Goal: Task Accomplishment & Management: Use online tool/utility

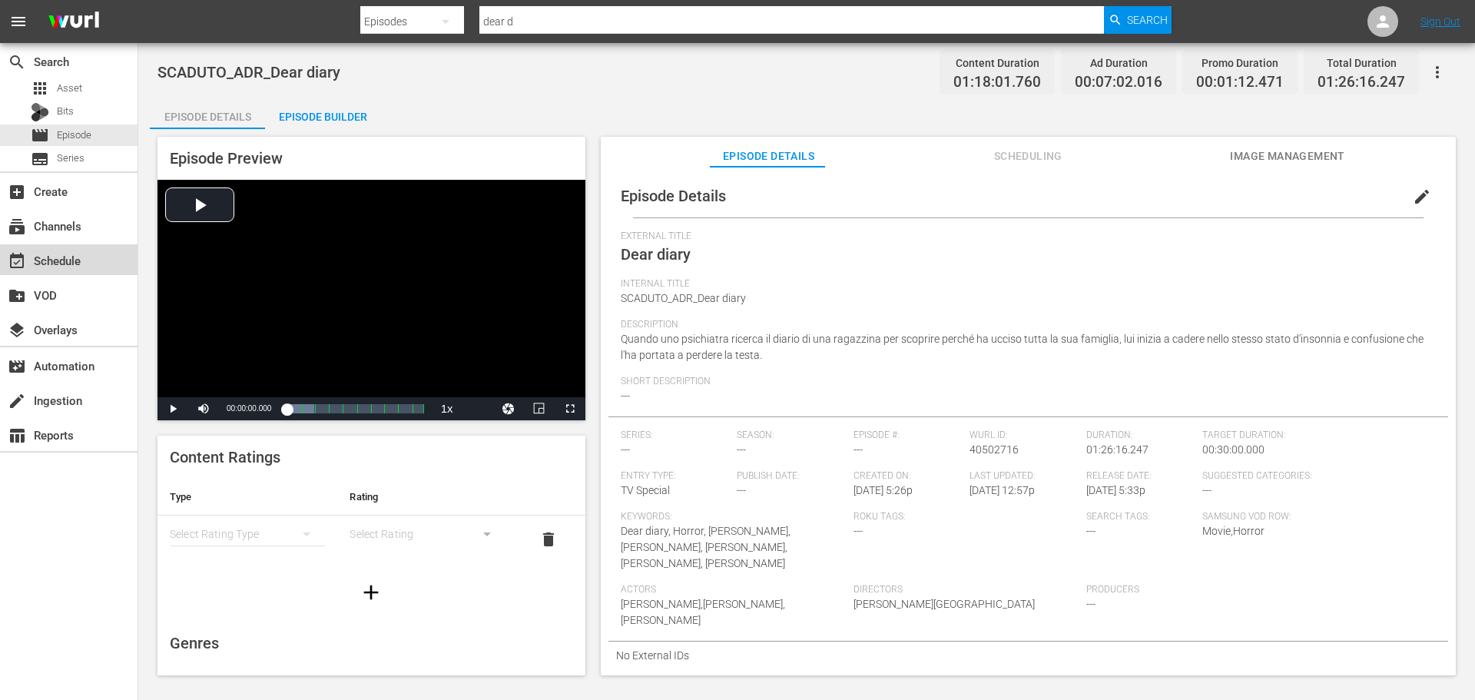
click at [53, 264] on div "event_available Schedule" at bounding box center [43, 258] width 86 height 14
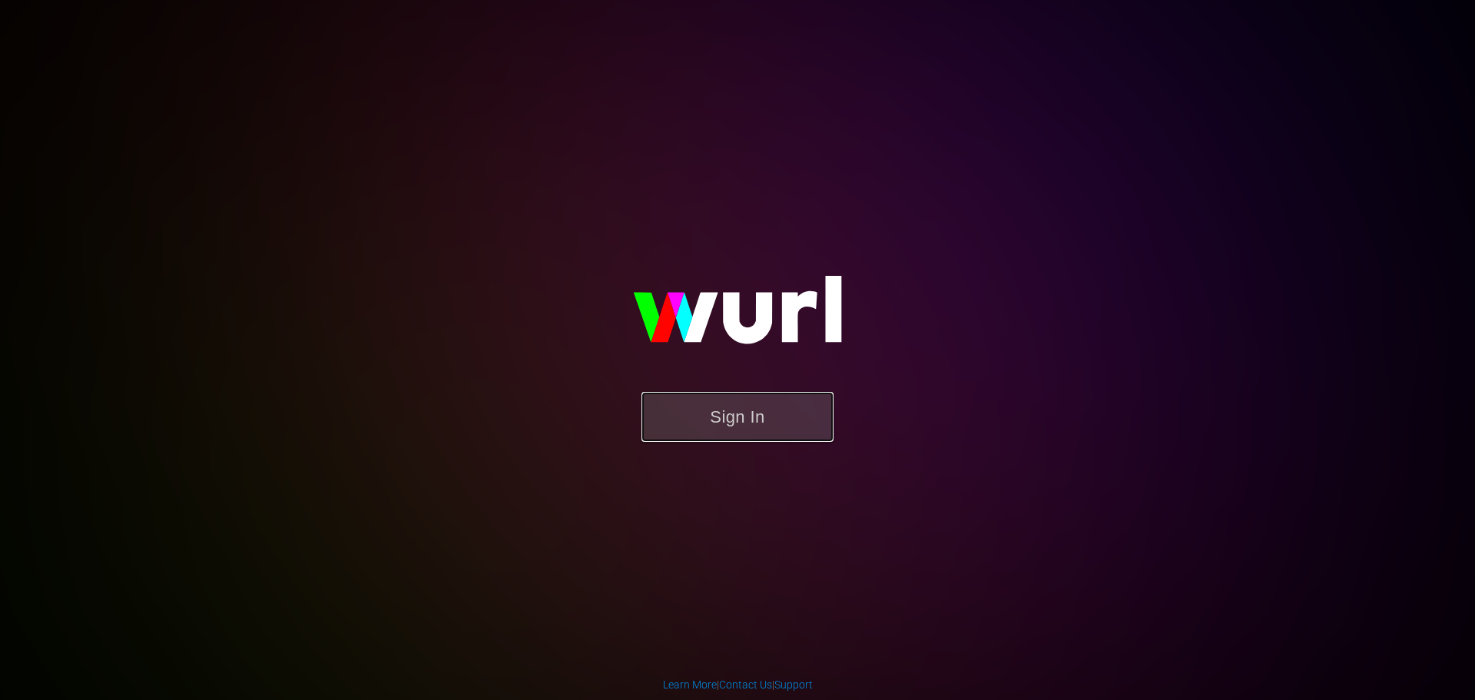
click at [725, 427] on button "Sign In" at bounding box center [737, 417] width 192 height 50
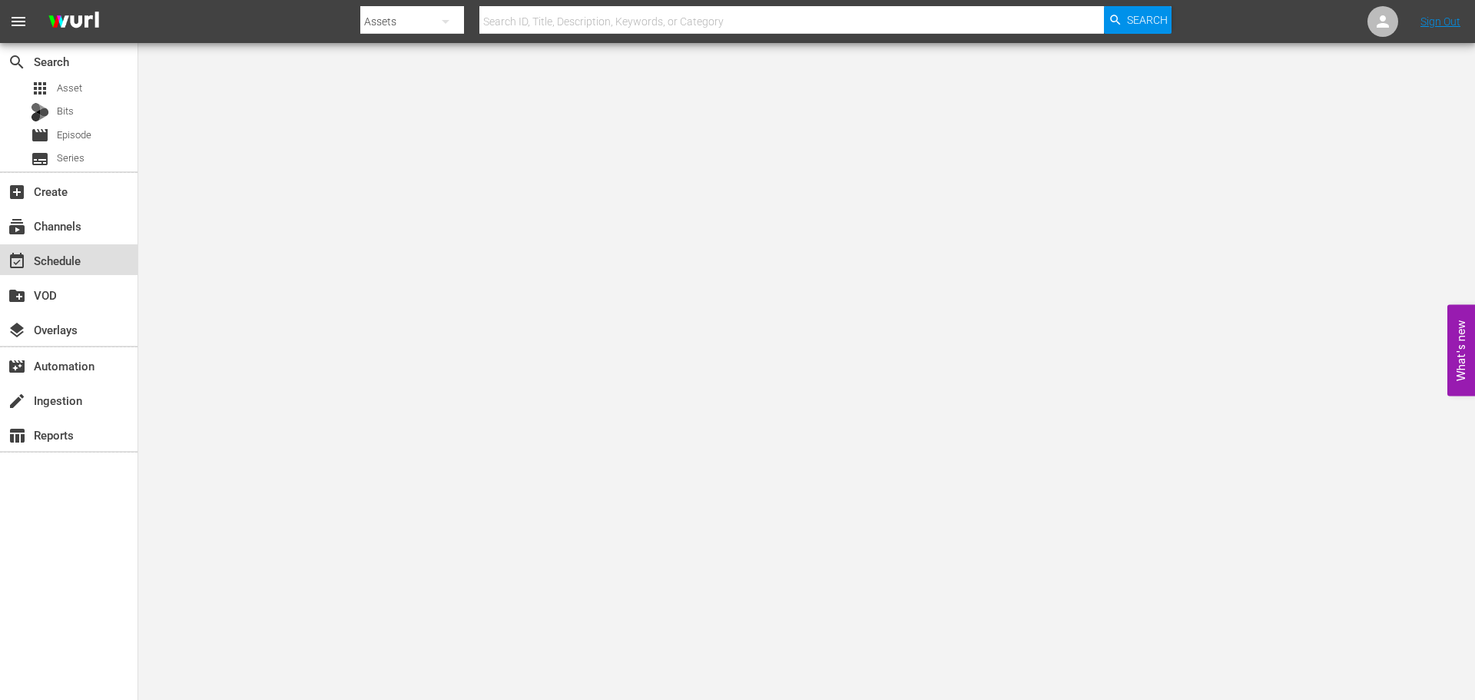
click at [75, 261] on div "event_available Schedule" at bounding box center [43, 258] width 86 height 14
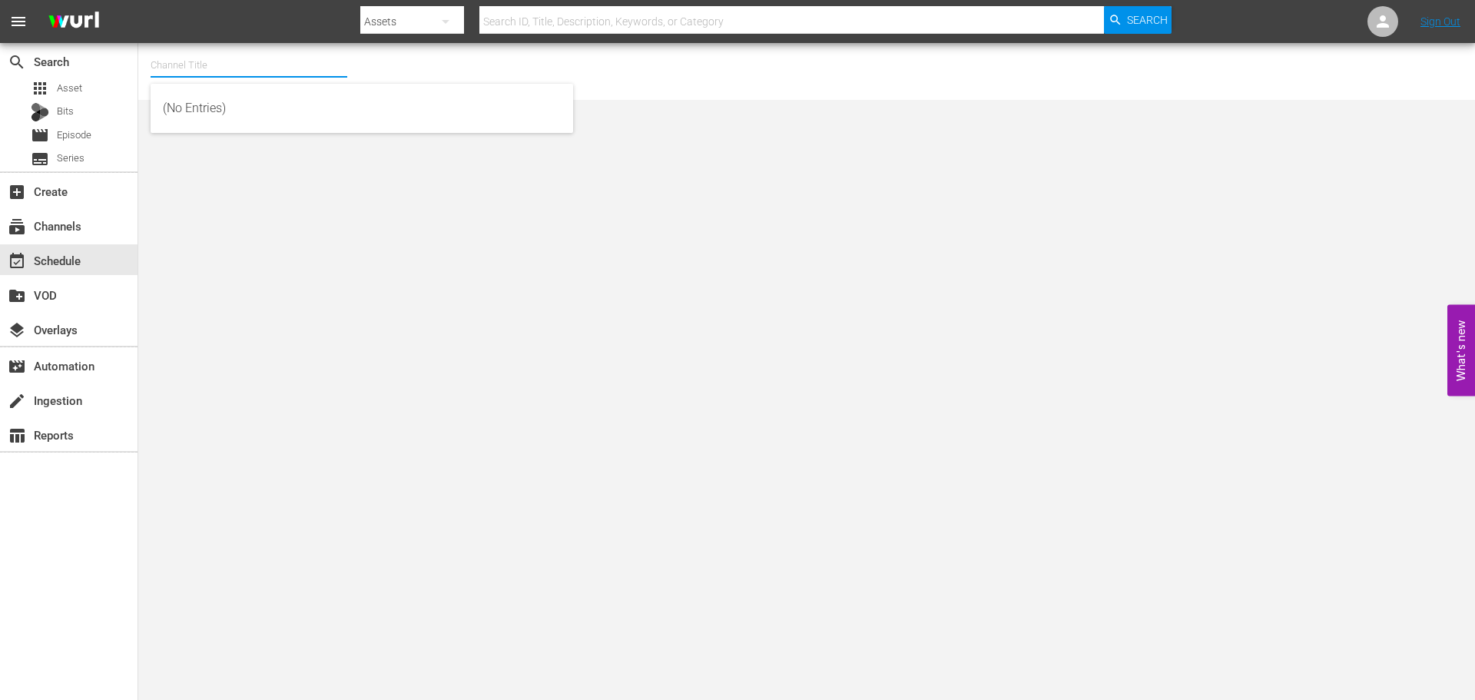
click at [207, 57] on input "text" at bounding box center [249, 65] width 197 height 37
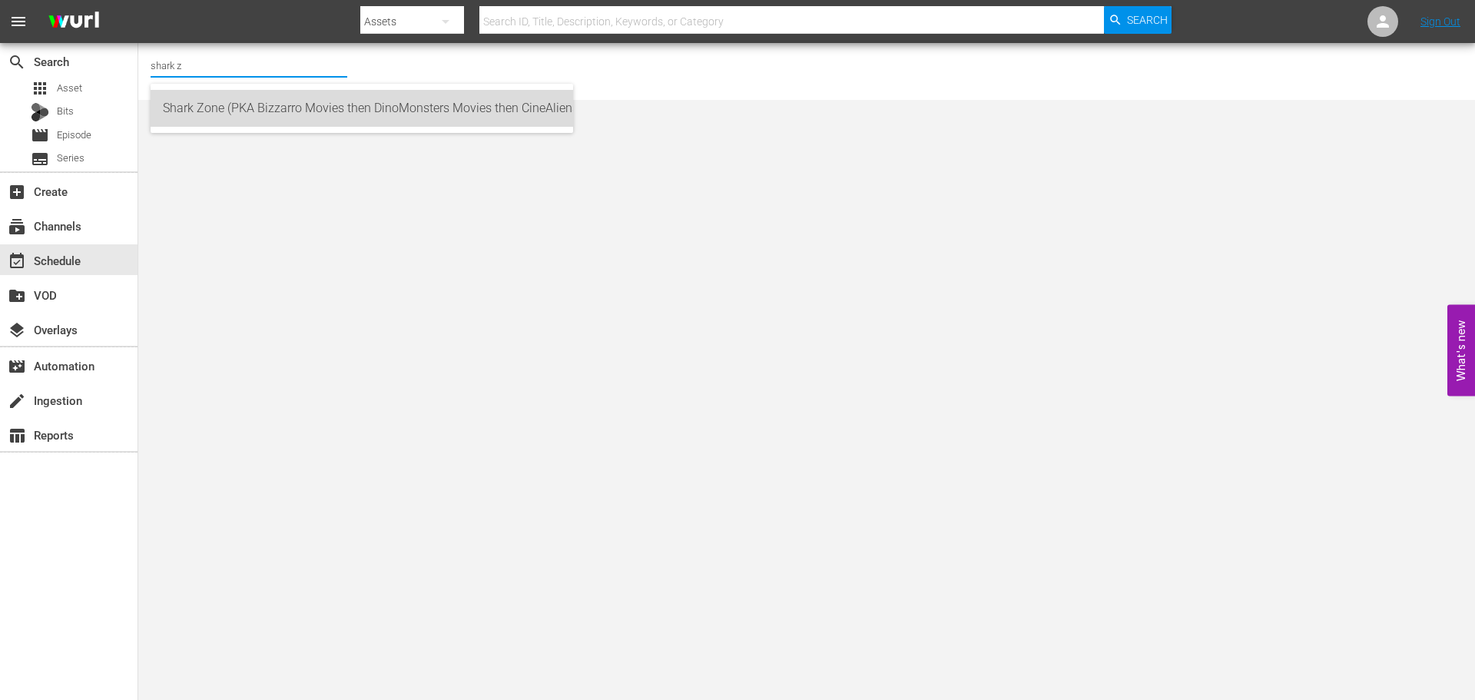
click at [494, 108] on div "Shark Zone (PKA Bizzarro Movies then DinoMonsters Movies then CineAliens) (607 …" at bounding box center [362, 108] width 398 height 37
type input "Shark Zone (PKA Bizzarro Movies then DinoMonsters Movies then CineAliens) (607 …"
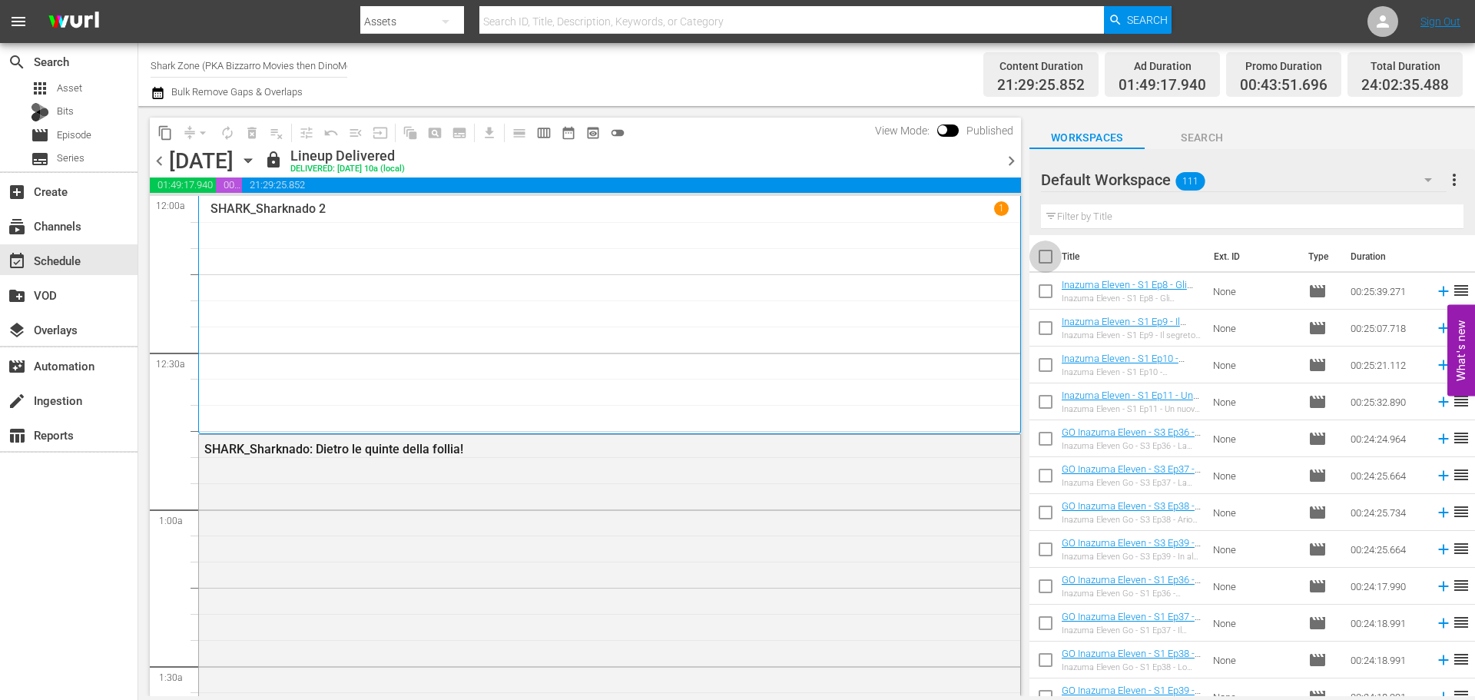
click at [1042, 259] on input "checkbox" at bounding box center [1045, 259] width 32 height 32
checkbox input "true"
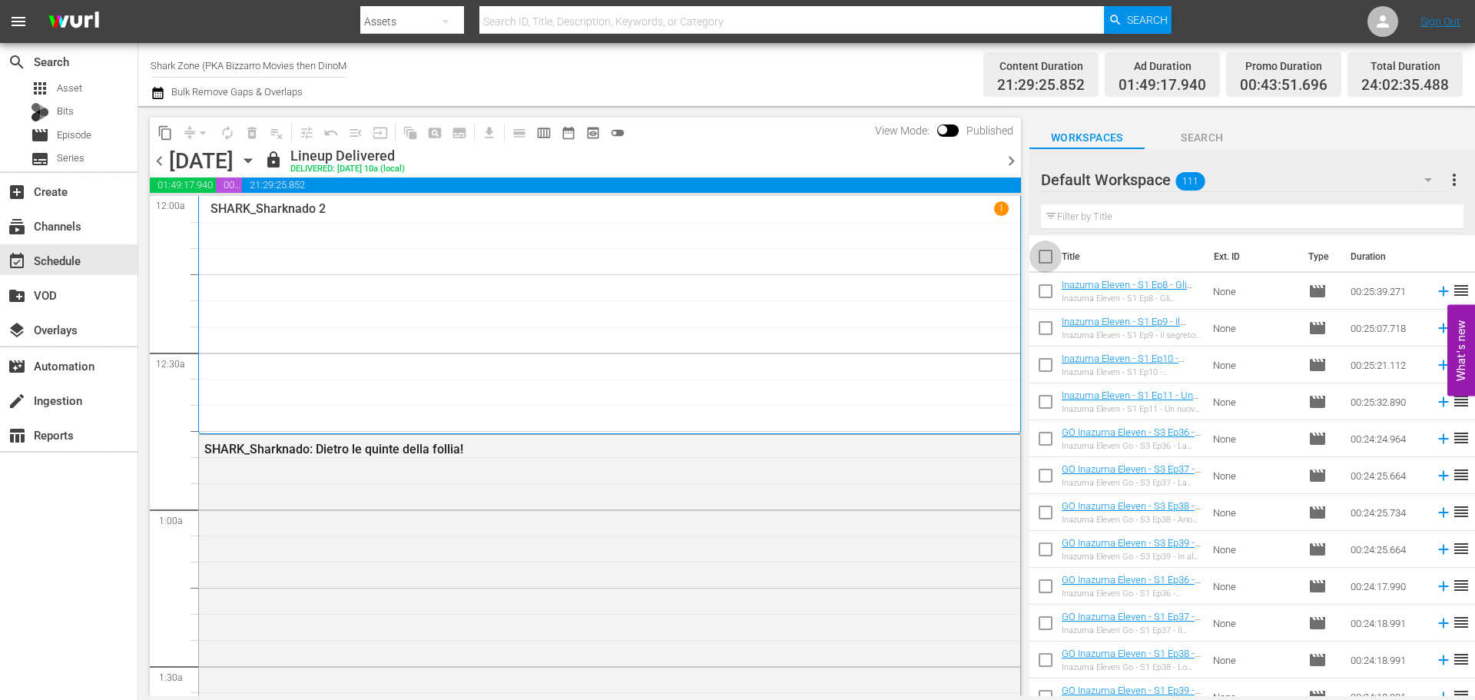
checkbox input "true"
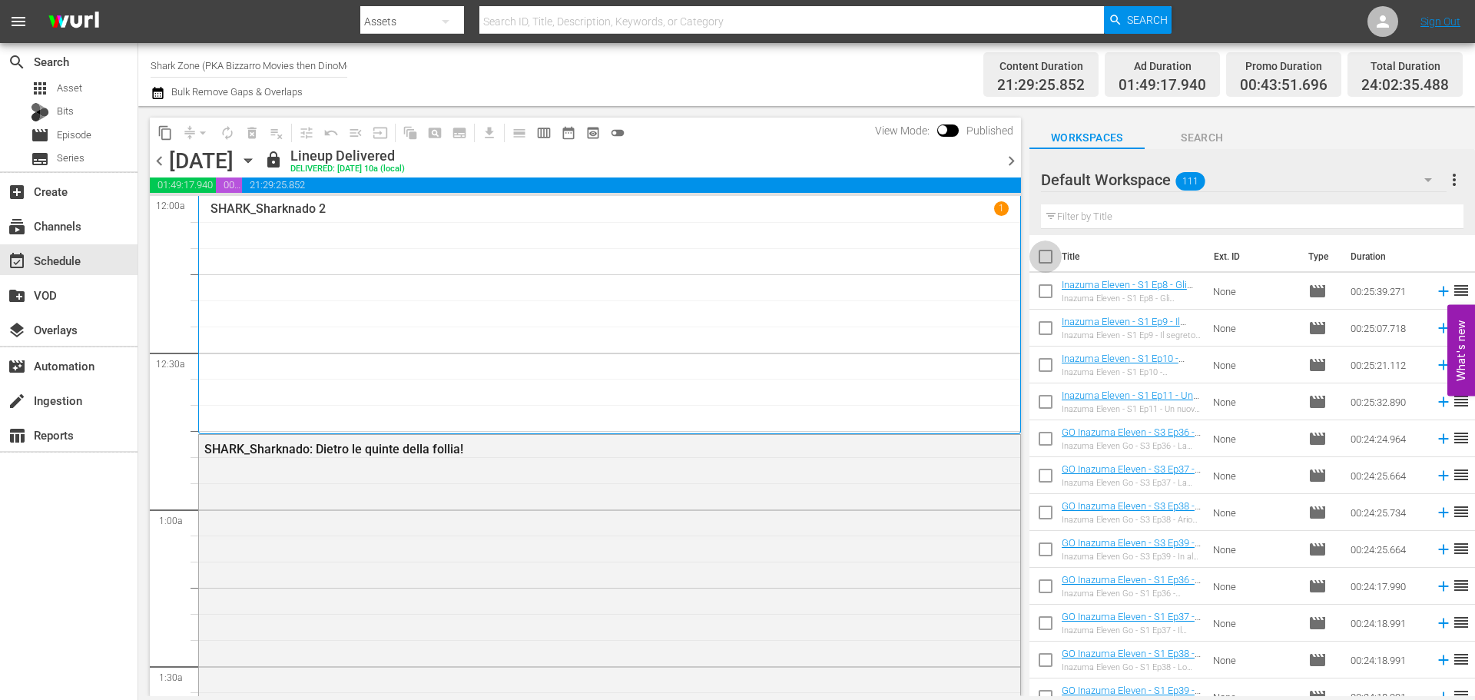
checkbox input "true"
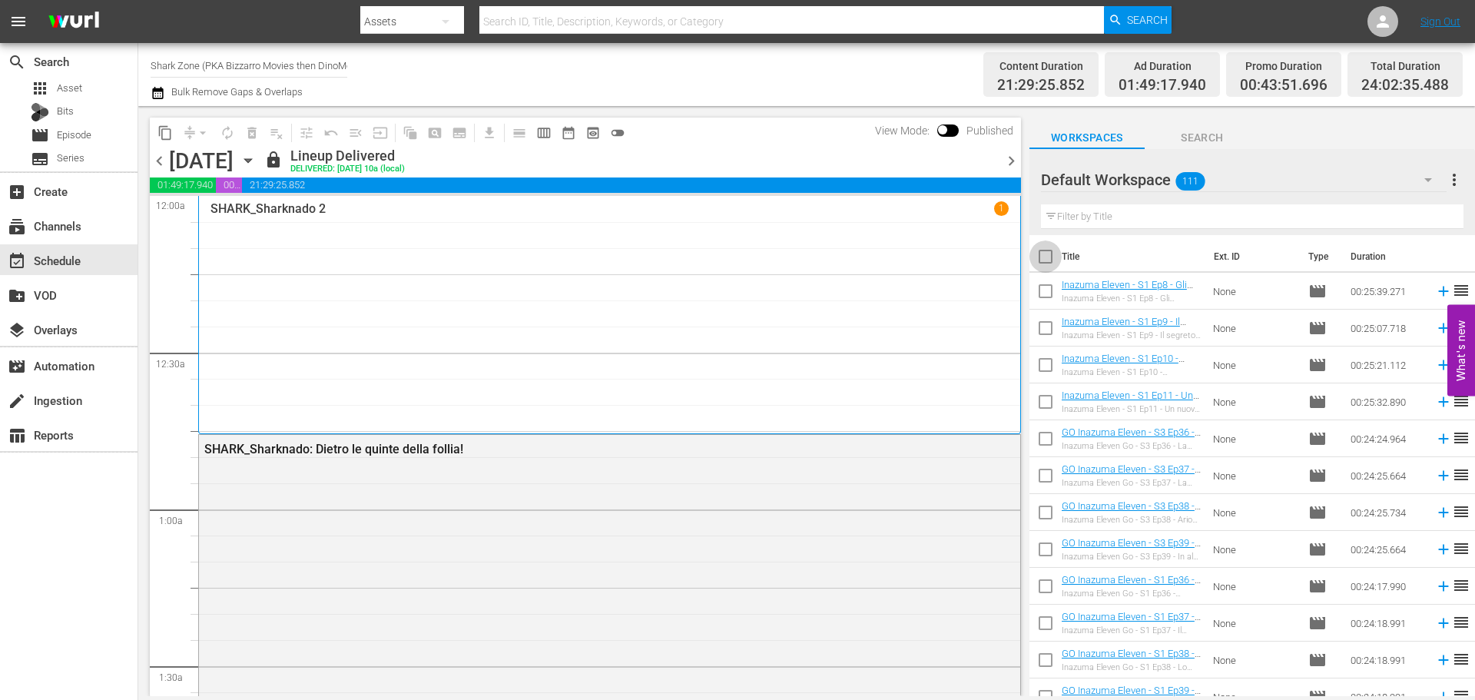
checkbox input "true"
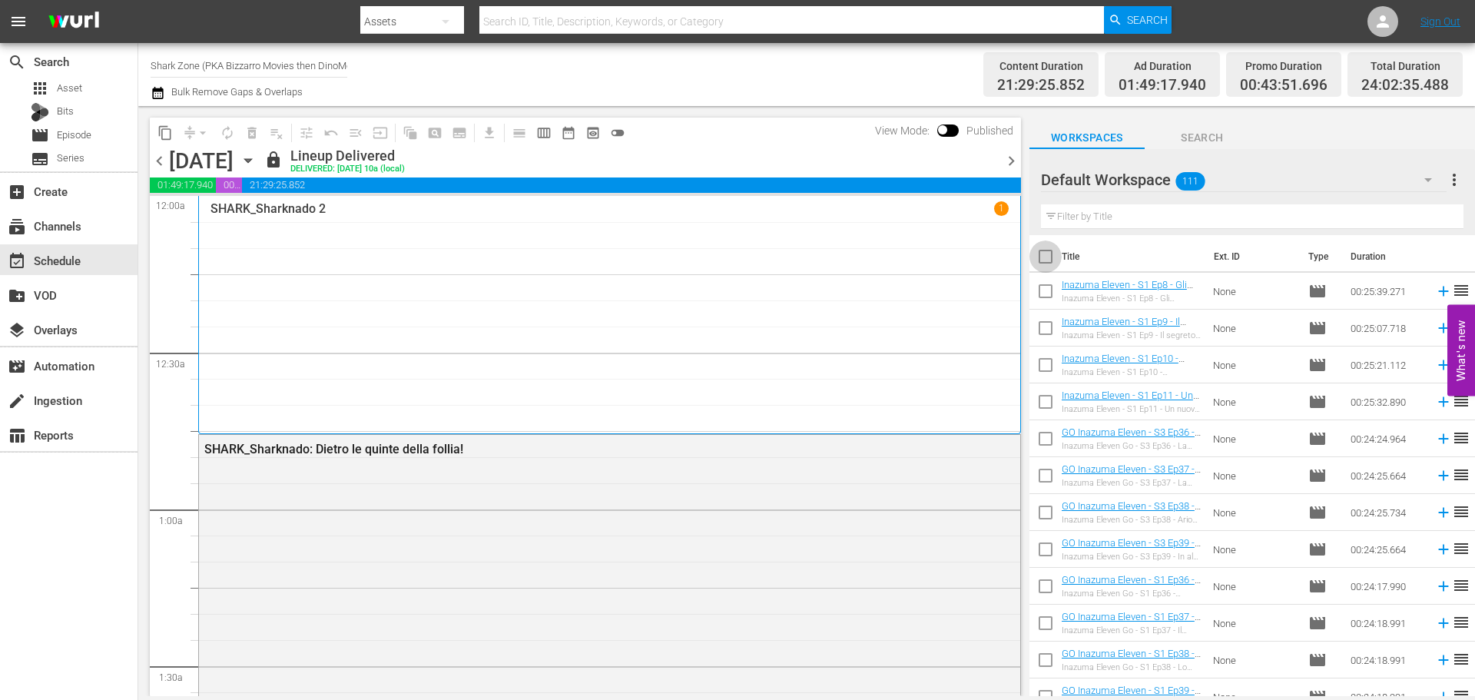
checkbox input "true"
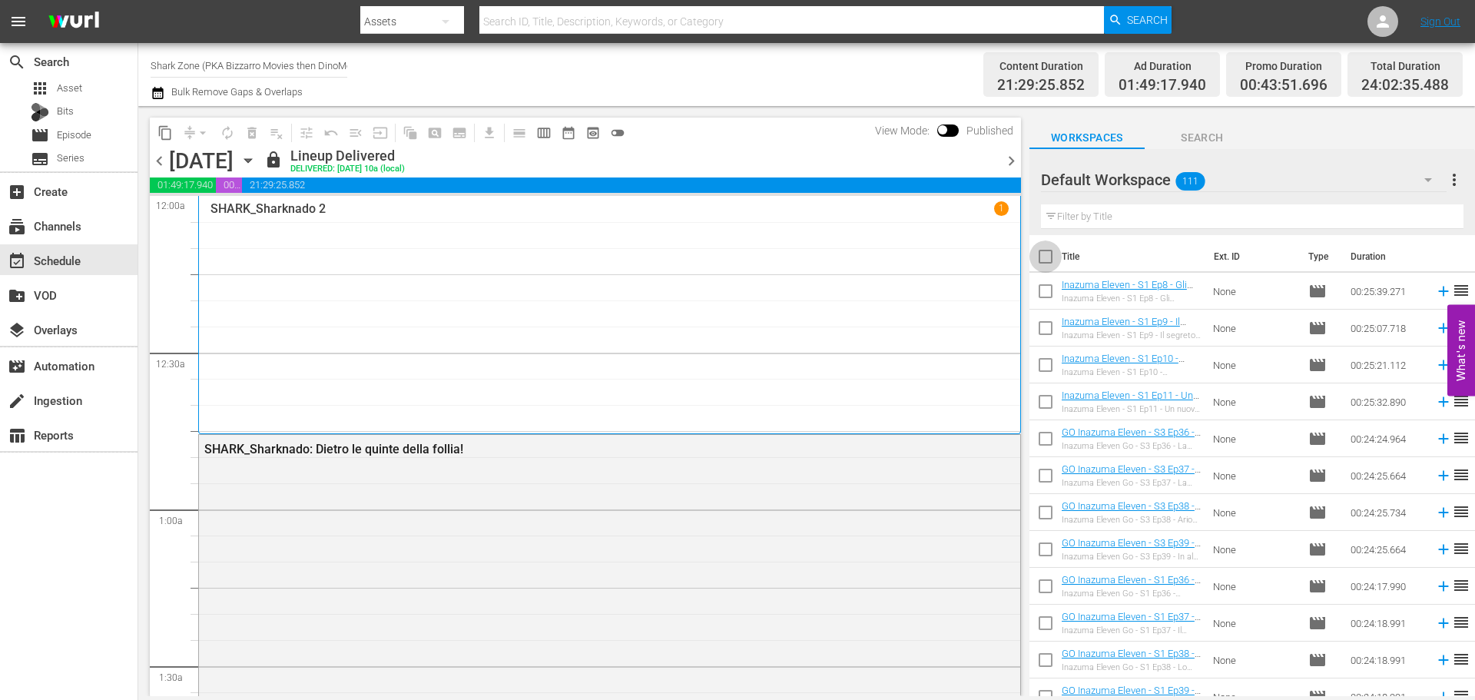
checkbox input "true"
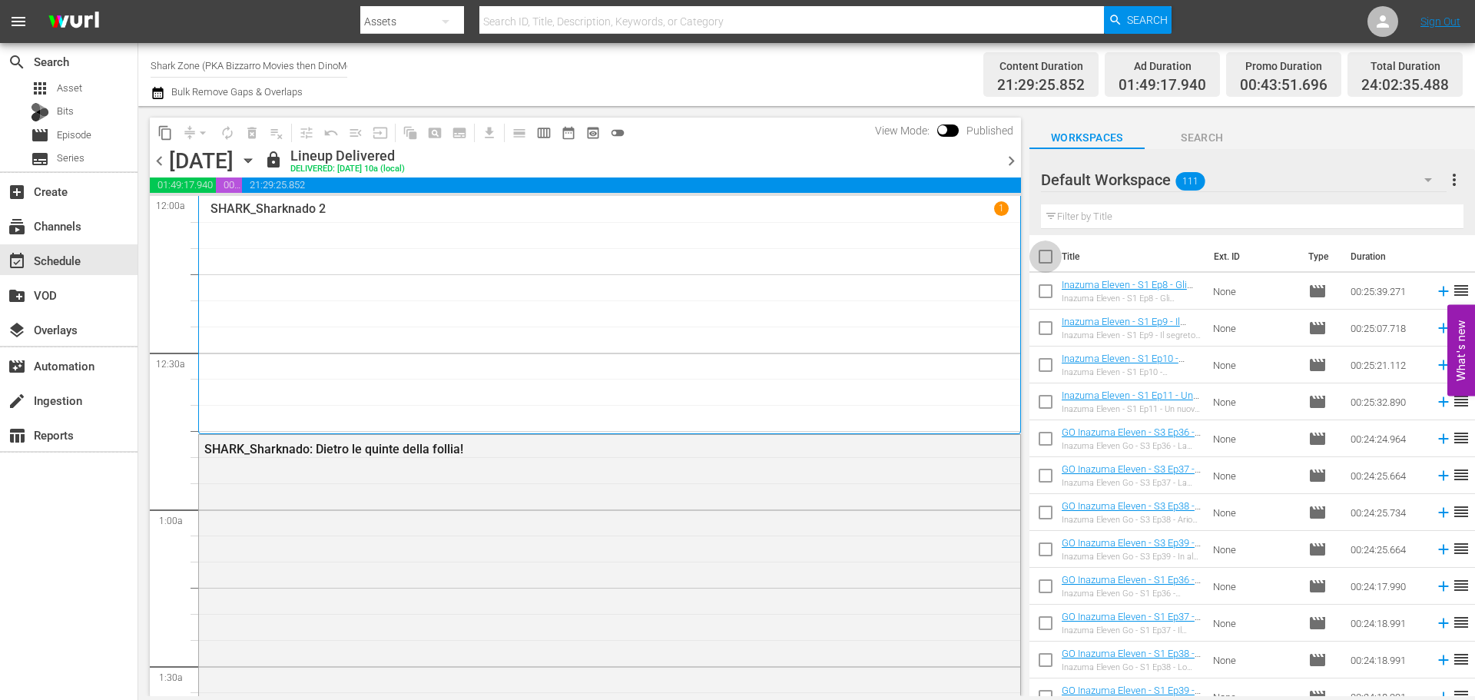
checkbox input "true"
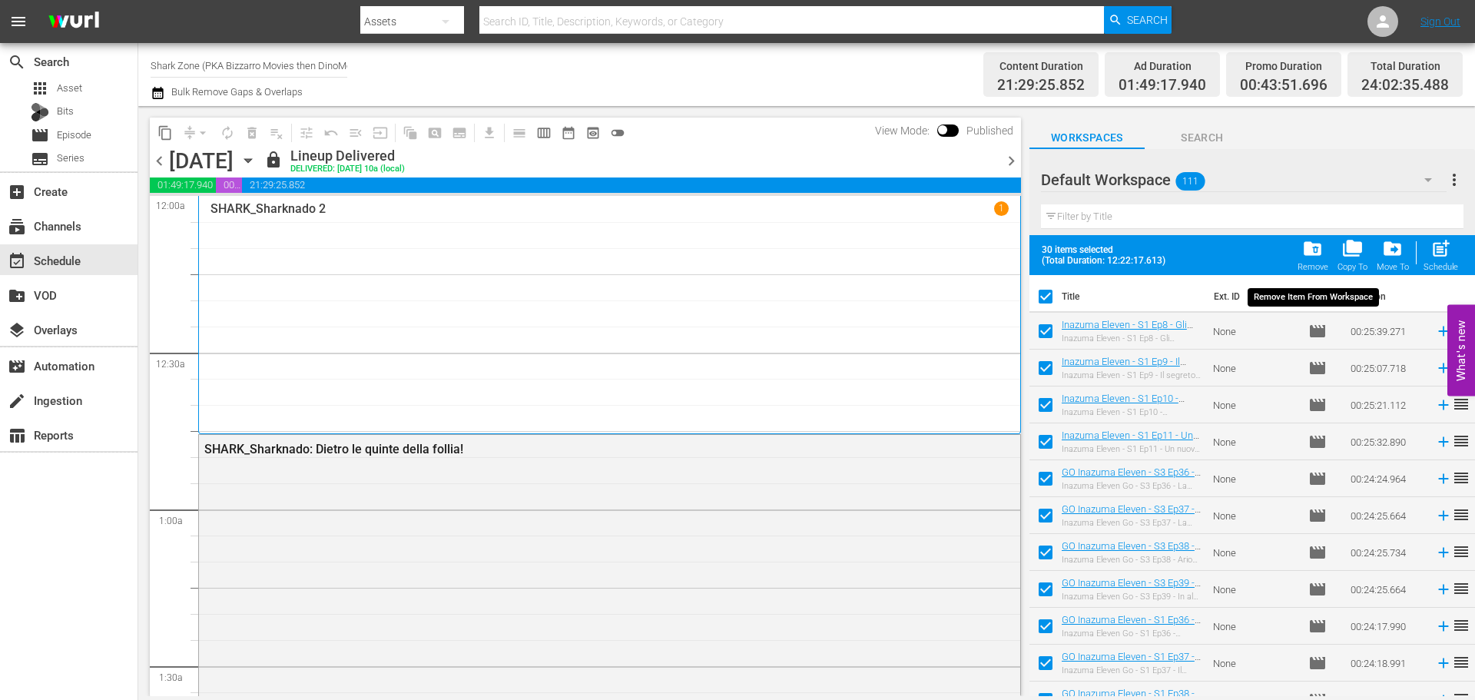
click at [1313, 257] on span "folder_delete" at bounding box center [1312, 248] width 21 height 21
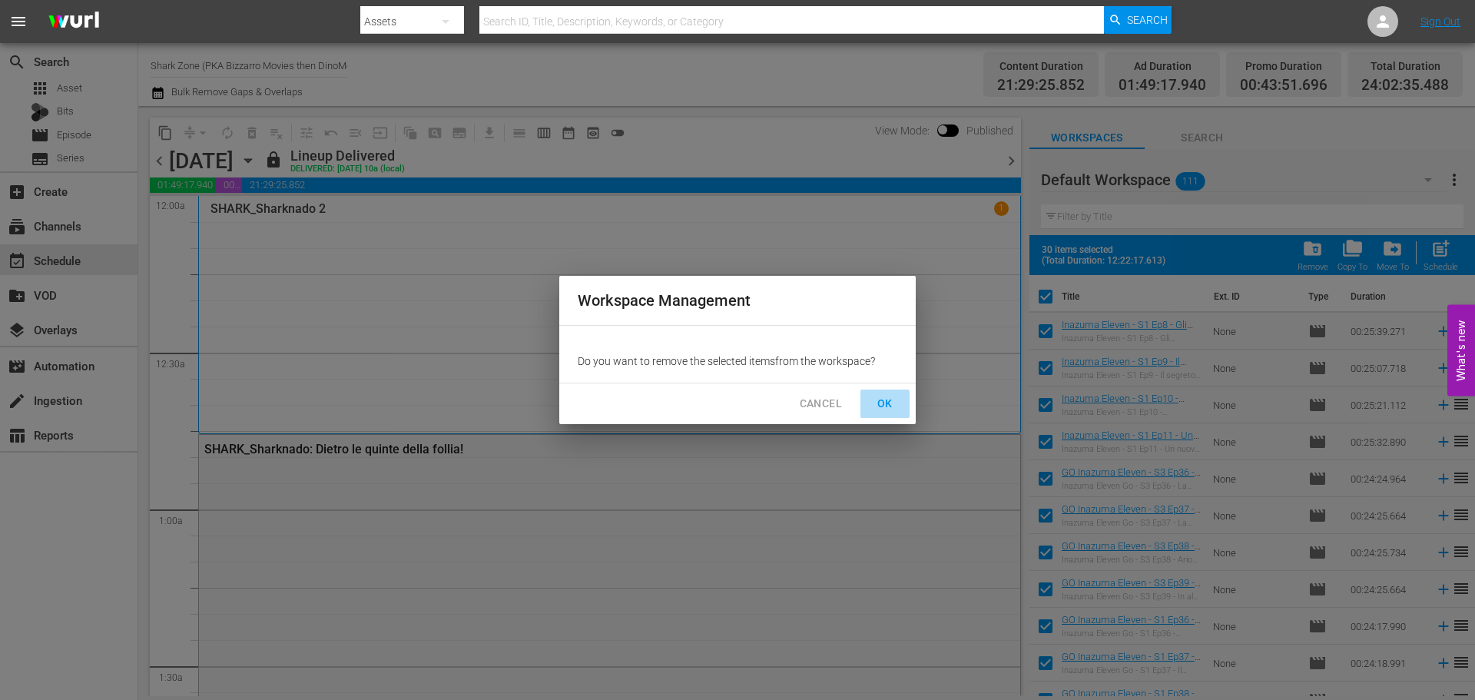
click at [888, 409] on span "OK" at bounding box center [885, 403] width 25 height 19
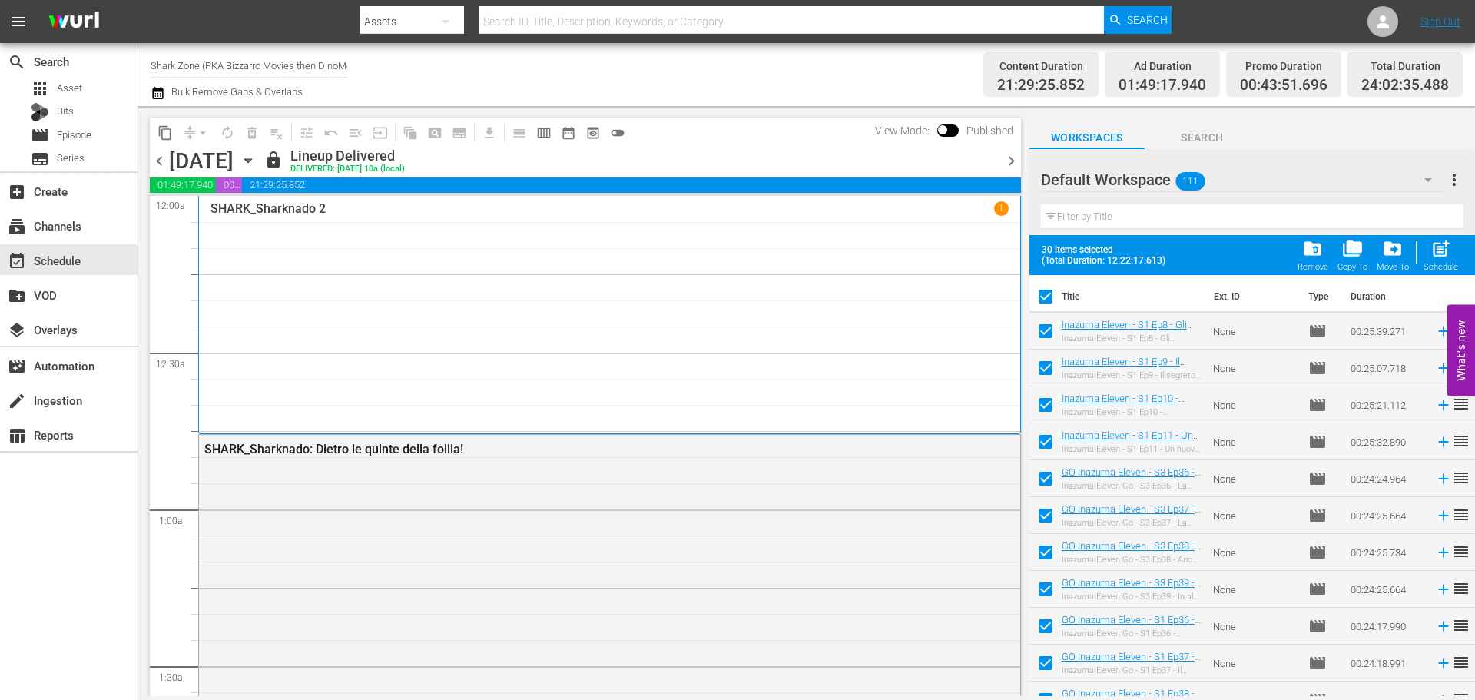
checkbox input "false"
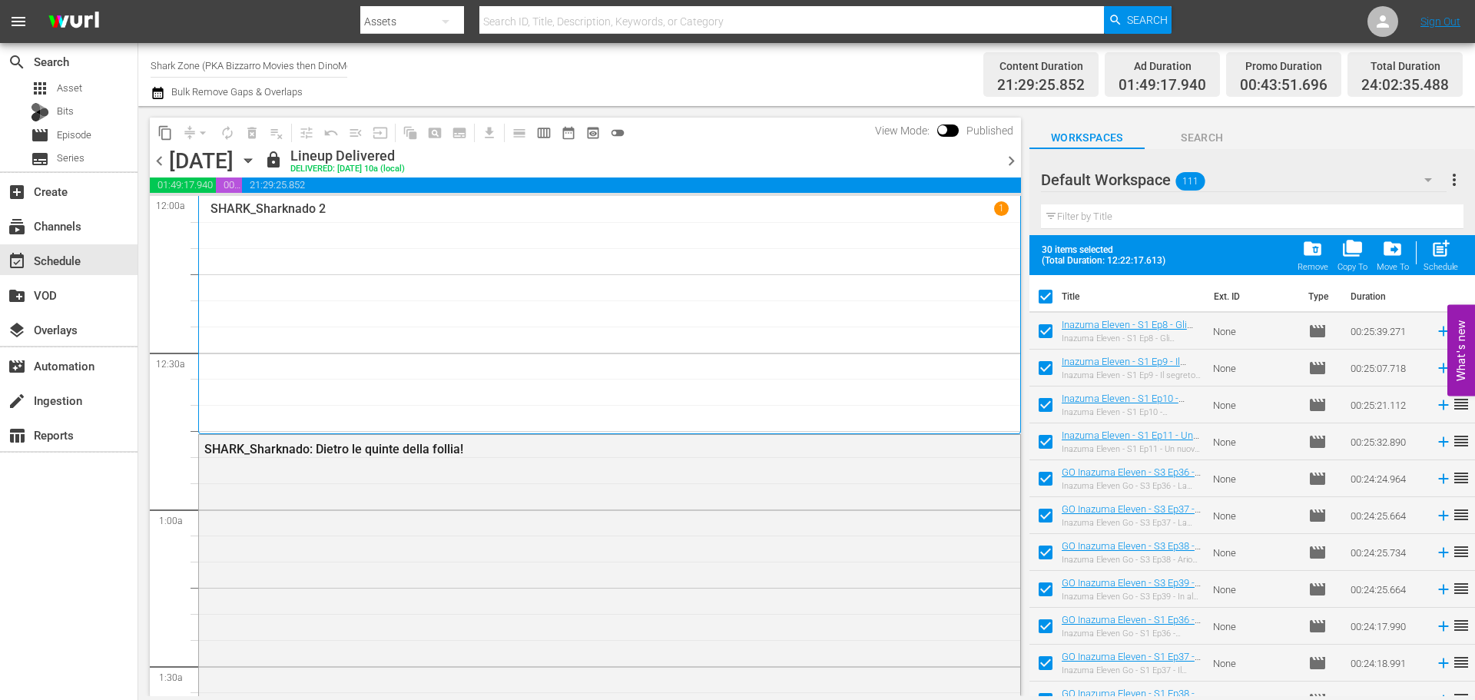
checkbox input "false"
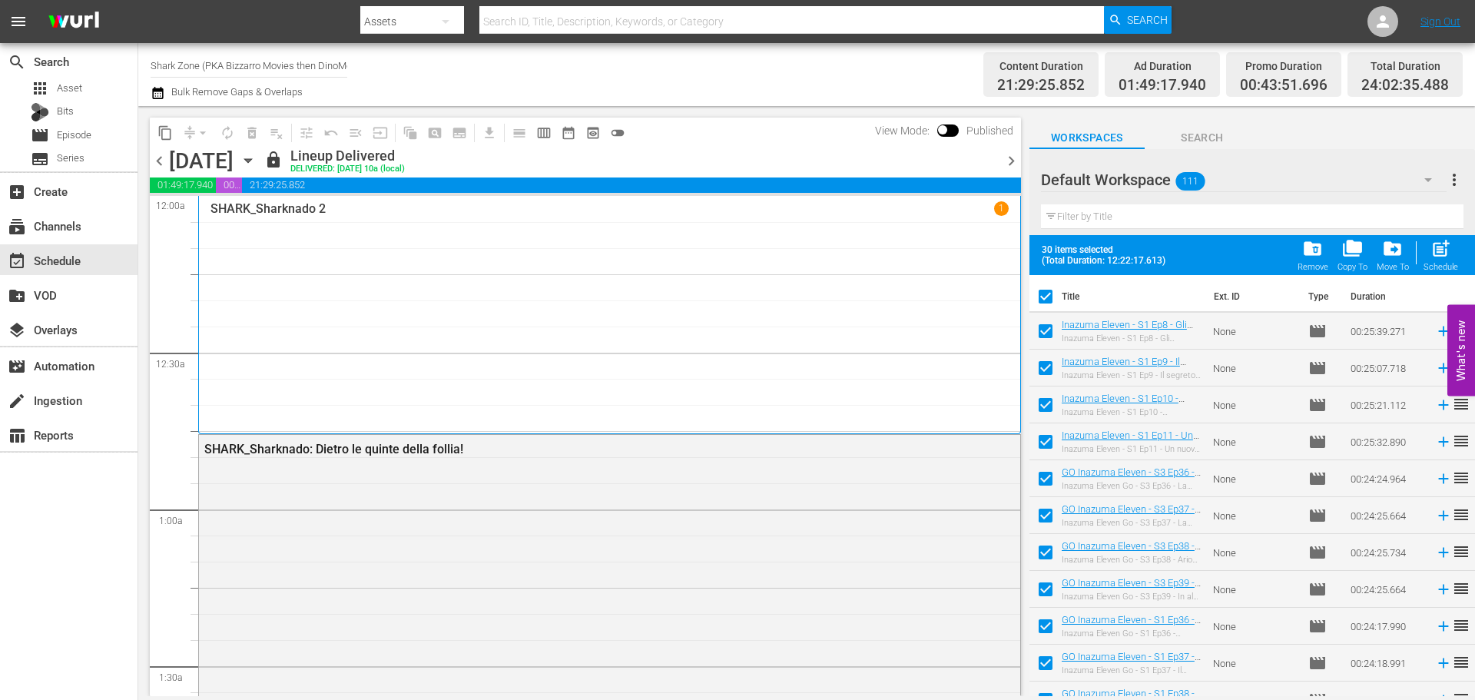
checkbox input "false"
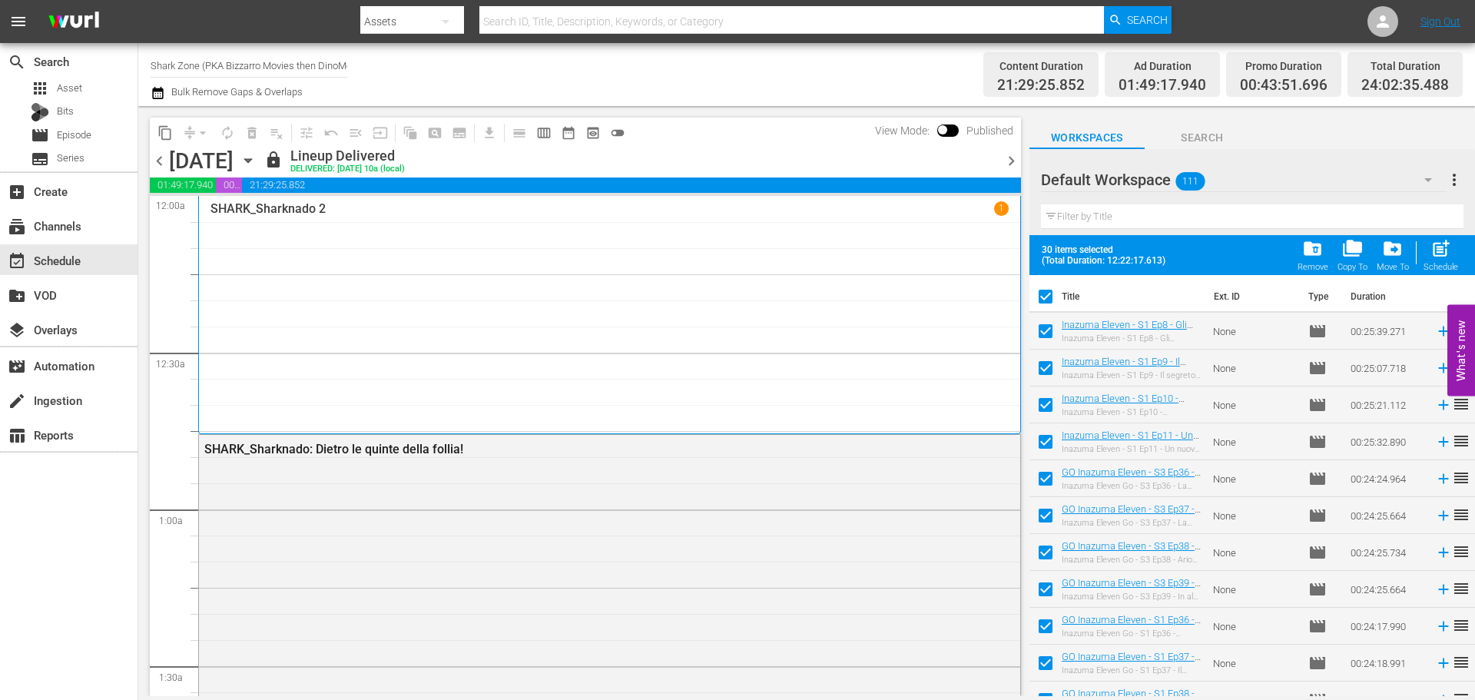
checkbox input "false"
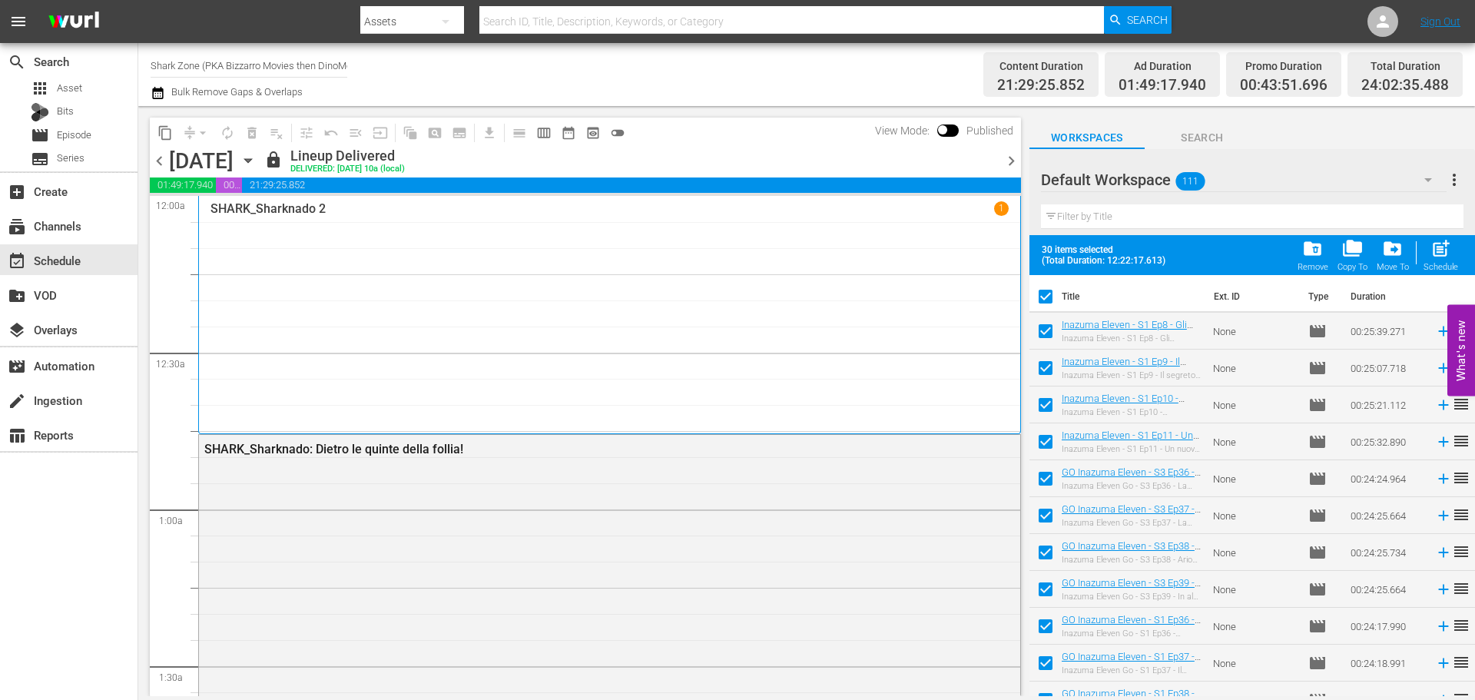
checkbox input "false"
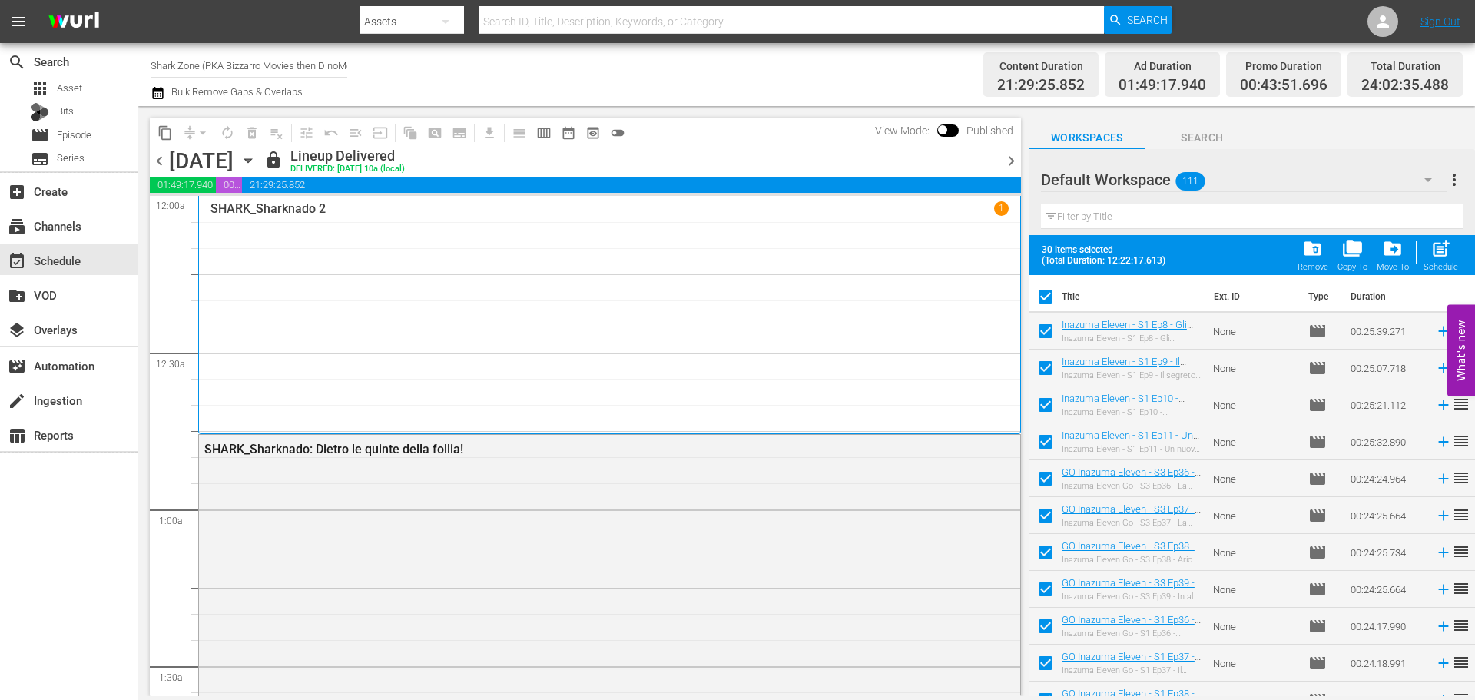
checkbox input "false"
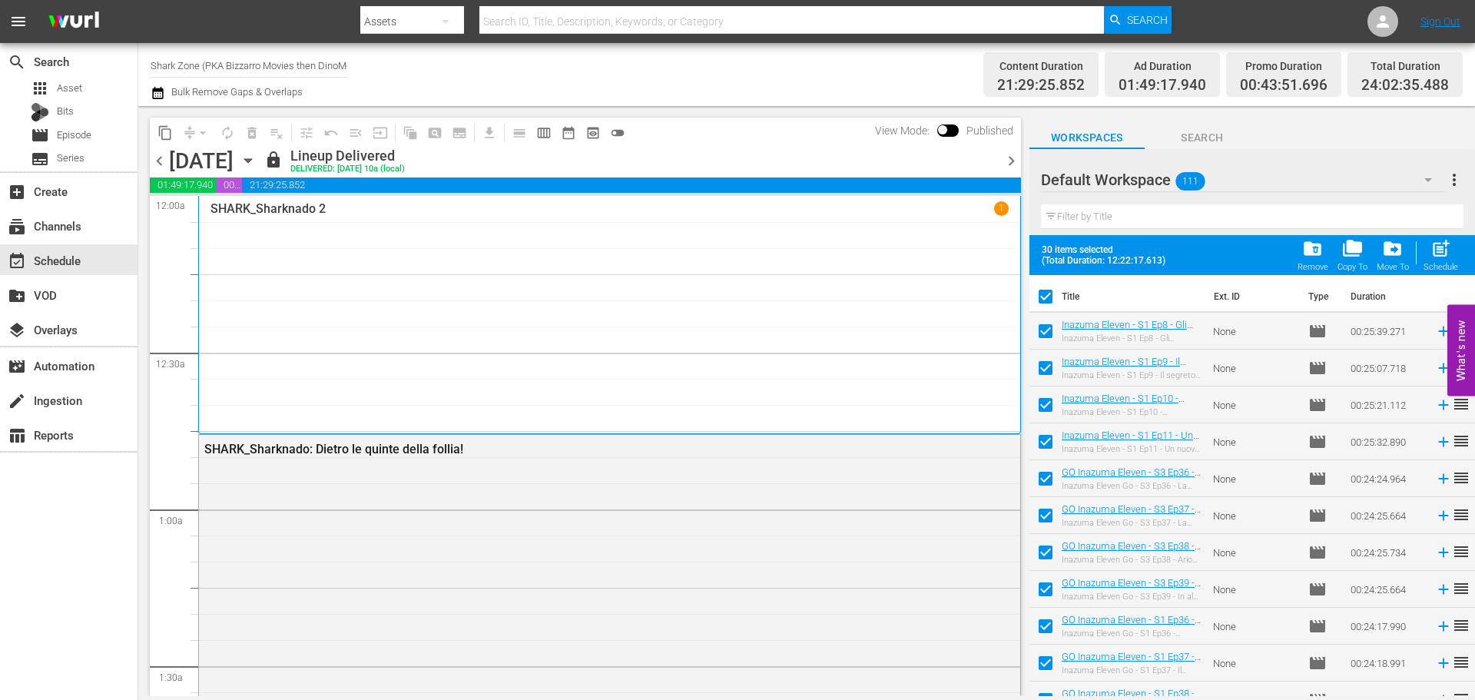
checkbox input "false"
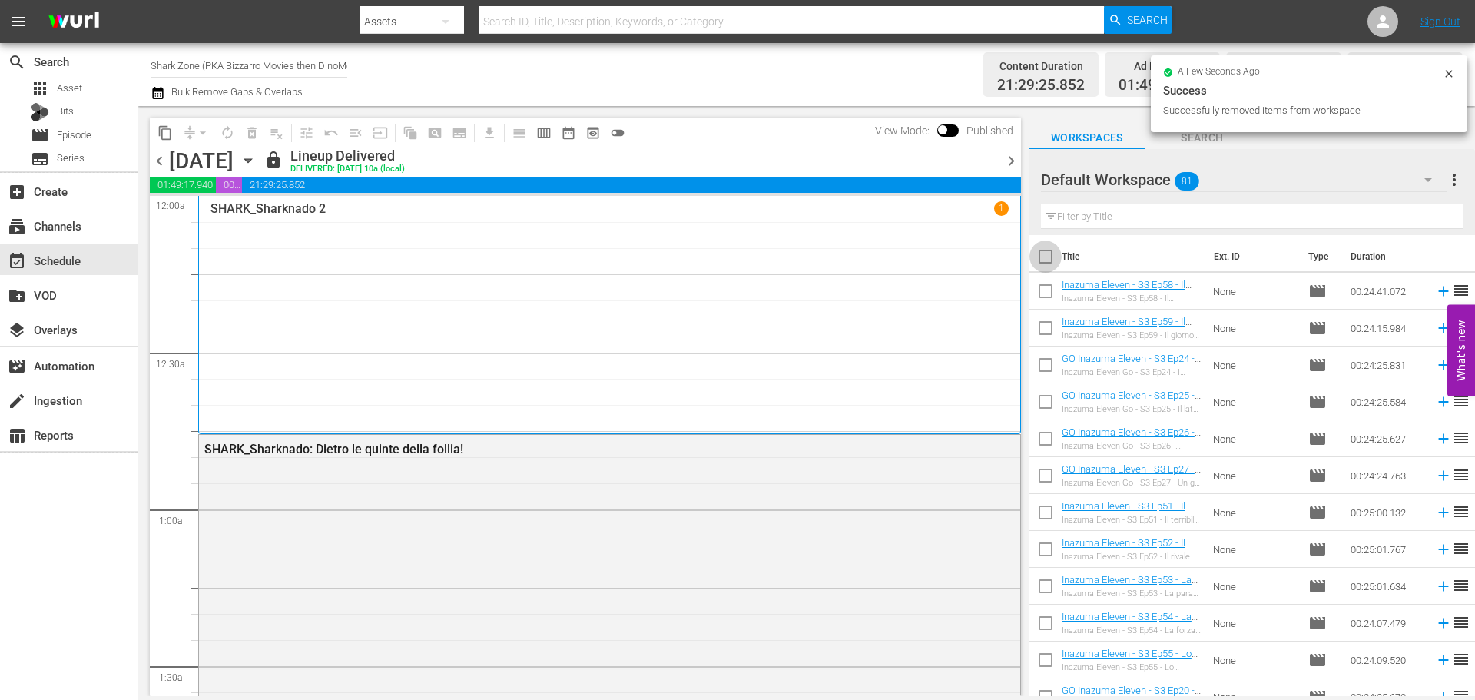
drag, startPoint x: 1051, startPoint y: 259, endPoint x: 1360, endPoint y: 276, distance: 310.0
click at [1051, 259] on input "checkbox" at bounding box center [1045, 259] width 32 height 32
checkbox input "true"
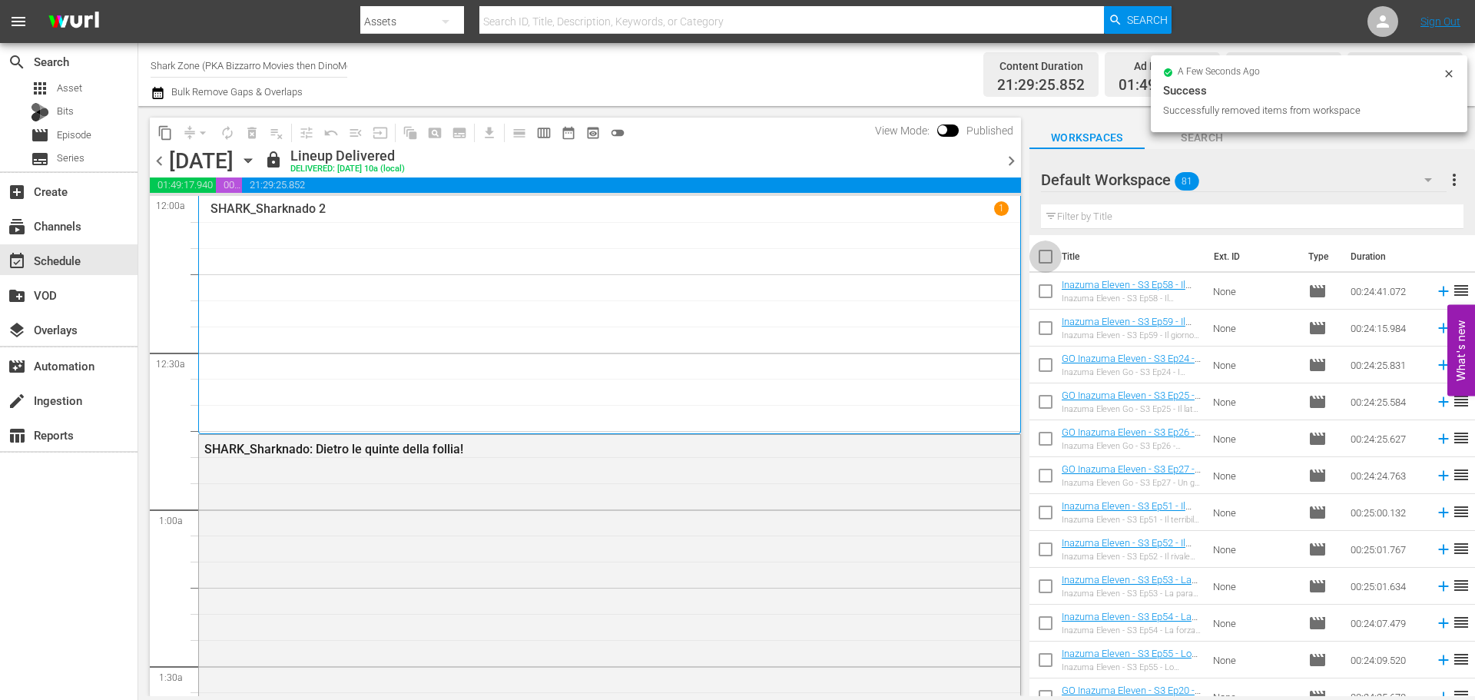
checkbox input "true"
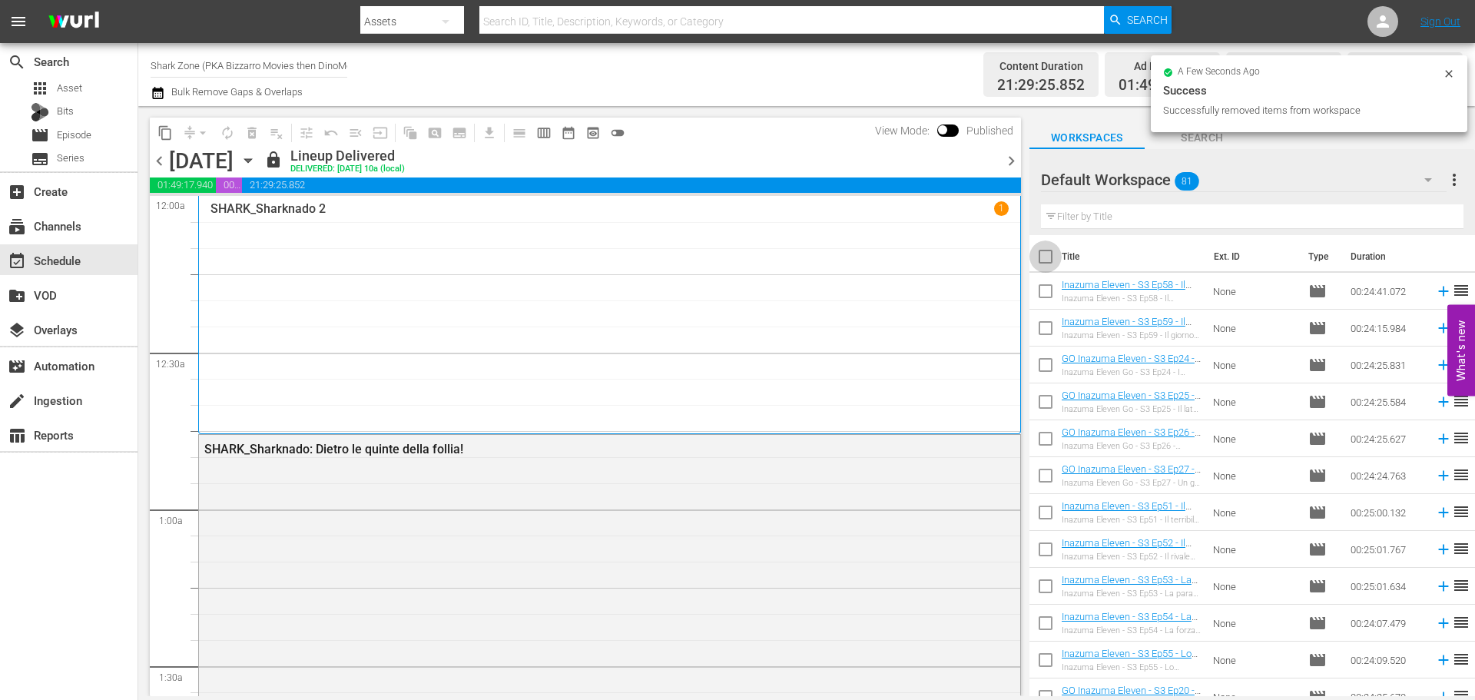
checkbox input "true"
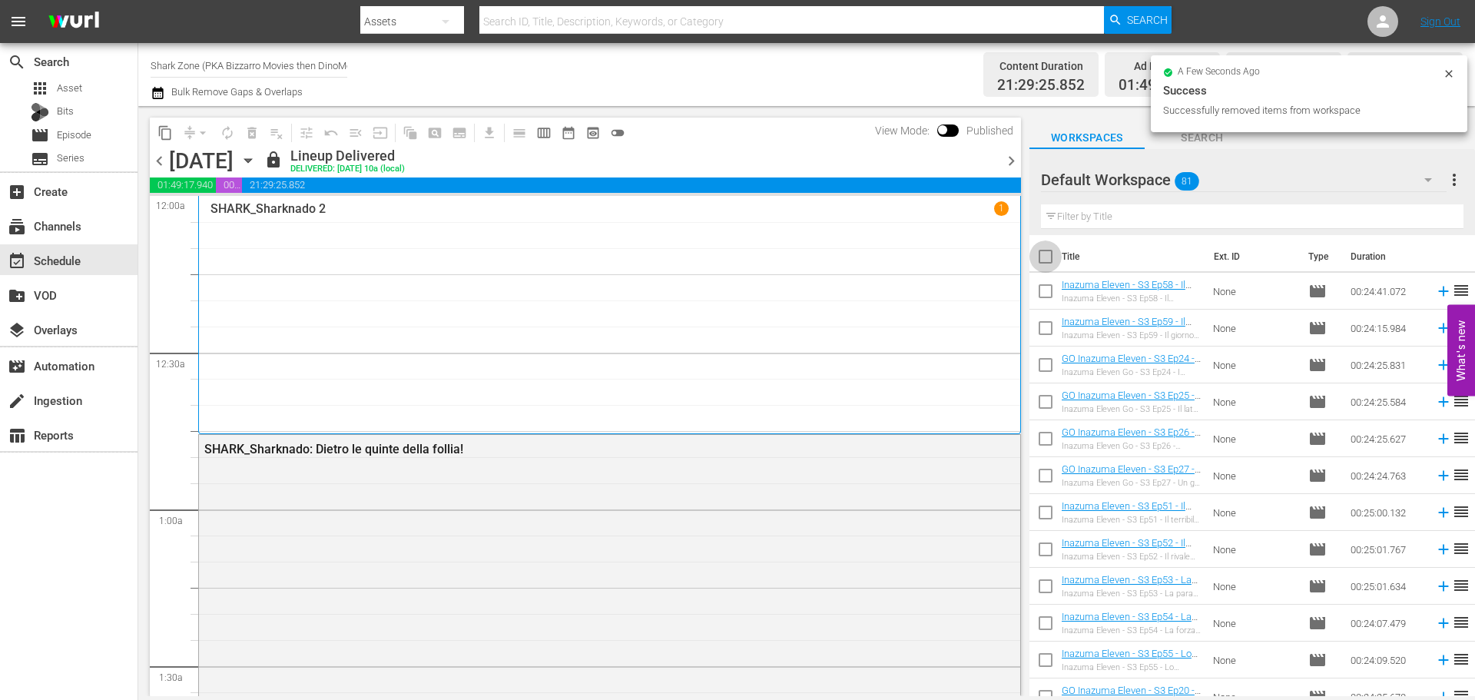
checkbox input "true"
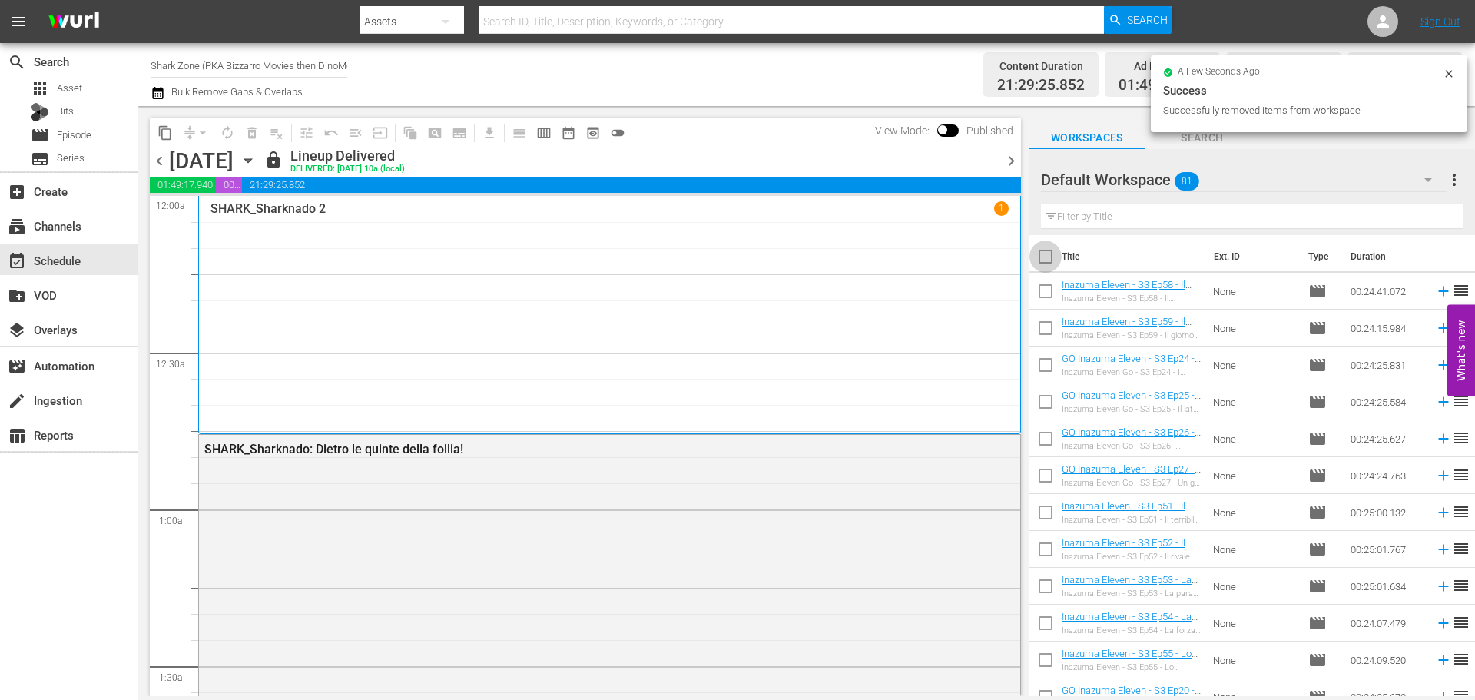
checkbox input "true"
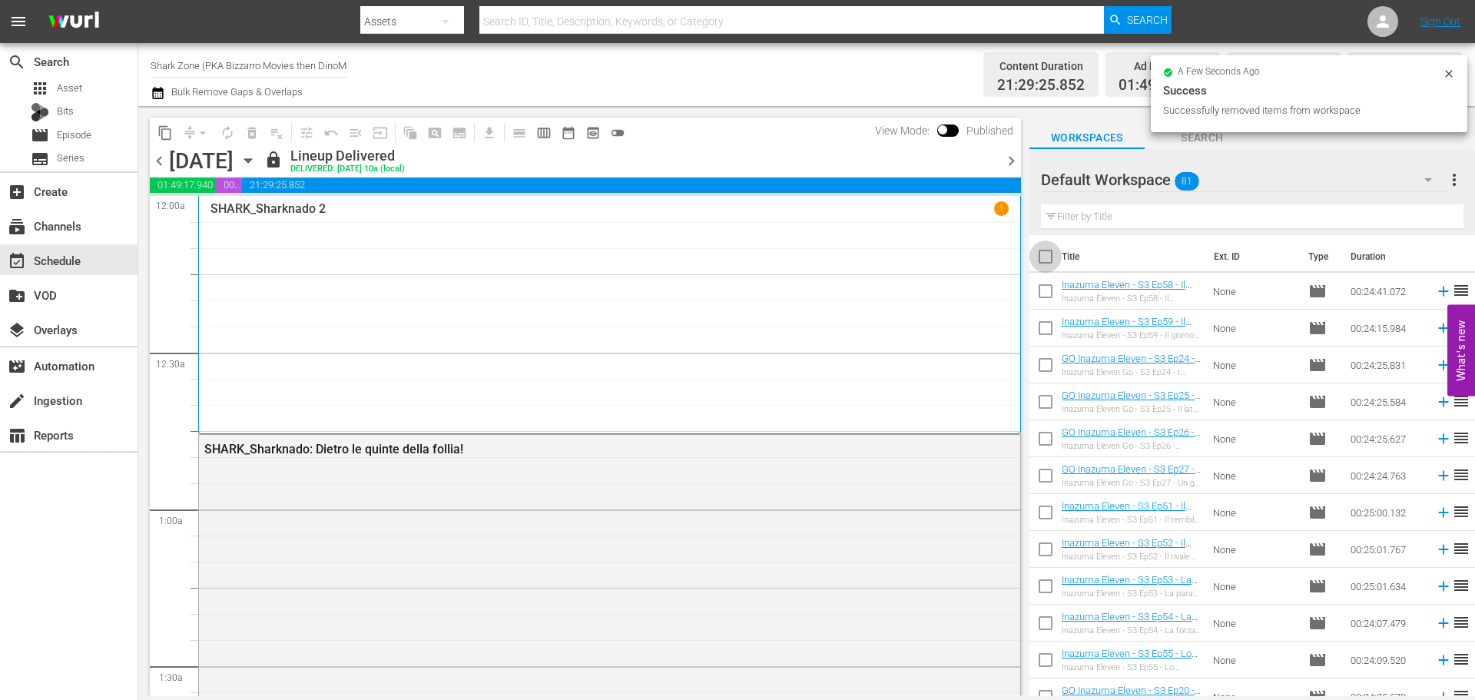
checkbox input "true"
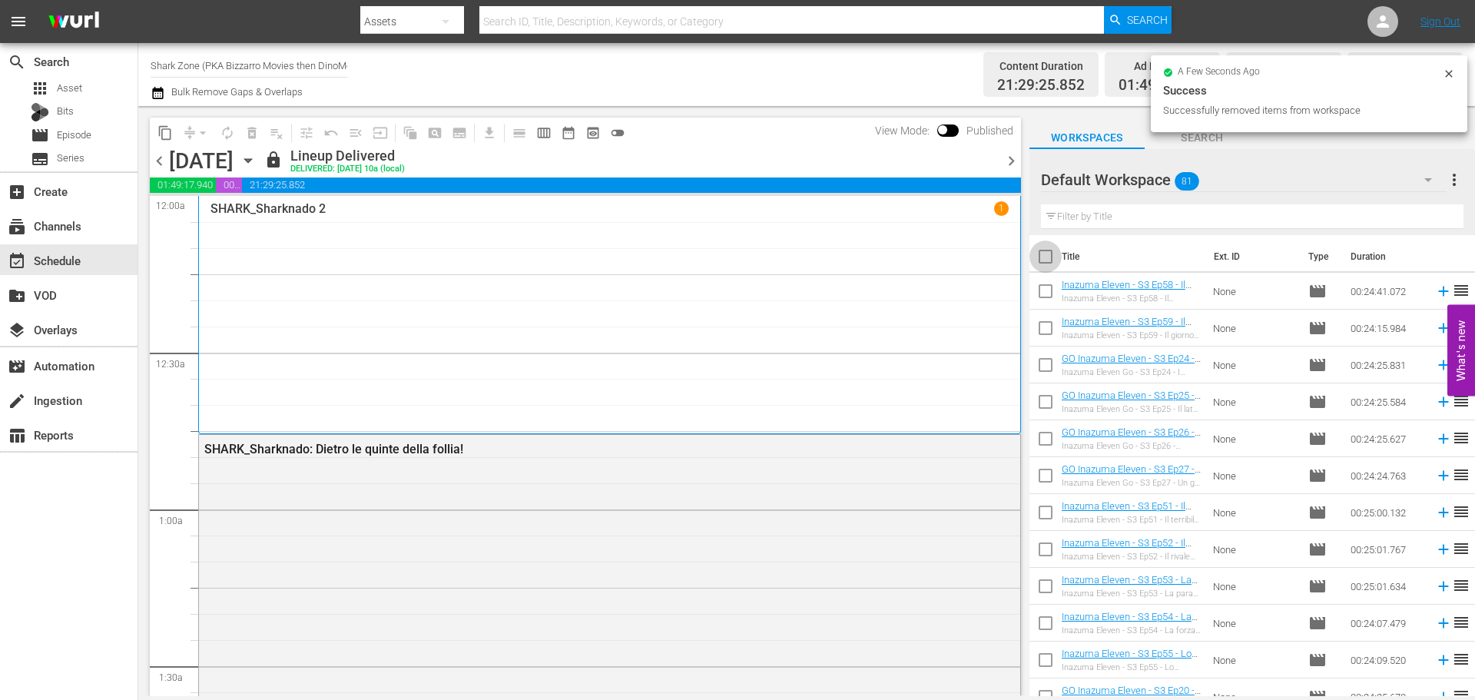
checkbox input "true"
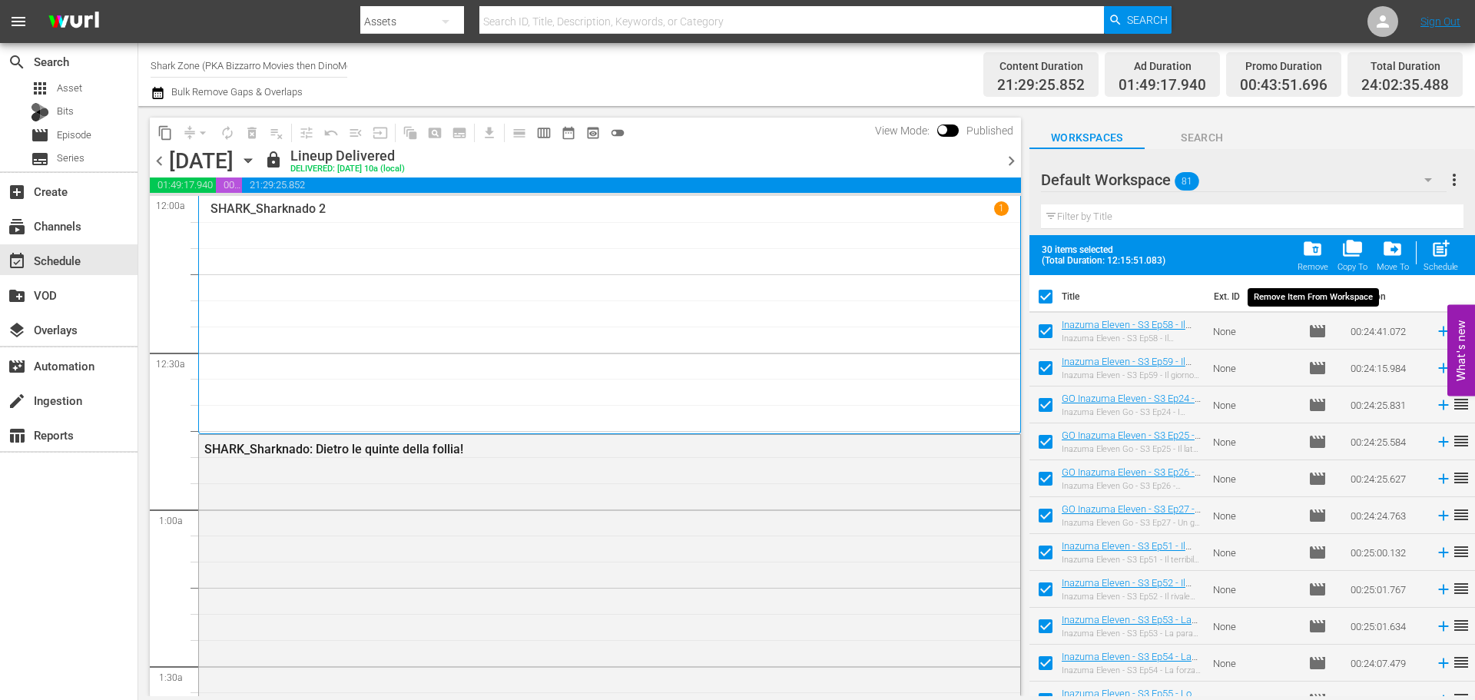
click at [1313, 254] on span "folder_delete" at bounding box center [1312, 248] width 21 height 21
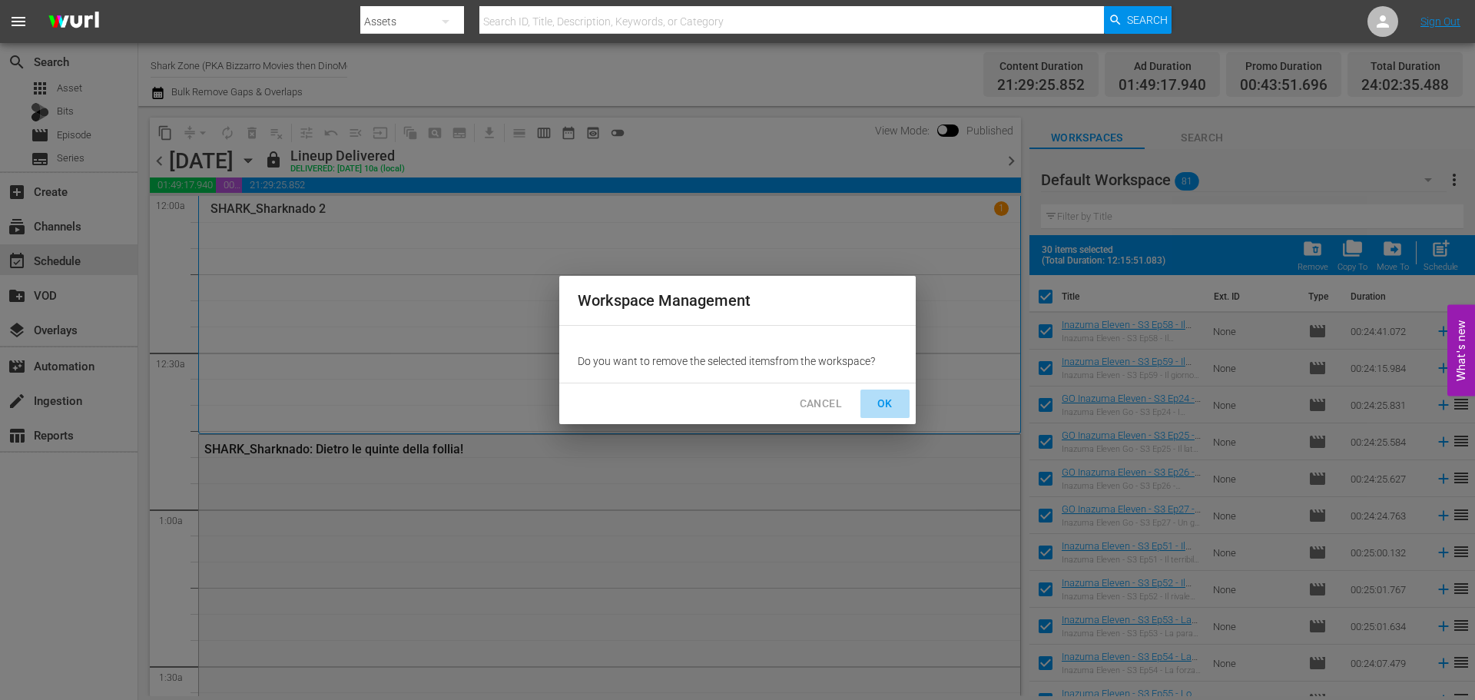
click at [887, 399] on span "OK" at bounding box center [885, 403] width 25 height 19
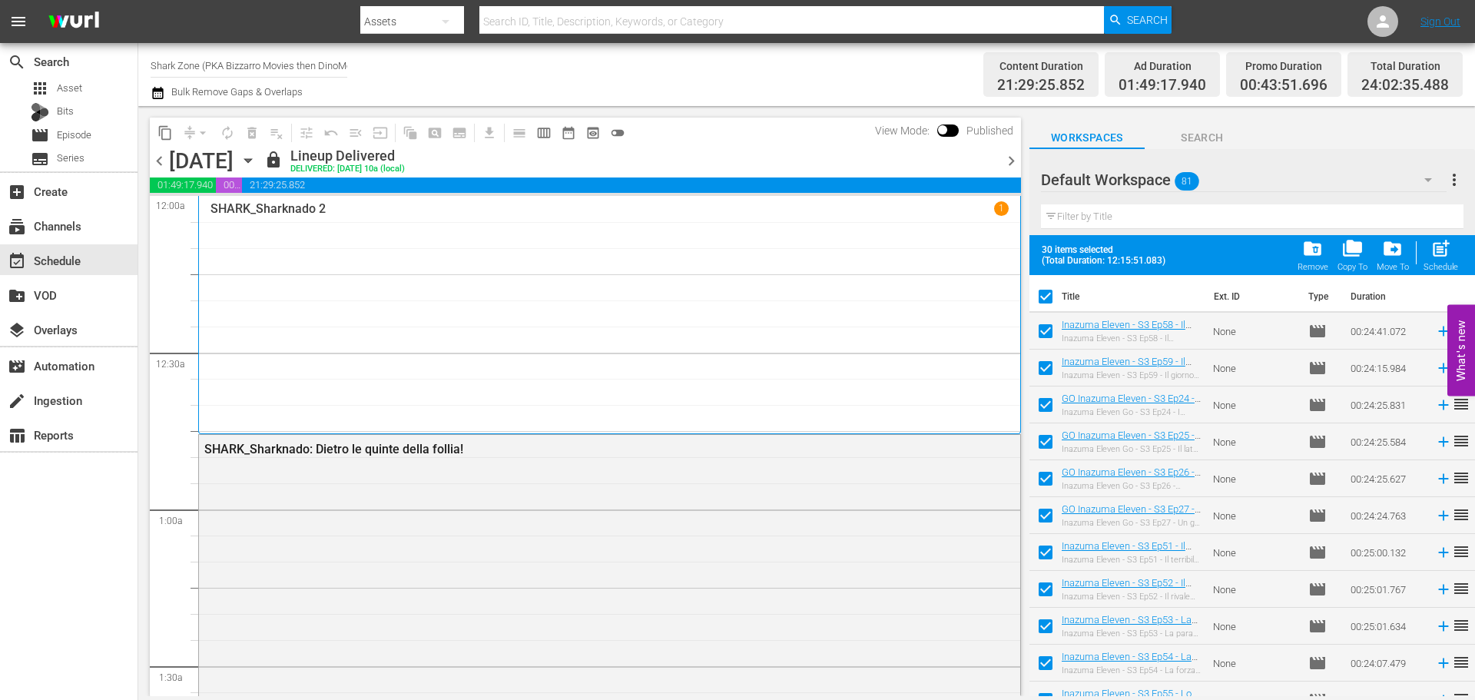
checkbox input "false"
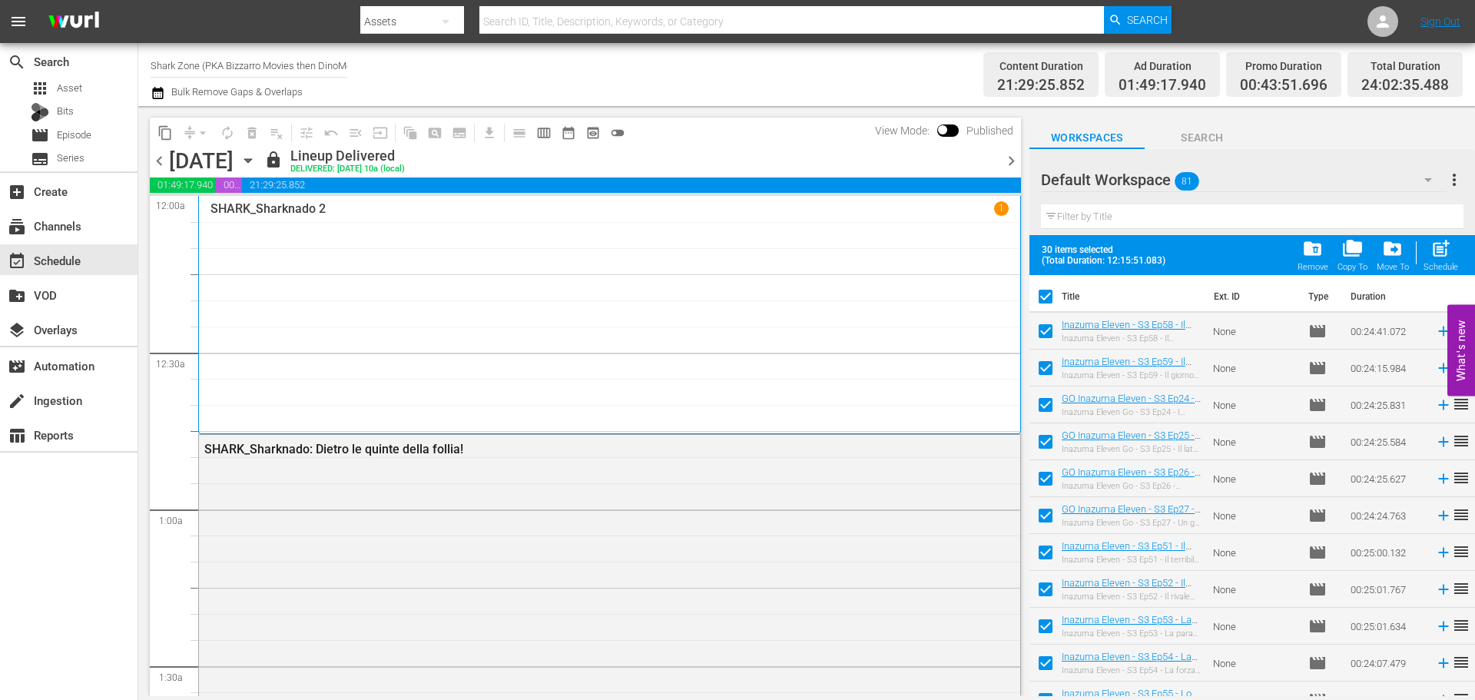
checkbox input "false"
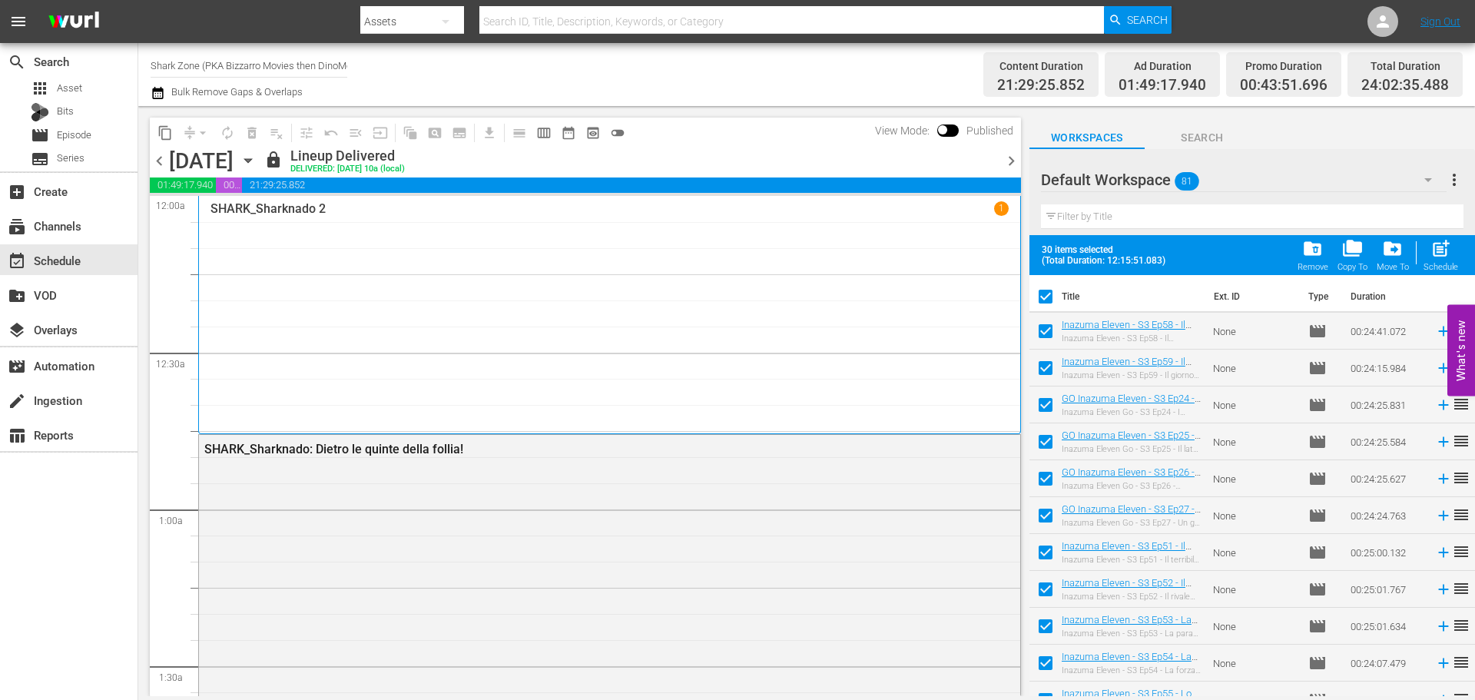
checkbox input "false"
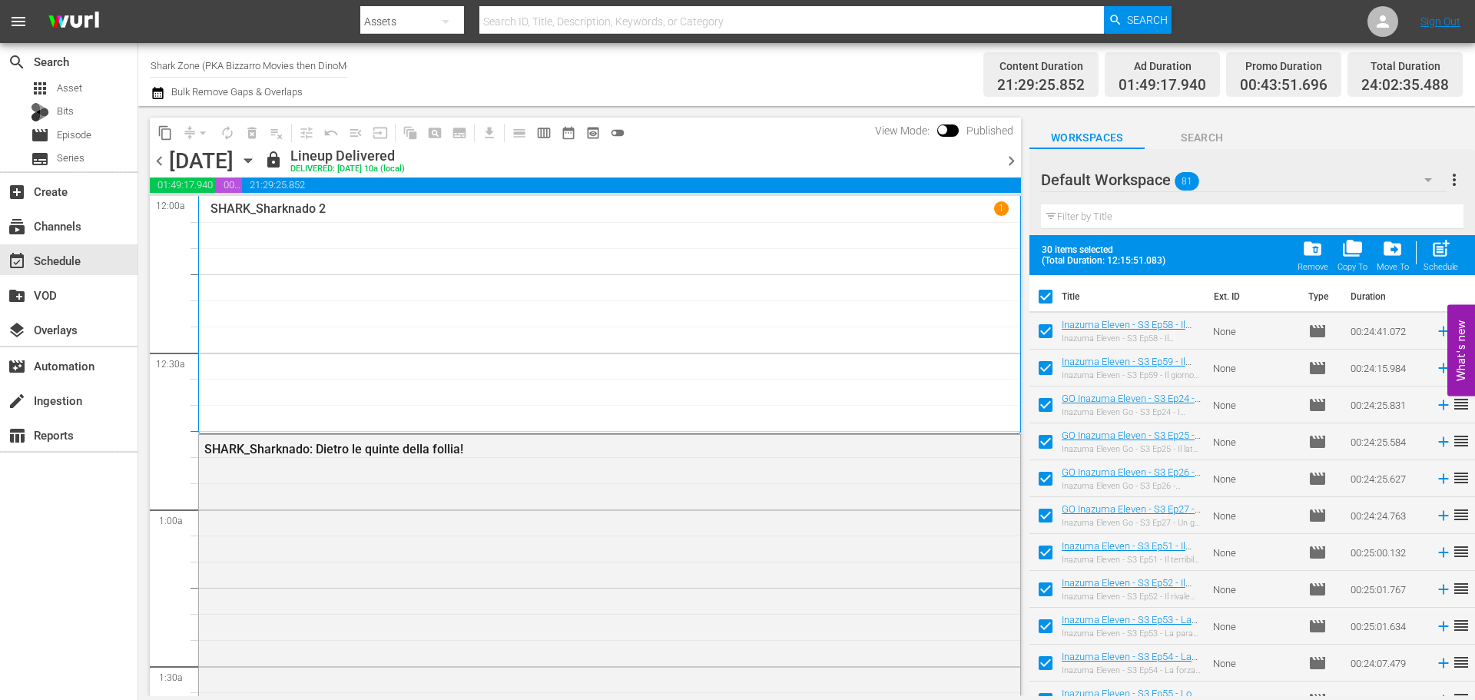
checkbox input "false"
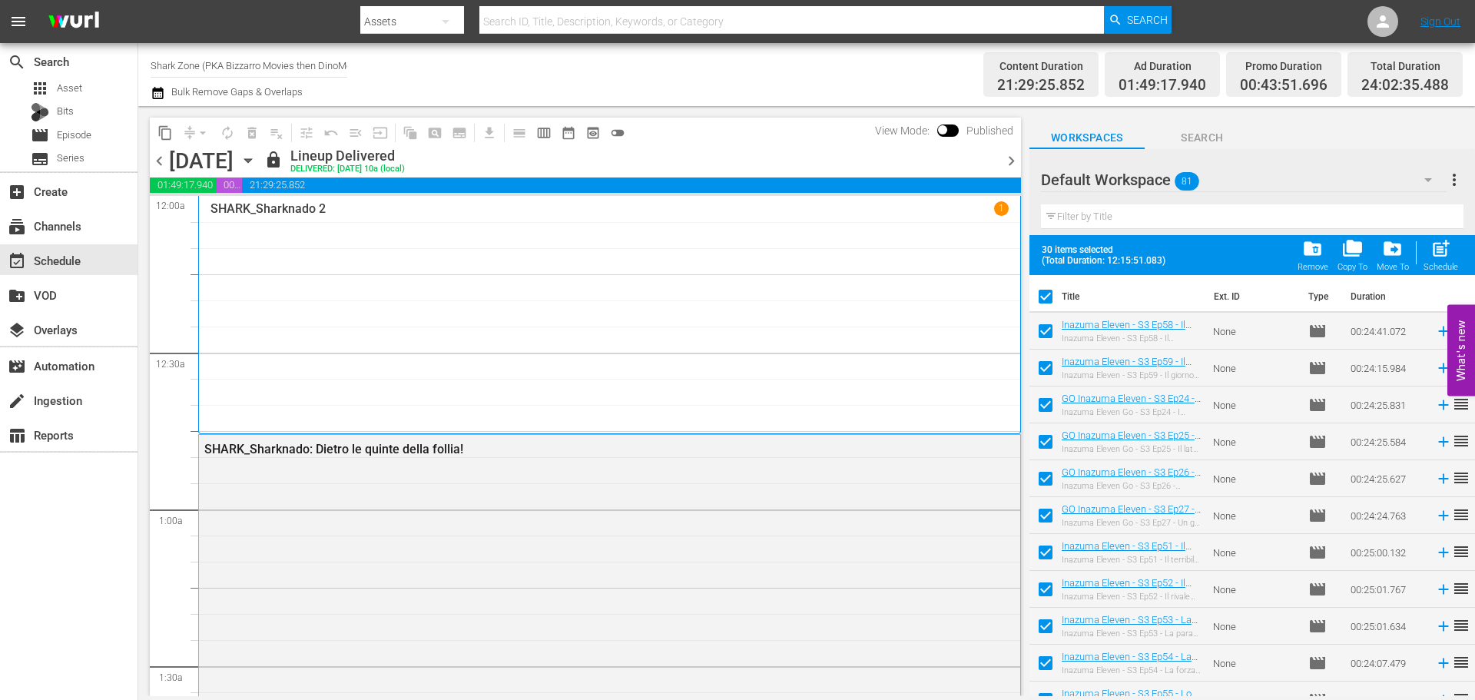
checkbox input "false"
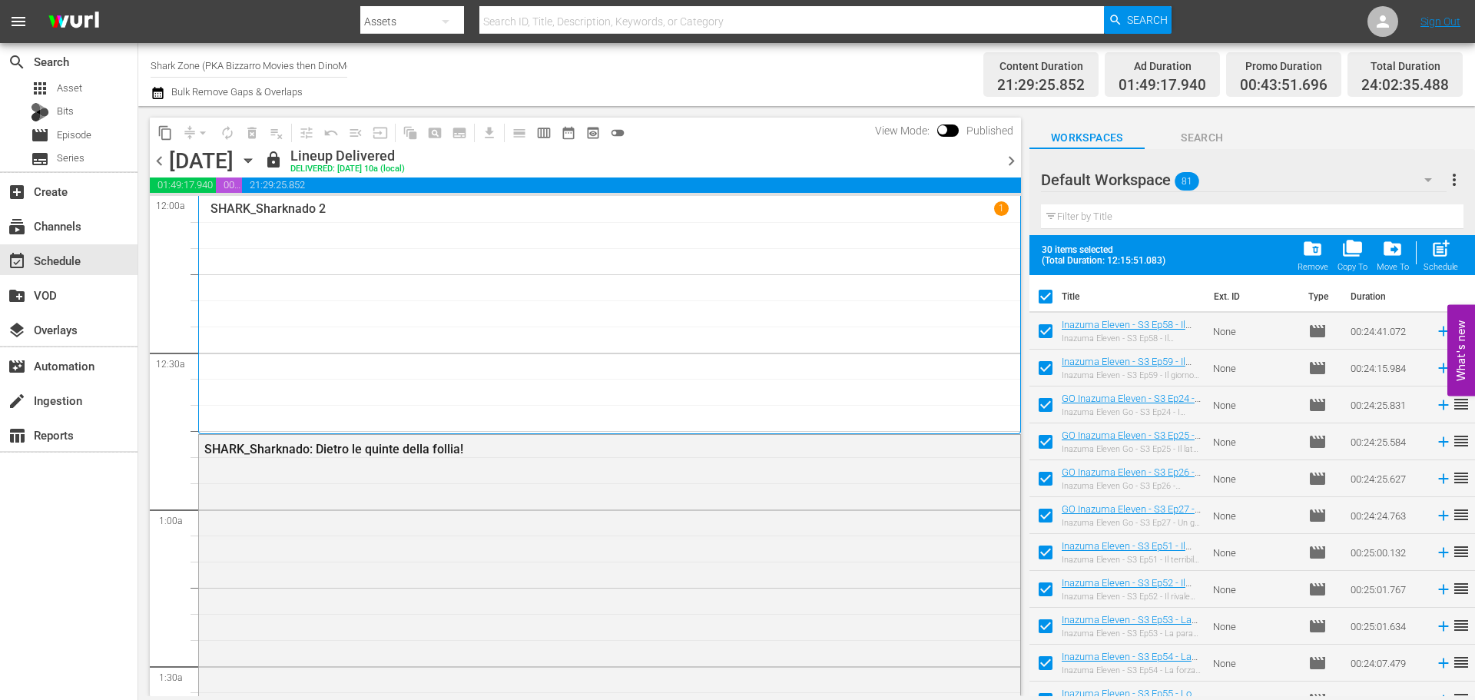
checkbox input "false"
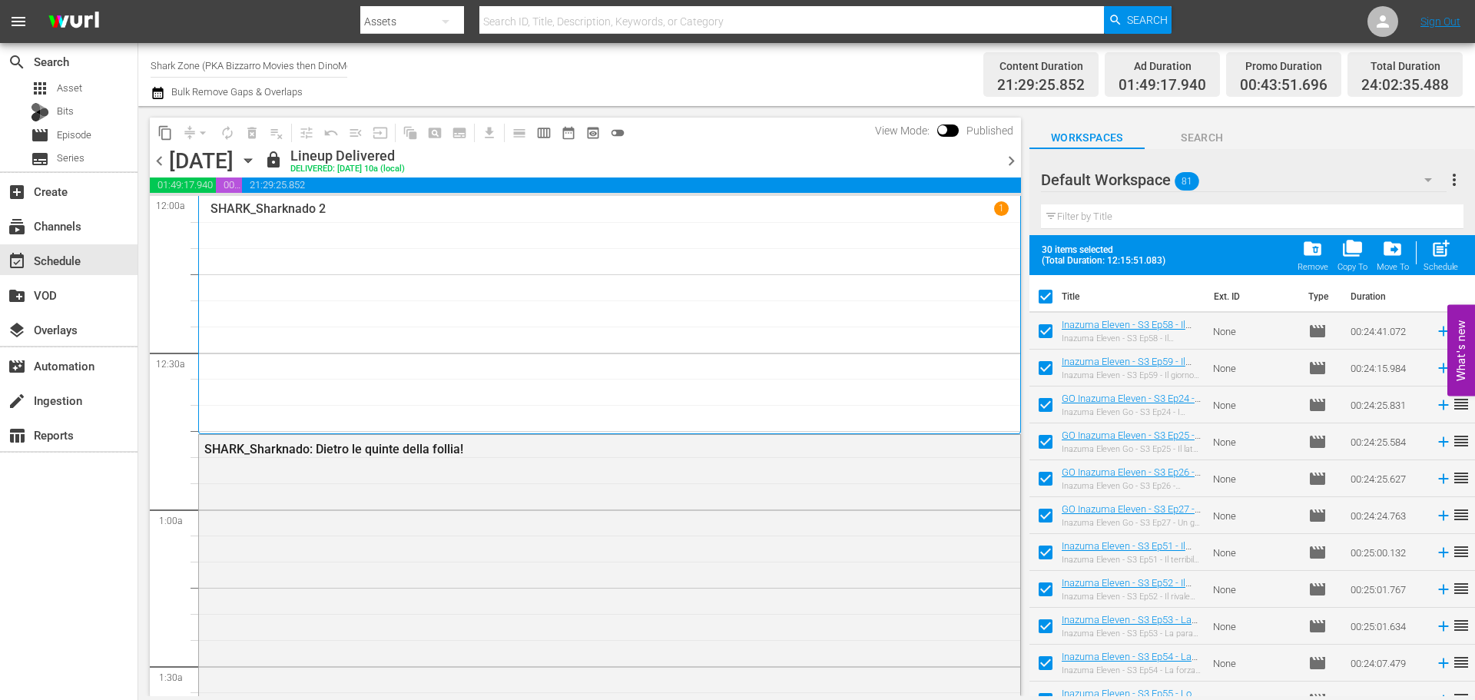
checkbox input "false"
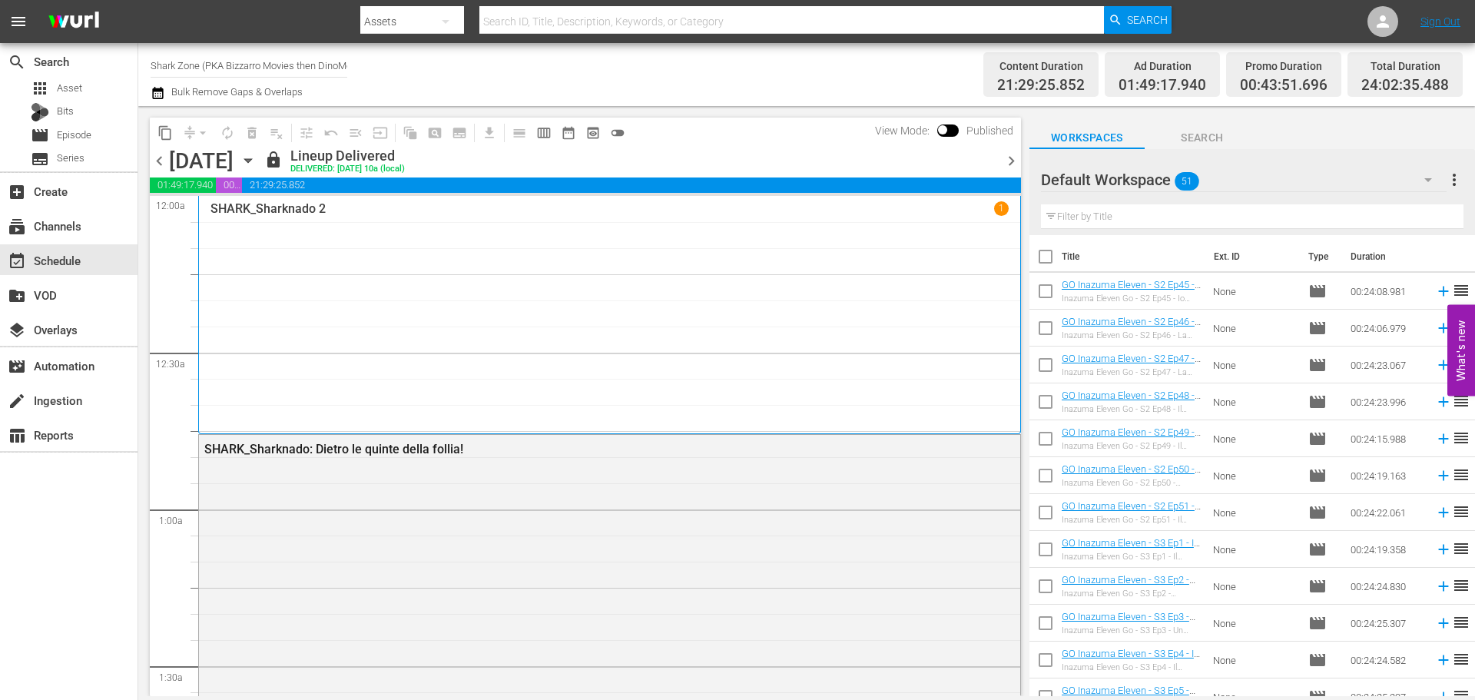
click at [1016, 159] on span "chevron_right" at bounding box center [1011, 160] width 19 height 19
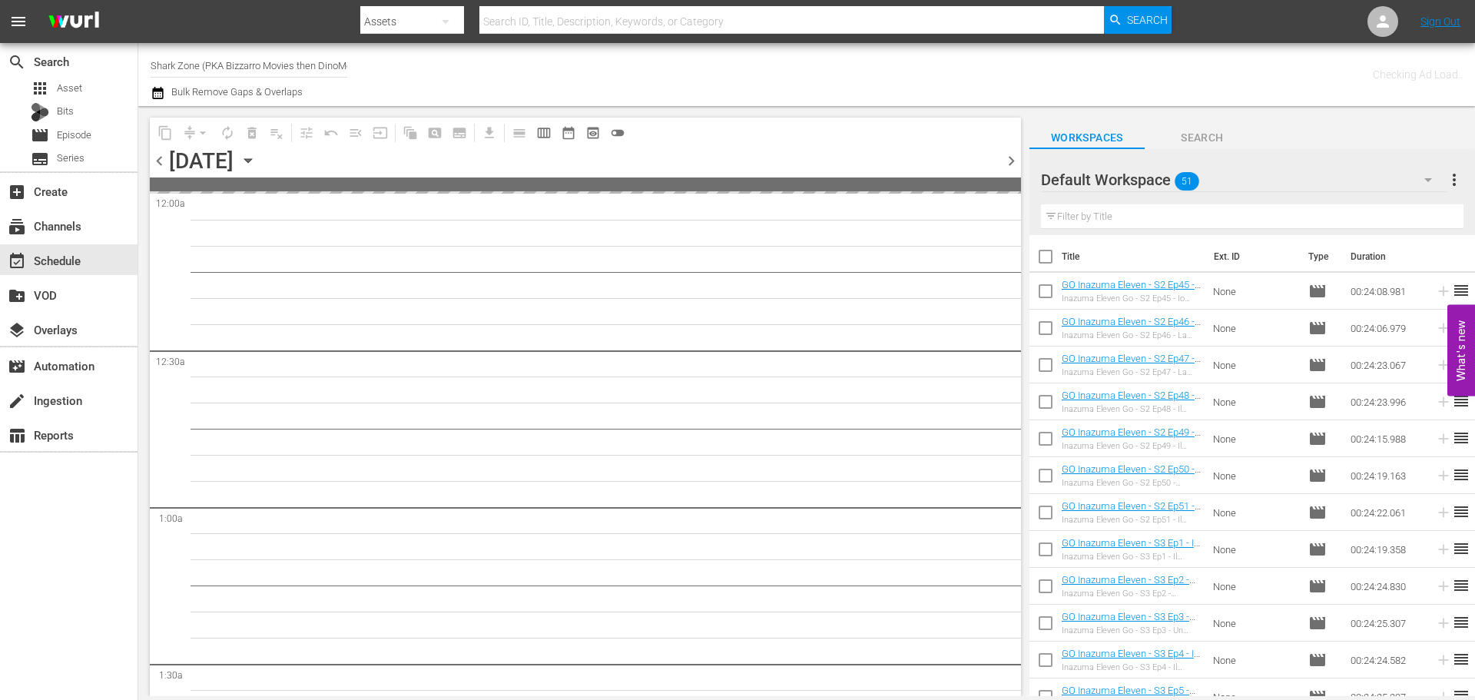
click at [1016, 159] on span "chevron_right" at bounding box center [1011, 160] width 19 height 19
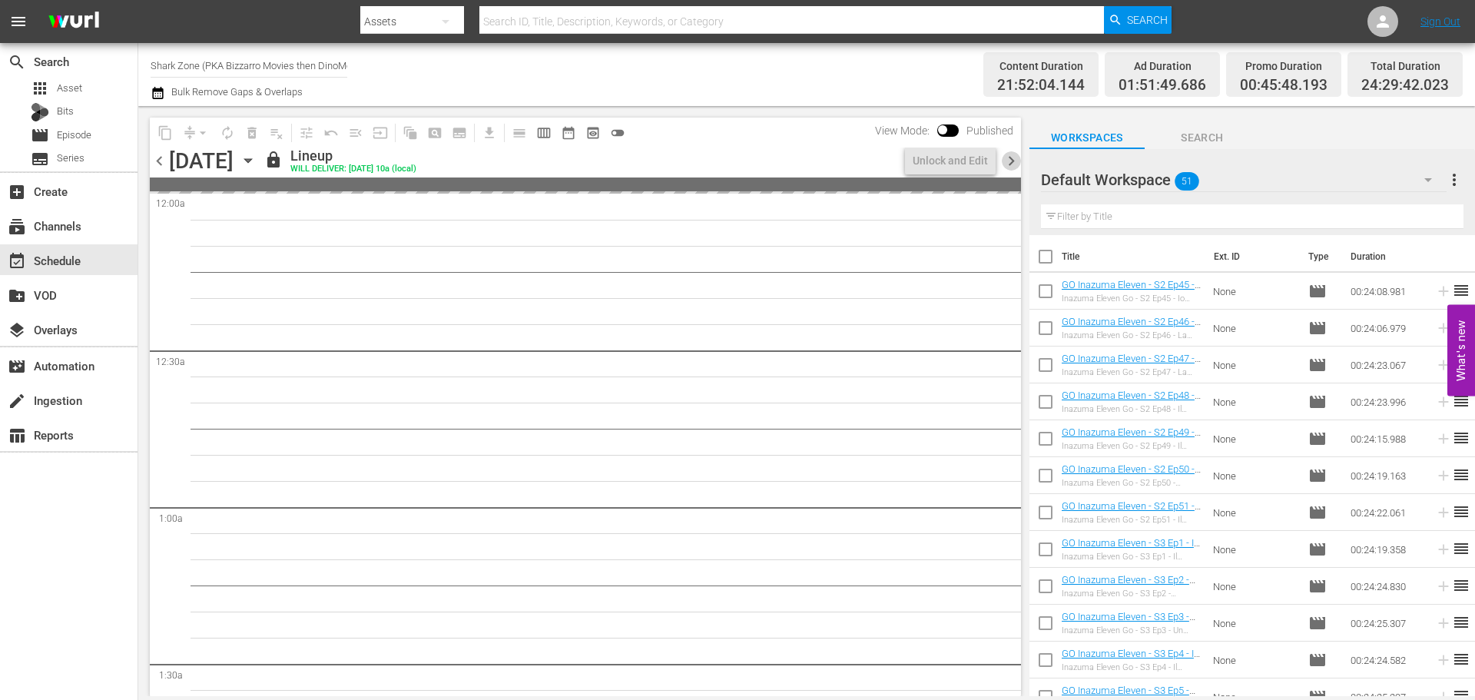
click at [1005, 161] on span "chevron_right" at bounding box center [1011, 160] width 19 height 19
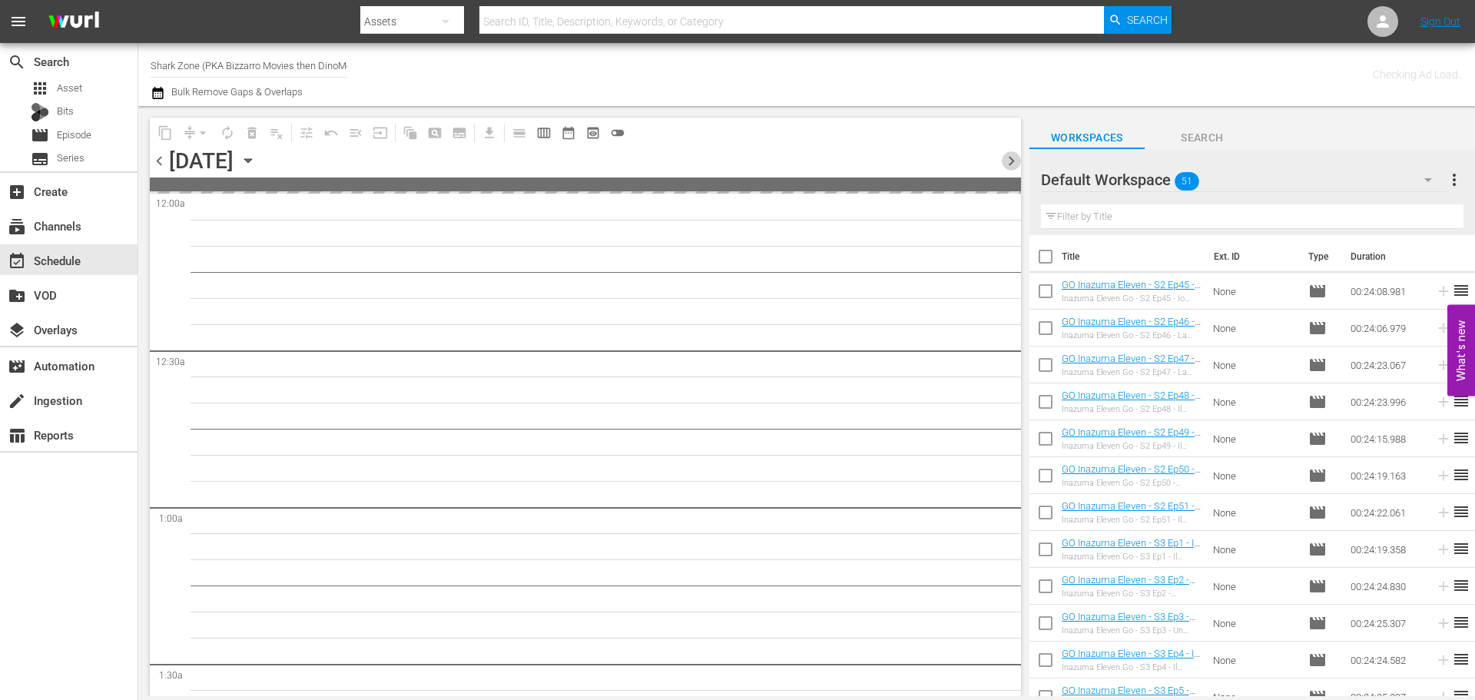
click at [1009, 161] on span "chevron_right" at bounding box center [1011, 160] width 19 height 19
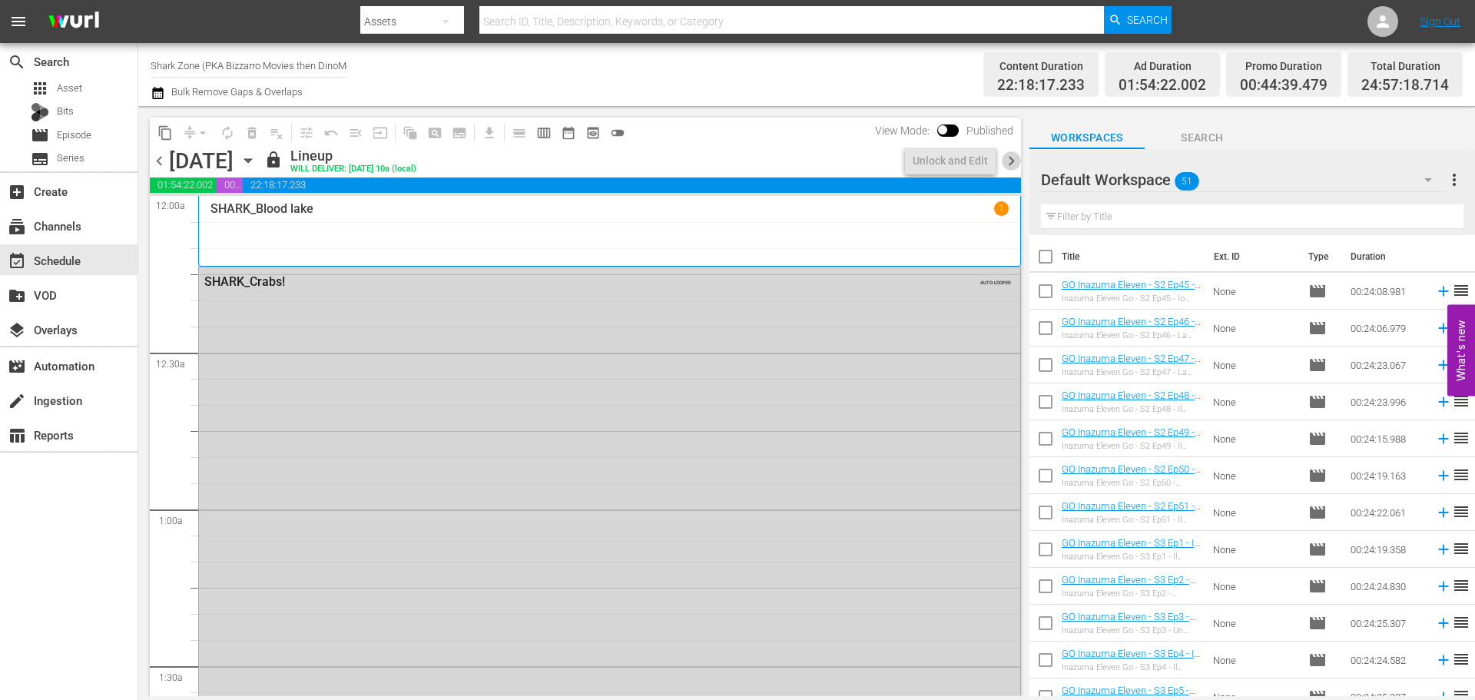
click at [1009, 161] on span "chevron_right" at bounding box center [1011, 160] width 19 height 19
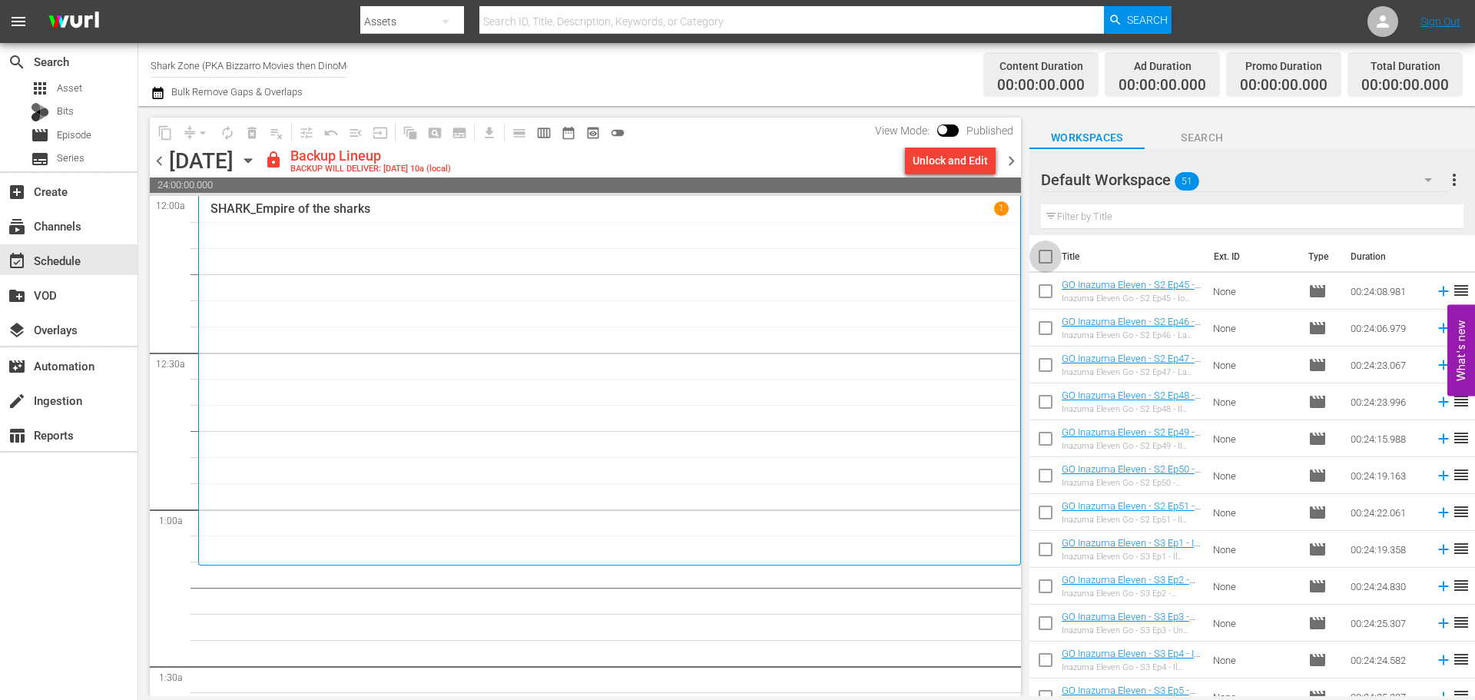
click at [1043, 255] on input "checkbox" at bounding box center [1045, 259] width 32 height 32
checkbox input "true"
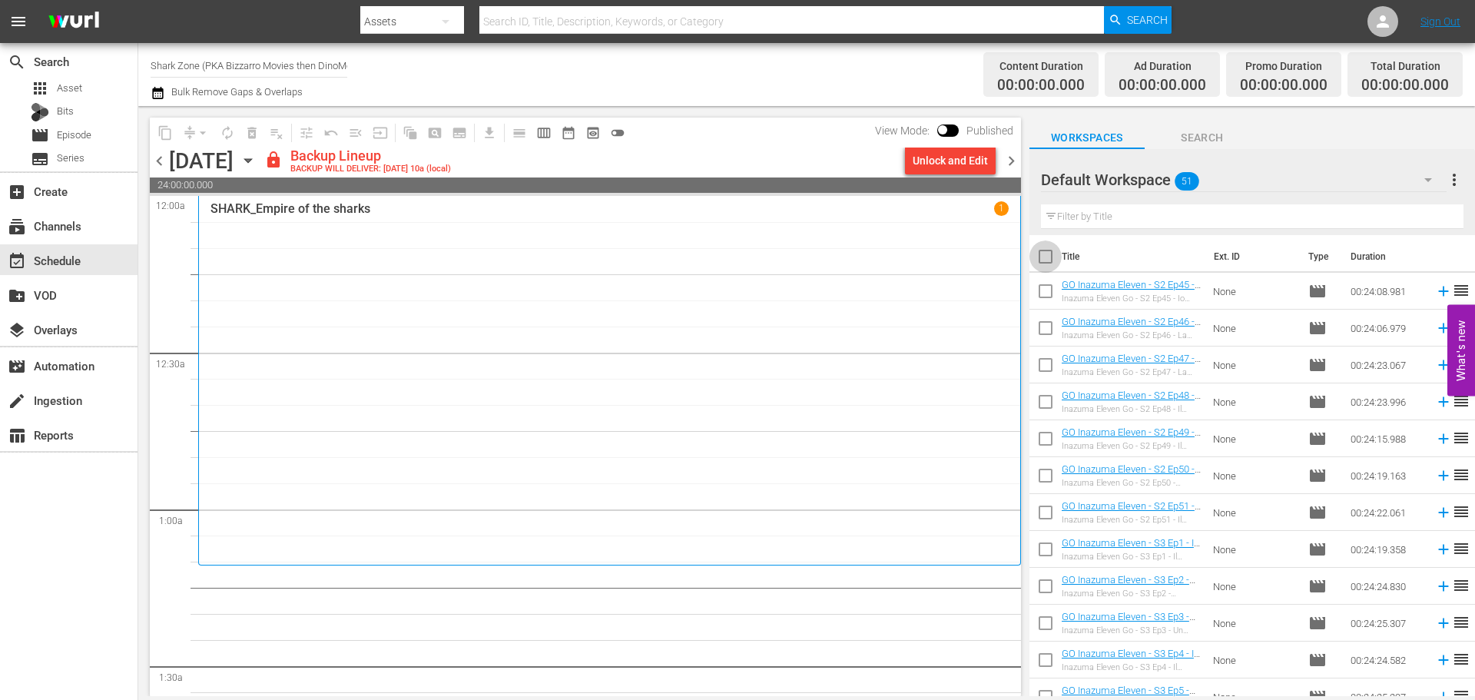
checkbox input "true"
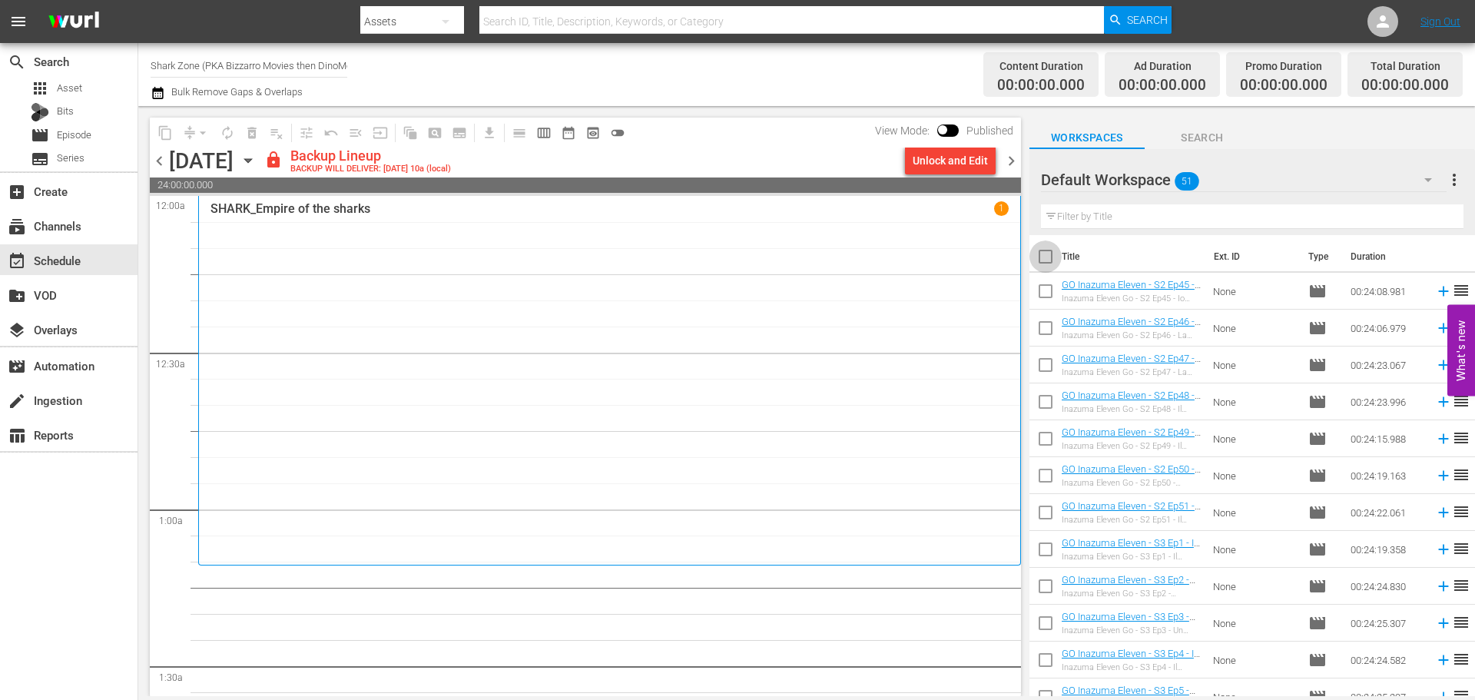
checkbox input "true"
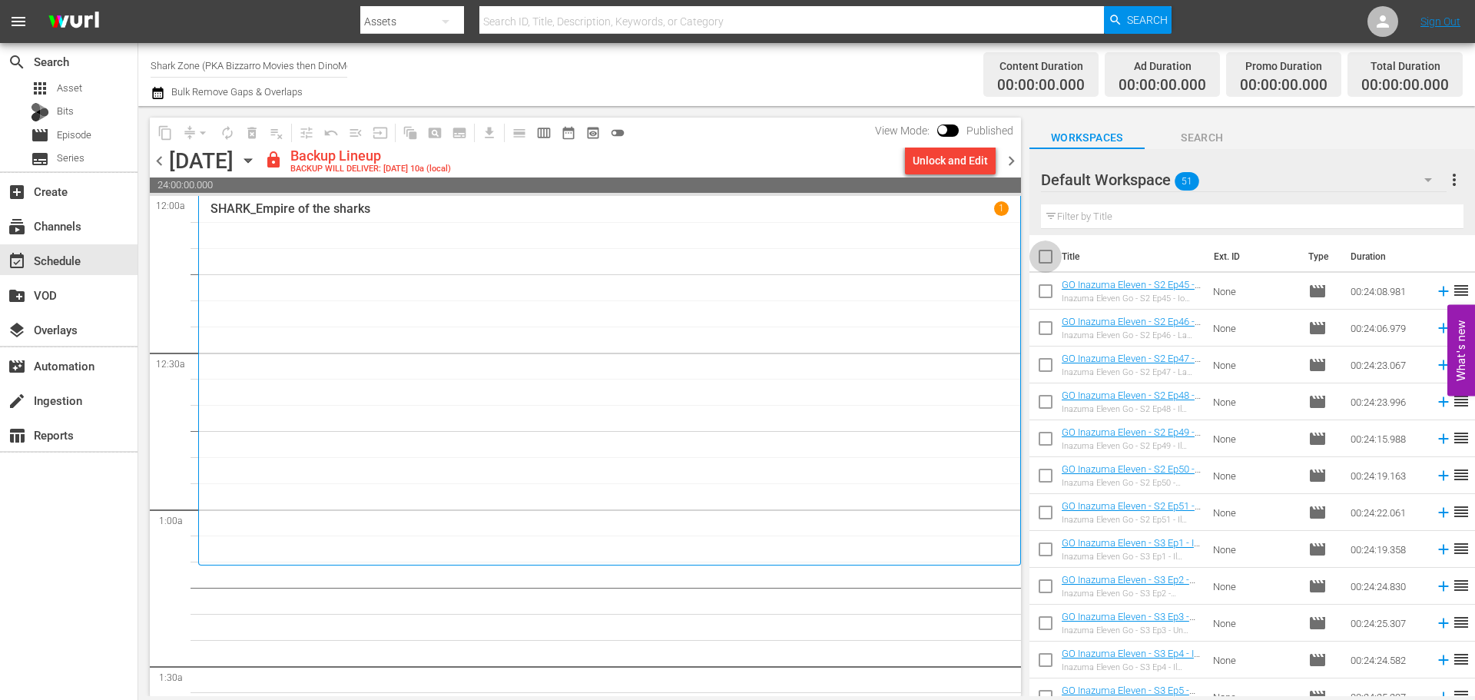
checkbox input "true"
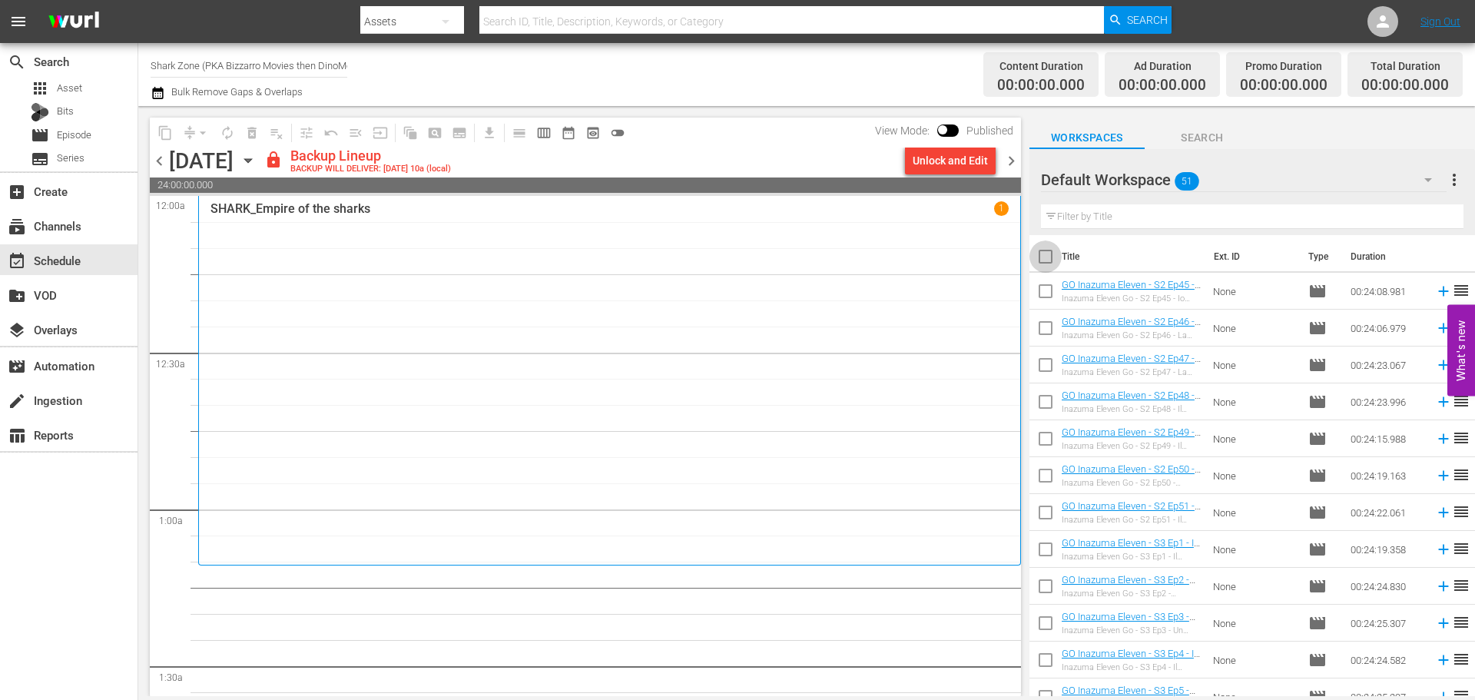
checkbox input "true"
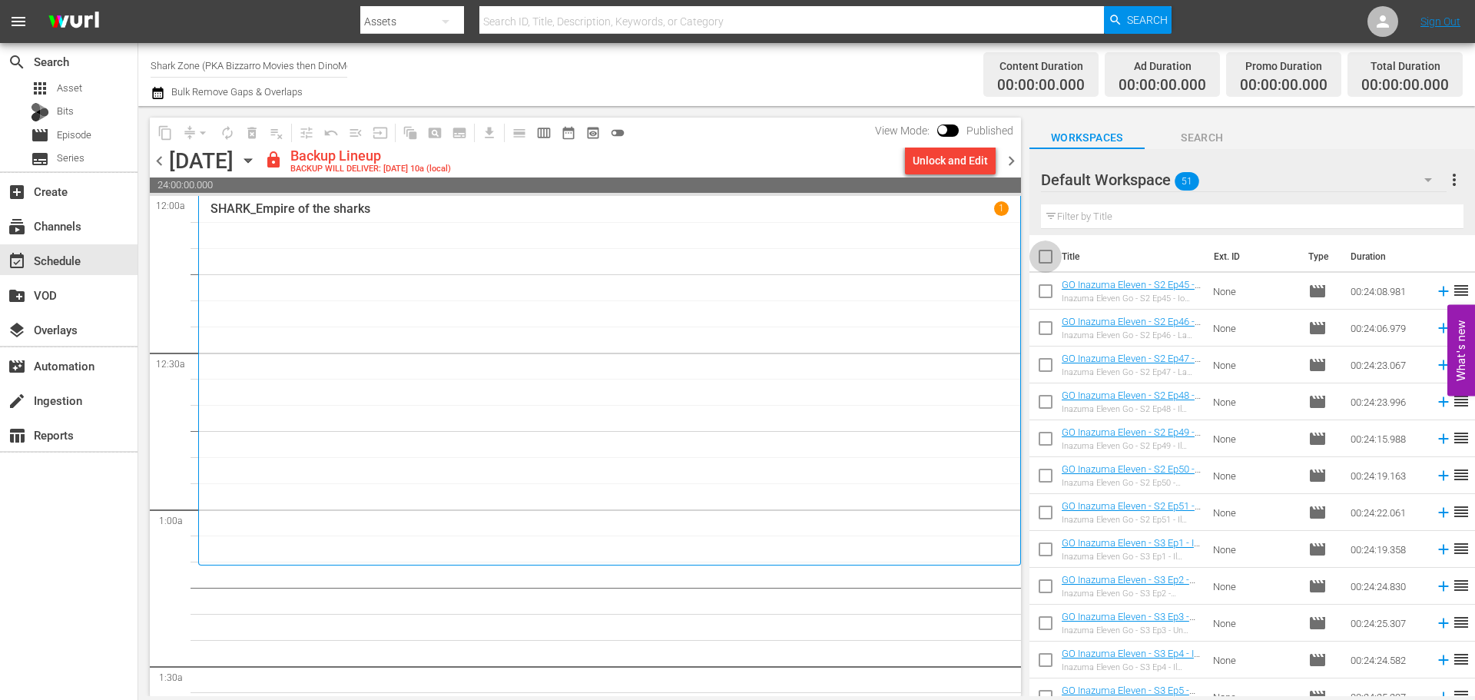
checkbox input "true"
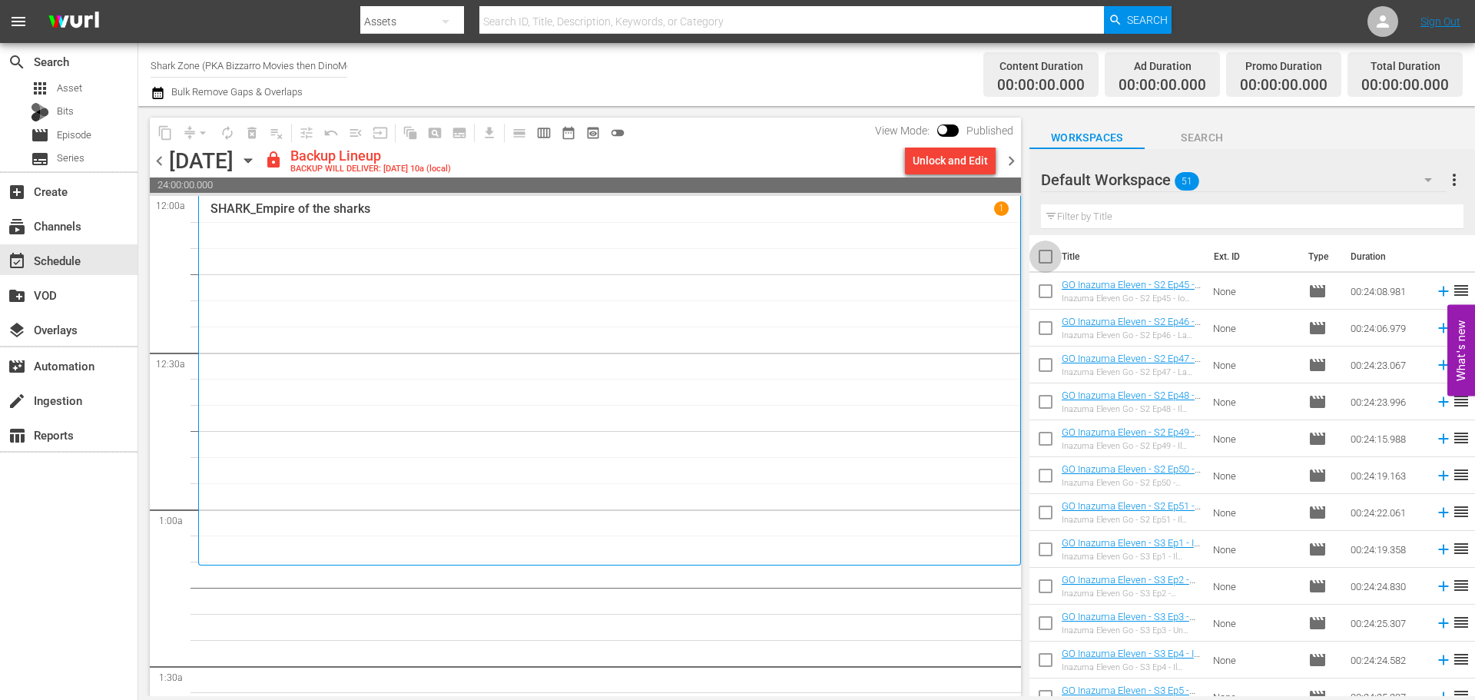
checkbox input "true"
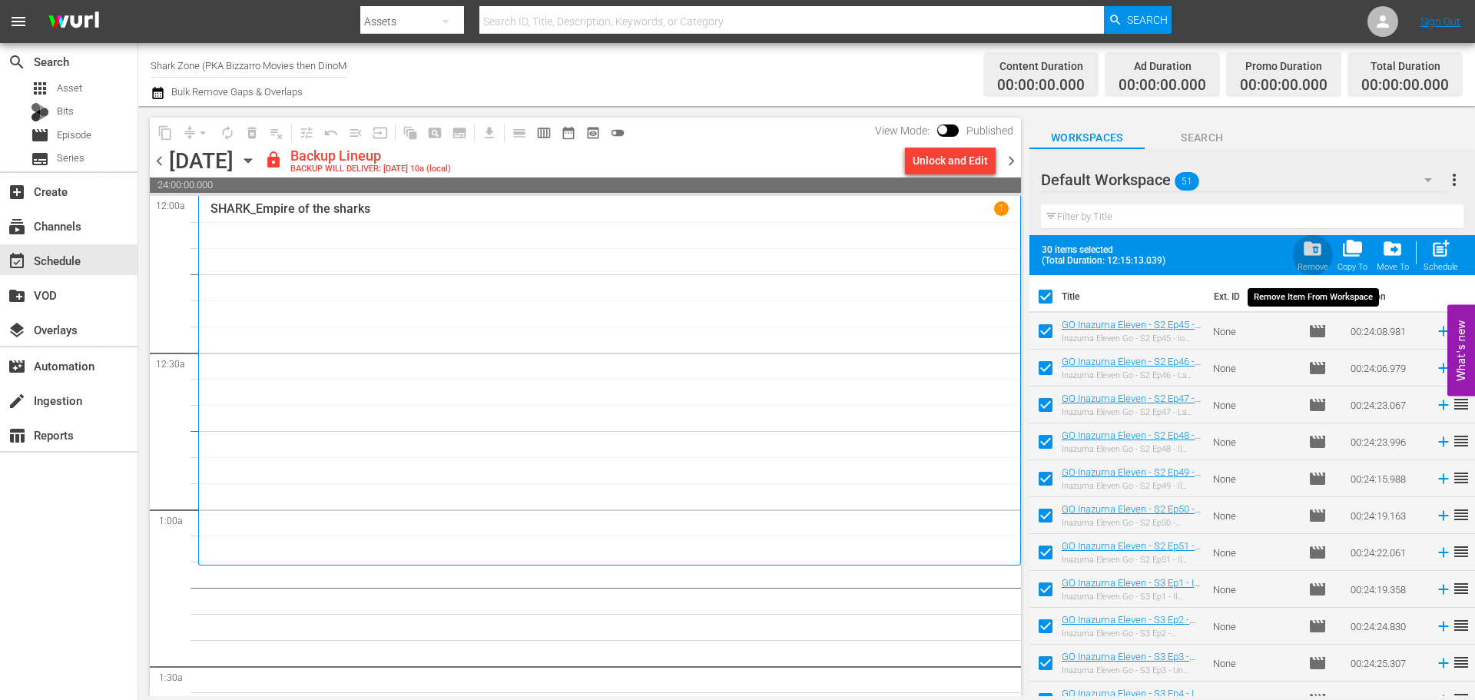
click at [1308, 257] on span "folder_delete" at bounding box center [1312, 248] width 21 height 21
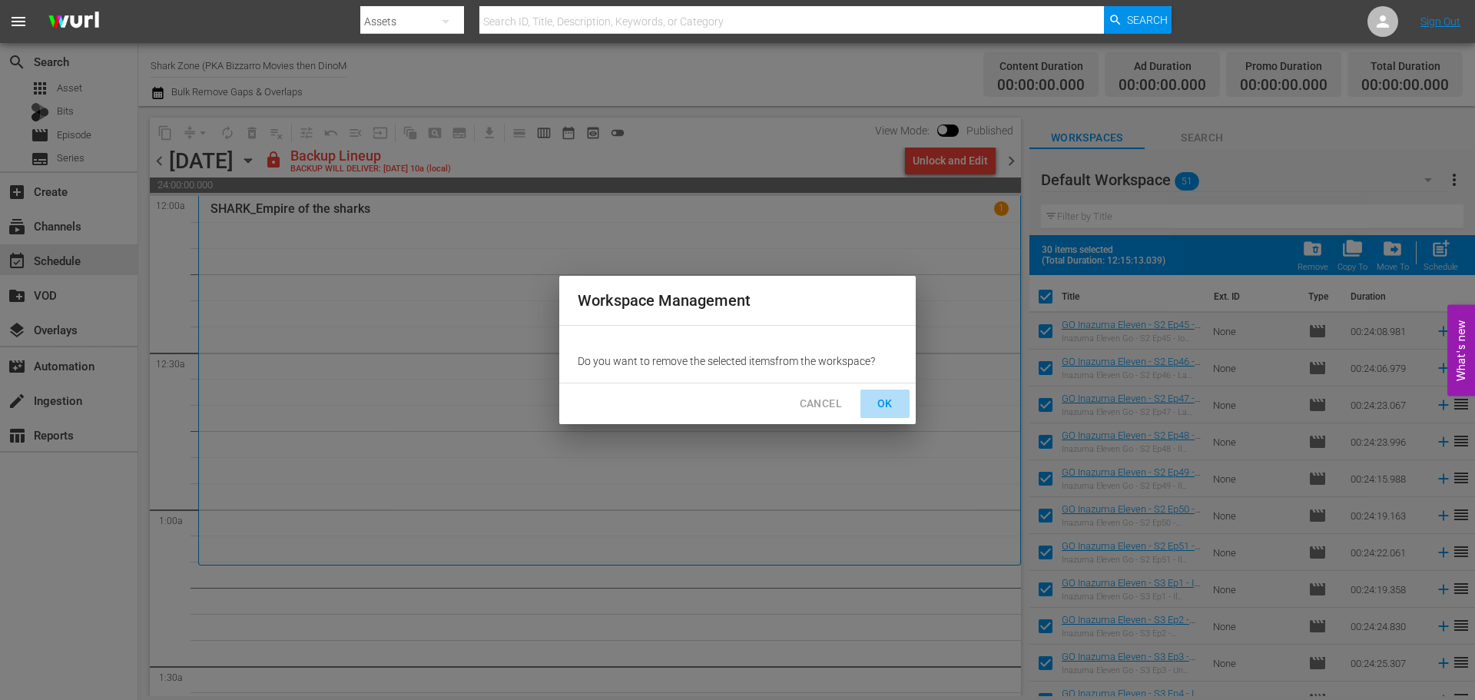
click at [896, 396] on span "OK" at bounding box center [885, 403] width 25 height 19
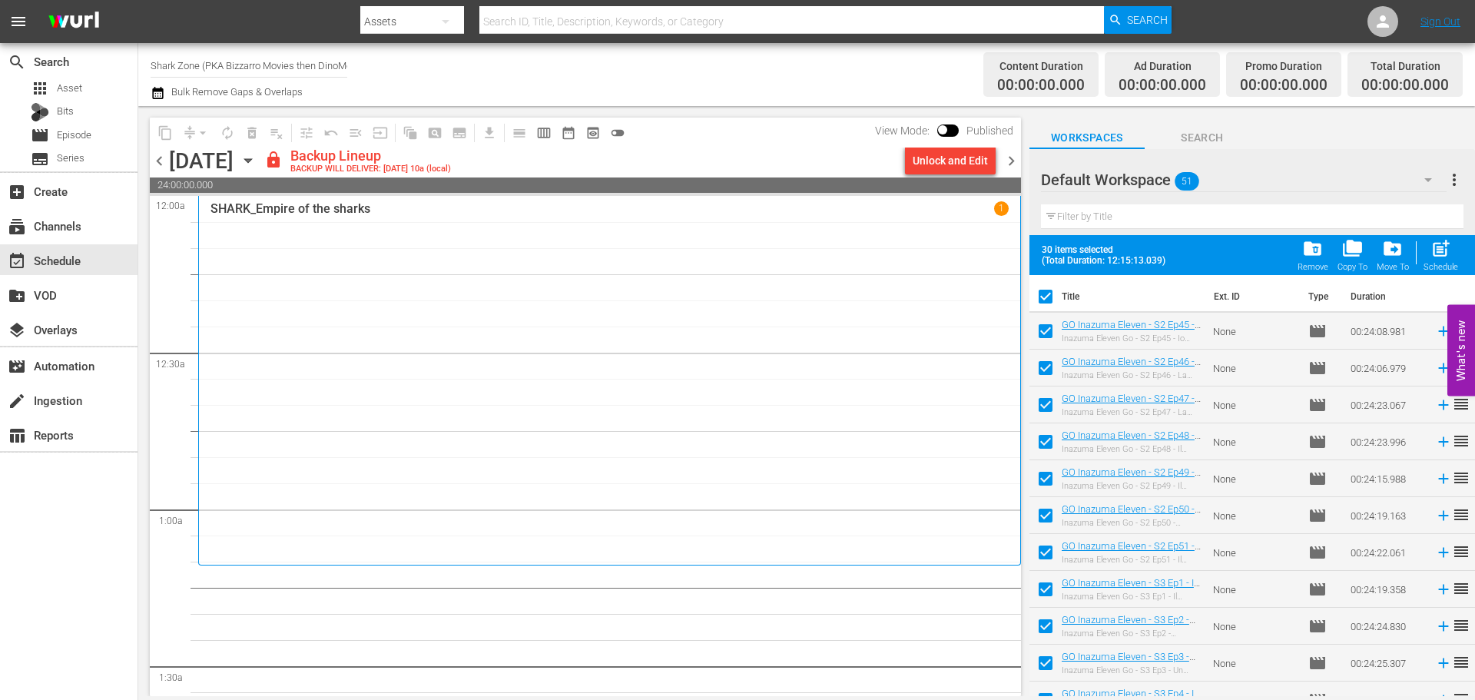
checkbox input "false"
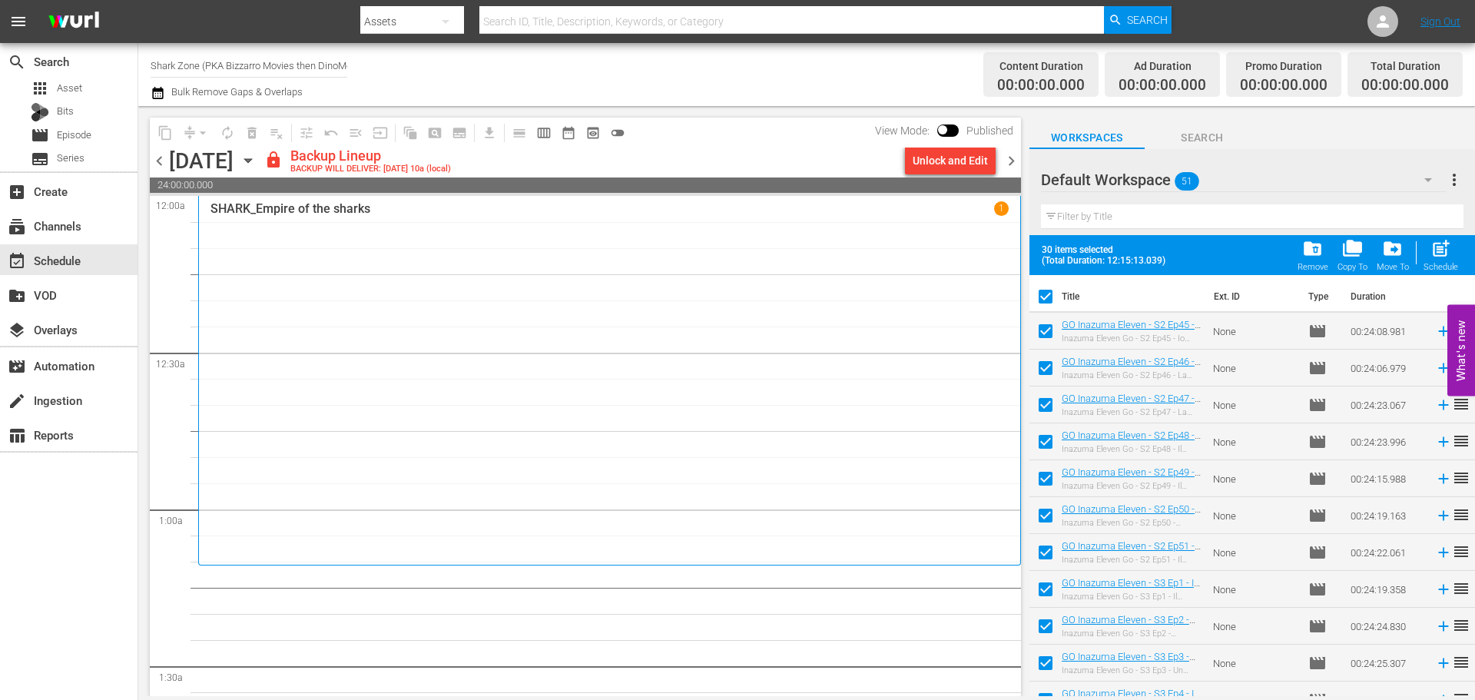
checkbox input "false"
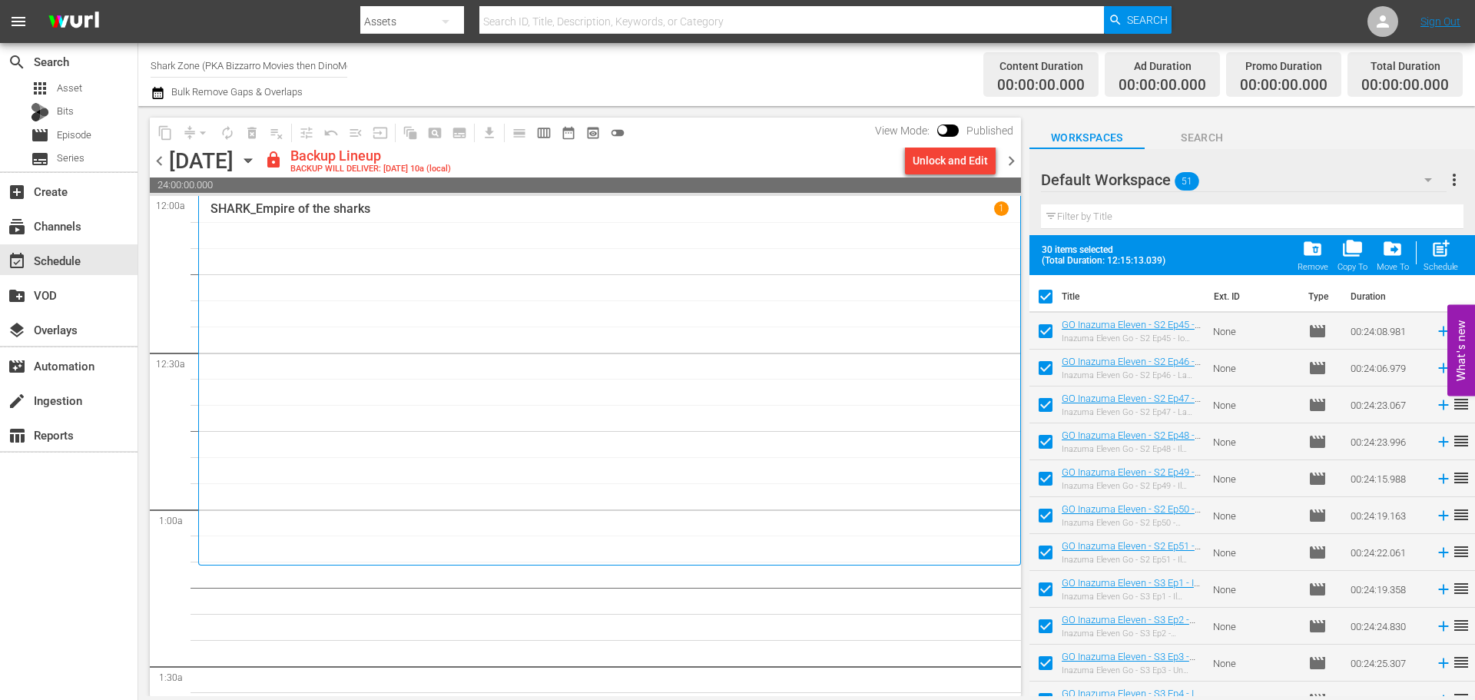
checkbox input "false"
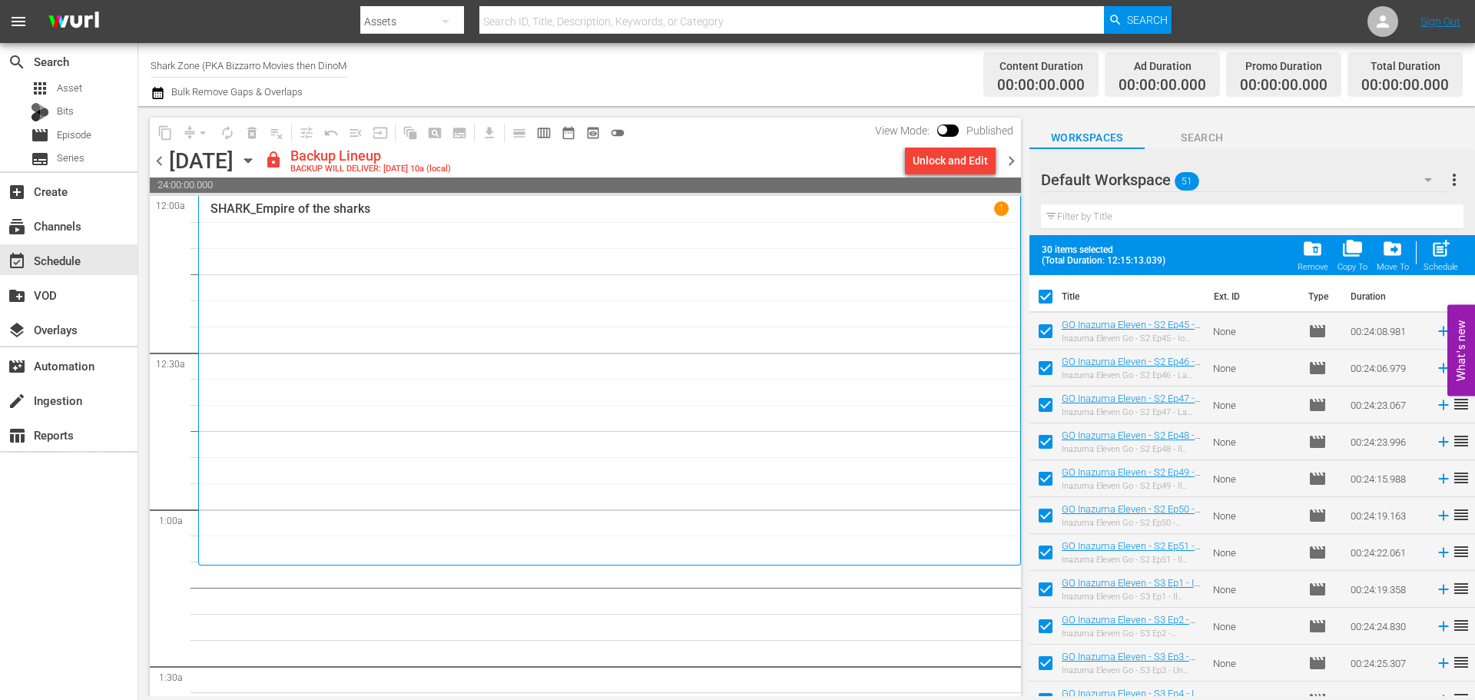
checkbox input "false"
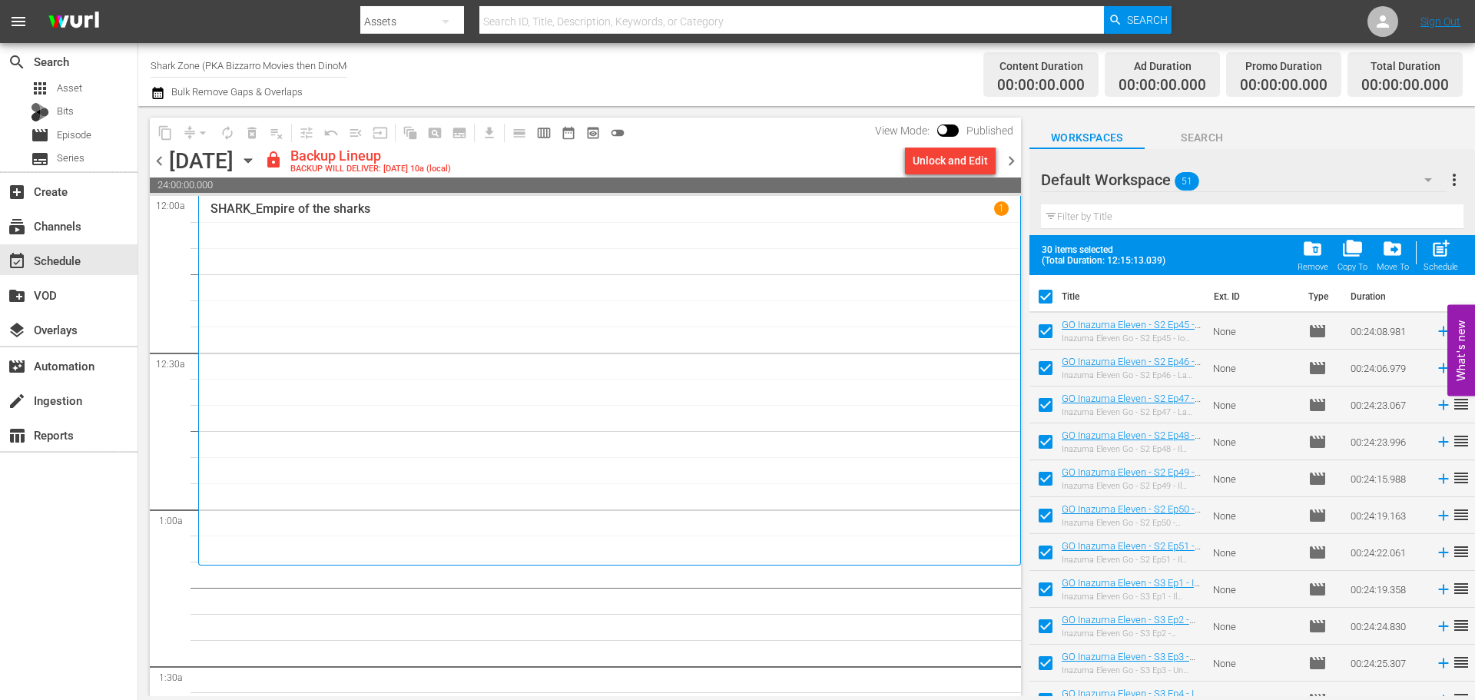
checkbox input "false"
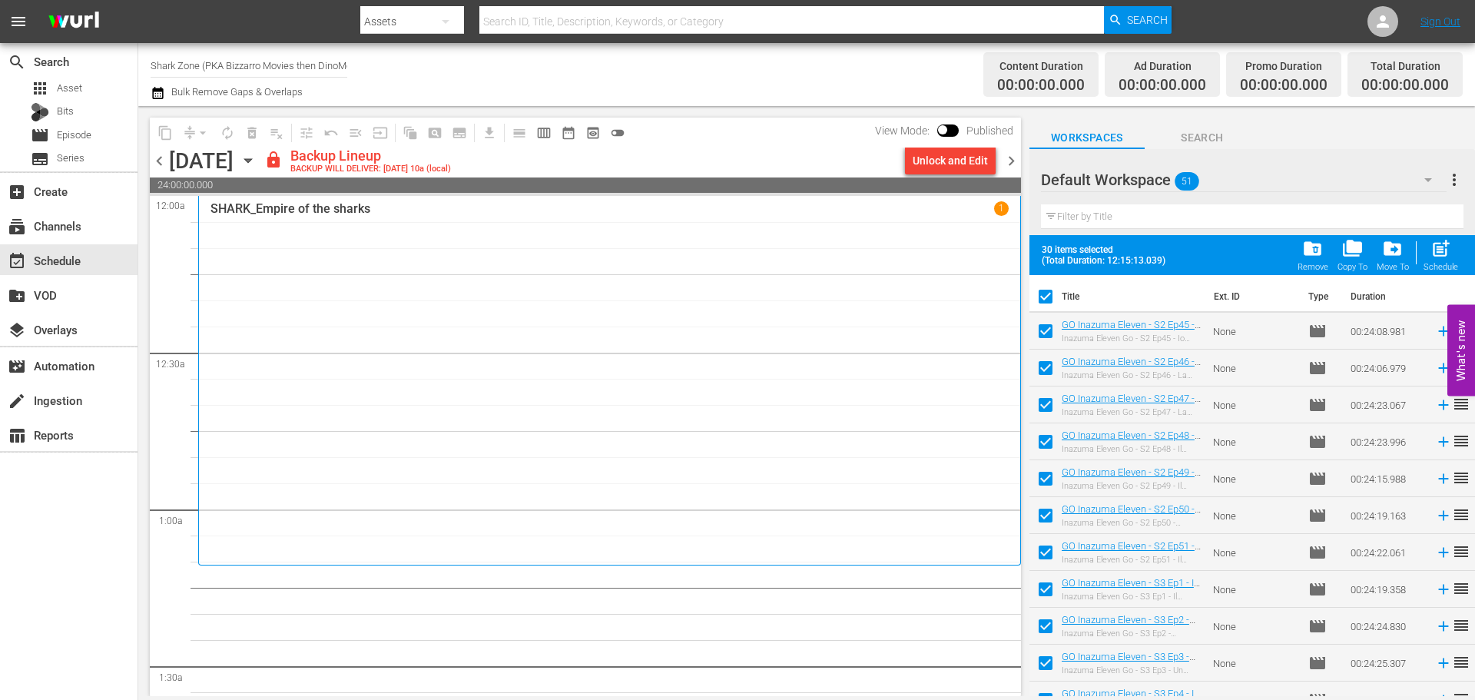
checkbox input "false"
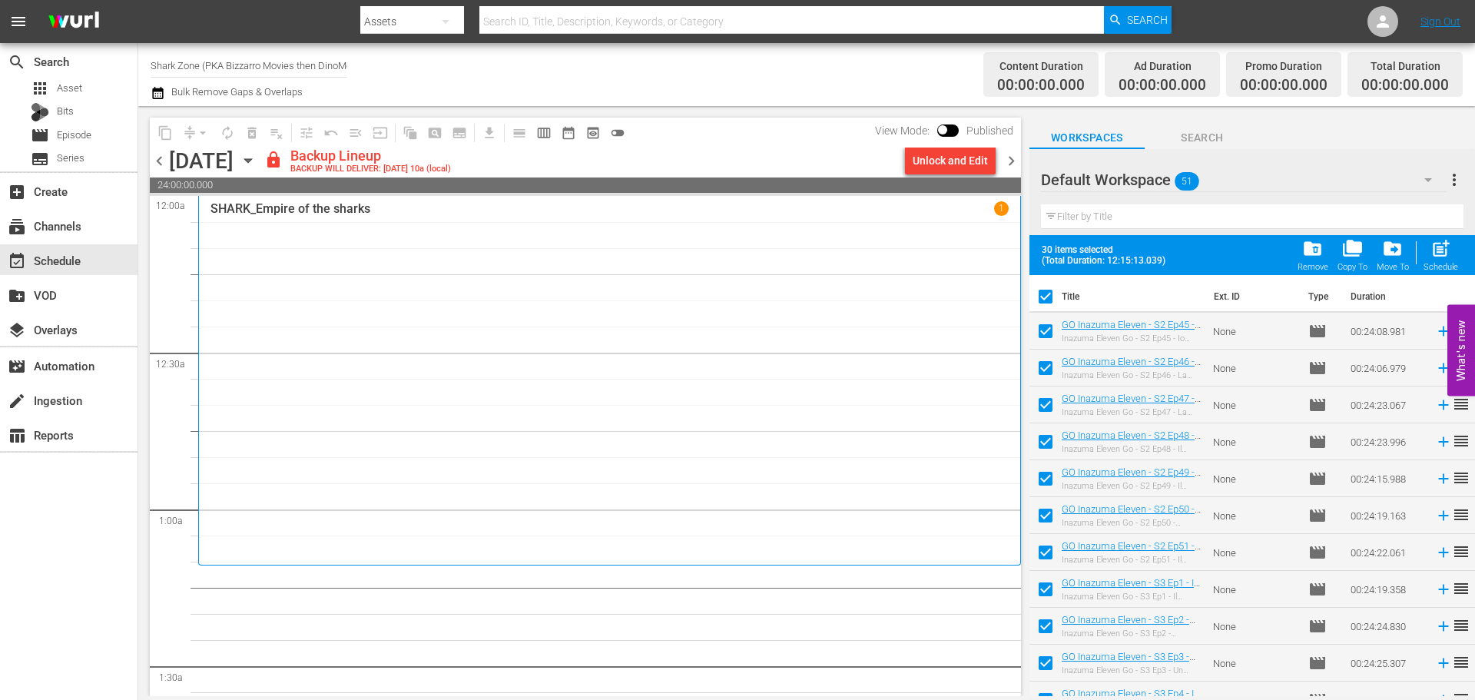
checkbox input "false"
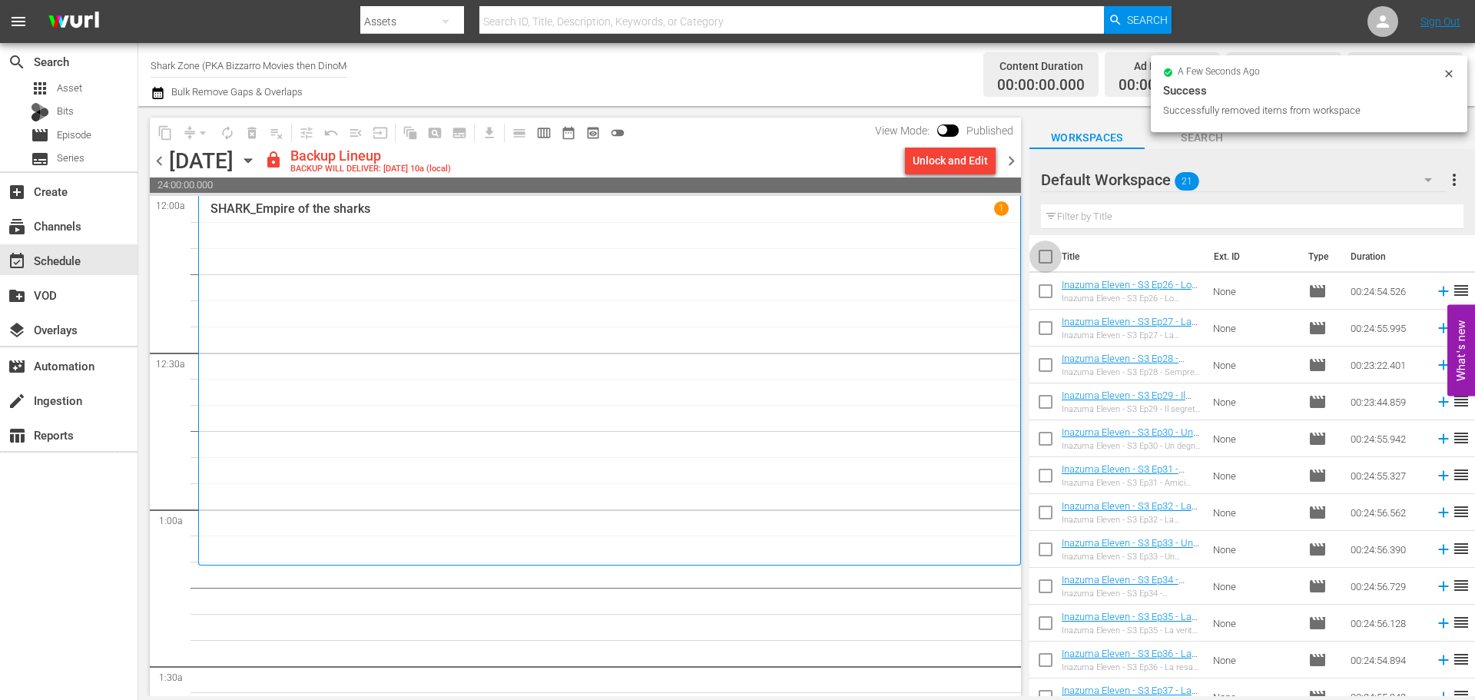
click at [1039, 257] on input "checkbox" at bounding box center [1045, 259] width 32 height 32
checkbox input "true"
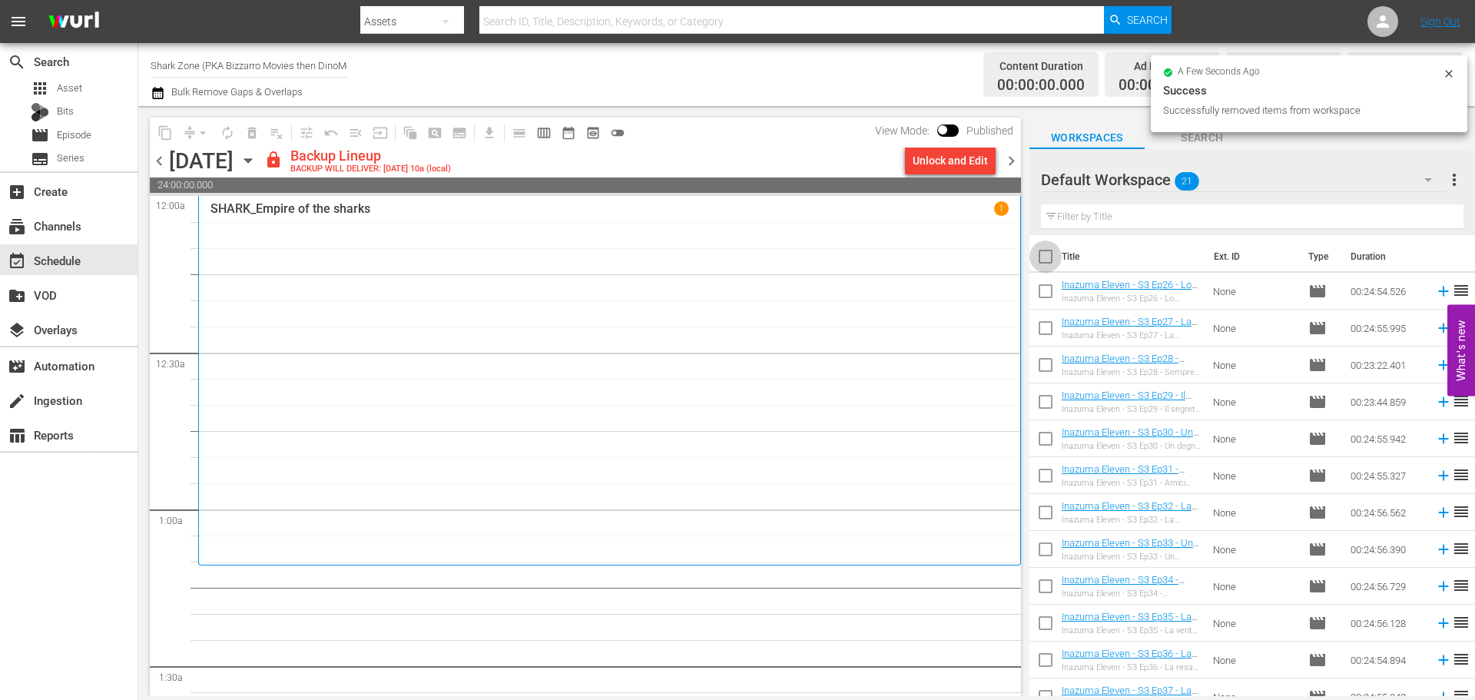
checkbox input "true"
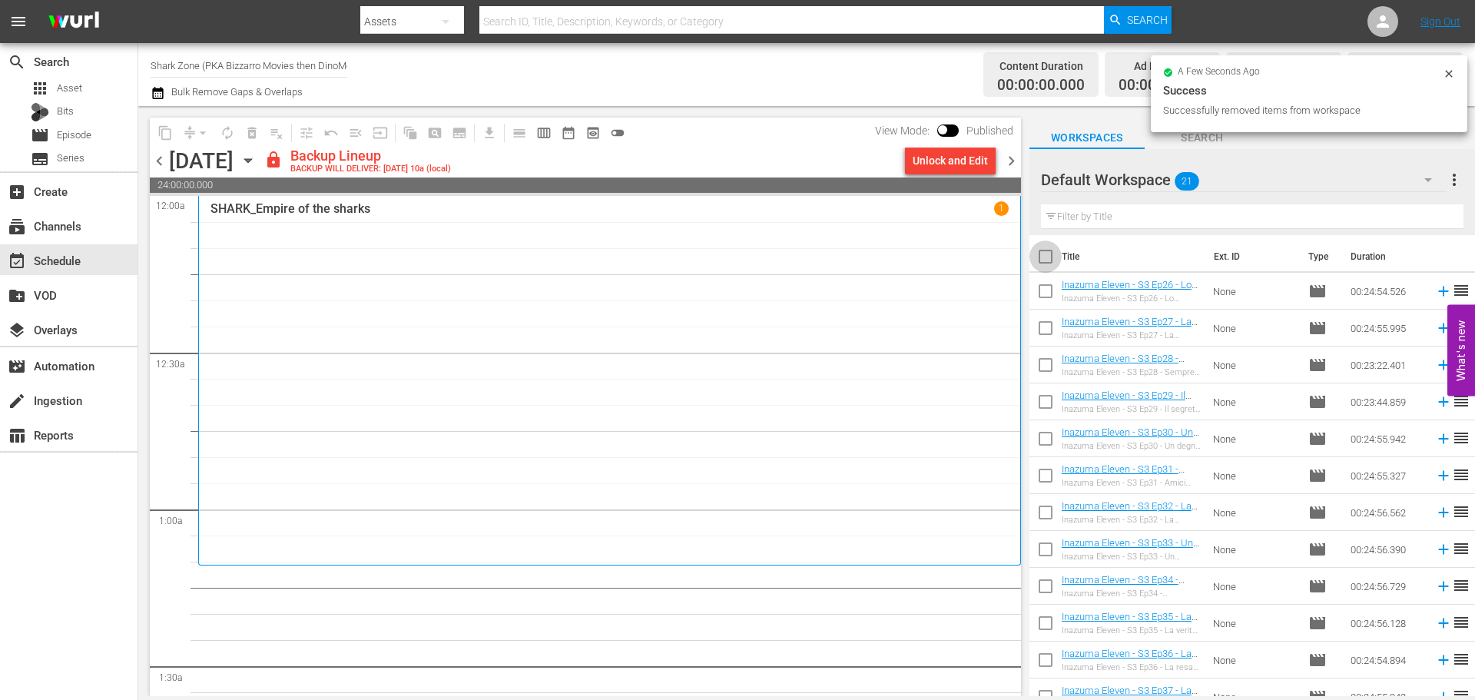
checkbox input "true"
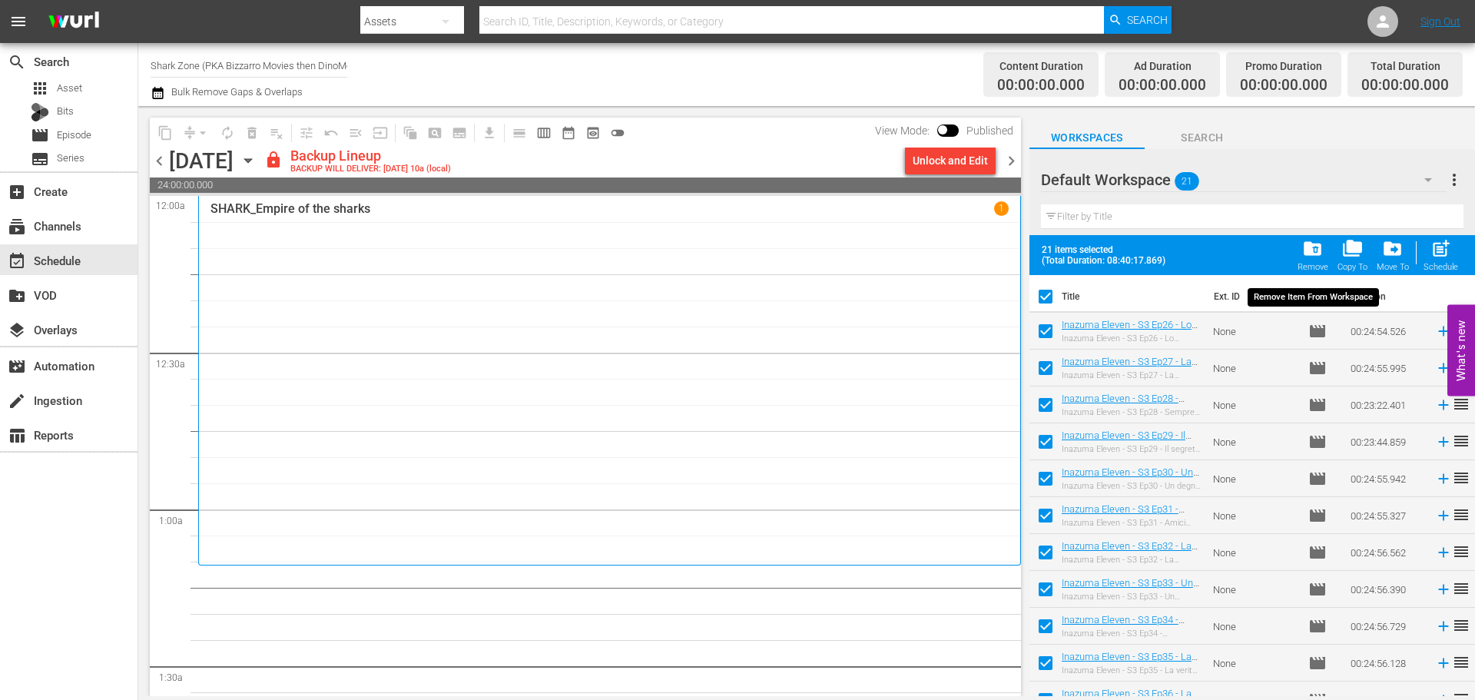
click at [1312, 240] on span "folder_delete" at bounding box center [1312, 248] width 21 height 21
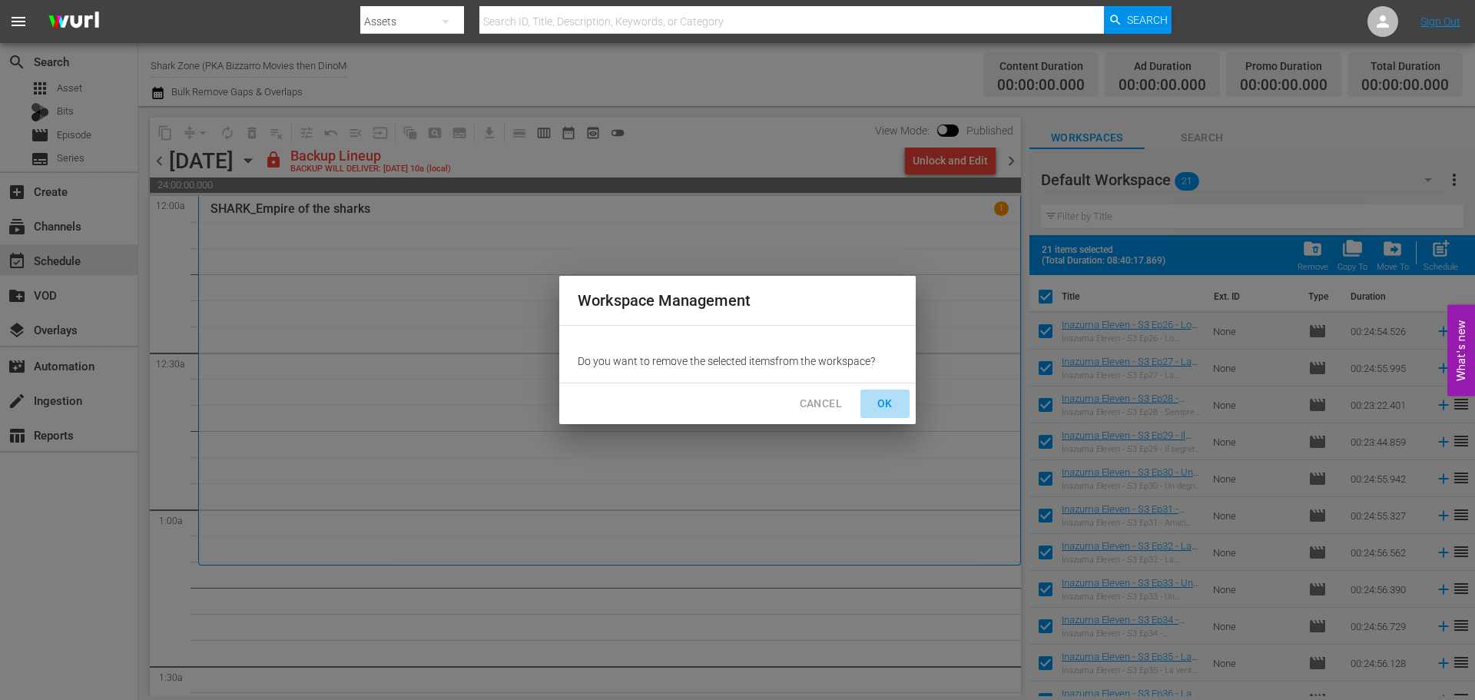
click at [884, 410] on span "OK" at bounding box center [885, 403] width 25 height 19
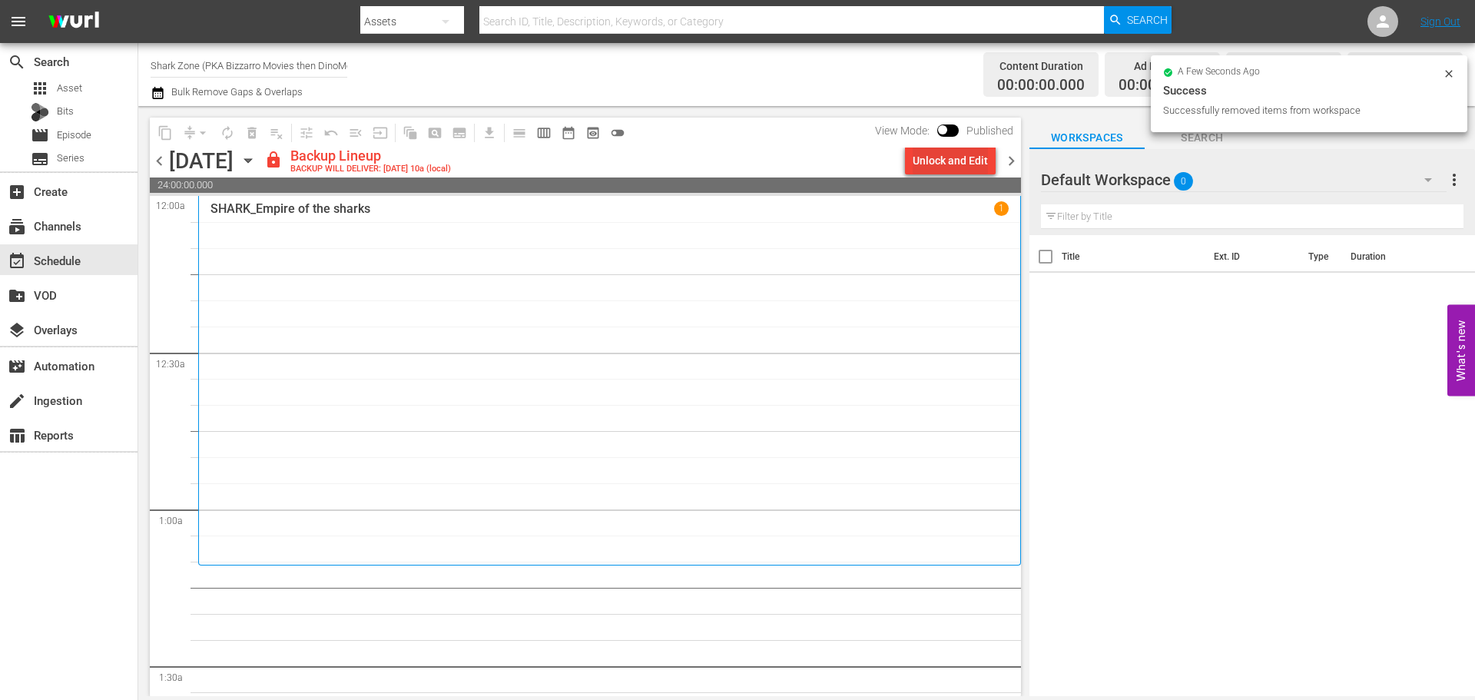
click at [958, 164] on div "Unlock and Edit" at bounding box center [950, 161] width 75 height 28
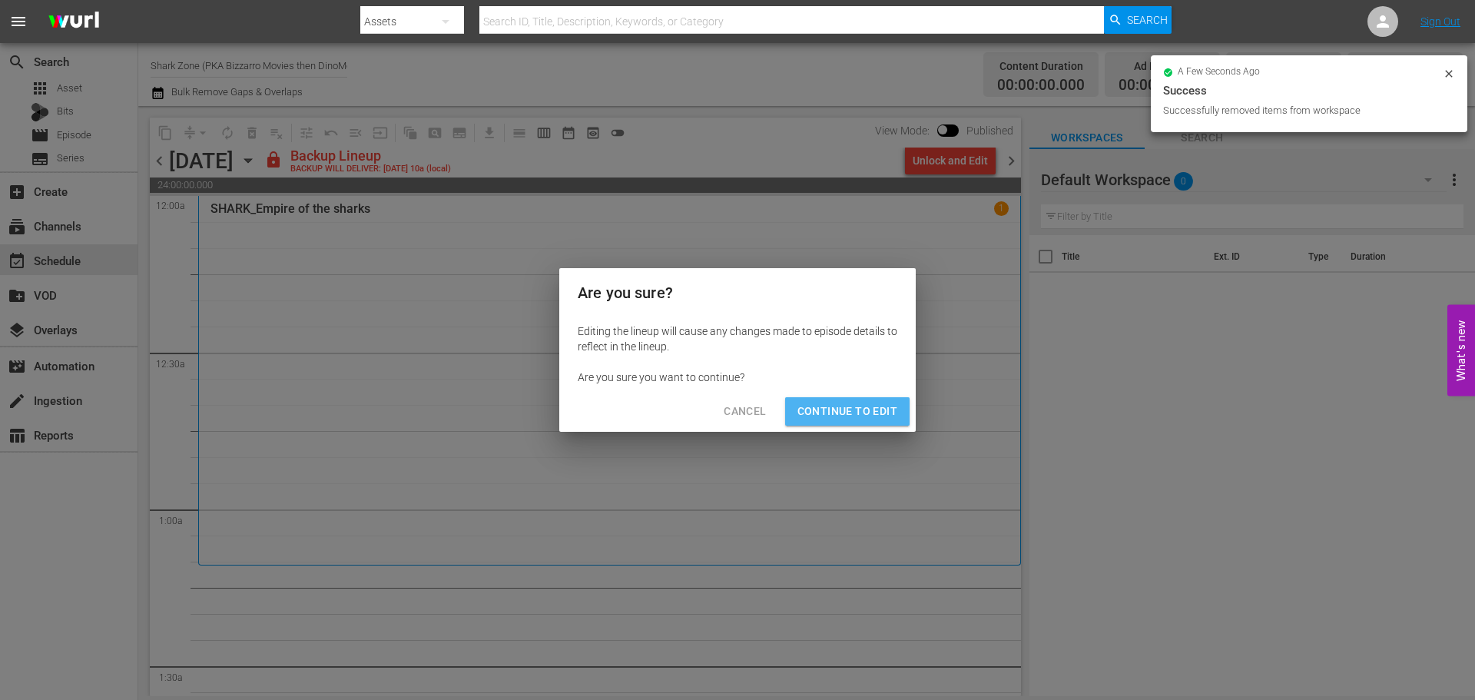
click at [880, 407] on span "Continue to Edit" at bounding box center [847, 411] width 100 height 19
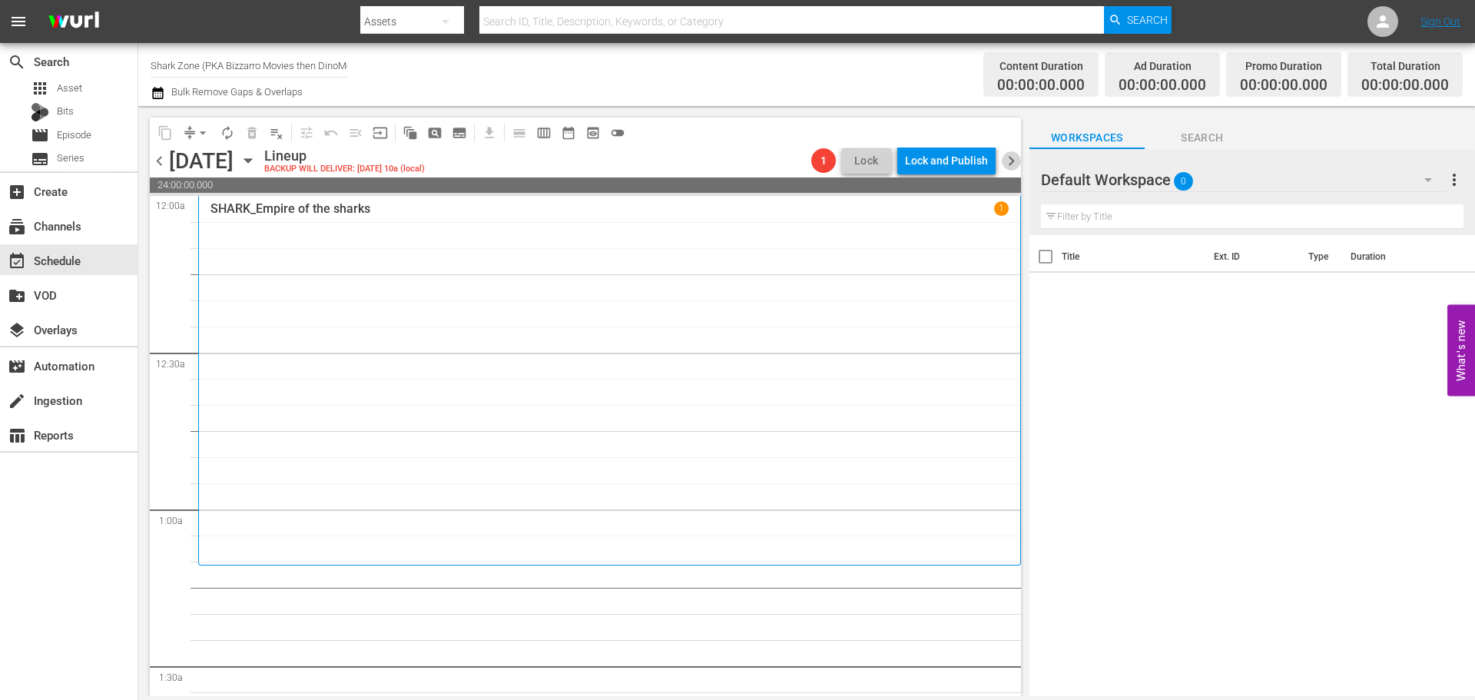
click at [1010, 166] on span "chevron_right" at bounding box center [1011, 160] width 19 height 19
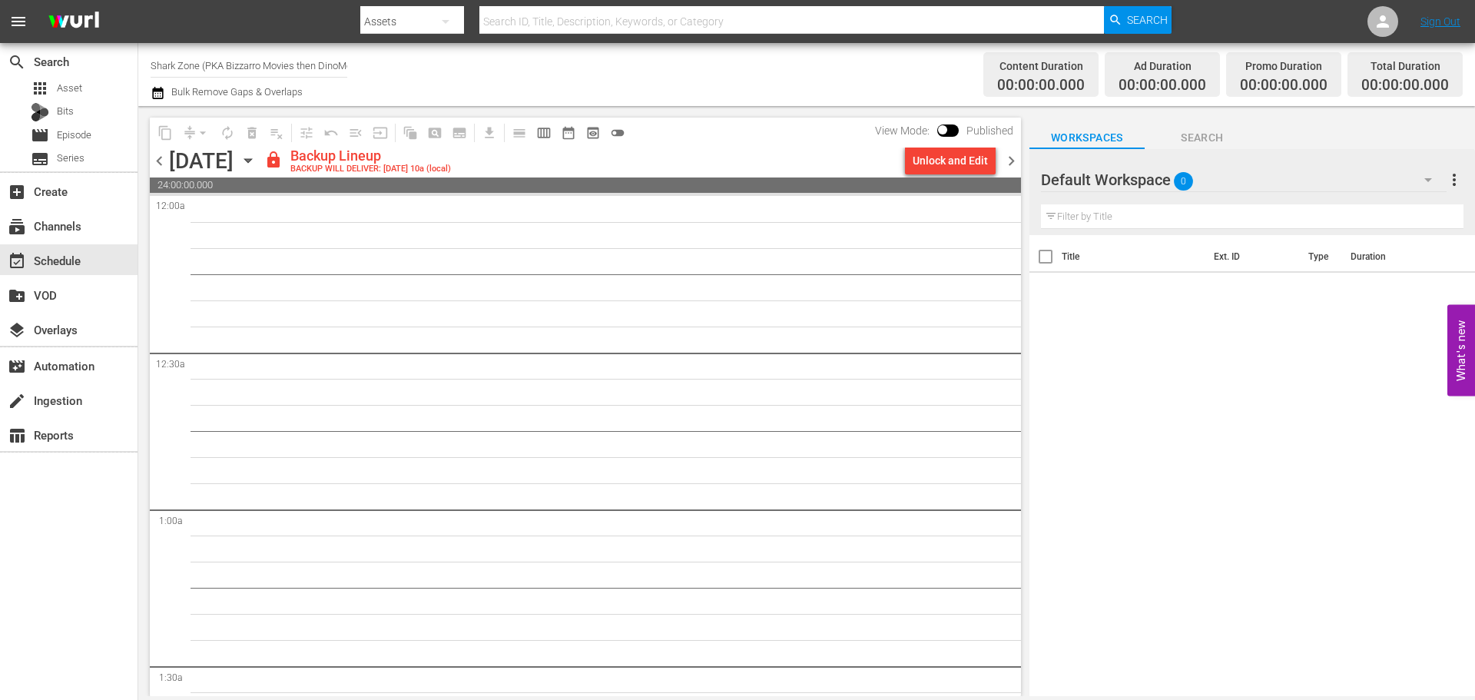
click at [978, 164] on div "Unlock and Edit" at bounding box center [950, 161] width 75 height 28
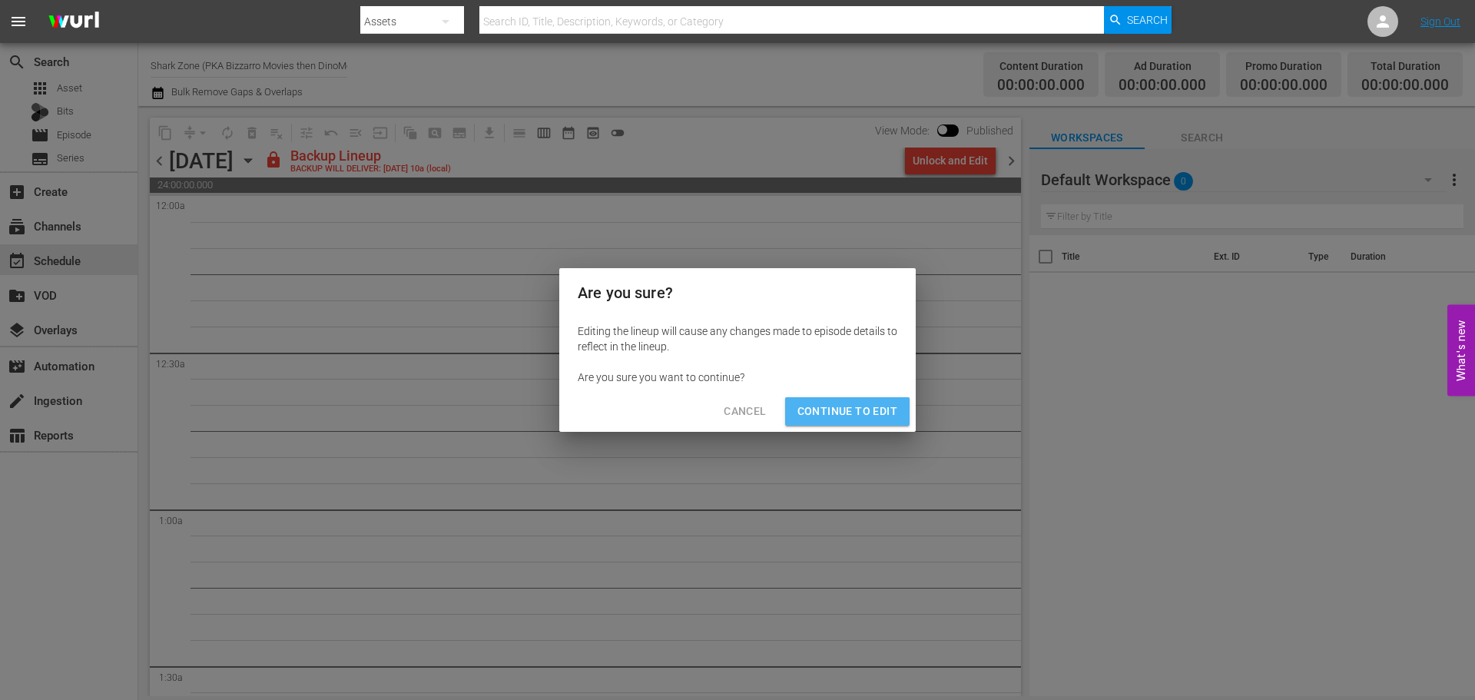
click at [865, 409] on span "Continue to Edit" at bounding box center [847, 411] width 100 height 19
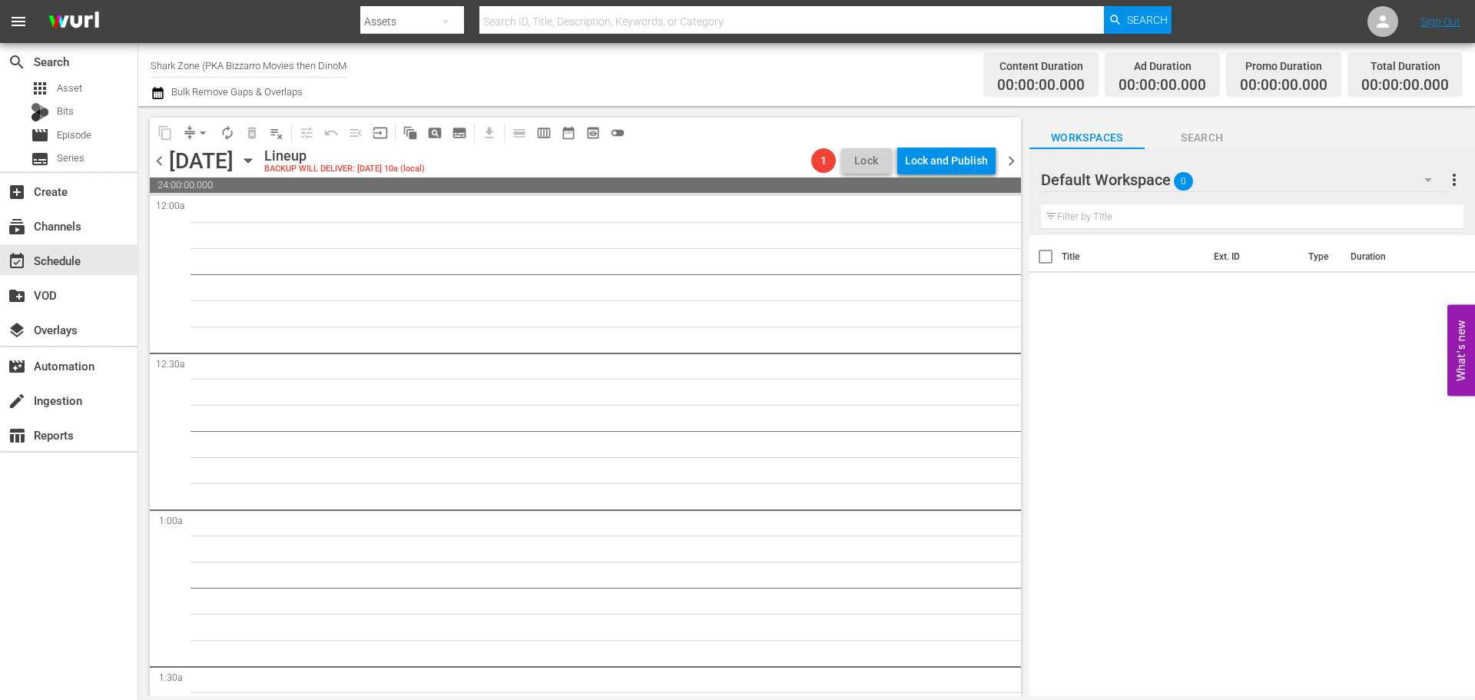
click at [1008, 158] on span "chevron_right" at bounding box center [1011, 160] width 19 height 19
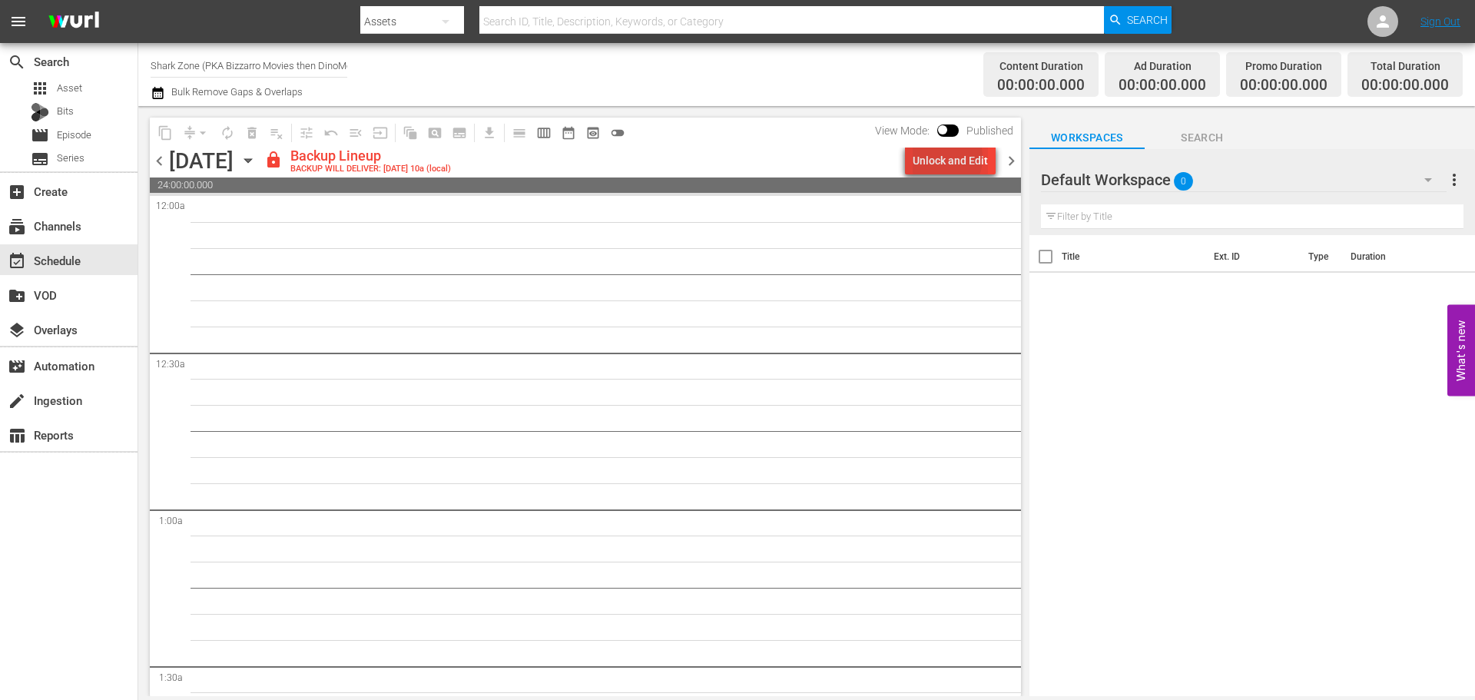
click at [939, 157] on div "Unlock and Edit" at bounding box center [950, 161] width 75 height 28
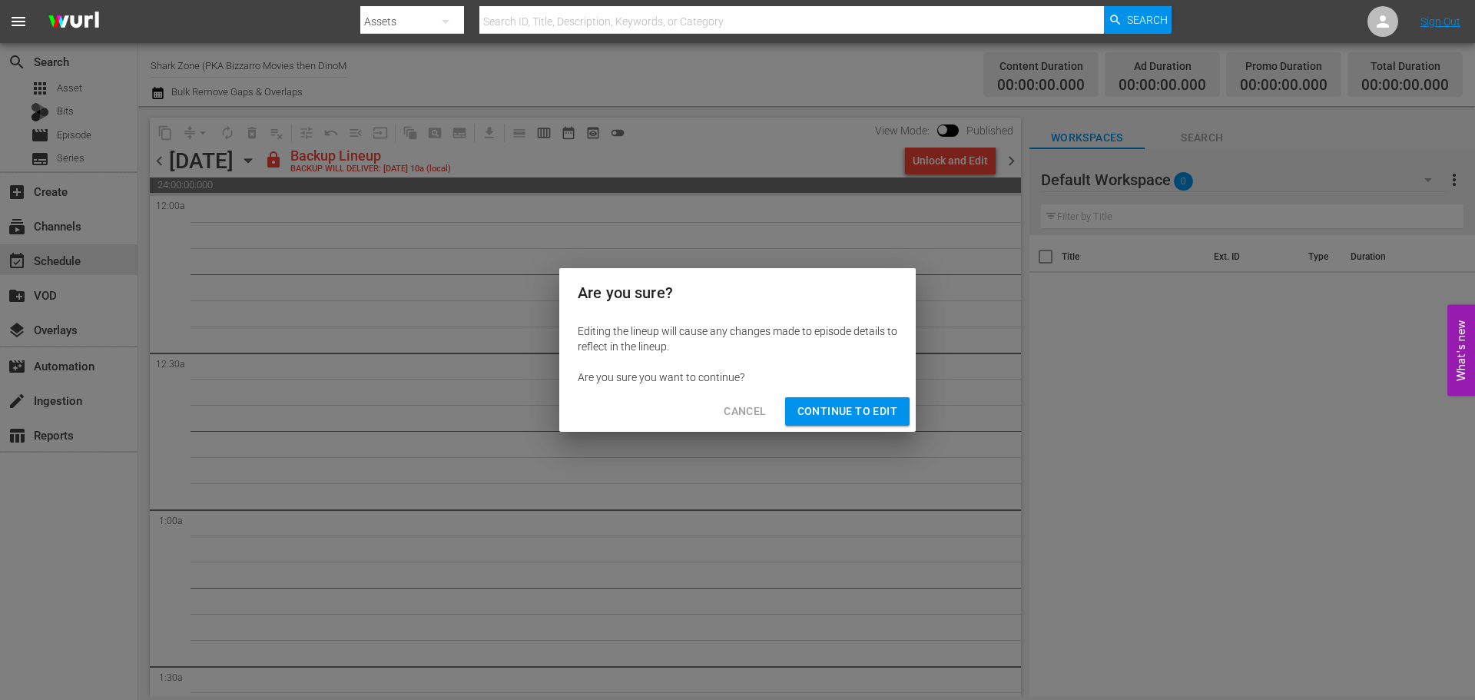
click at [874, 397] on button "Continue to Edit" at bounding box center [847, 411] width 124 height 28
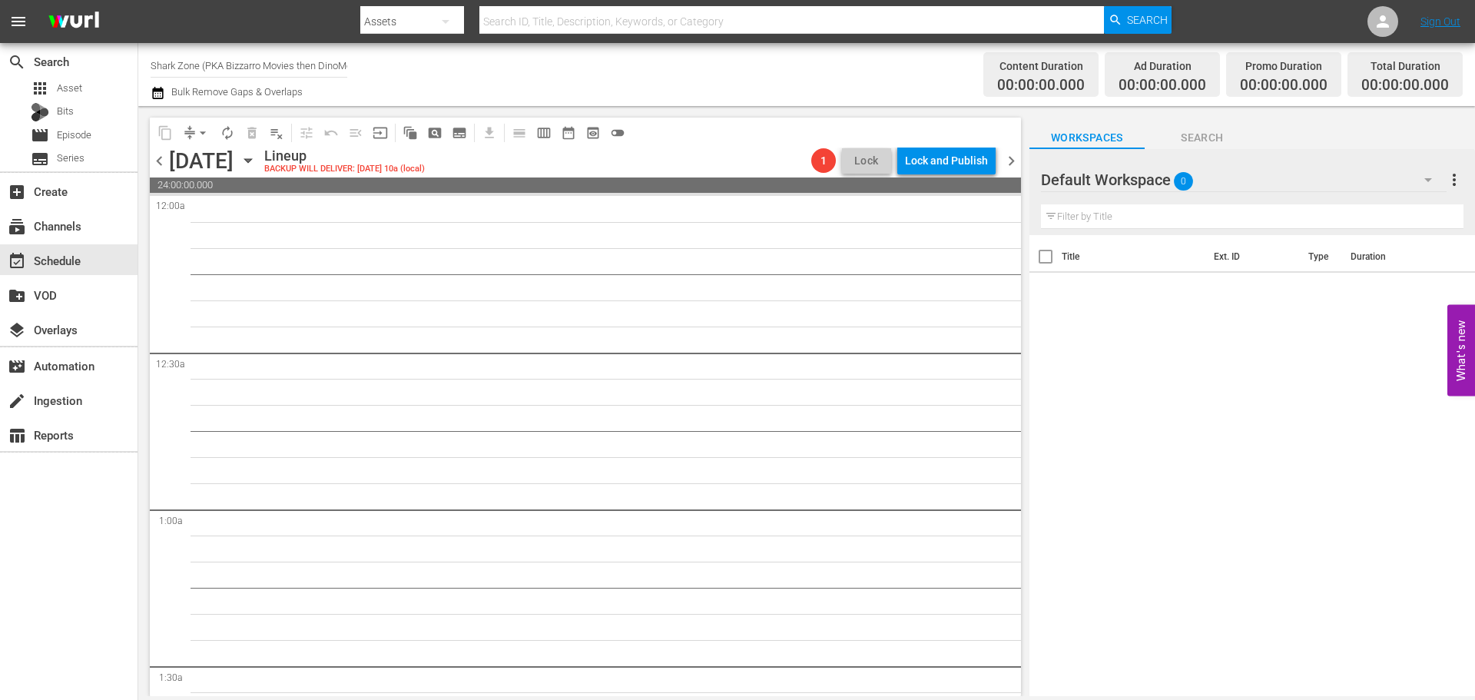
click at [1014, 167] on span "chevron_right" at bounding box center [1011, 160] width 19 height 19
click at [164, 163] on span "chevron_left" at bounding box center [159, 160] width 19 height 19
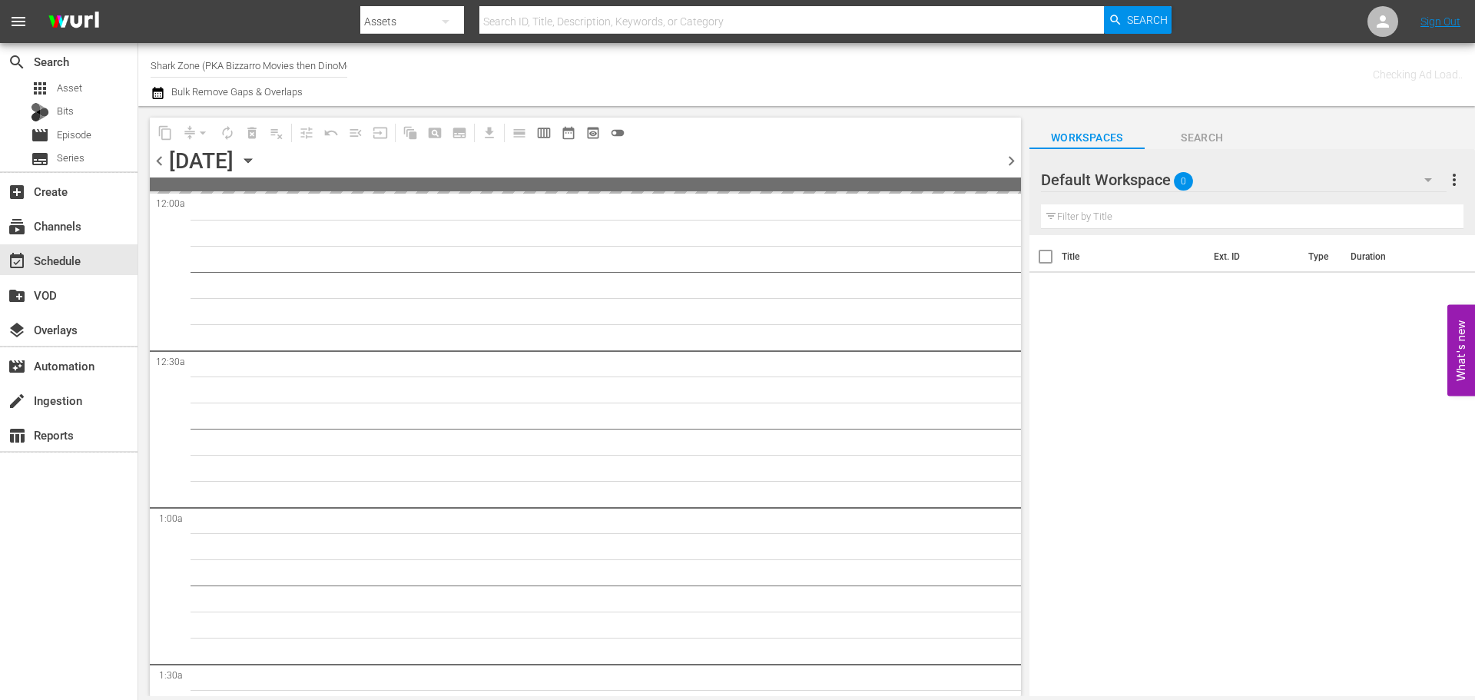
click at [164, 163] on span "chevron_left" at bounding box center [159, 160] width 19 height 19
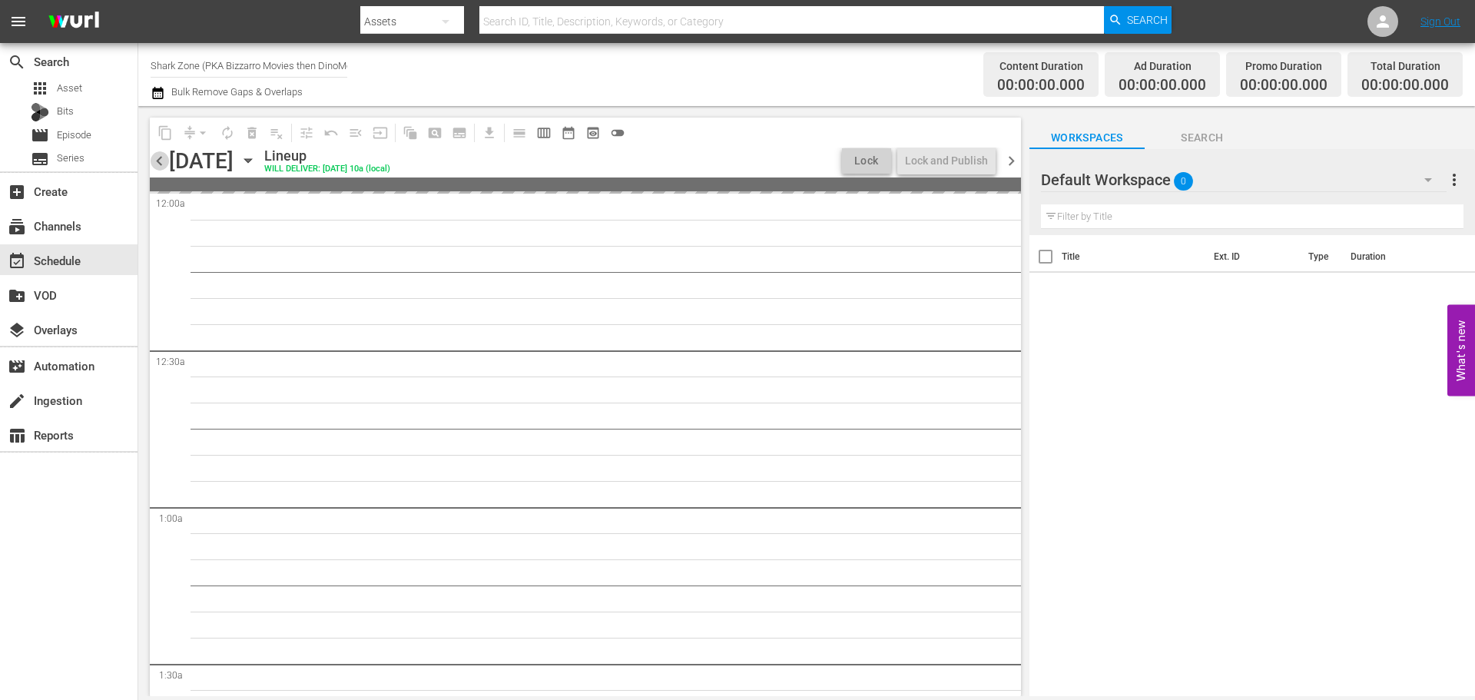
click at [164, 163] on span "chevron_left" at bounding box center [159, 160] width 19 height 19
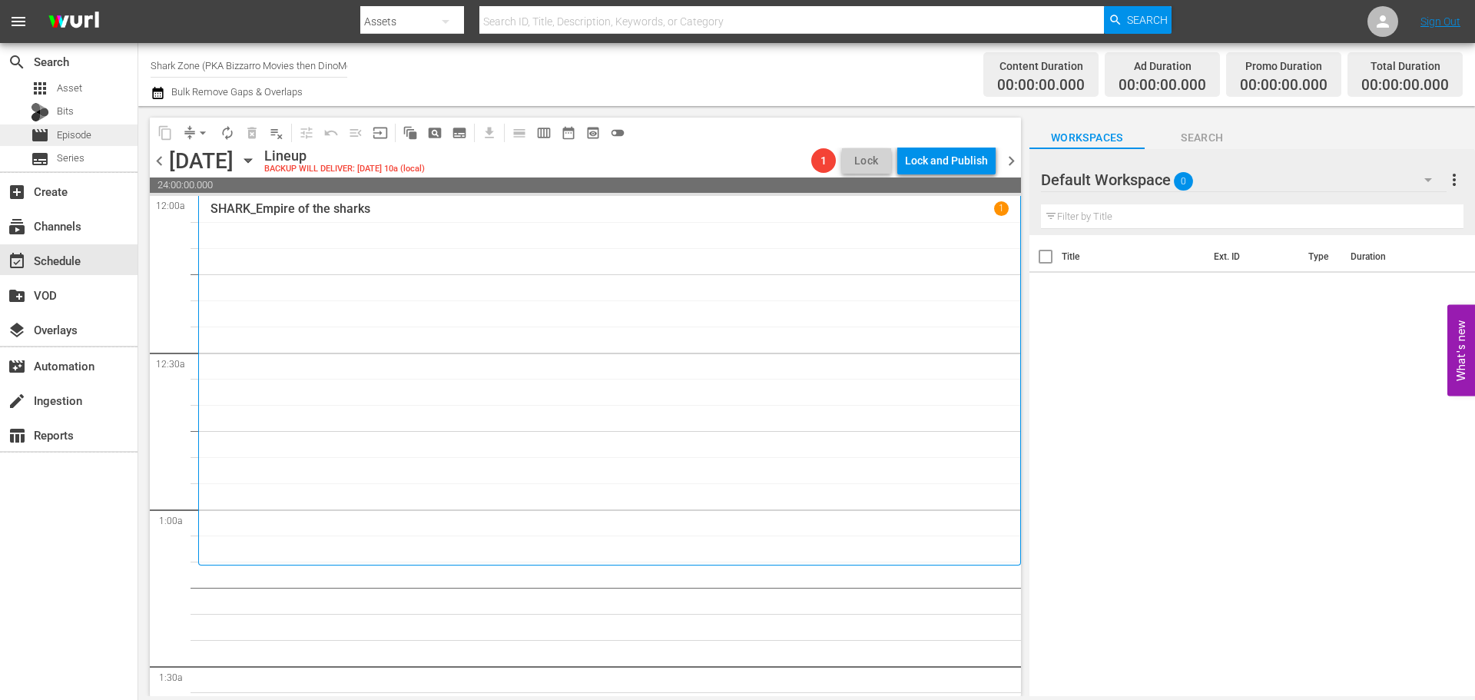
click at [84, 137] on span "Episode" at bounding box center [74, 135] width 35 height 15
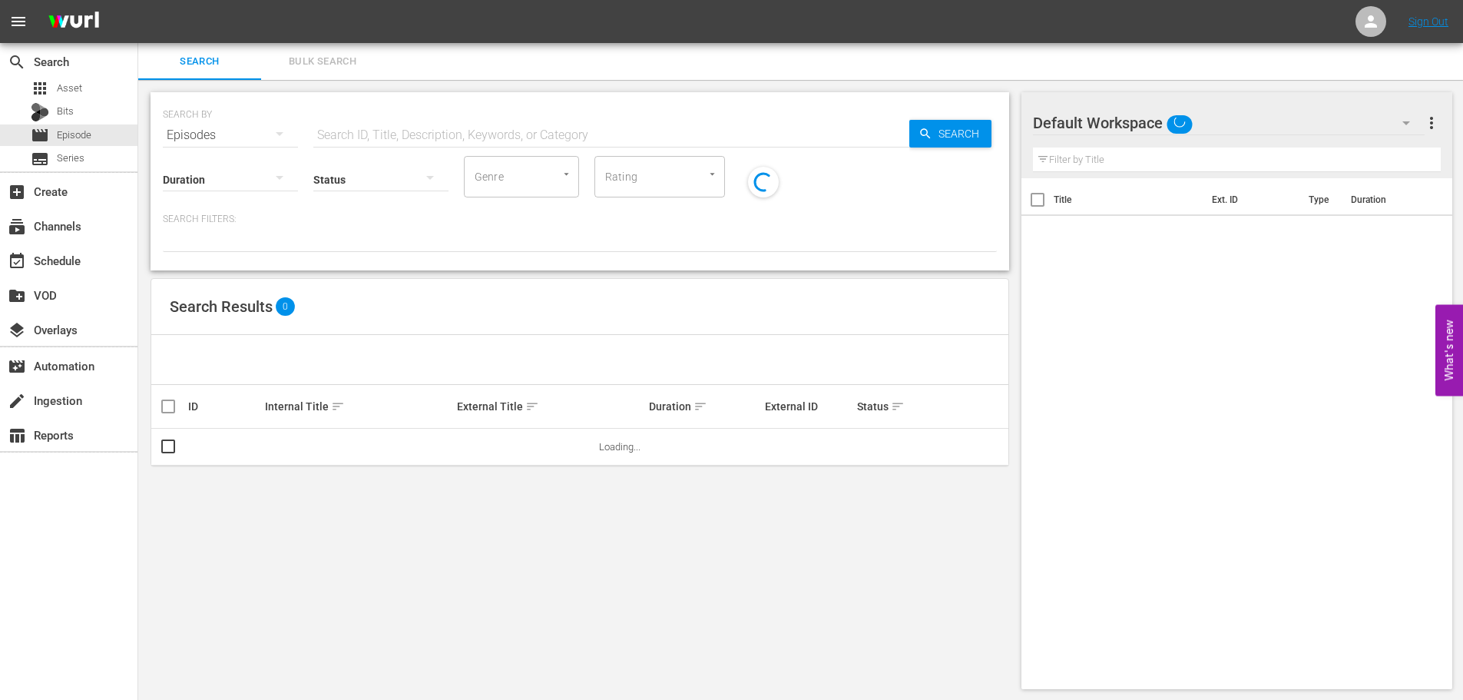
drag, startPoint x: 311, startPoint y: 137, endPoint x: 405, endPoint y: 124, distance: 94.5
click at [366, 131] on div "SEARCH BY Search By Episodes Search ID, Title, Description, Keywords, or Catego…" at bounding box center [580, 125] width 834 height 55
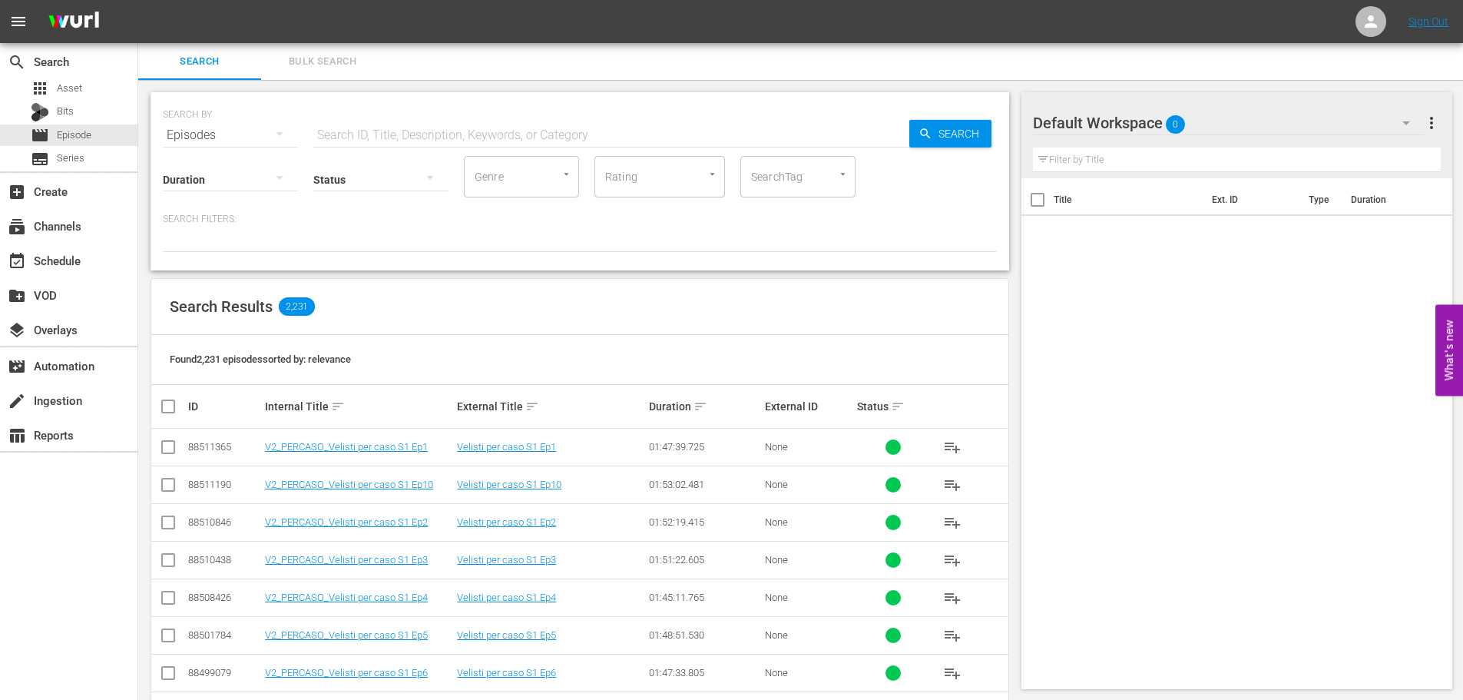
click at [406, 134] on input "text" at bounding box center [611, 135] width 596 height 37
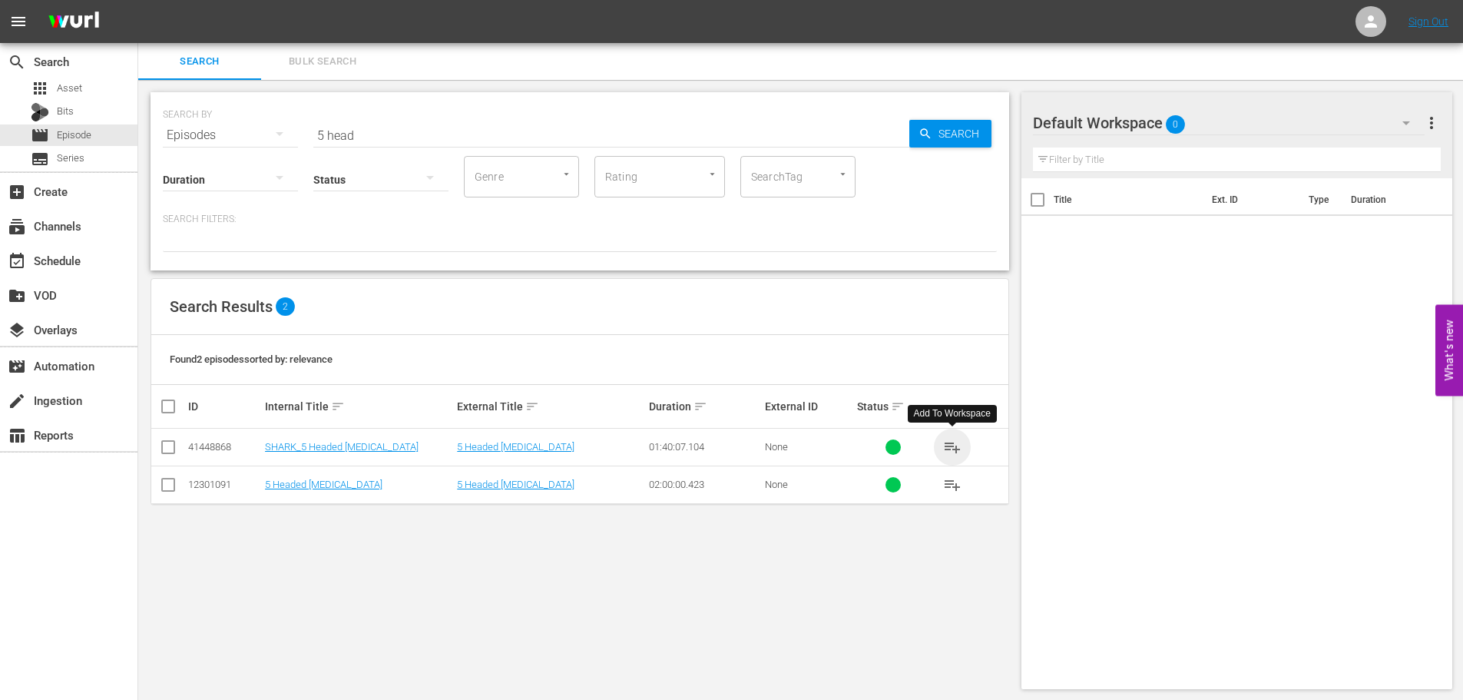
click at [951, 445] on span "playlist_add" at bounding box center [952, 447] width 18 height 18
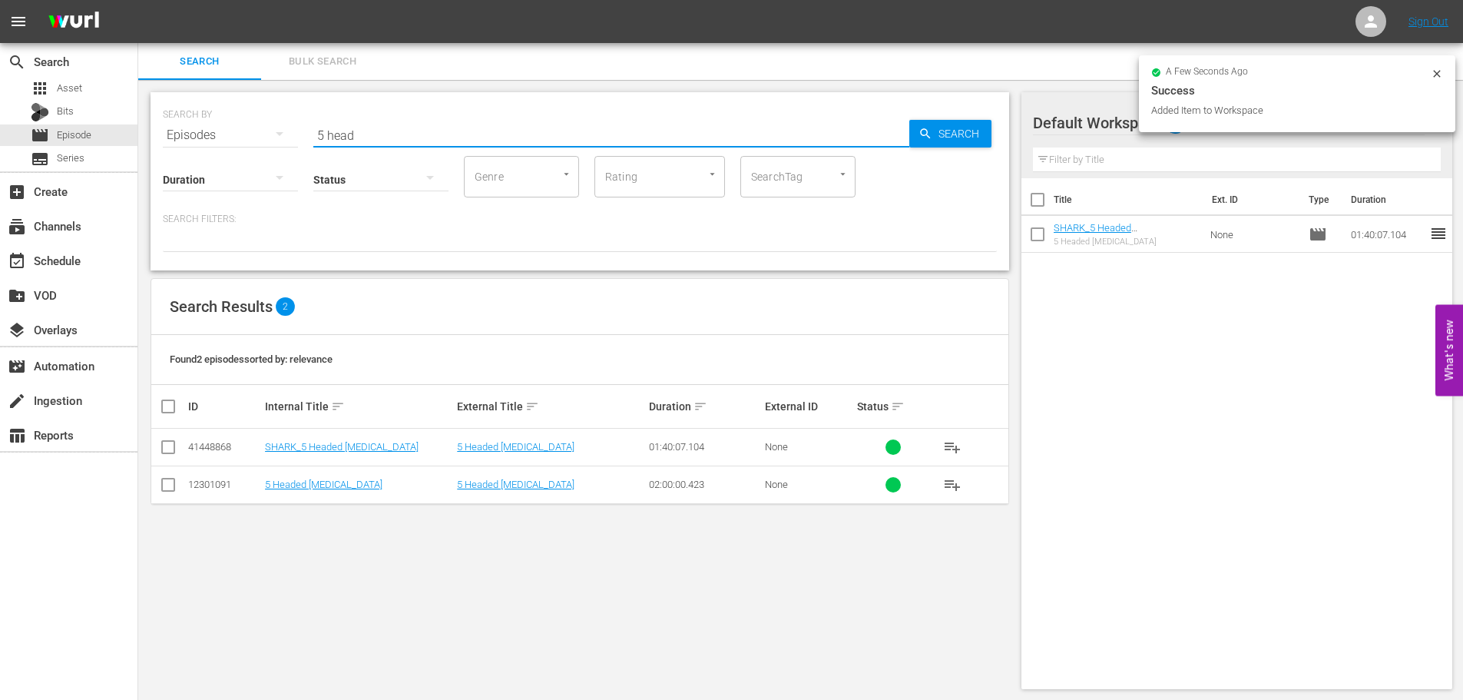
drag, startPoint x: 370, startPoint y: 137, endPoint x: 273, endPoint y: 139, distance: 97.6
click at [273, 139] on div "SEARCH BY Search By Episodes Search ID, Title, Description, Keywords, or Catego…" at bounding box center [580, 125] width 834 height 55
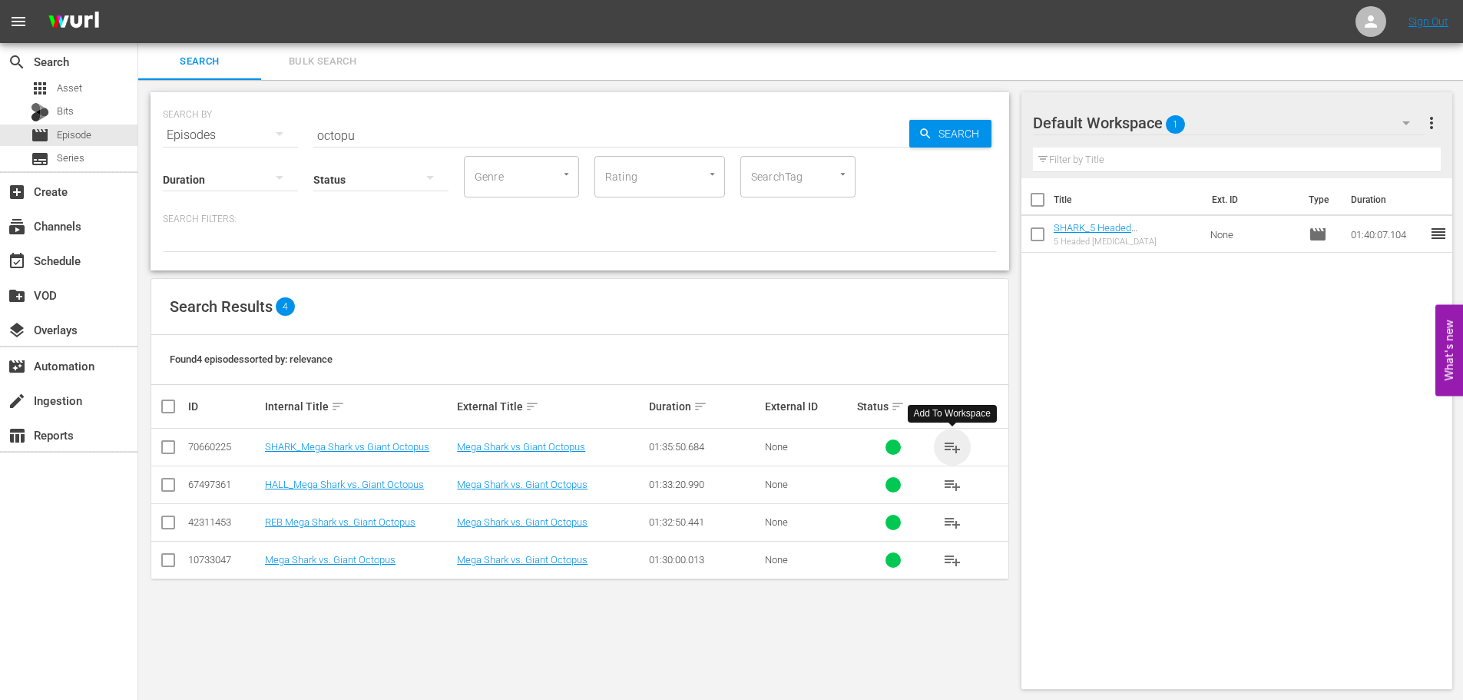
click at [949, 449] on span "playlist_add" at bounding box center [952, 447] width 18 height 18
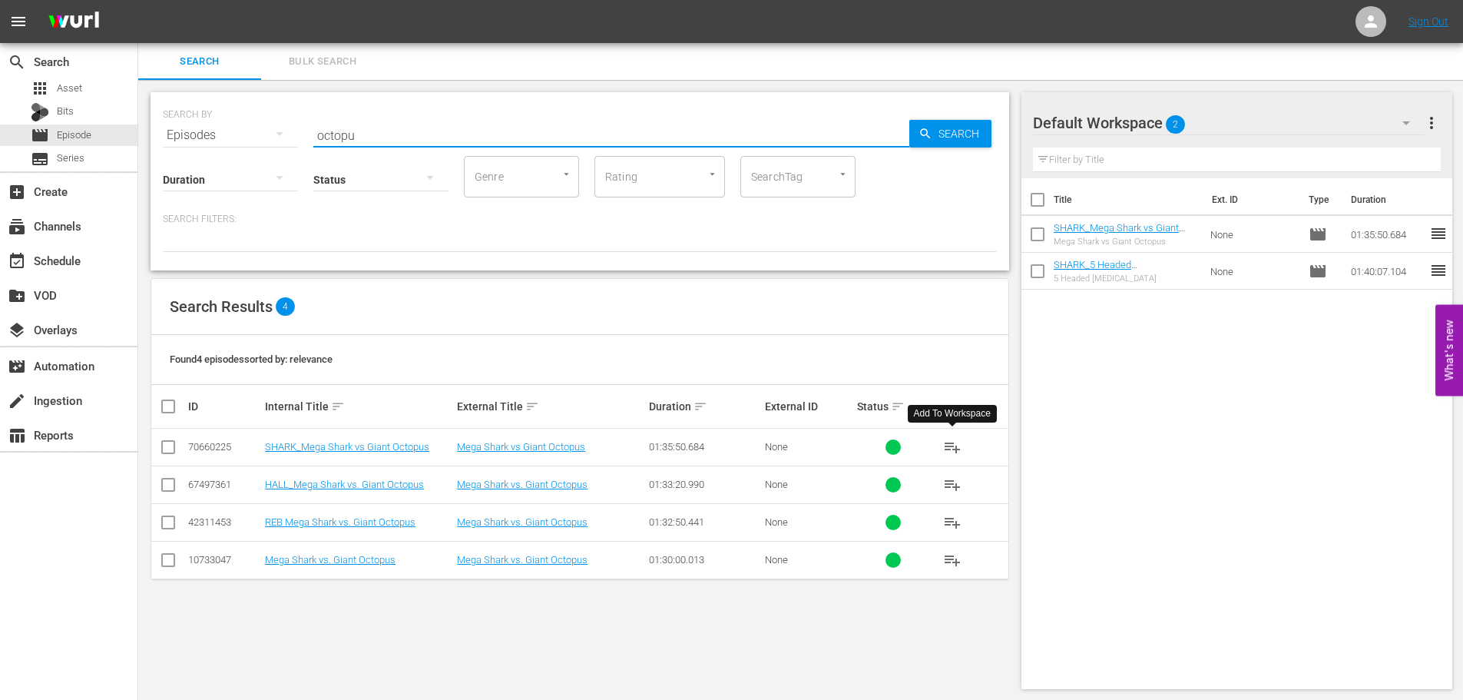
drag, startPoint x: 372, startPoint y: 138, endPoint x: 302, endPoint y: 142, distance: 70.0
click at [302, 142] on div "SEARCH BY Search By Episodes Search ID, Title, Description, Keywords, or Catego…" at bounding box center [580, 125] width 834 height 55
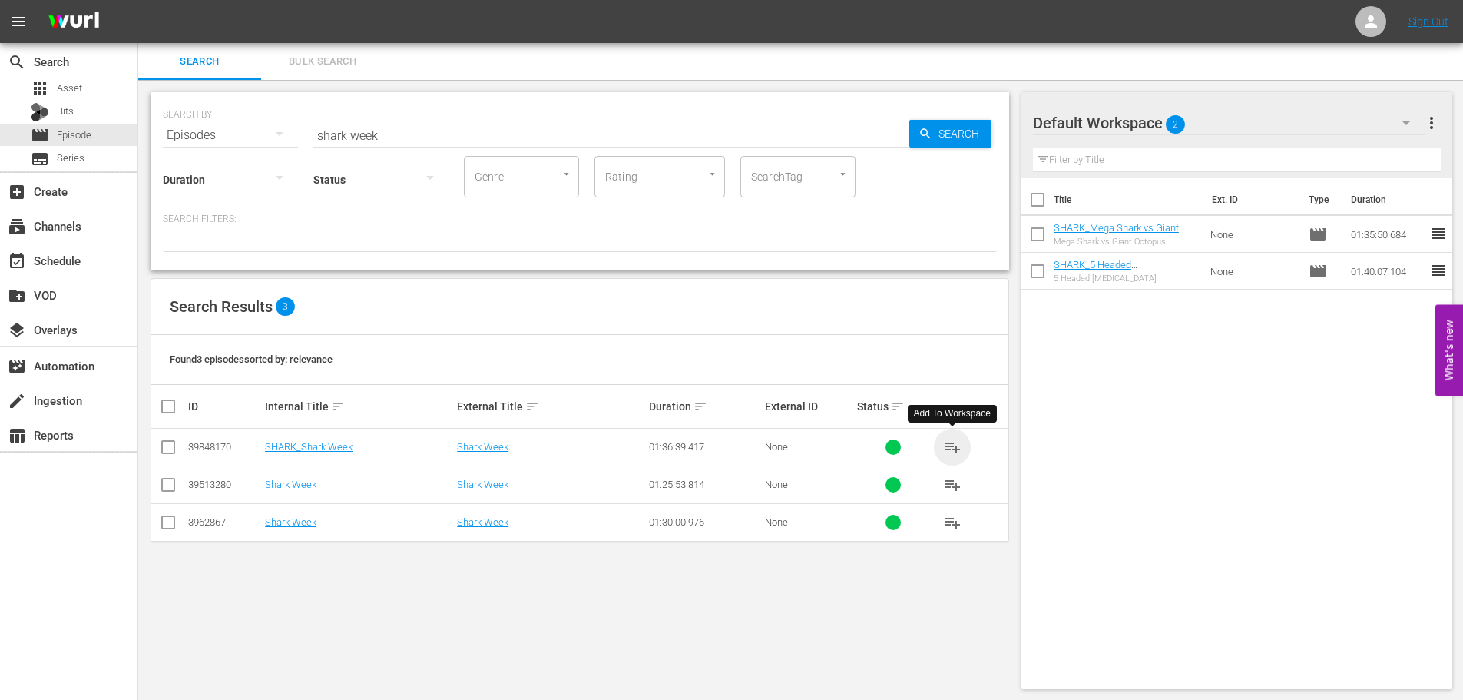
click at [951, 443] on span "playlist_add" at bounding box center [952, 447] width 18 height 18
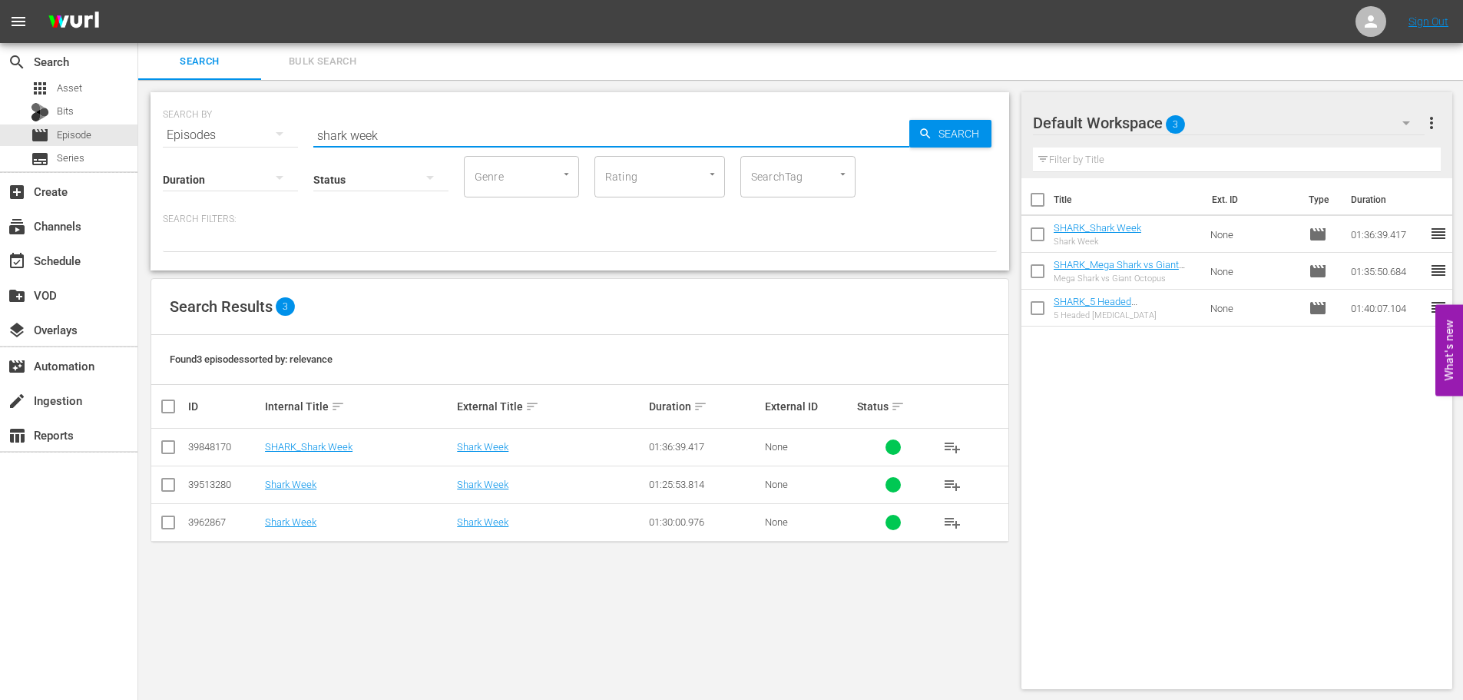
drag, startPoint x: 371, startPoint y: 136, endPoint x: 344, endPoint y: 137, distance: 26.9
click at [344, 137] on input "shark week" at bounding box center [611, 135] width 596 height 37
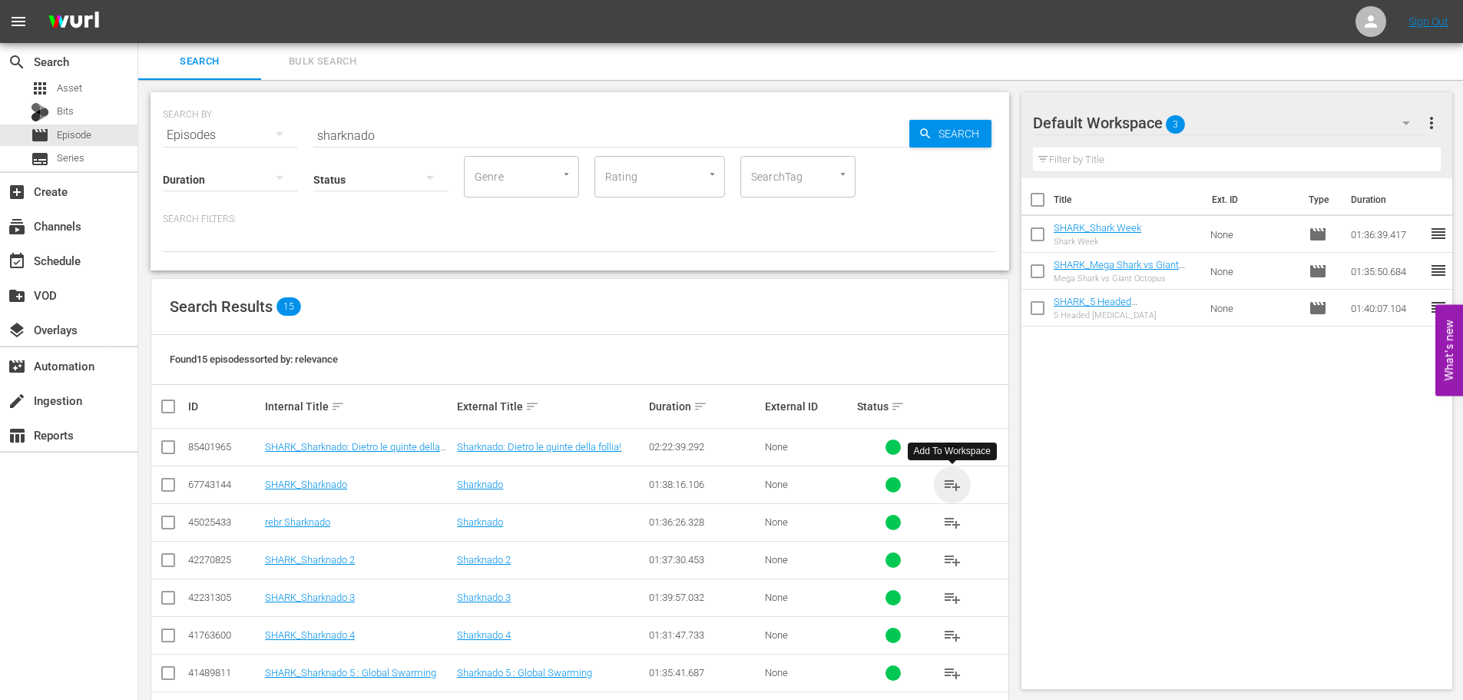
click at [952, 488] on span "playlist_add" at bounding box center [952, 484] width 18 height 18
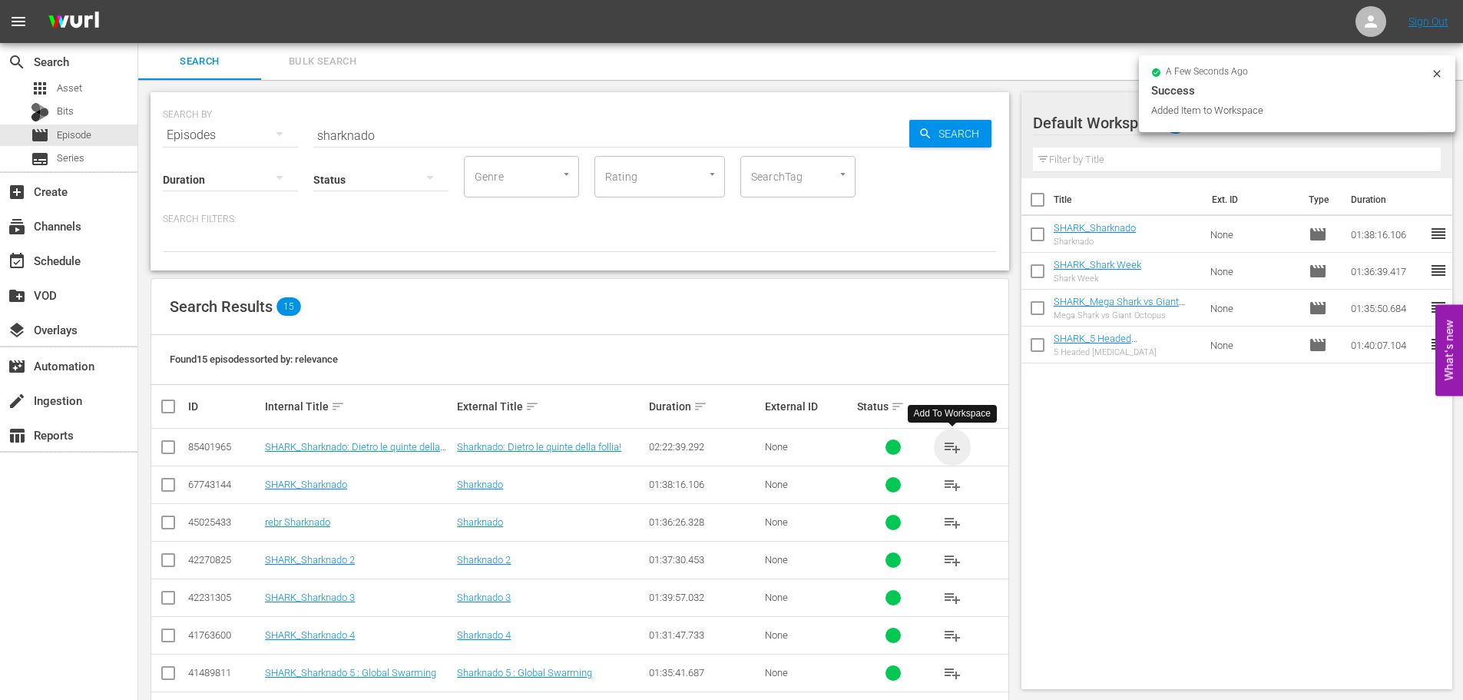
click at [958, 452] on span "playlist_add" at bounding box center [952, 447] width 18 height 18
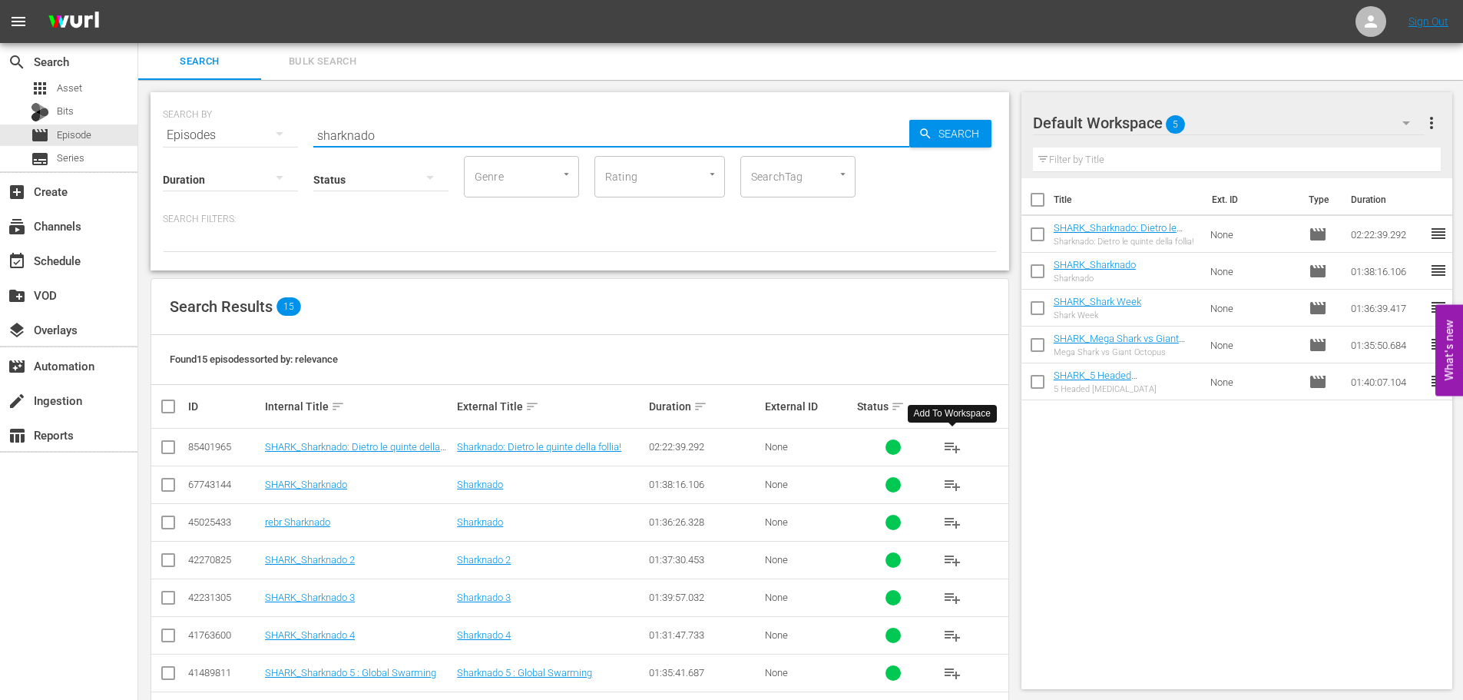
drag, startPoint x: 377, startPoint y: 136, endPoint x: 295, endPoint y: 154, distance: 84.2
click at [295, 154] on div "SEARCH BY Search By Episodes Search ID, Title, Description, Keywords, or Catego…" at bounding box center [580, 181] width 859 height 178
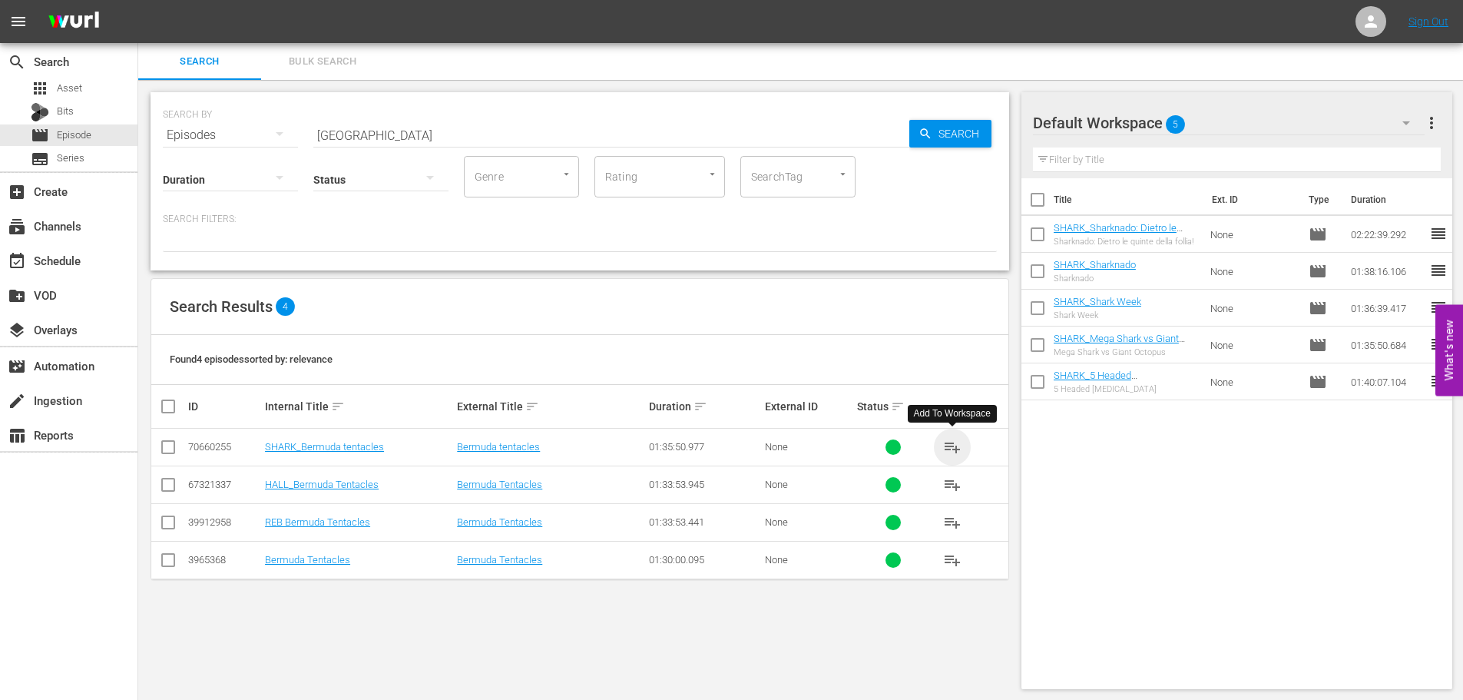
drag, startPoint x: 956, startPoint y: 447, endPoint x: 472, endPoint y: 254, distance: 520.9
click at [949, 442] on span "playlist_add" at bounding box center [952, 447] width 18 height 18
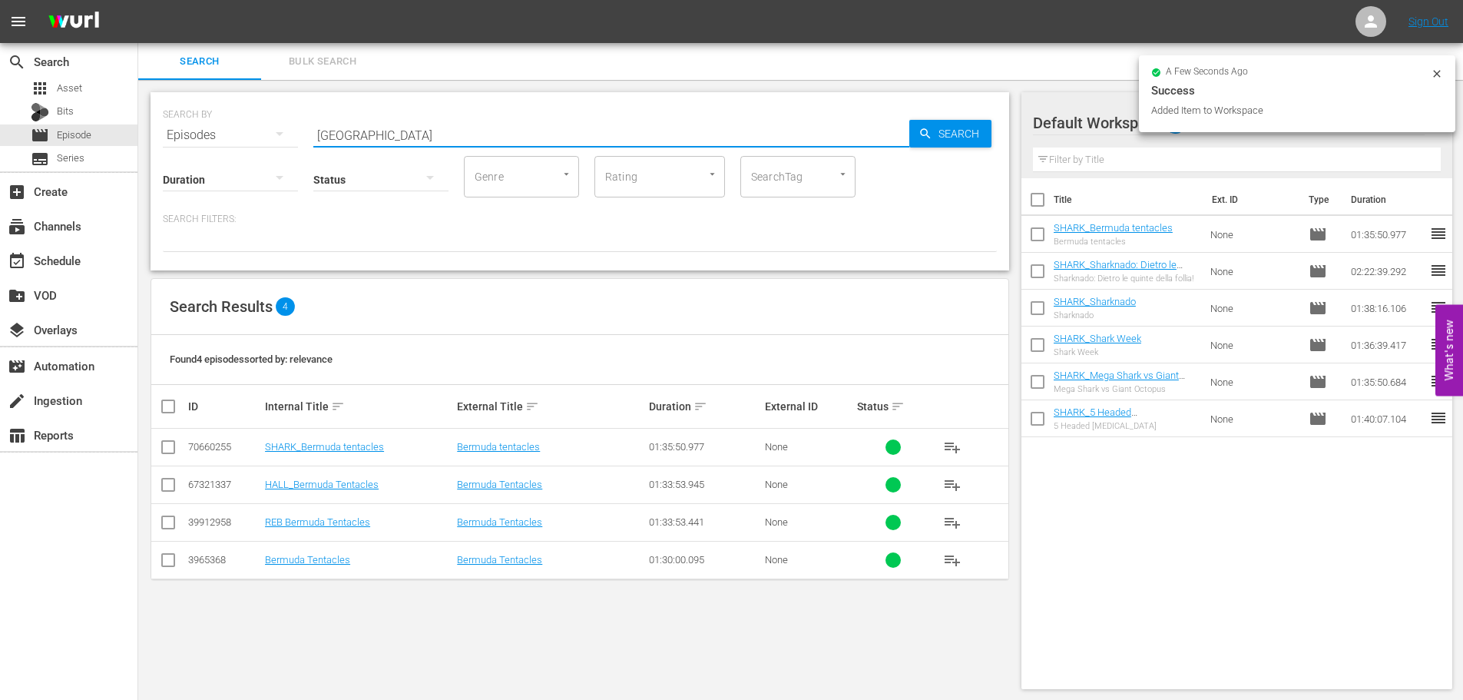
drag, startPoint x: 392, startPoint y: 134, endPoint x: 267, endPoint y: 147, distance: 125.2
click at [267, 147] on div "SEARCH BY Search By Episodes Search ID, Title, Description, Keywords, or Catego…" at bounding box center [580, 181] width 859 height 178
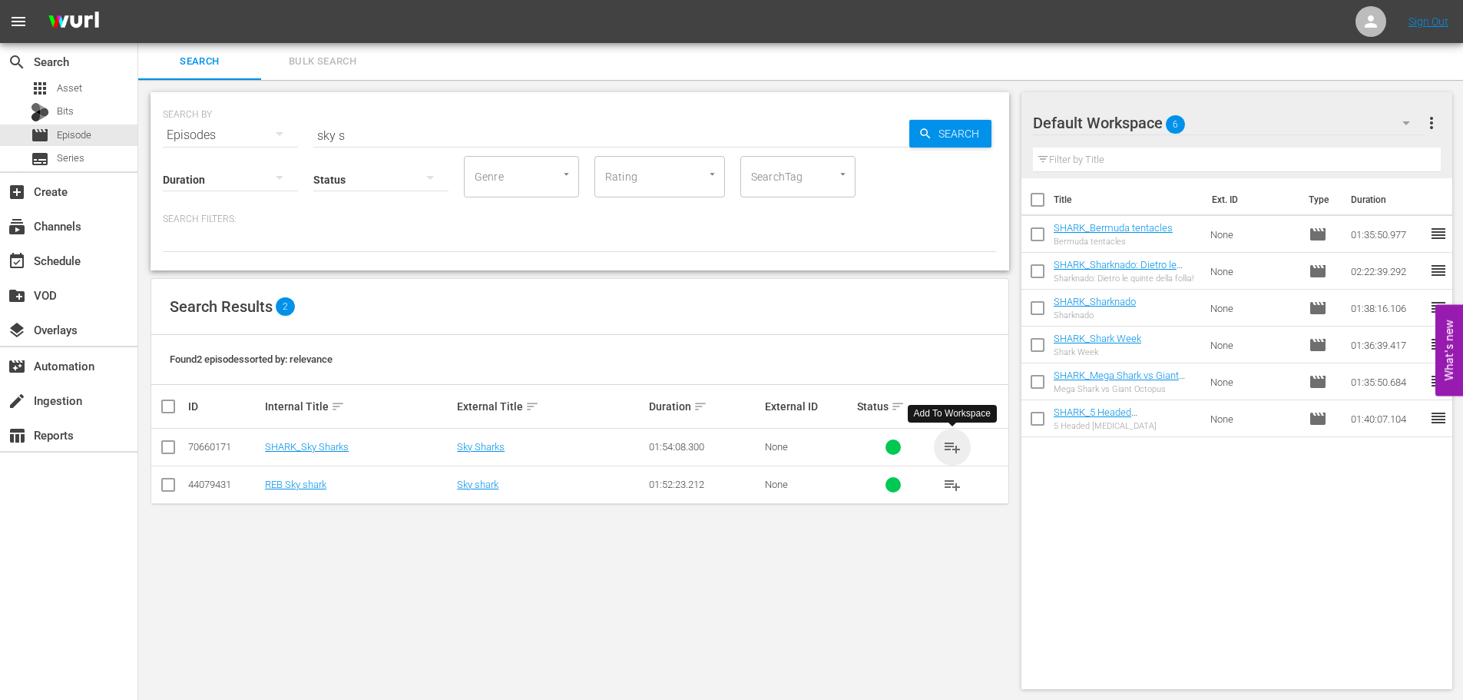
click at [959, 445] on span "playlist_add" at bounding box center [952, 447] width 18 height 18
click at [118, 259] on div "event_available Schedule" at bounding box center [68, 259] width 137 height 31
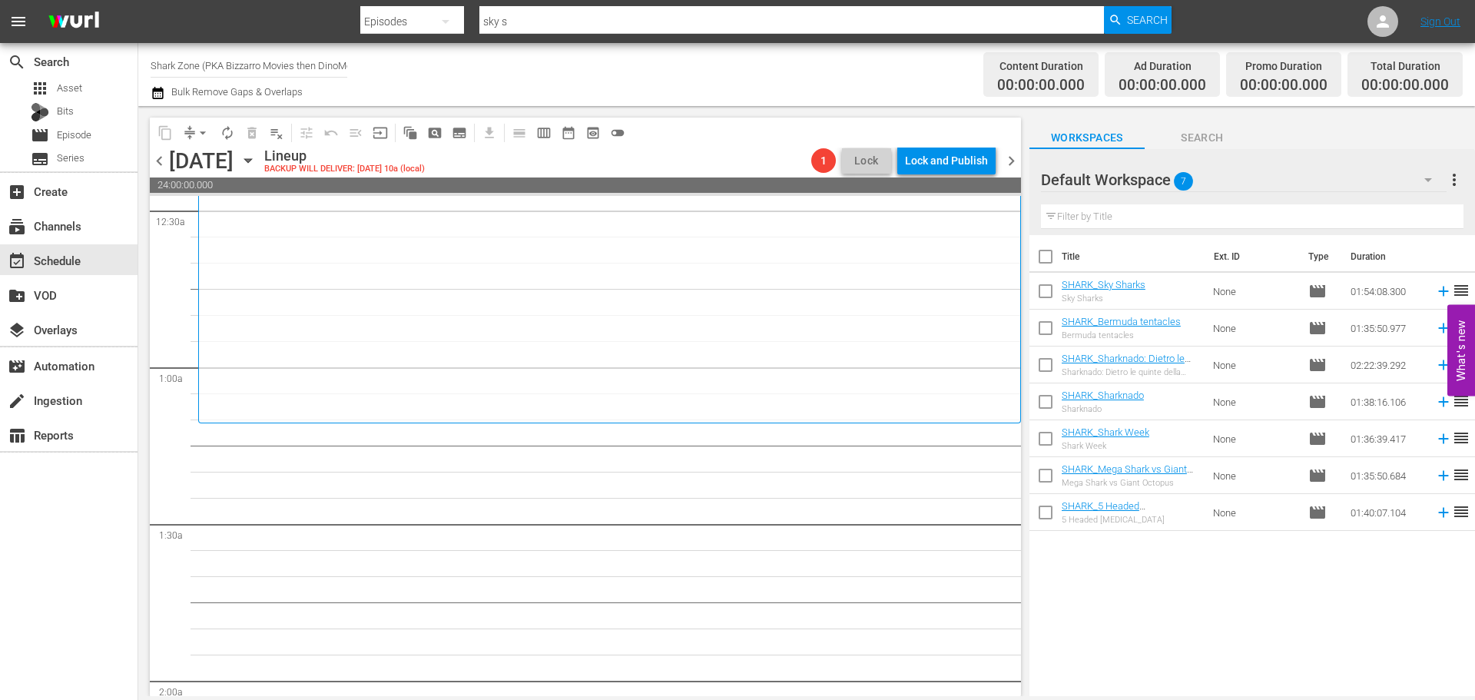
scroll to position [154, 0]
click at [1048, 263] on input "checkbox" at bounding box center [1045, 259] width 32 height 32
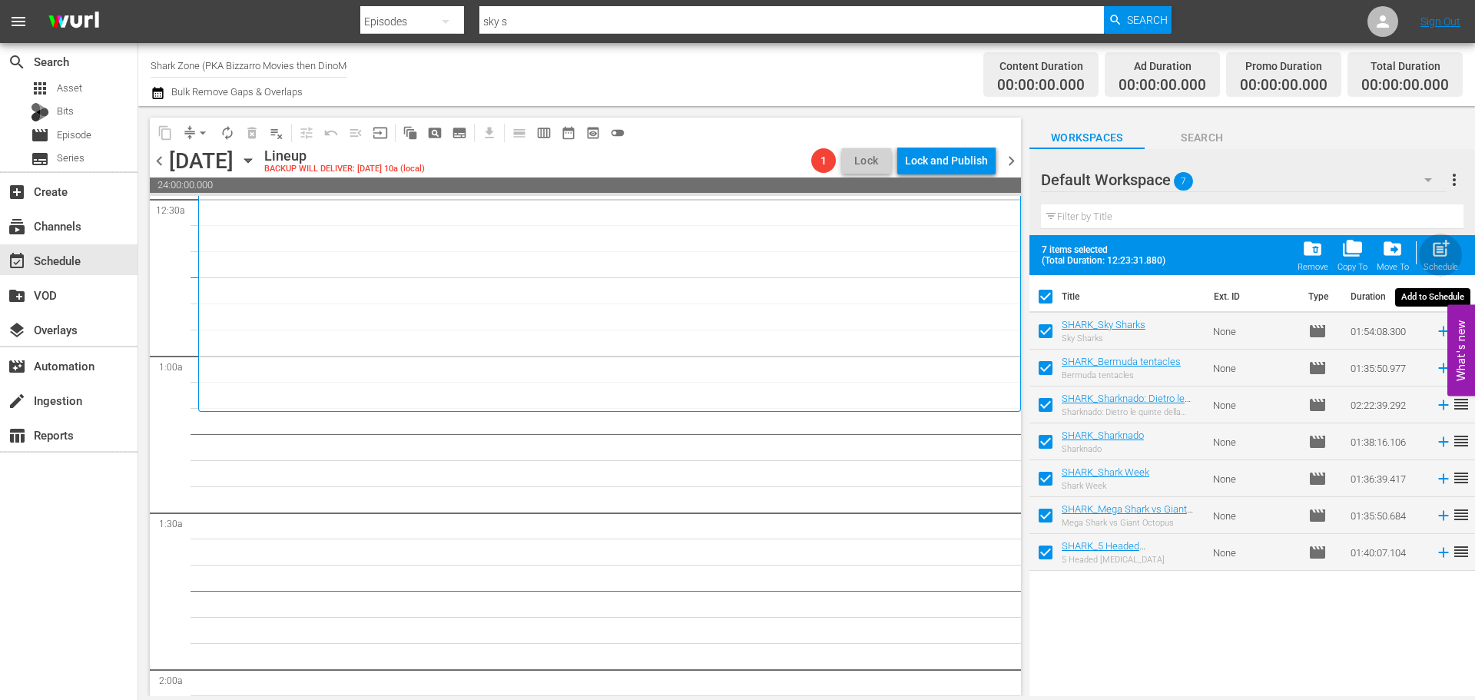
click at [1448, 253] on span "post_add" at bounding box center [1440, 248] width 21 height 21
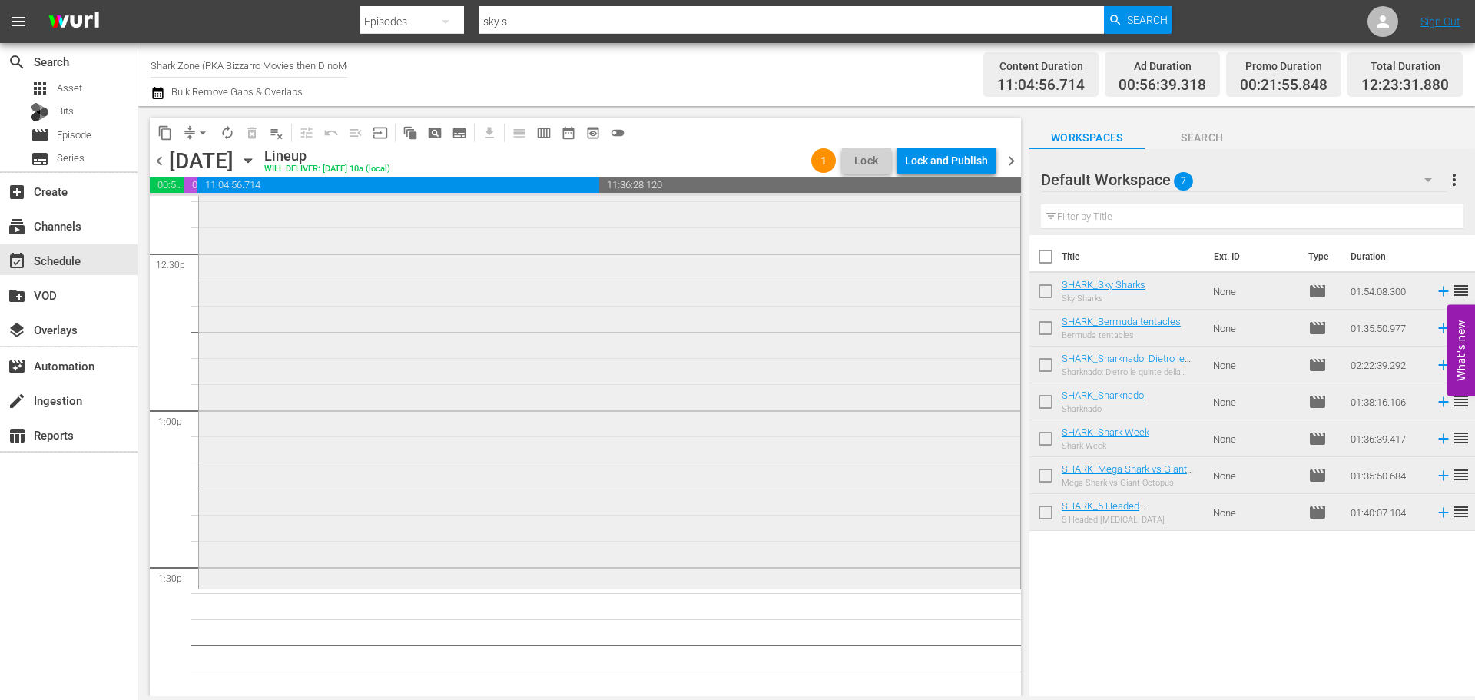
scroll to position [3553, 0]
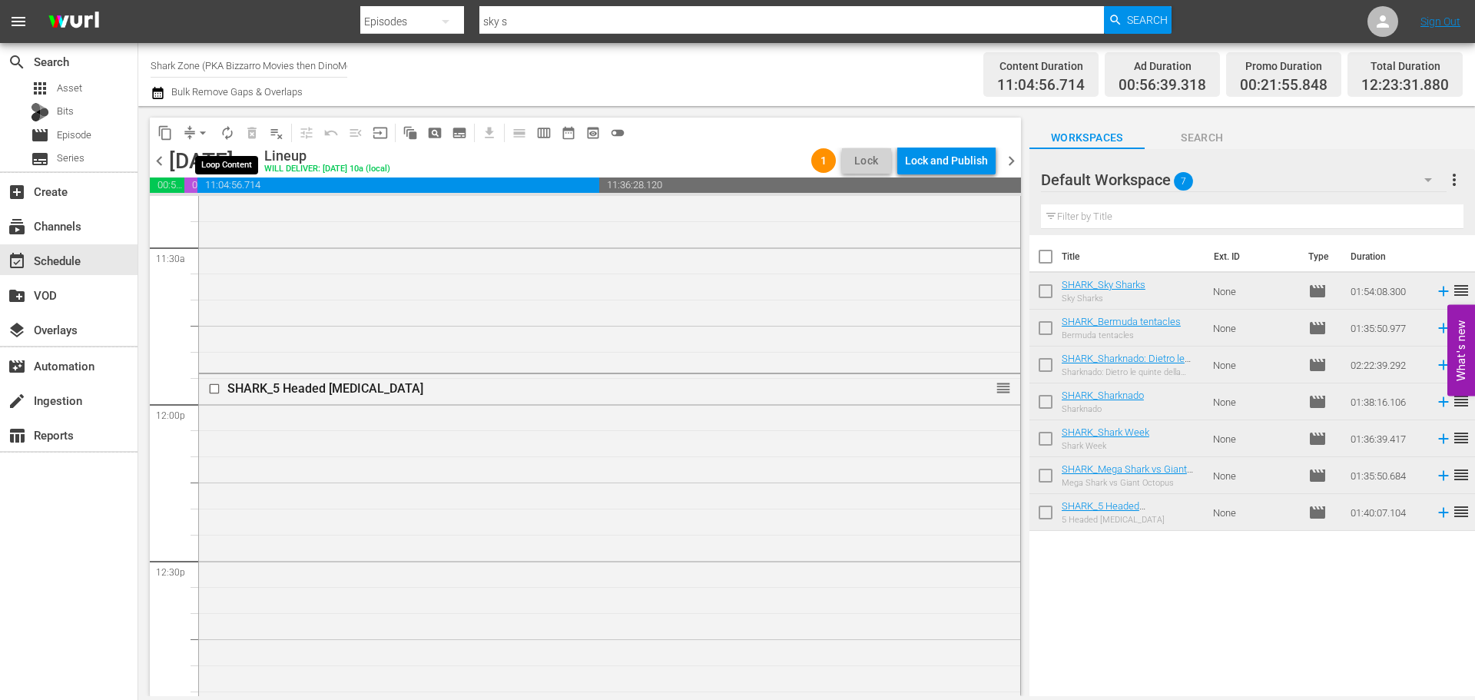
click at [228, 136] on span "autorenew_outlined" at bounding box center [227, 132] width 15 height 15
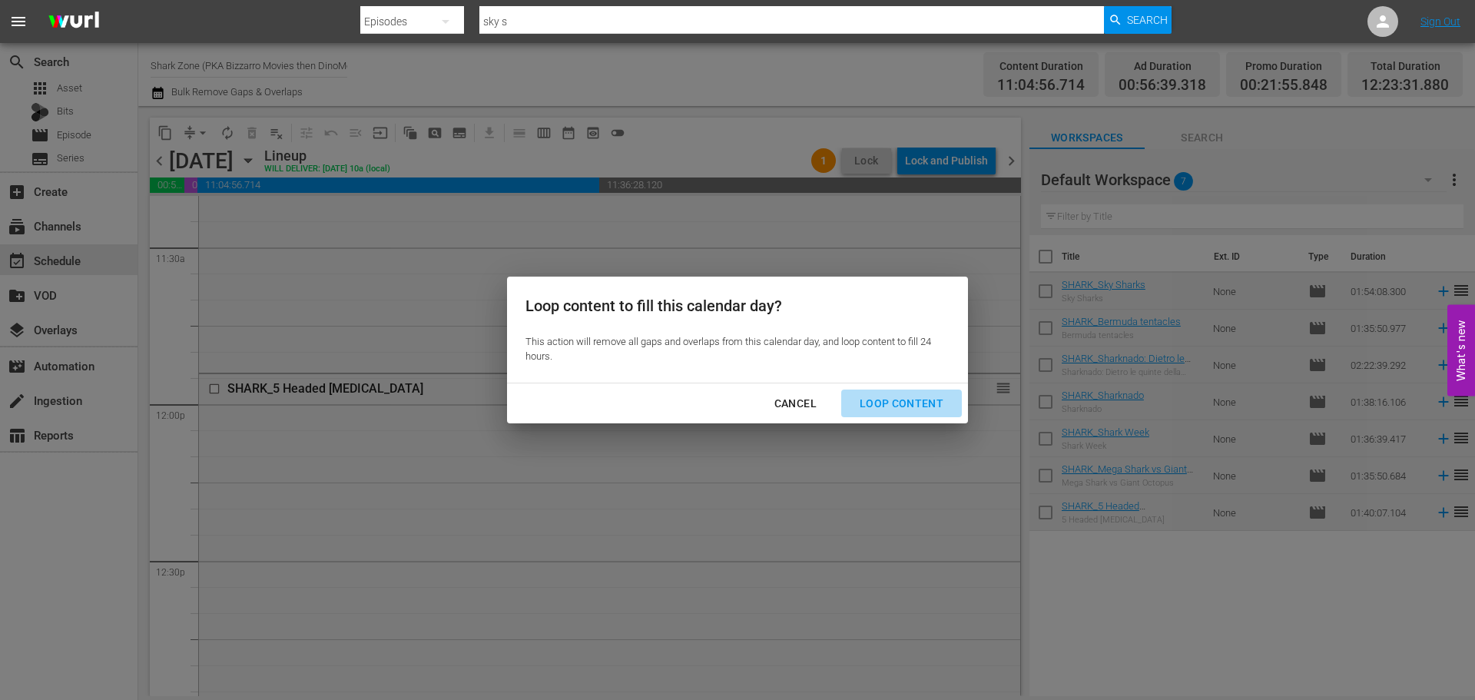
click at [917, 396] on div "Loop Content" at bounding box center [901, 403] width 108 height 19
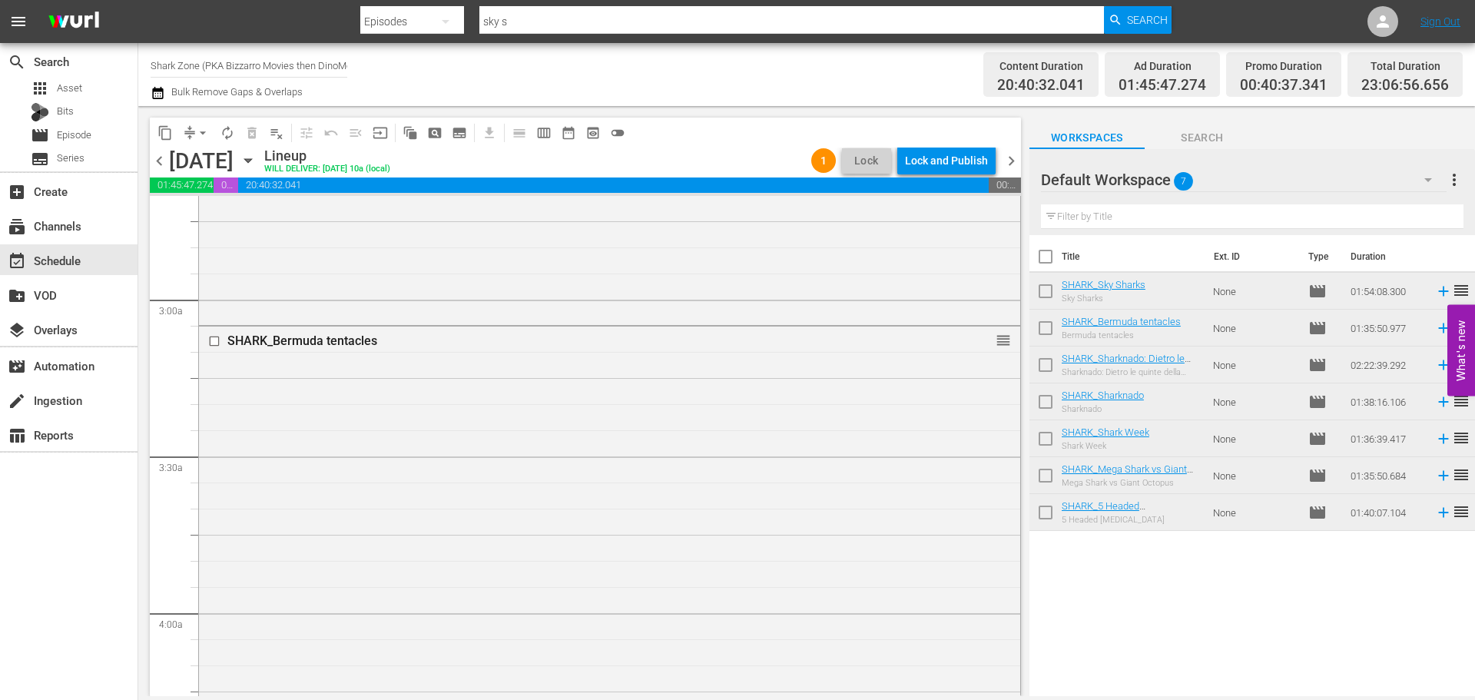
scroll to position [845, 0]
click at [1007, 374] on div "Delete Event" at bounding box center [1049, 376] width 121 height 21
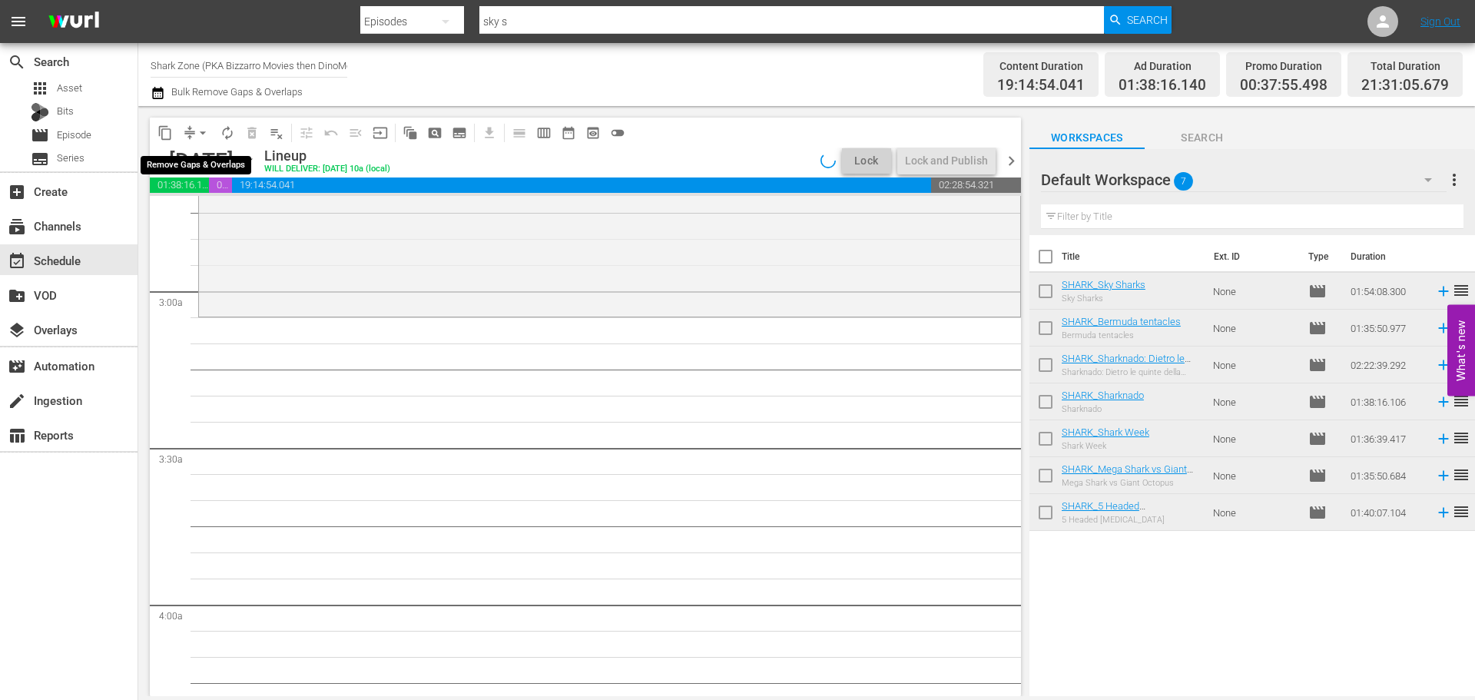
click at [203, 134] on span "arrow_drop_down" at bounding box center [202, 132] width 15 height 15
click at [215, 225] on li "Align to End of Previous Day" at bounding box center [203, 214] width 161 height 25
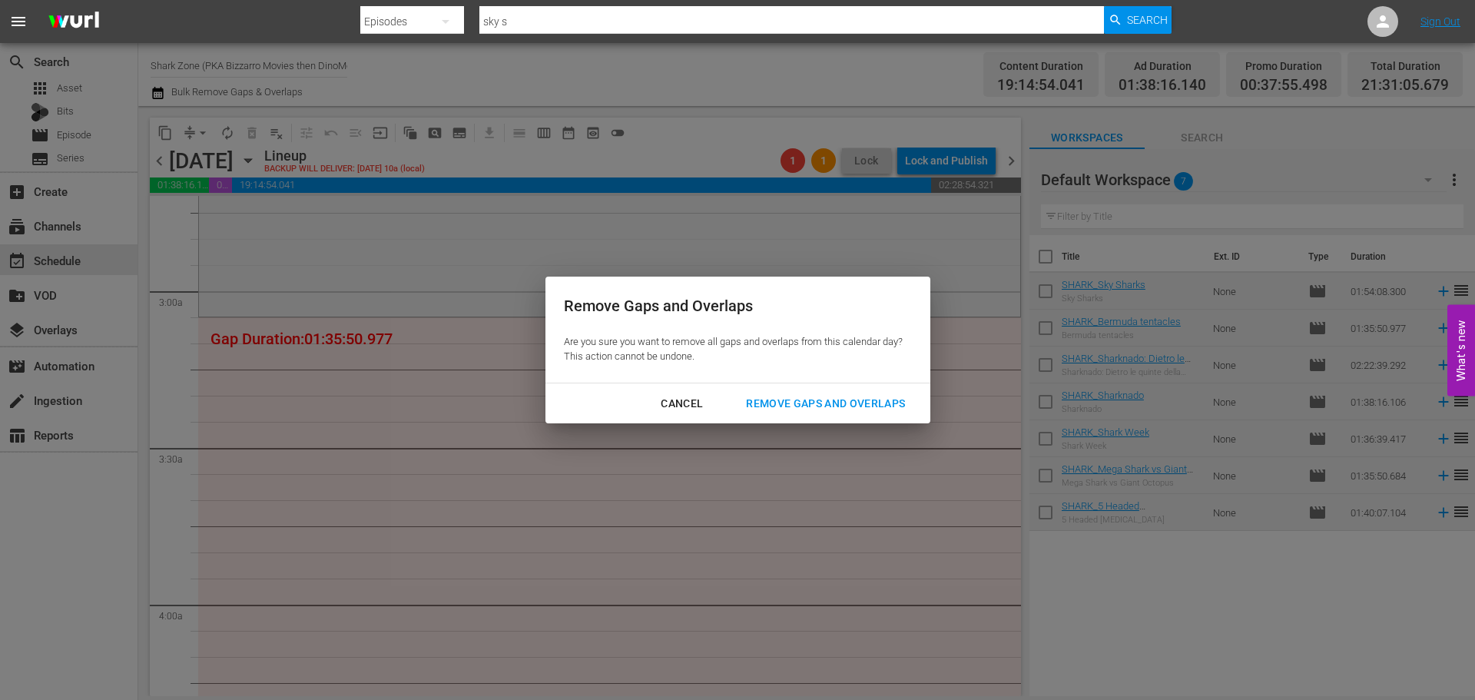
click at [798, 412] on div "Remove Gaps and Overlaps" at bounding box center [826, 403] width 184 height 19
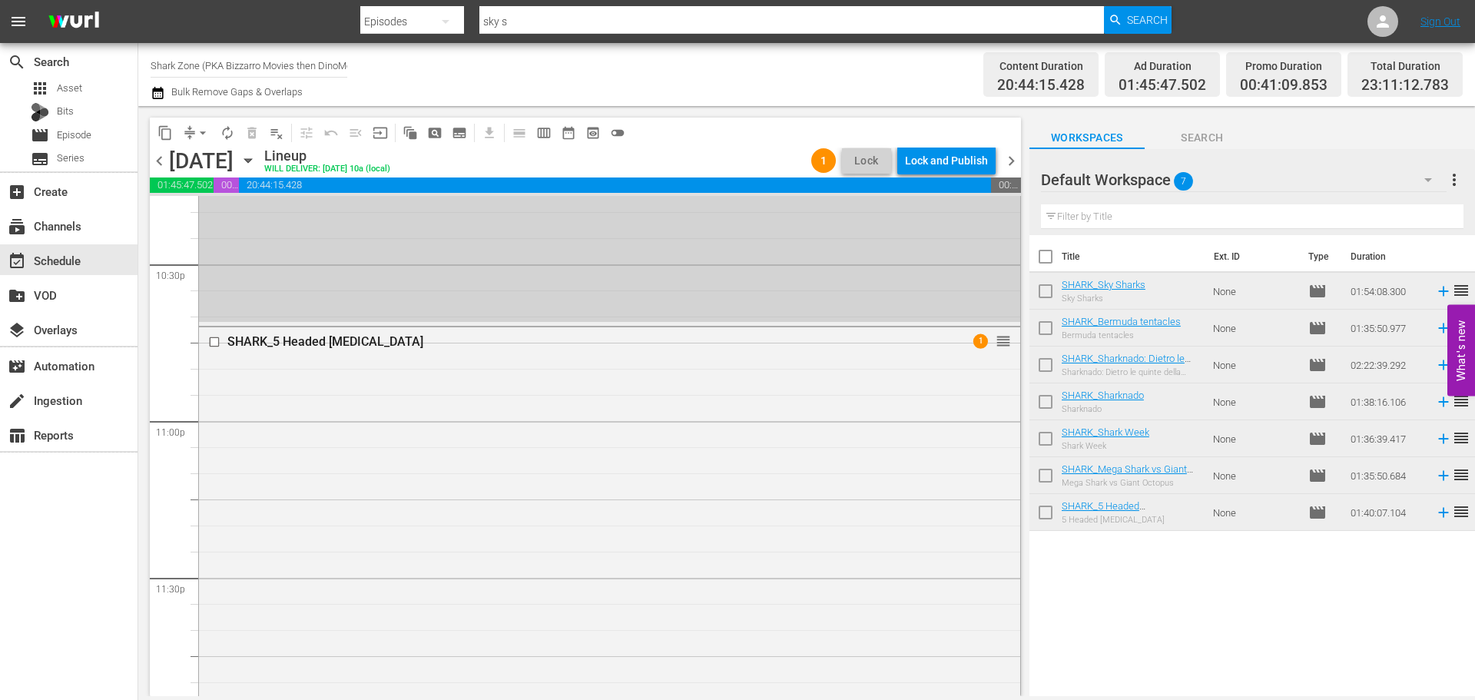
scroll to position [6982, 0]
click at [971, 158] on div "Lock and Publish" at bounding box center [946, 161] width 83 height 28
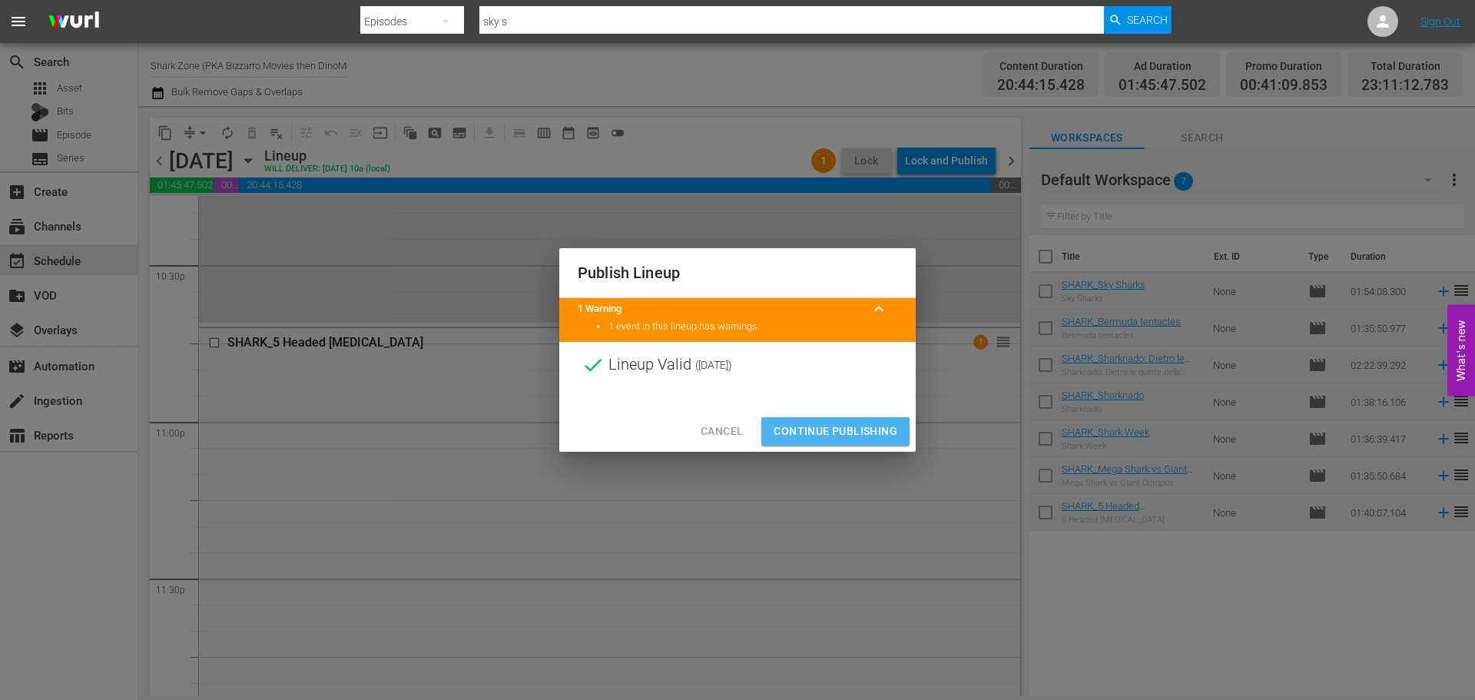
click at [833, 424] on span "Continue Publishing" at bounding box center [835, 431] width 124 height 19
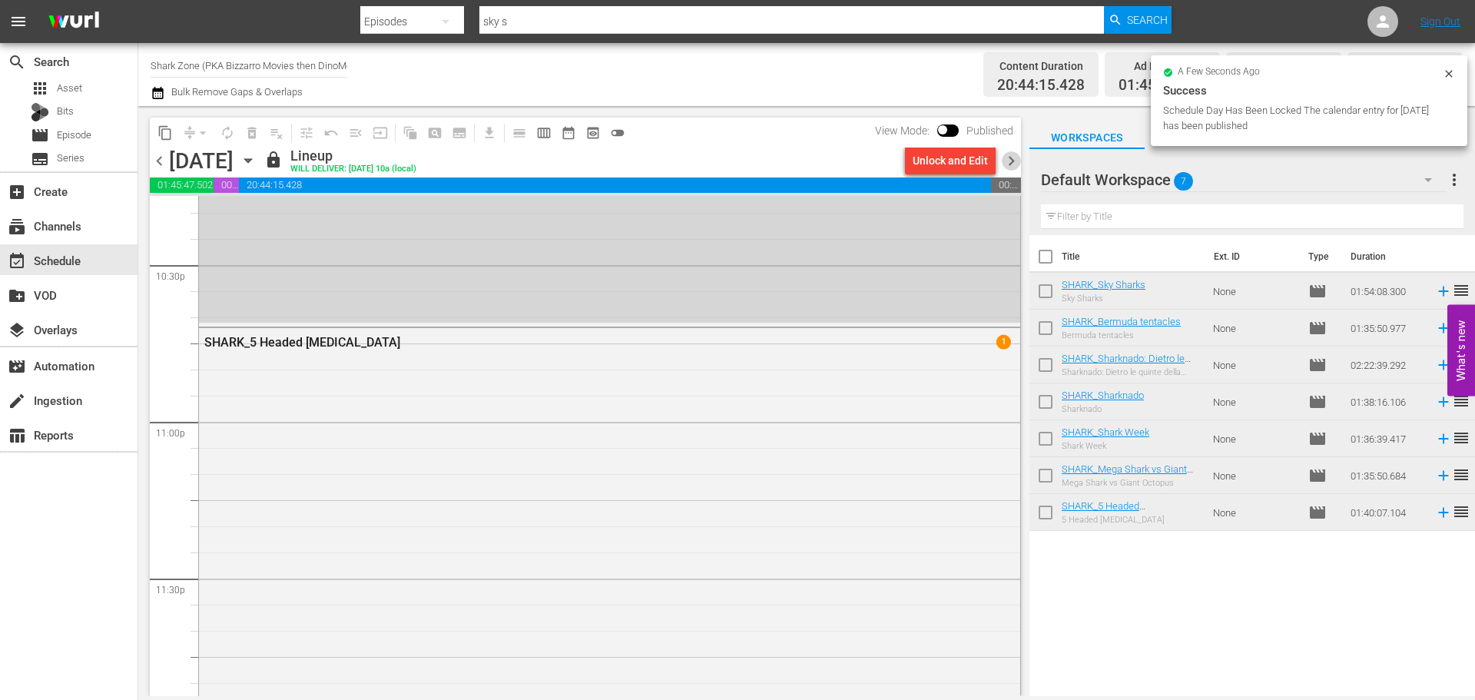
click at [1015, 163] on span "chevron_right" at bounding box center [1011, 160] width 19 height 19
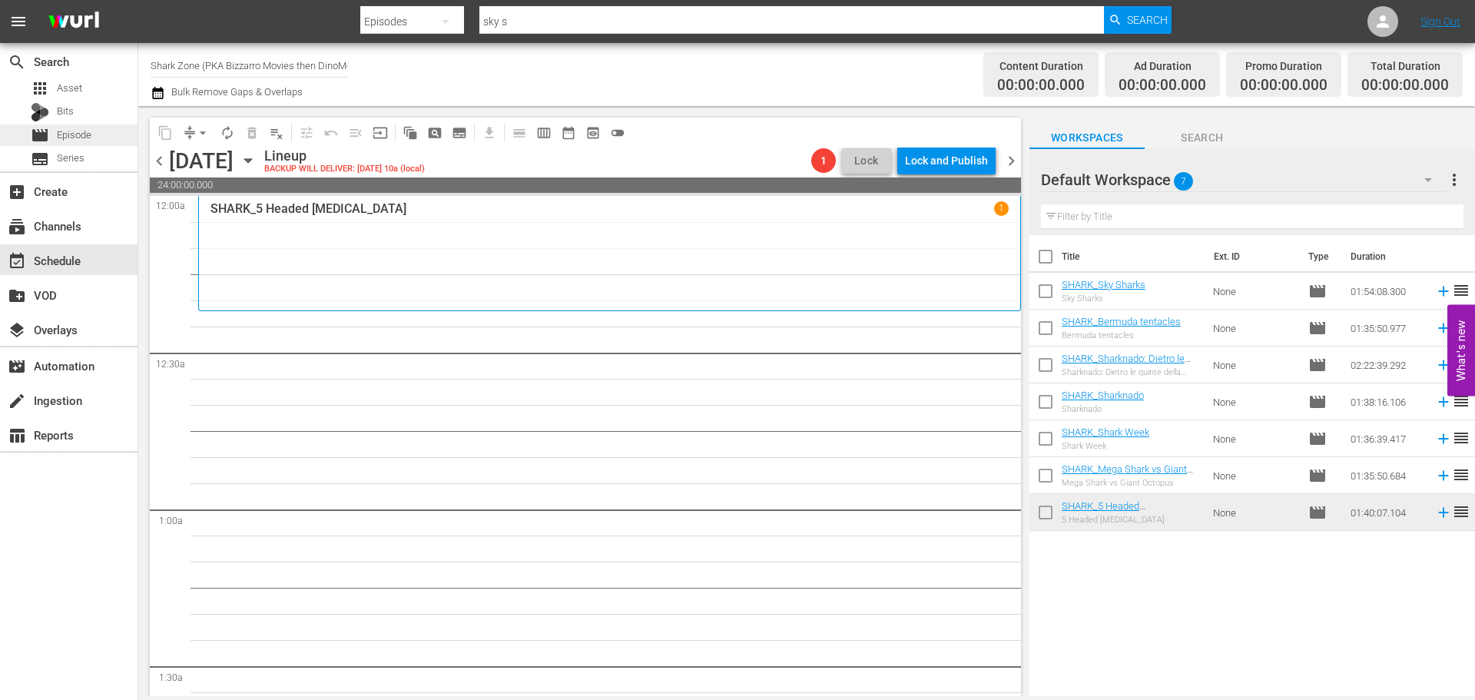
click at [111, 139] on div "movie Episode" at bounding box center [68, 135] width 137 height 22
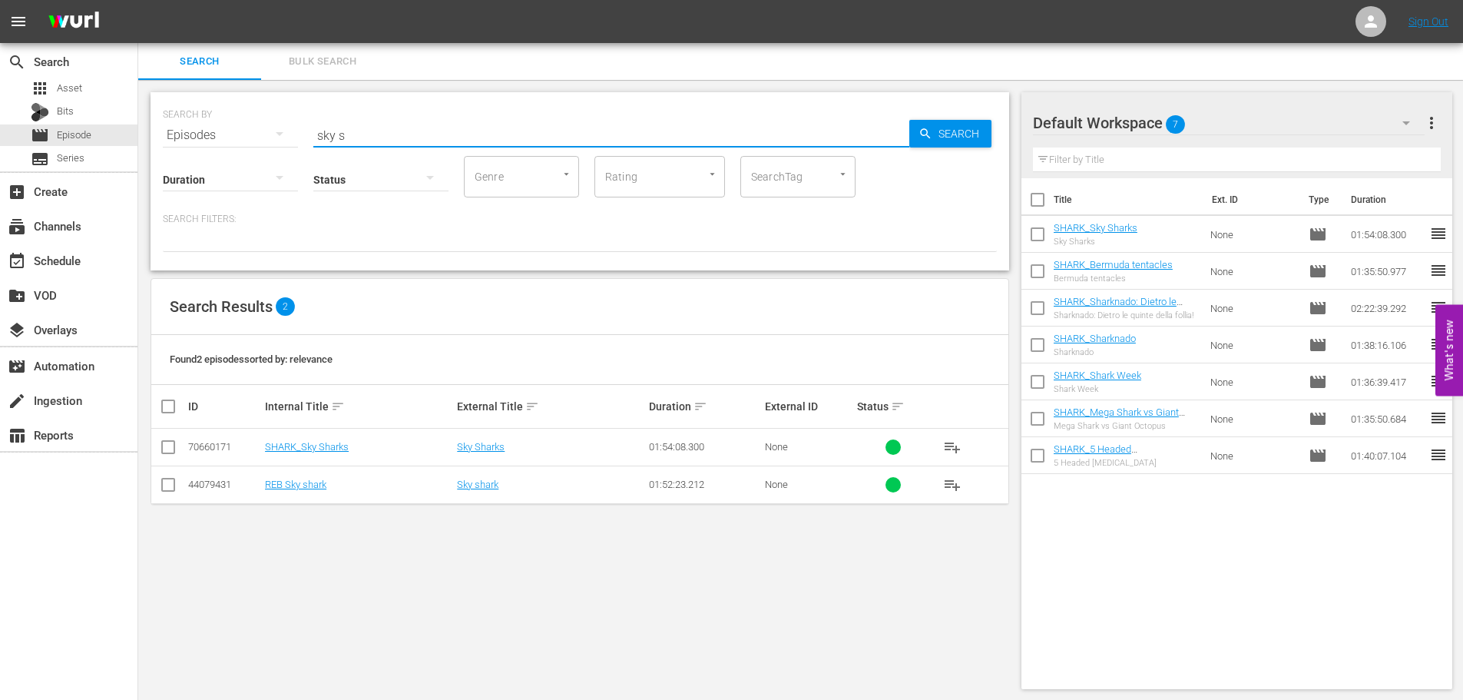
drag, startPoint x: 348, startPoint y: 127, endPoint x: 288, endPoint y: 131, distance: 60.0
click at [296, 134] on div "SEARCH BY Search By Episodes Search ID, Title, Description, Keywords, or Catego…" at bounding box center [580, 125] width 834 height 55
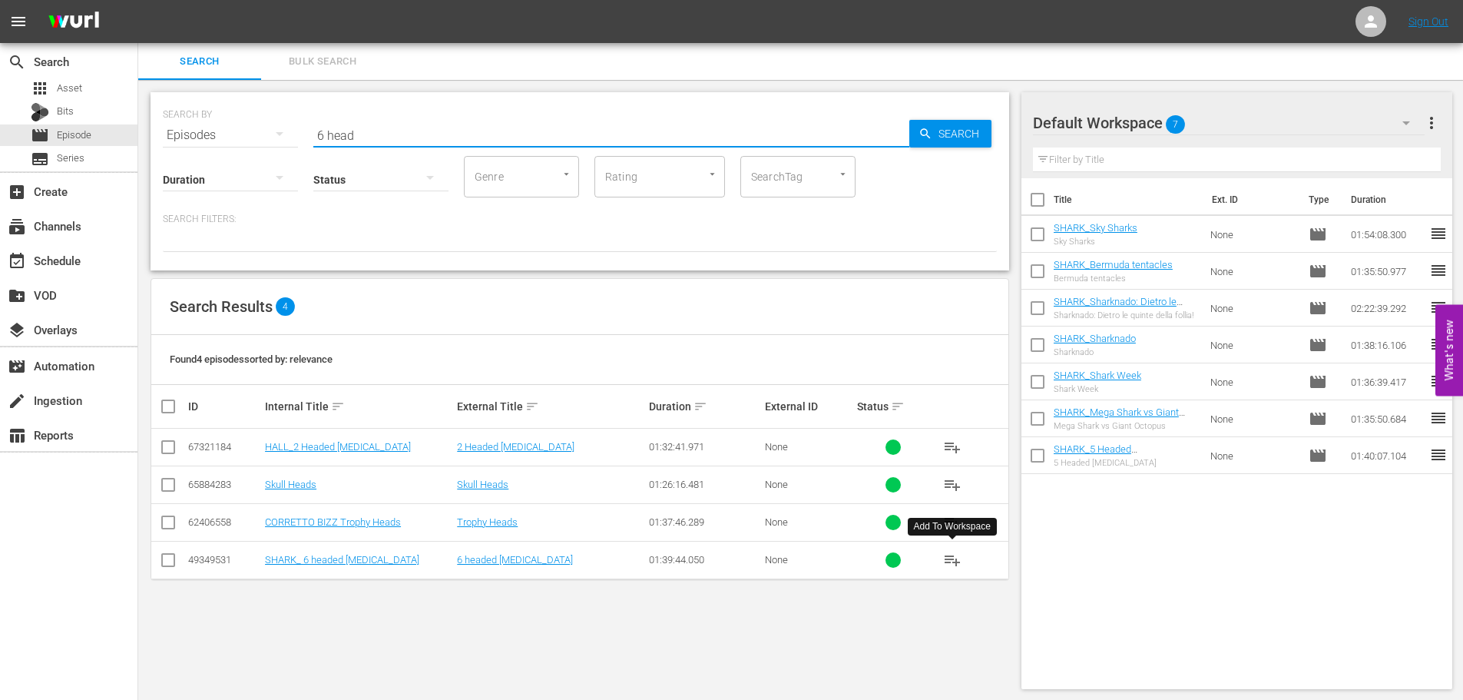
click at [950, 565] on span "playlist_add" at bounding box center [952, 560] width 18 height 18
drag, startPoint x: 371, startPoint y: 129, endPoint x: 270, endPoint y: 164, distance: 107.1
click at [270, 164] on div "SEARCH BY Search By Episodes Search ID, Title, Description, Keywords, or Catego…" at bounding box center [580, 181] width 859 height 178
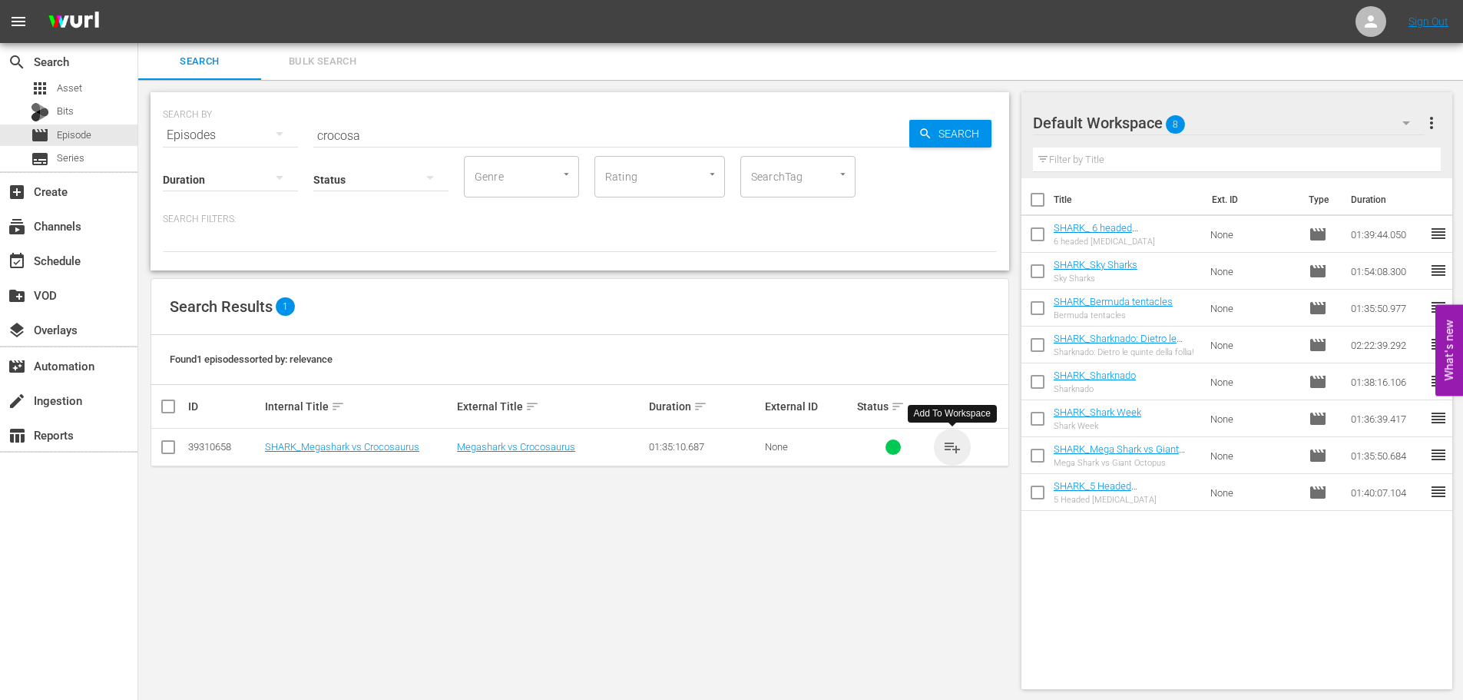
click at [952, 439] on span "playlist_add" at bounding box center [952, 447] width 18 height 18
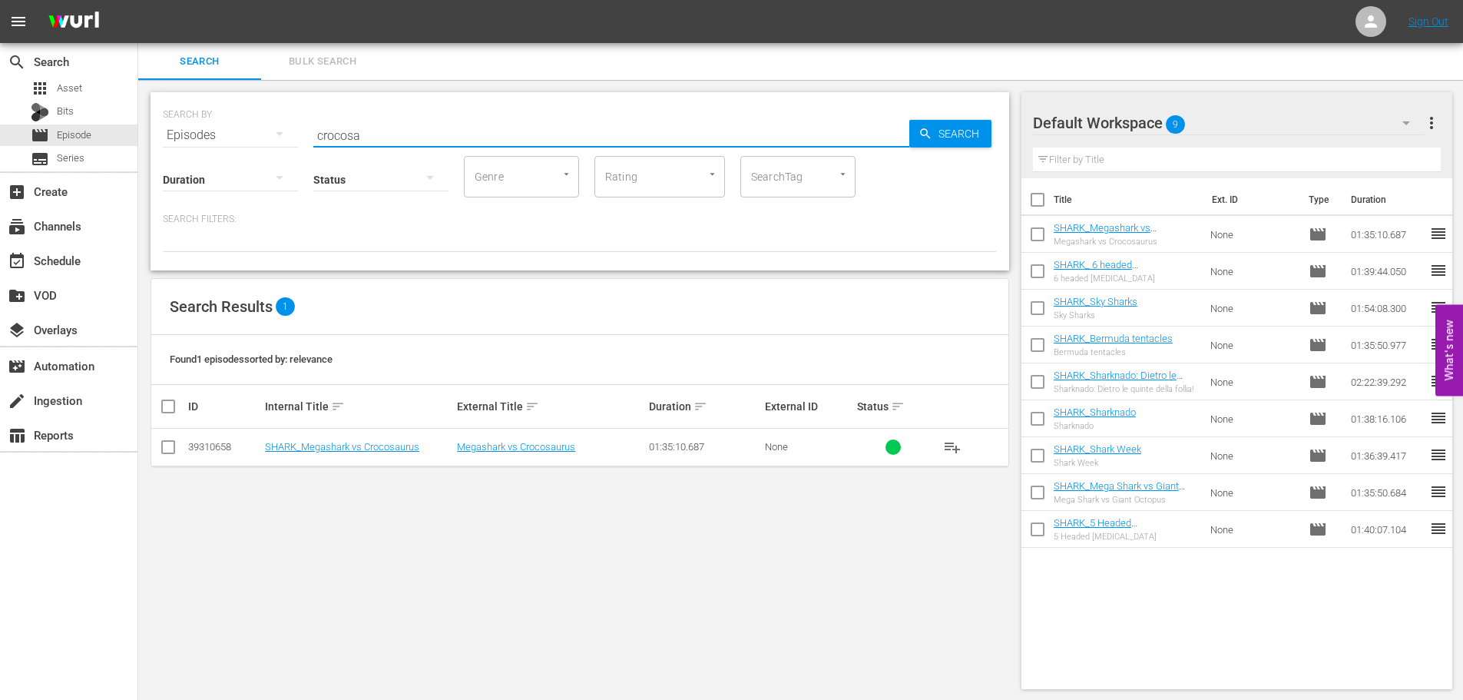
drag, startPoint x: 397, startPoint y: 130, endPoint x: 225, endPoint y: 159, distance: 174.5
click at [225, 159] on div "SEARCH BY Search By Episodes Search ID, Title, Description, Keywords, or Catego…" at bounding box center [580, 181] width 859 height 178
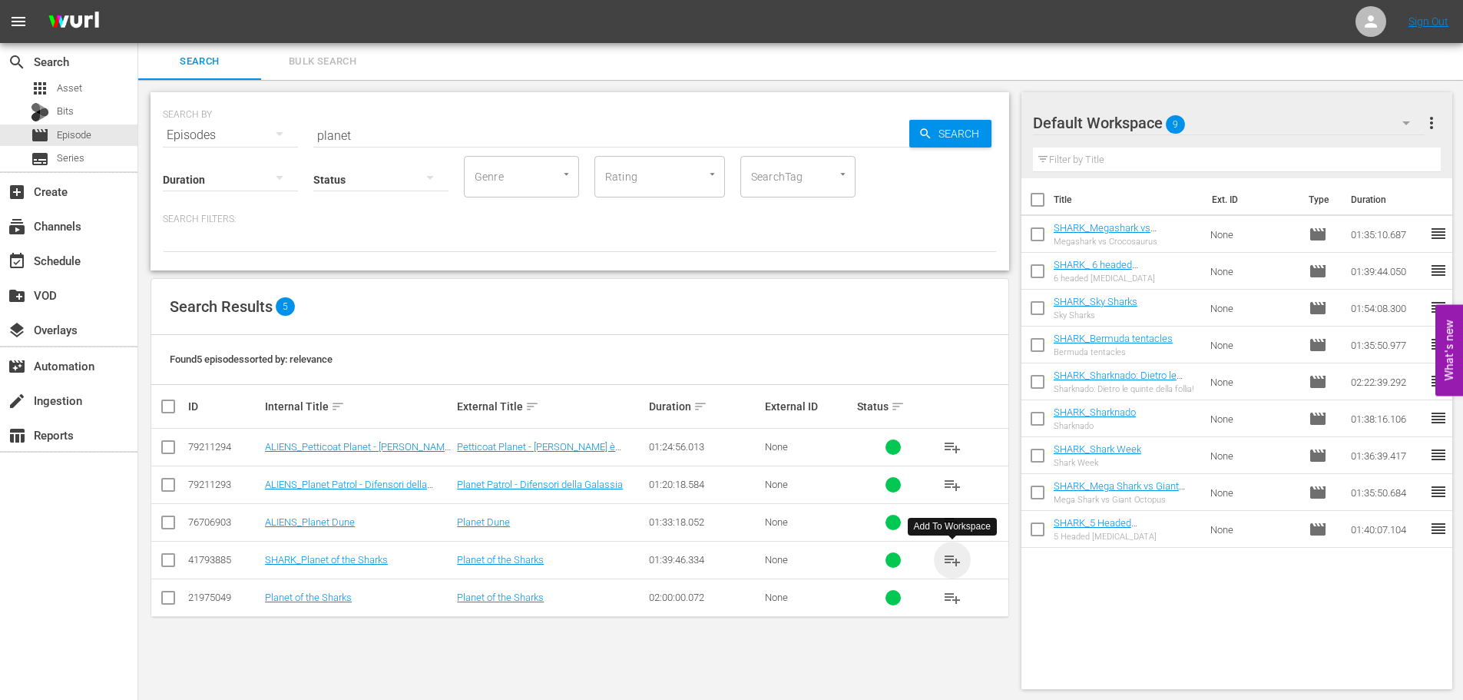
click at [946, 558] on span "playlist_add" at bounding box center [952, 560] width 18 height 18
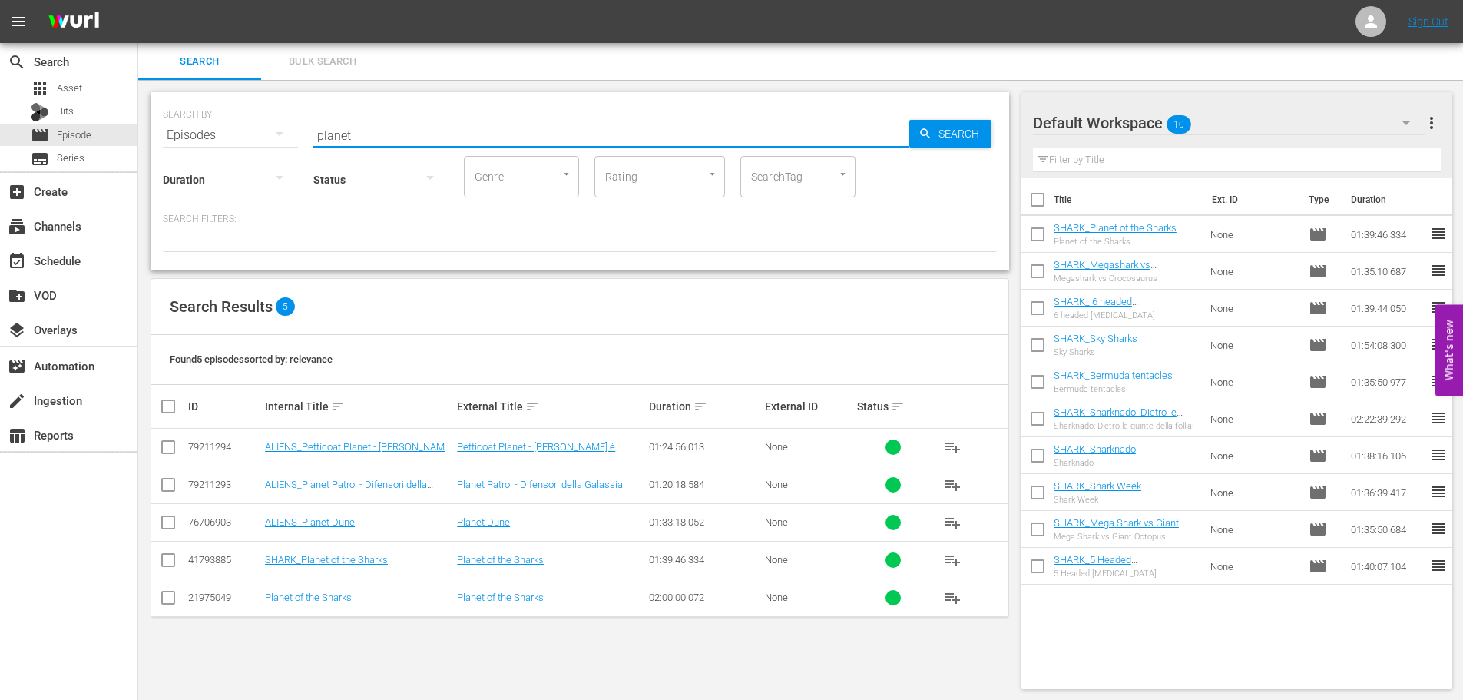
drag, startPoint x: 379, startPoint y: 121, endPoint x: 256, endPoint y: 142, distance: 125.4
click at [256, 142] on div "SEARCH BY Search By Episodes Search ID, Title, Description, Keywords, or Catego…" at bounding box center [580, 181] width 859 height 178
click at [952, 441] on span "playlist_add" at bounding box center [952, 447] width 18 height 18
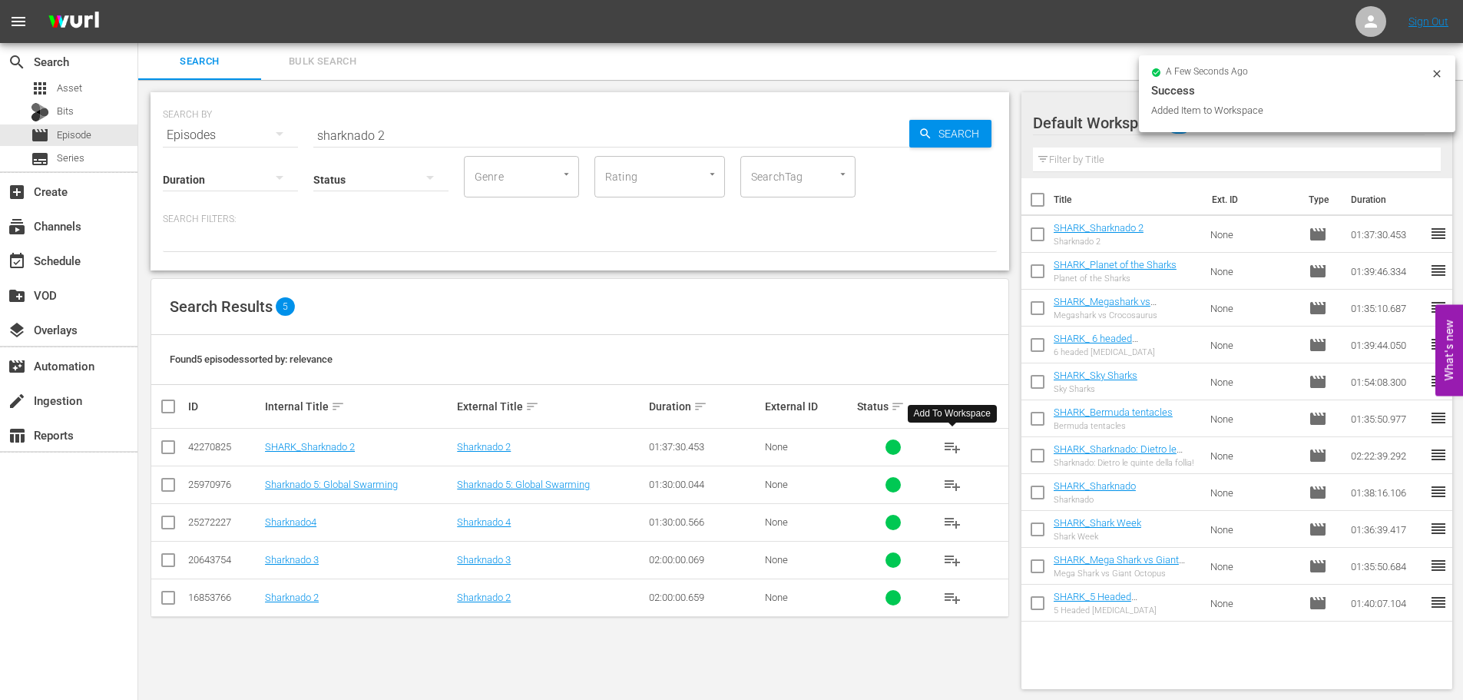
click at [402, 128] on input "sharknado 2" at bounding box center [611, 135] width 596 height 37
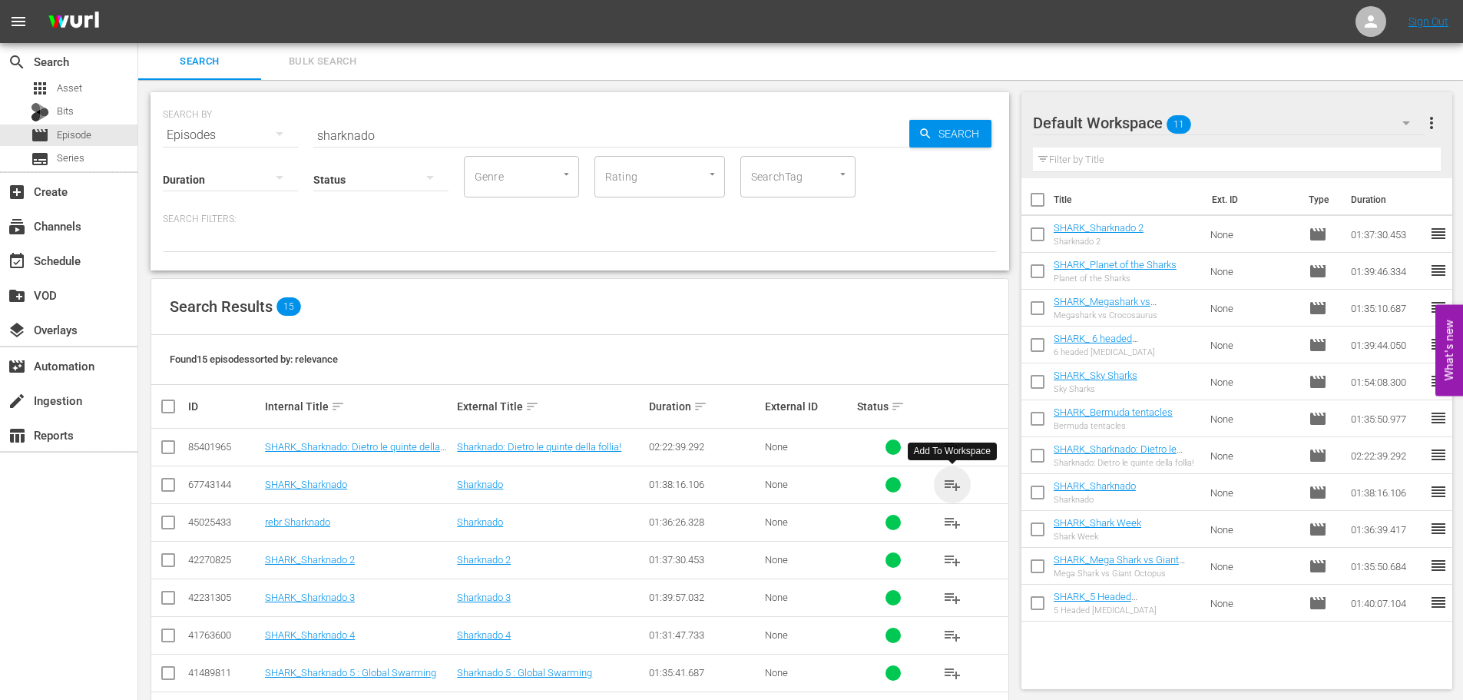
click at [949, 481] on span "playlist_add" at bounding box center [952, 484] width 18 height 18
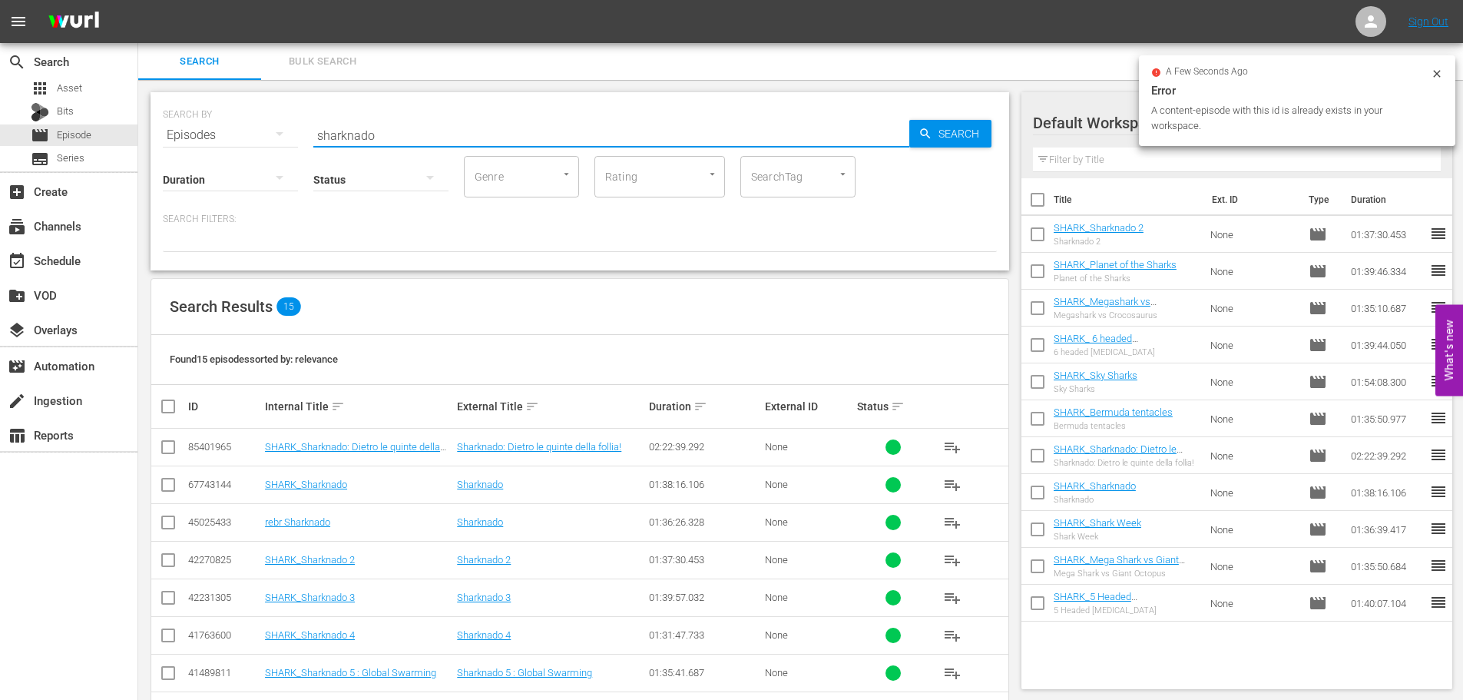
drag, startPoint x: 278, startPoint y: 144, endPoint x: 284, endPoint y: 159, distance: 15.8
click at [278, 144] on div "SEARCH BY Search By Episodes Search ID, Title, Description, Keywords, or Catego…" at bounding box center [580, 181] width 859 height 178
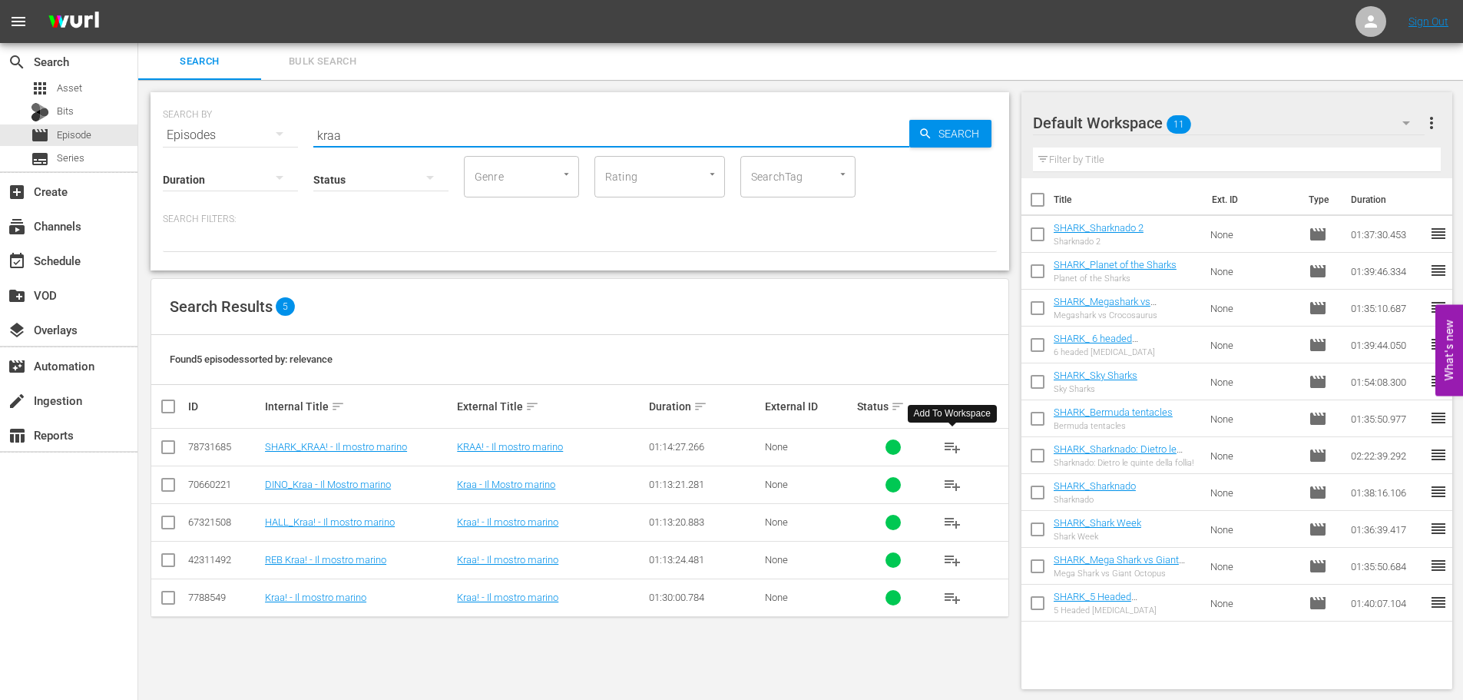
click at [956, 449] on span "playlist_add" at bounding box center [952, 447] width 18 height 18
drag, startPoint x: 357, startPoint y: 129, endPoint x: 280, endPoint y: 144, distance: 78.9
click at [280, 144] on div "SEARCH BY Search By Episodes Search ID, Title, Description, Keywords, or Catego…" at bounding box center [580, 181] width 859 height 178
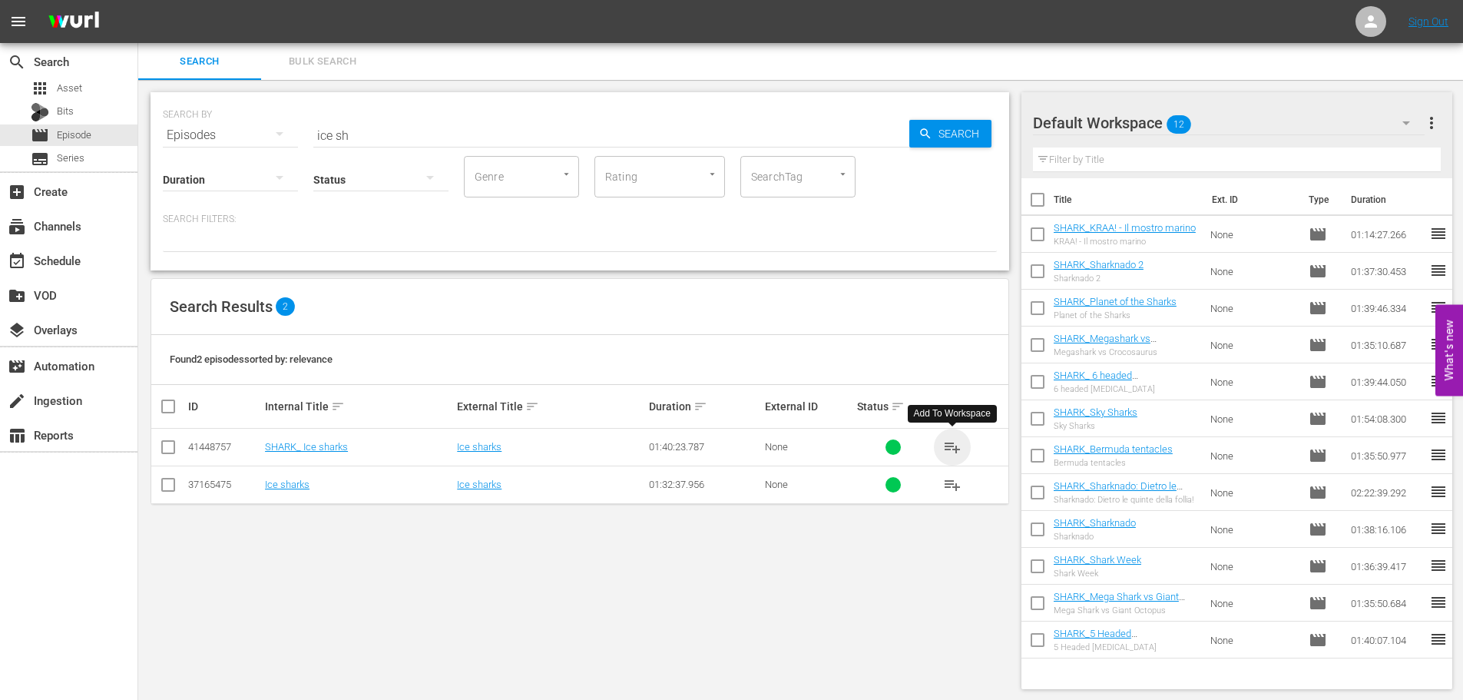
click at [953, 444] on span "playlist_add" at bounding box center [952, 447] width 18 height 18
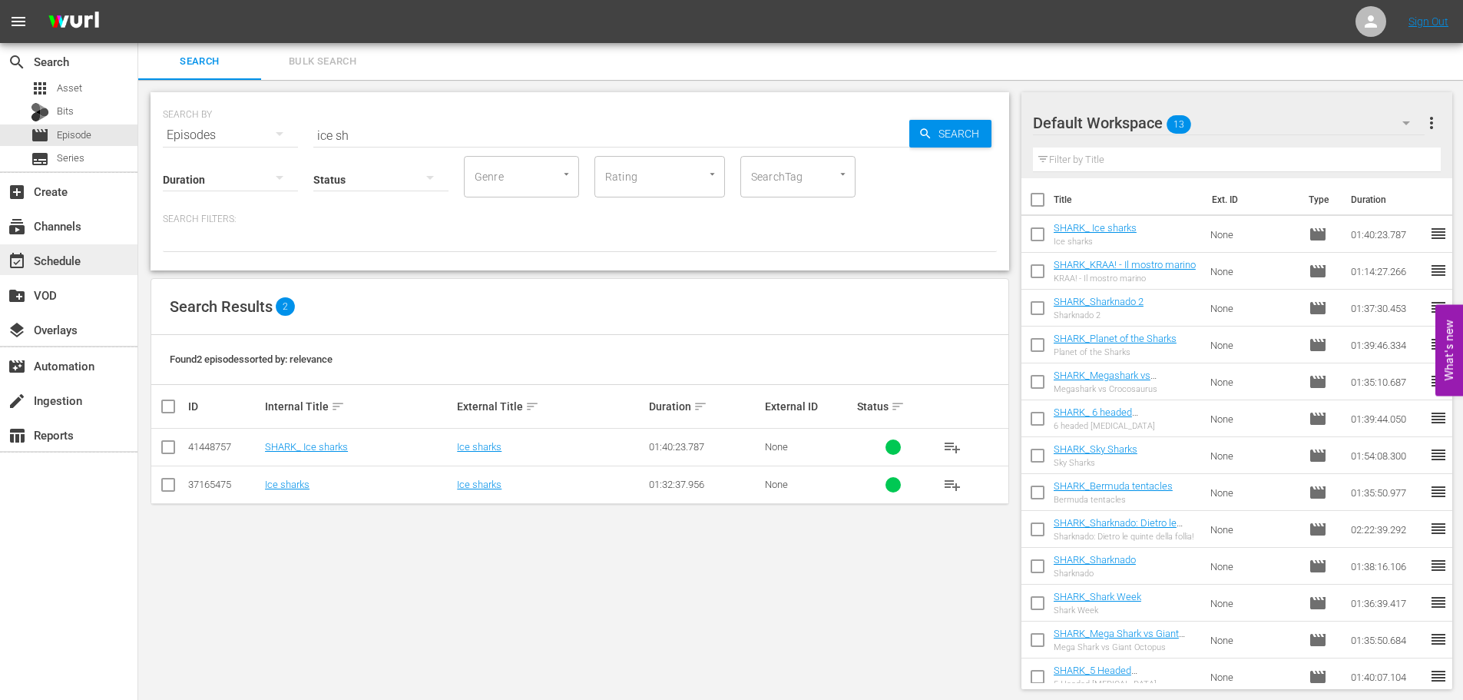
click at [121, 270] on div "event_available Schedule" at bounding box center [68, 259] width 137 height 31
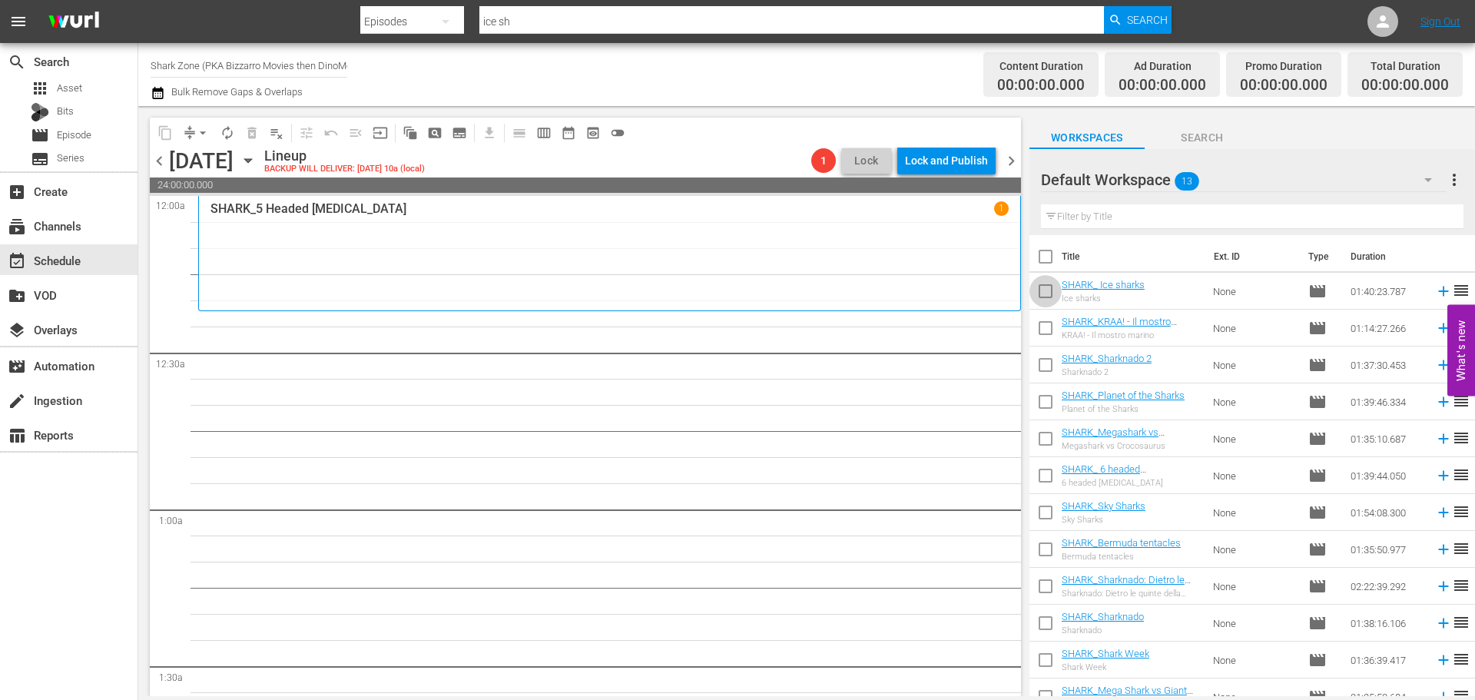
click at [1039, 303] on input "checkbox" at bounding box center [1045, 294] width 32 height 32
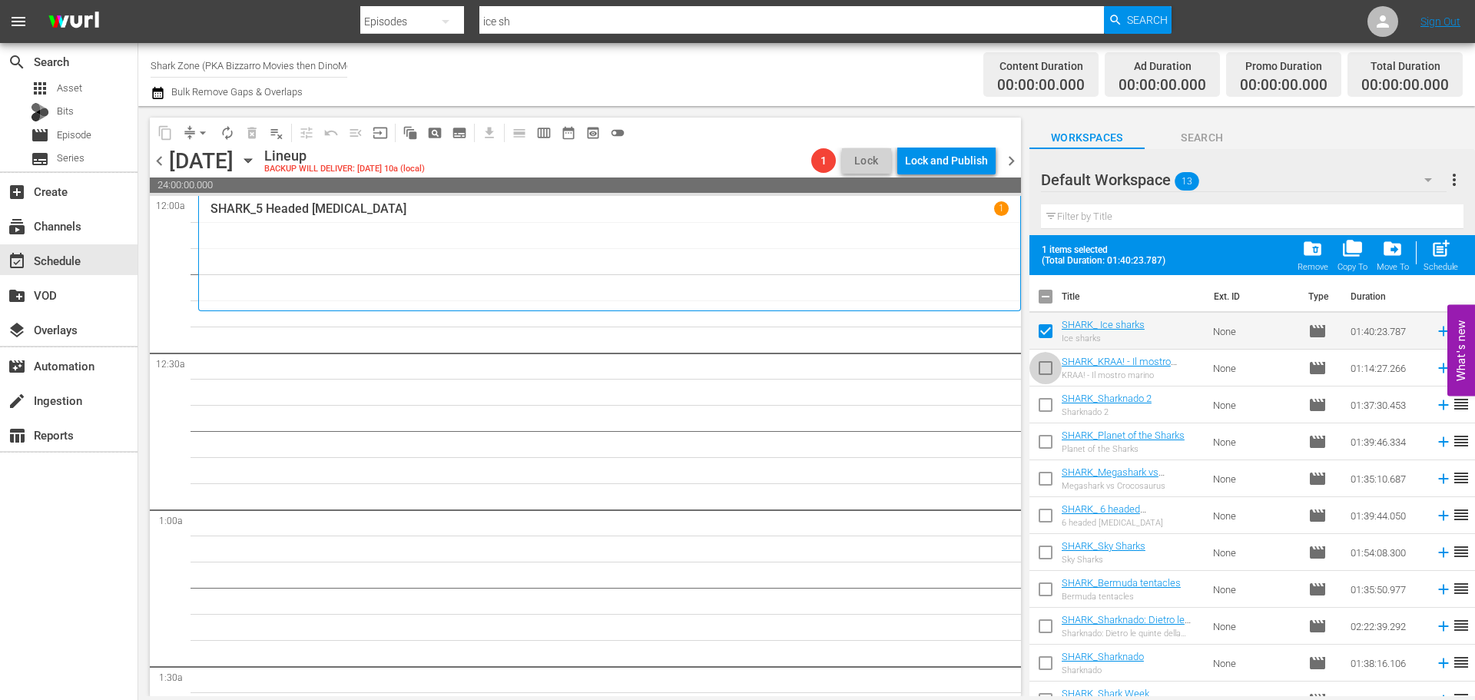
click at [1045, 358] on input "checkbox" at bounding box center [1045, 371] width 32 height 32
click at [1046, 396] on input "checkbox" at bounding box center [1045, 408] width 32 height 32
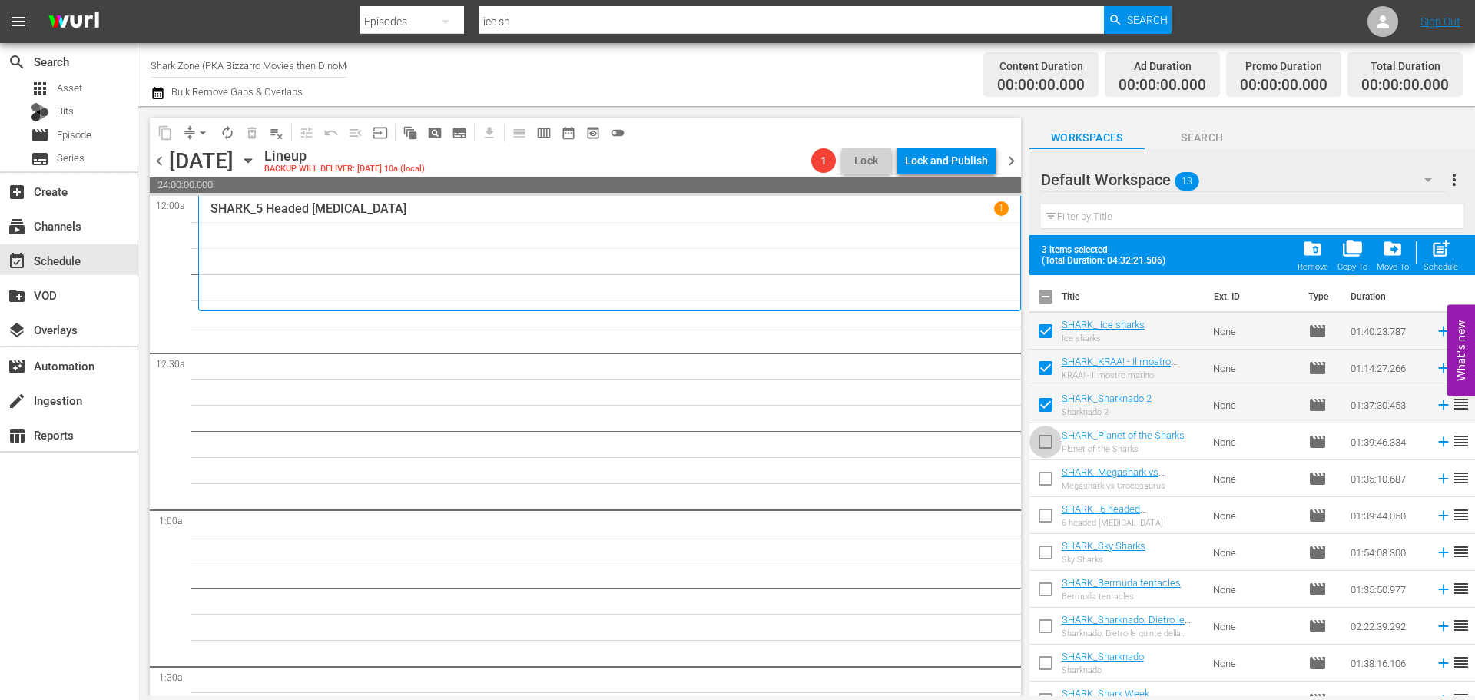
click at [1039, 443] on input "checkbox" at bounding box center [1045, 445] width 32 height 32
click at [1045, 480] on input "checkbox" at bounding box center [1045, 481] width 32 height 32
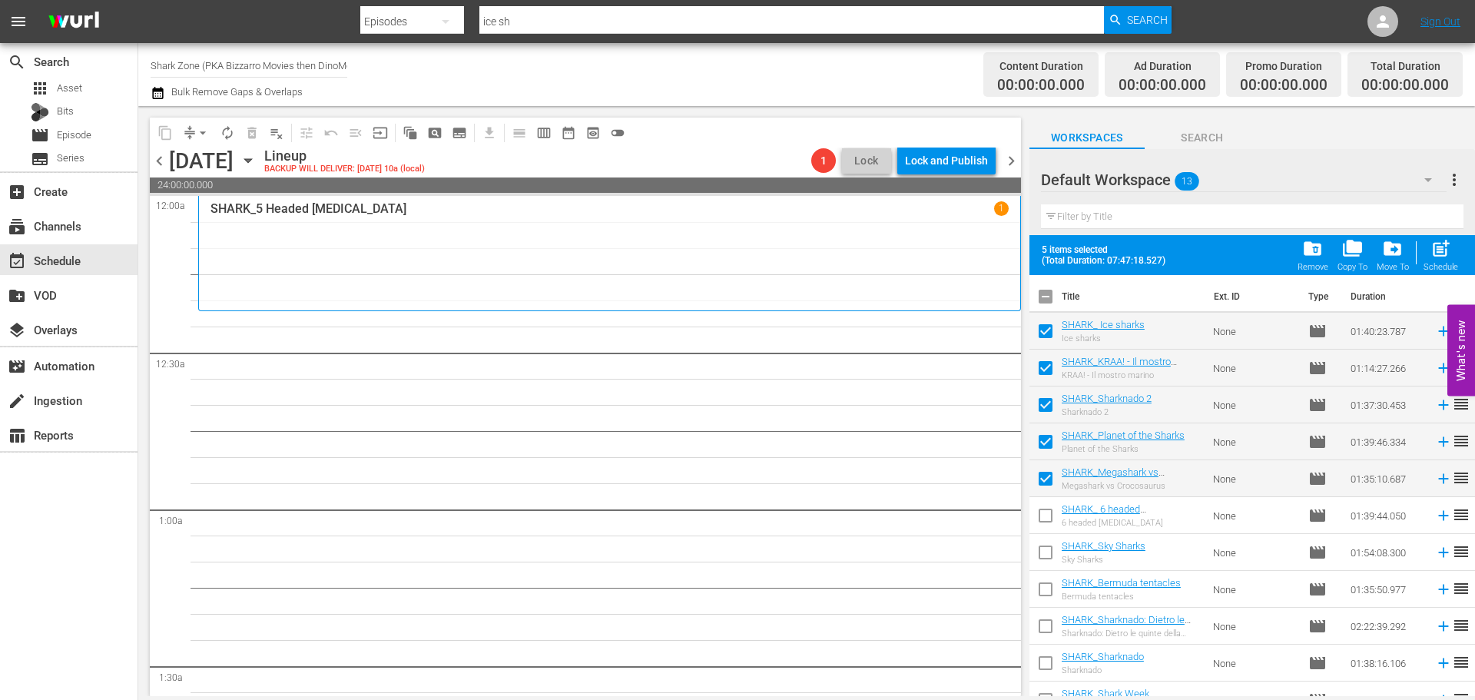
click at [1039, 507] on input "checkbox" at bounding box center [1045, 518] width 32 height 32
click at [1046, 549] on input "checkbox" at bounding box center [1045, 555] width 32 height 32
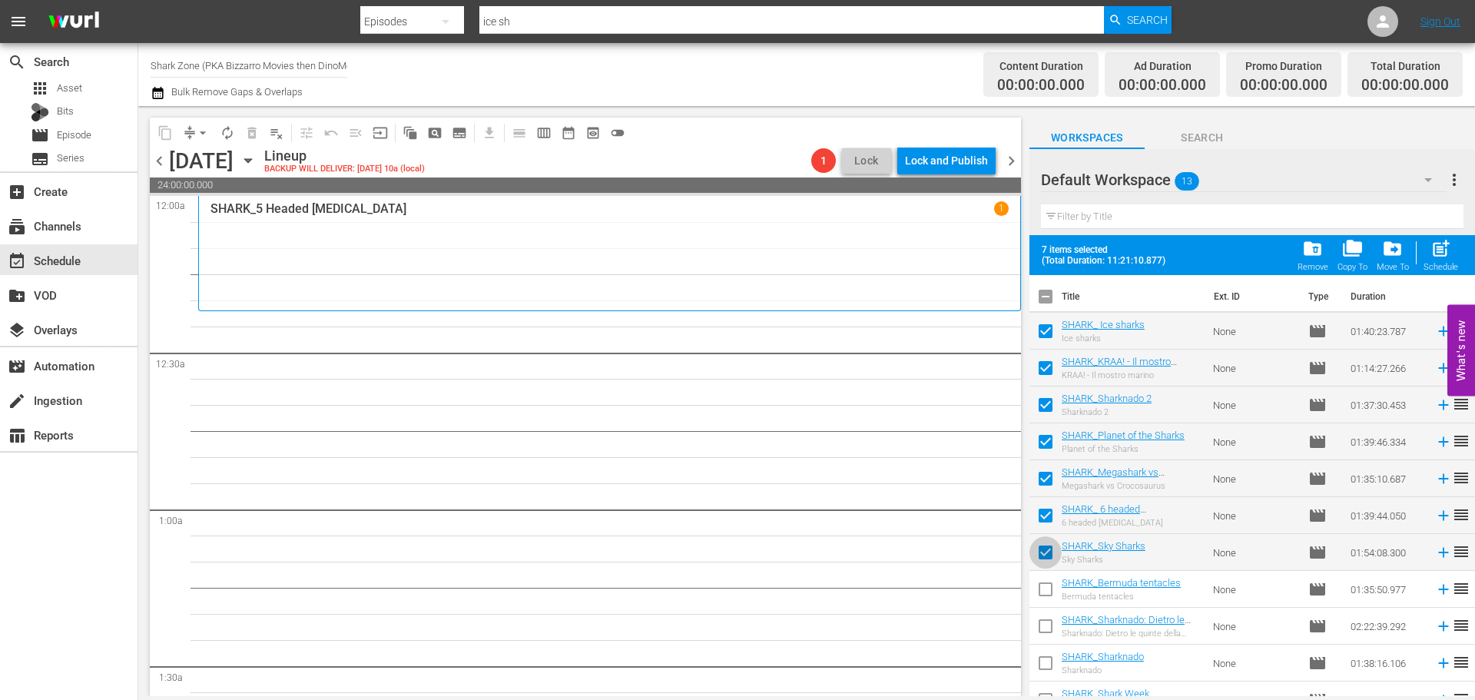
click at [1038, 553] on input "checkbox" at bounding box center [1045, 555] width 32 height 32
click at [1443, 253] on span "post_add" at bounding box center [1440, 248] width 21 height 21
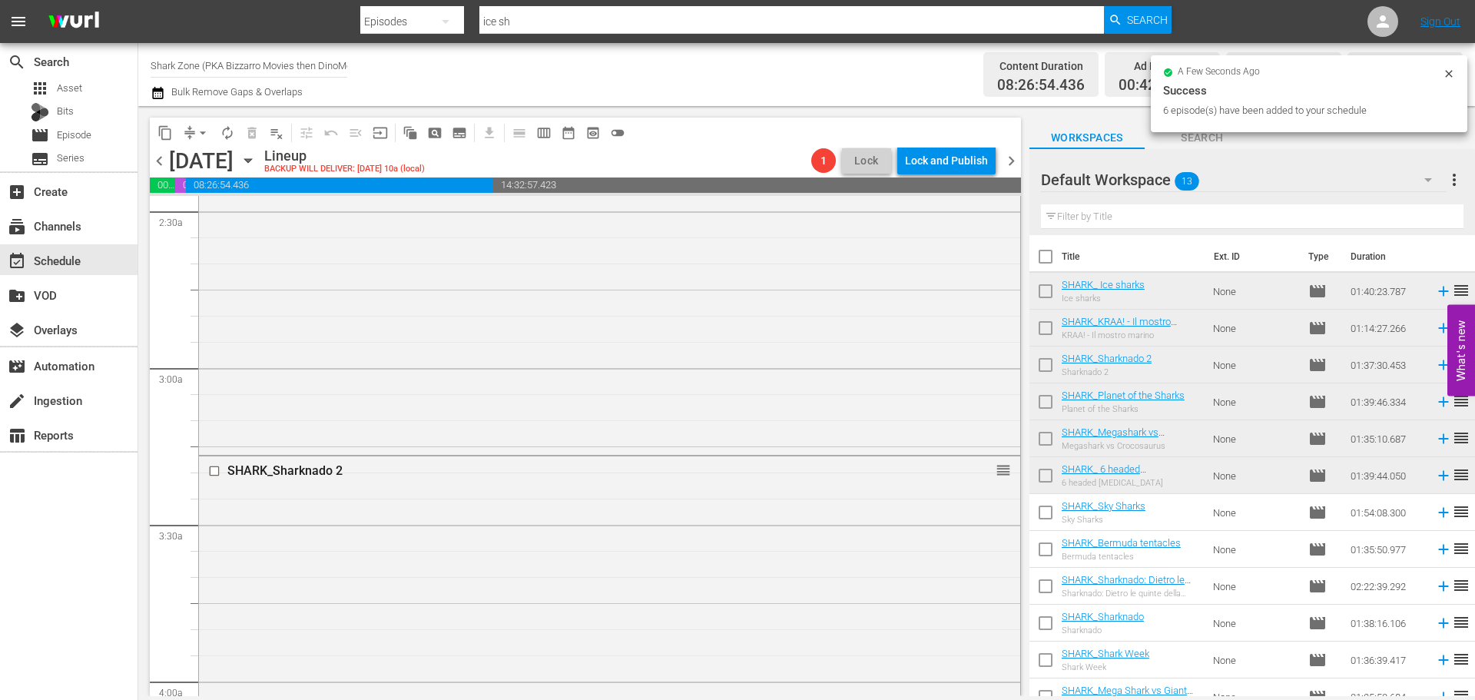
scroll to position [845, 0]
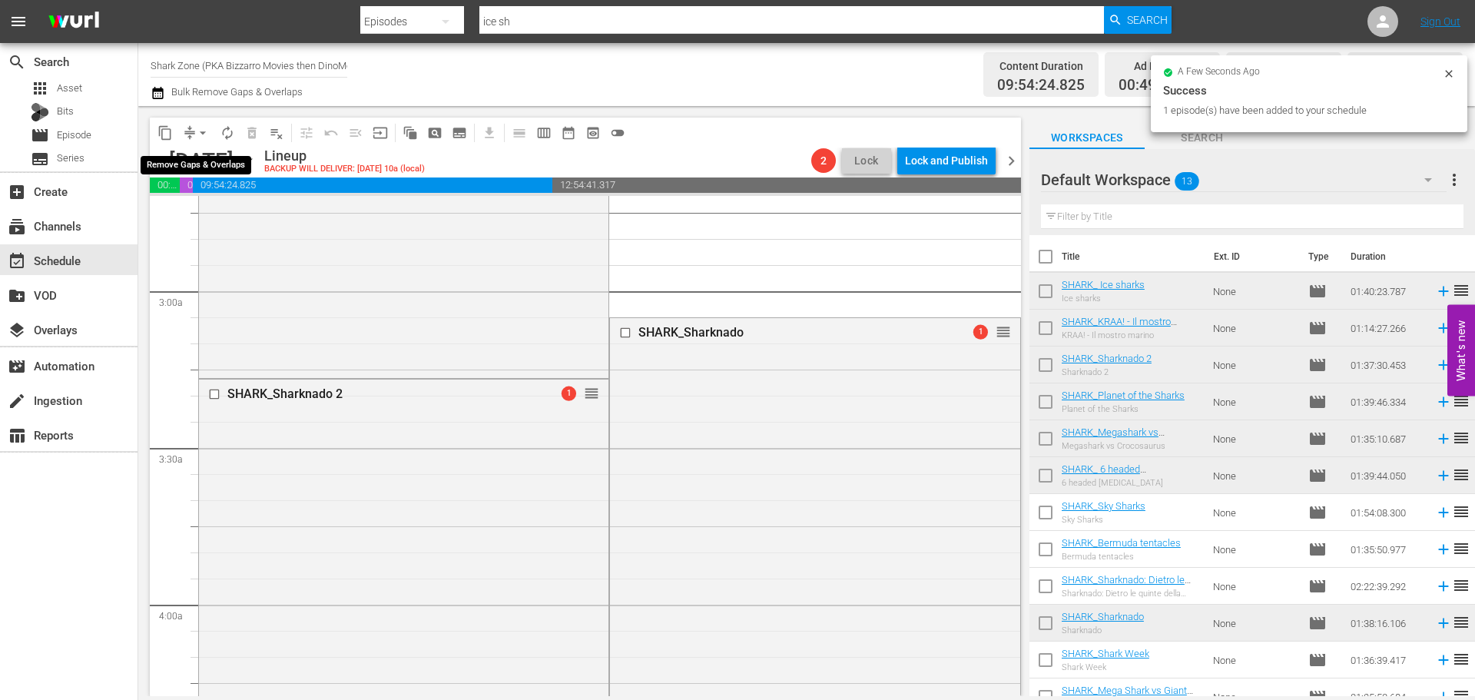
click at [201, 134] on span "arrow_drop_down" at bounding box center [202, 132] width 15 height 15
click at [197, 211] on li "Align to End of Previous Day" at bounding box center [203, 214] width 161 height 25
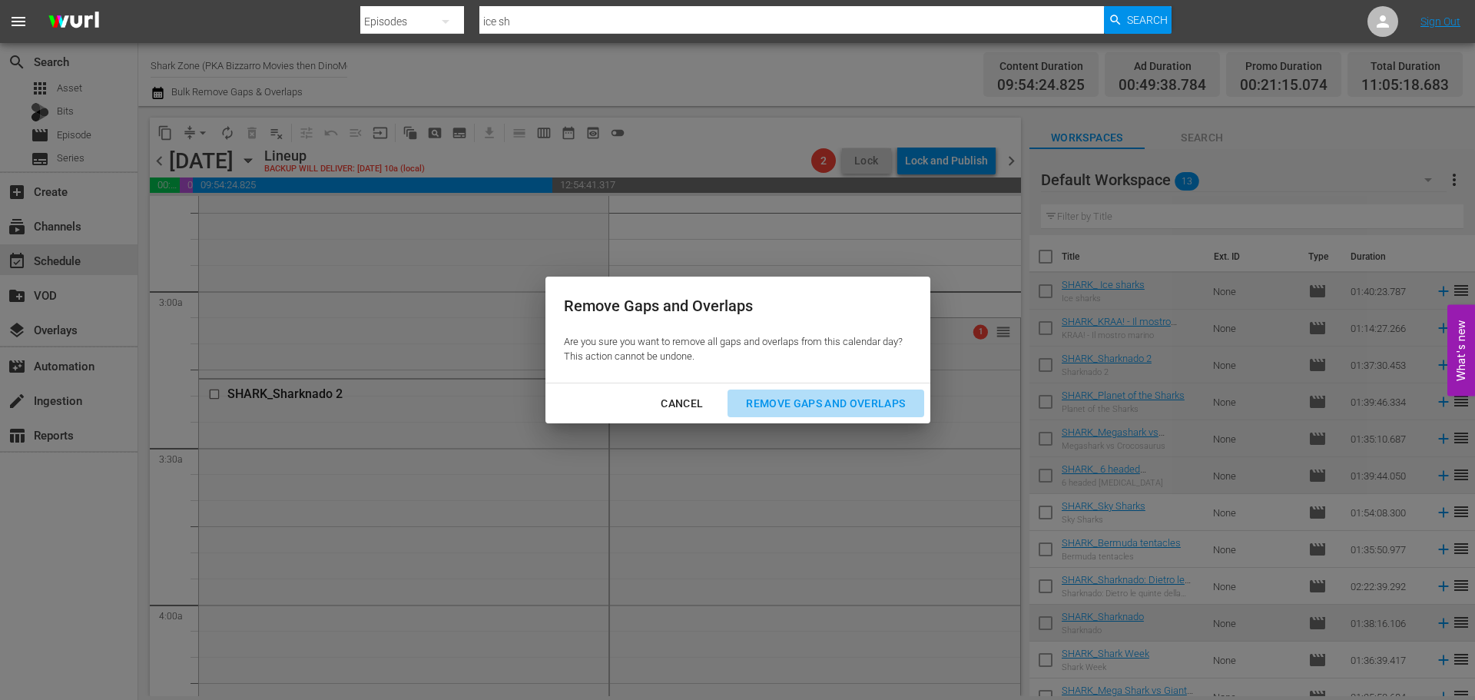
click at [778, 412] on div "Remove Gaps and Overlaps" at bounding box center [826, 403] width 184 height 19
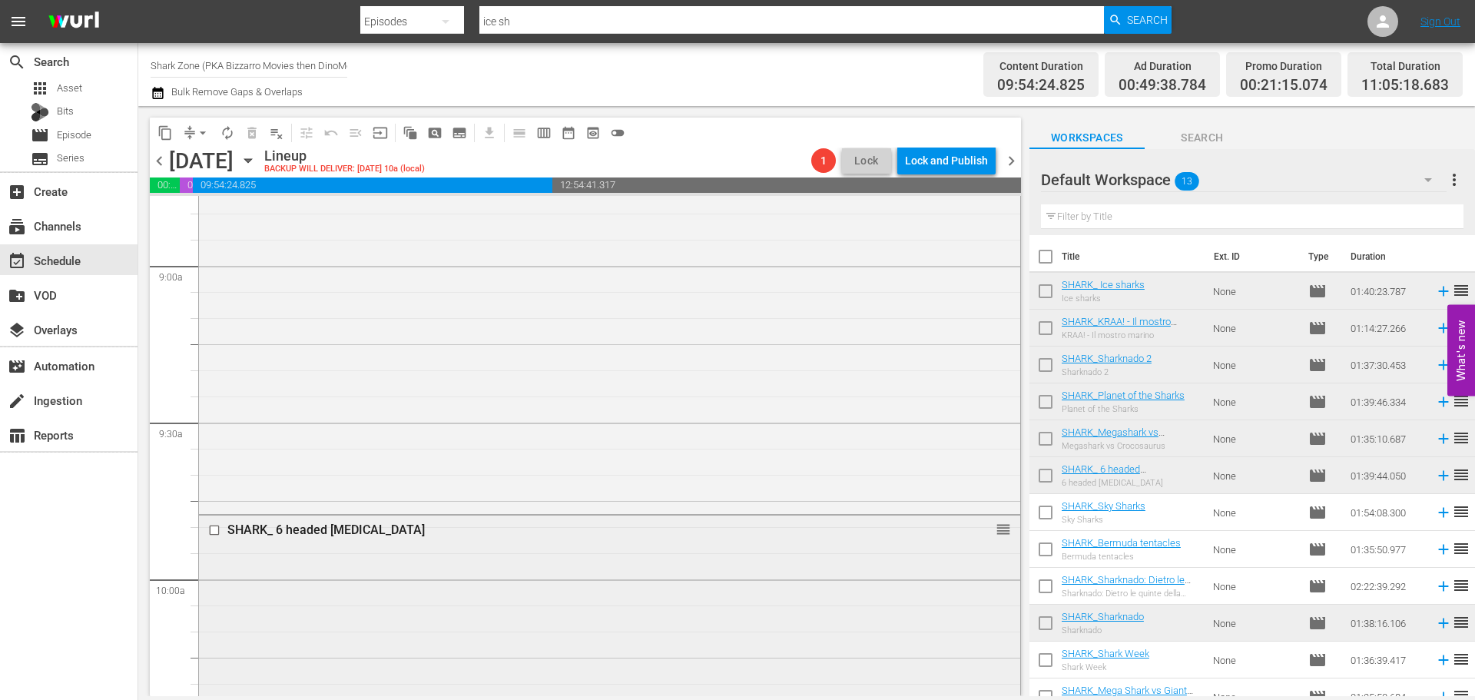
scroll to position [2919, 0]
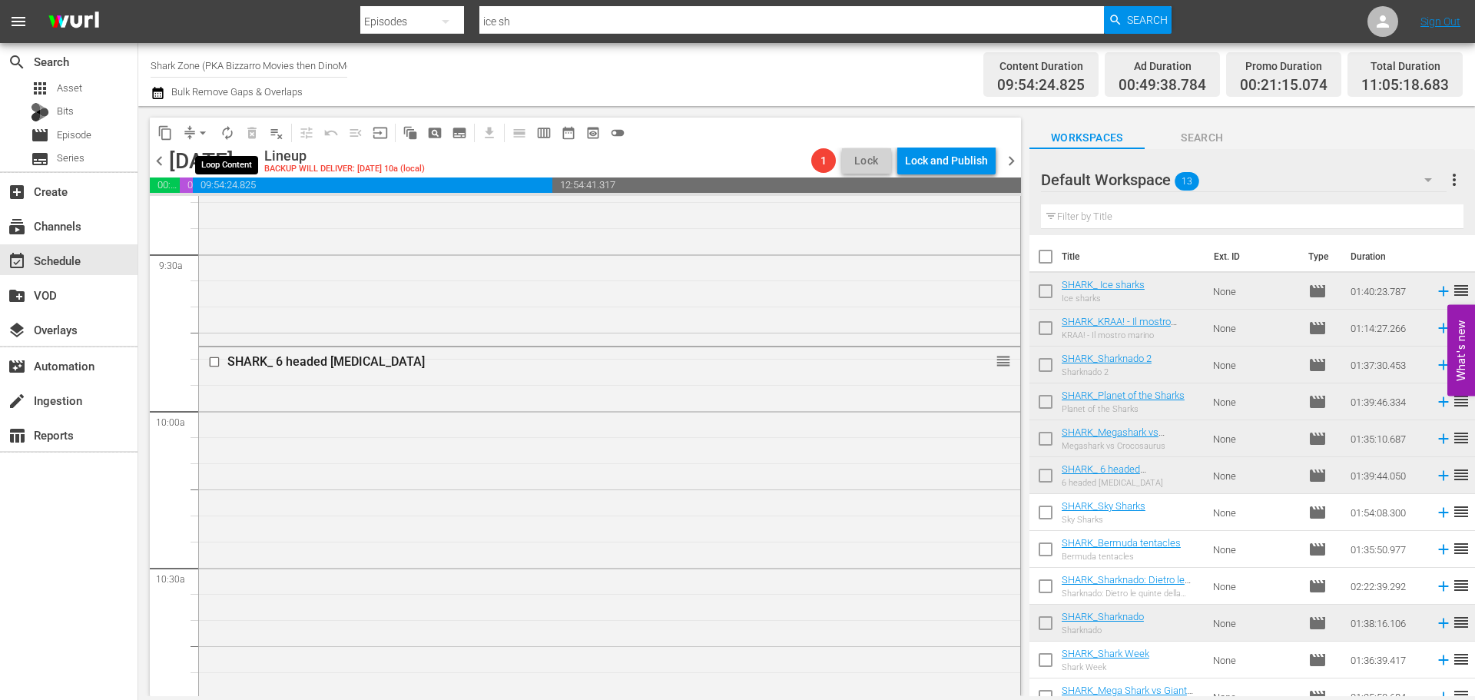
click at [224, 134] on span "autorenew_outlined" at bounding box center [227, 132] width 15 height 15
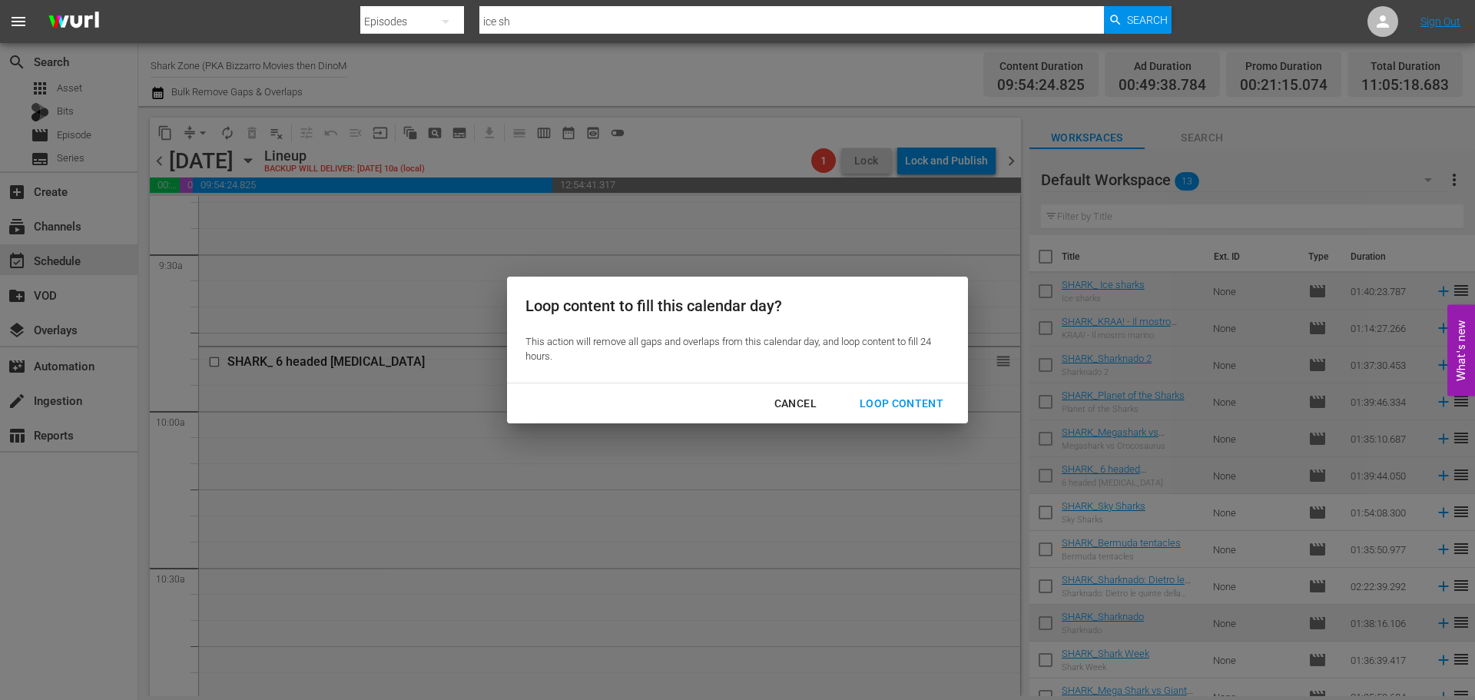
click at [898, 386] on div "Cancel Loop Content" at bounding box center [737, 403] width 461 height 41
click at [919, 402] on div "Loop Content" at bounding box center [901, 403] width 108 height 19
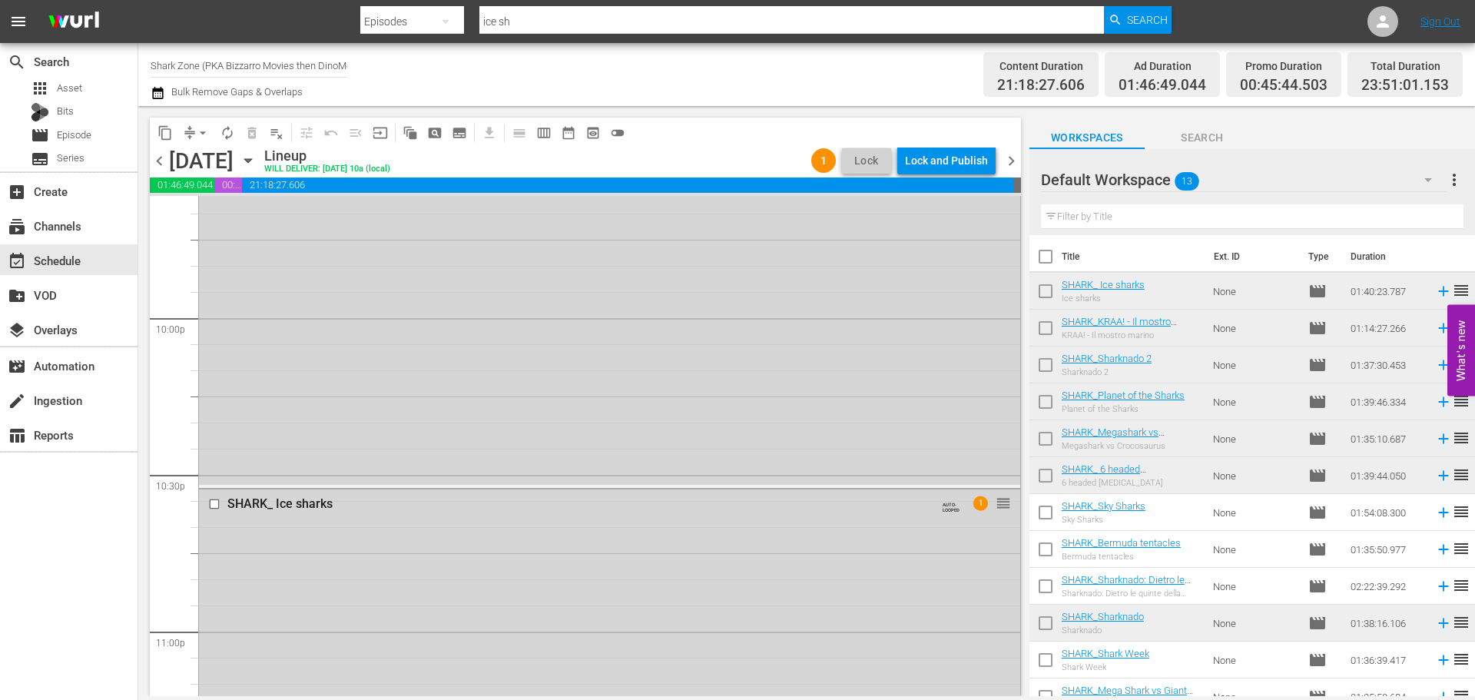
scroll to position [6896, 0]
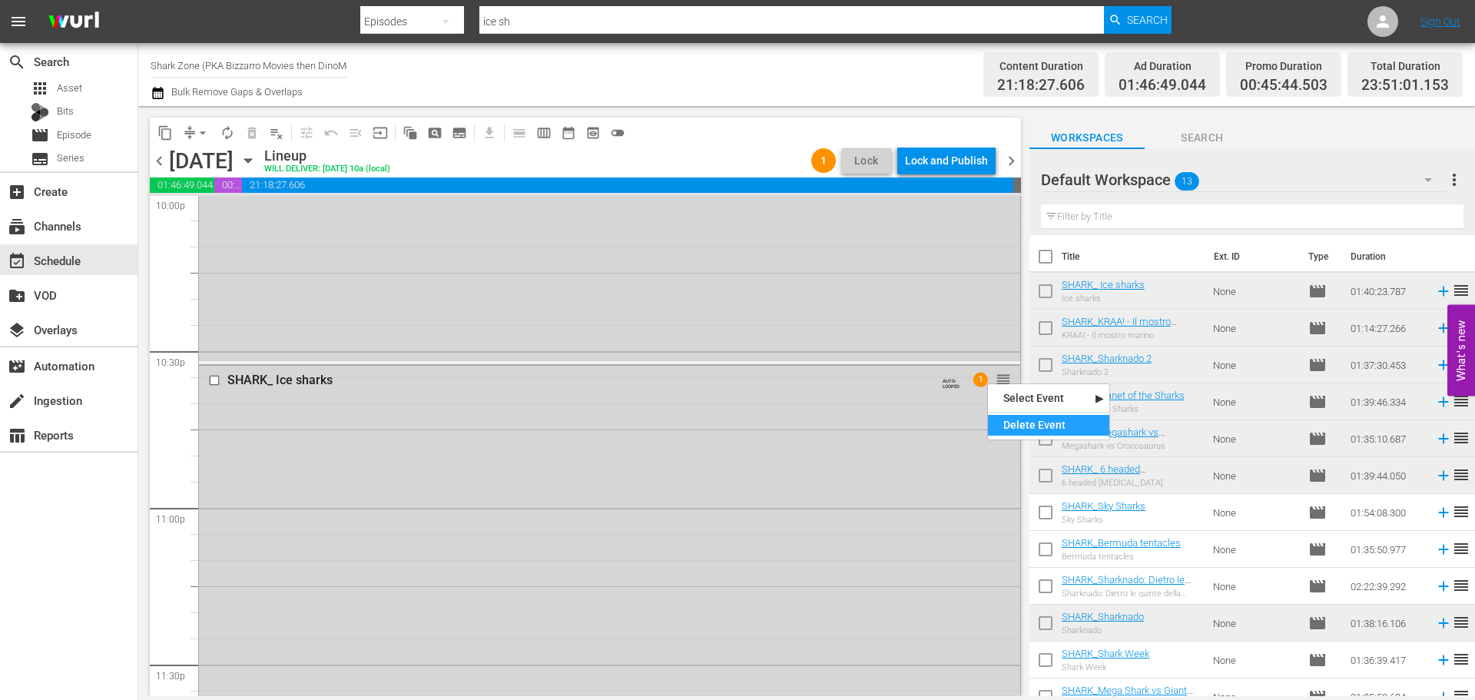
click at [1019, 432] on div "Delete Event" at bounding box center [1048, 425] width 121 height 21
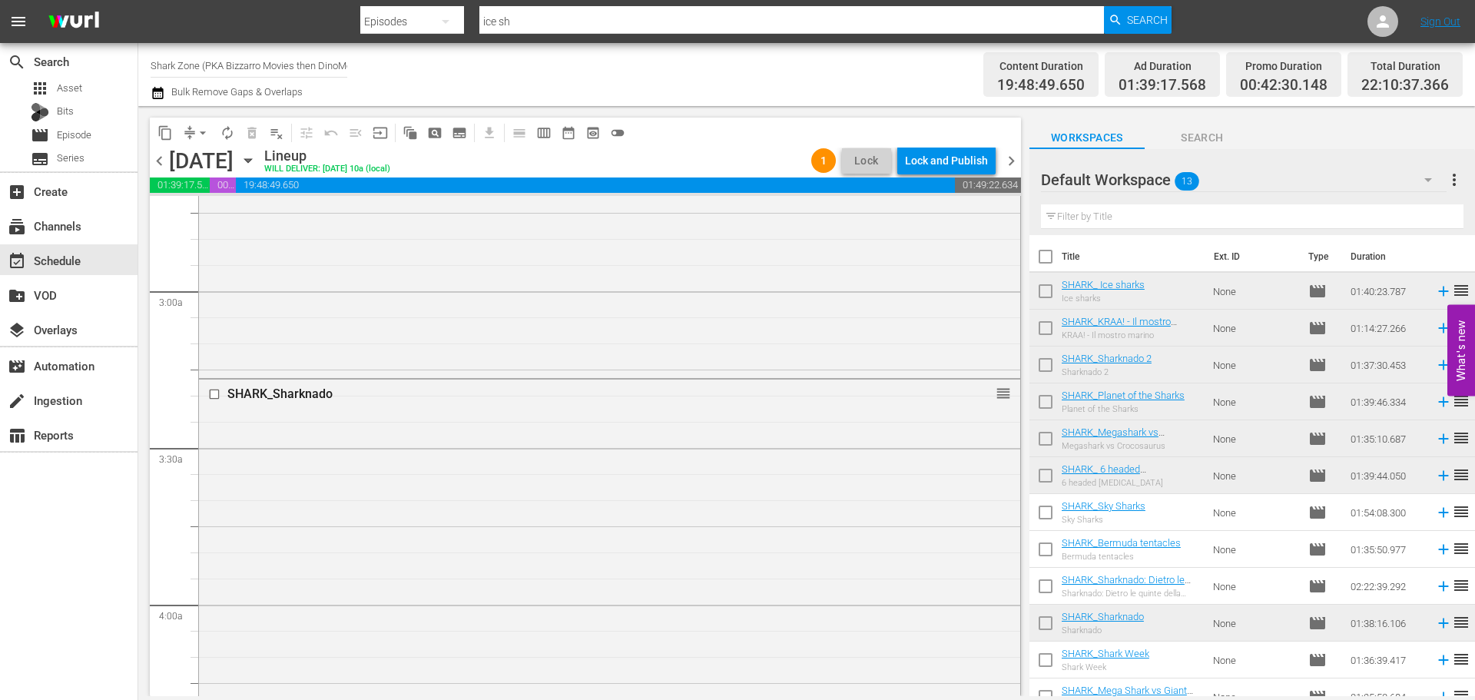
scroll to position [768, 0]
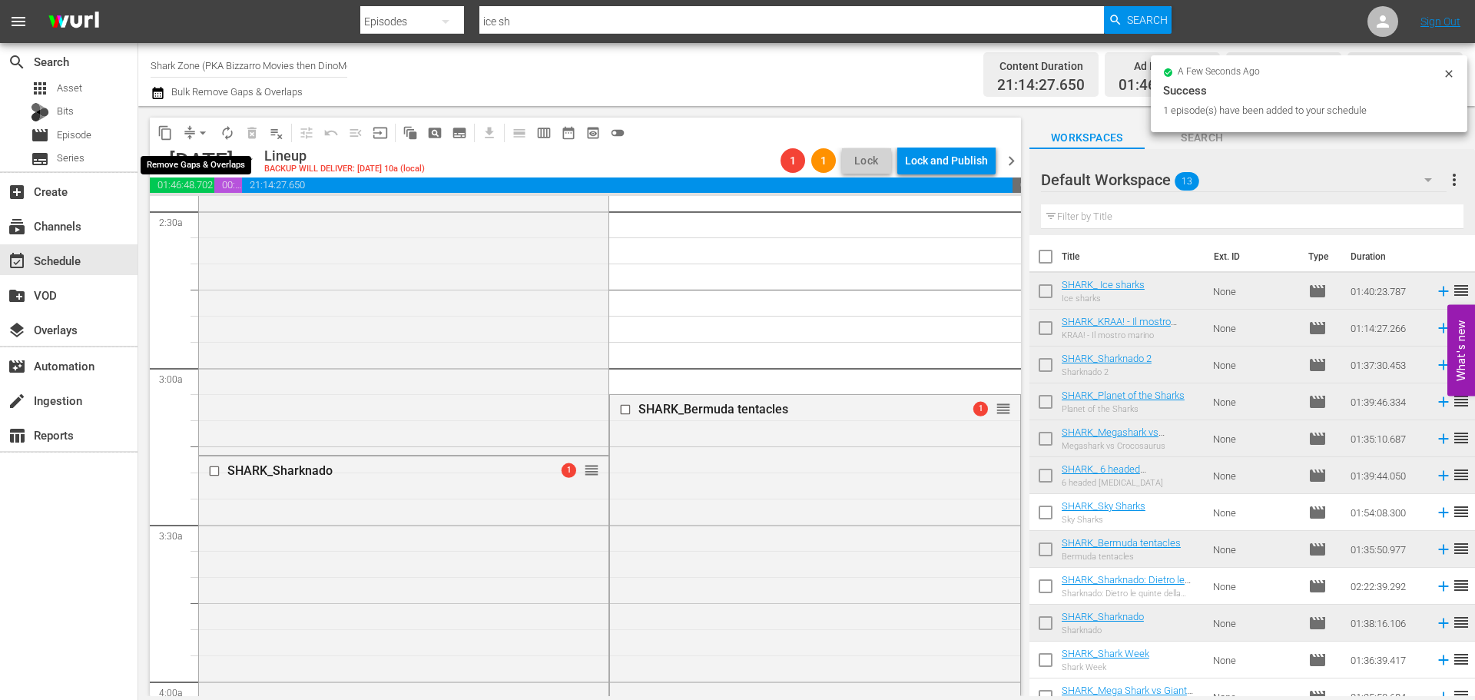
click at [201, 131] on span "arrow_drop_down" at bounding box center [202, 132] width 15 height 15
click at [250, 221] on li "Align to End of Previous Day" at bounding box center [203, 214] width 161 height 25
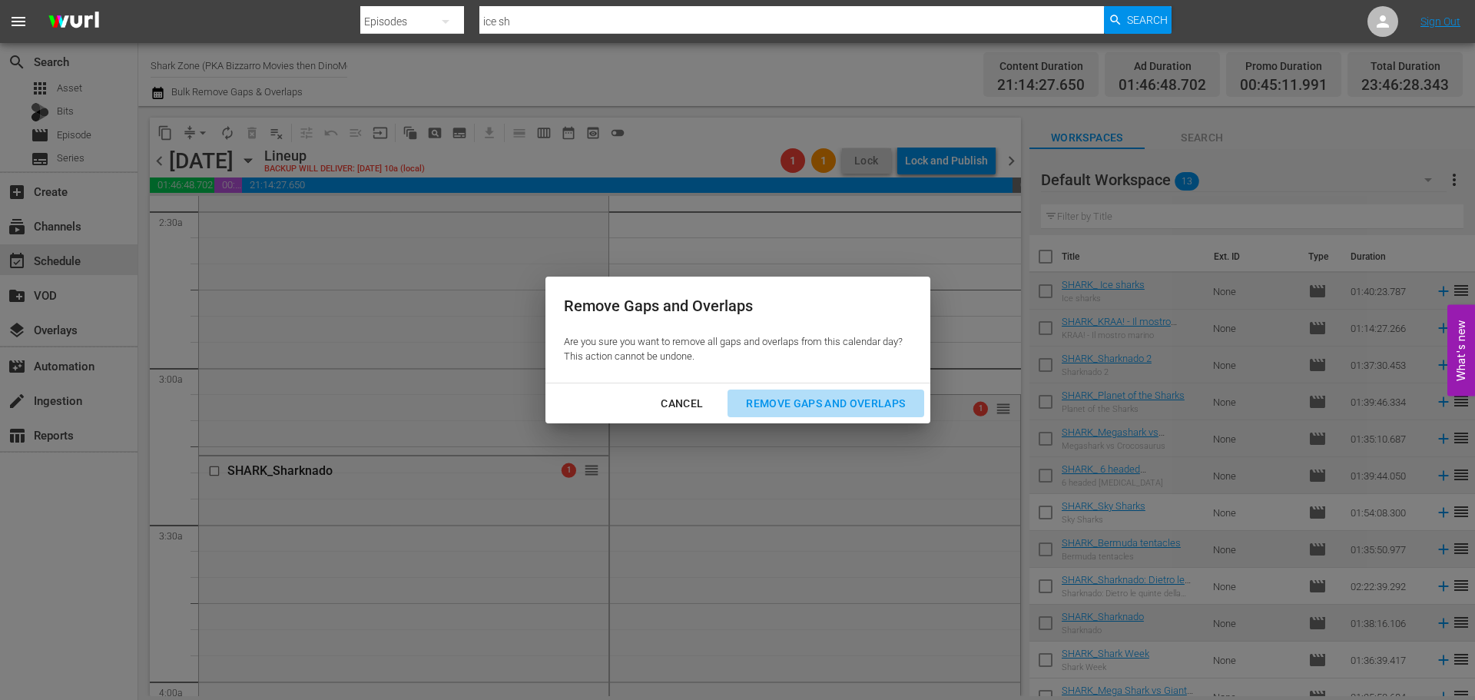
click at [852, 405] on div "Remove Gaps and Overlaps" at bounding box center [826, 403] width 184 height 19
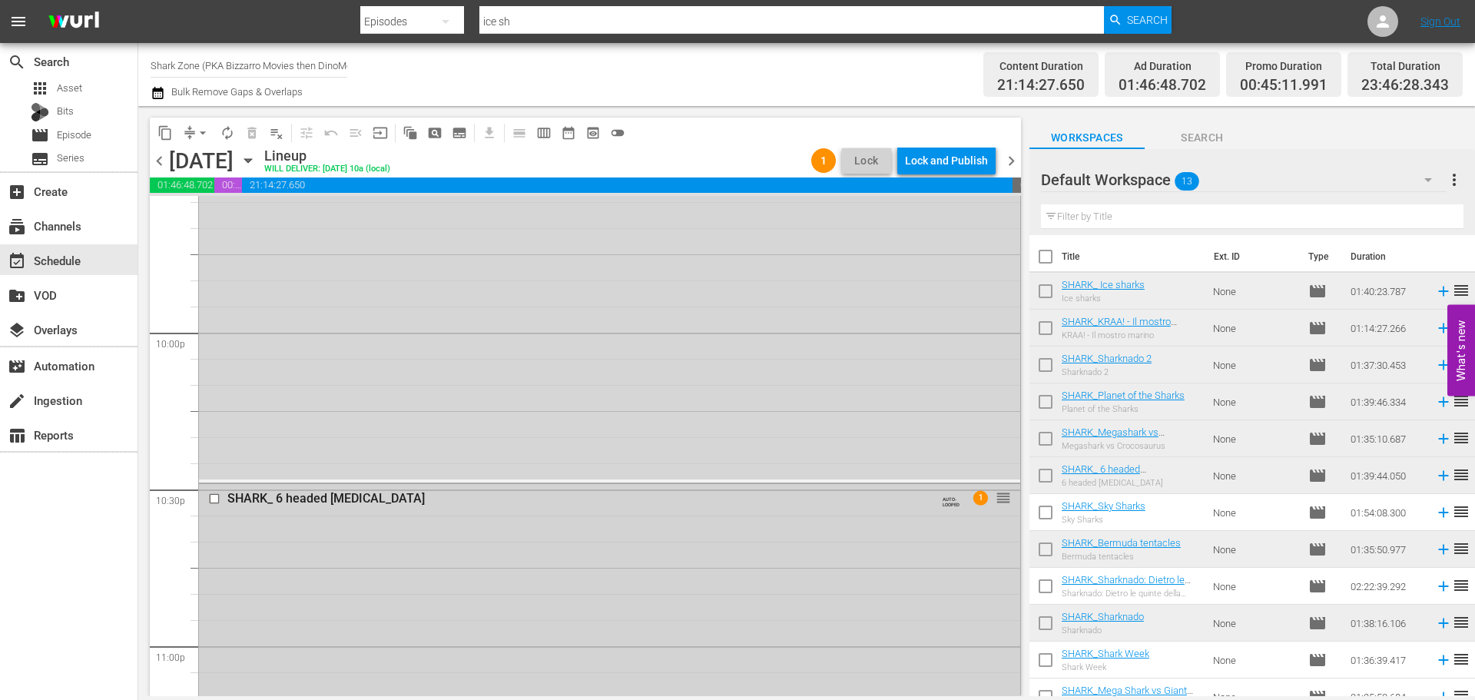
scroll to position [7065, 0]
click at [967, 162] on div "Lock and Publish" at bounding box center [946, 161] width 83 height 28
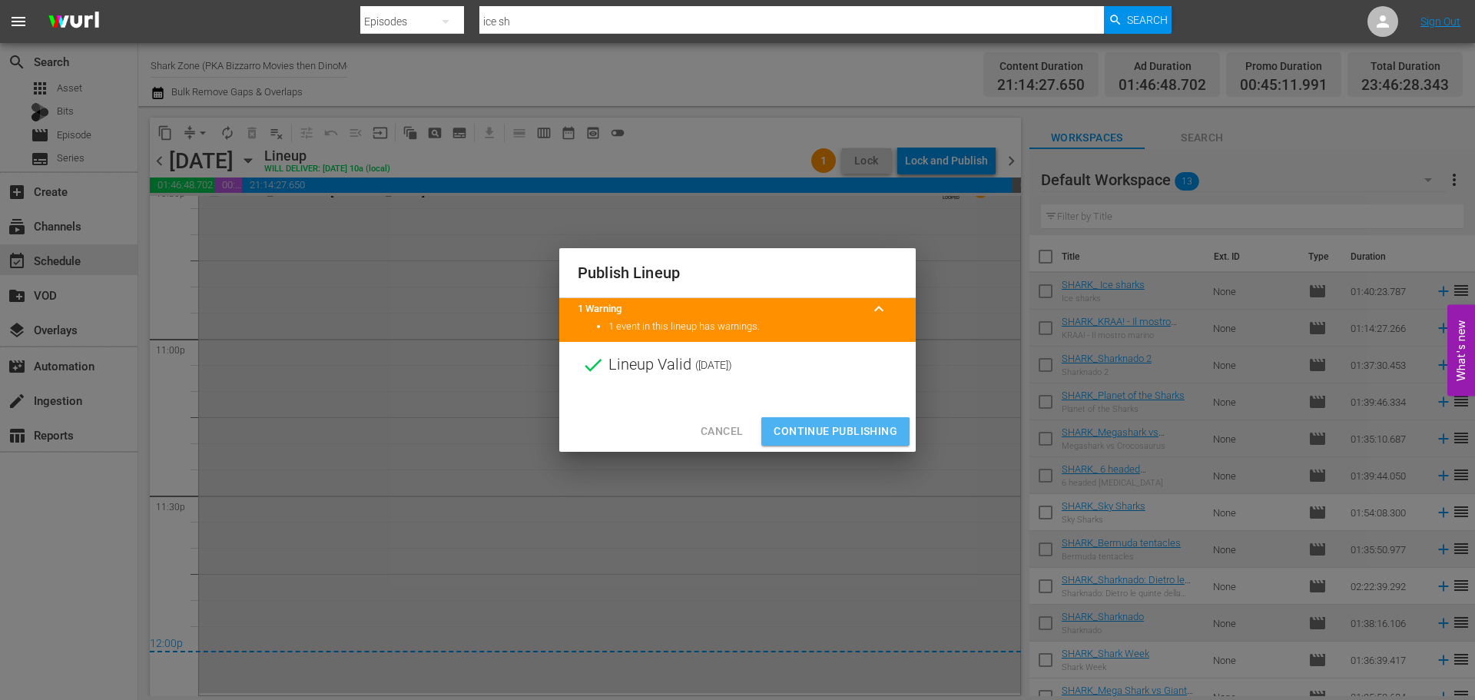
click at [873, 432] on span "Continue Publishing" at bounding box center [835, 431] width 124 height 19
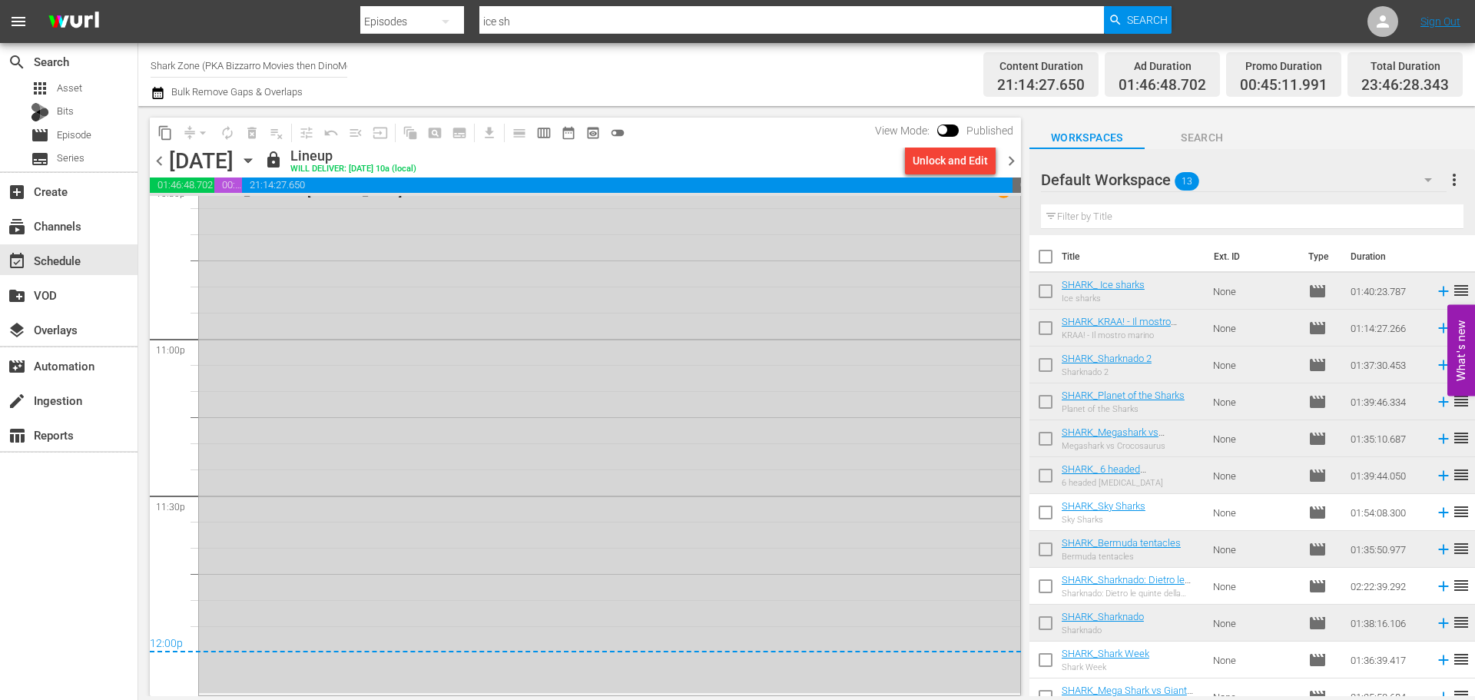
click at [1009, 169] on span "chevron_right" at bounding box center [1011, 160] width 19 height 19
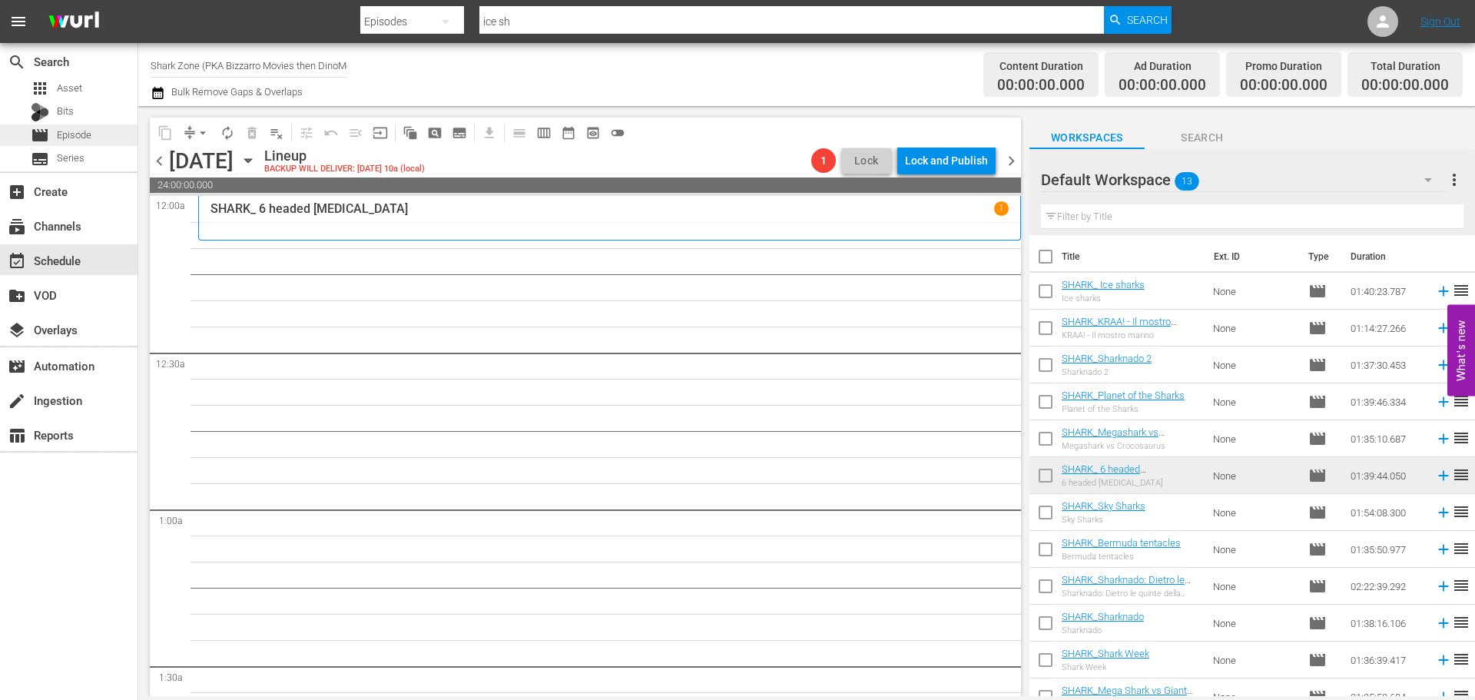
click at [105, 141] on div "movie Episode" at bounding box center [68, 135] width 137 height 22
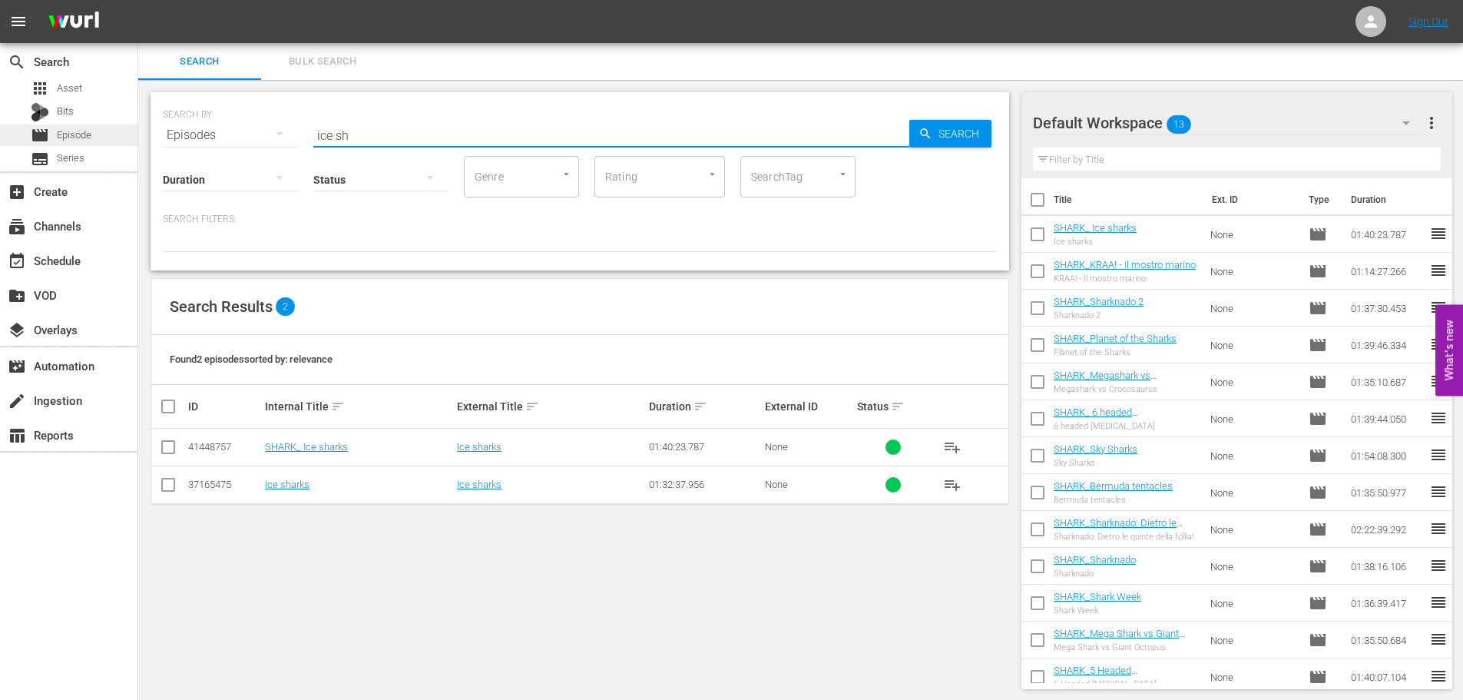
drag, startPoint x: 389, startPoint y: 137, endPoint x: 118, endPoint y: 132, distance: 271.2
click at [138, 0] on div "search Search apps Asset Bits movie Episode subtitles Series add_box Create sub…" at bounding box center [800, 0] width 1325 height 0
click at [952, 449] on span "playlist_add" at bounding box center [952, 447] width 18 height 18
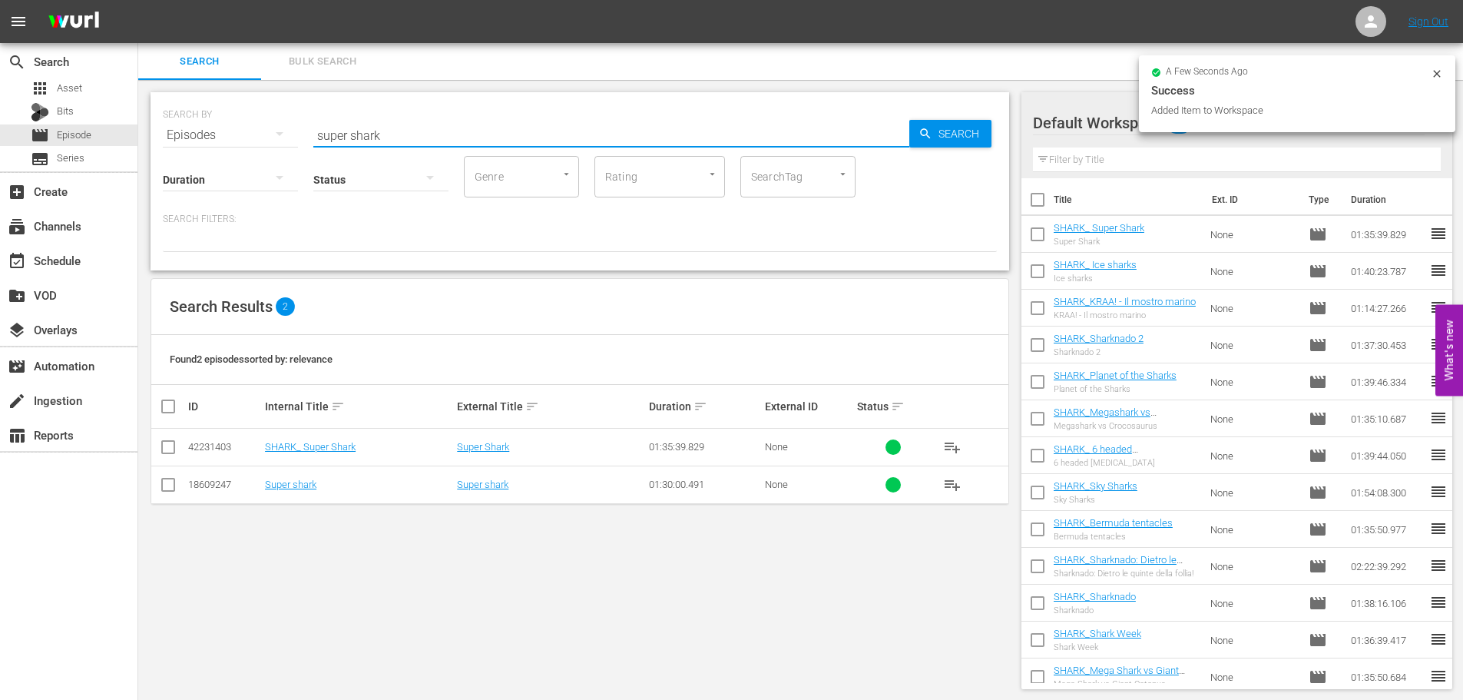
drag, startPoint x: 398, startPoint y: 135, endPoint x: 285, endPoint y: 143, distance: 113.2
click at [285, 143] on div "SEARCH BY Search By Episodes Search ID, Title, Description, Keywords, or Catego…" at bounding box center [580, 181] width 859 height 178
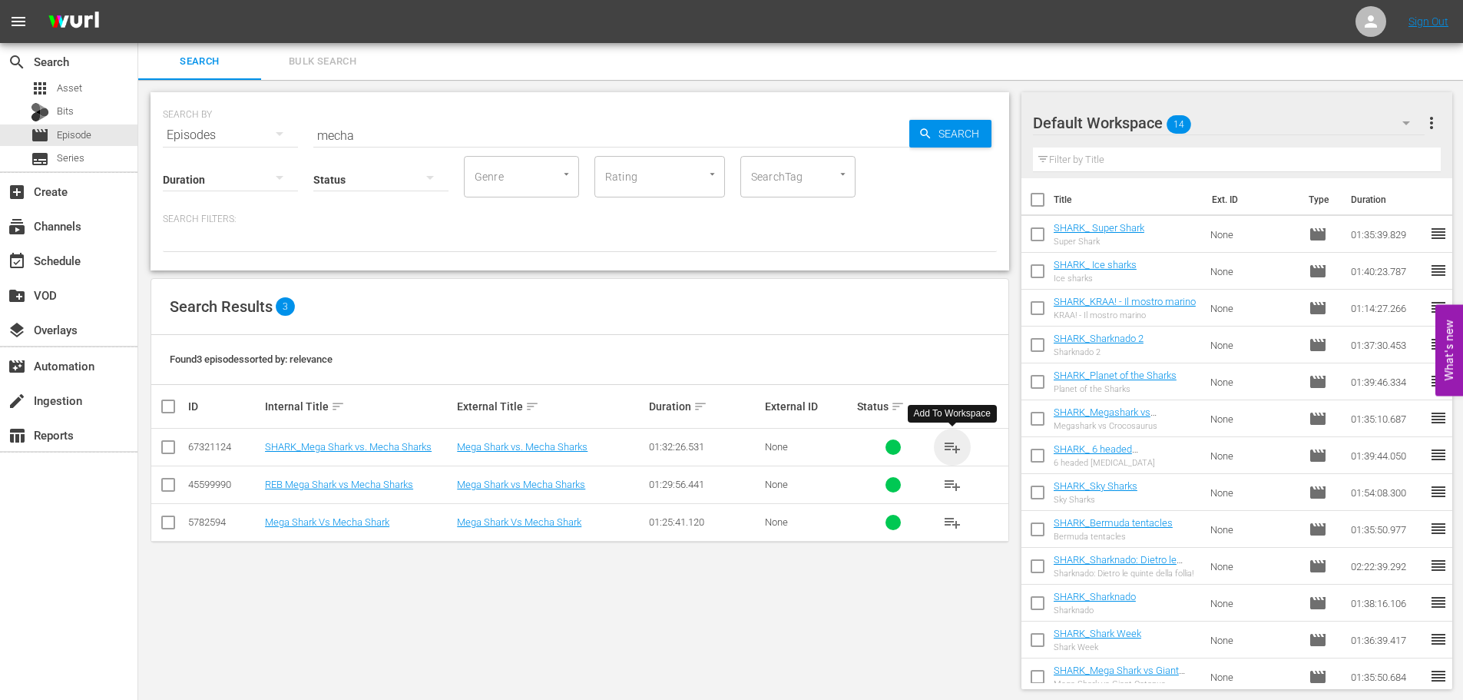
click at [950, 449] on span "playlist_add" at bounding box center [952, 447] width 18 height 18
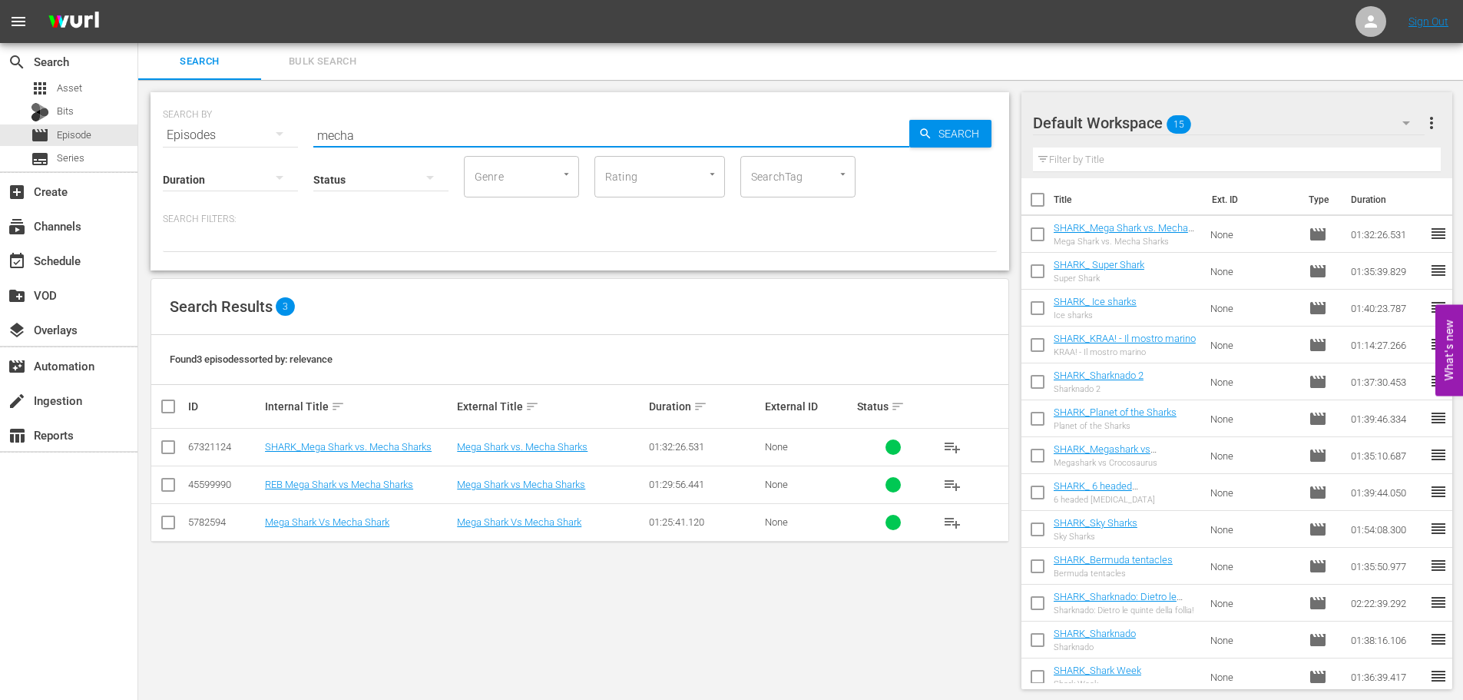
drag, startPoint x: 371, startPoint y: 131, endPoint x: 292, endPoint y: 137, distance: 79.3
click at [292, 137] on div "SEARCH BY Search By Episodes Search ID, Title, Description, Keywords, or Catego…" at bounding box center [580, 125] width 834 height 55
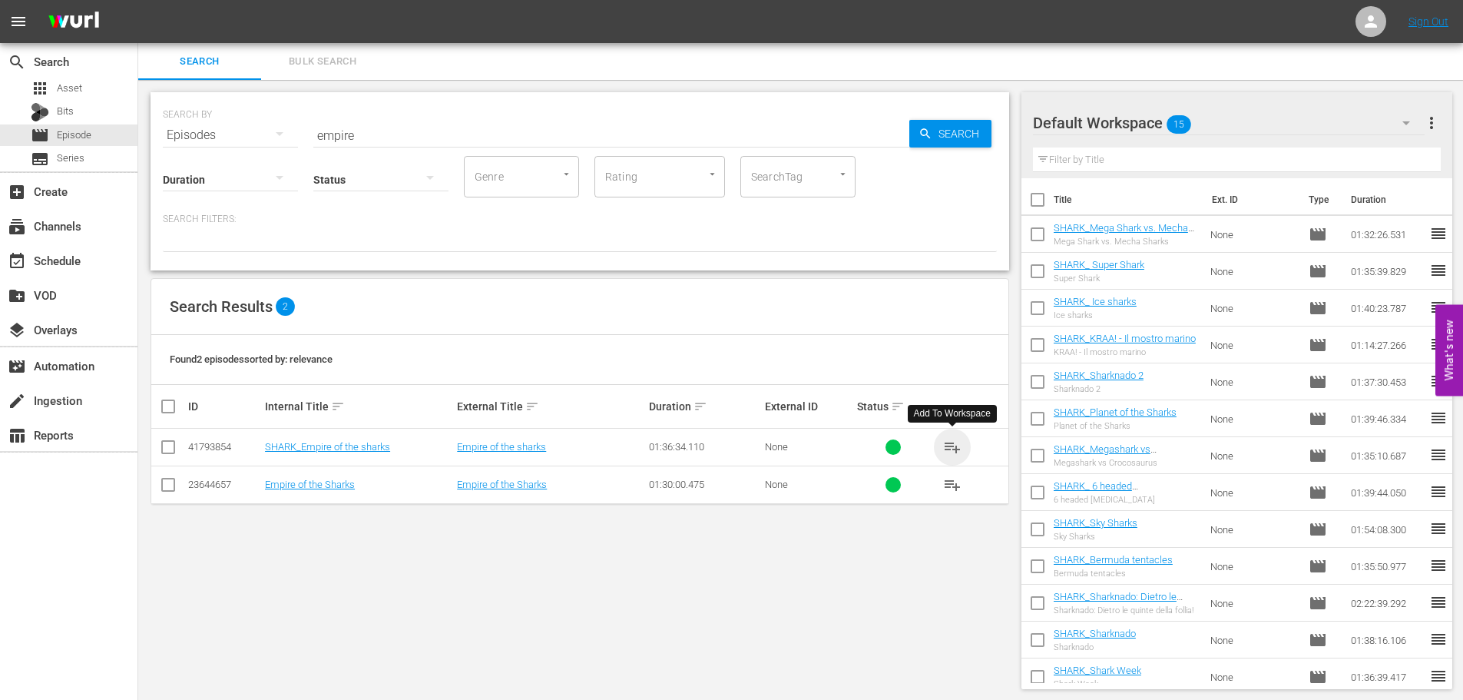
click at [951, 443] on span "playlist_add" at bounding box center [952, 447] width 18 height 18
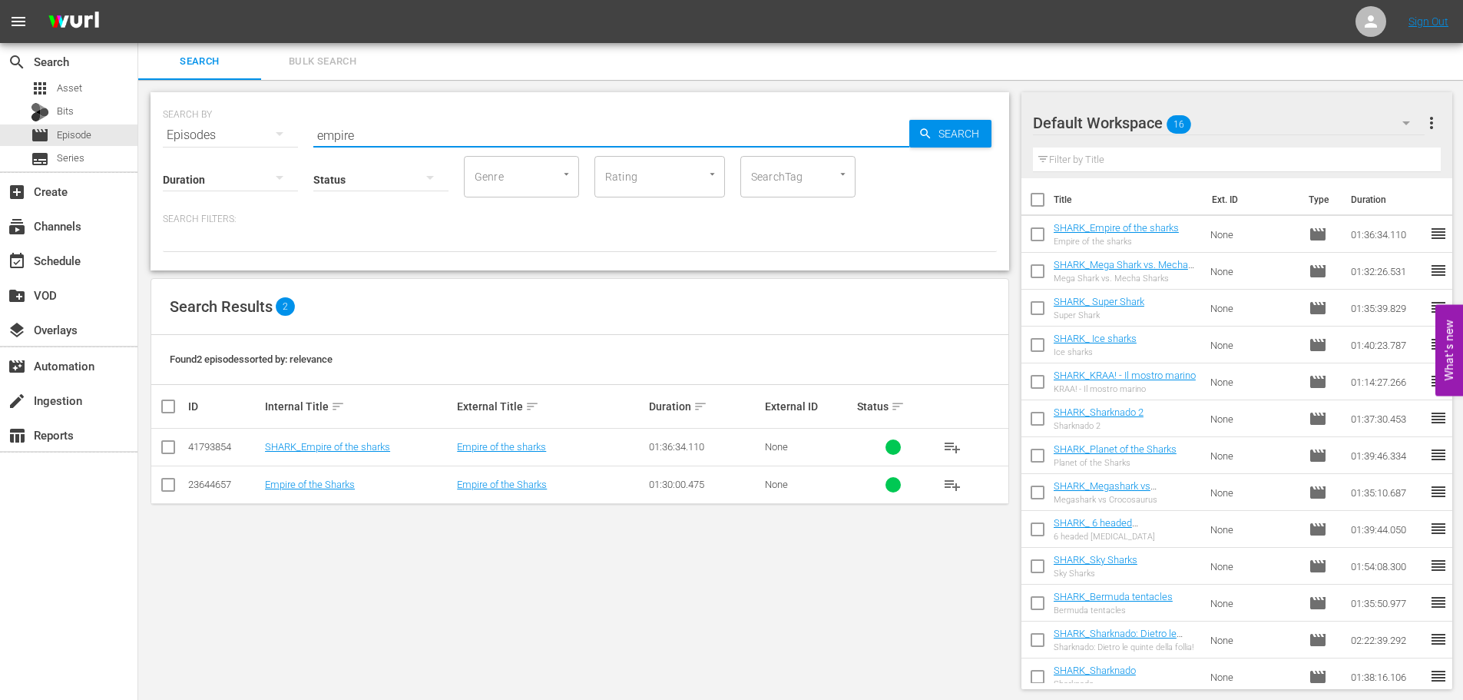
click at [298, 158] on div "SEARCH BY Search By Episodes Search ID, Title, Description, Keywords, or Catego…" at bounding box center [580, 181] width 859 height 178
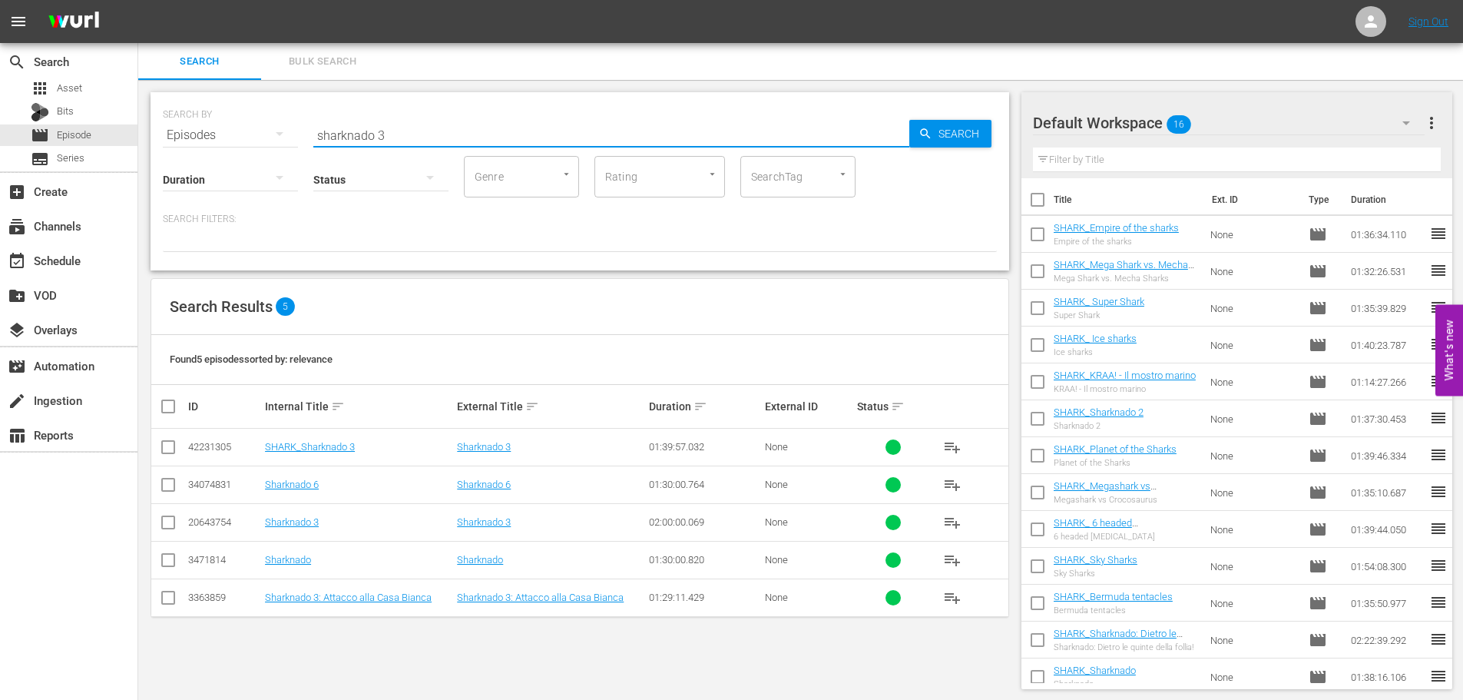
click at [955, 446] on span "playlist_add" at bounding box center [952, 447] width 18 height 18
drag, startPoint x: 409, startPoint y: 132, endPoint x: 300, endPoint y: 153, distance: 110.3
click at [300, 153] on div "SEARCH BY Search By Episodes Search ID, Title, Description, Keywords, or Catego…" at bounding box center [580, 125] width 834 height 55
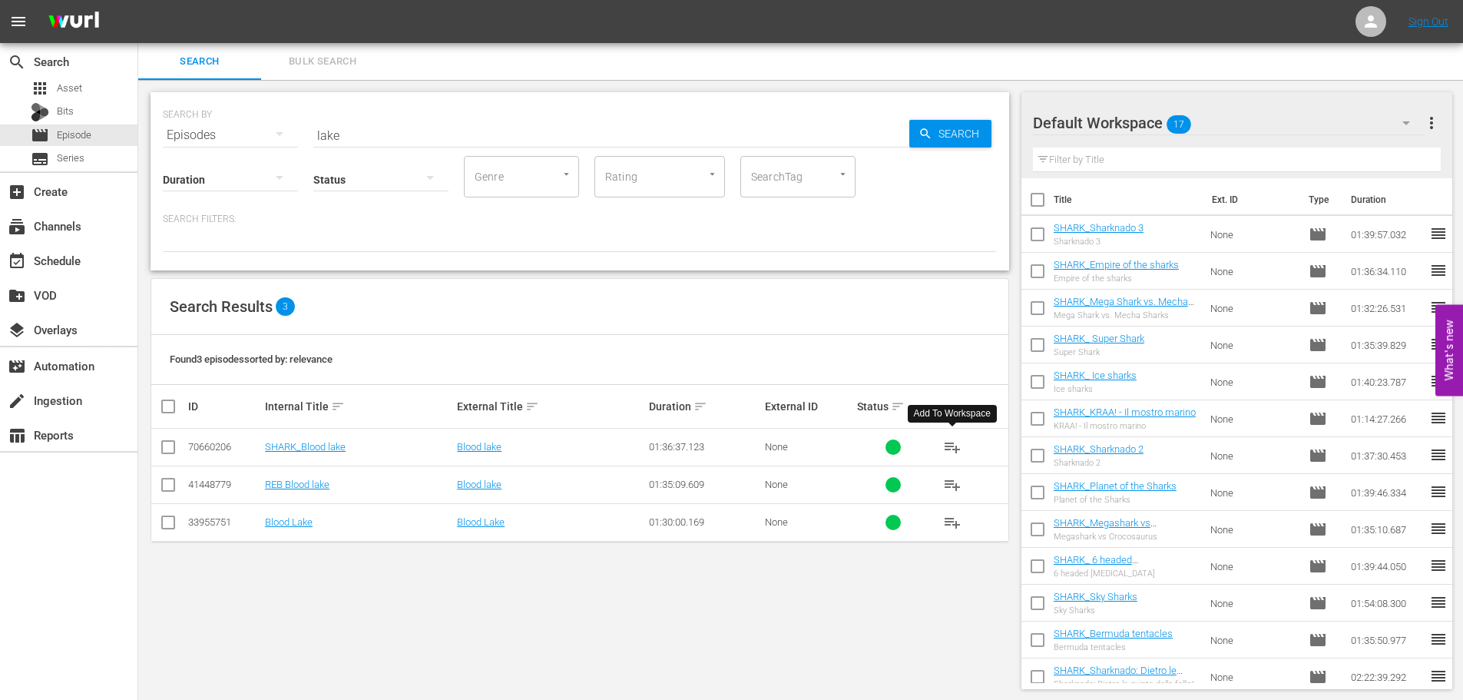
click at [949, 445] on span "playlist_add" at bounding box center [952, 447] width 18 height 18
drag, startPoint x: 359, startPoint y: 127, endPoint x: 252, endPoint y: 153, distance: 110.7
click at [252, 153] on div "SEARCH BY Search By Episodes Search ID, Title, Description, Keywords, or Catego…" at bounding box center [580, 181] width 859 height 178
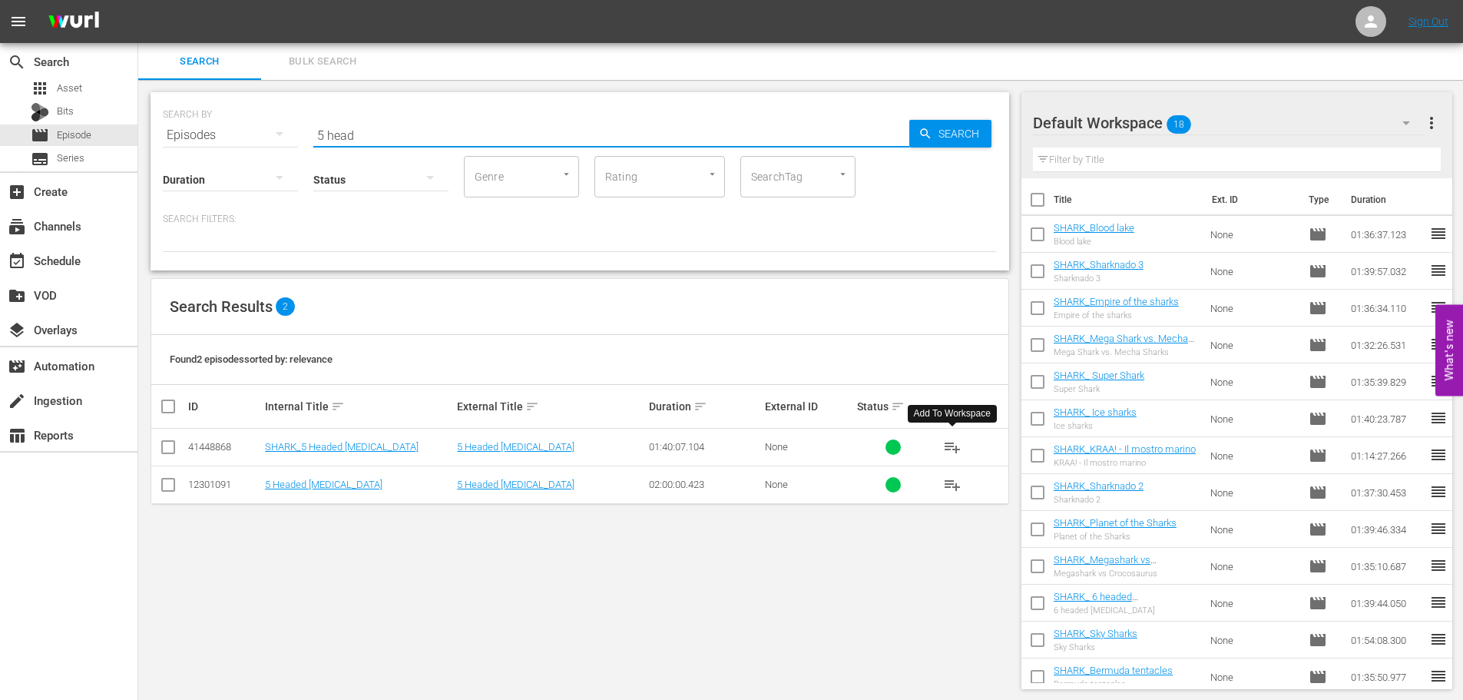
click at [959, 444] on span "playlist_add" at bounding box center [952, 447] width 18 height 18
click at [75, 265] on div "event_available Schedule" at bounding box center [43, 258] width 86 height 14
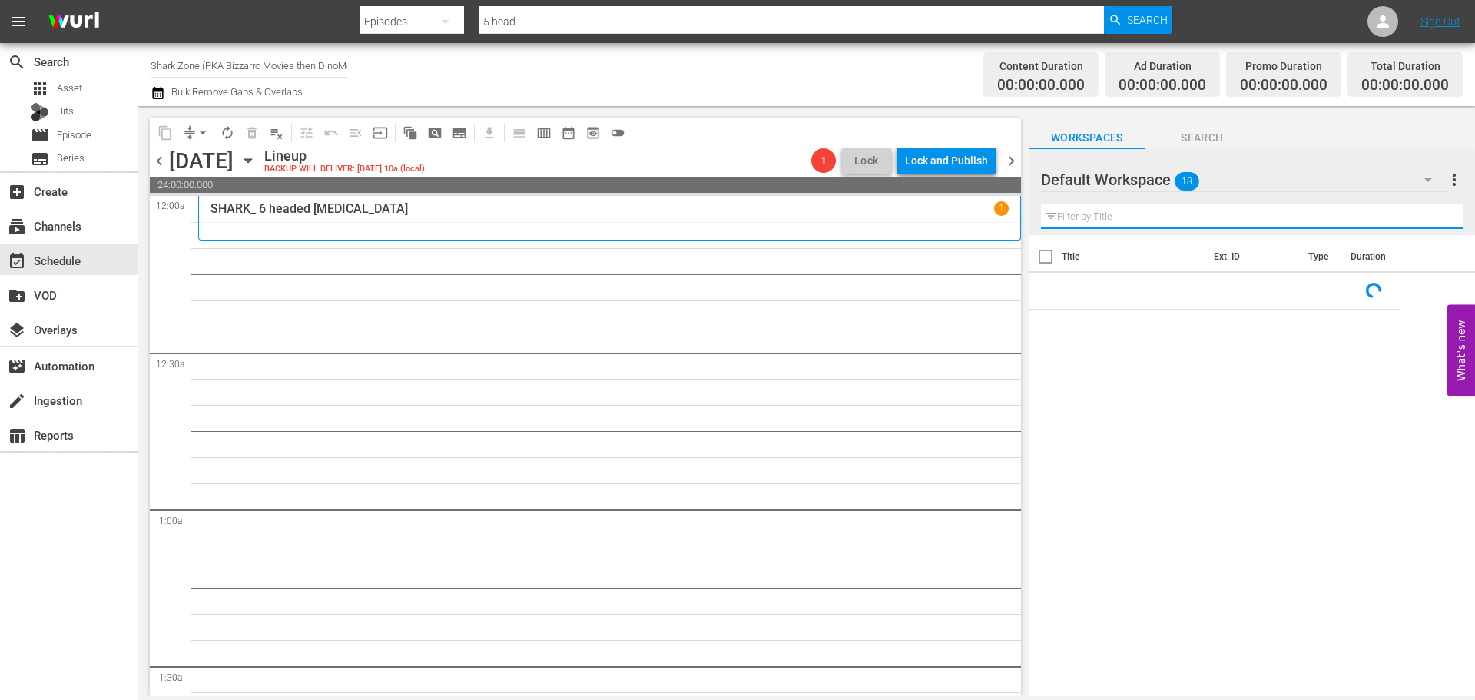
click at [1127, 216] on input "text" at bounding box center [1252, 216] width 422 height 25
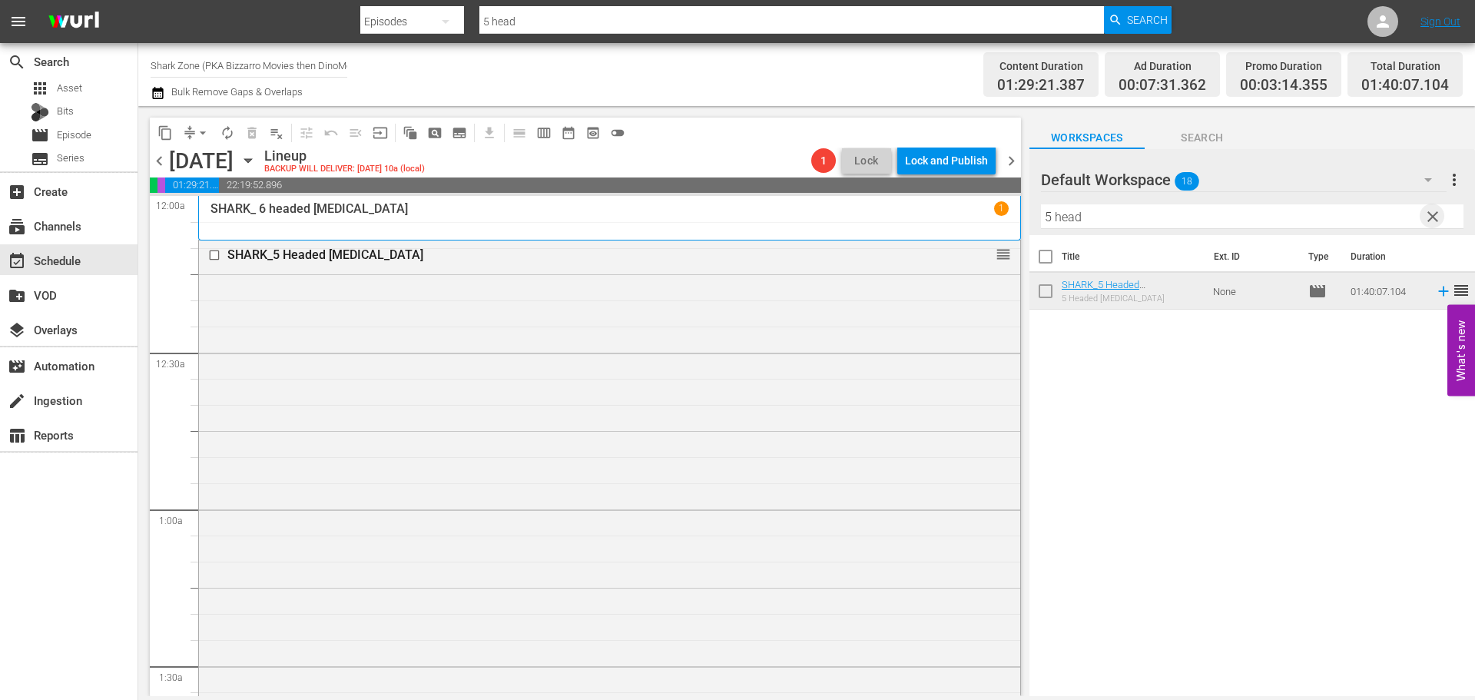
click at [1433, 214] on span "clear" at bounding box center [1432, 216] width 18 height 18
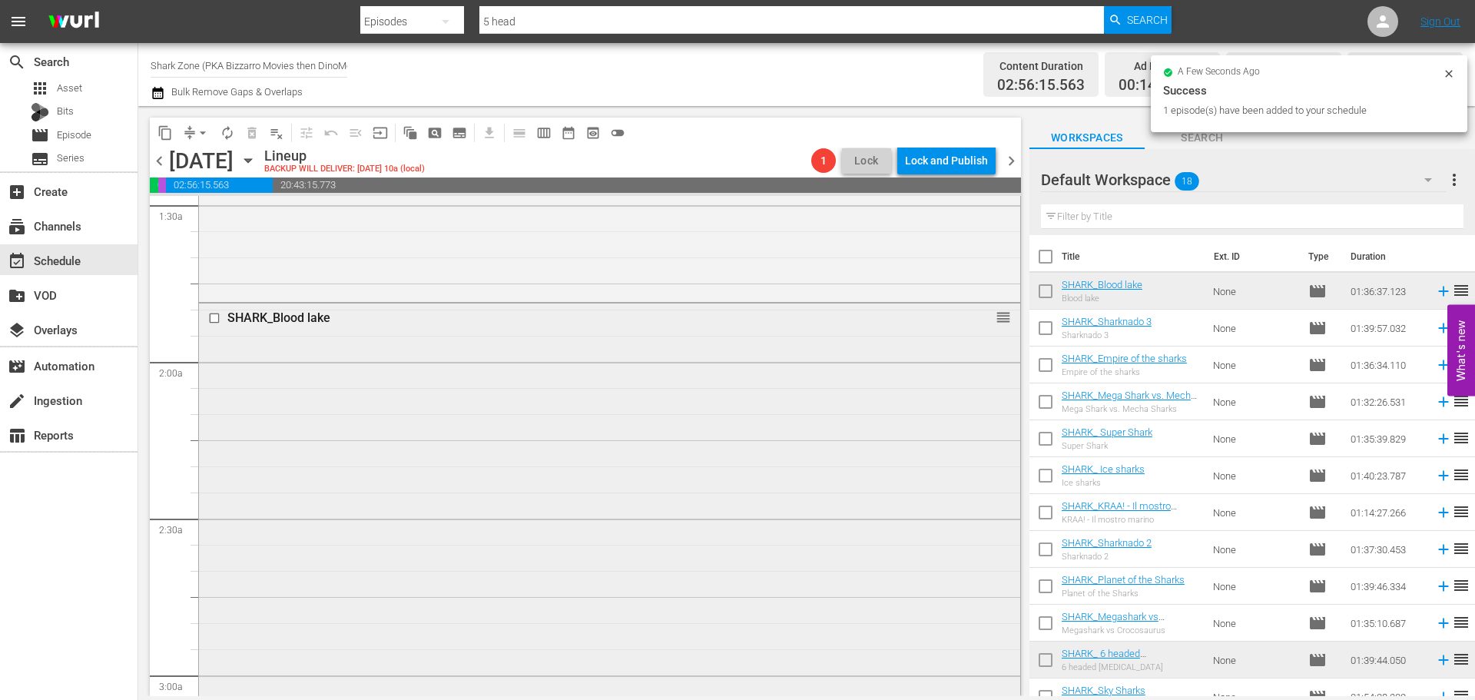
scroll to position [922, 0]
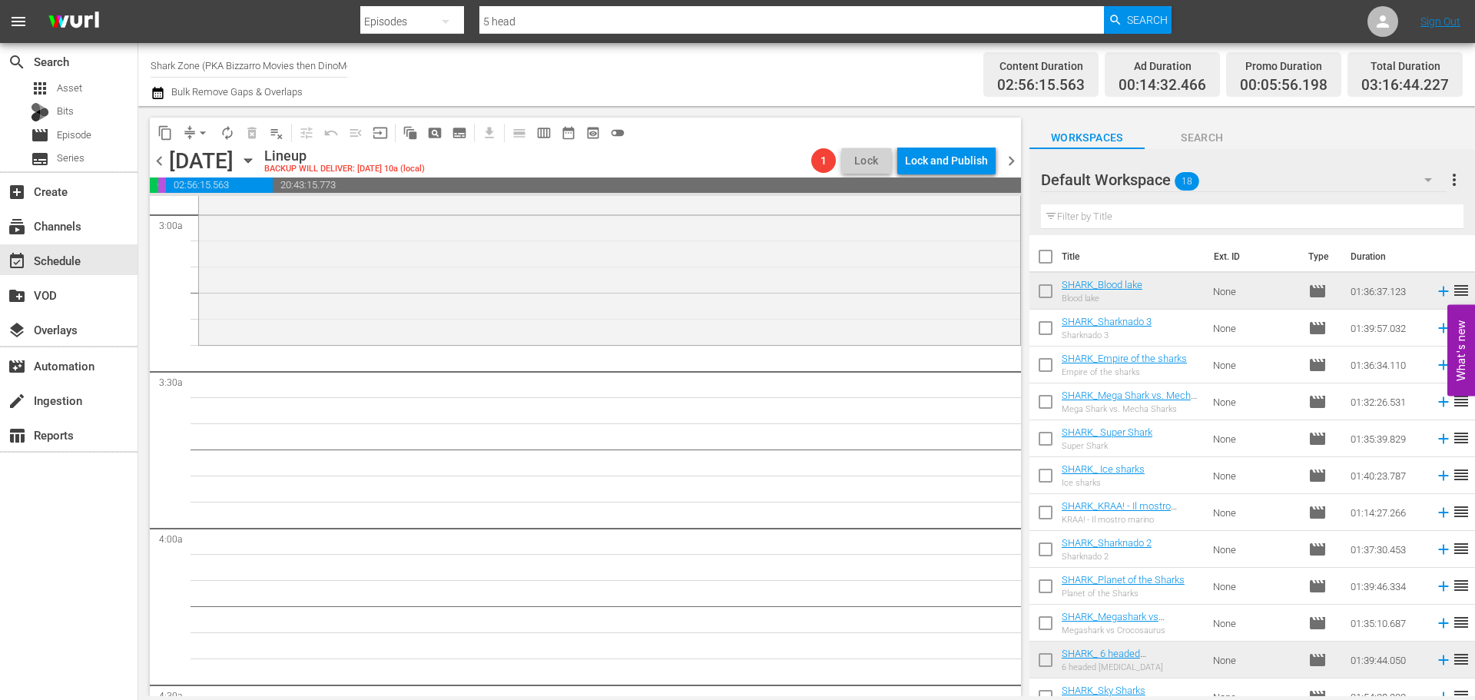
click at [1118, 219] on input "text" at bounding box center [1252, 216] width 422 height 25
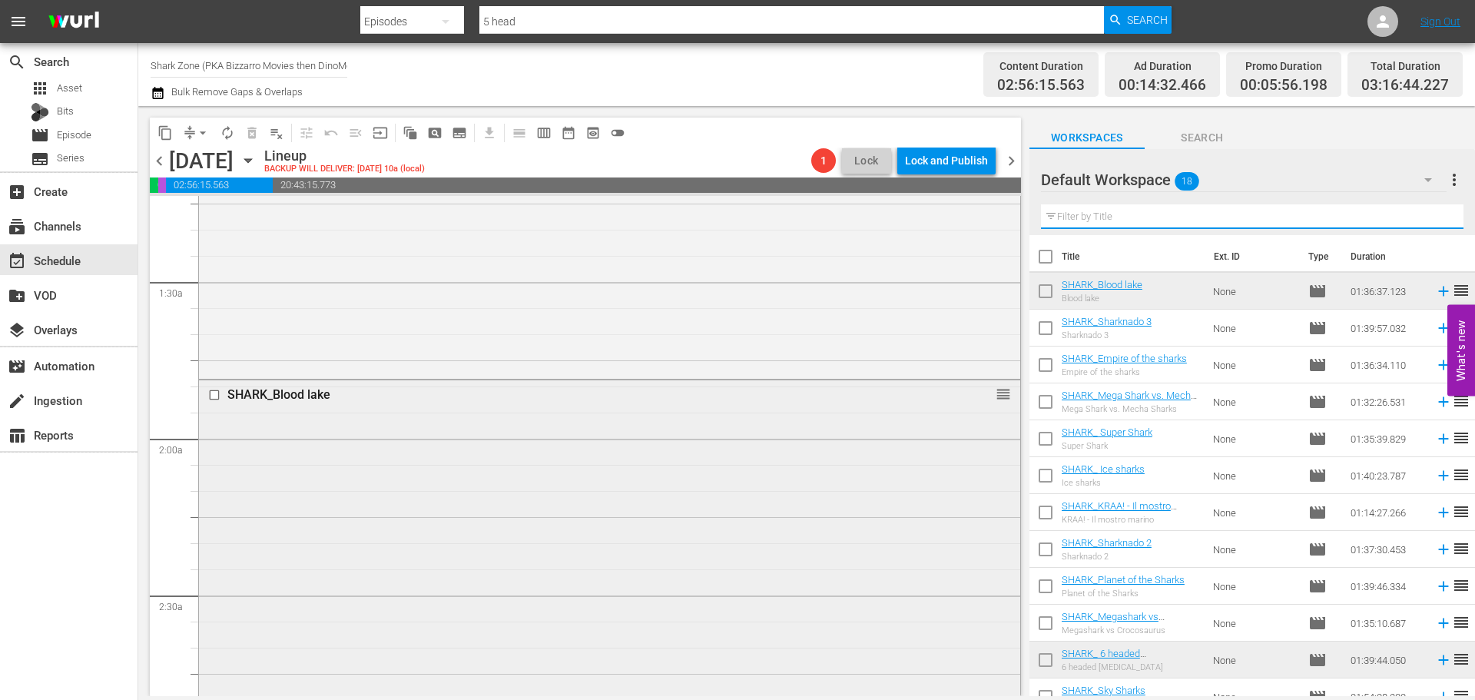
scroll to position [768, 0]
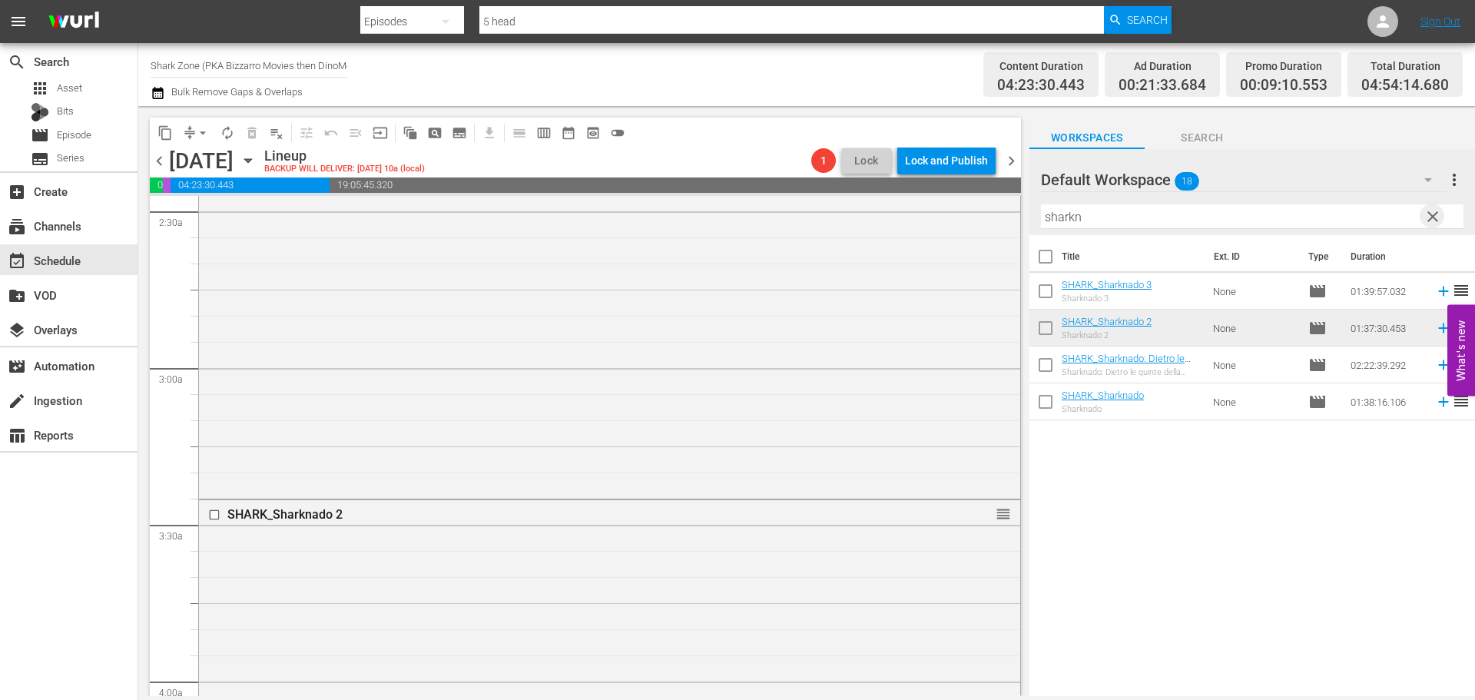
click at [1437, 217] on span "clear" at bounding box center [1432, 216] width 18 height 18
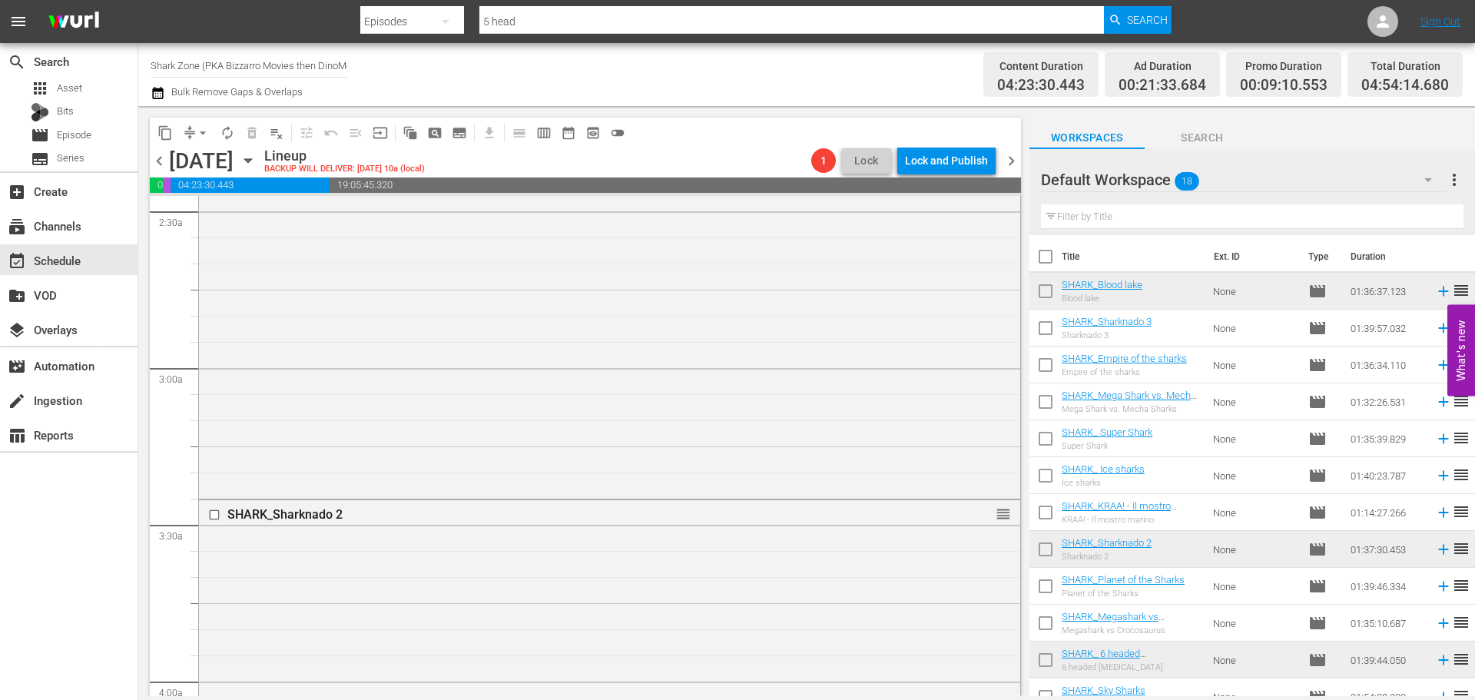
click at [1044, 333] on input "checkbox" at bounding box center [1045, 331] width 32 height 32
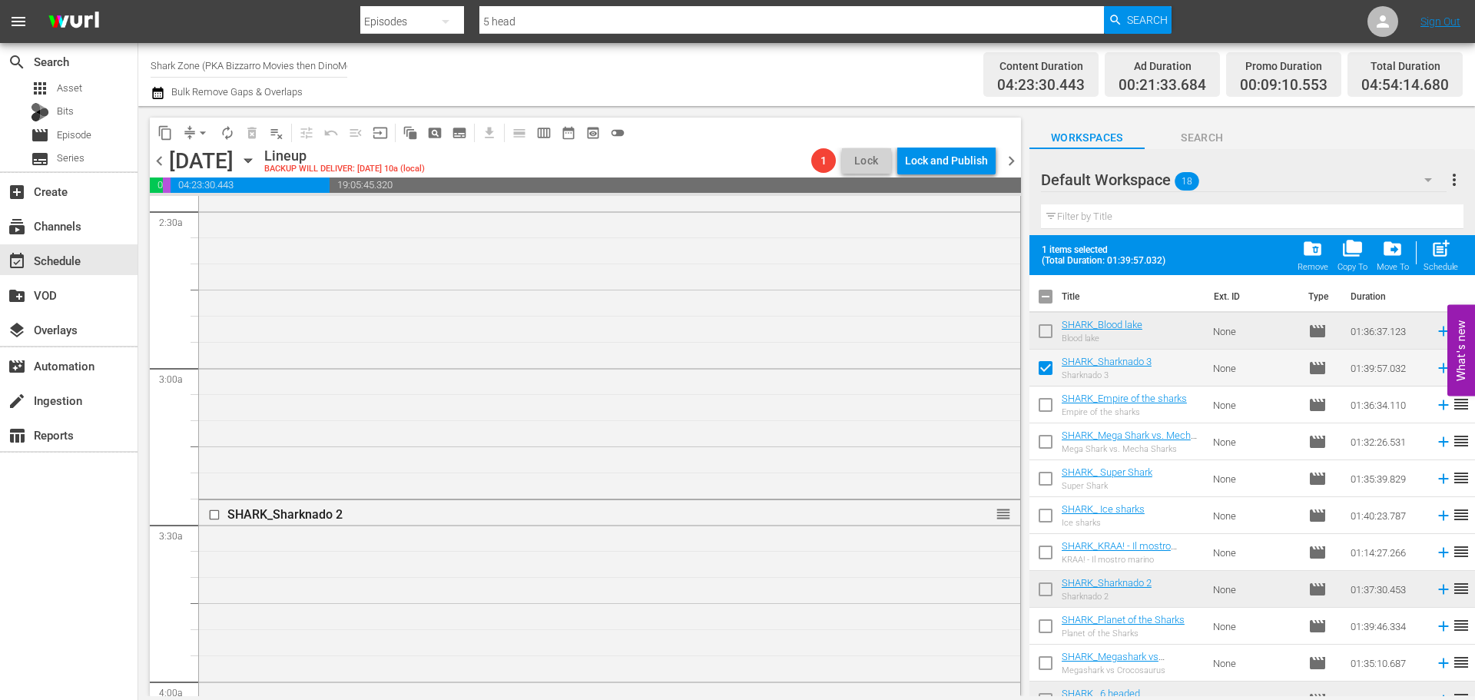
click at [1044, 403] on input "checkbox" at bounding box center [1045, 408] width 32 height 32
click at [1044, 433] on input "checkbox" at bounding box center [1045, 445] width 32 height 32
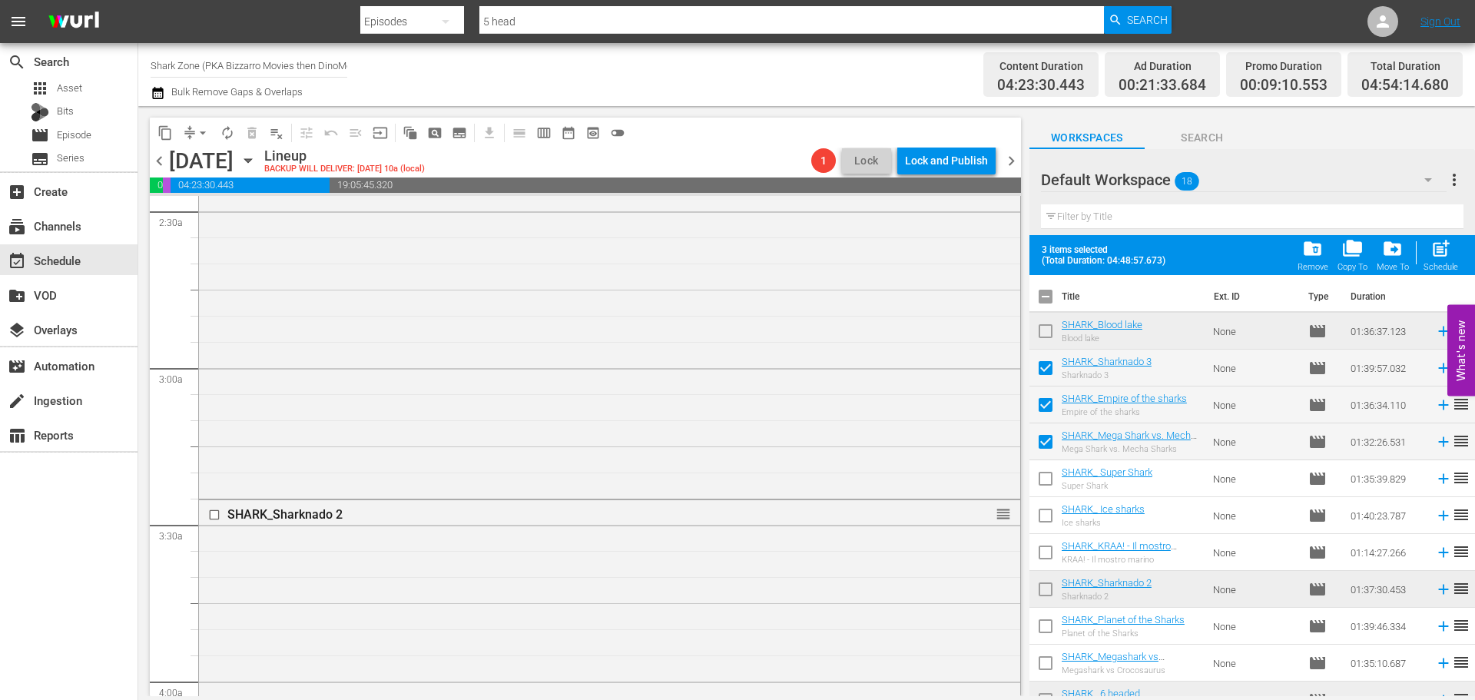
click at [1046, 470] on input "checkbox" at bounding box center [1045, 481] width 32 height 32
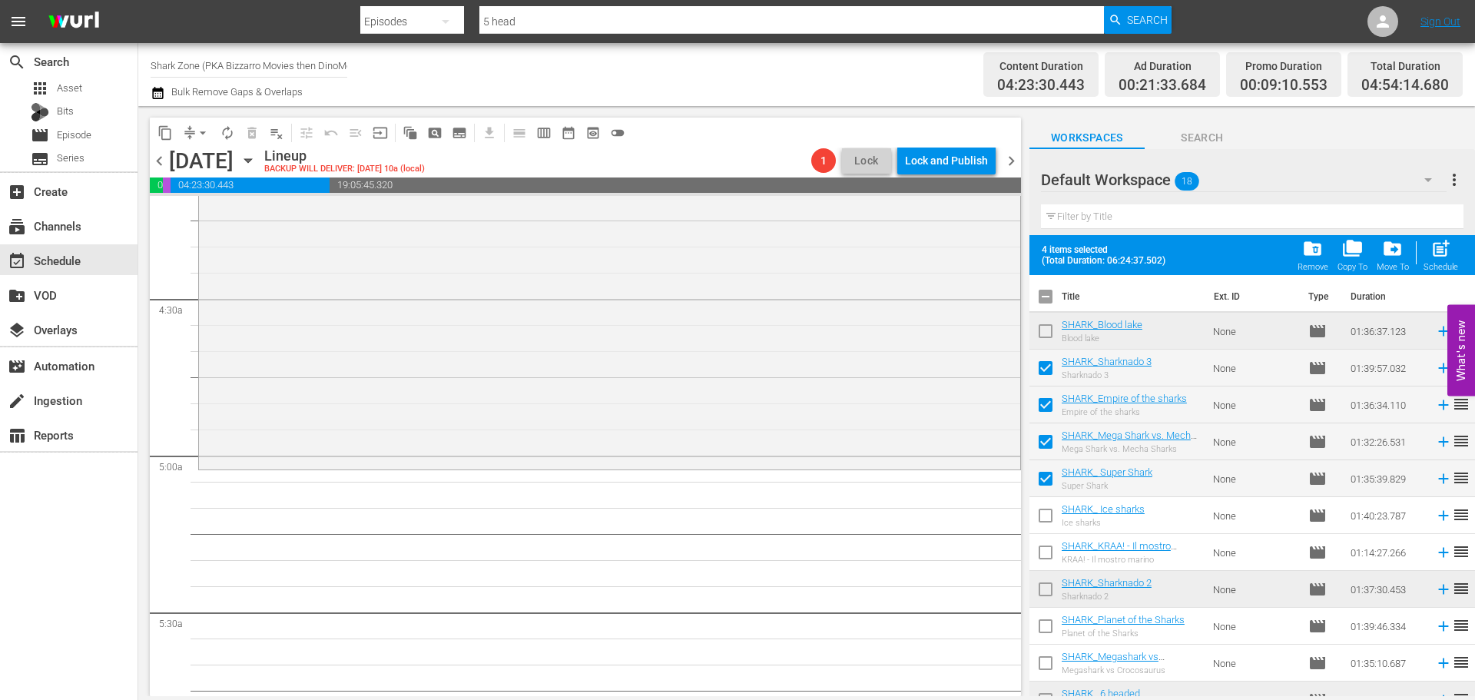
scroll to position [1306, 0]
click at [1429, 253] on div "post_add Schedule" at bounding box center [1440, 255] width 35 height 34
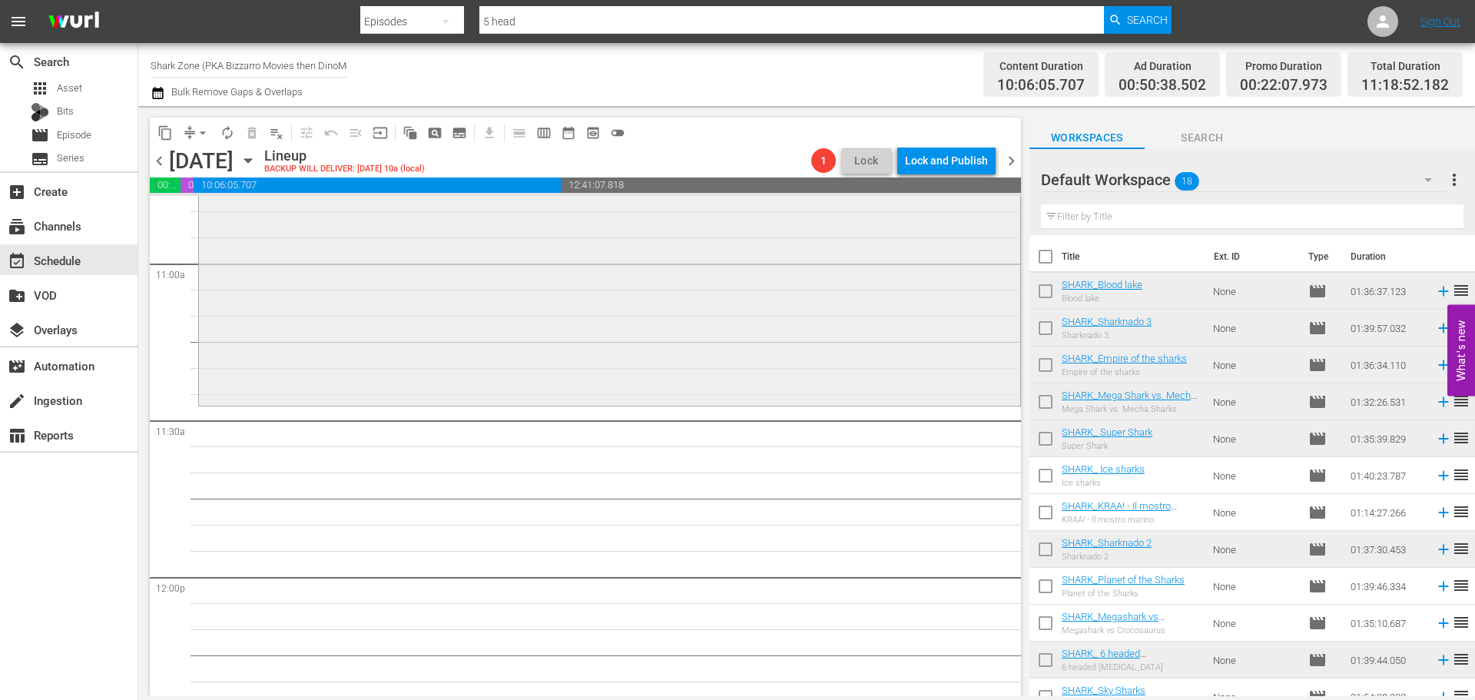
scroll to position [3149, 0]
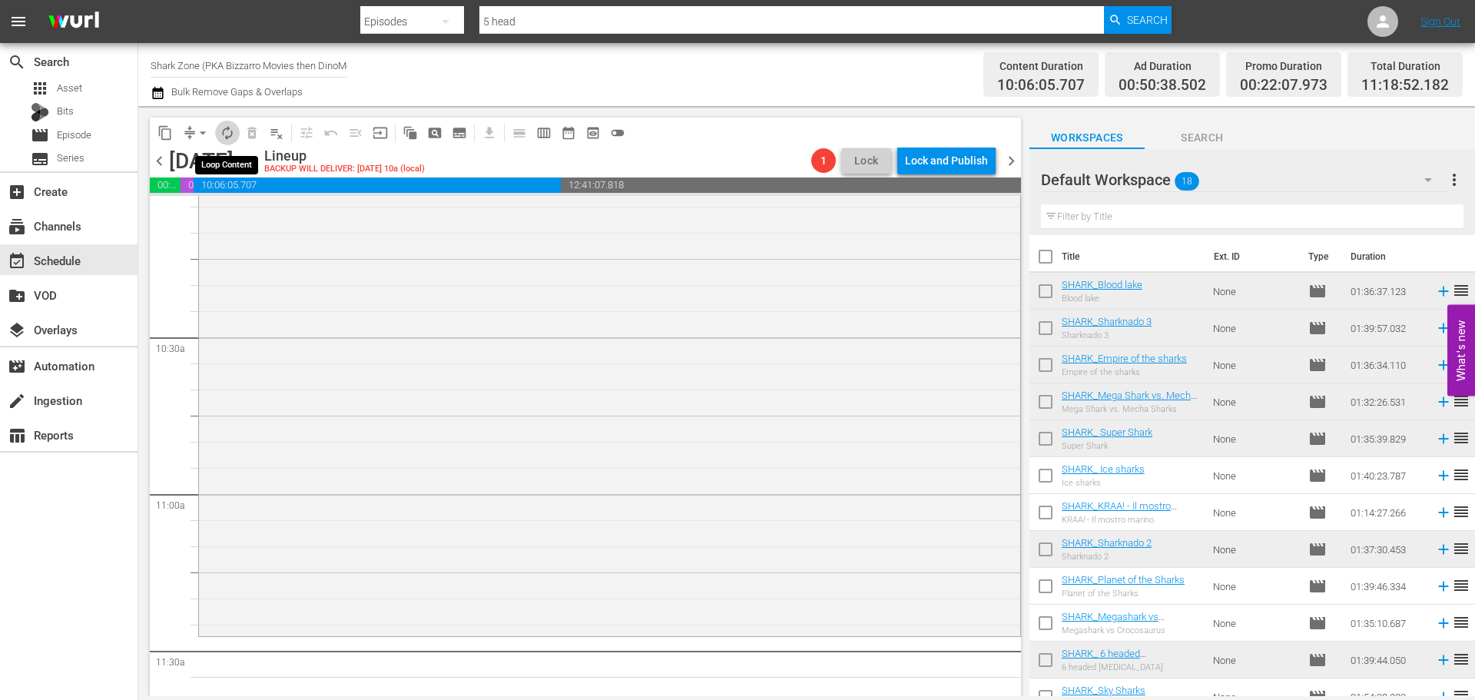
click at [222, 134] on span "autorenew_outlined" at bounding box center [227, 132] width 15 height 15
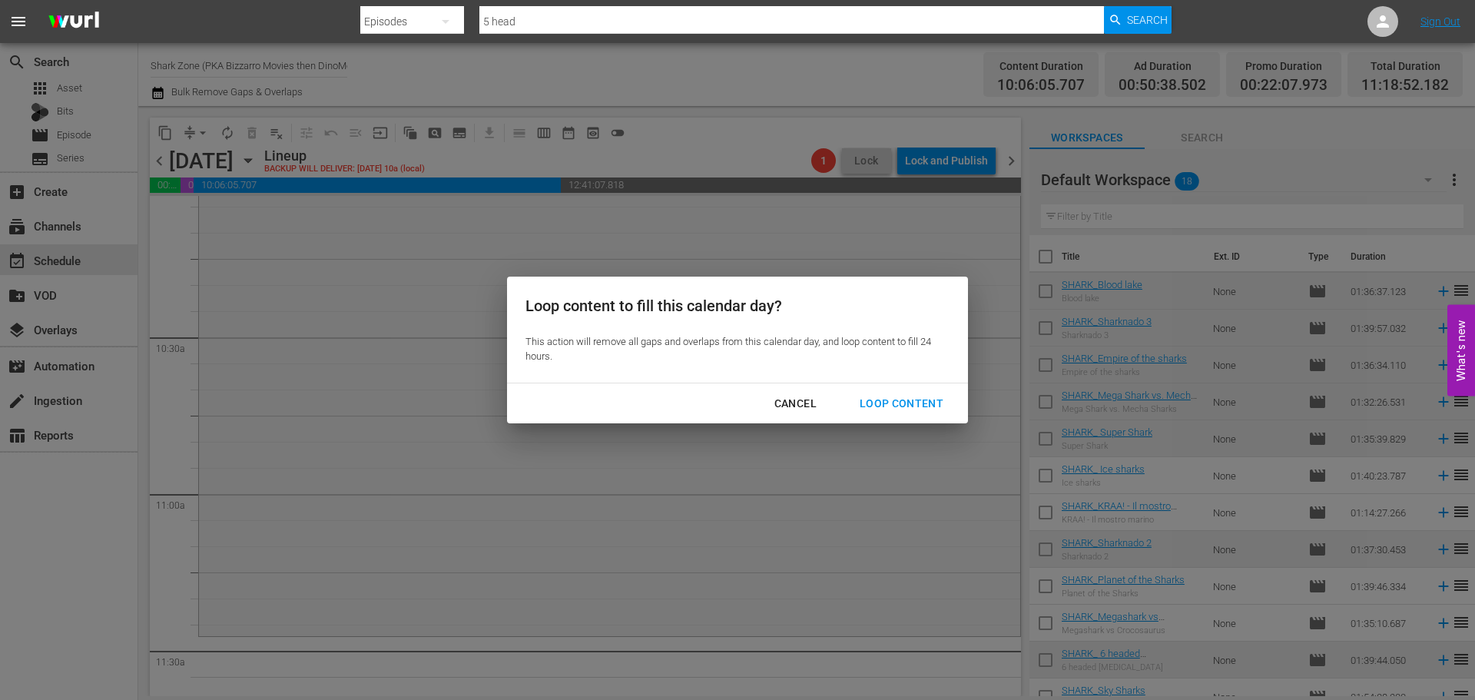
click at [889, 410] on div "Loop Content" at bounding box center [901, 403] width 108 height 19
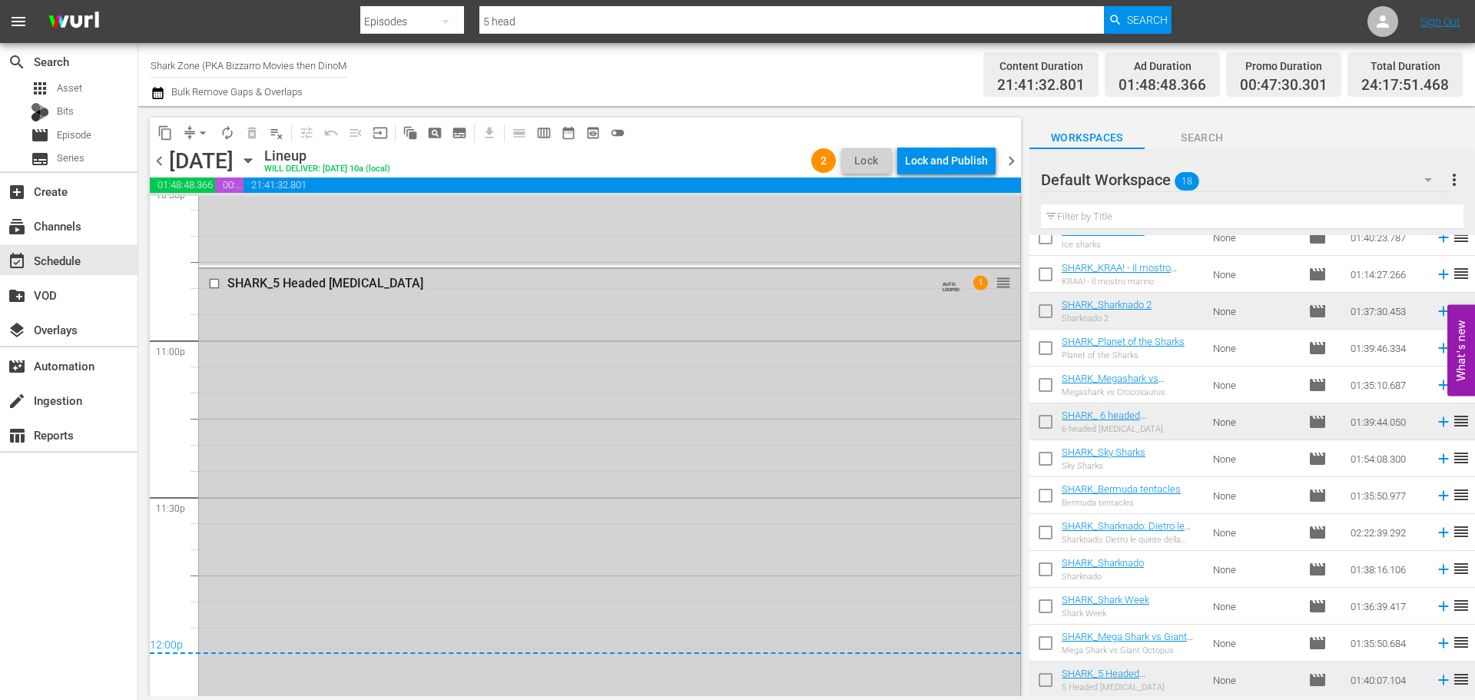
scroll to position [6928, 0]
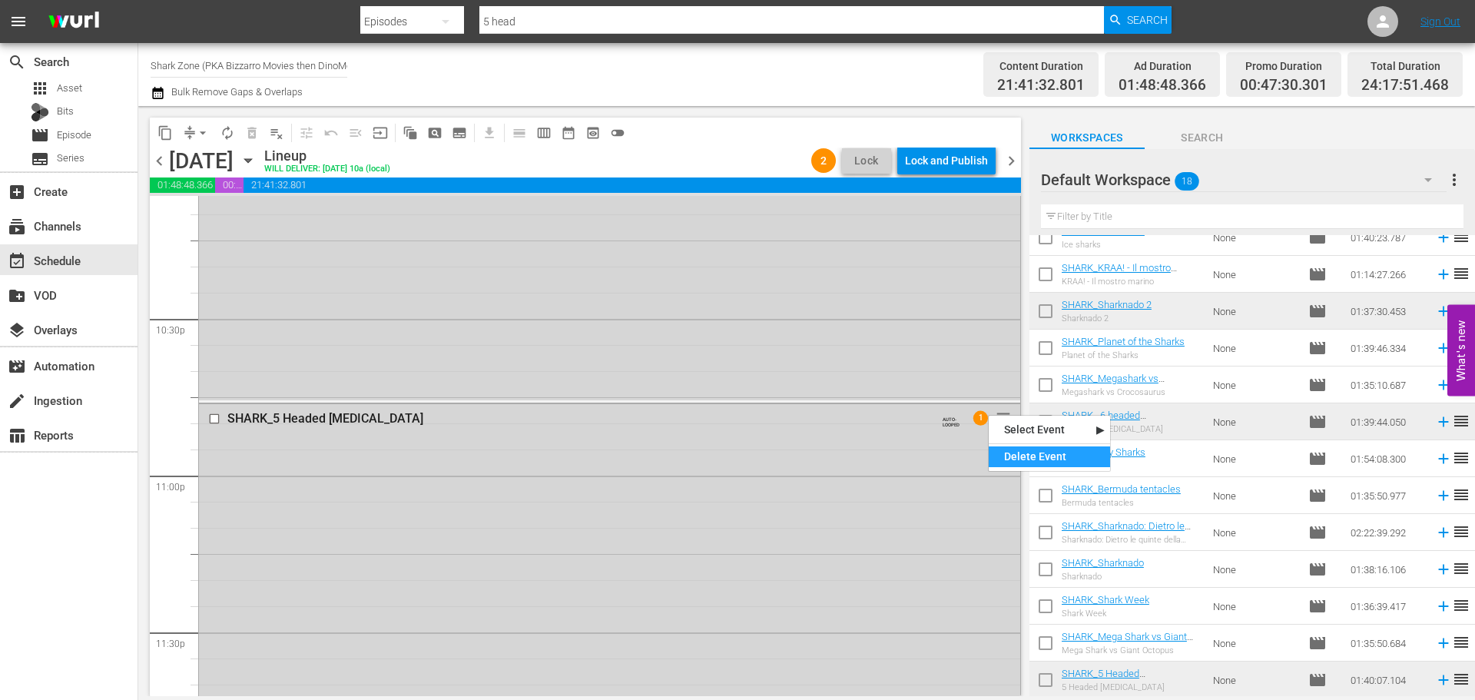
click at [1020, 455] on div "Delete Event" at bounding box center [1049, 456] width 121 height 21
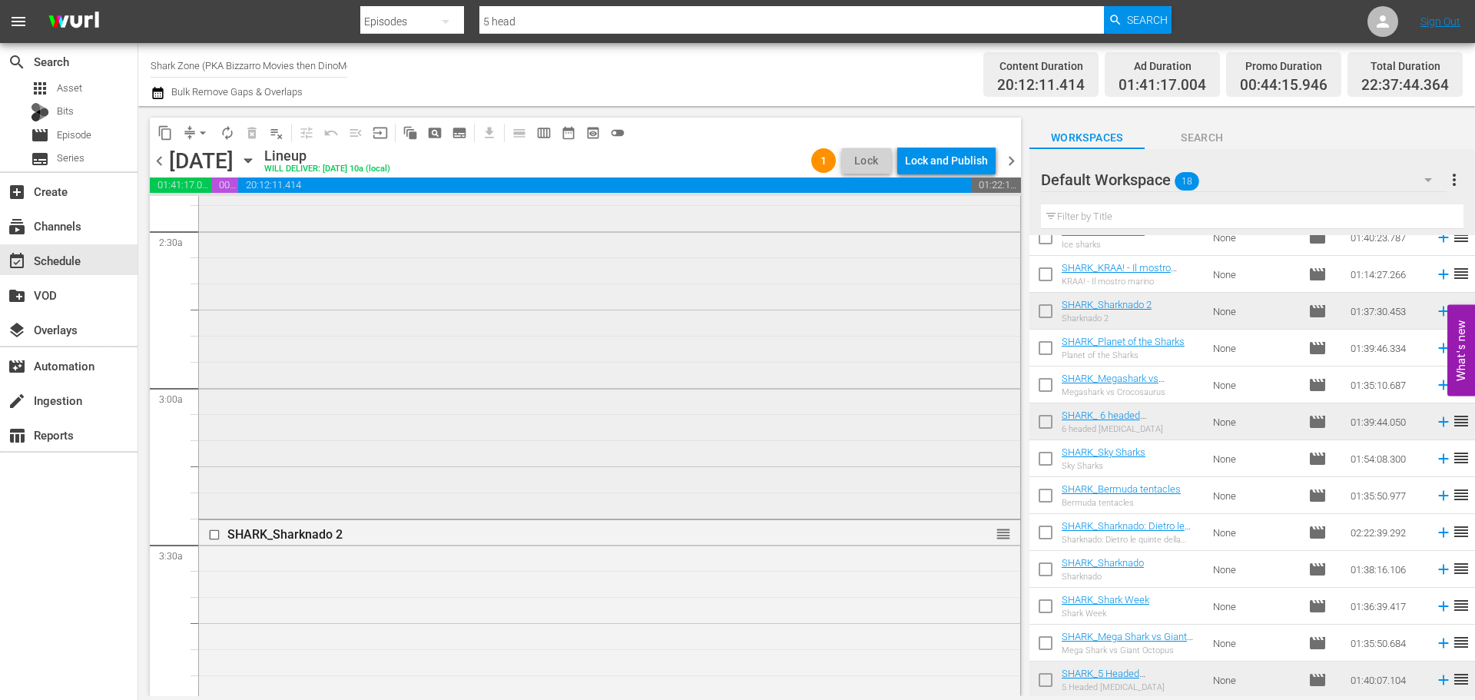
scroll to position [768, 0]
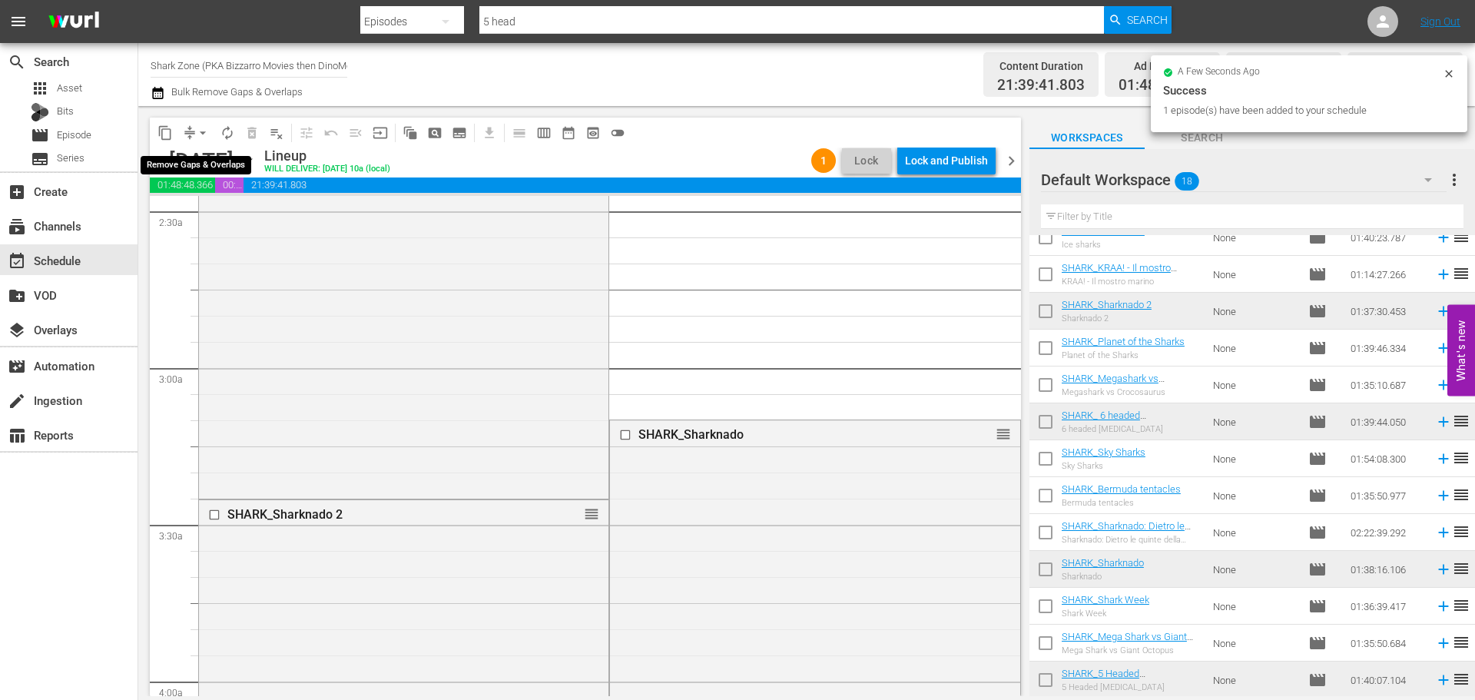
click at [201, 132] on span "arrow_drop_down" at bounding box center [202, 132] width 15 height 15
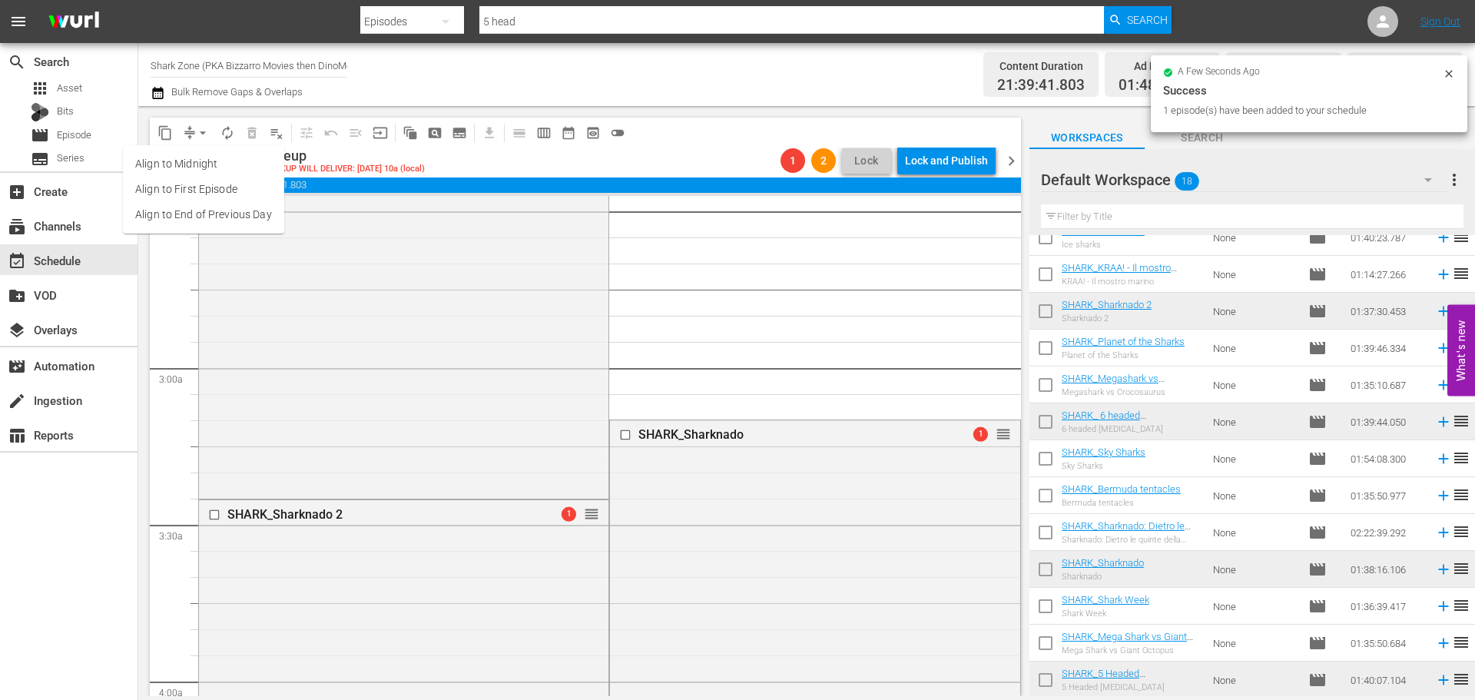
click at [202, 214] on li "Align to End of Previous Day" at bounding box center [203, 214] width 161 height 25
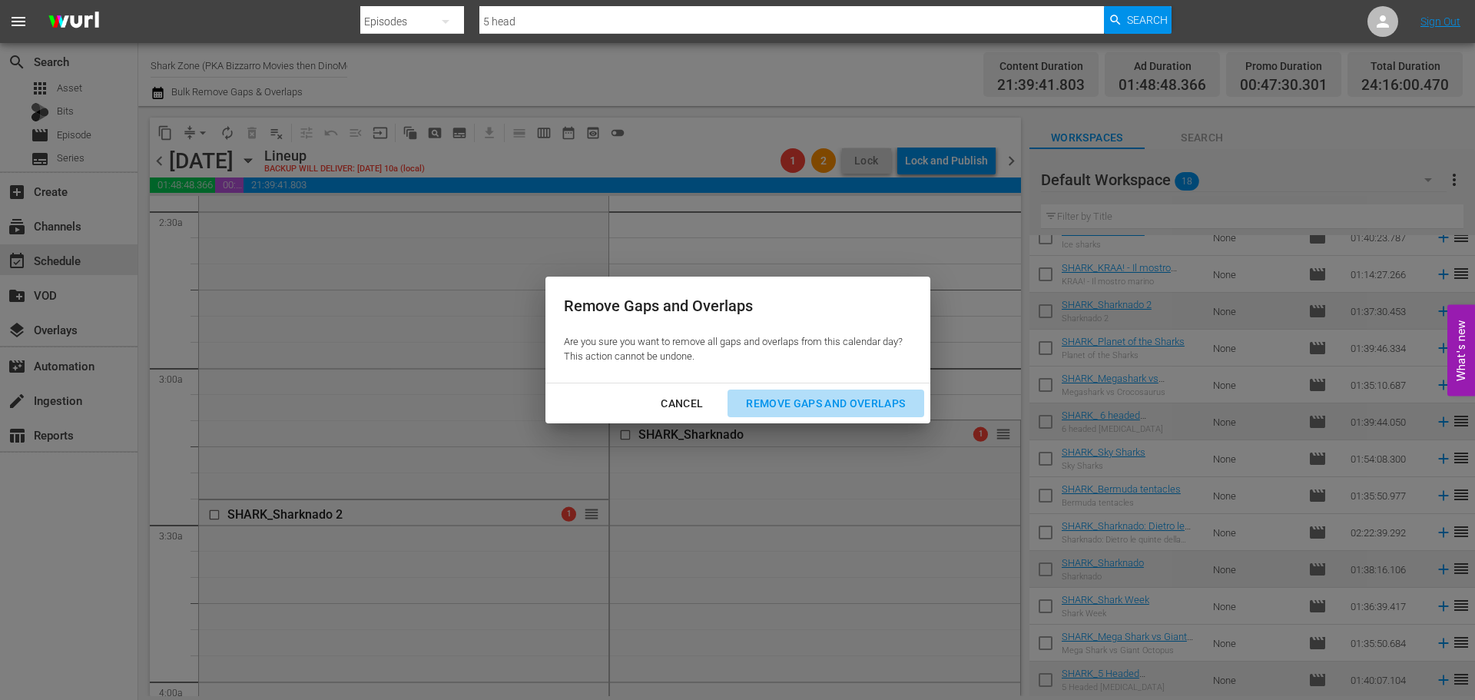
click at [810, 405] on div "Remove Gaps and Overlaps" at bounding box center [826, 403] width 184 height 19
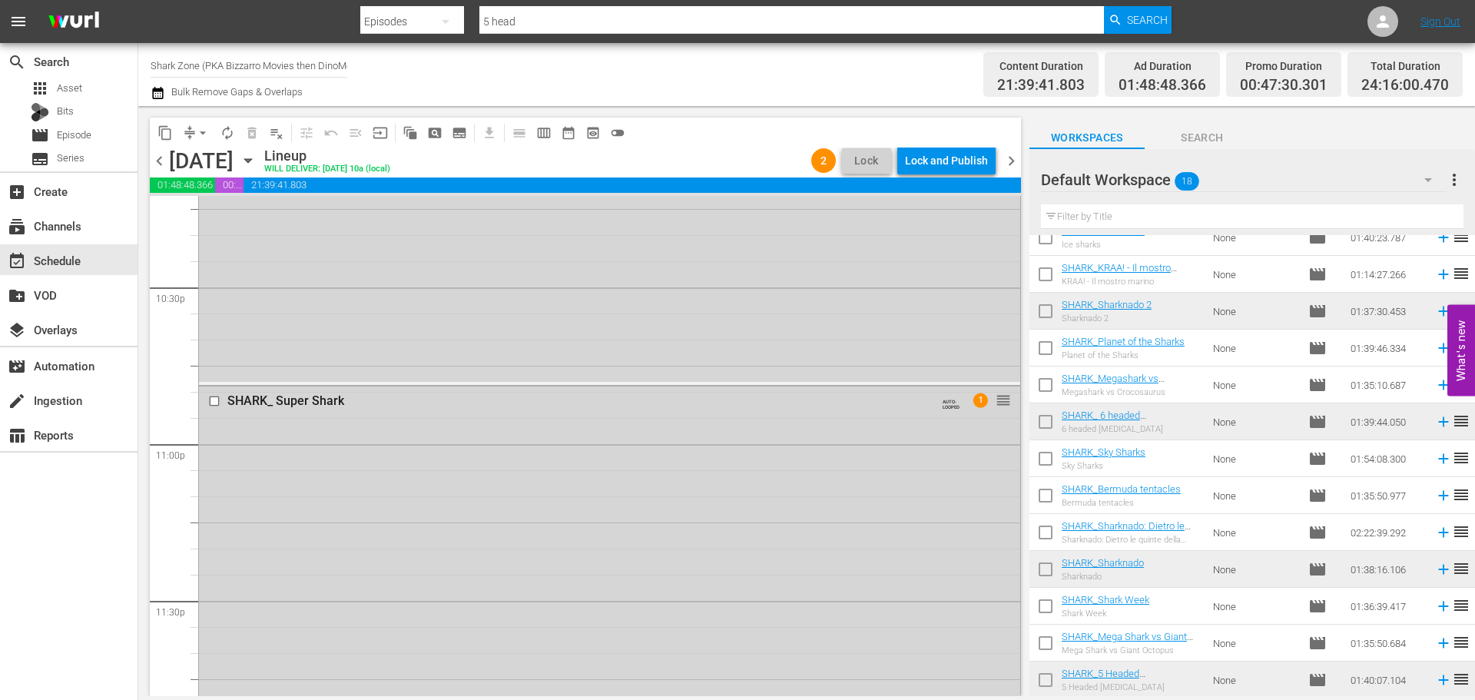
scroll to position [7149, 0]
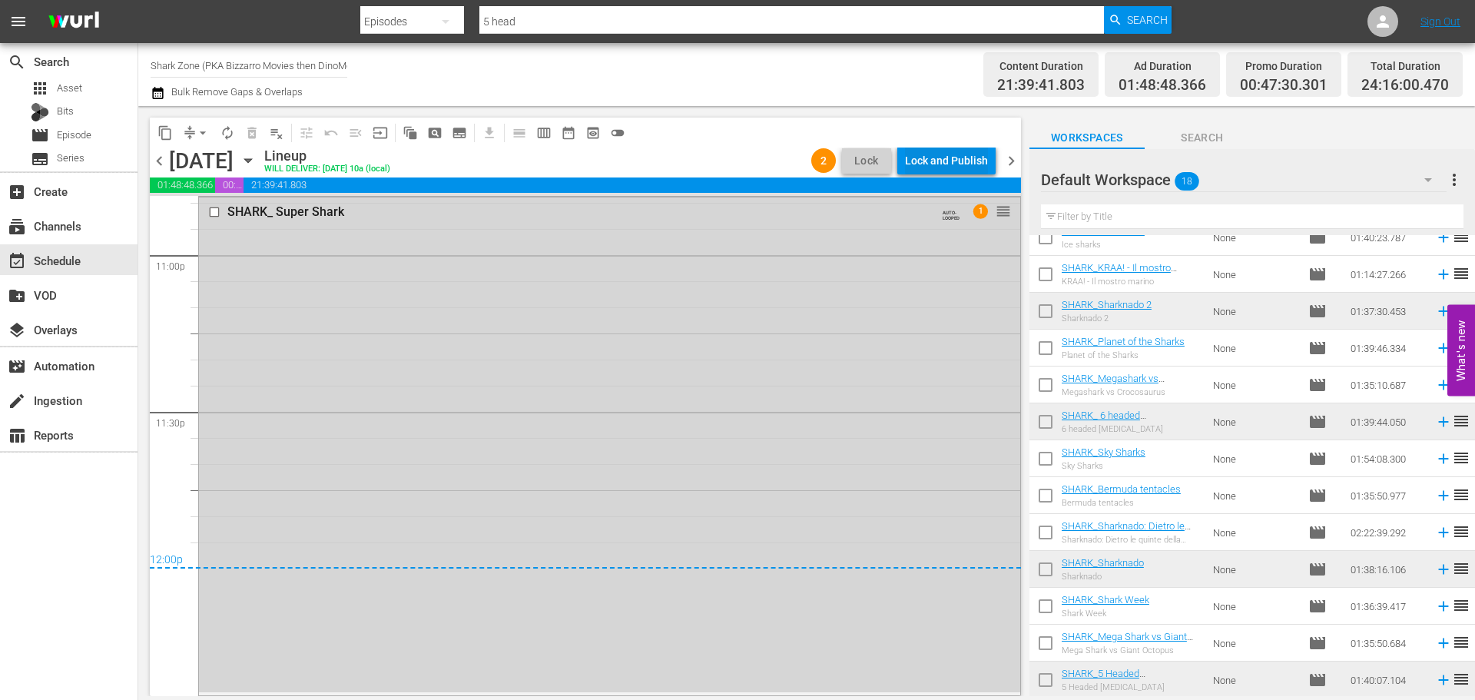
click at [936, 164] on div "Lock and Publish" at bounding box center [946, 161] width 83 height 28
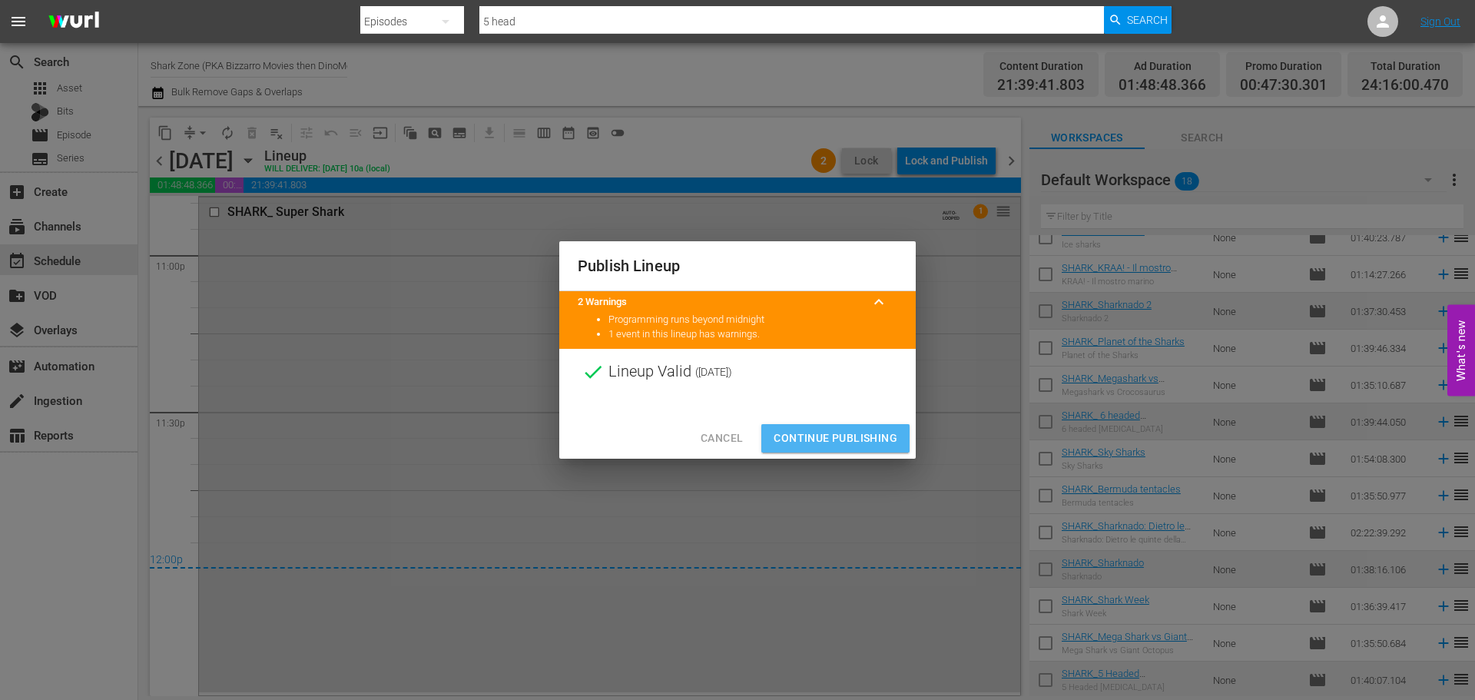
click at [879, 436] on span "Continue Publishing" at bounding box center [835, 438] width 124 height 19
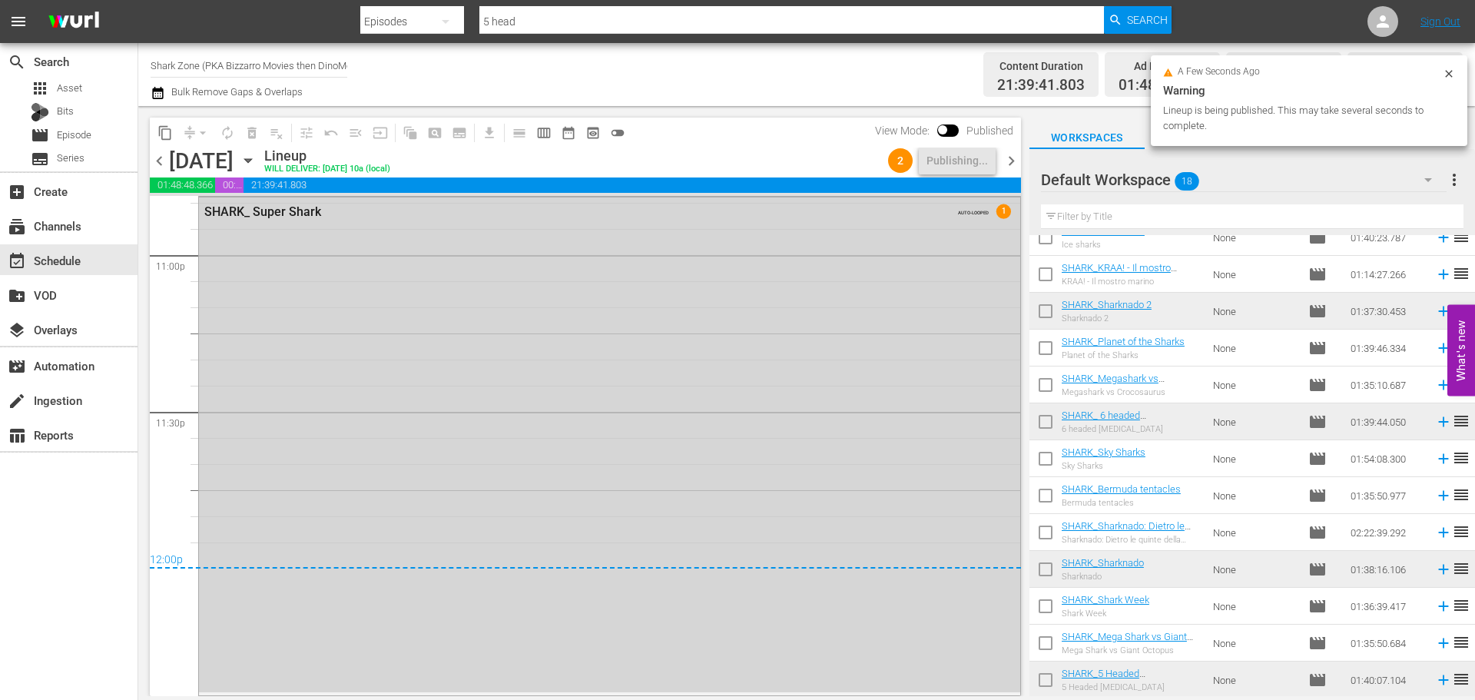
click at [1012, 164] on span "chevron_right" at bounding box center [1011, 160] width 19 height 19
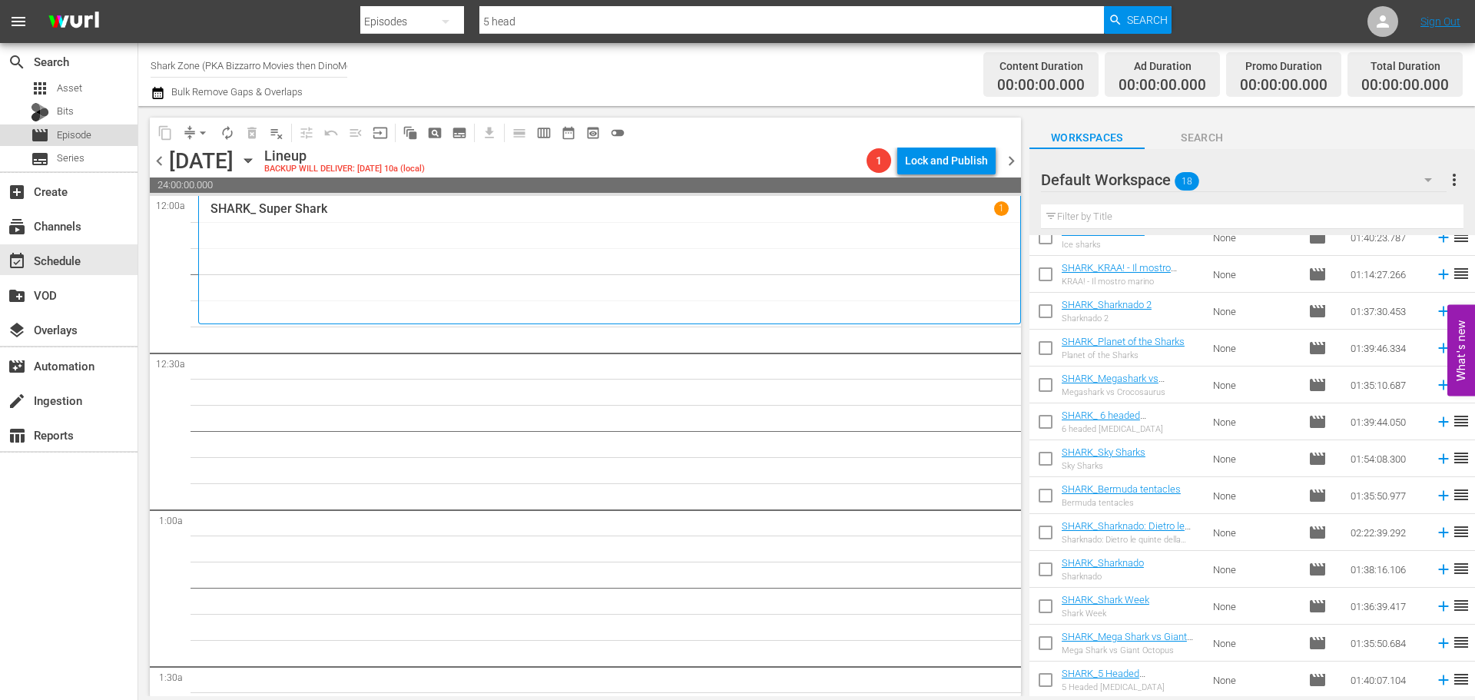
click at [95, 140] on div "movie Episode" at bounding box center [68, 135] width 137 height 22
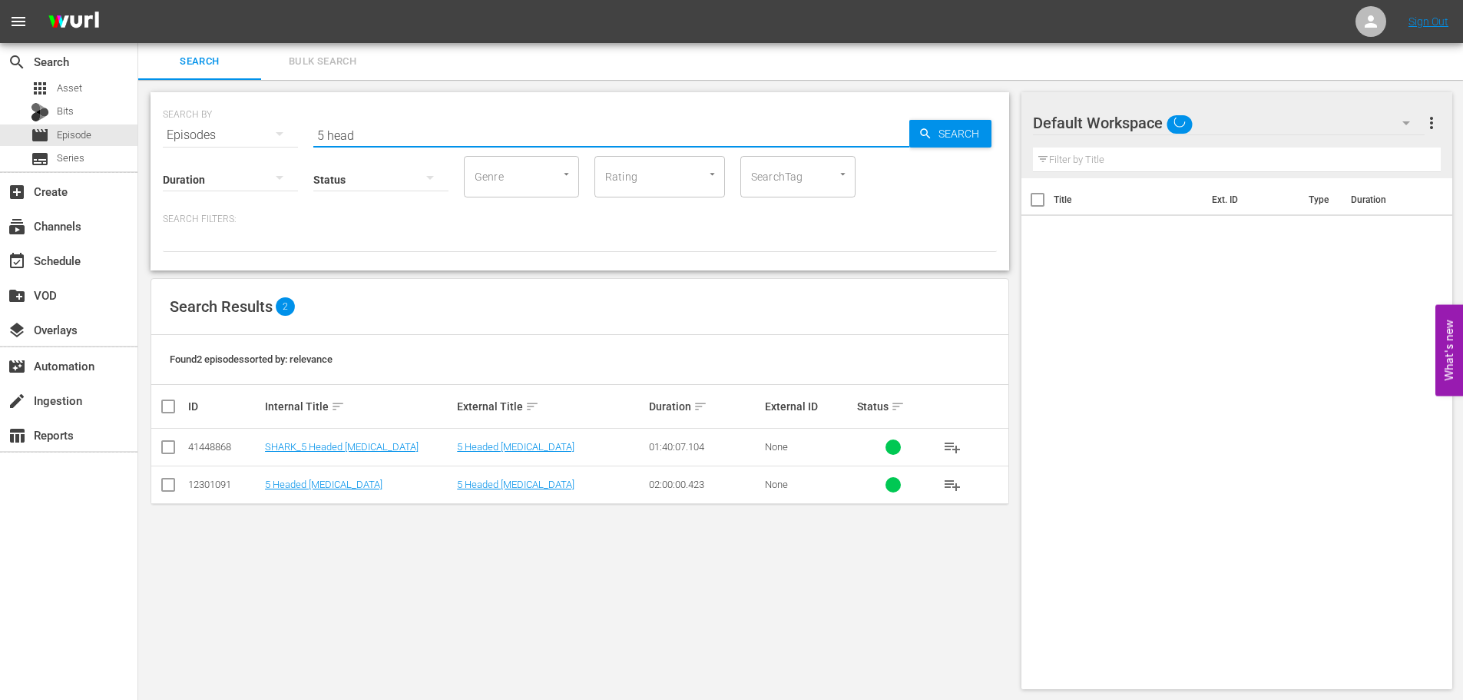
drag, startPoint x: 384, startPoint y: 124, endPoint x: 286, endPoint y: 158, distance: 104.0
click at [286, 158] on div "SEARCH BY Search By Episodes Search ID, Title, Description, Keywords, or Catego…" at bounding box center [580, 181] width 859 height 178
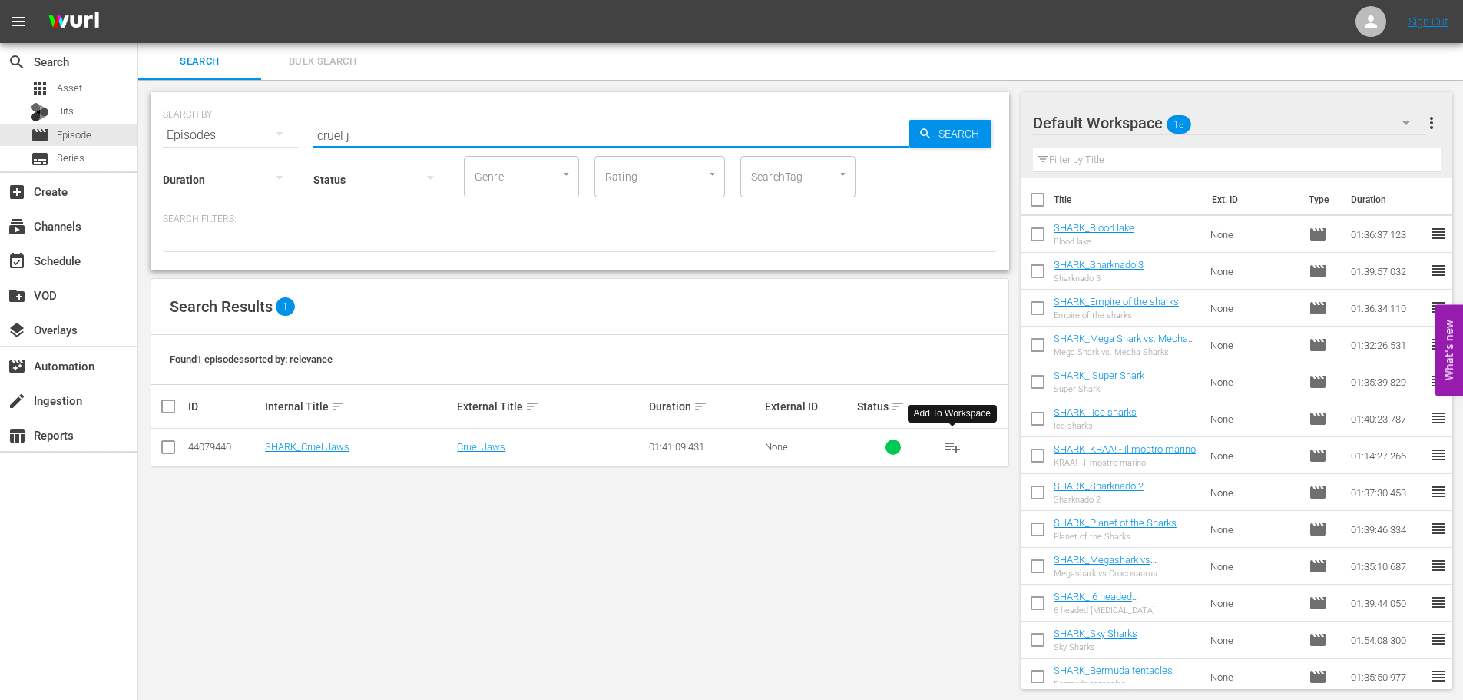
drag, startPoint x: 955, startPoint y: 452, endPoint x: 934, endPoint y: 430, distance: 29.9
click at [955, 452] on span "playlist_add" at bounding box center [952, 447] width 18 height 18
drag, startPoint x: 369, startPoint y: 137, endPoint x: 214, endPoint y: 161, distance: 157.0
click at [214, 161] on div "SEARCH BY Search By Episodes Search ID, Title, Description, Keywords, or Catego…" at bounding box center [580, 181] width 859 height 178
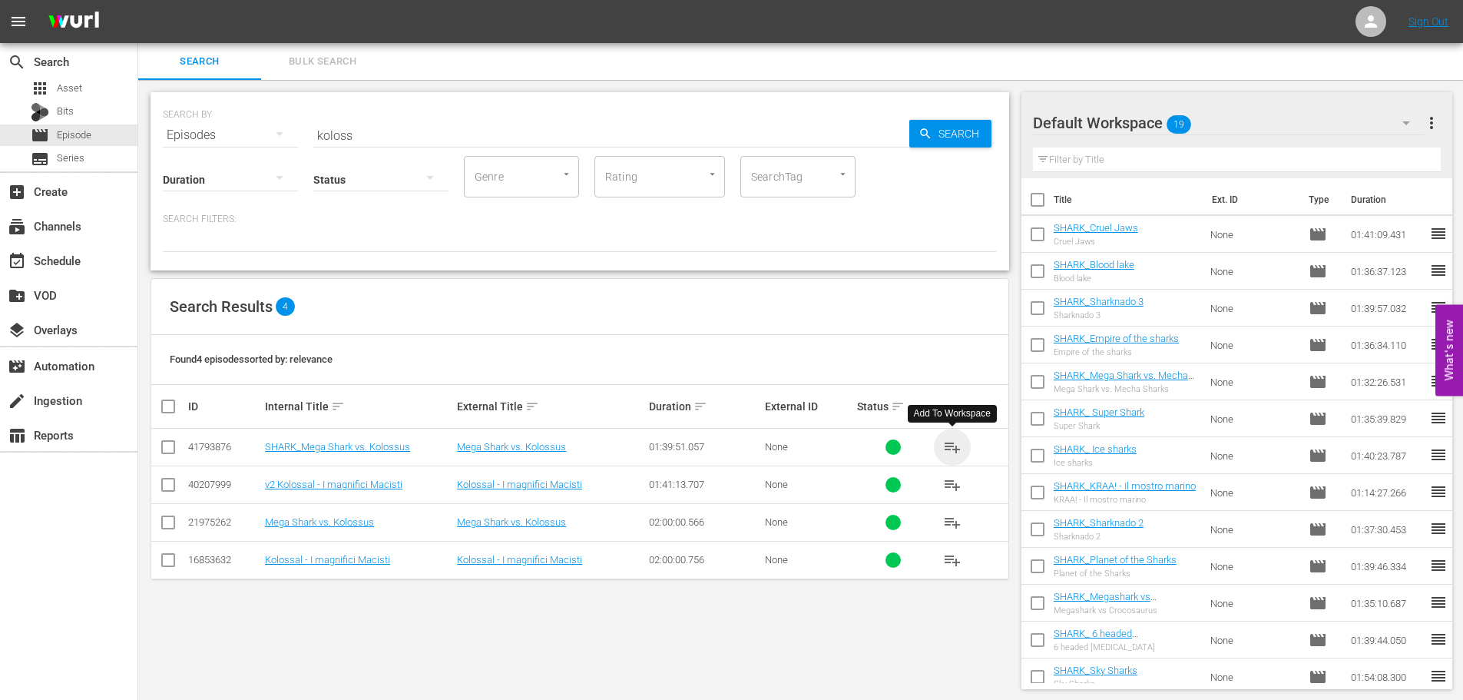
click at [956, 444] on span "playlist_add" at bounding box center [952, 447] width 18 height 18
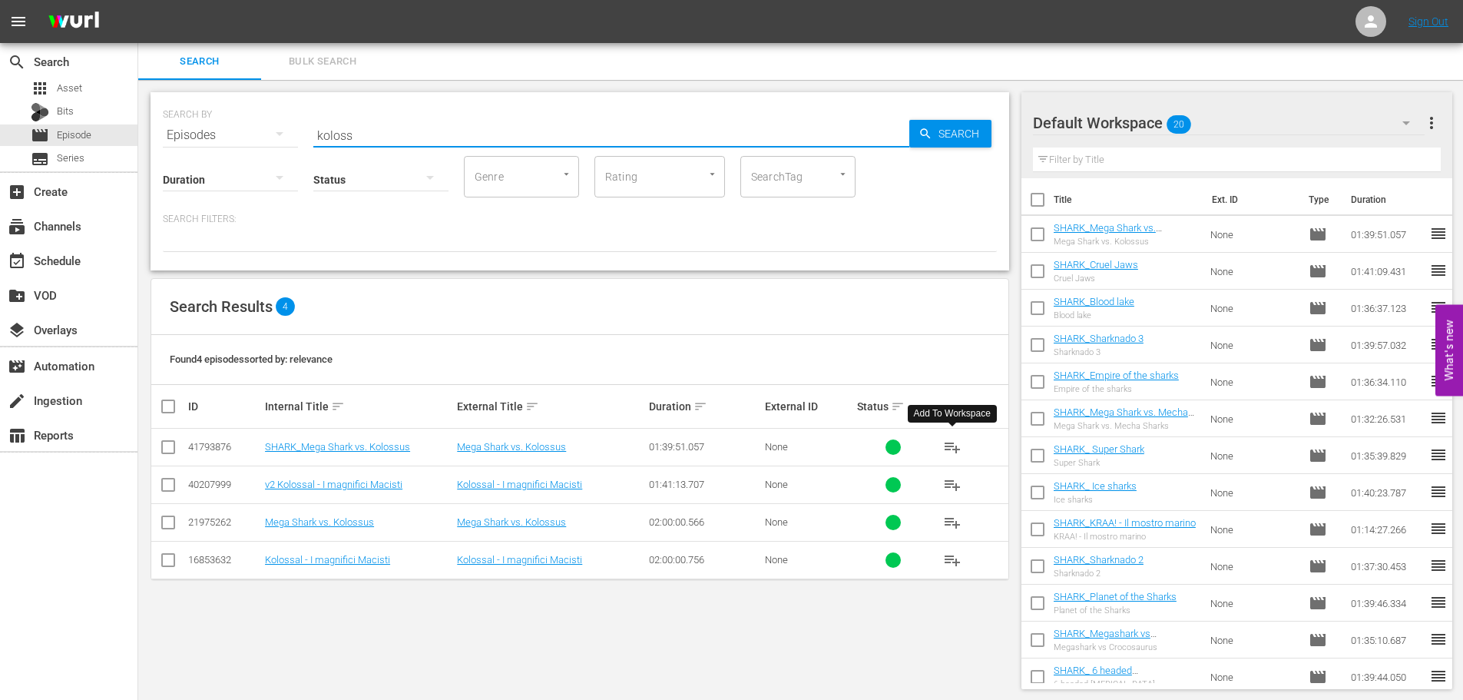
drag, startPoint x: 363, startPoint y: 128, endPoint x: 242, endPoint y: 167, distance: 126.6
click at [240, 161] on div "SEARCH BY Search By Episodes Search ID, Title, Description, Keywords, or Catego…" at bounding box center [580, 181] width 859 height 178
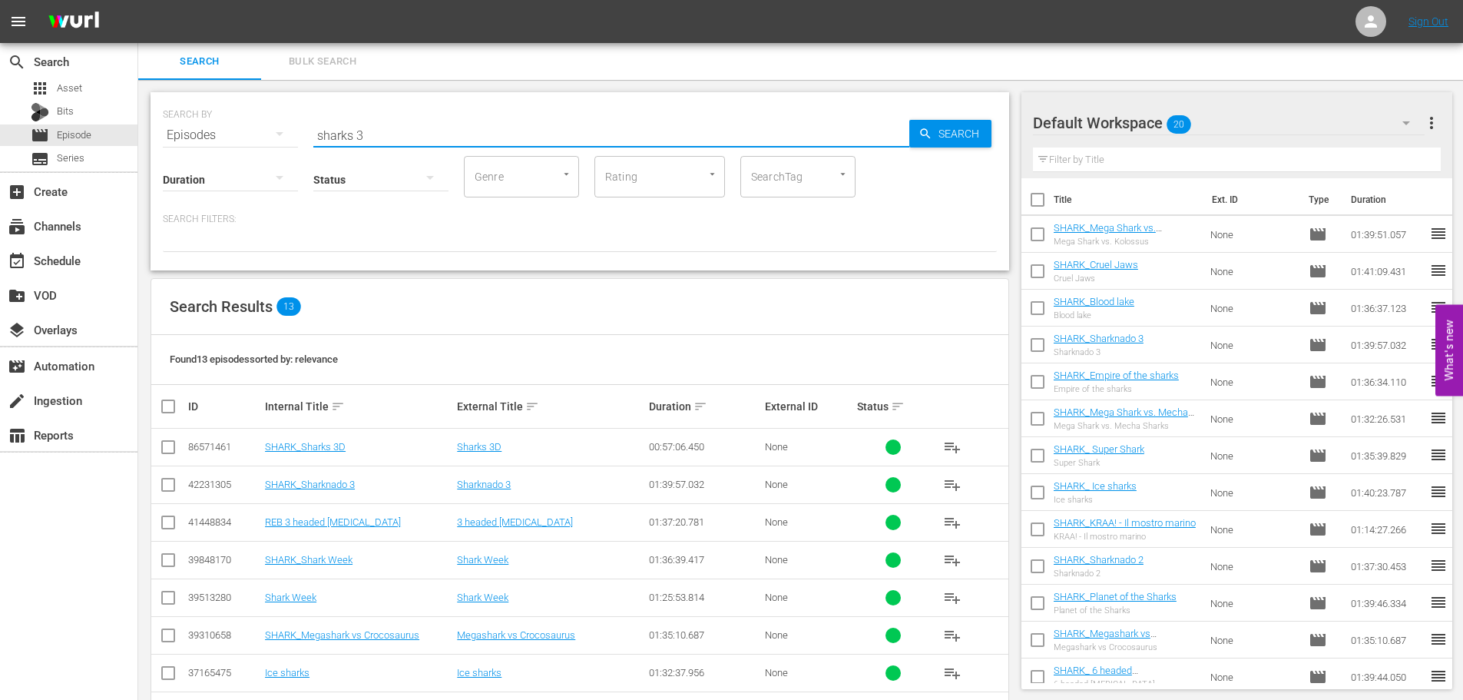
click at [956, 445] on span "playlist_add" at bounding box center [952, 447] width 18 height 18
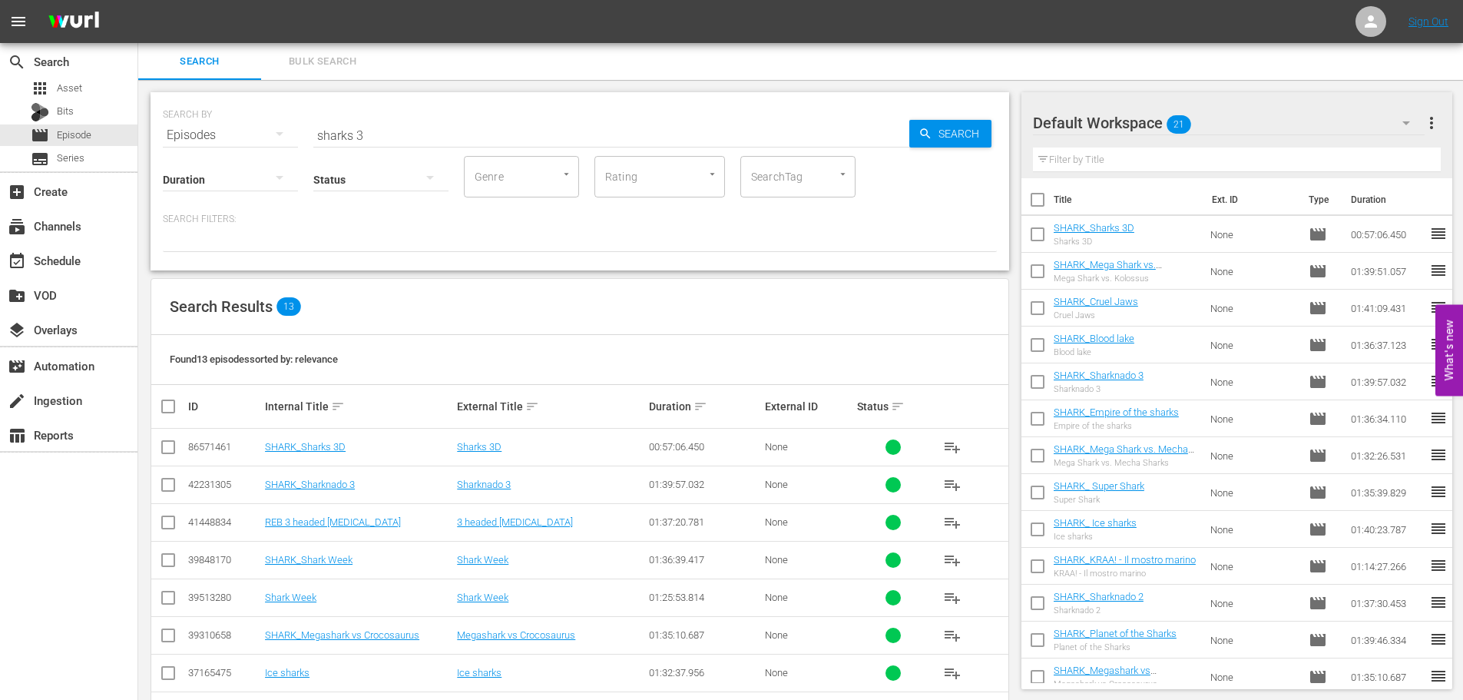
click at [381, 121] on input "sharks 3" at bounding box center [611, 135] width 596 height 37
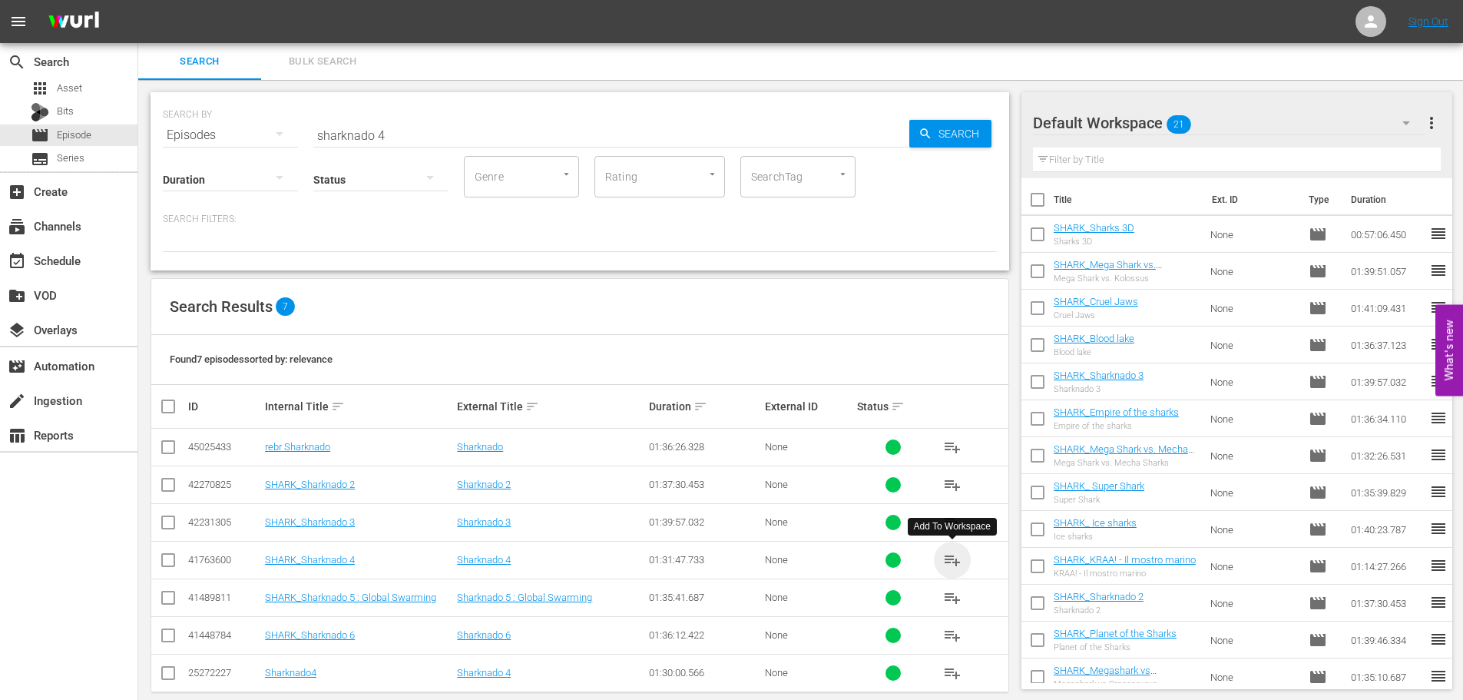
drag, startPoint x: 951, startPoint y: 561, endPoint x: 852, endPoint y: 123, distance: 448.9
click at [946, 553] on span "playlist_add" at bounding box center [952, 560] width 18 height 18
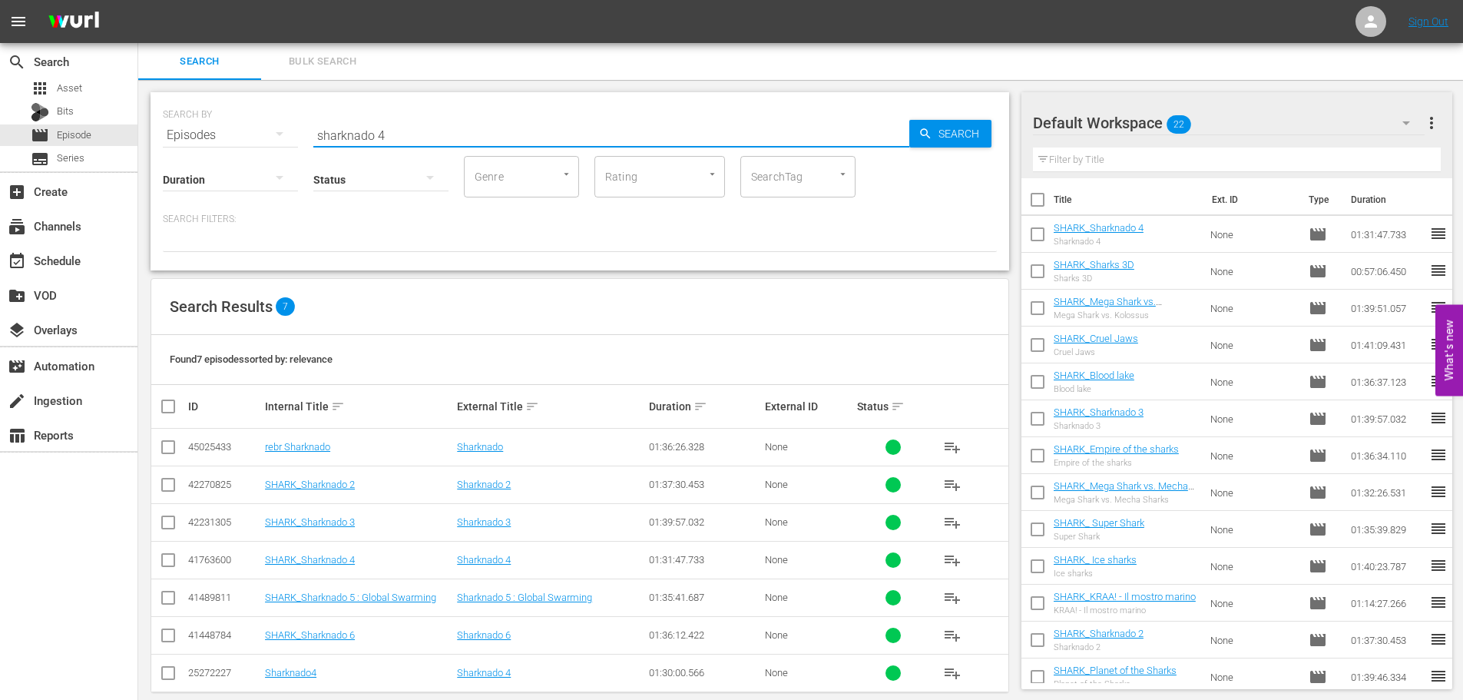
drag, startPoint x: 404, startPoint y: 123, endPoint x: 306, endPoint y: 146, distance: 100.2
click at [306, 146] on div "SEARCH BY Search By Episodes Search ID, Title, Description, Keywords, or Catego…" at bounding box center [580, 125] width 834 height 55
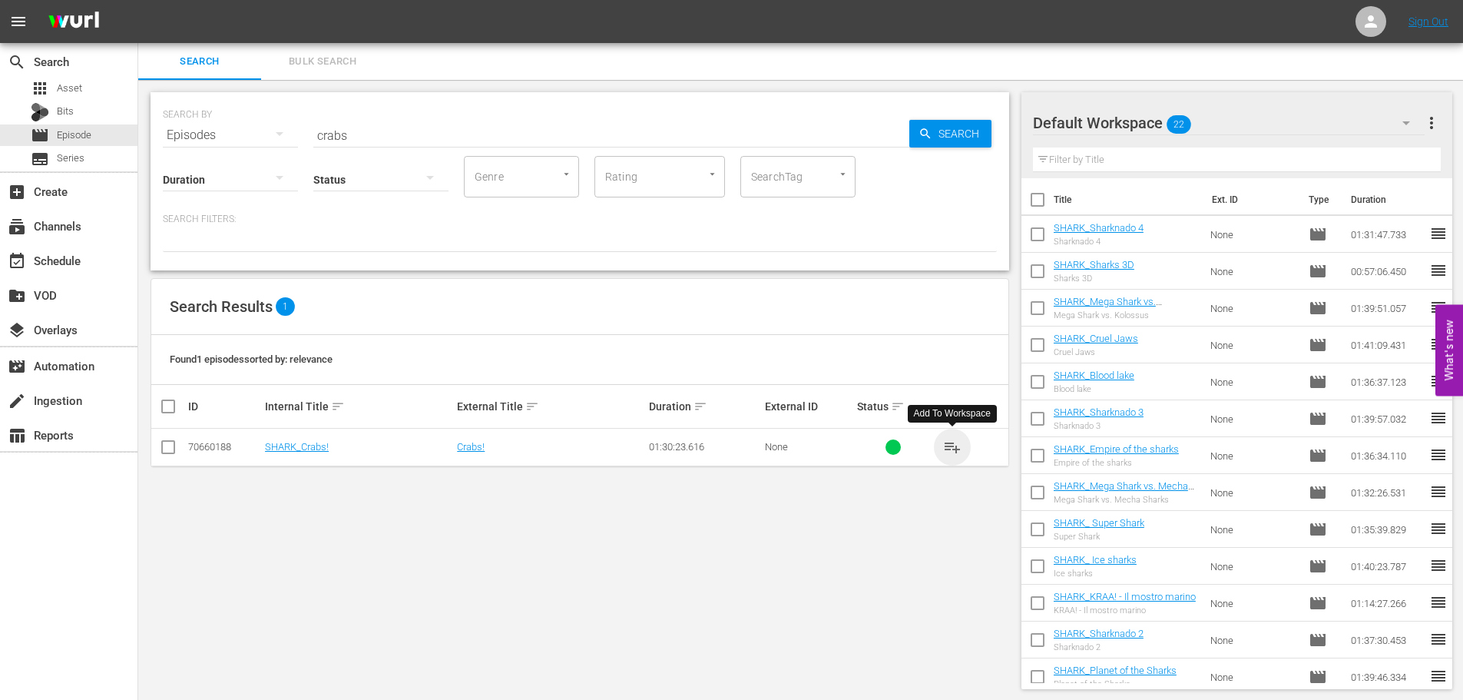
click at [954, 453] on span "playlist_add" at bounding box center [952, 447] width 18 height 18
click at [98, 257] on div "event_available Schedule" at bounding box center [68, 259] width 137 height 31
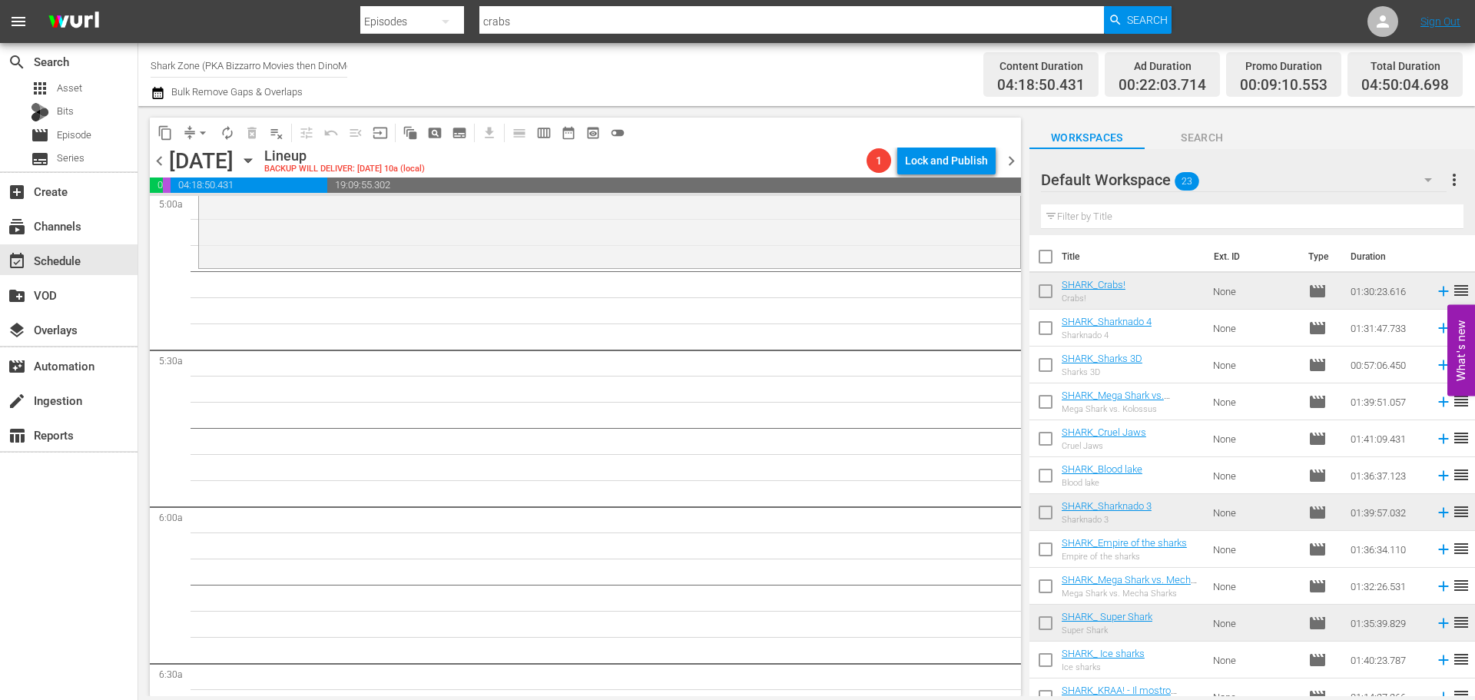
scroll to position [1613, 0]
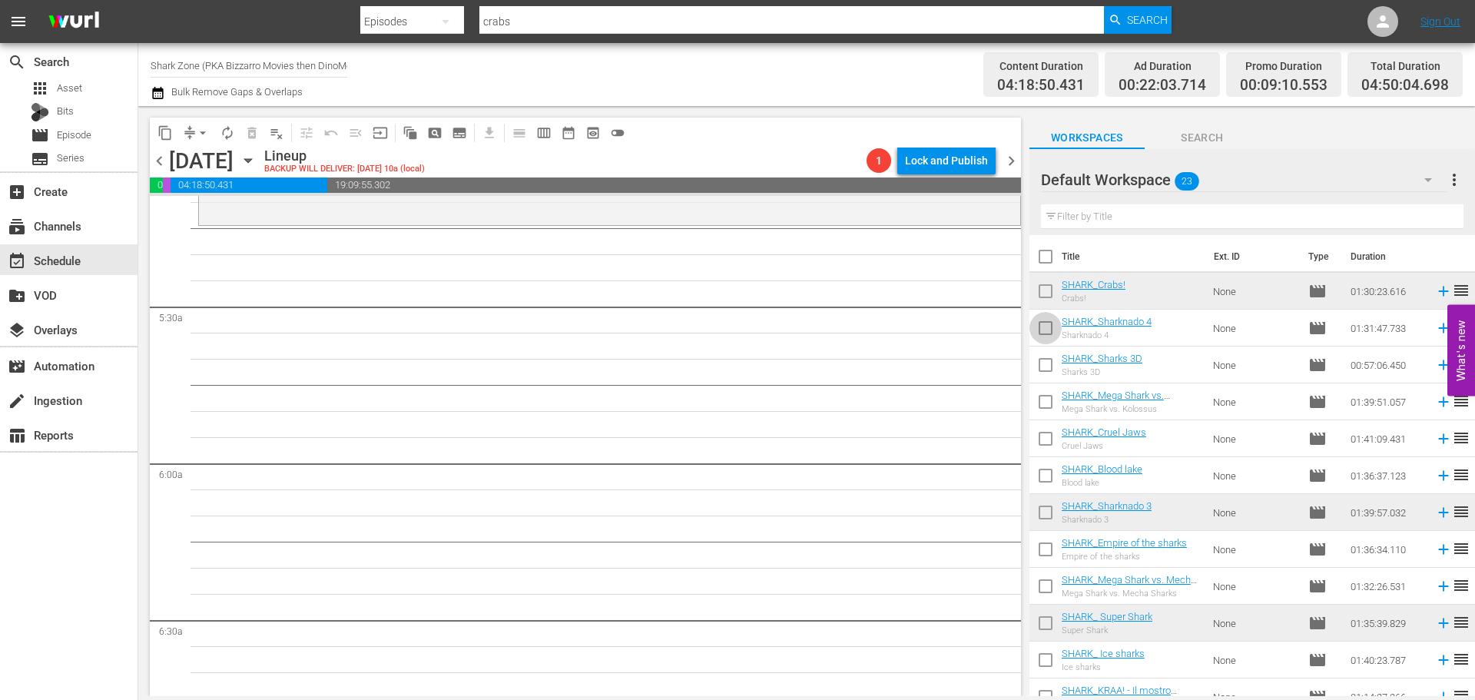
click at [1038, 323] on input "checkbox" at bounding box center [1045, 331] width 32 height 32
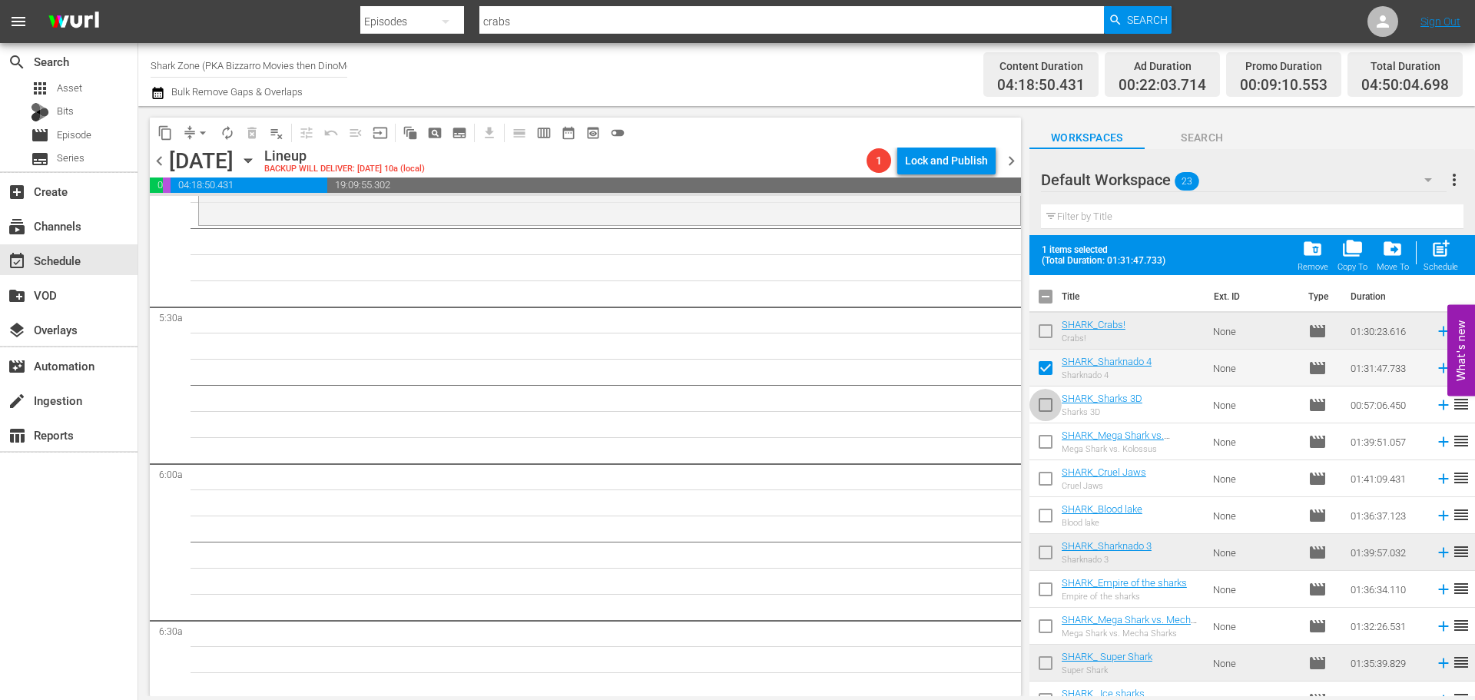
click at [1046, 402] on input "checkbox" at bounding box center [1045, 408] width 32 height 32
click at [1047, 440] on input "checkbox" at bounding box center [1045, 445] width 32 height 32
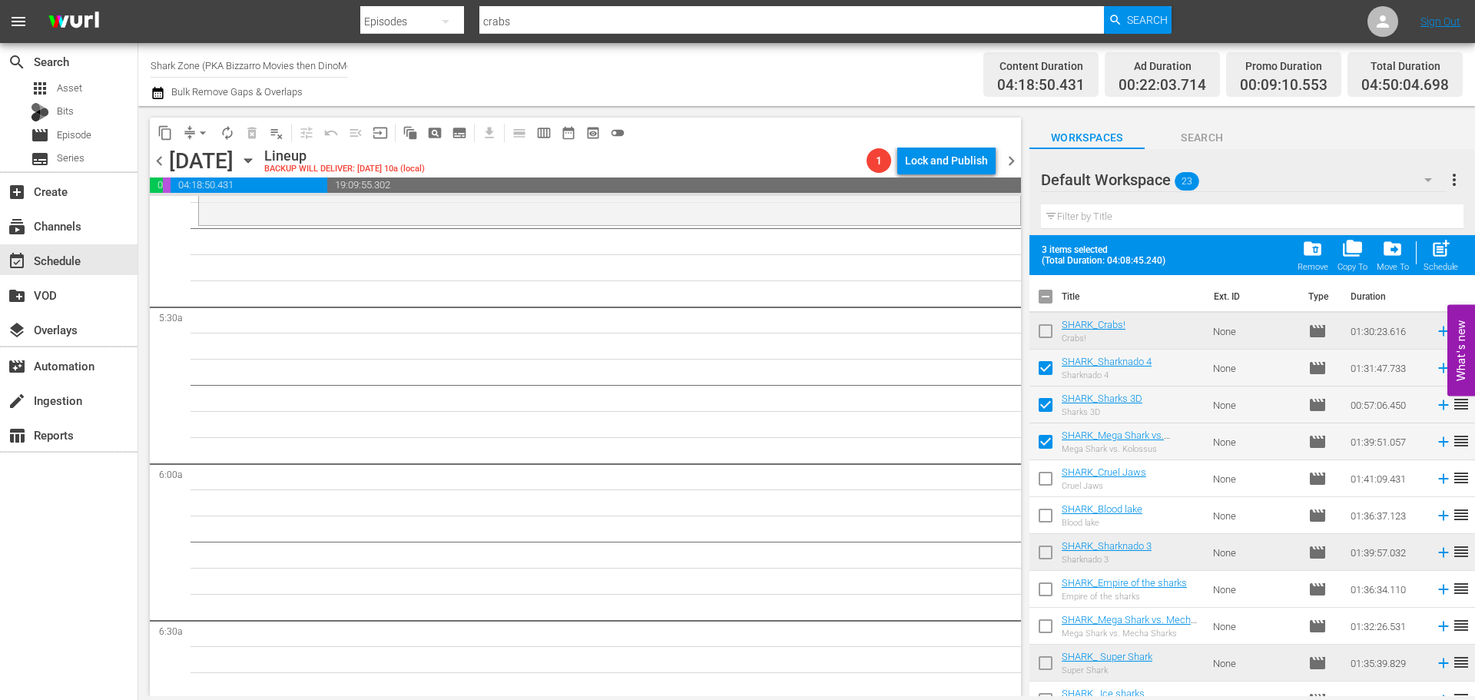
click at [1045, 475] on input "checkbox" at bounding box center [1045, 481] width 32 height 32
click at [1447, 265] on div "Schedule" at bounding box center [1440, 267] width 35 height 10
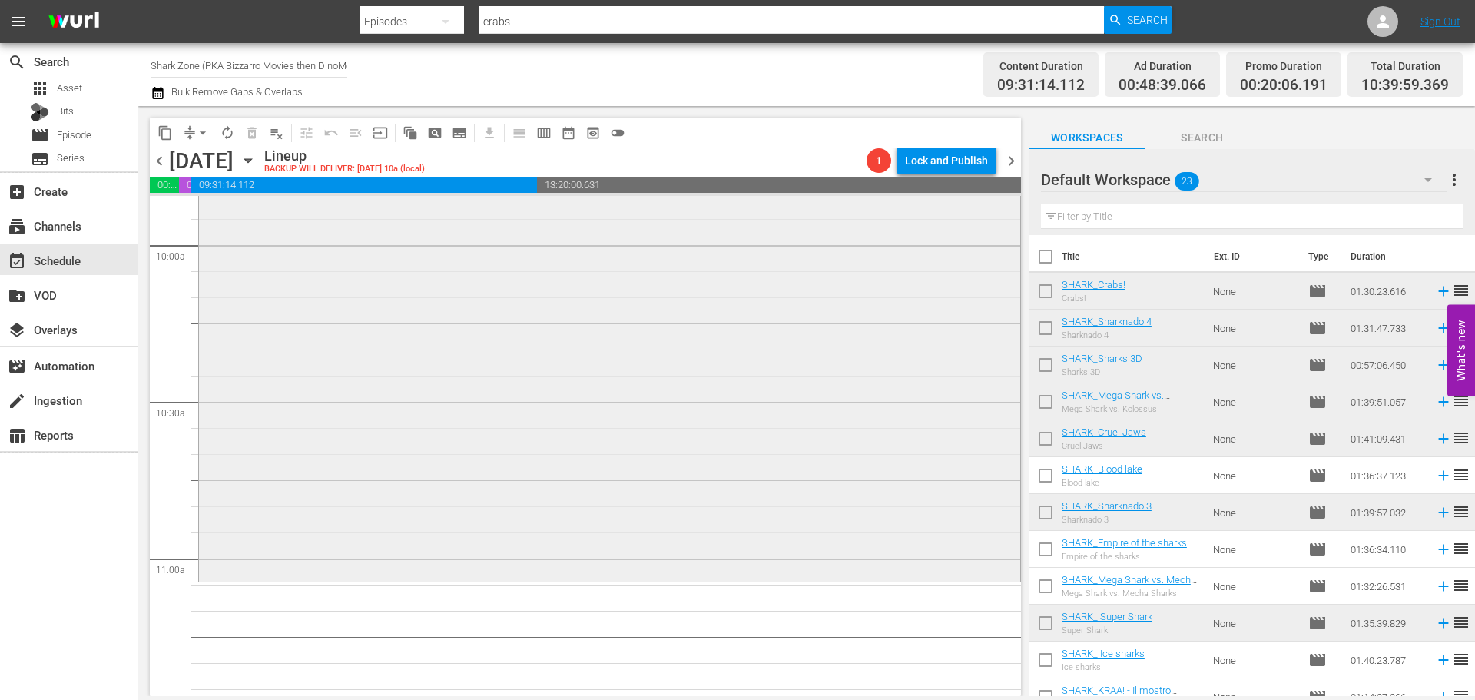
scroll to position [3072, 0]
click at [221, 133] on span "autorenew_outlined" at bounding box center [227, 132] width 15 height 15
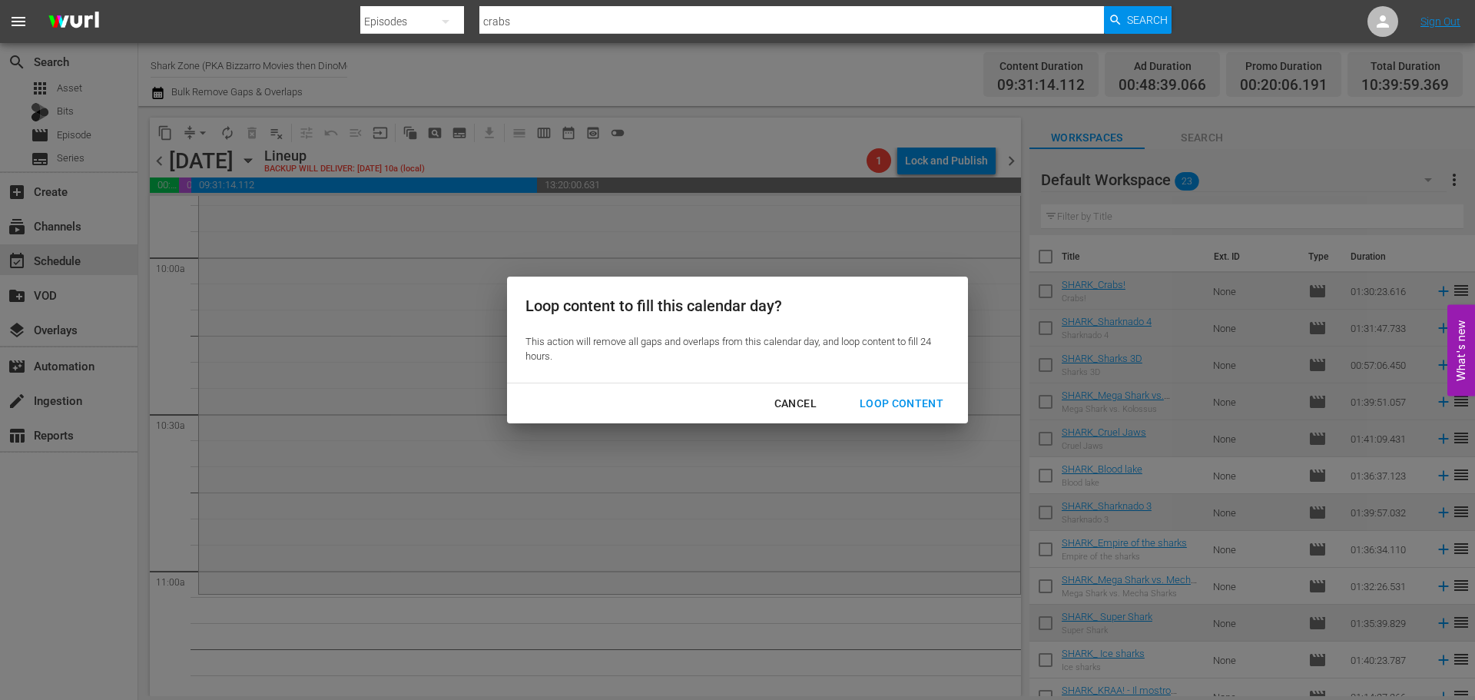
click at [897, 396] on div "Loop Content" at bounding box center [901, 403] width 108 height 19
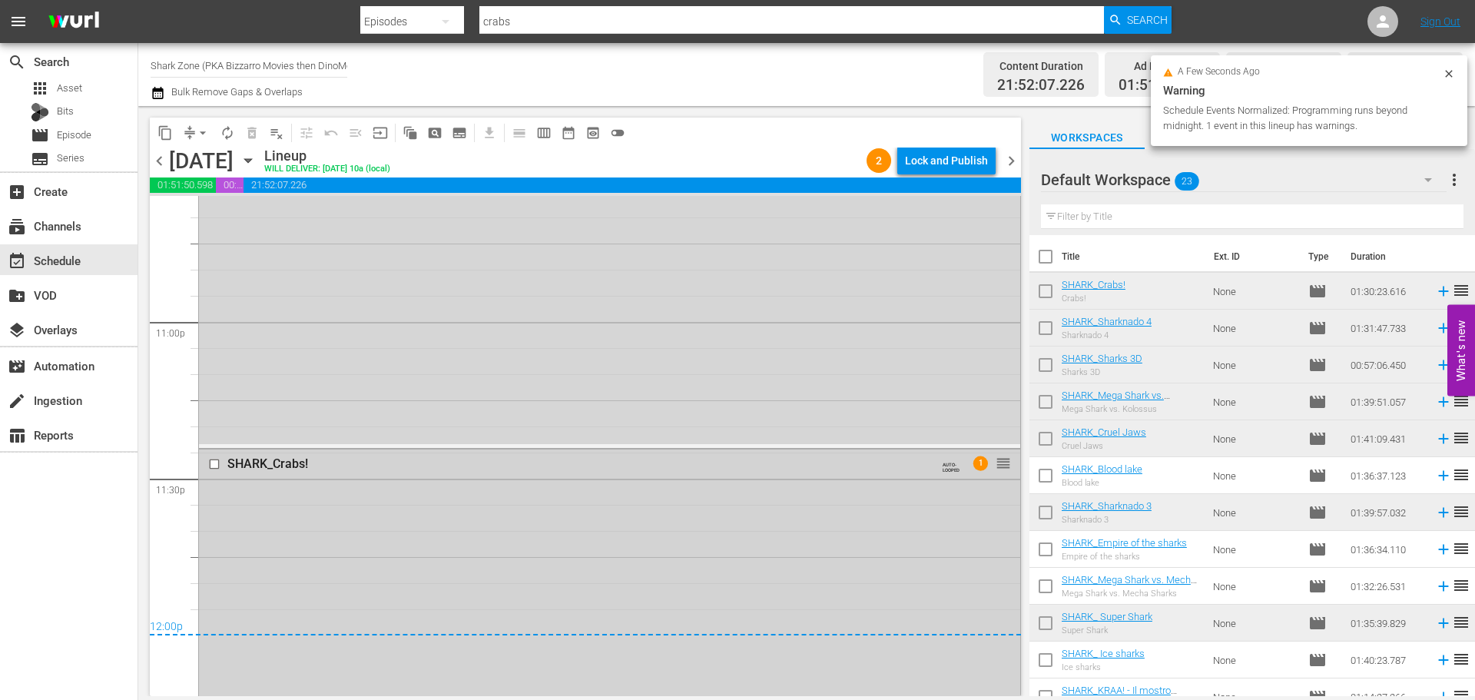
scroll to position [7077, 0]
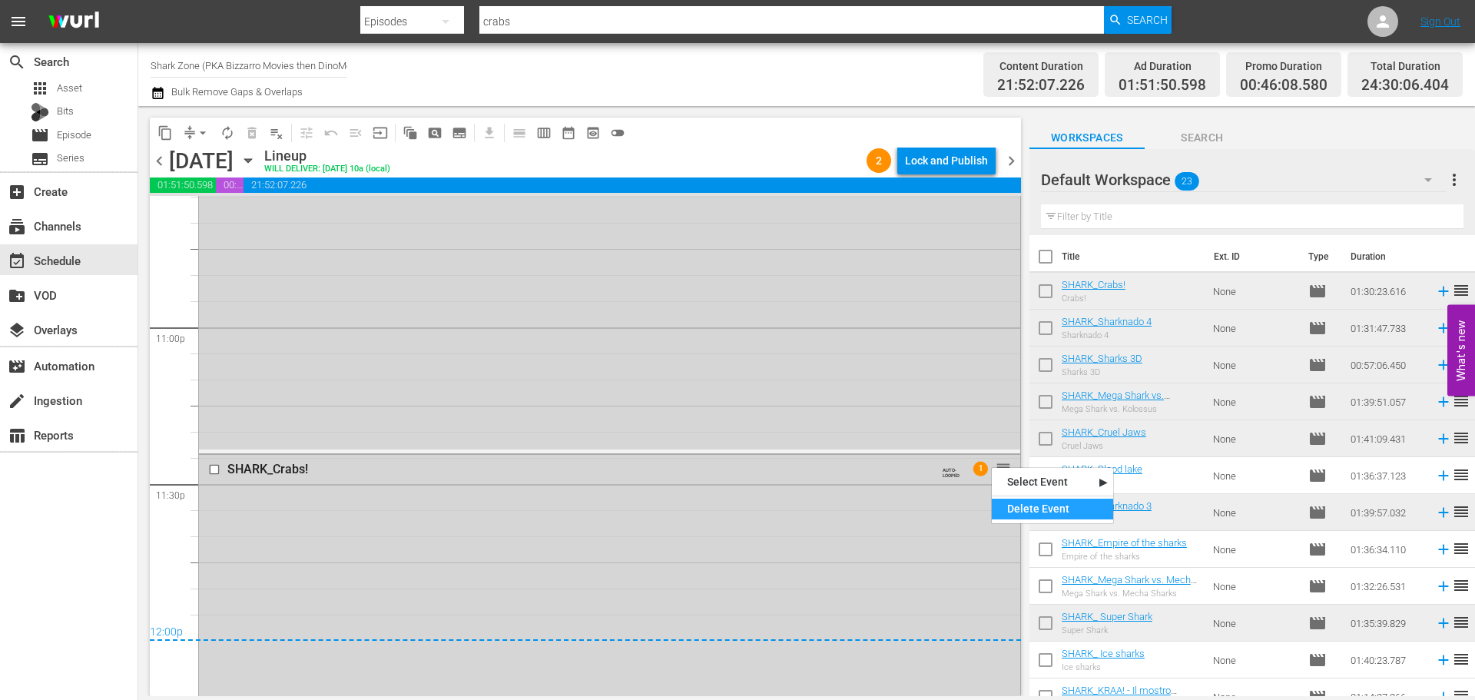
click at [1025, 513] on div "Delete Event" at bounding box center [1052, 509] width 121 height 21
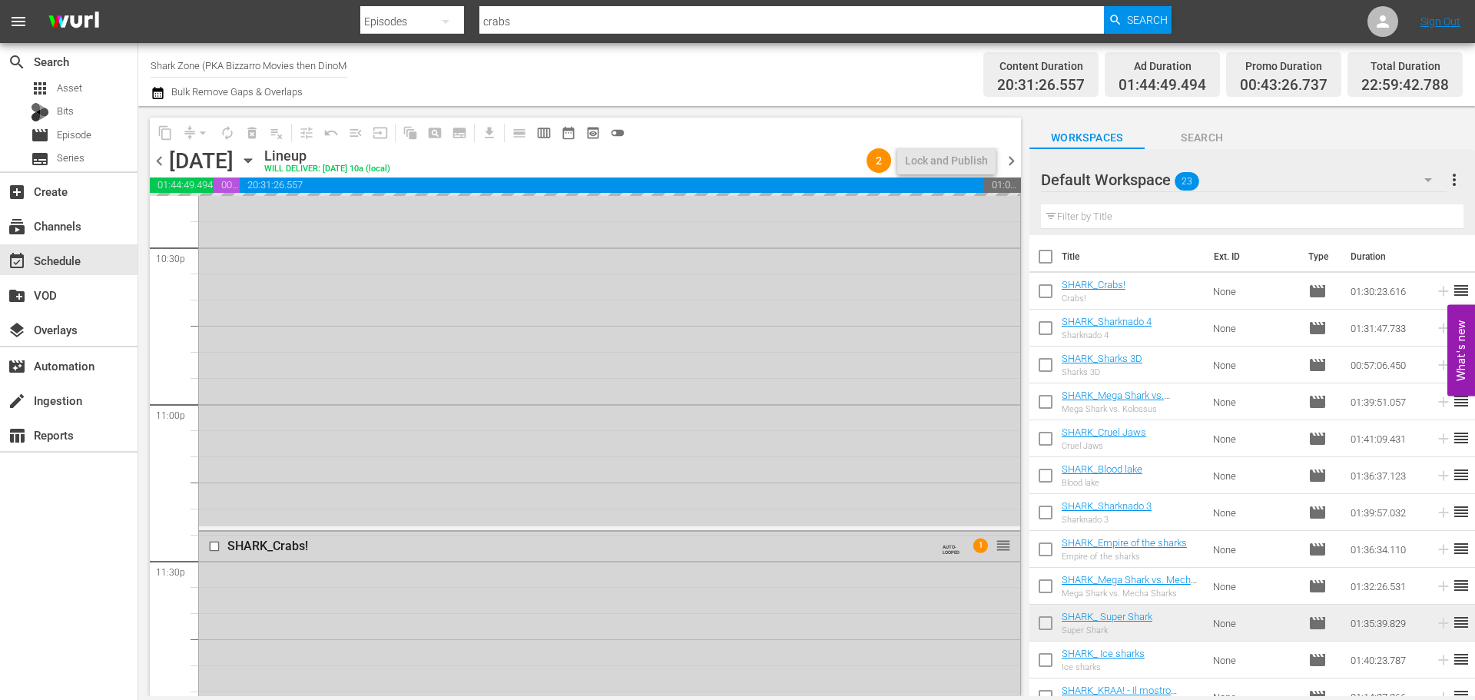
scroll to position [6693, 0]
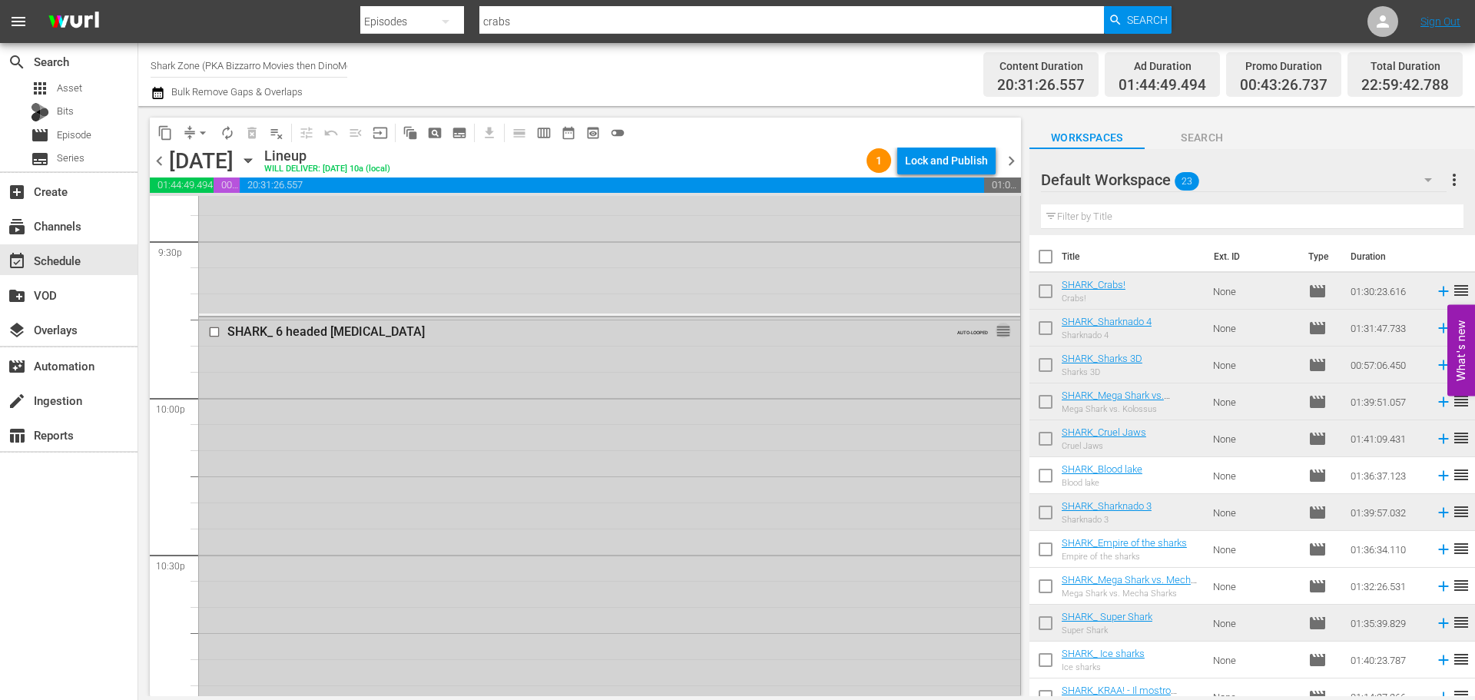
click at [995, 333] on span "reorder" at bounding box center [1002, 331] width 15 height 17
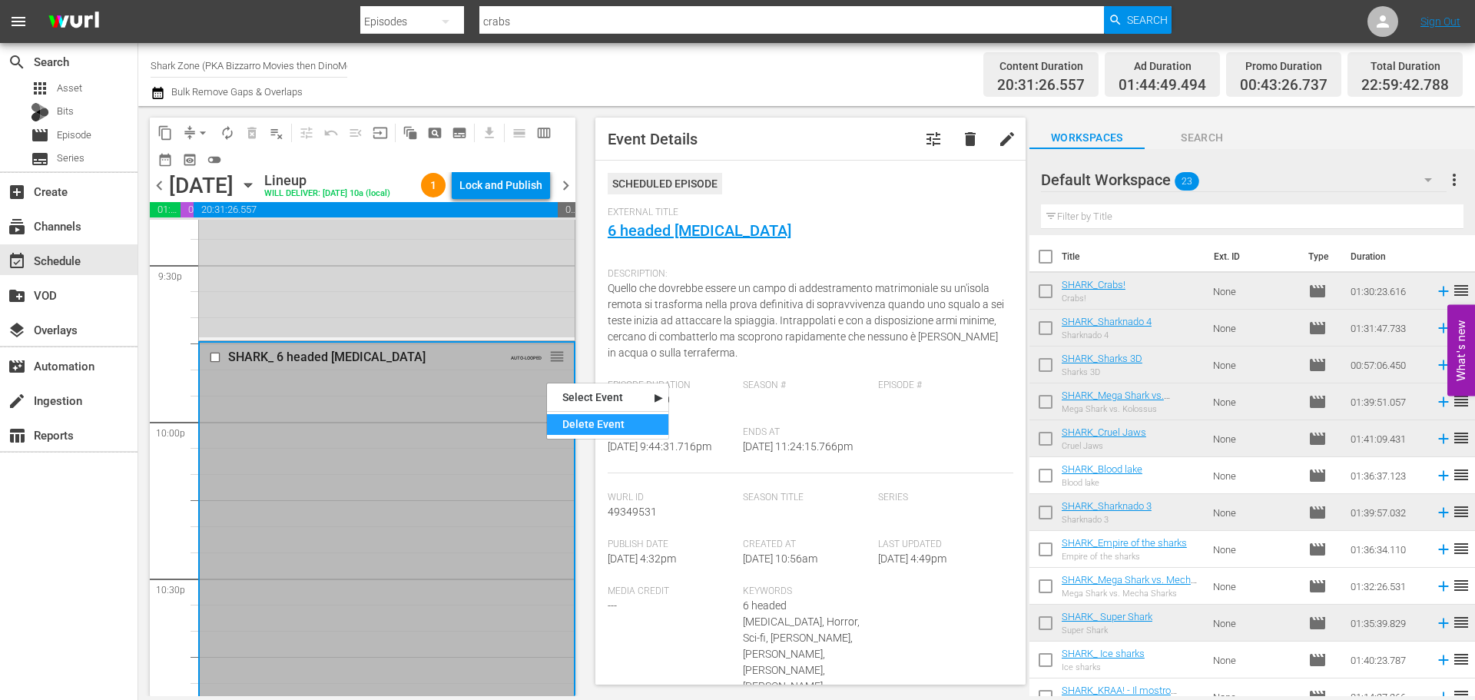
click at [595, 422] on div "Delete Event" at bounding box center [607, 424] width 121 height 21
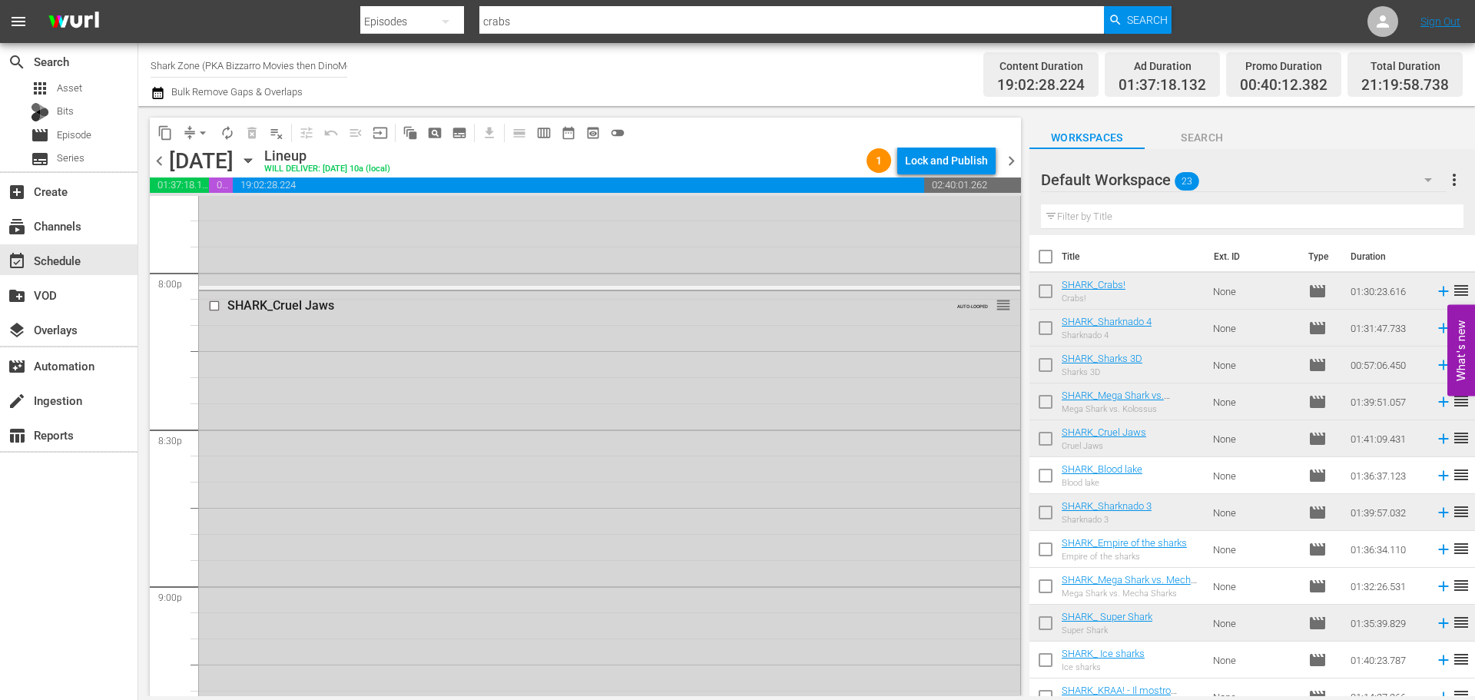
scroll to position [6106, 0]
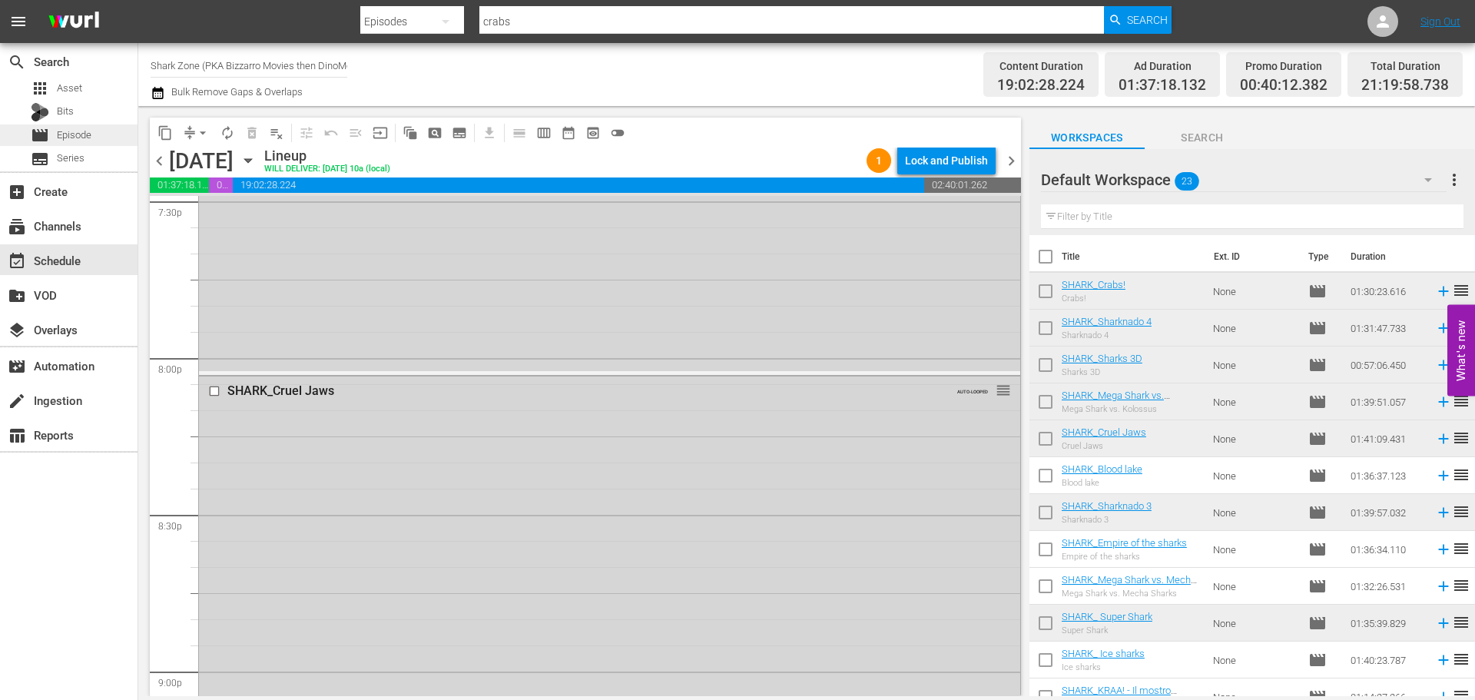
click at [82, 134] on span "Episode" at bounding box center [74, 135] width 35 height 15
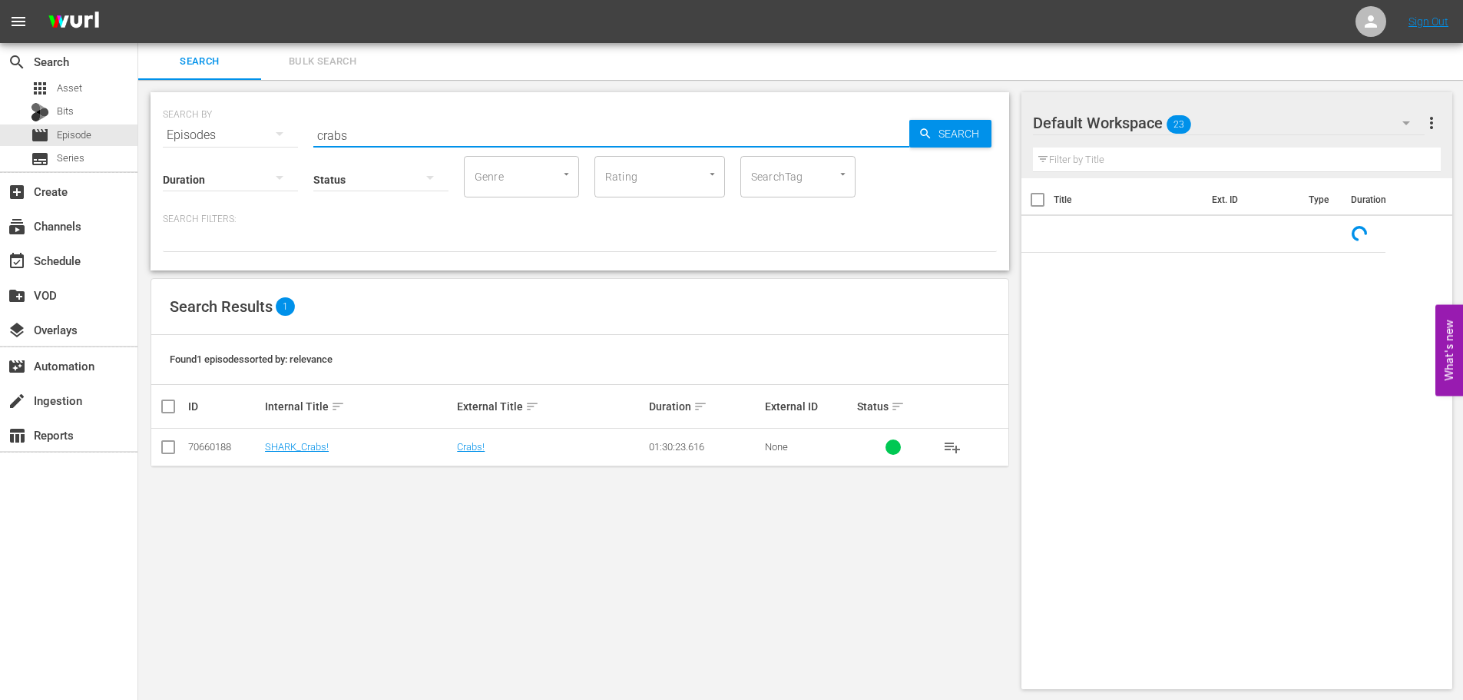
drag, startPoint x: 82, startPoint y: 134, endPoint x: 257, endPoint y: 146, distance: 175.6
click at [257, 146] on div "SEARCH BY Search By Episodes Search ID, Title, Description, Keywords, or Catego…" at bounding box center [580, 181] width 859 height 178
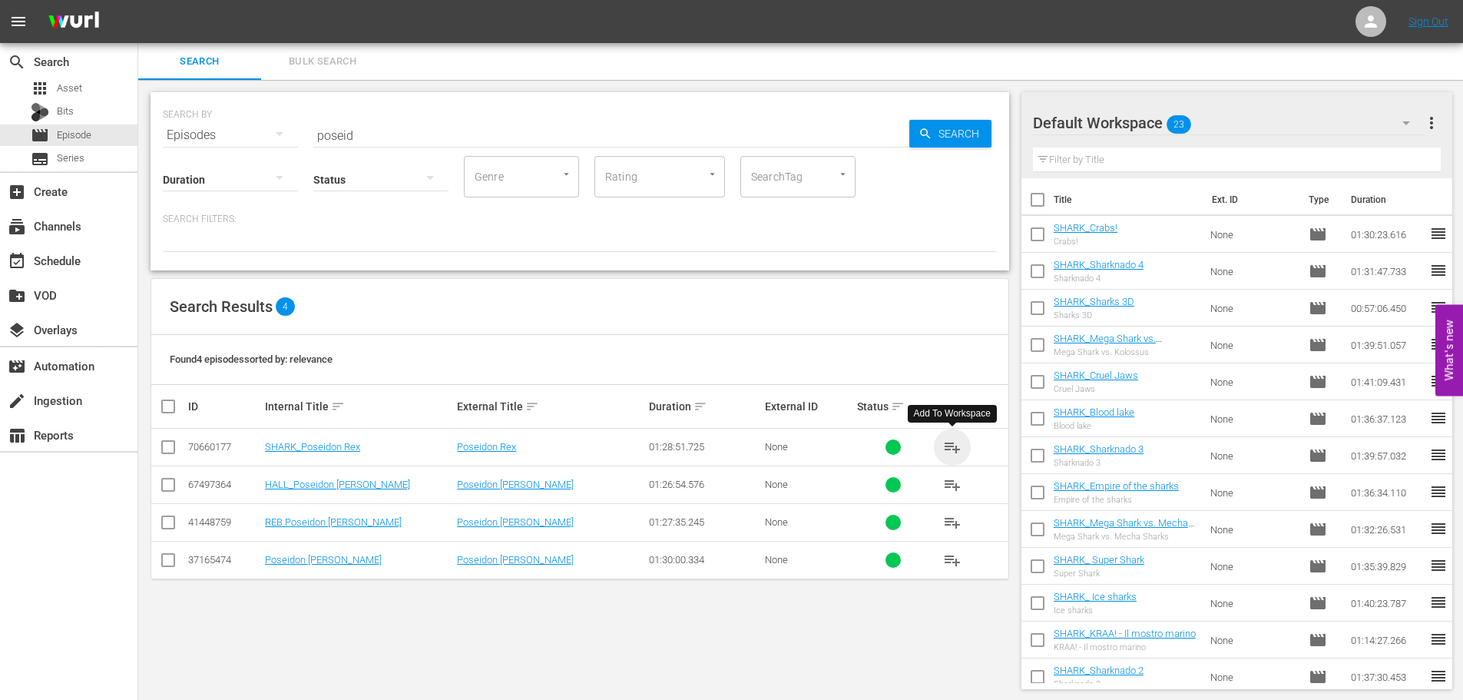
click at [944, 442] on span "playlist_add" at bounding box center [952, 447] width 18 height 18
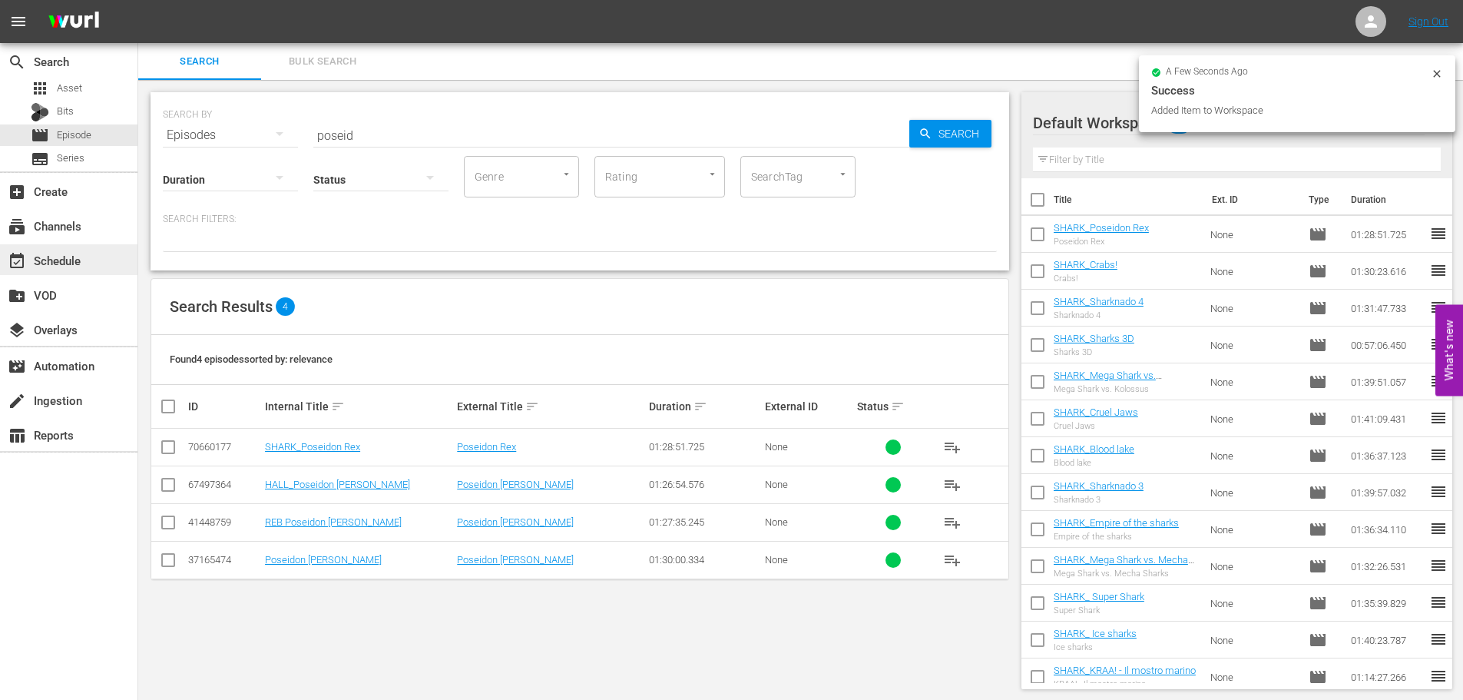
click at [103, 262] on div "event_available Schedule" at bounding box center [68, 259] width 137 height 31
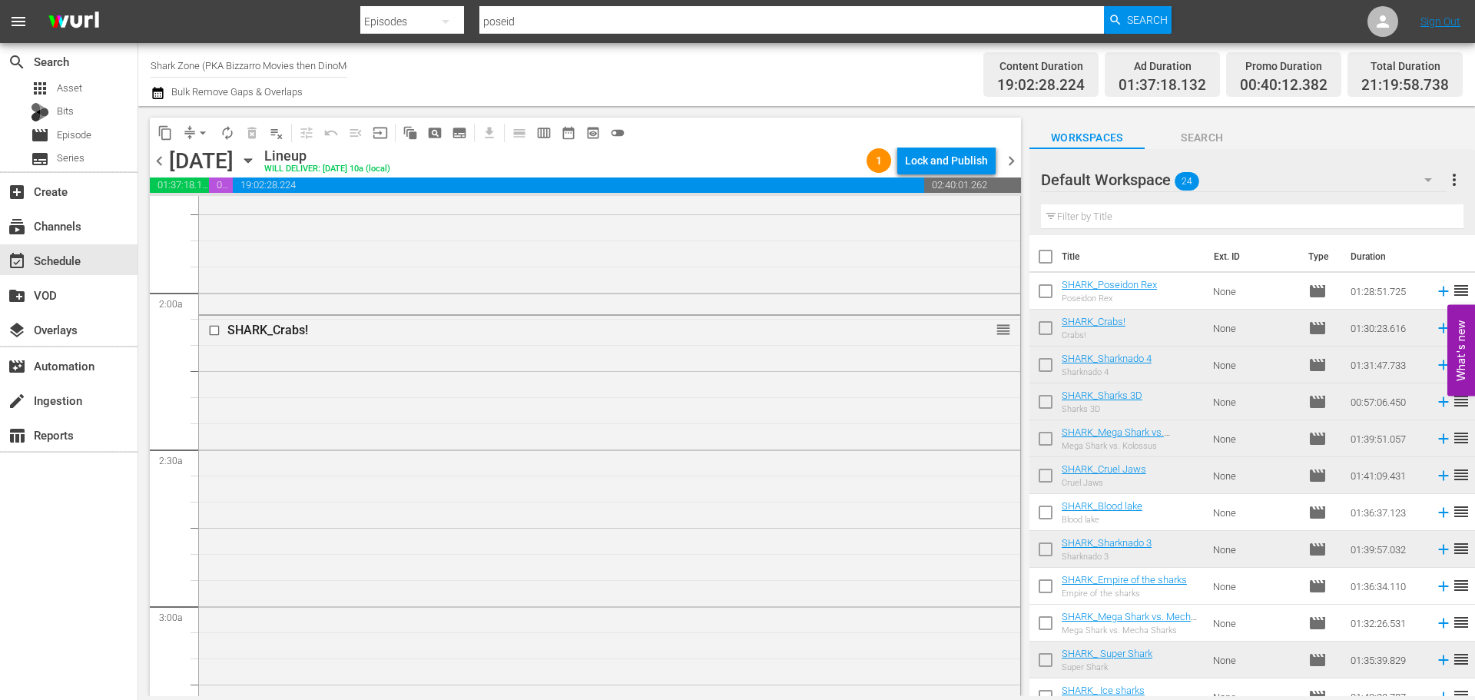
scroll to position [538, 0]
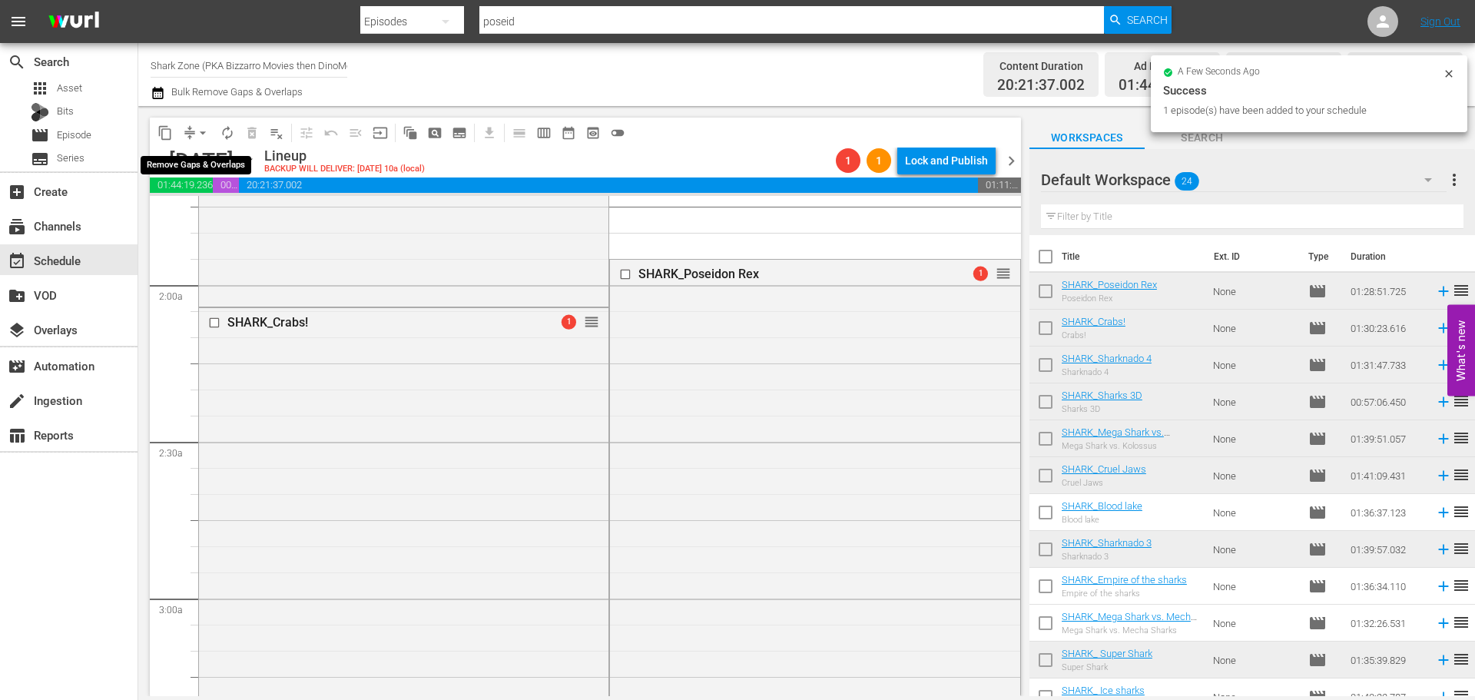
click at [202, 132] on span "arrow_drop_down" at bounding box center [202, 132] width 15 height 15
click at [210, 207] on li "Align to End of Previous Day" at bounding box center [203, 214] width 161 height 25
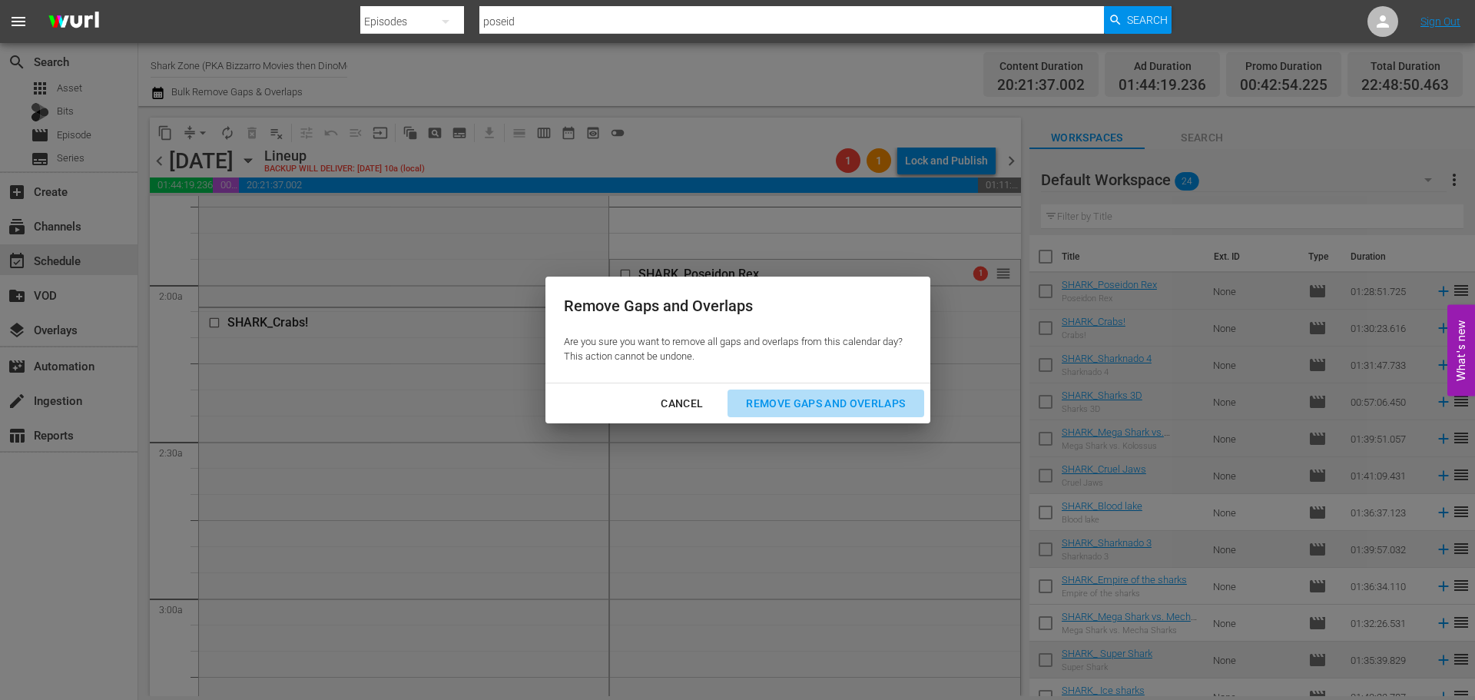
click at [829, 397] on div "Remove Gaps and Overlaps" at bounding box center [826, 403] width 184 height 19
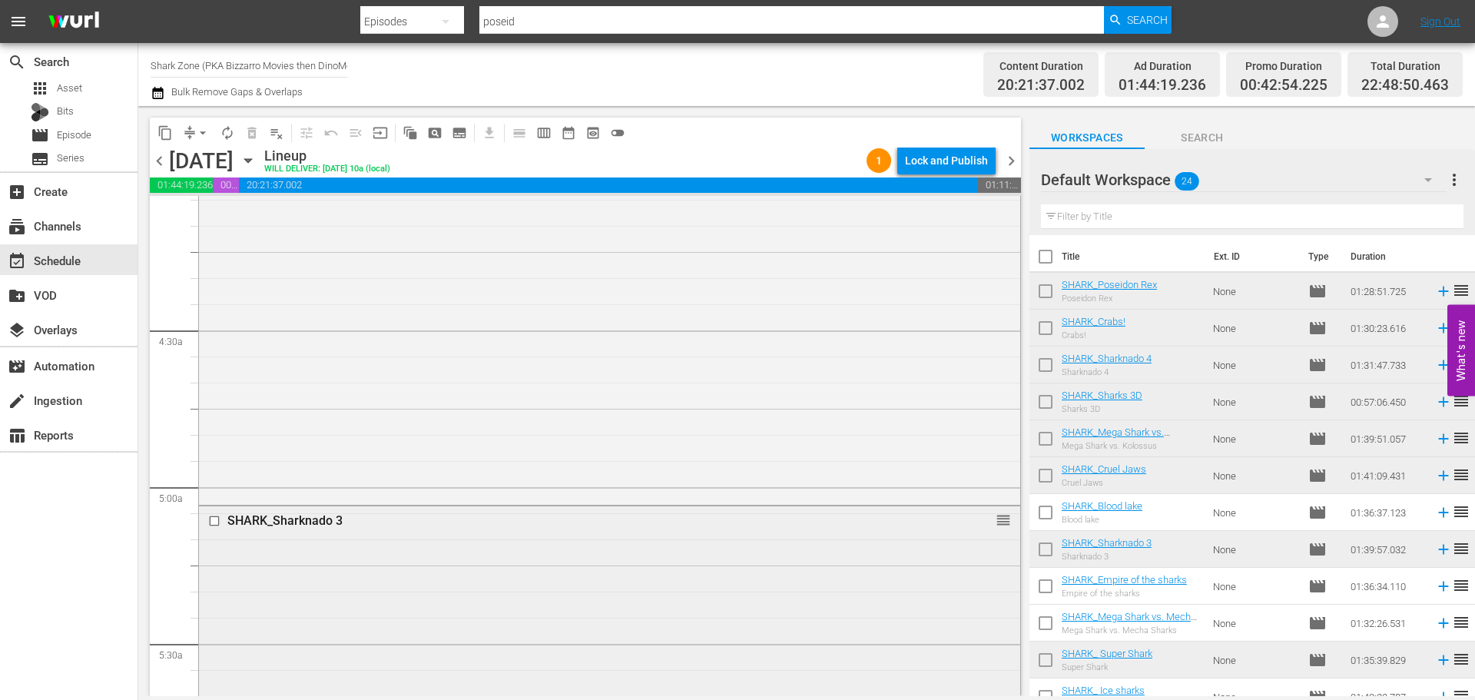
scroll to position [1459, 0]
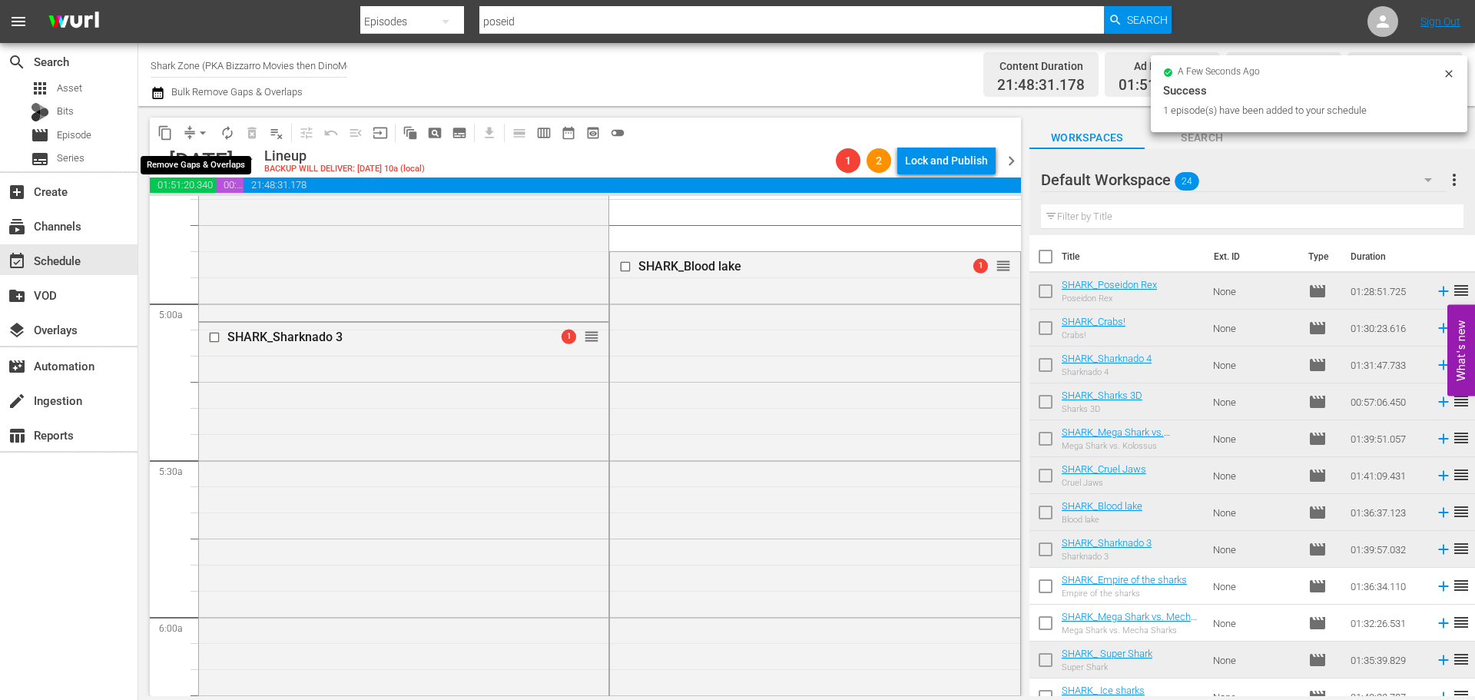
click at [198, 131] on span "arrow_drop_down" at bounding box center [202, 132] width 15 height 15
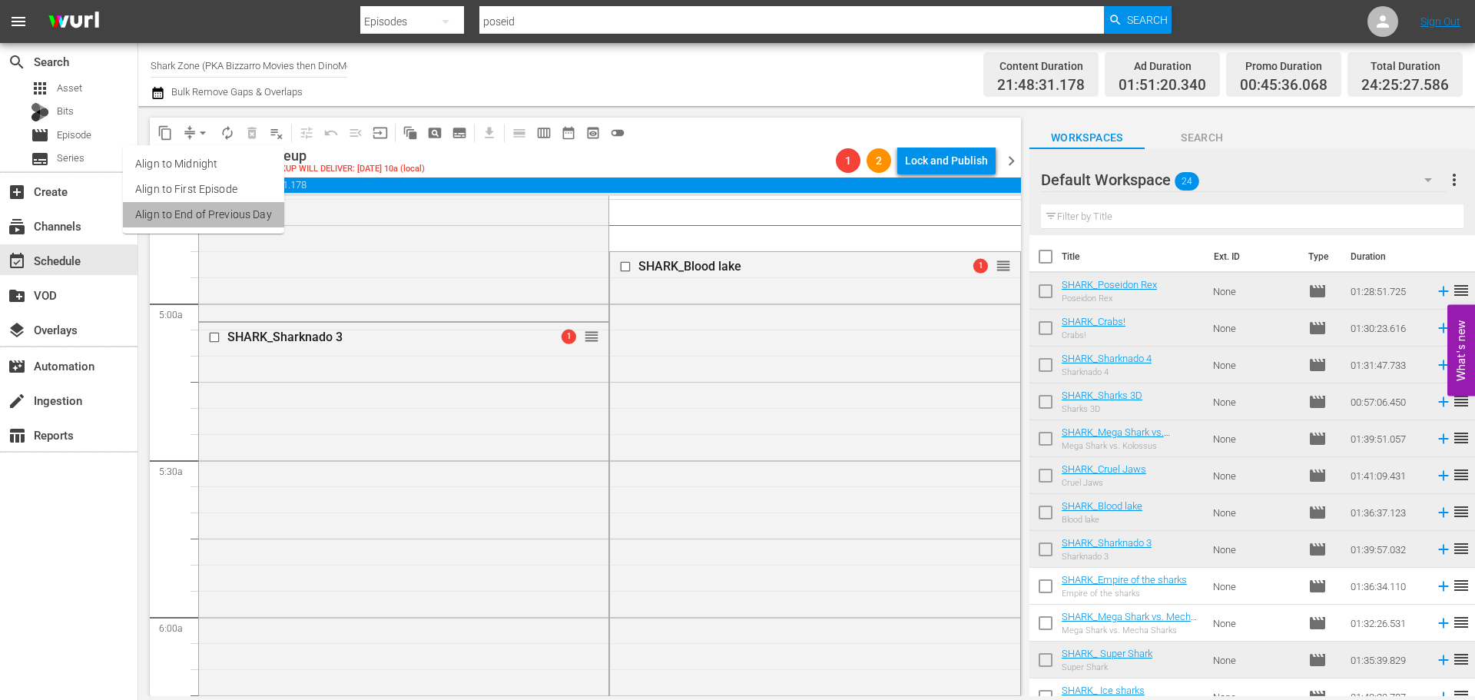
click at [220, 213] on li "Align to End of Previous Day" at bounding box center [203, 214] width 161 height 25
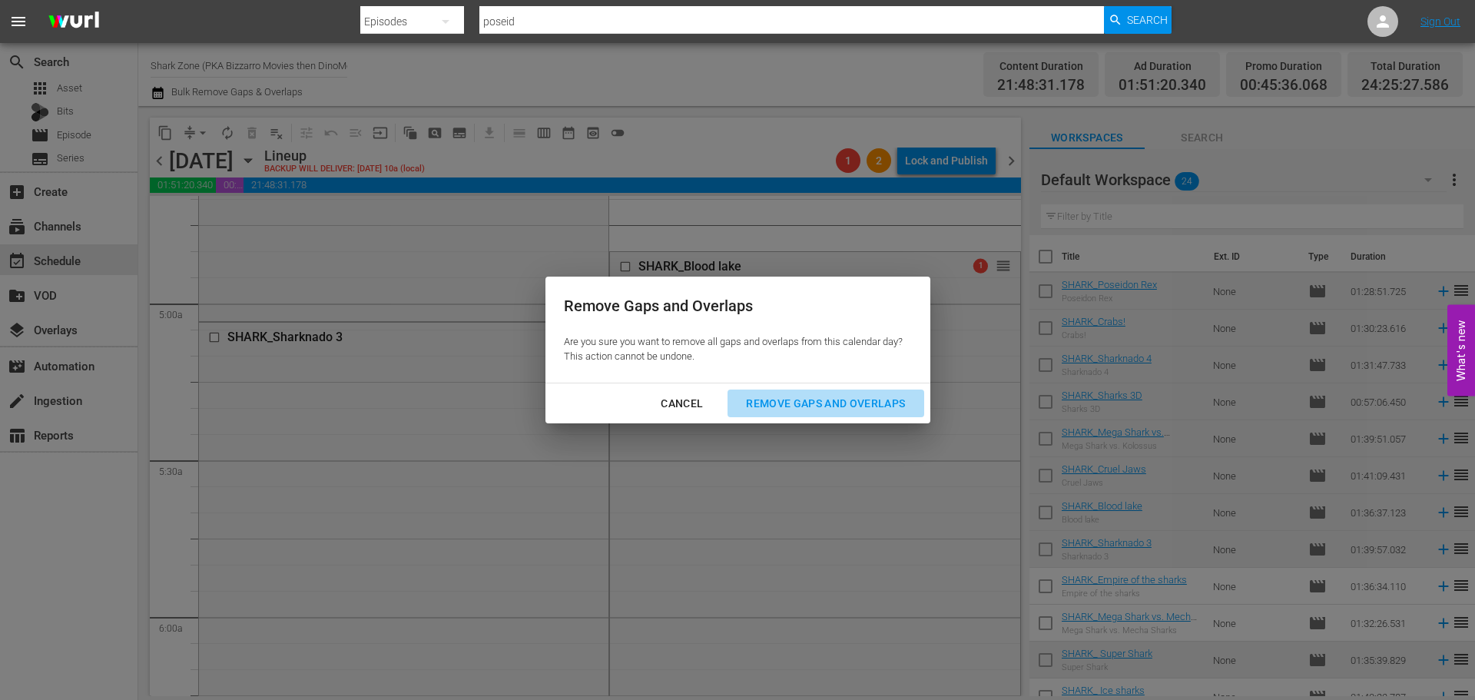
click at [831, 403] on div "Remove Gaps and Overlaps" at bounding box center [826, 403] width 184 height 19
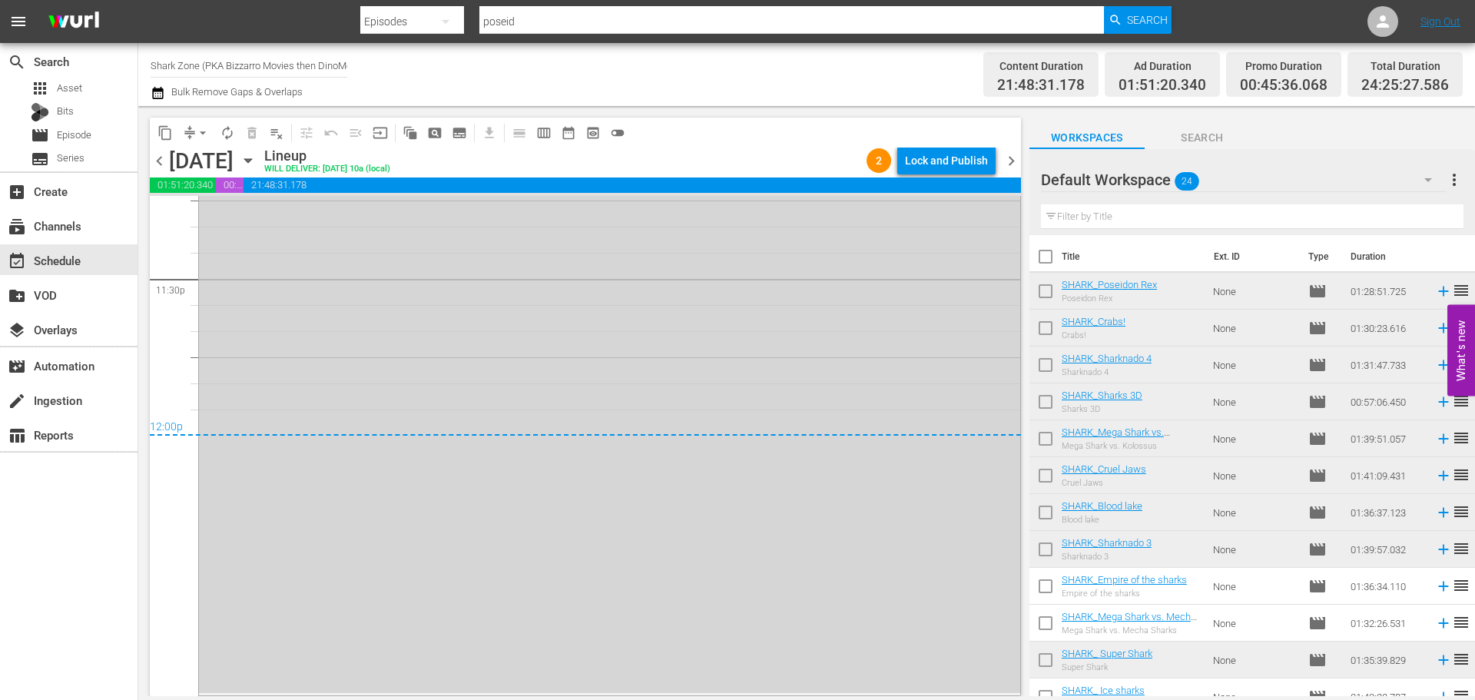
scroll to position [7095, 0]
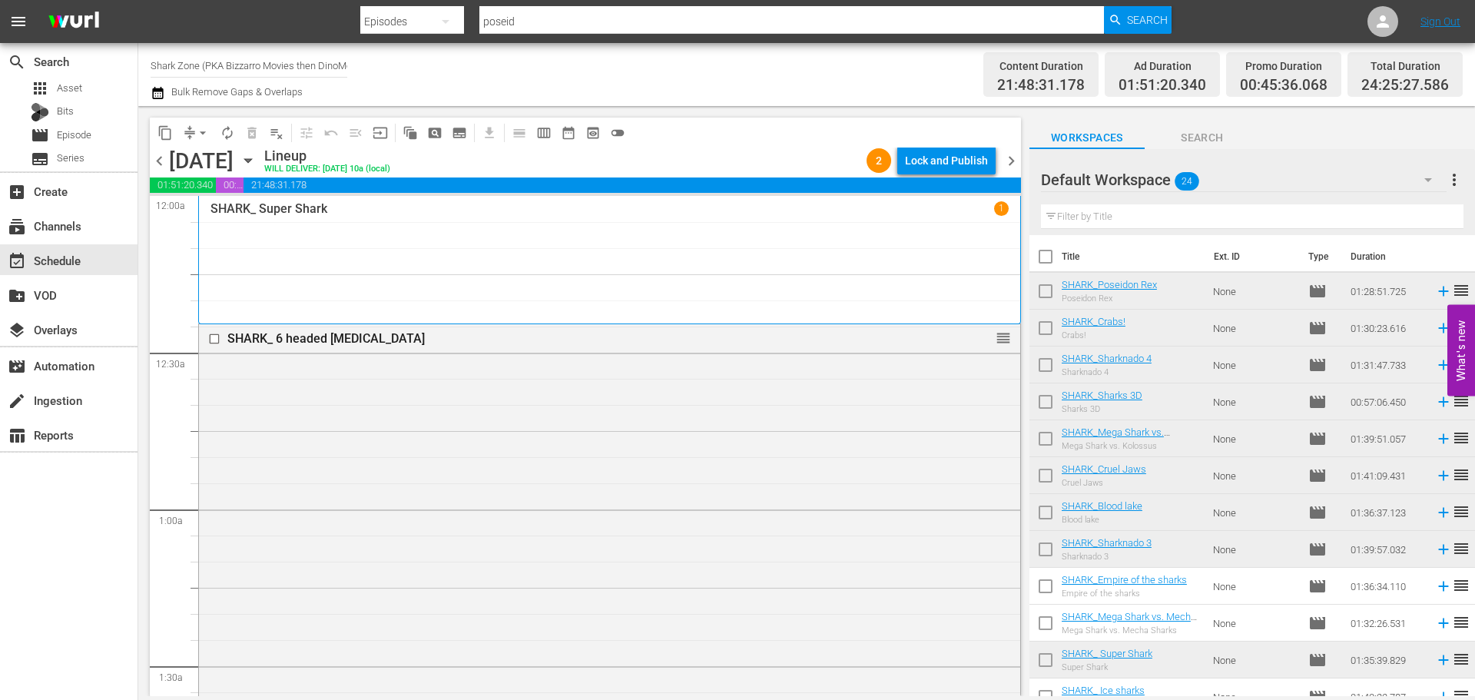
scroll to position [6865, 0]
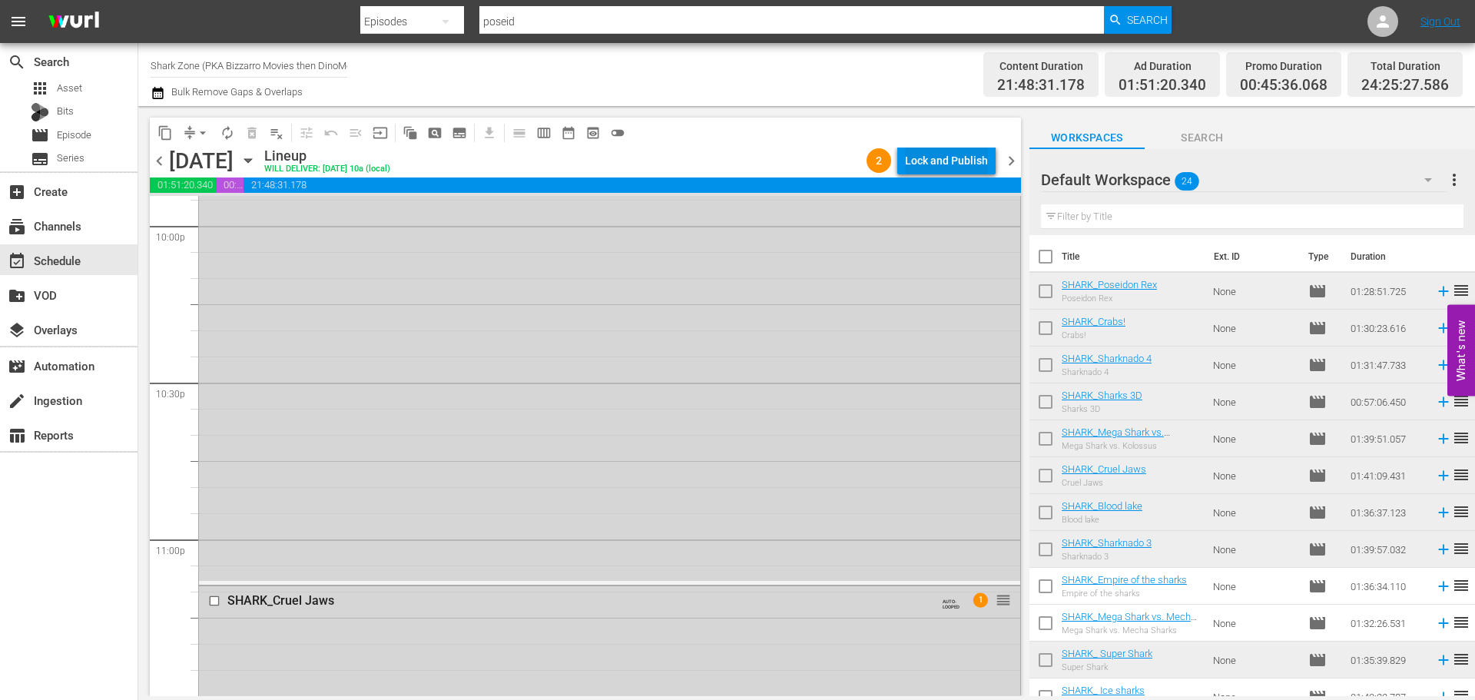
click at [962, 156] on div "Lock and Publish" at bounding box center [946, 161] width 83 height 28
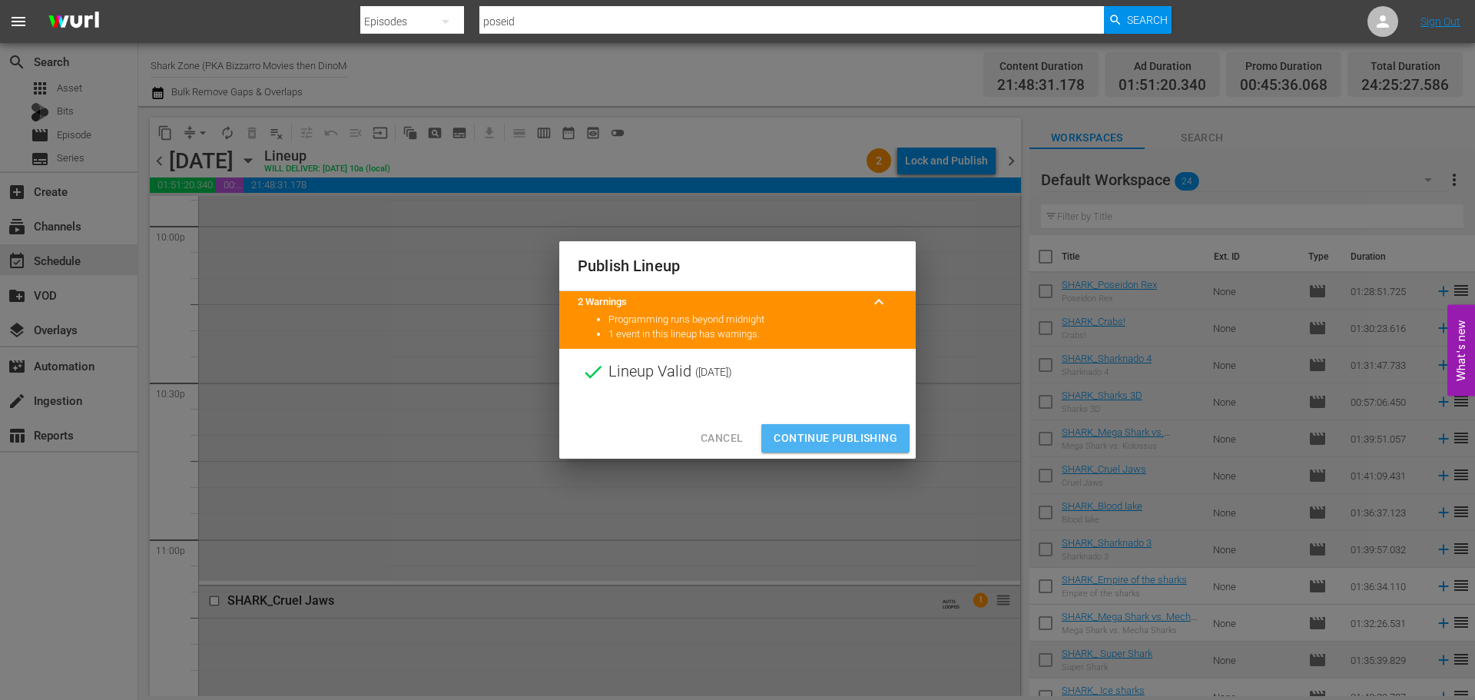
click at [850, 436] on span "Continue Publishing" at bounding box center [835, 438] width 124 height 19
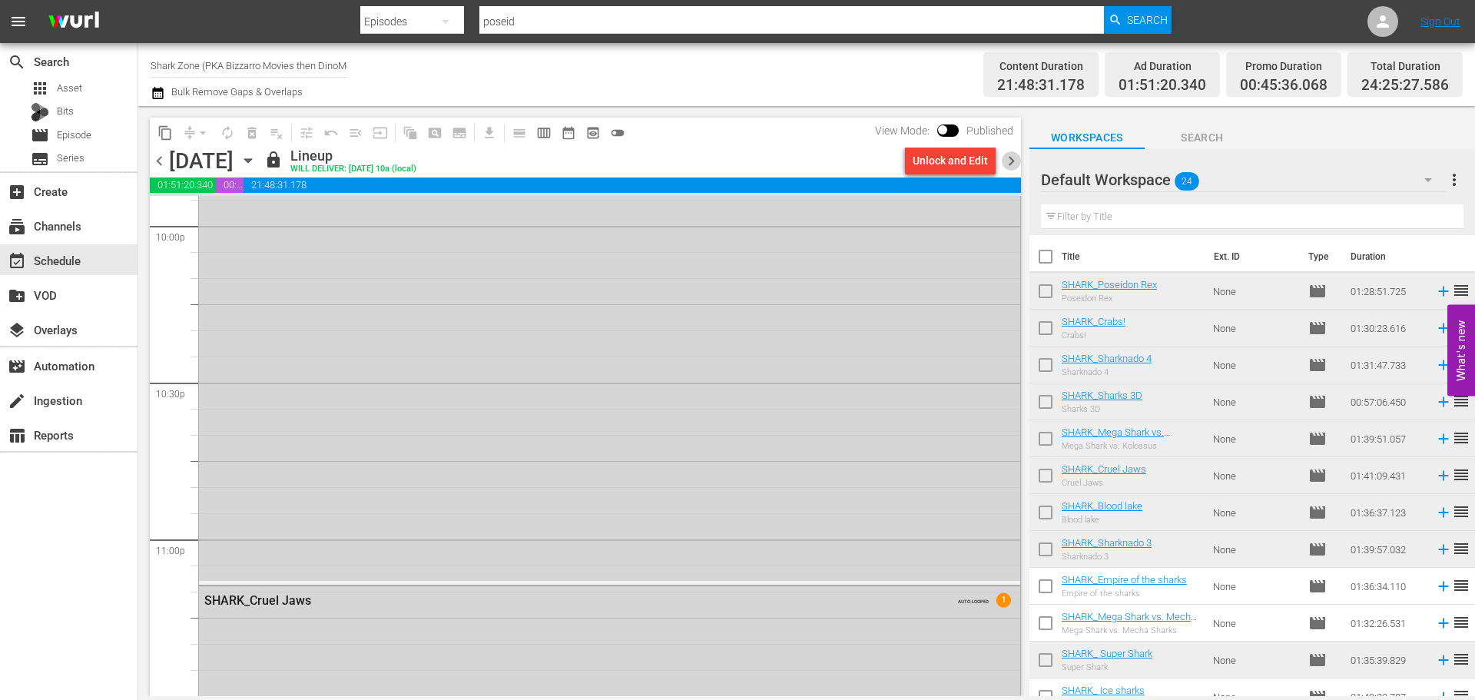
click at [1007, 159] on span "chevron_right" at bounding box center [1011, 160] width 19 height 19
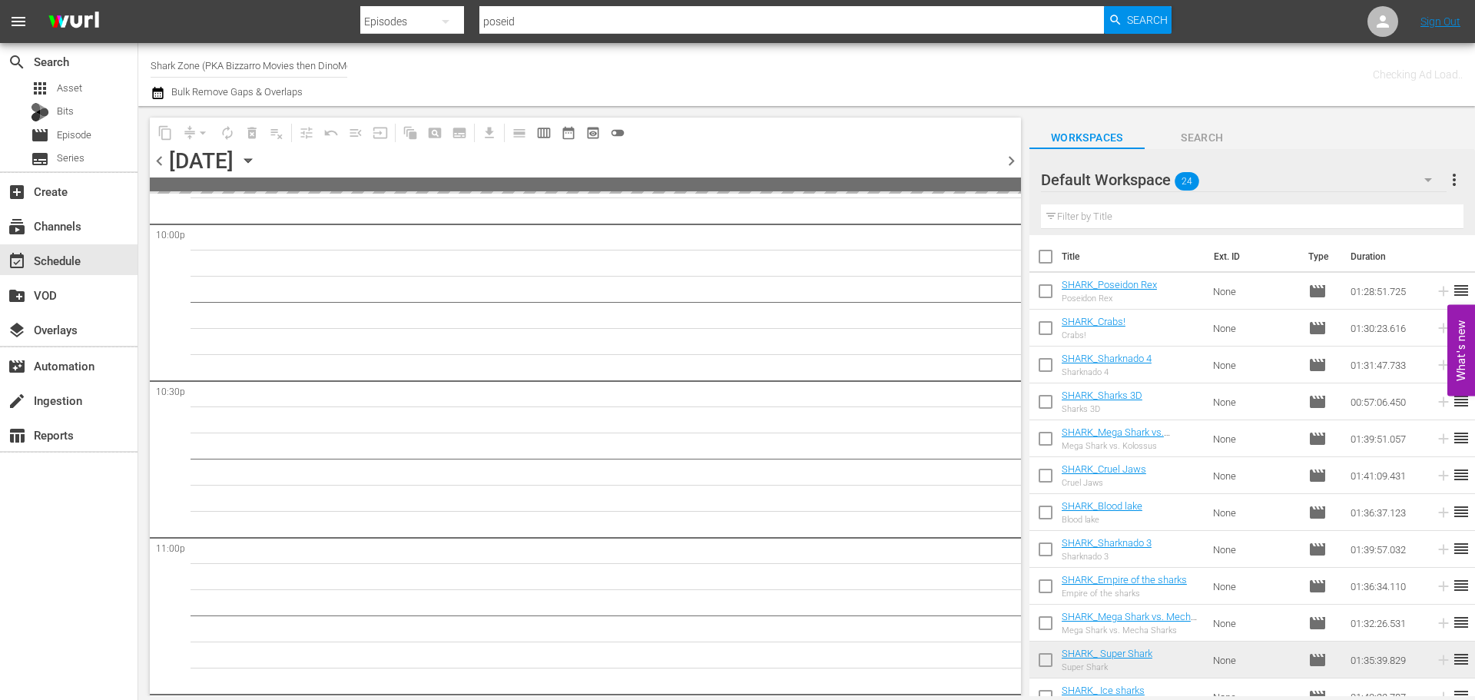
scroll to position [6995, 0]
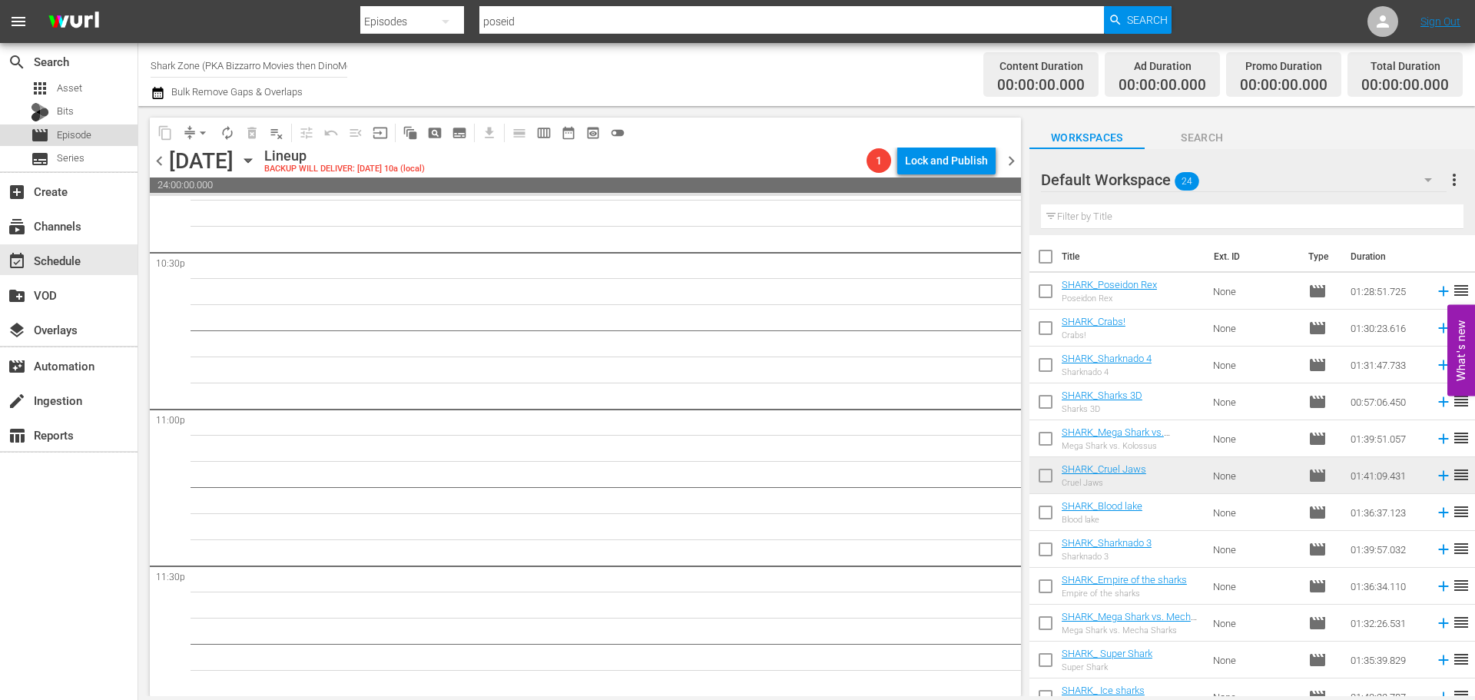
click at [86, 134] on span "Episode" at bounding box center [74, 135] width 35 height 15
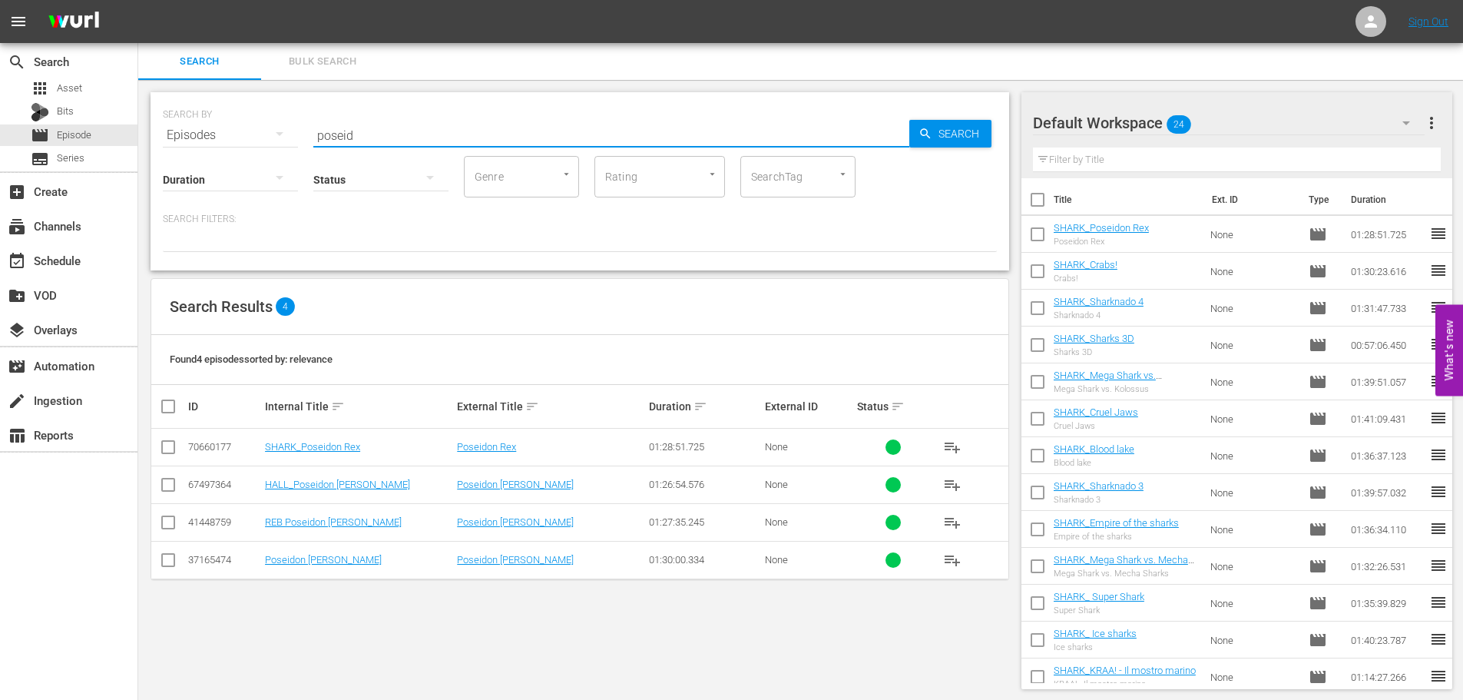
drag, startPoint x: 367, startPoint y: 133, endPoint x: 272, endPoint y: 146, distance: 96.1
click at [272, 146] on div "SEARCH BY Search By Episodes Search ID, Title, Description, Keywords, or Catego…" at bounding box center [580, 181] width 859 height 178
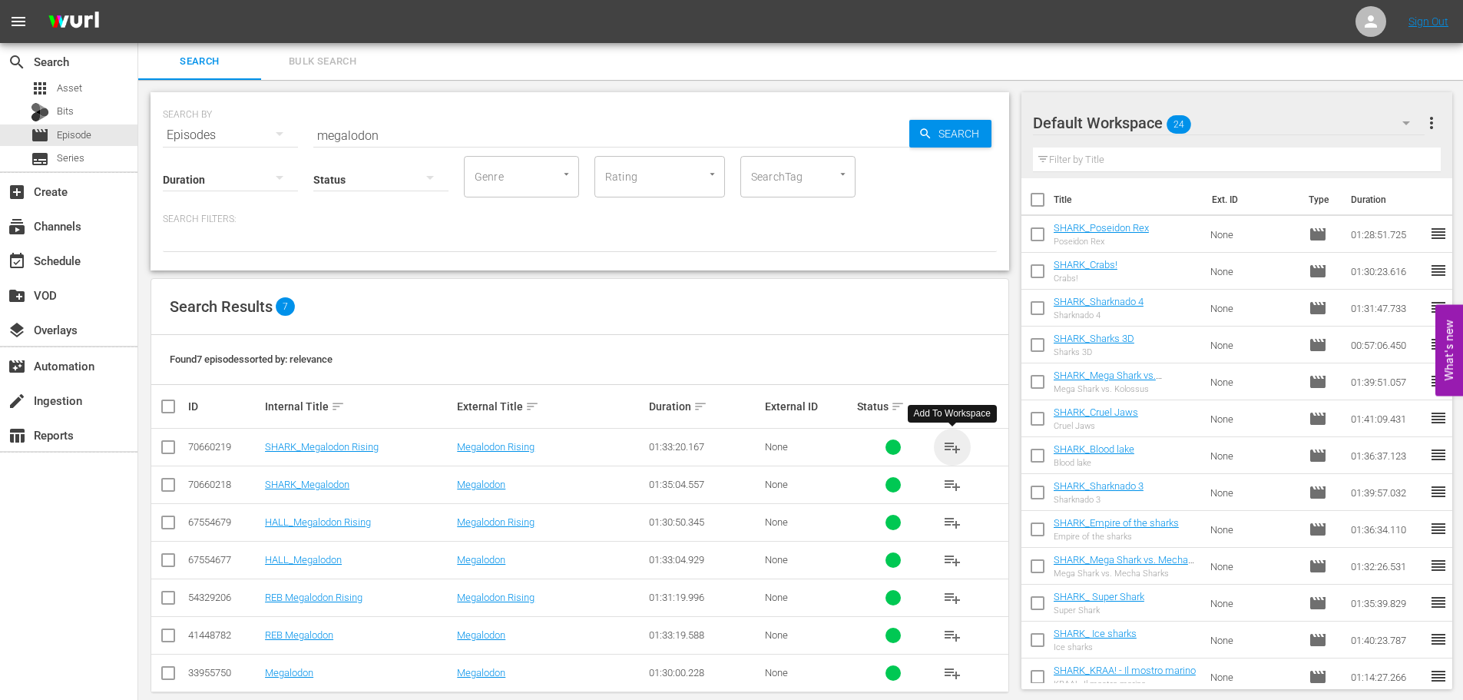
click at [951, 449] on span "playlist_add" at bounding box center [952, 447] width 18 height 18
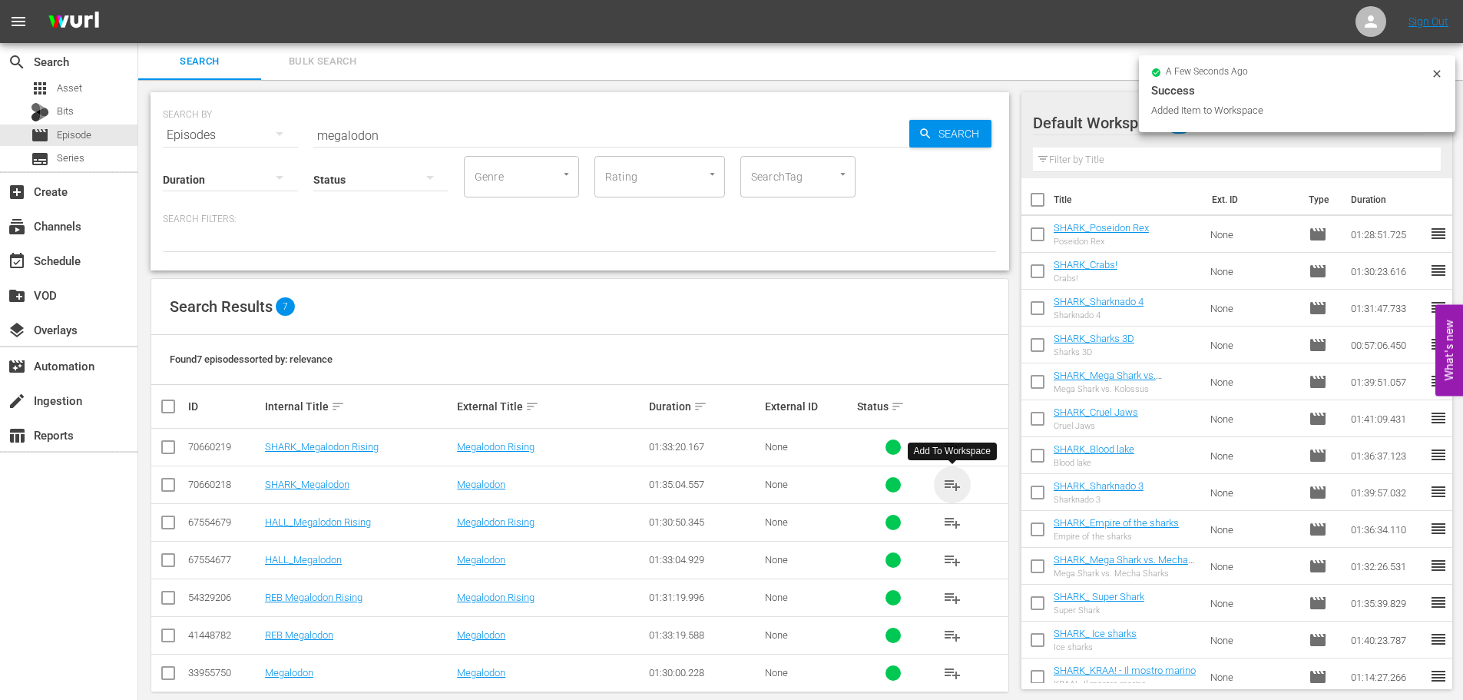
click at [951, 486] on span "playlist_add" at bounding box center [952, 484] width 18 height 18
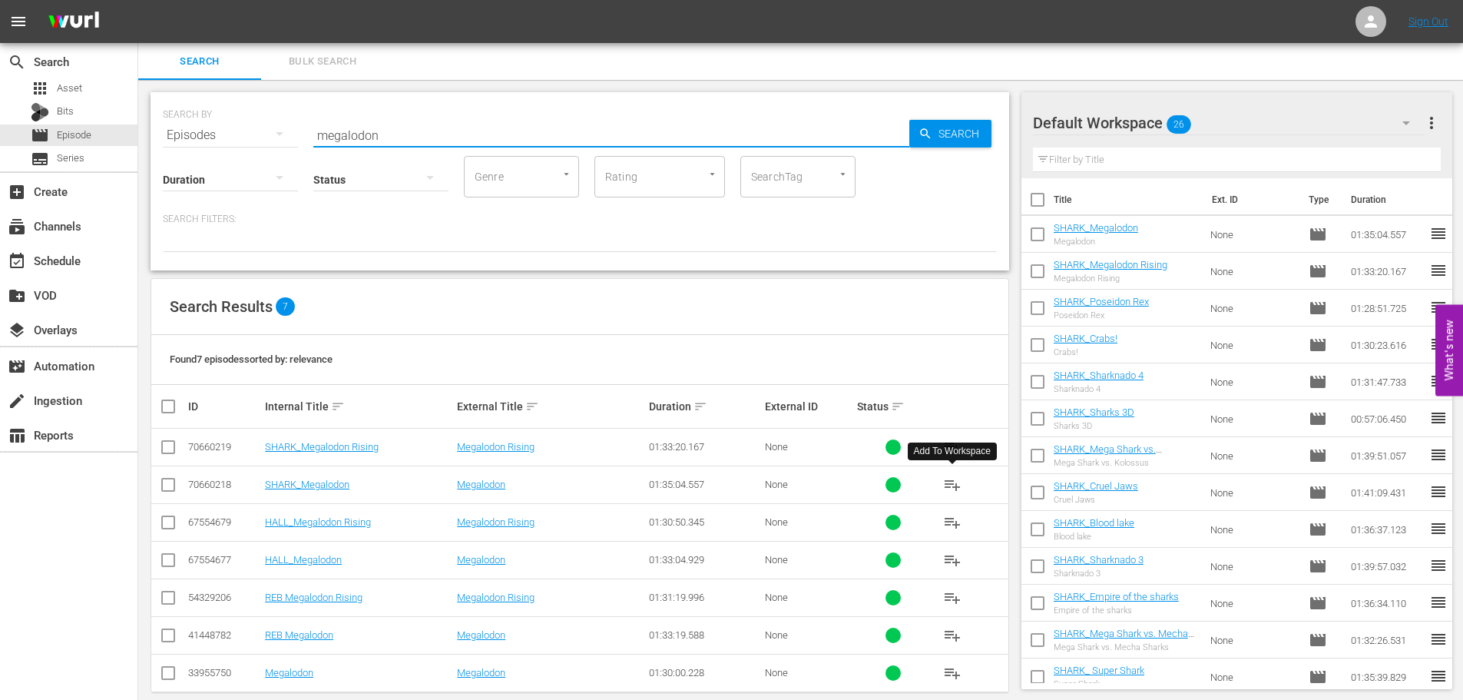
drag, startPoint x: 387, startPoint y: 127, endPoint x: 229, endPoint y: 150, distance: 159.9
click at [229, 150] on div "SEARCH BY Search By Episodes Search ID, Title, Description, Keywords, or Catego…" at bounding box center [580, 181] width 859 height 178
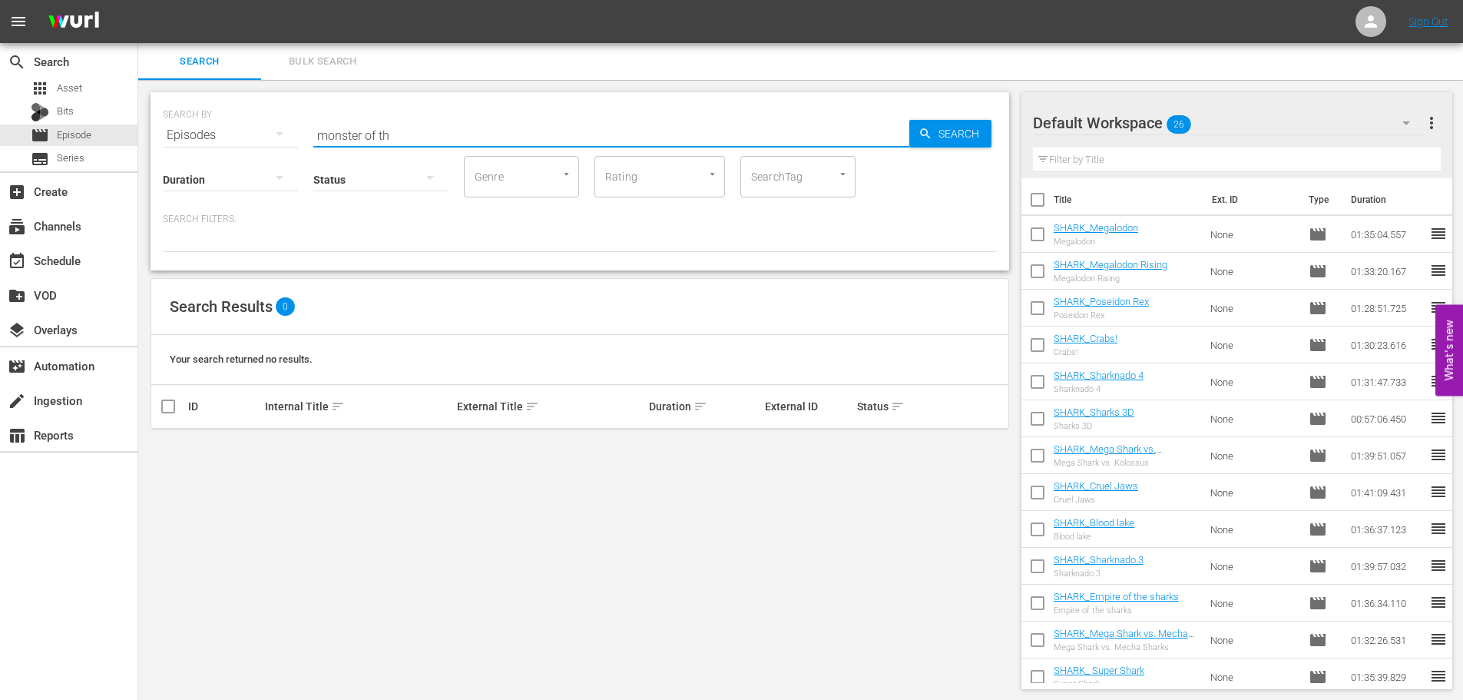
drag, startPoint x: 462, startPoint y: 137, endPoint x: 163, endPoint y: 142, distance: 299.6
click at [163, 142] on div "SEARCH BY Search By Episodes Search ID, Title, Description, Keywords, or Catego…" at bounding box center [580, 181] width 859 height 178
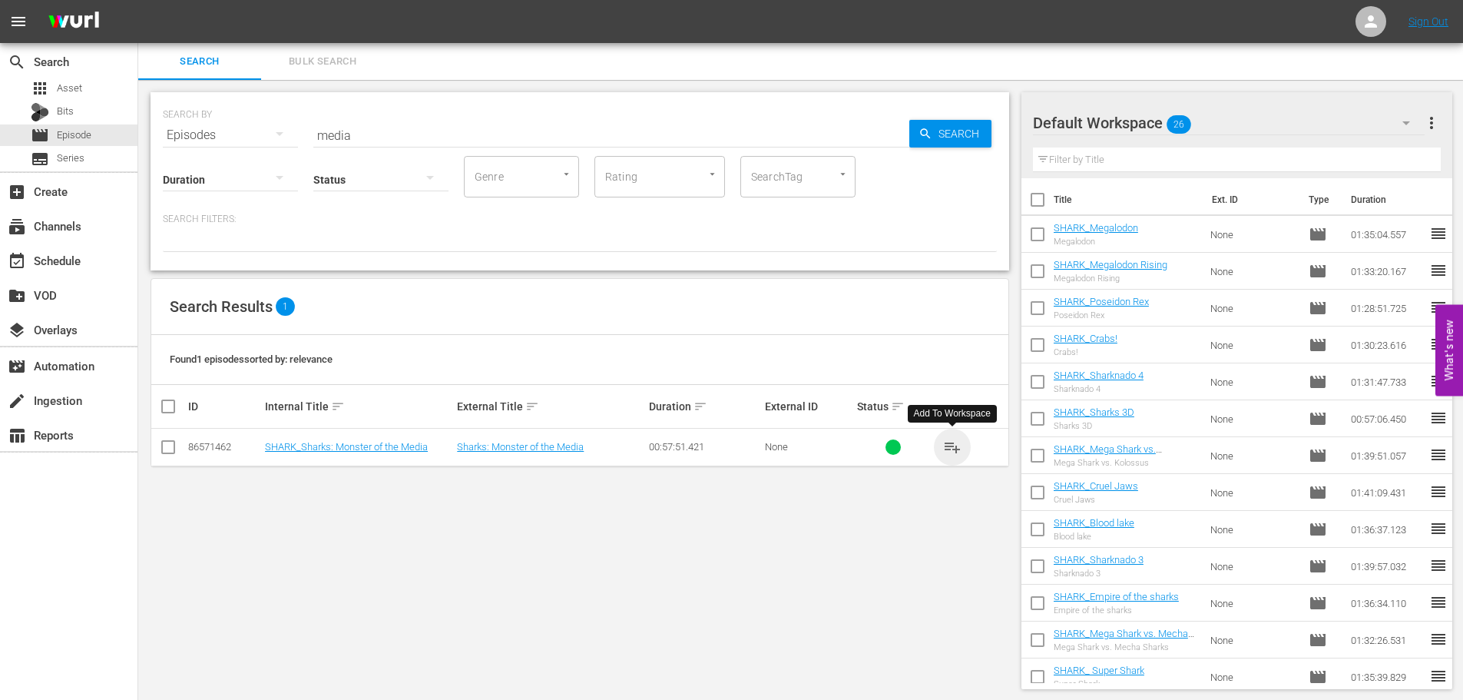
click at [949, 448] on span "playlist_add" at bounding box center [952, 447] width 18 height 18
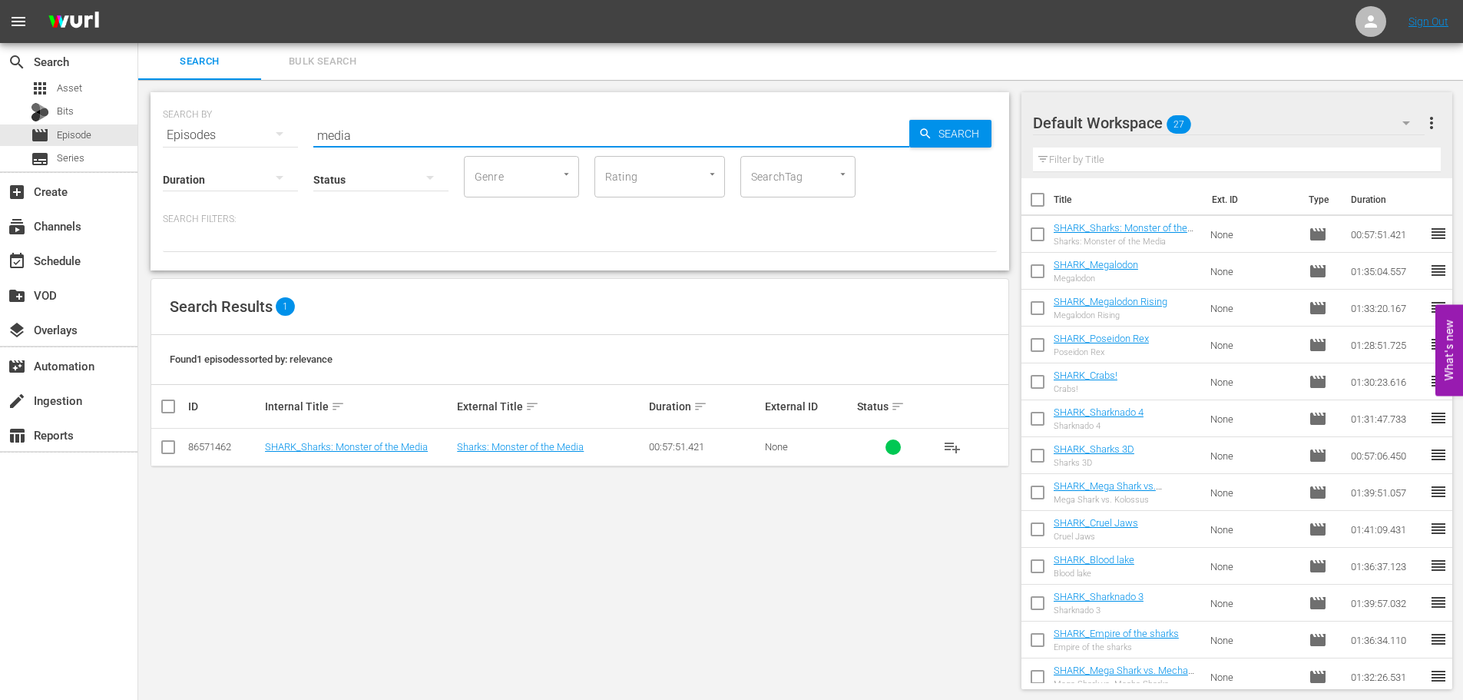
drag, startPoint x: 380, startPoint y: 134, endPoint x: 303, endPoint y: 136, distance: 76.8
click at [301, 137] on div "SEARCH BY Search By Episodes Search ID, Title, Description, Keywords, or Catego…" at bounding box center [580, 125] width 834 height 55
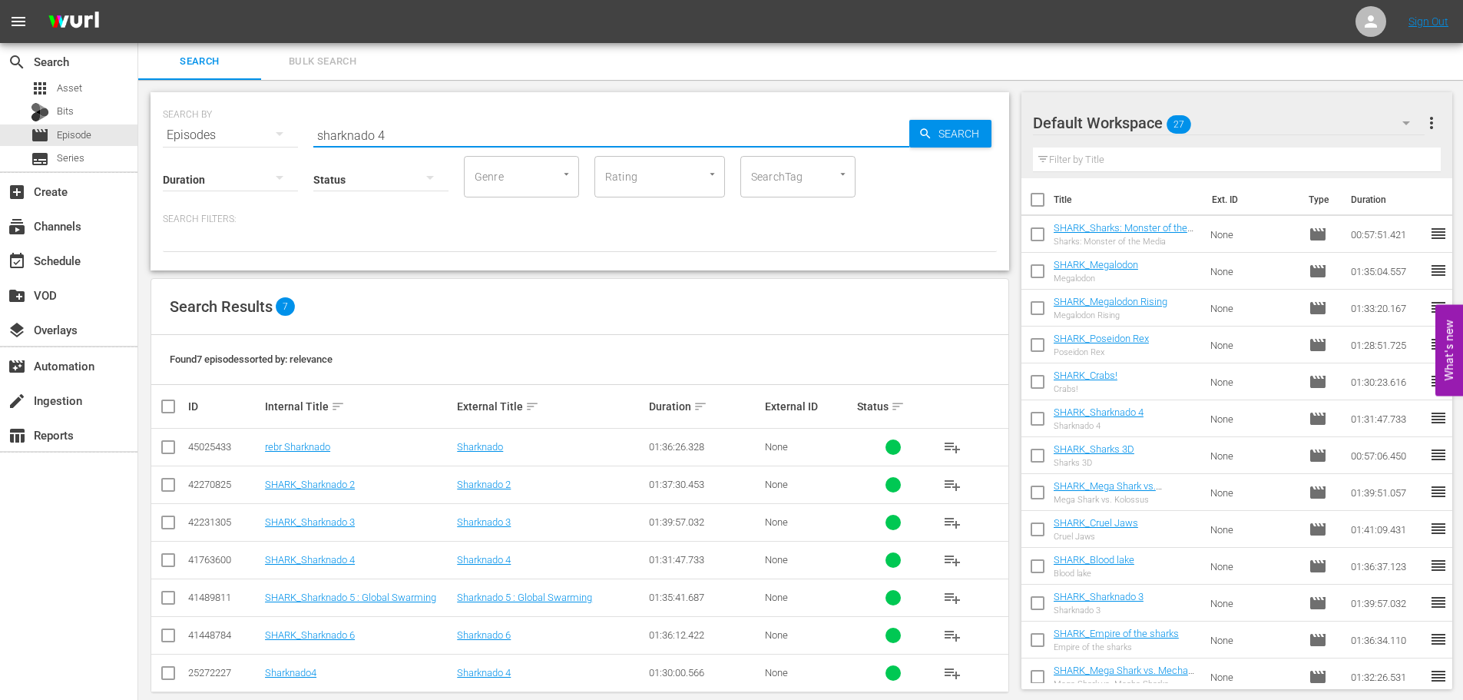
click at [410, 137] on input "sharknado 4" at bounding box center [611, 135] width 596 height 37
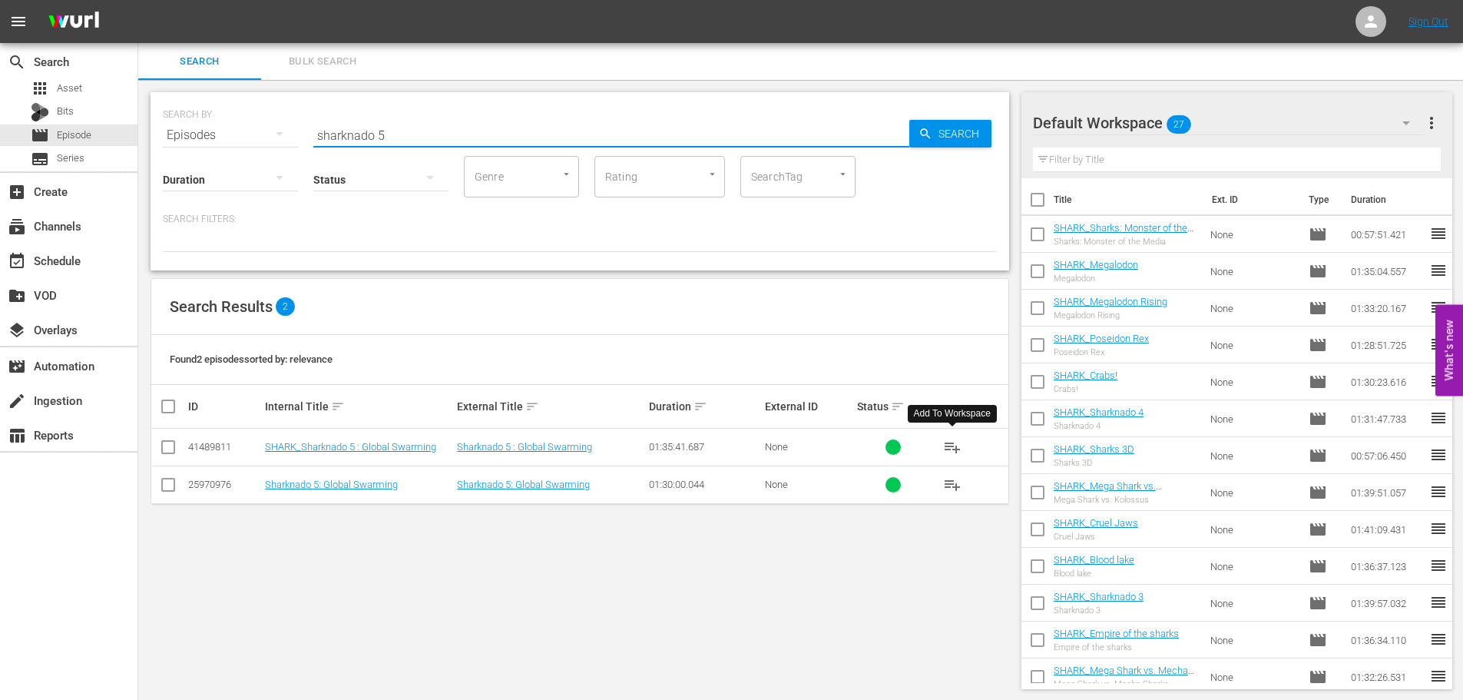
click at [958, 449] on span "playlist_add" at bounding box center [952, 447] width 18 height 18
drag, startPoint x: 397, startPoint y: 135, endPoint x: 211, endPoint y: 167, distance: 188.5
click at [211, 167] on div "SEARCH BY Search By Episodes Search ID, Title, Description, Keywords, or Catego…" at bounding box center [580, 181] width 859 height 178
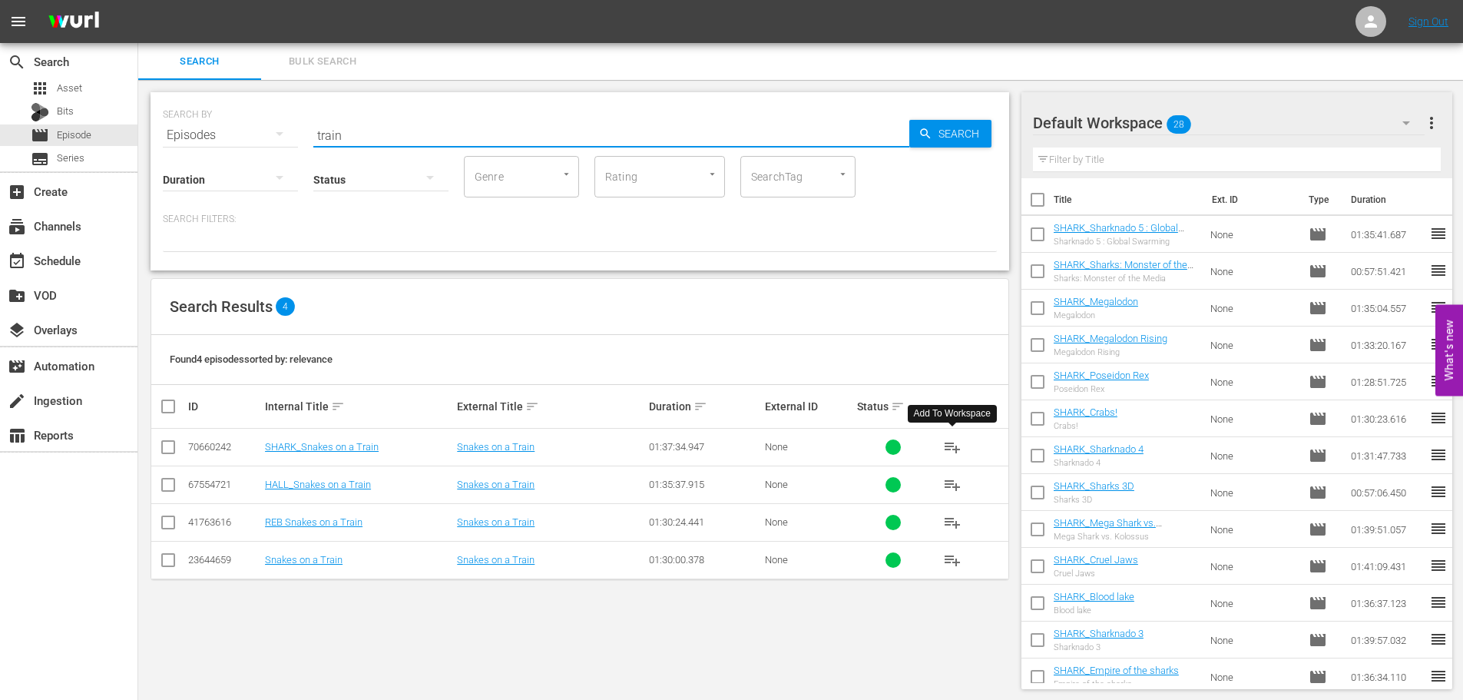
type input "train"
click at [948, 452] on span "playlist_add" at bounding box center [952, 447] width 18 height 18
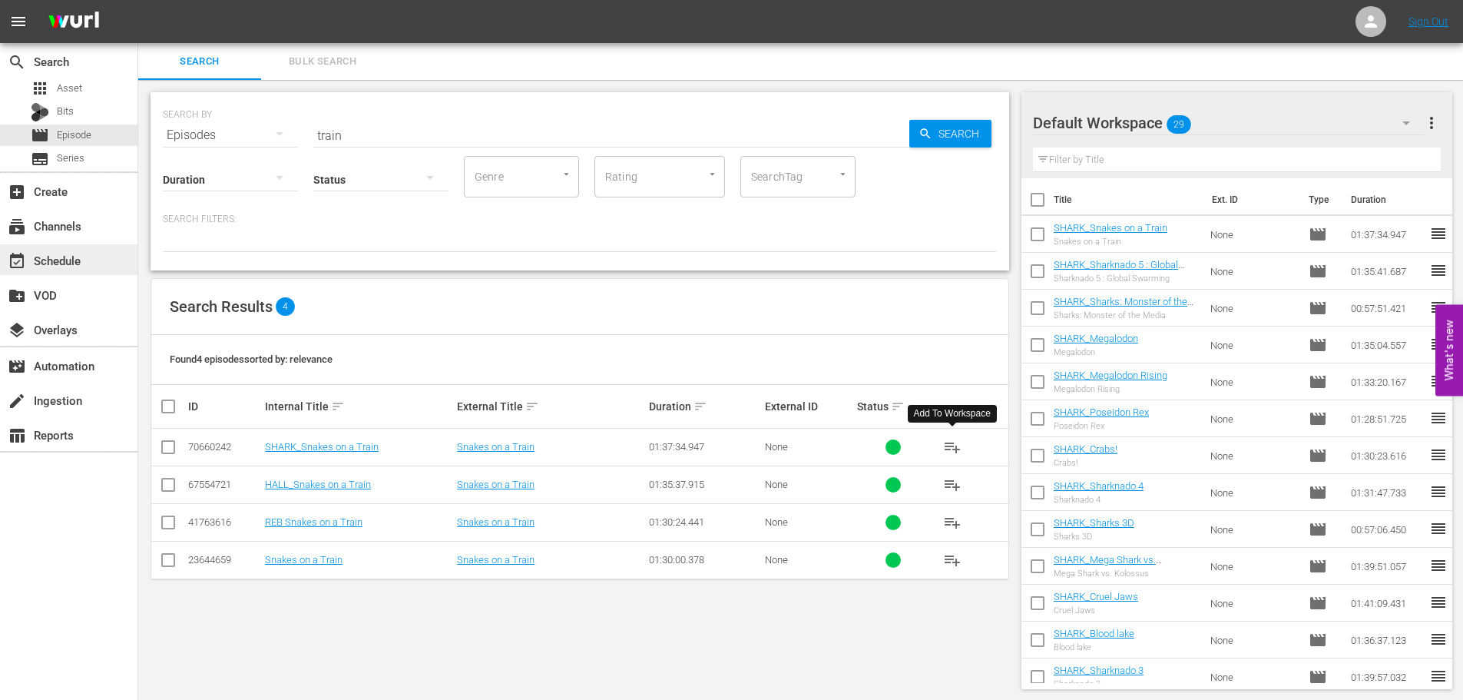
click at [91, 261] on div "event_available Schedule" at bounding box center [68, 259] width 137 height 31
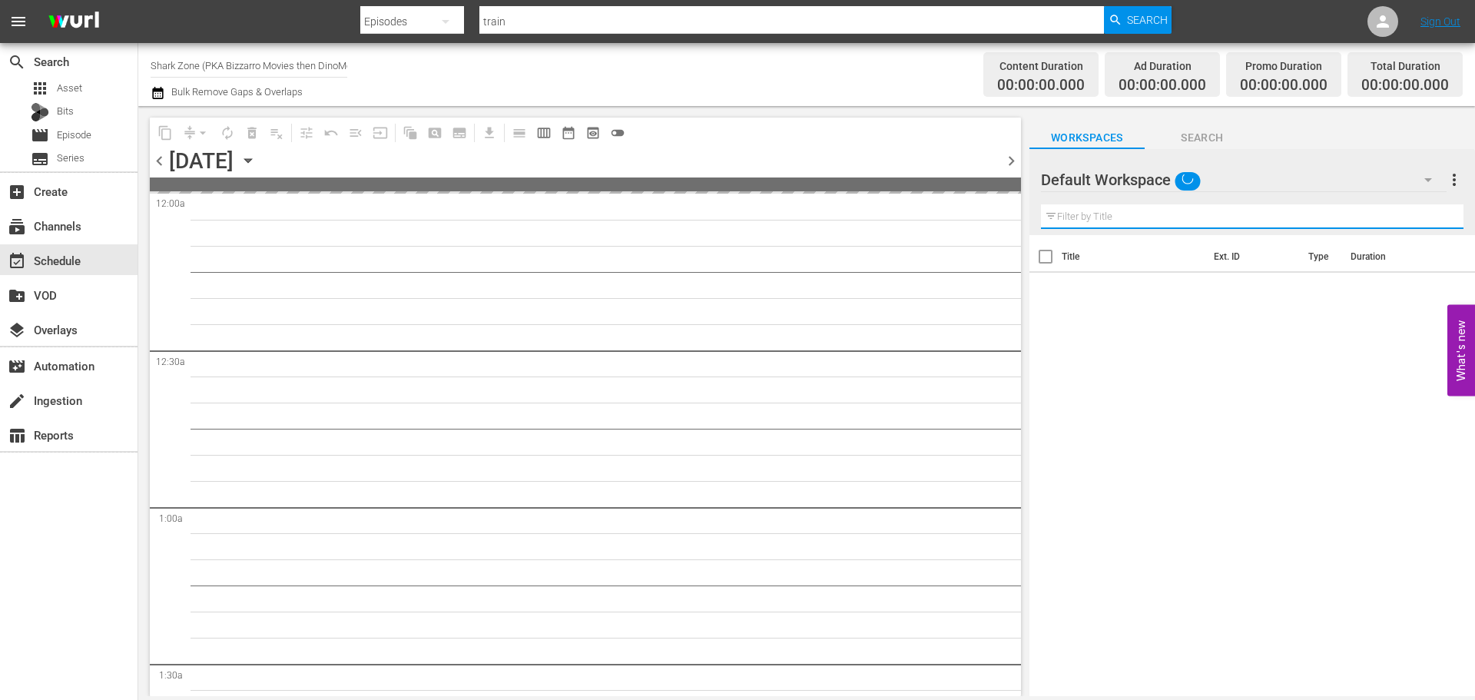
click at [1092, 225] on input "text" at bounding box center [1252, 216] width 422 height 25
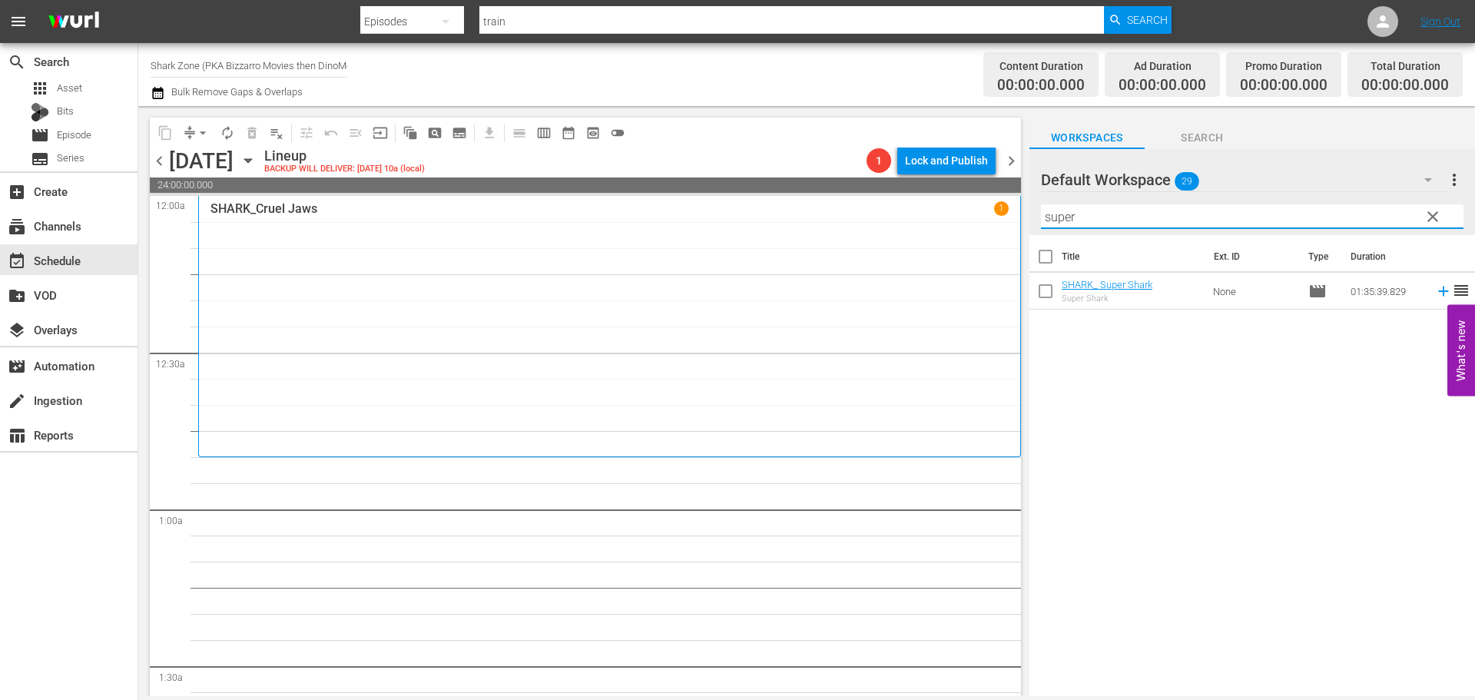
type input "super"
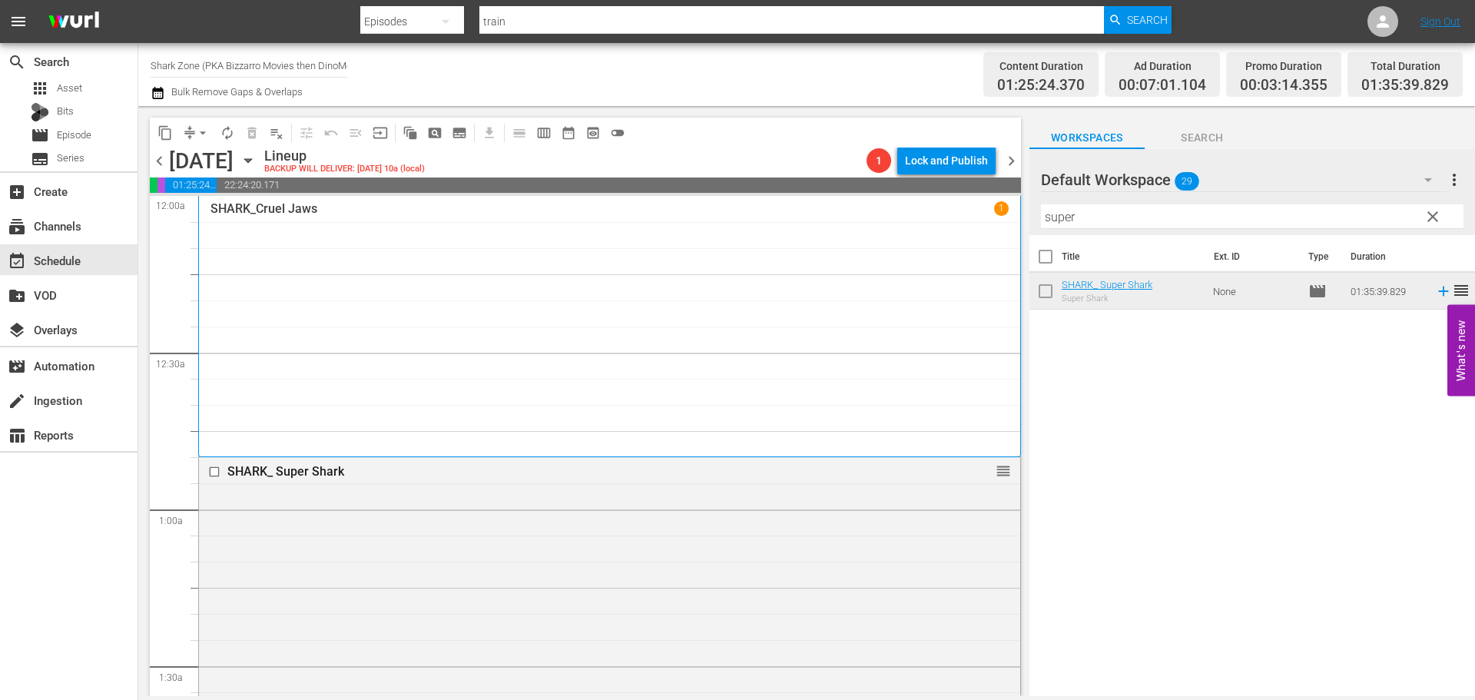
drag, startPoint x: 1443, startPoint y: 222, endPoint x: 668, endPoint y: 451, distance: 807.4
click at [1443, 222] on button "clear" at bounding box center [1431, 216] width 25 height 25
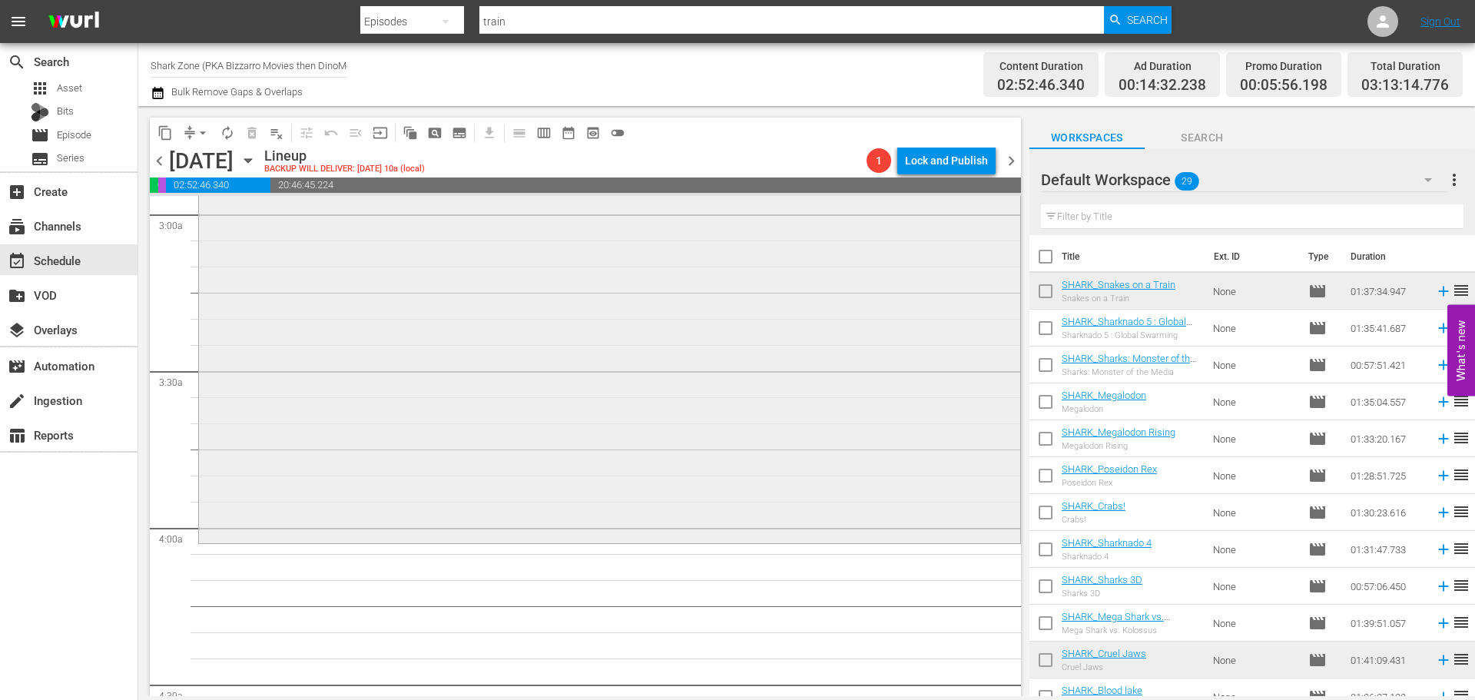
scroll to position [1075, 0]
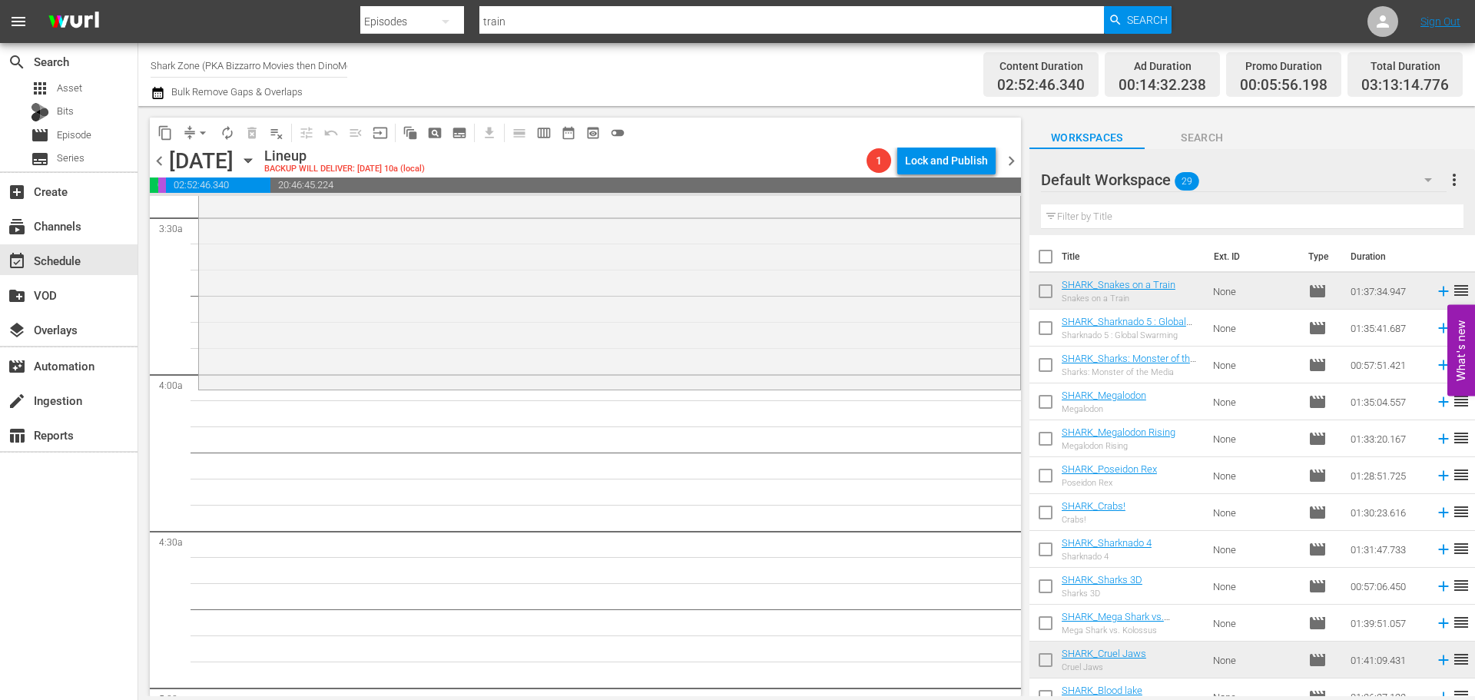
click at [1083, 222] on input "text" at bounding box center [1252, 216] width 422 height 25
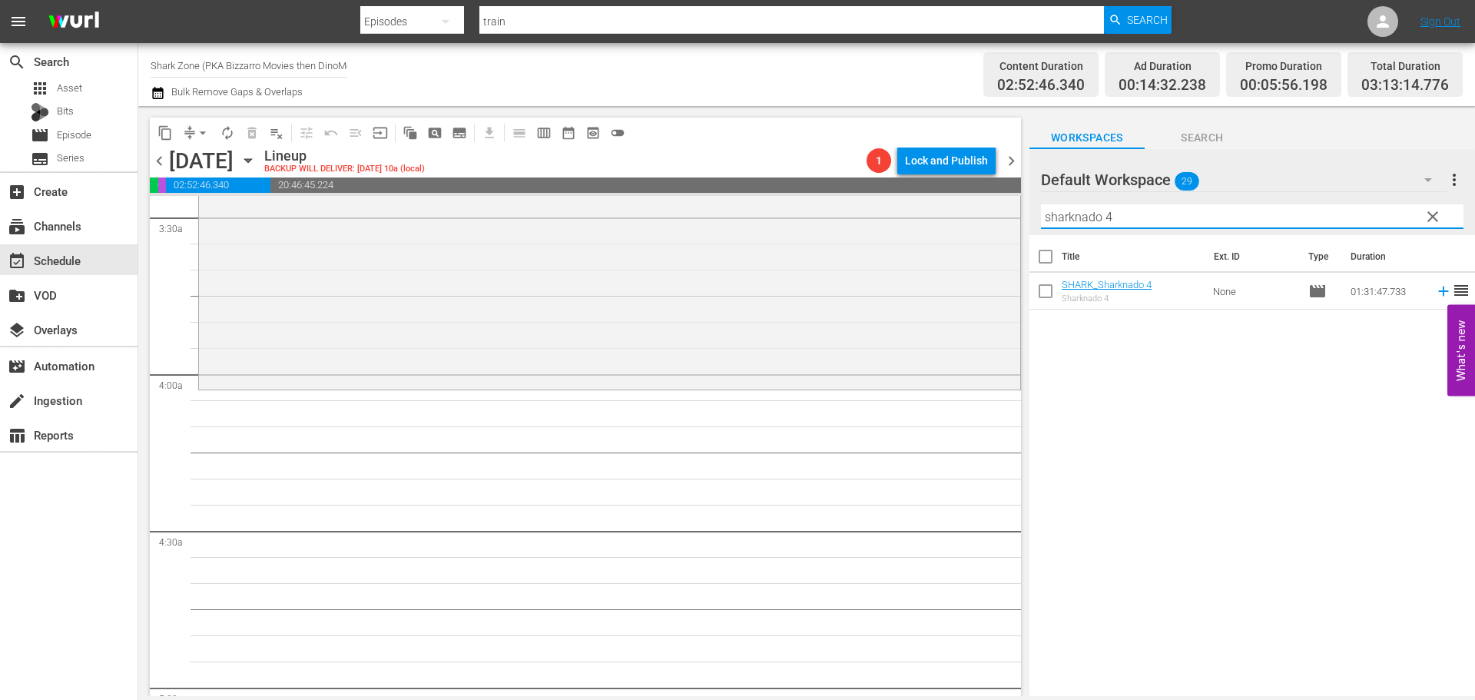
type input "sharknado 4"
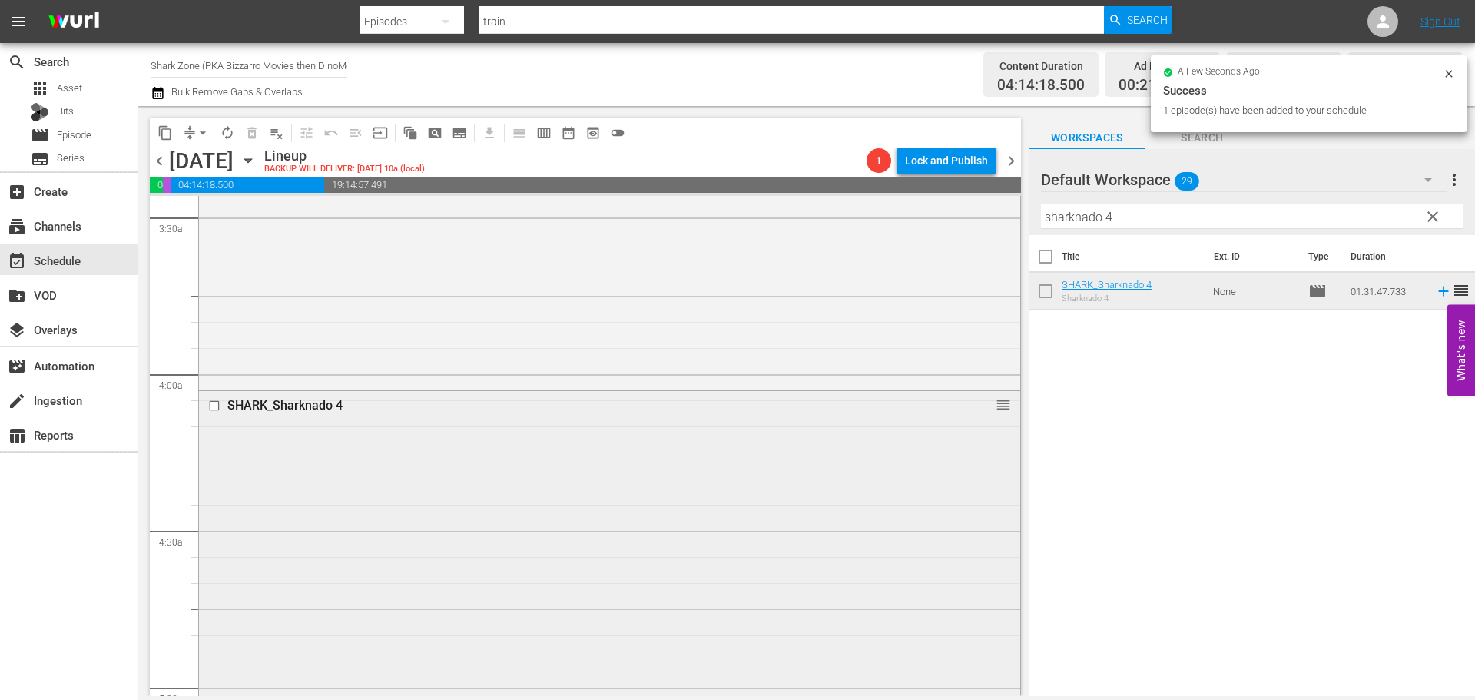
scroll to position [1536, 0]
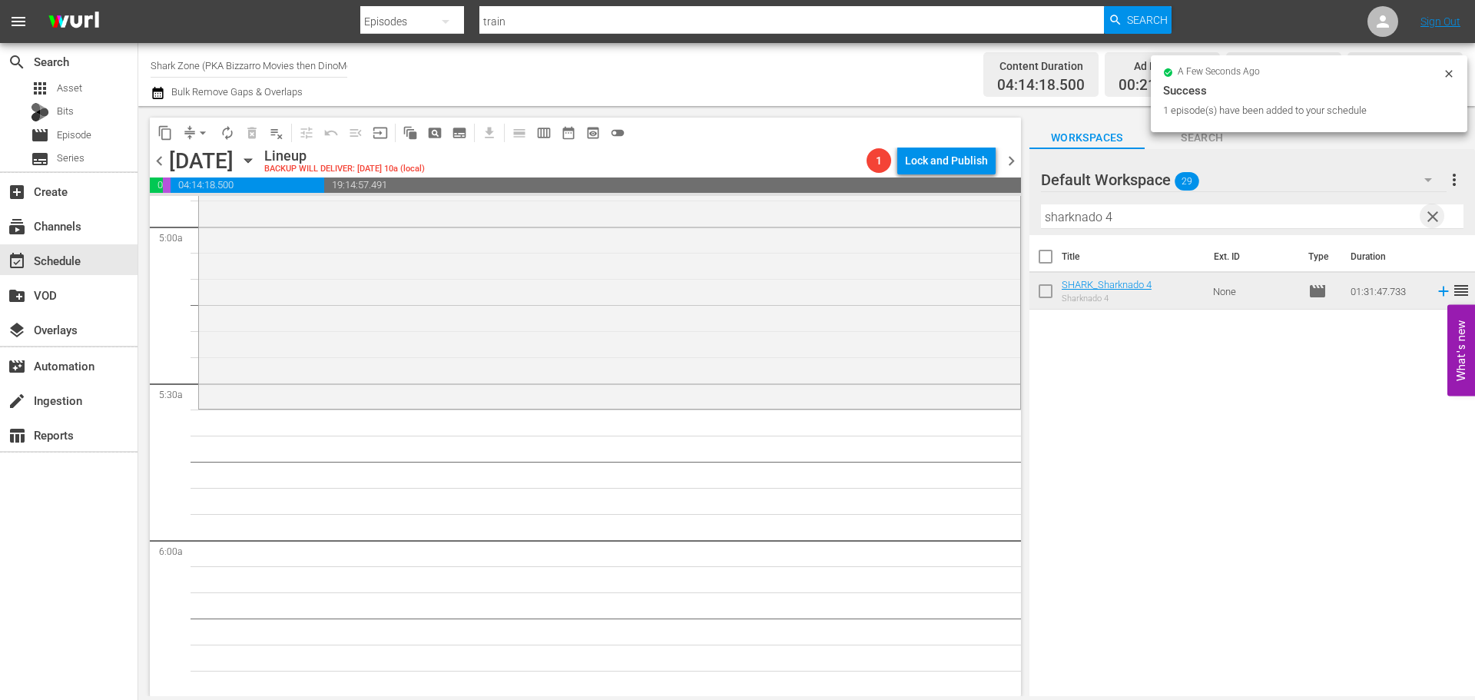
click at [1436, 220] on span "clear" at bounding box center [1432, 216] width 18 height 18
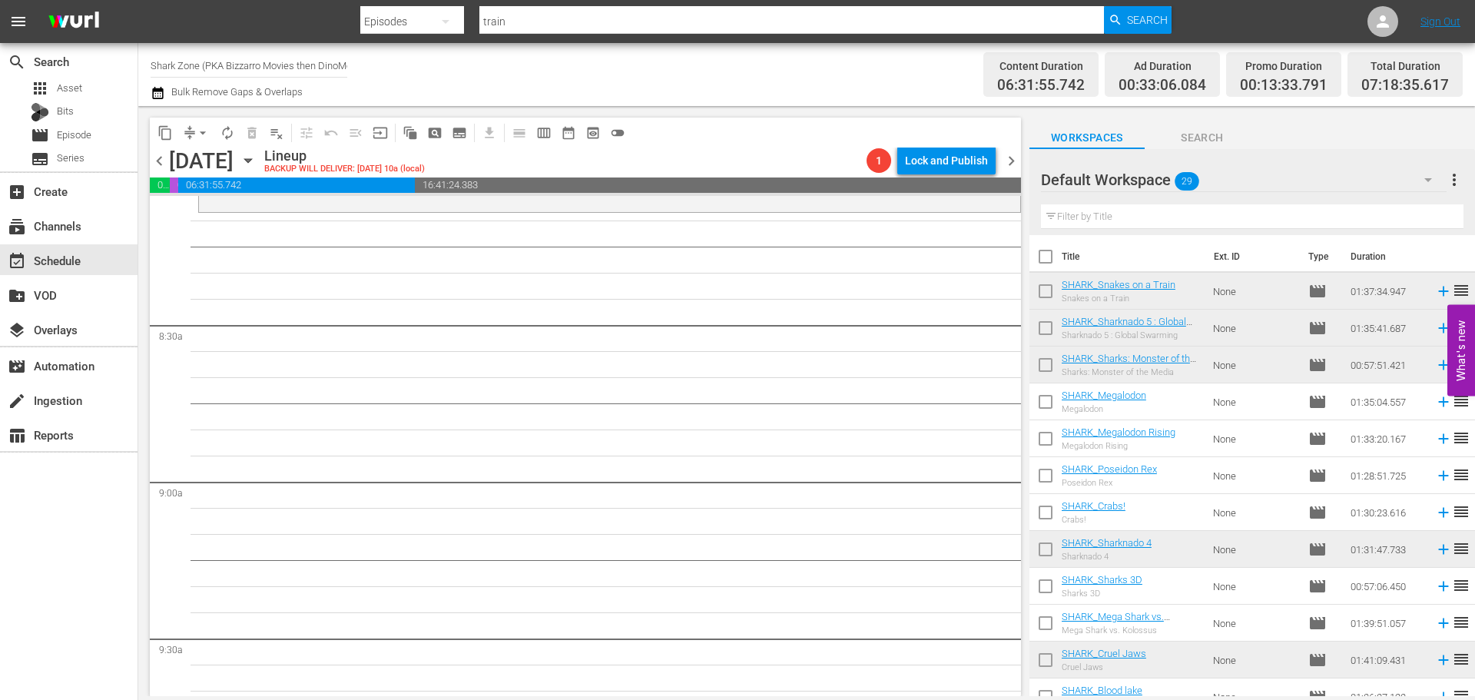
scroll to position [2381, 0]
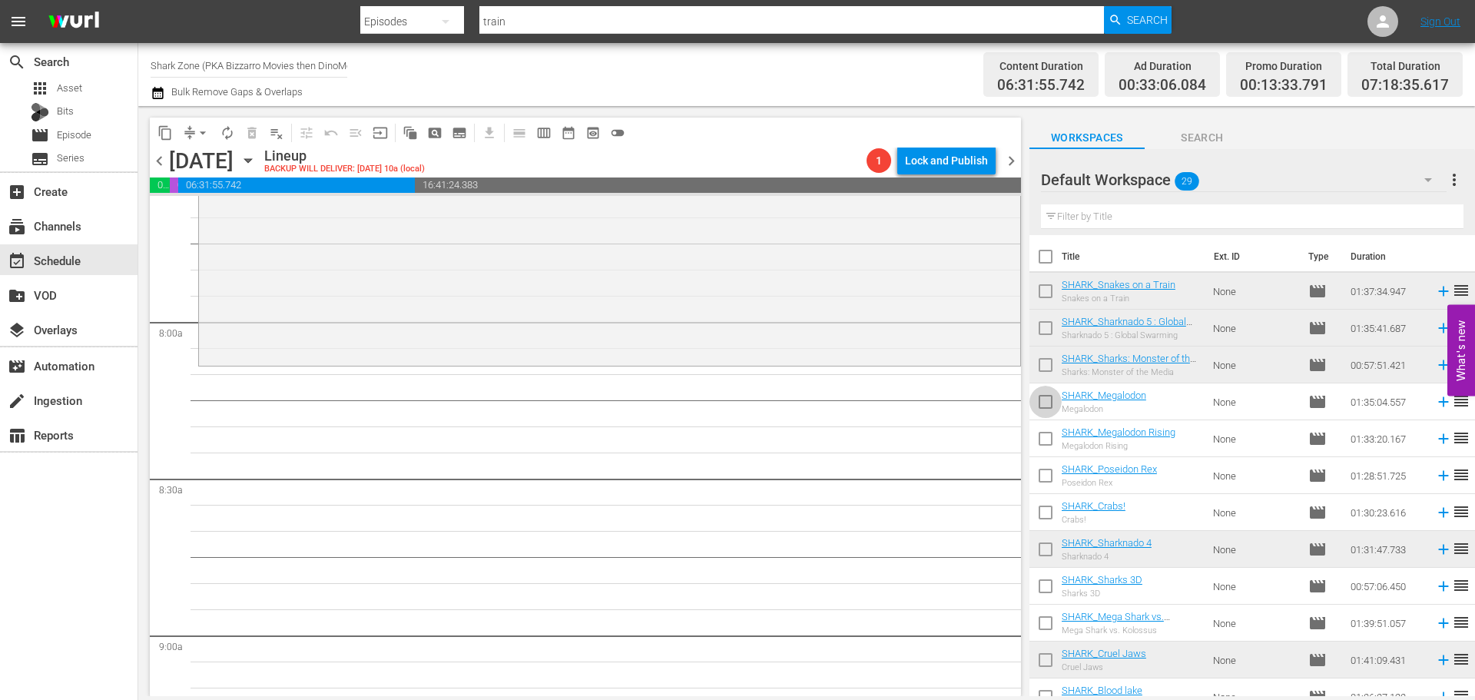
click at [1045, 399] on input "checkbox" at bounding box center [1045, 405] width 32 height 32
checkbox input "true"
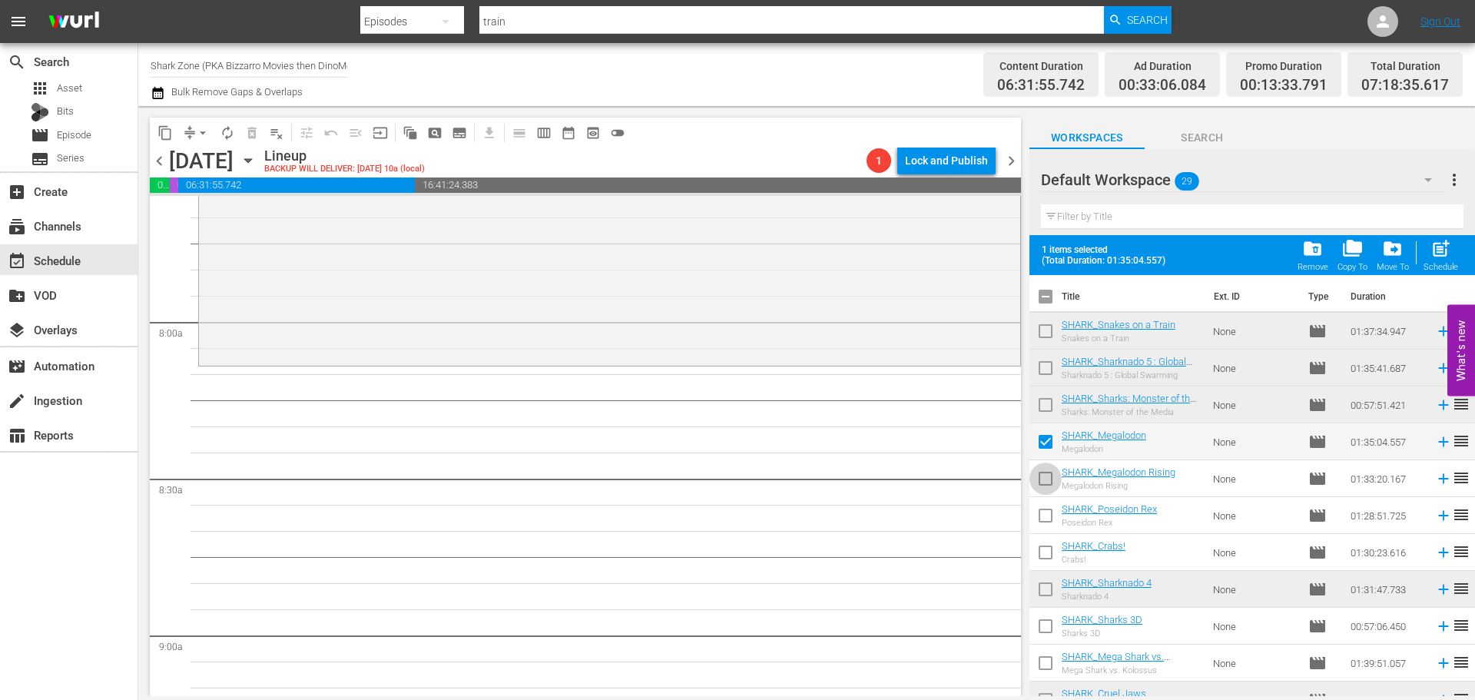
click at [1045, 472] on input "checkbox" at bounding box center [1045, 481] width 32 height 32
checkbox input "true"
click at [1439, 260] on div "post_add Schedule" at bounding box center [1440, 255] width 35 height 34
checkbox input "false"
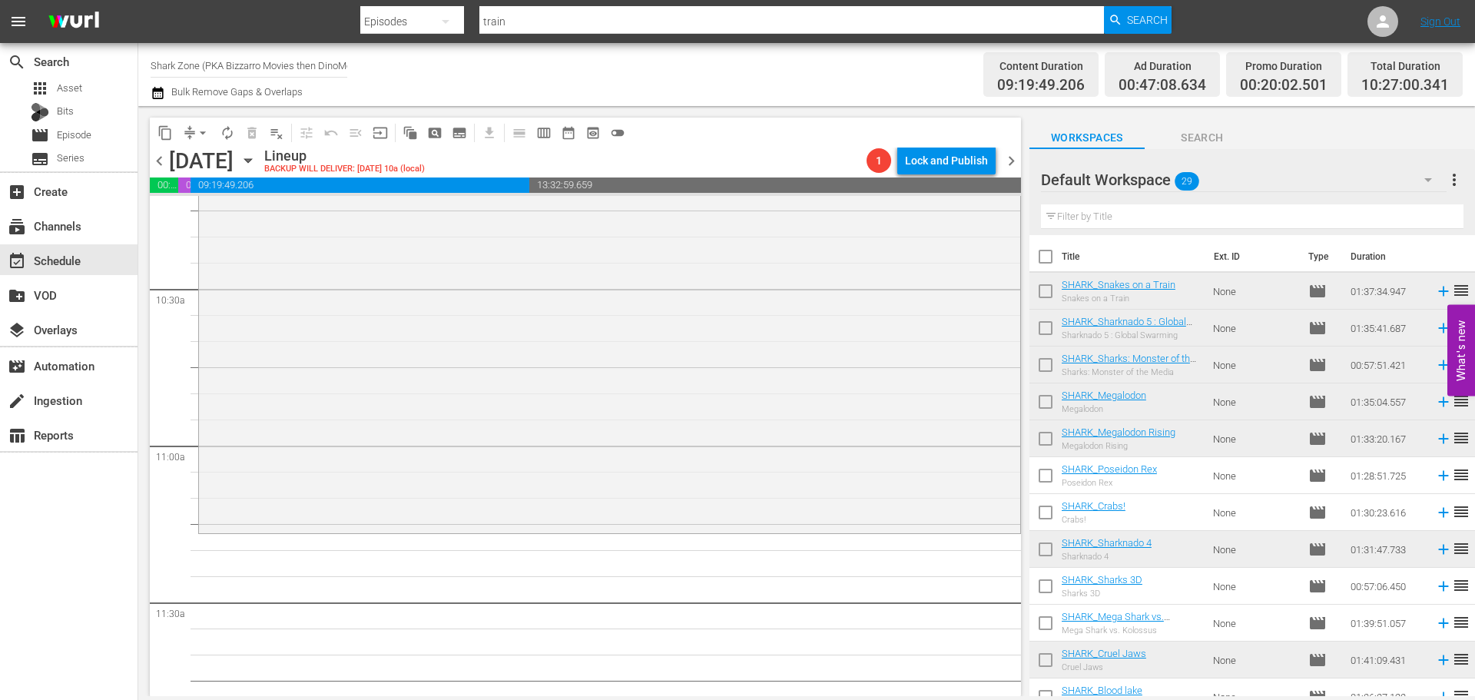
scroll to position [3226, 0]
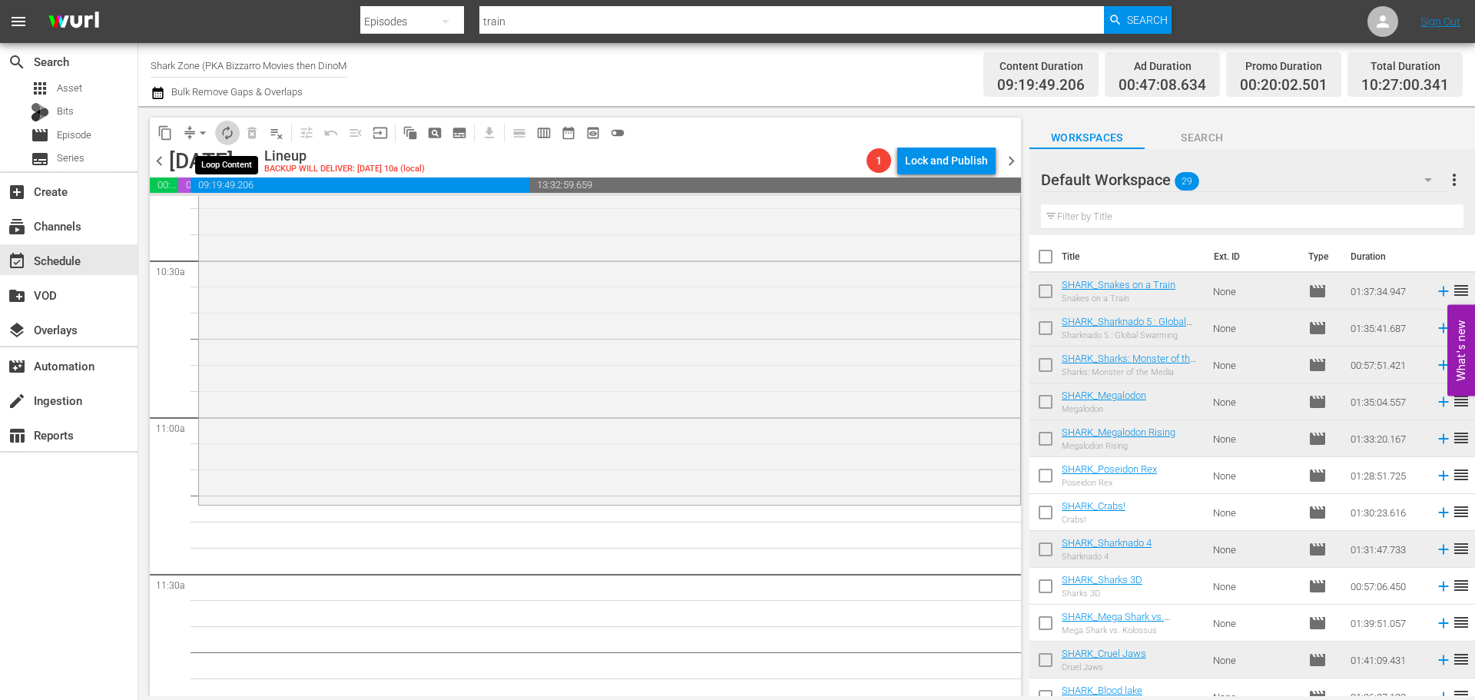
click at [226, 144] on button "autorenew_outlined" at bounding box center [227, 133] width 25 height 25
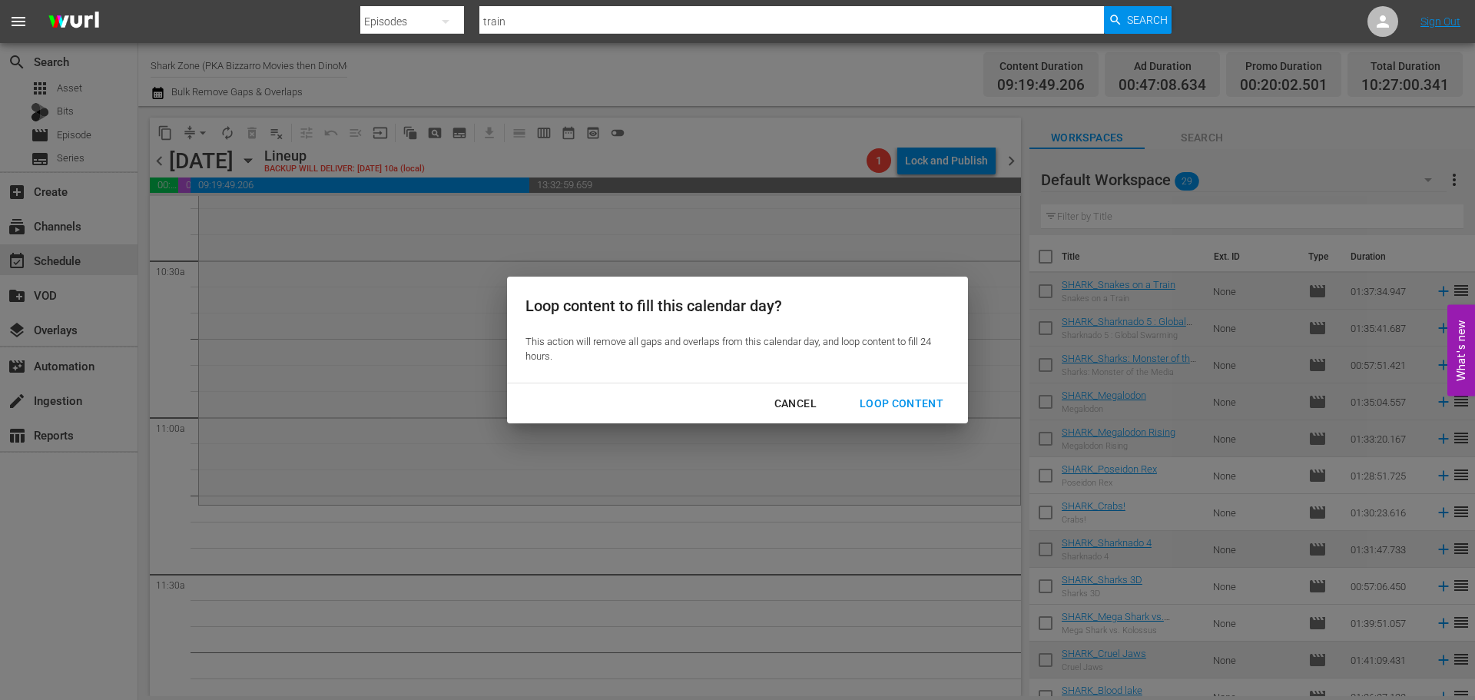
click at [898, 401] on div "Loop Content" at bounding box center [901, 403] width 108 height 19
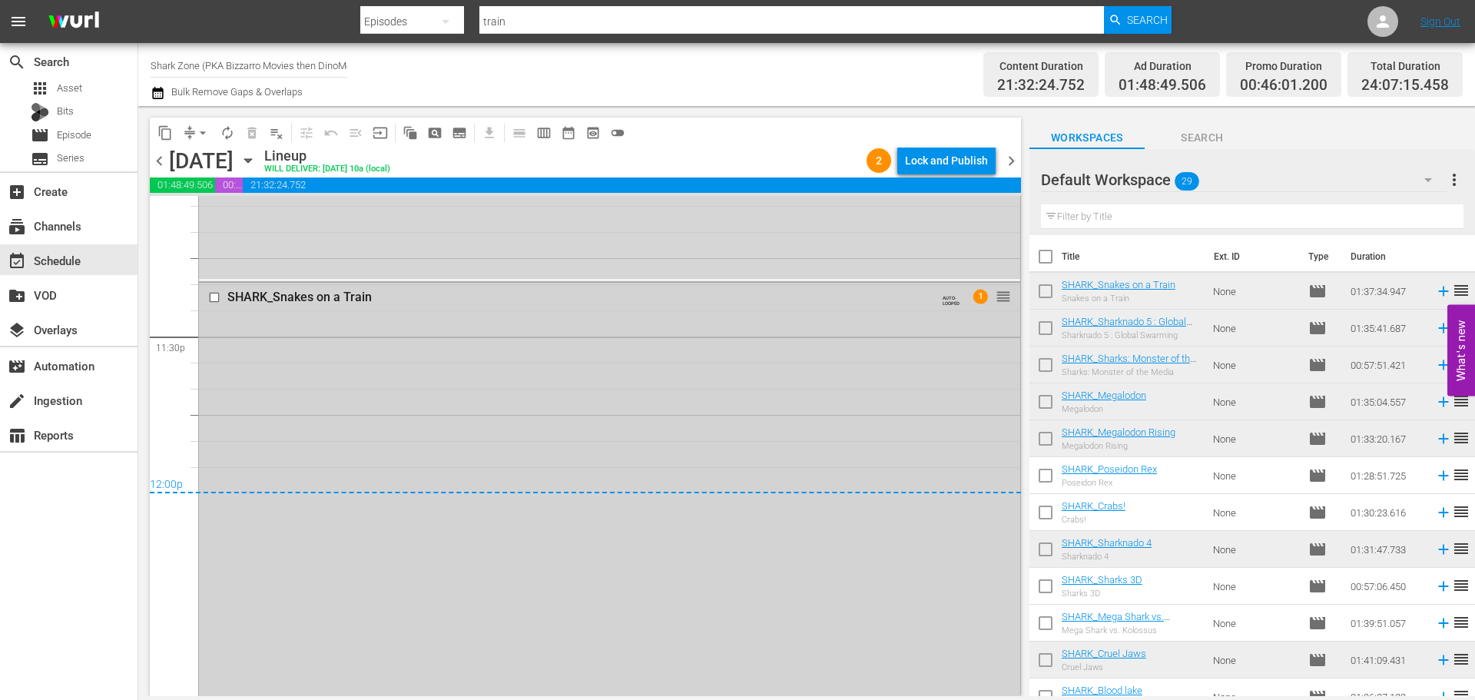
scroll to position [7090, 0]
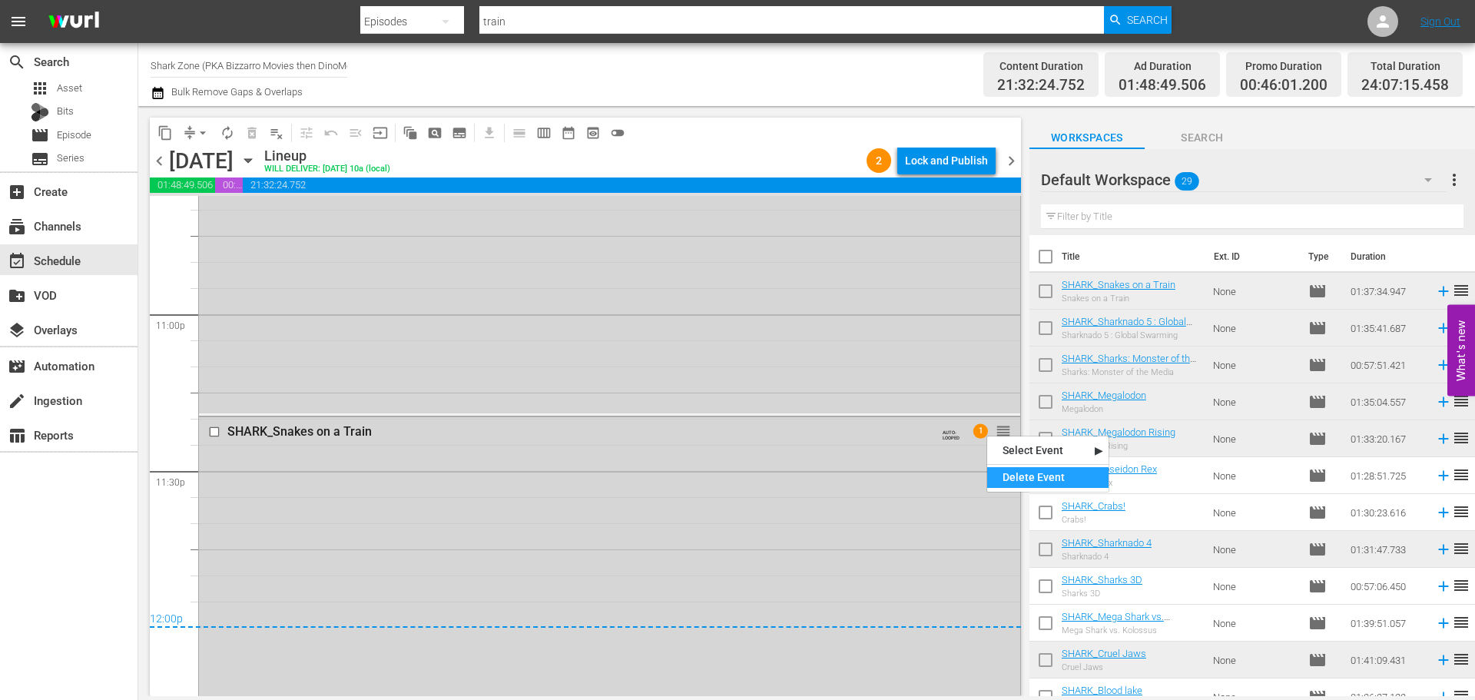
click at [1003, 477] on div "Delete Event" at bounding box center [1047, 477] width 121 height 21
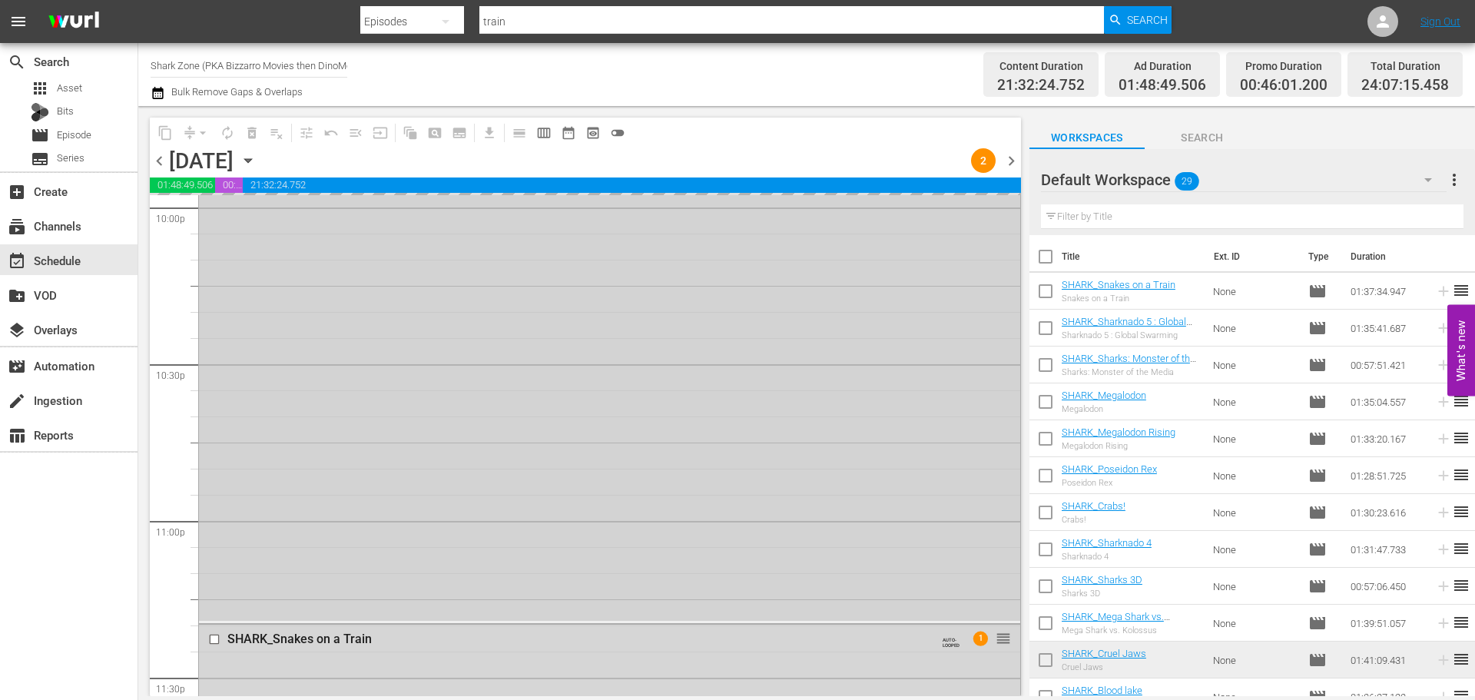
scroll to position [6629, 0]
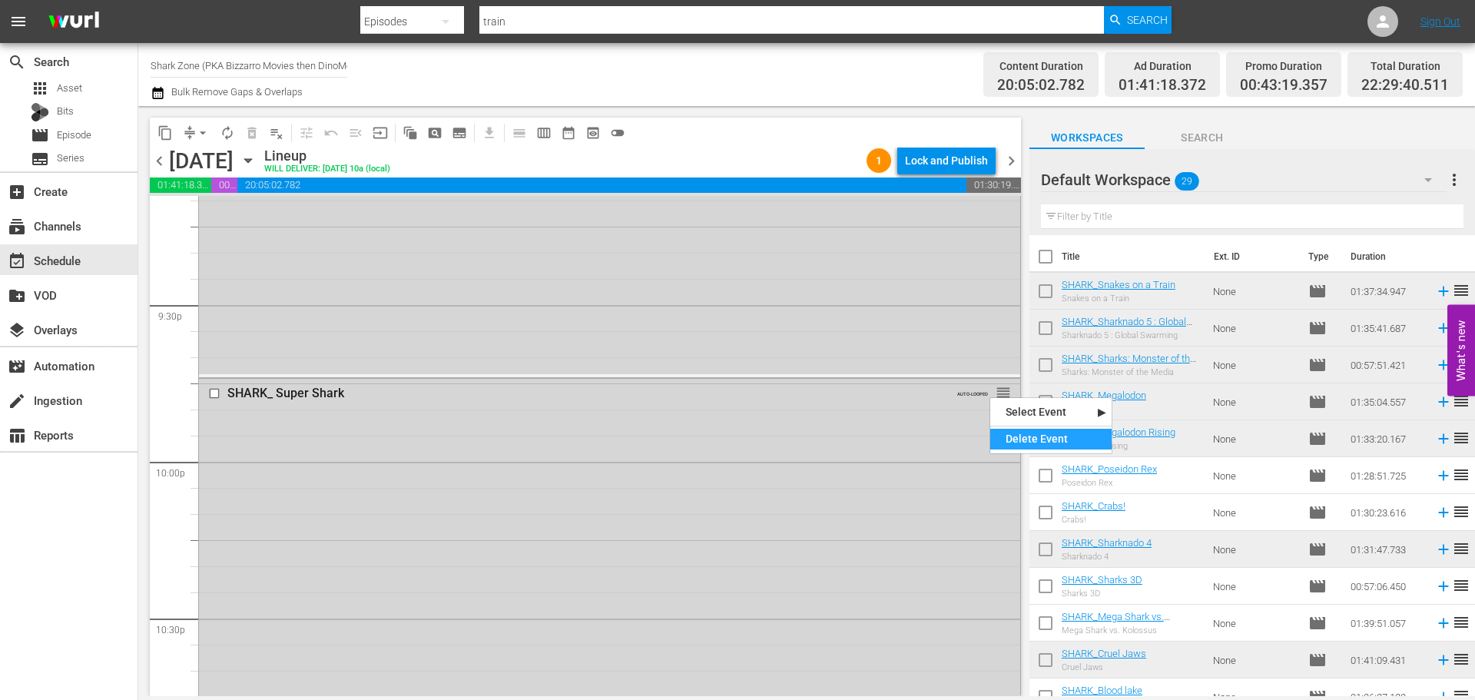
click at [1002, 436] on div "Delete Event" at bounding box center [1050, 439] width 121 height 21
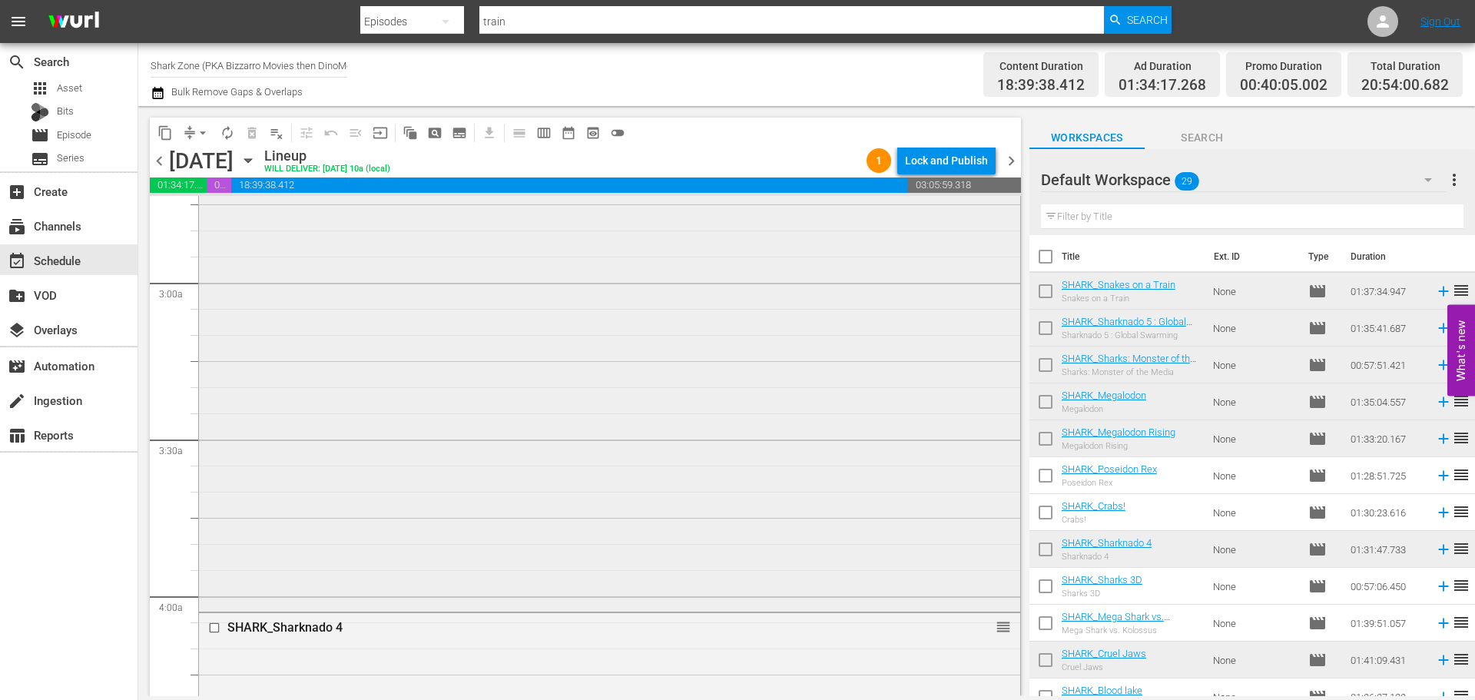
scroll to position [880, 0]
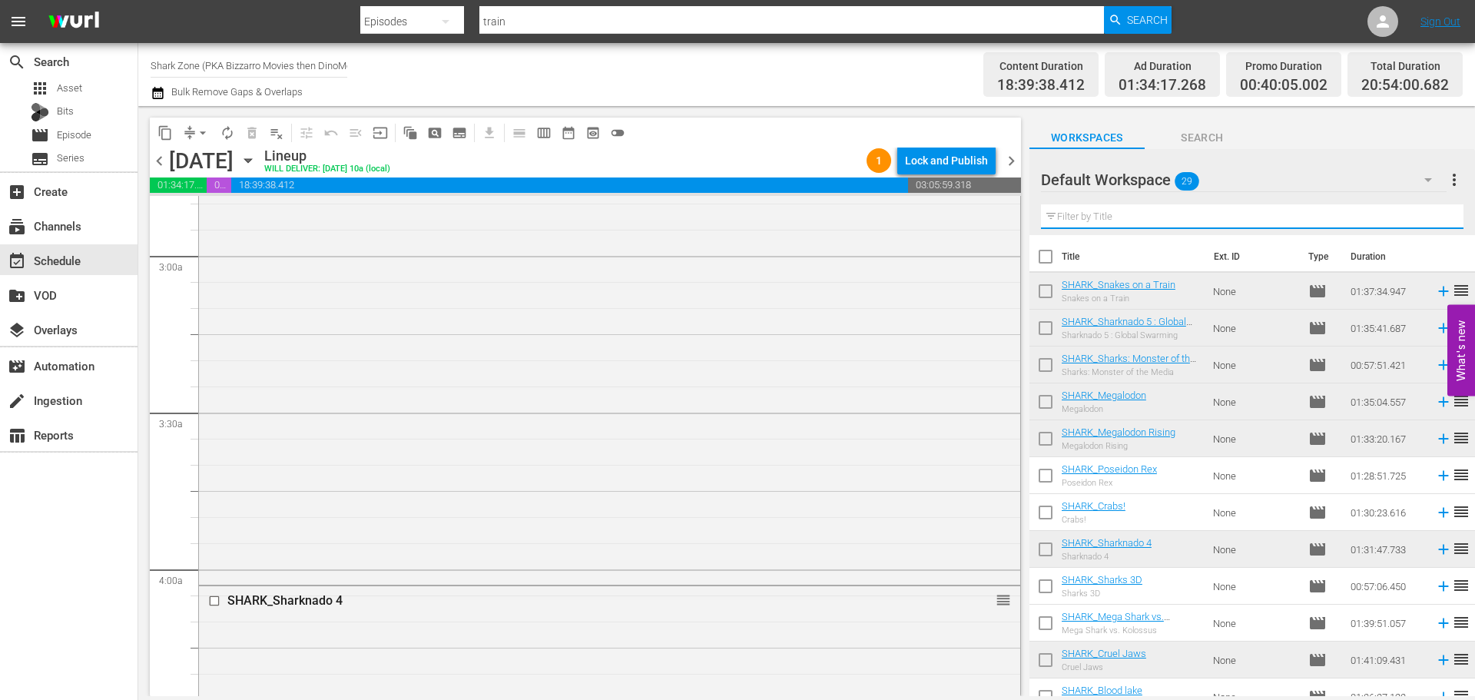
click at [1101, 222] on input "text" at bounding box center [1252, 216] width 422 height 25
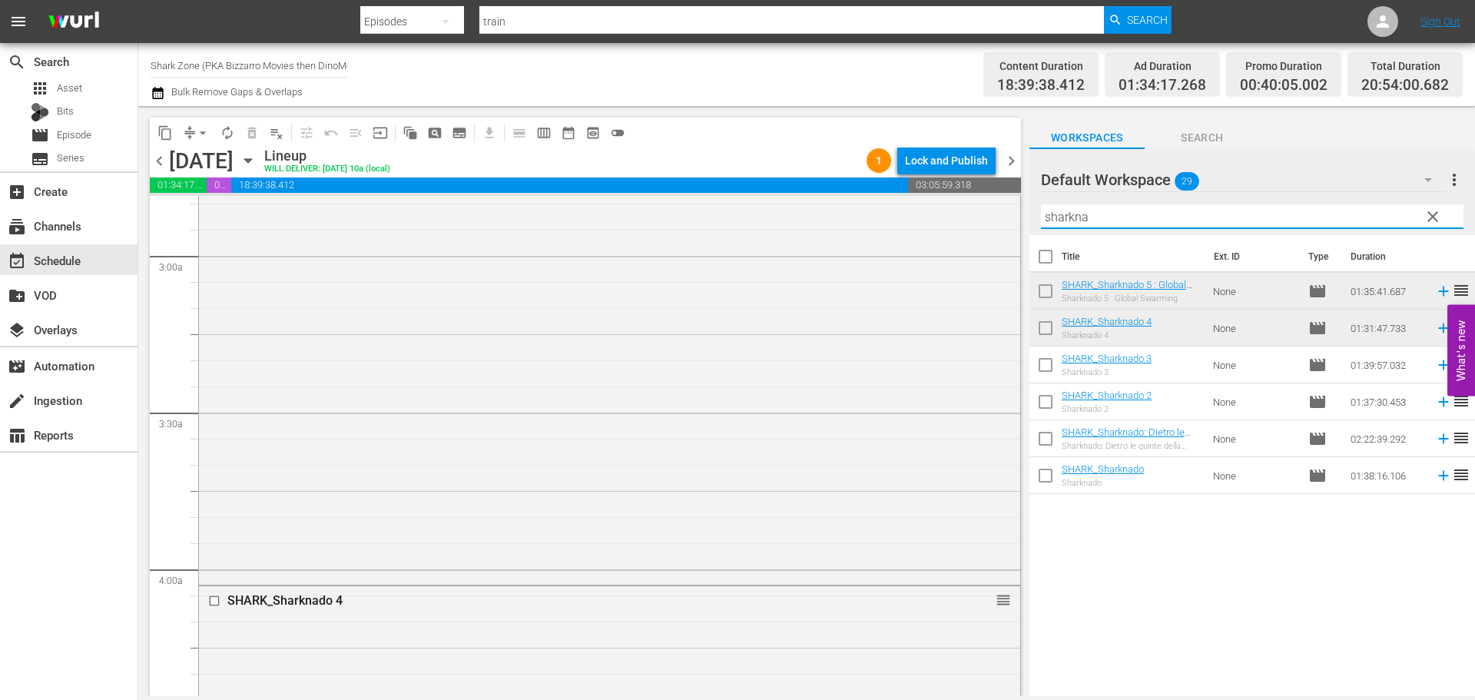
type input "sharkna"
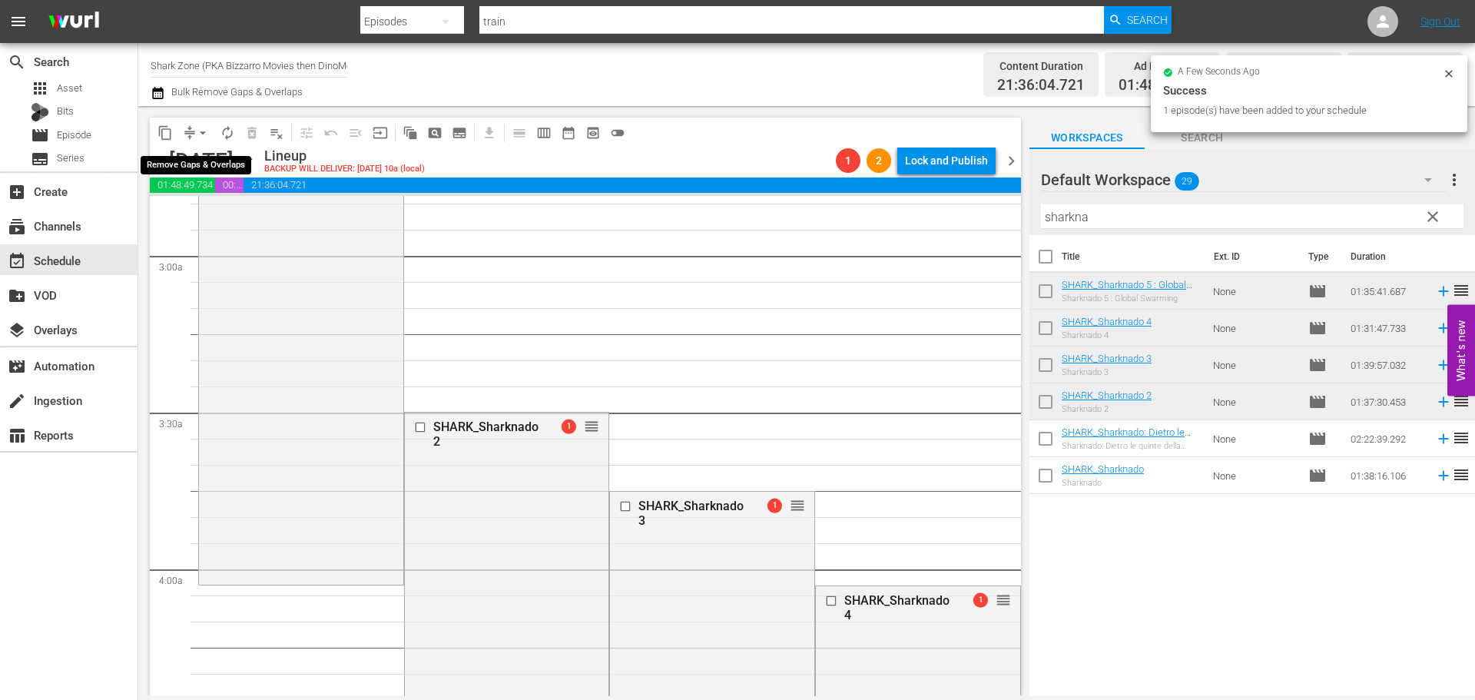
click at [202, 132] on span "arrow_drop_down" at bounding box center [202, 132] width 15 height 15
click at [188, 218] on li "Align to End of Previous Day" at bounding box center [203, 214] width 161 height 25
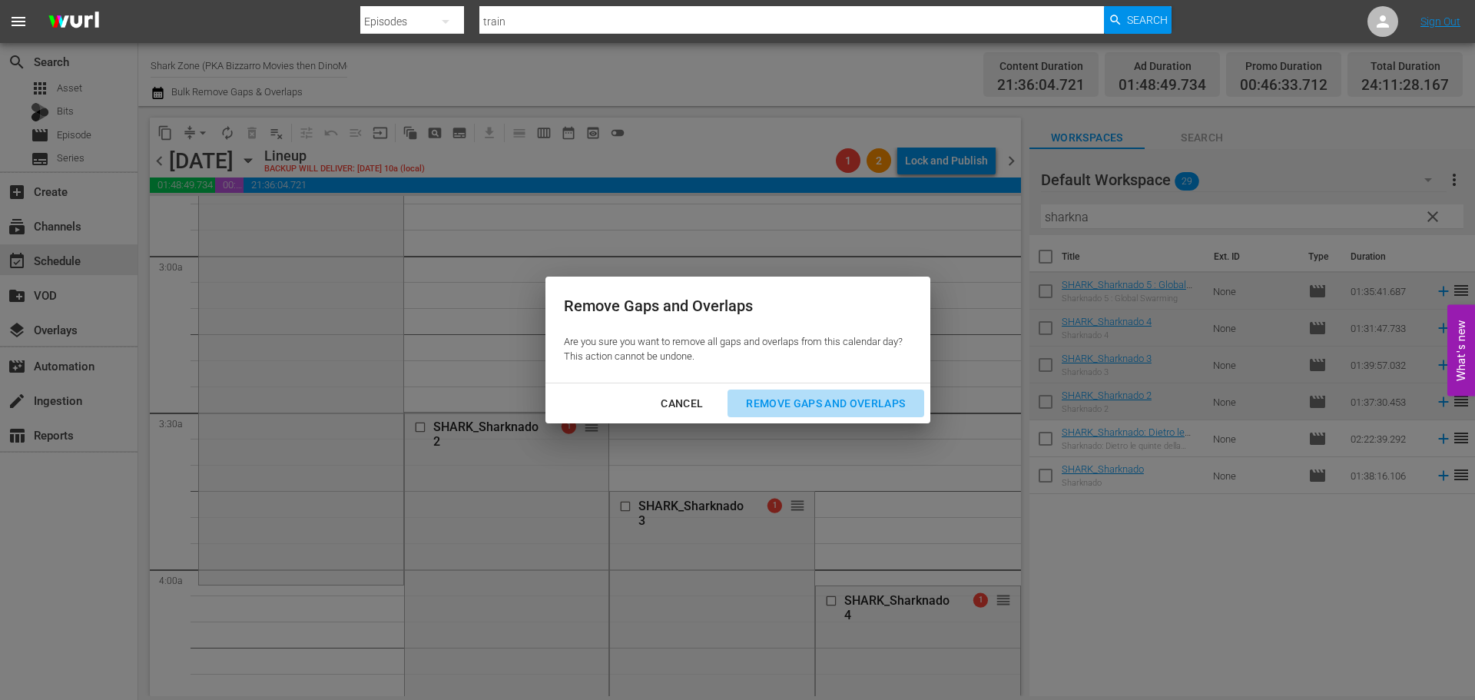
click at [848, 407] on div "Remove Gaps and Overlaps" at bounding box center [826, 403] width 184 height 19
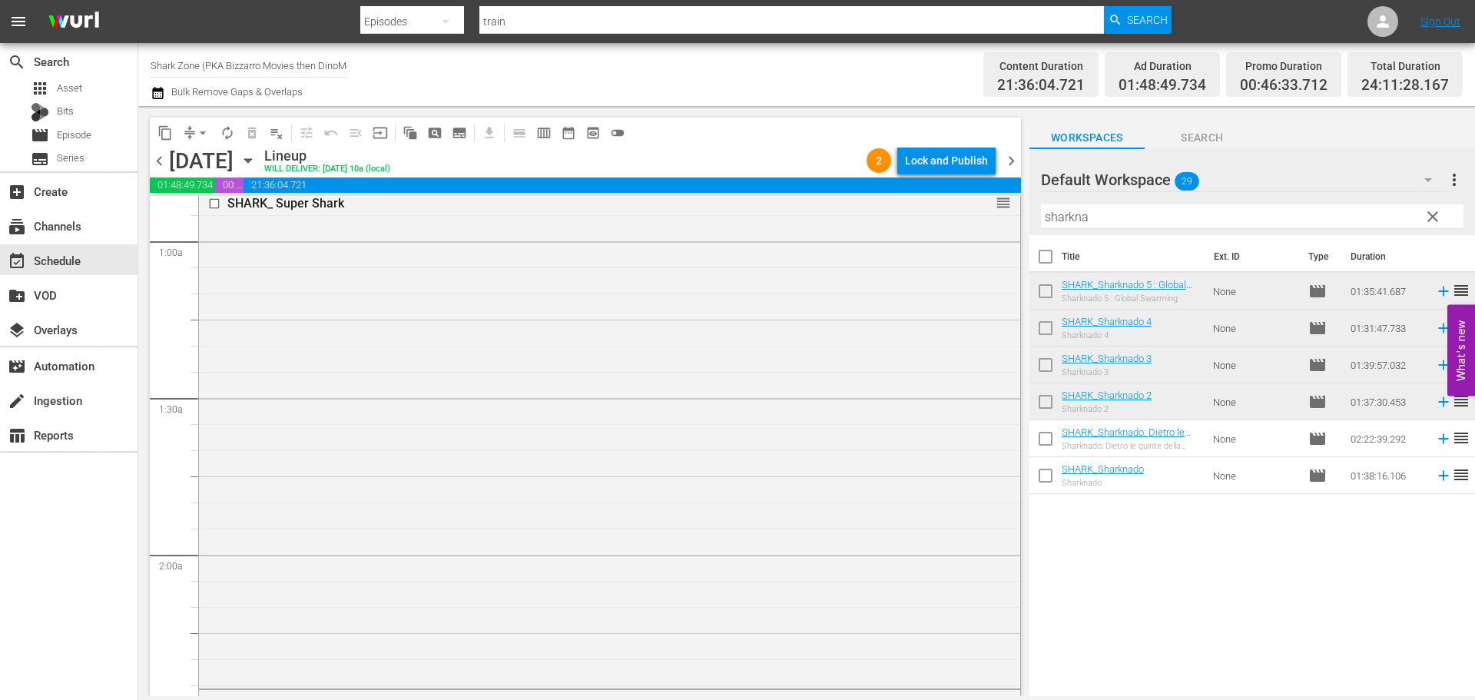
scroll to position [0, 0]
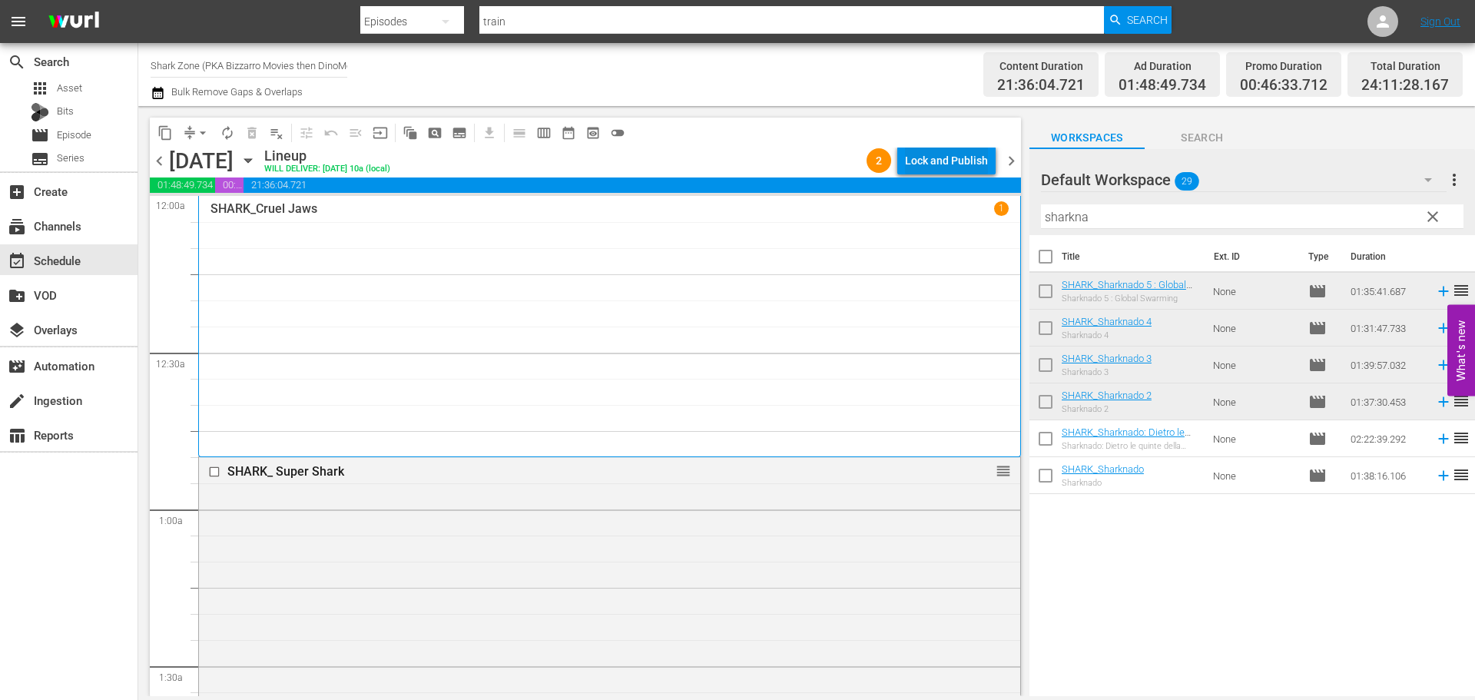
click at [949, 158] on div "Lock and Publish" at bounding box center [946, 161] width 83 height 28
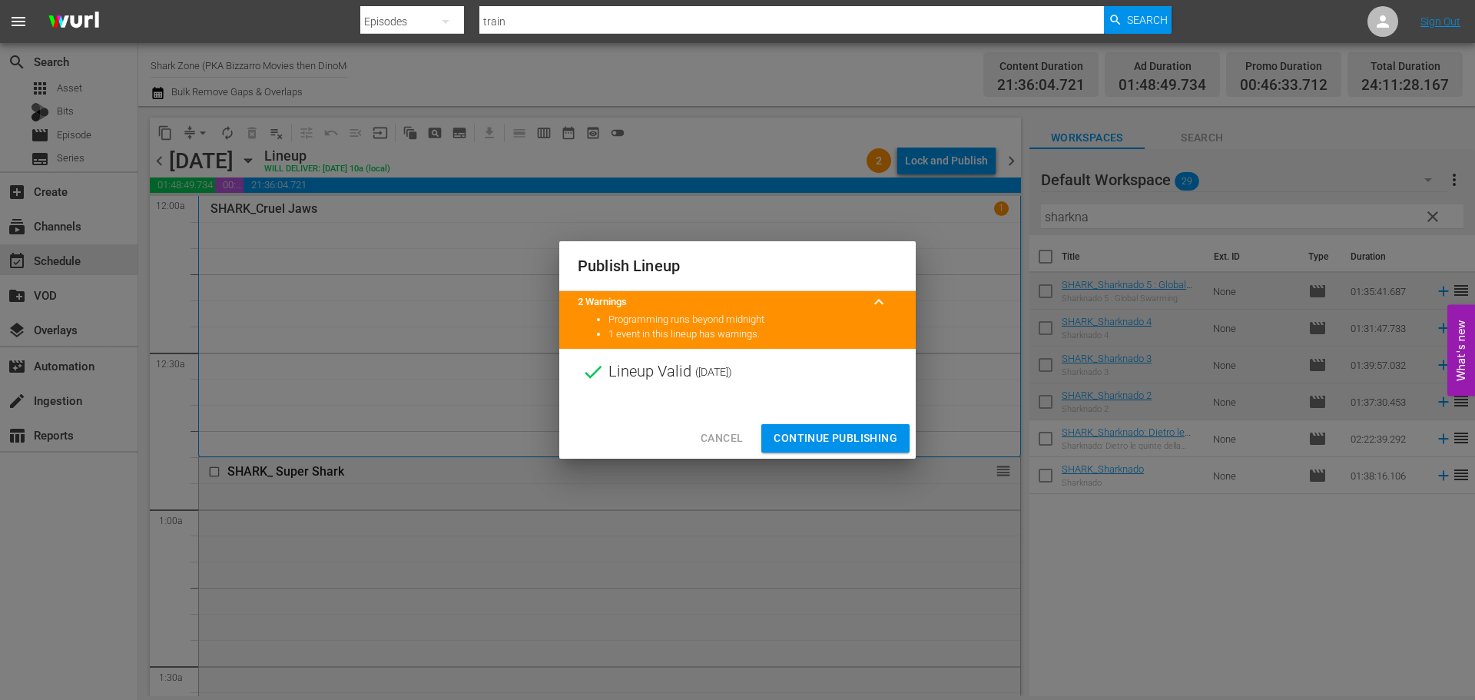
click at [872, 431] on span "Continue Publishing" at bounding box center [835, 438] width 124 height 19
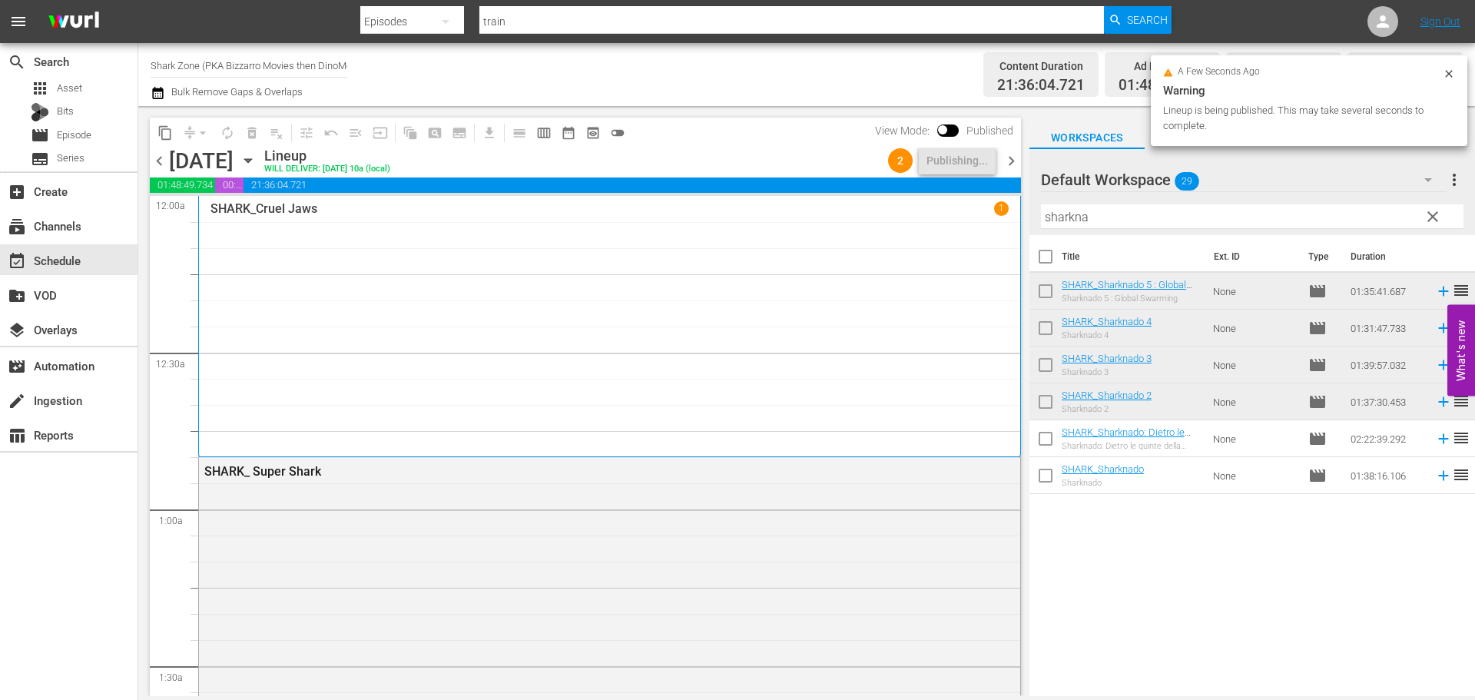
click at [1009, 161] on span "chevron_right" at bounding box center [1011, 160] width 19 height 19
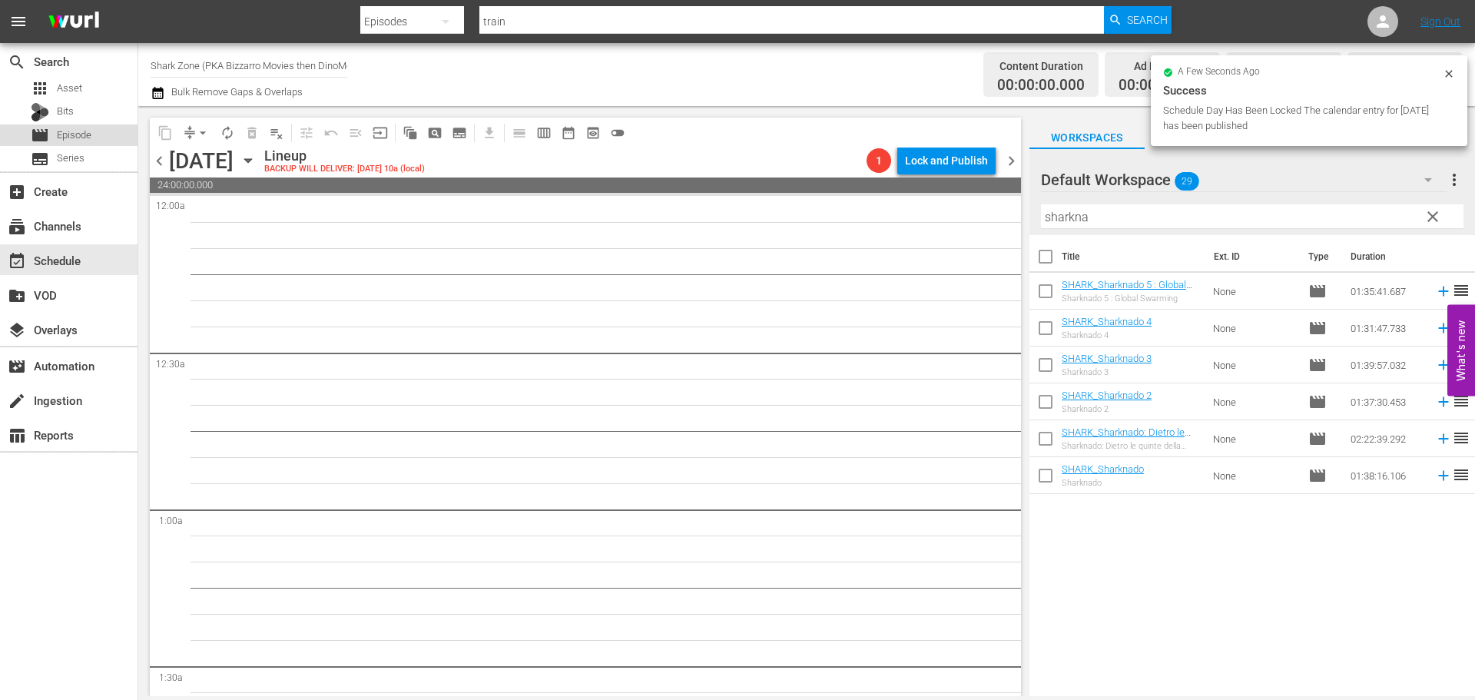
click at [131, 133] on div "movie Episode" at bounding box center [68, 135] width 137 height 22
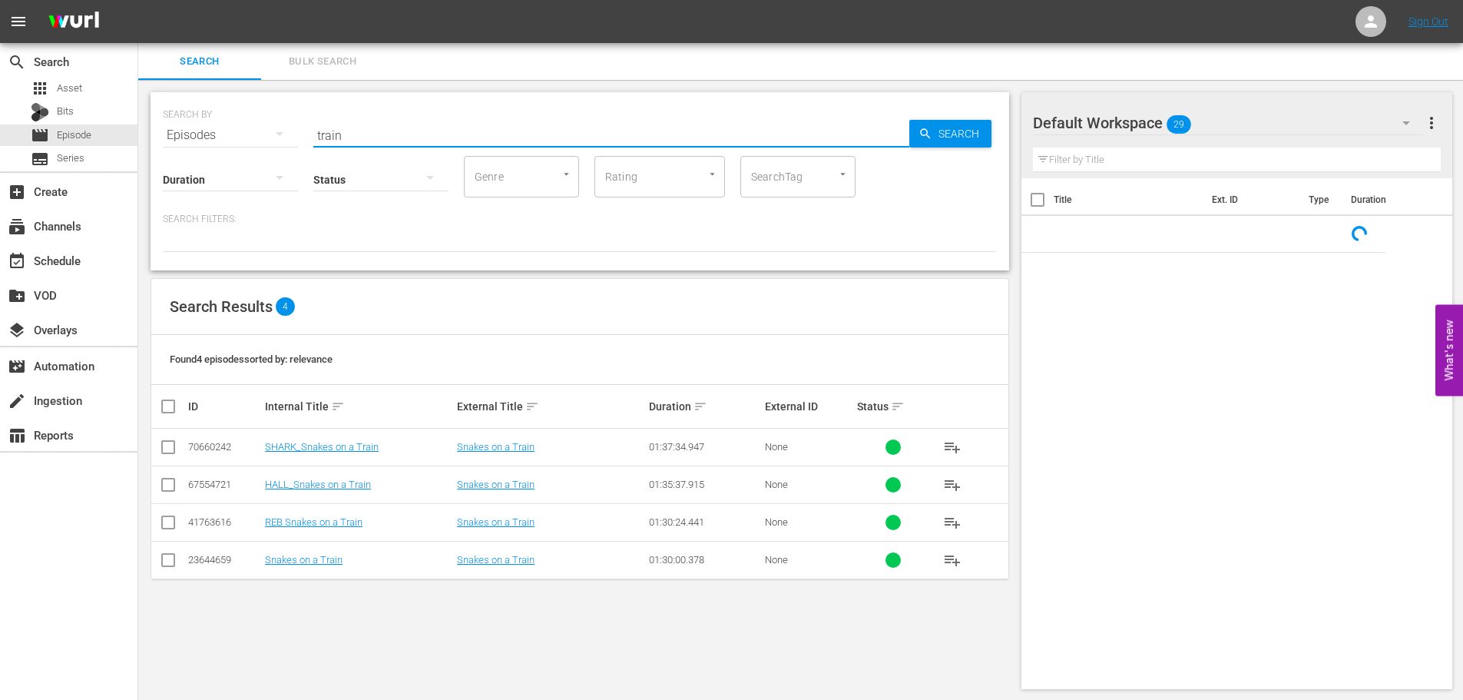
drag, startPoint x: 402, startPoint y: 120, endPoint x: 267, endPoint y: 144, distance: 136.5
click at [267, 144] on div "SEARCH BY Search By Episodes Search ID, Title, Description, Keywords, or Catego…" at bounding box center [580, 181] width 859 height 178
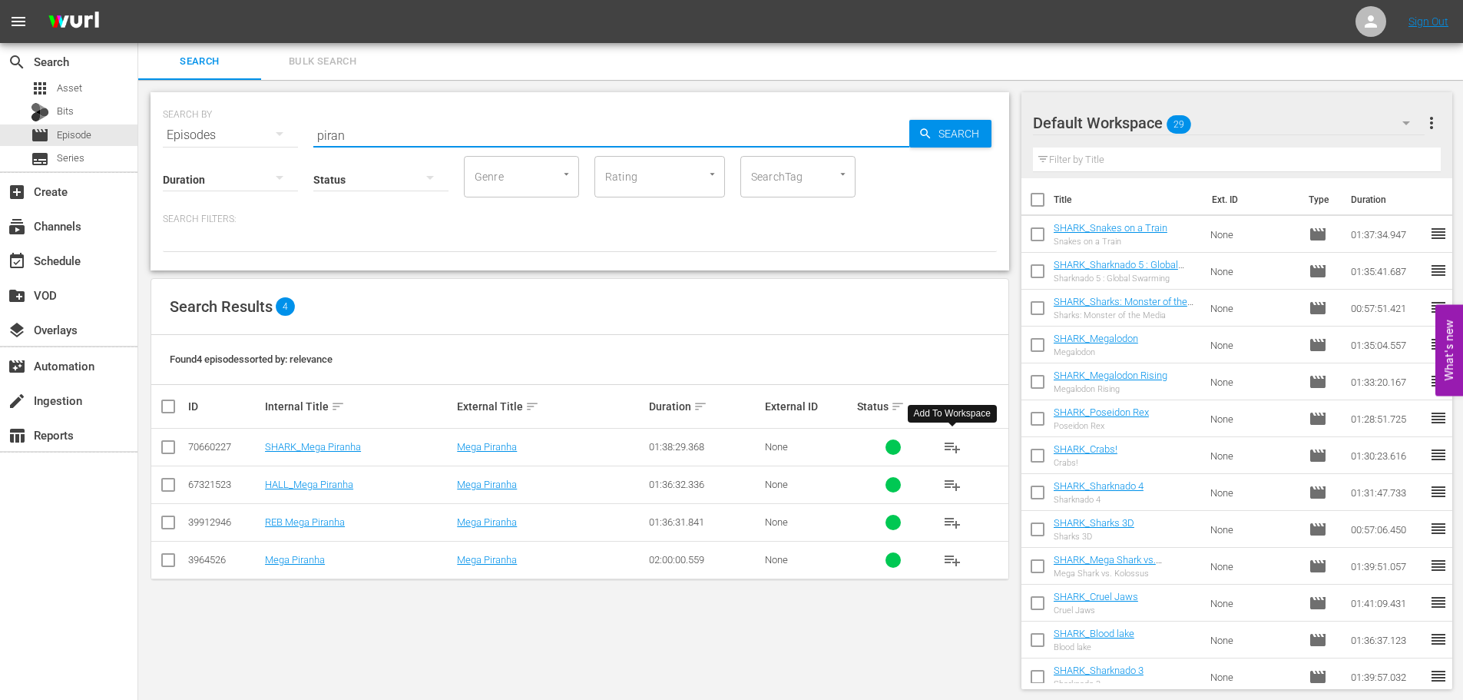
click at [953, 442] on span "playlist_add" at bounding box center [952, 447] width 18 height 18
click at [291, 132] on div "SEARCH BY Search By Episodes Search ID, Title, Description, Keywords, or Catego…" at bounding box center [580, 125] width 834 height 55
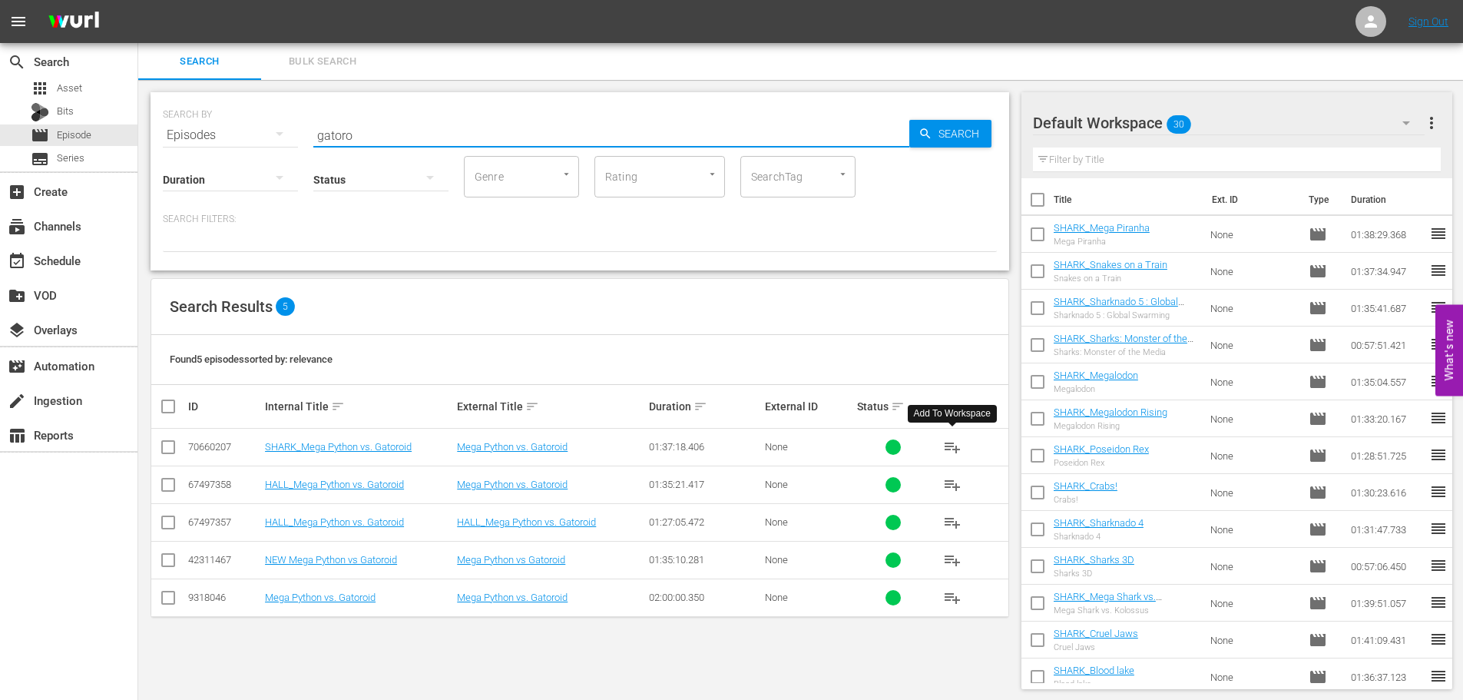
type input "gatoro"
click at [956, 444] on span "playlist_add" at bounding box center [952, 447] width 18 height 18
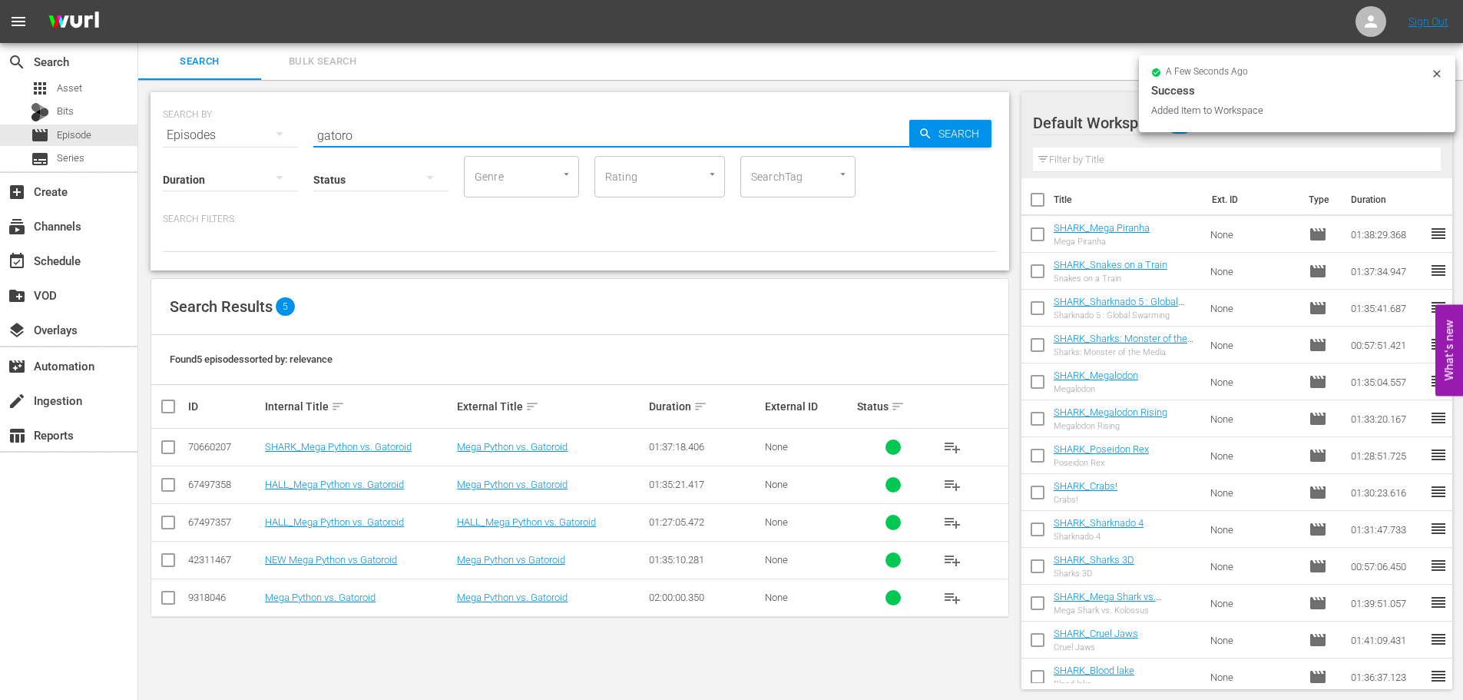
drag, startPoint x: 383, startPoint y: 137, endPoint x: 160, endPoint y: 134, distance: 223.6
click at [160, 134] on div "SEARCH BY Search By Episodes Search ID, Title, Description, Keywords, or Catego…" at bounding box center [580, 181] width 859 height 178
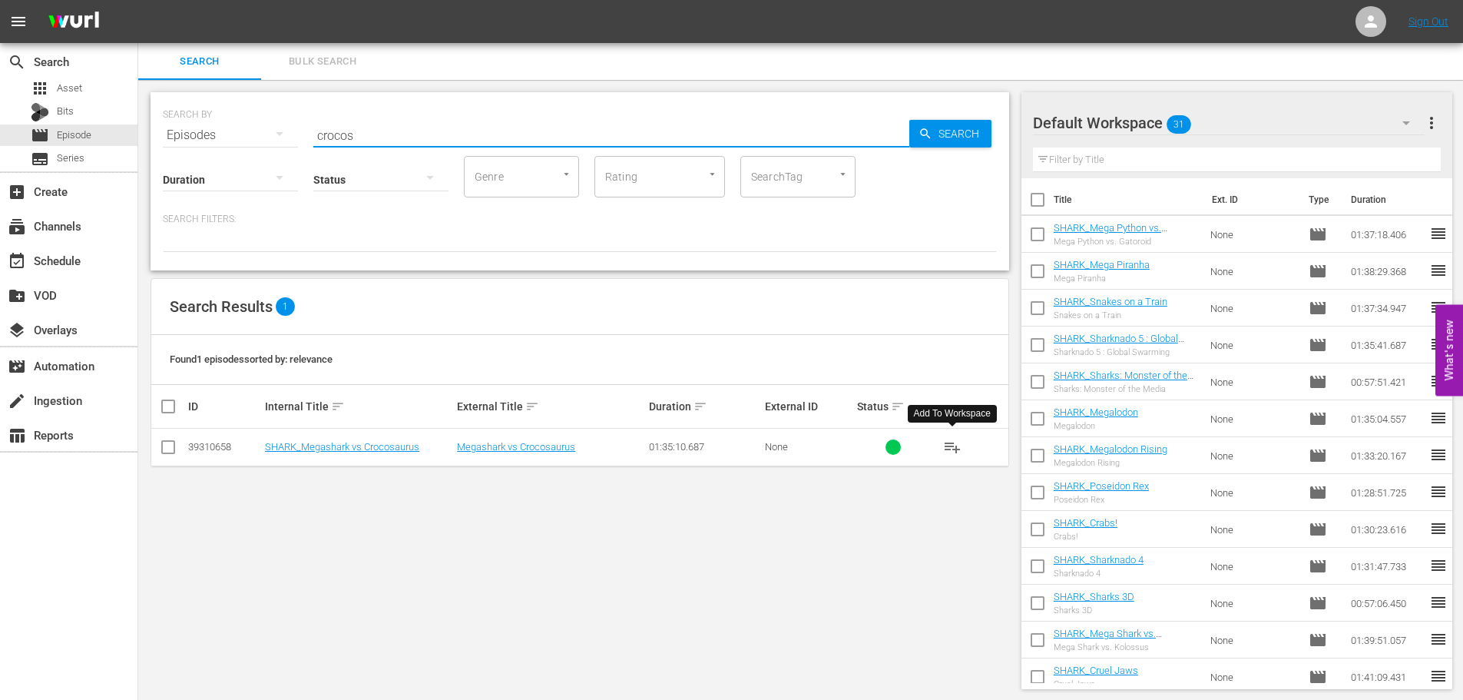
drag, startPoint x: 958, startPoint y: 443, endPoint x: 897, endPoint y: 321, distance: 136.4
click at [958, 443] on span "playlist_add" at bounding box center [952, 447] width 18 height 18
drag, startPoint x: 373, startPoint y: 135, endPoint x: 284, endPoint y: 137, distance: 89.1
click at [295, 147] on div "SEARCH BY Search By Episodes Search ID, Title, Description, Keywords, or Catego…" at bounding box center [580, 181] width 859 height 178
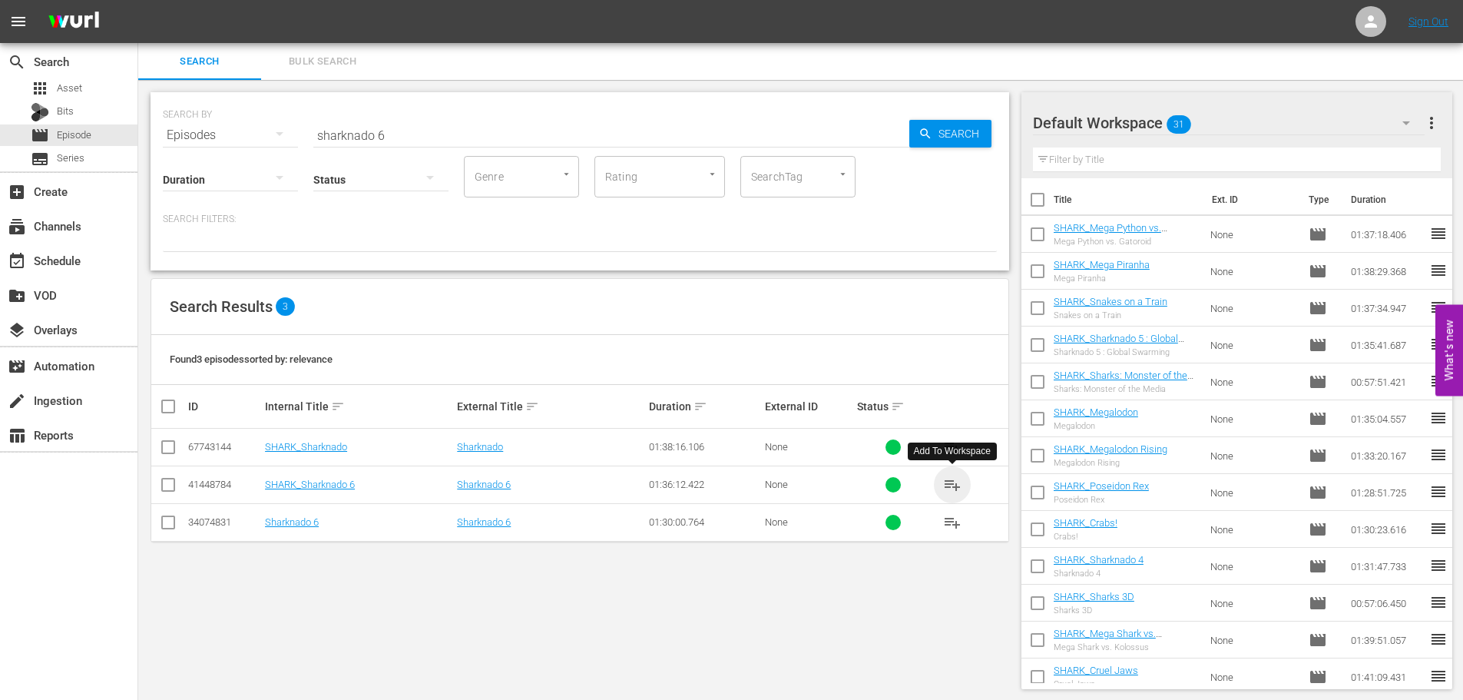
click at [956, 486] on span "playlist_add" at bounding box center [952, 484] width 18 height 18
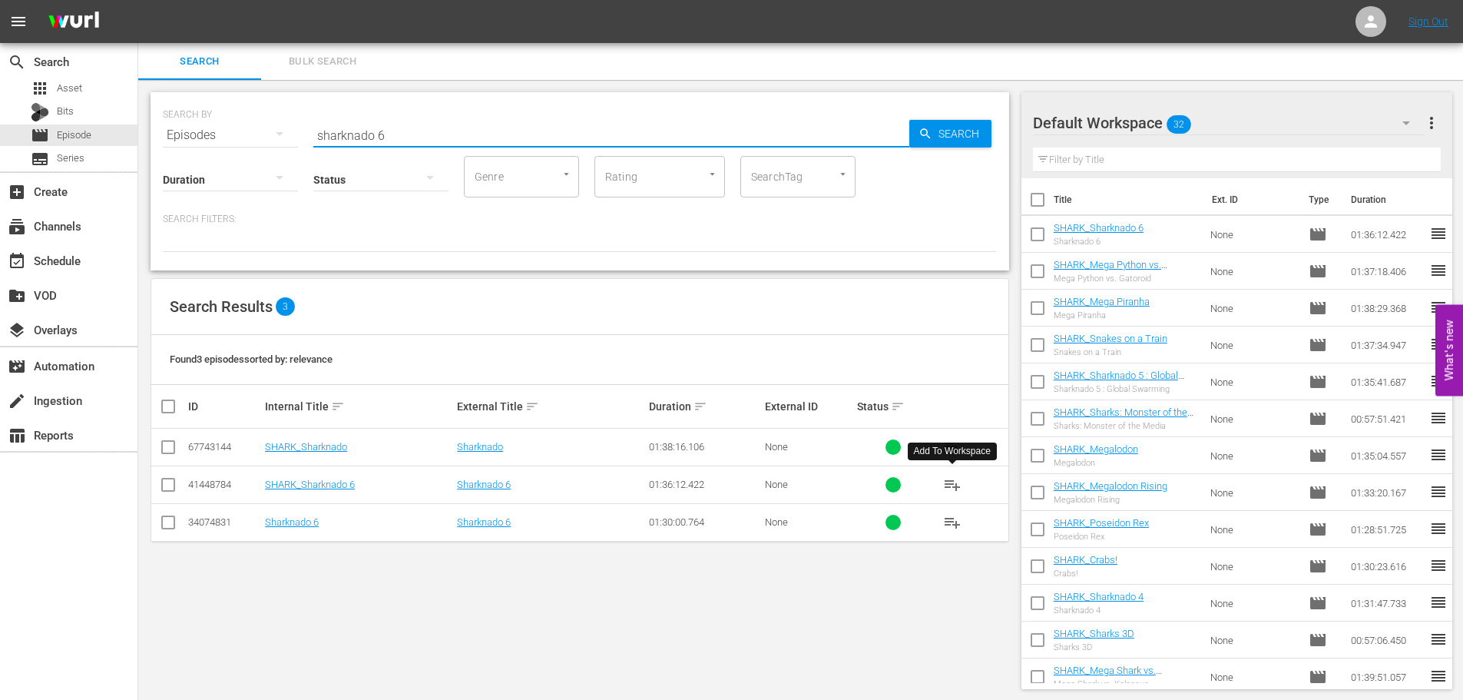
drag, startPoint x: 408, startPoint y: 127, endPoint x: 257, endPoint y: 157, distance: 153.7
click at [257, 157] on div "SEARCH BY Search By Episodes Search ID, Title, Description, Keywords, or Catego…" at bounding box center [580, 181] width 859 height 178
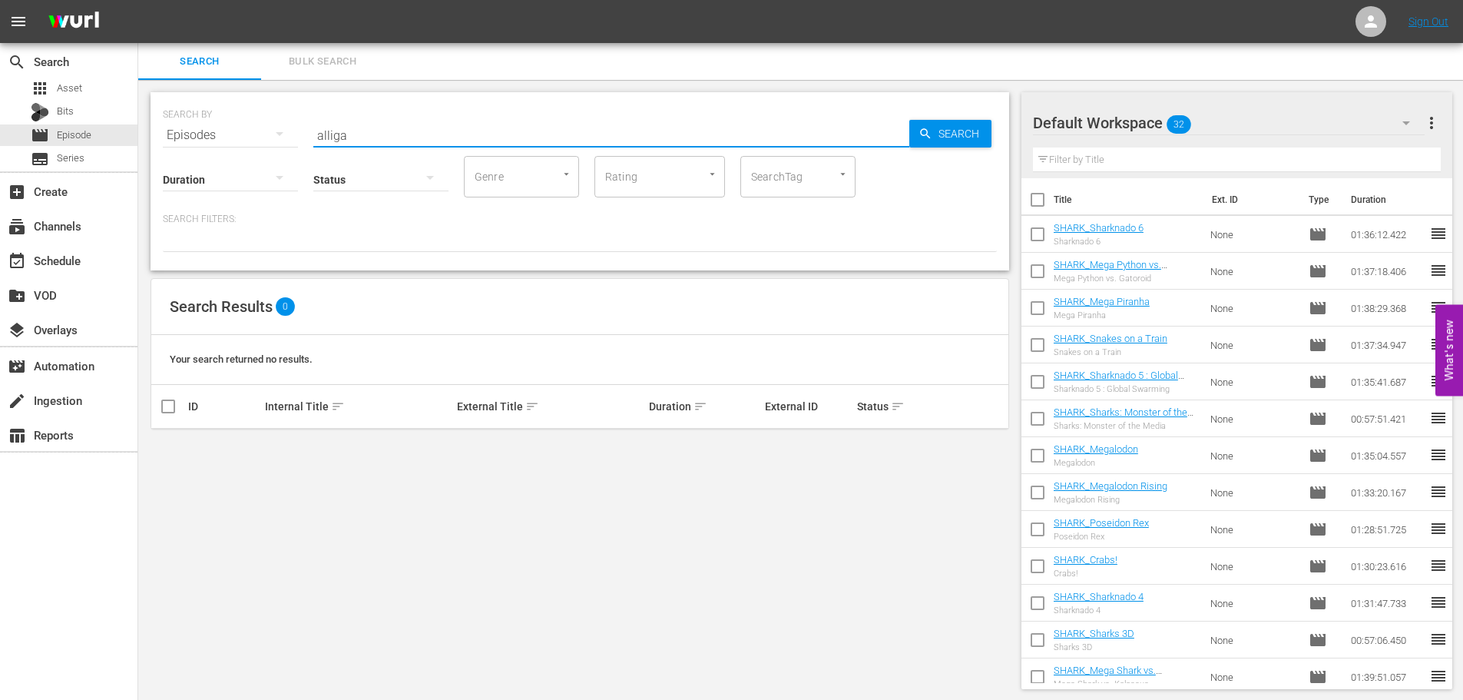
drag, startPoint x: 413, startPoint y: 133, endPoint x: 230, endPoint y: 177, distance: 188.0
click at [230, 177] on div "SEARCH BY Search By Episodes Search ID, Title, Description, Keywords, or Catego…" at bounding box center [580, 181] width 859 height 178
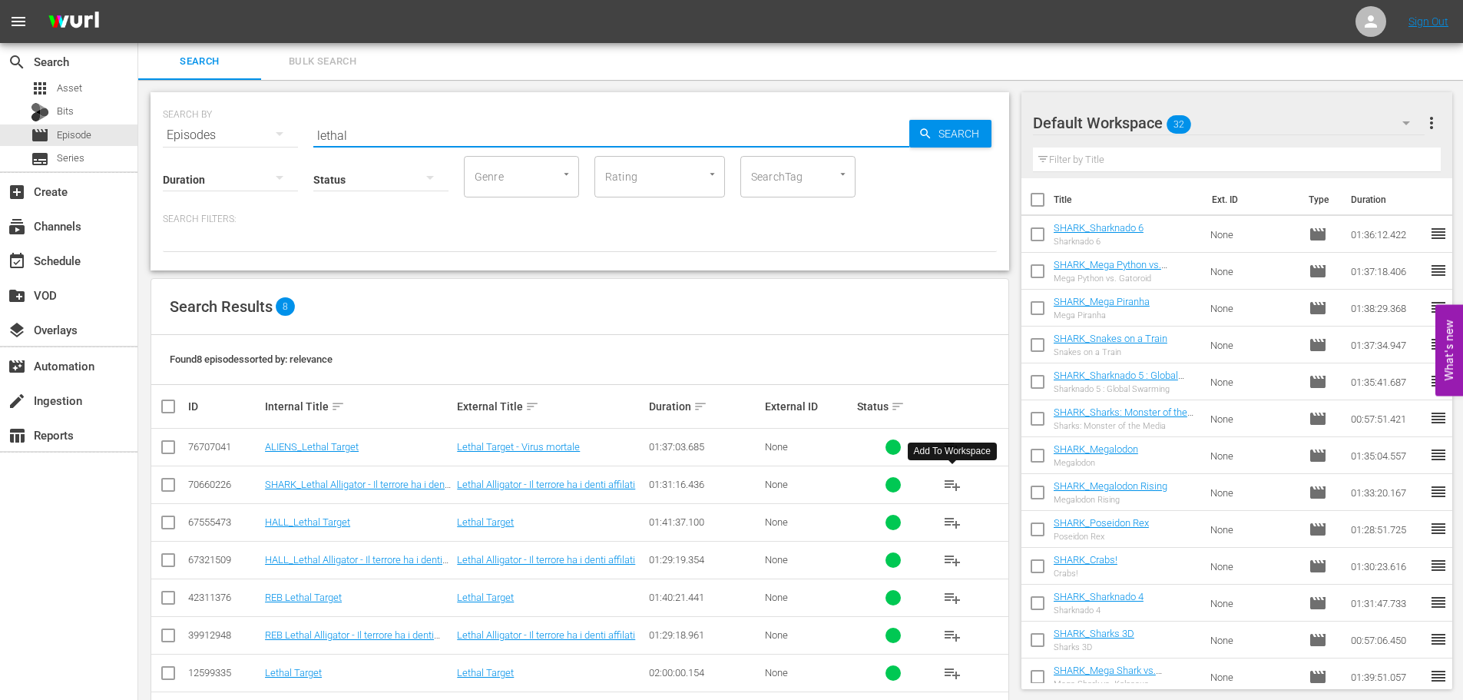
type input "lethal"
click at [942, 485] on button "playlist_add" at bounding box center [952, 484] width 37 height 37
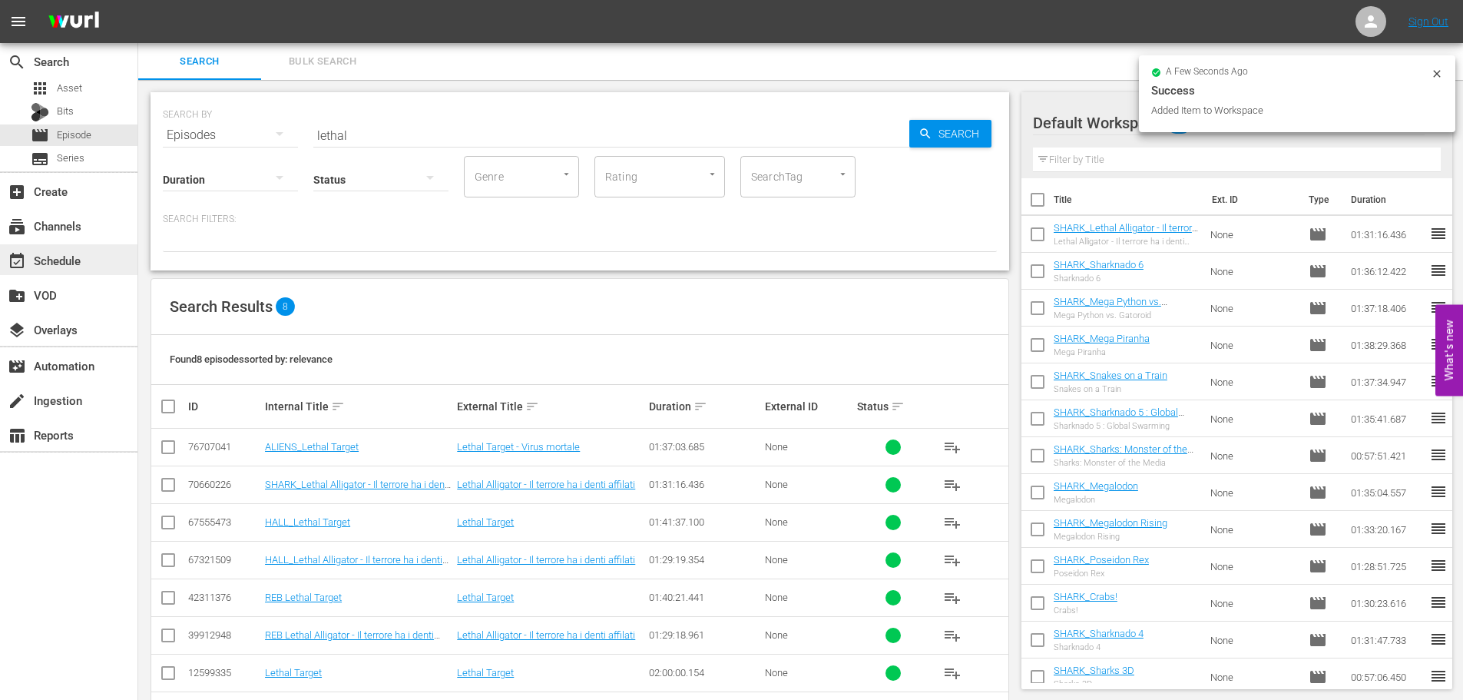
click at [105, 259] on div "event_available Schedule" at bounding box center [68, 259] width 137 height 31
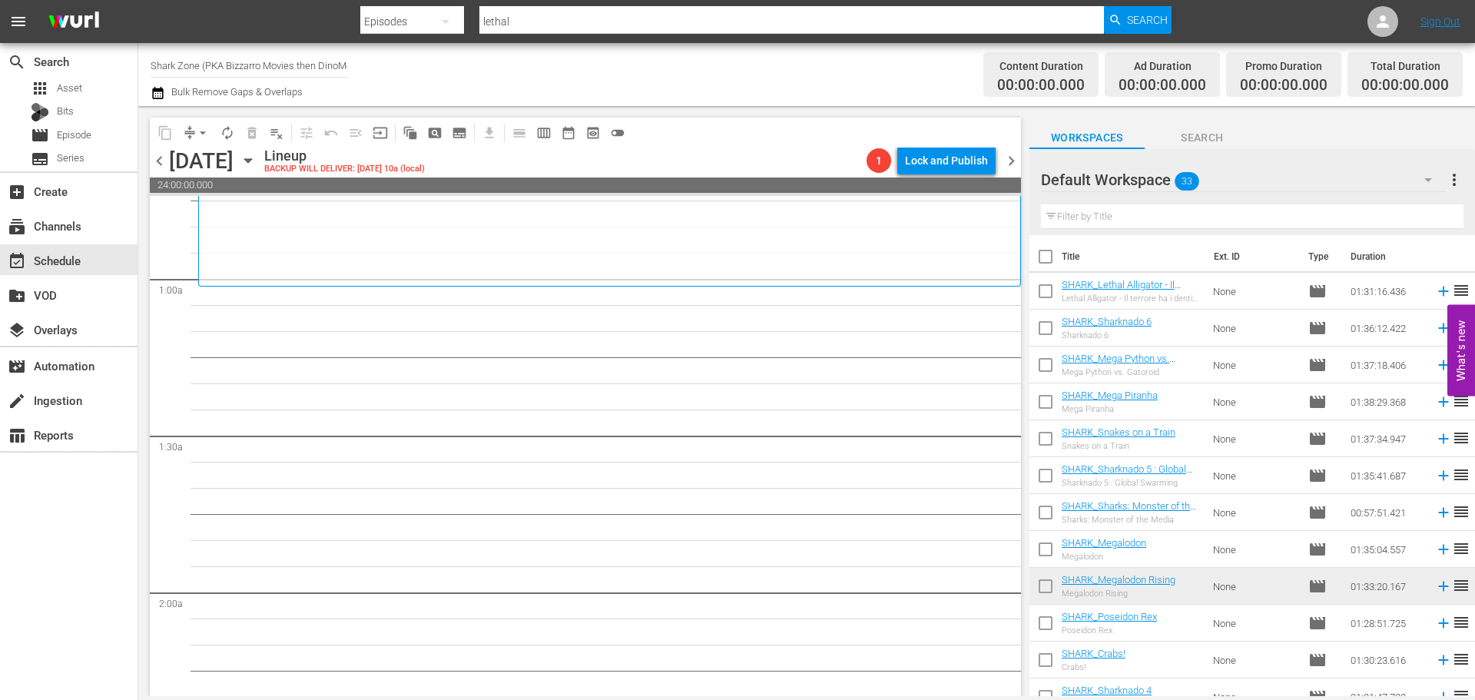
scroll to position [154, 0]
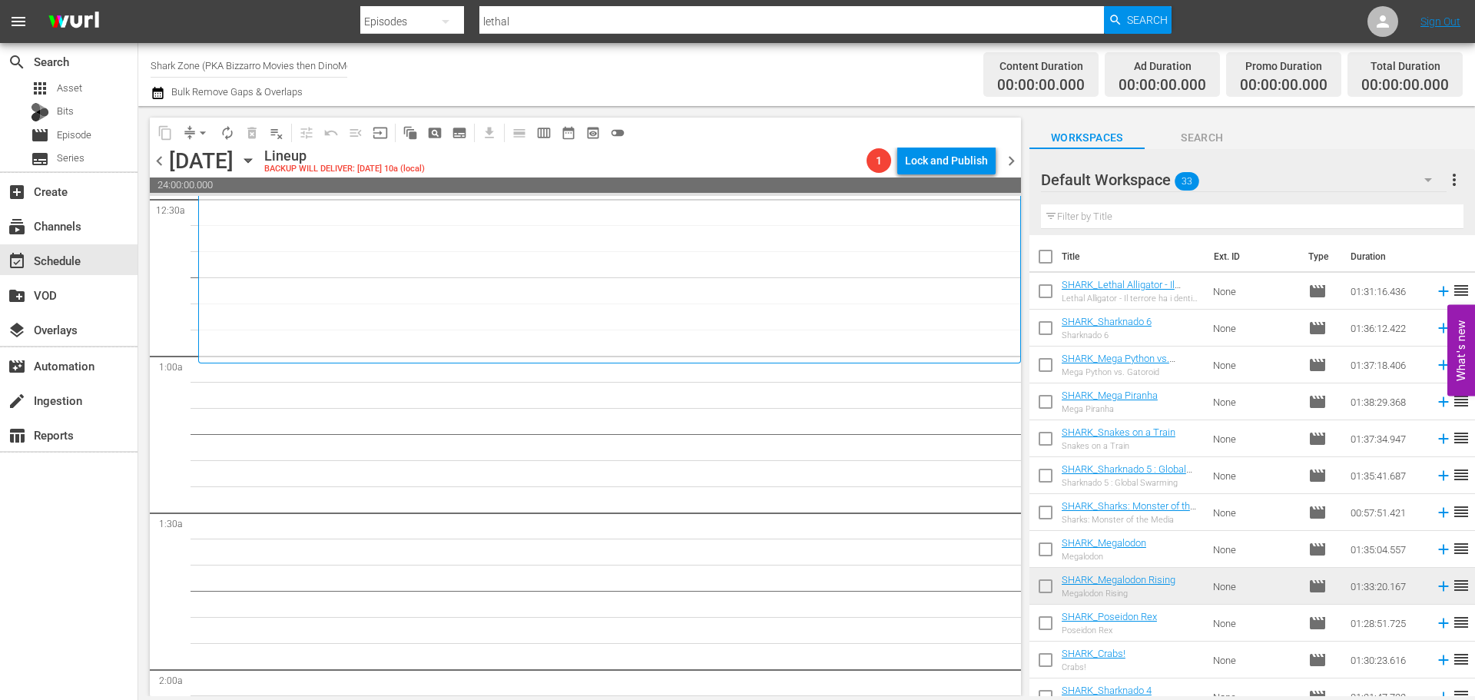
click at [1128, 218] on input "text" at bounding box center [1252, 216] width 422 height 25
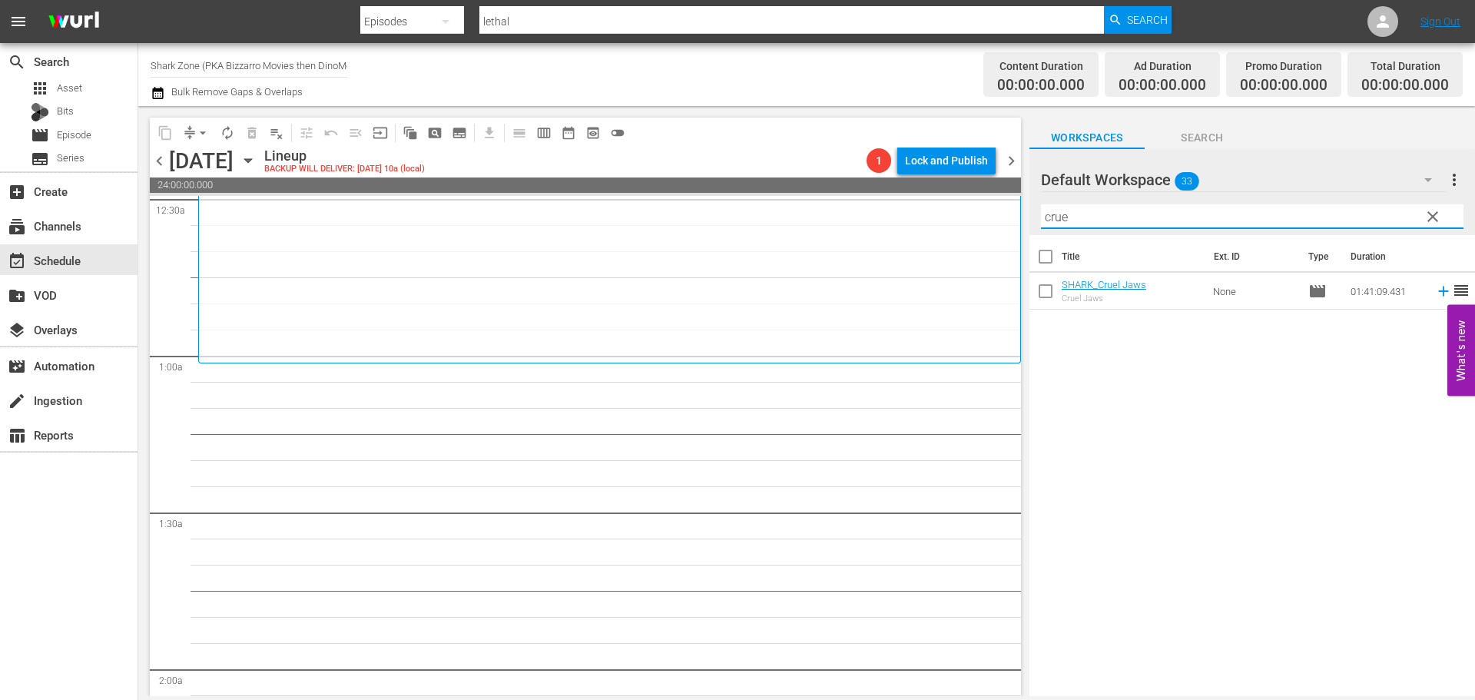
type input "crue"
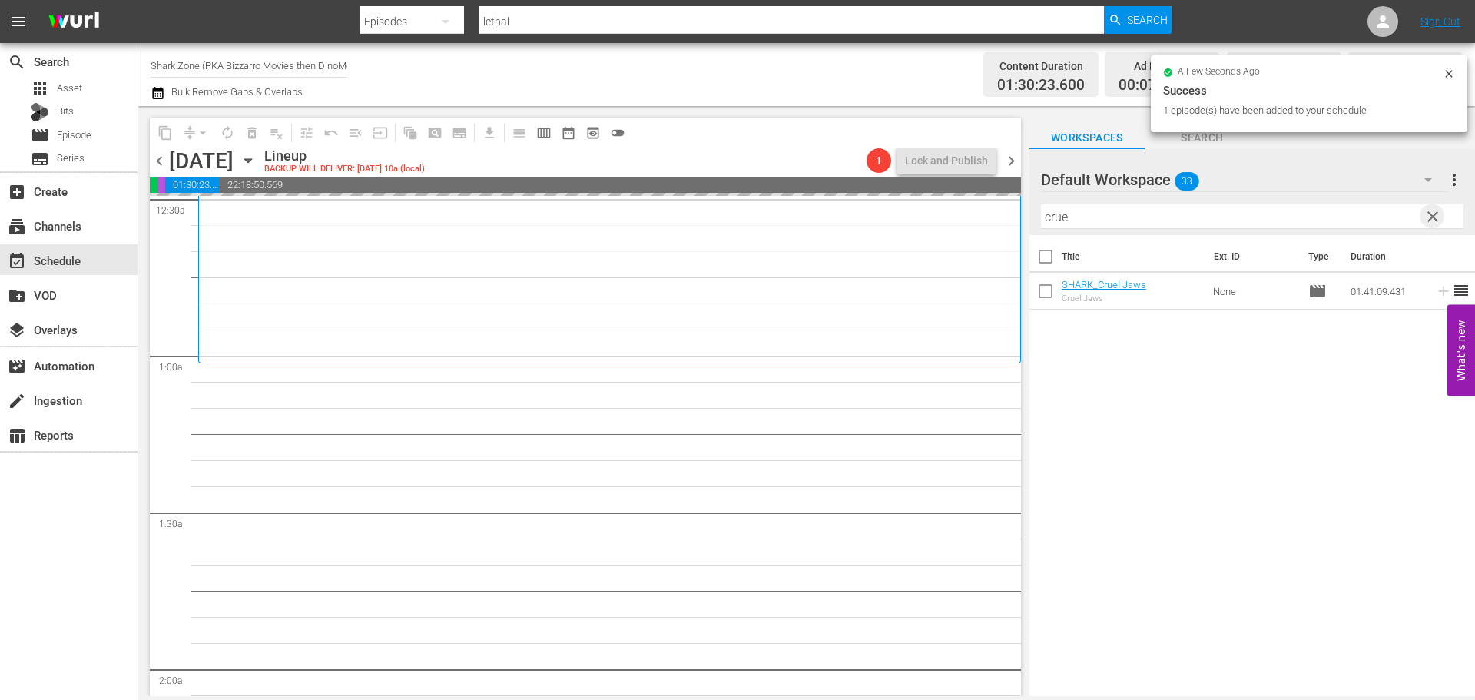
drag, startPoint x: 1440, startPoint y: 217, endPoint x: 730, endPoint y: 469, distance: 752.9
click at [1439, 217] on span "clear" at bounding box center [1432, 216] width 18 height 18
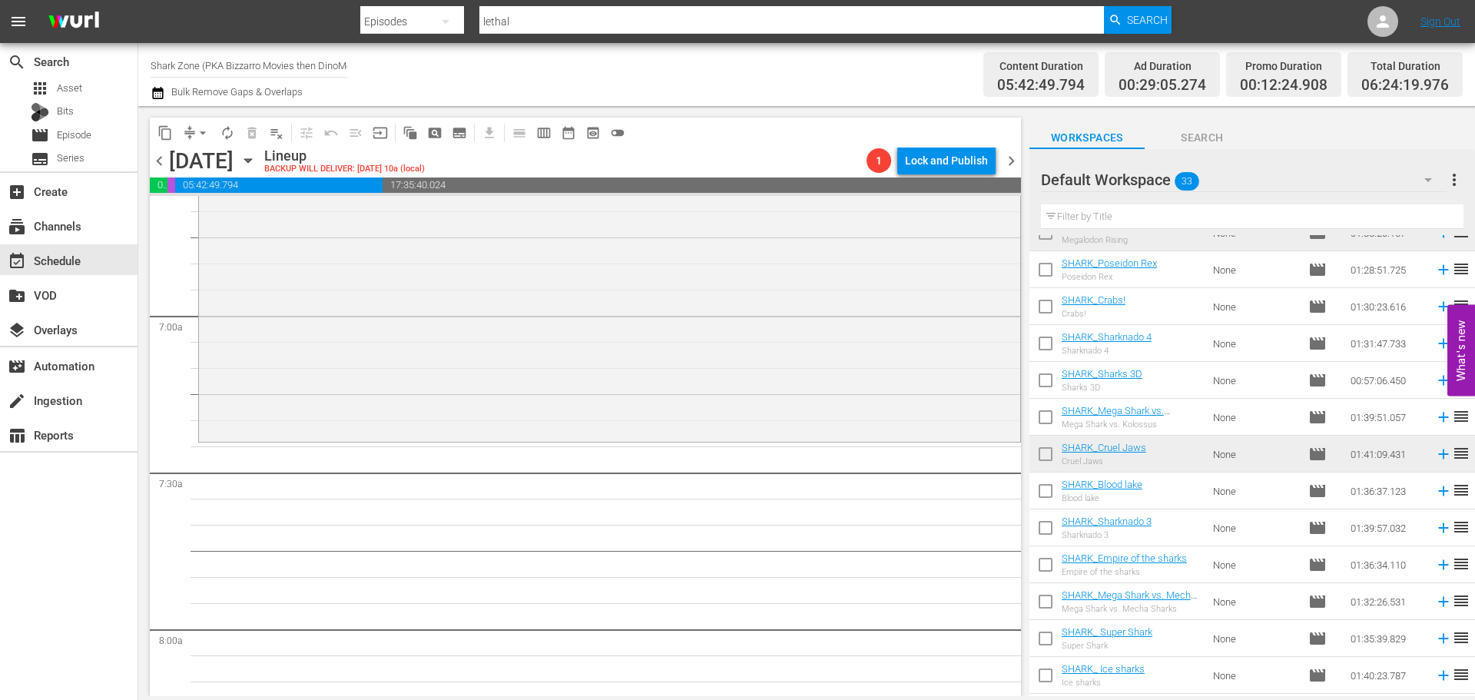
scroll to position [330, 0]
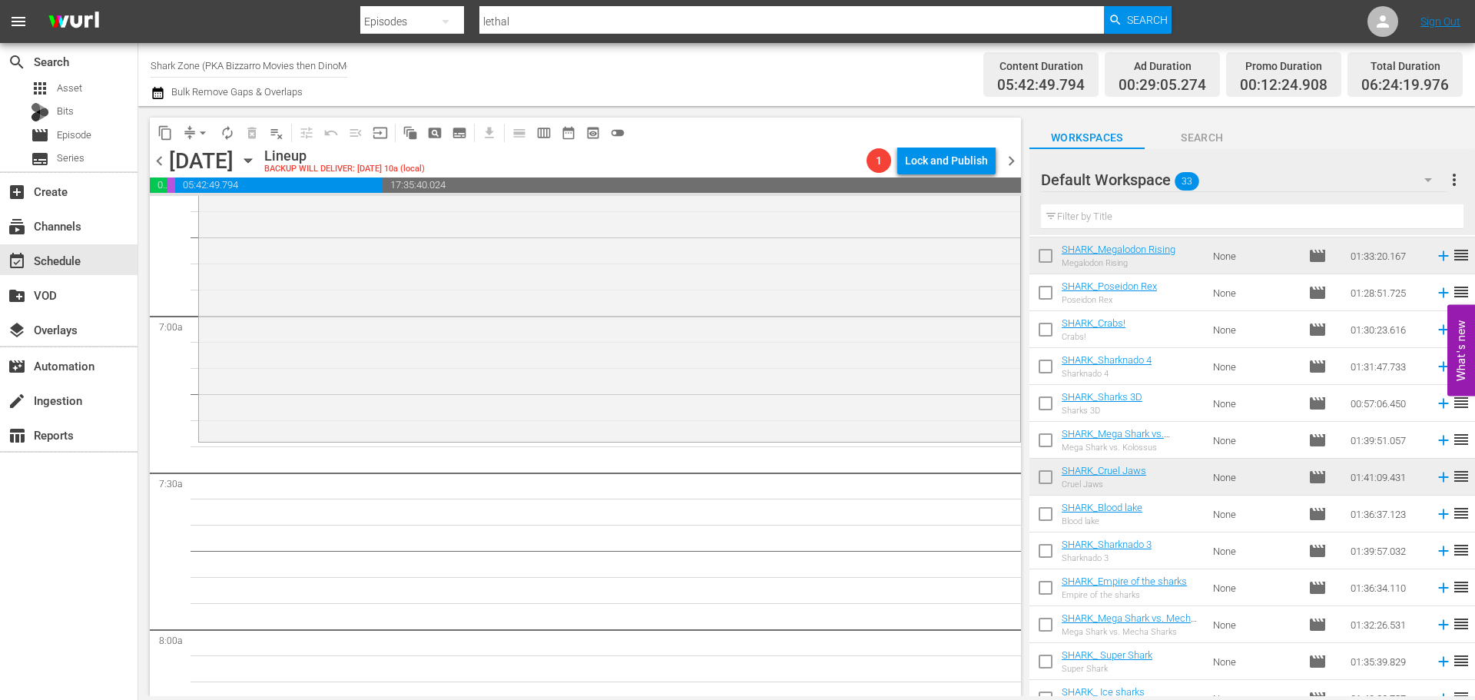
click at [1141, 226] on input "text" at bounding box center [1252, 216] width 422 height 25
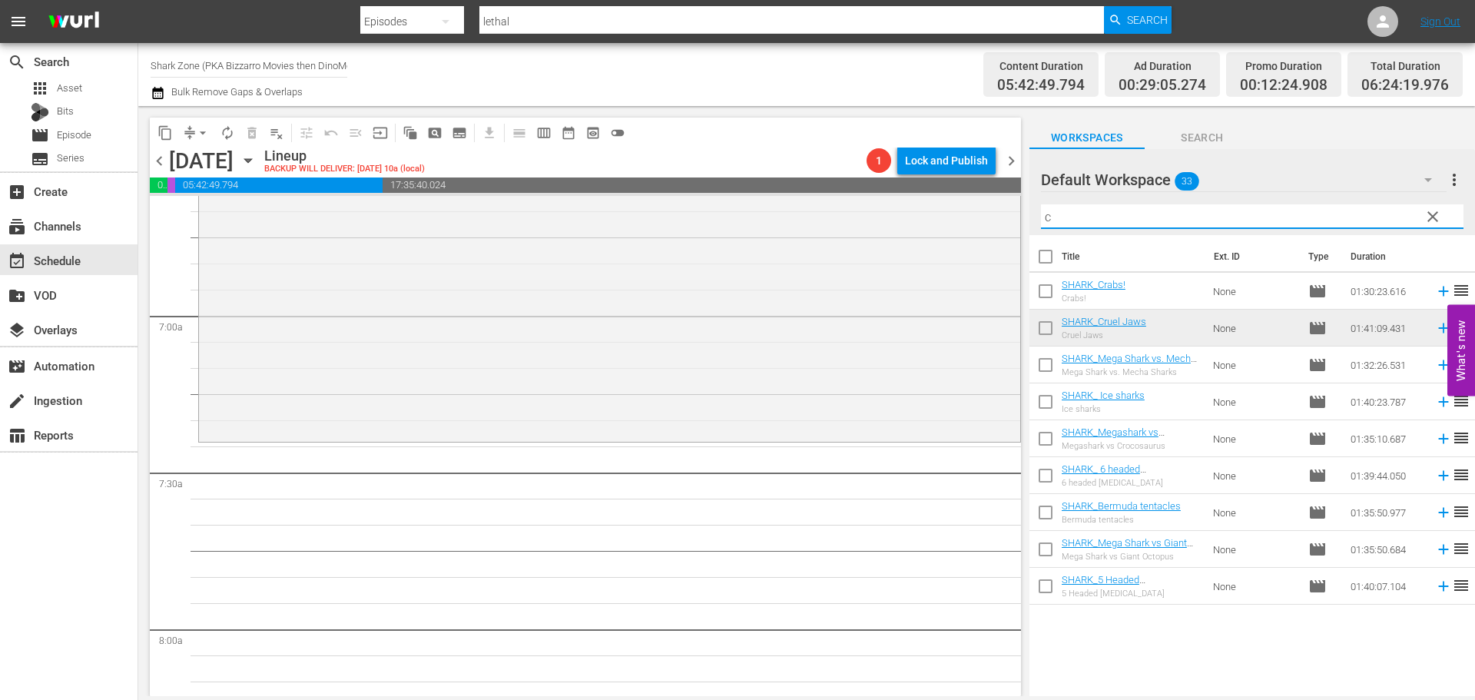
scroll to position [0, 0]
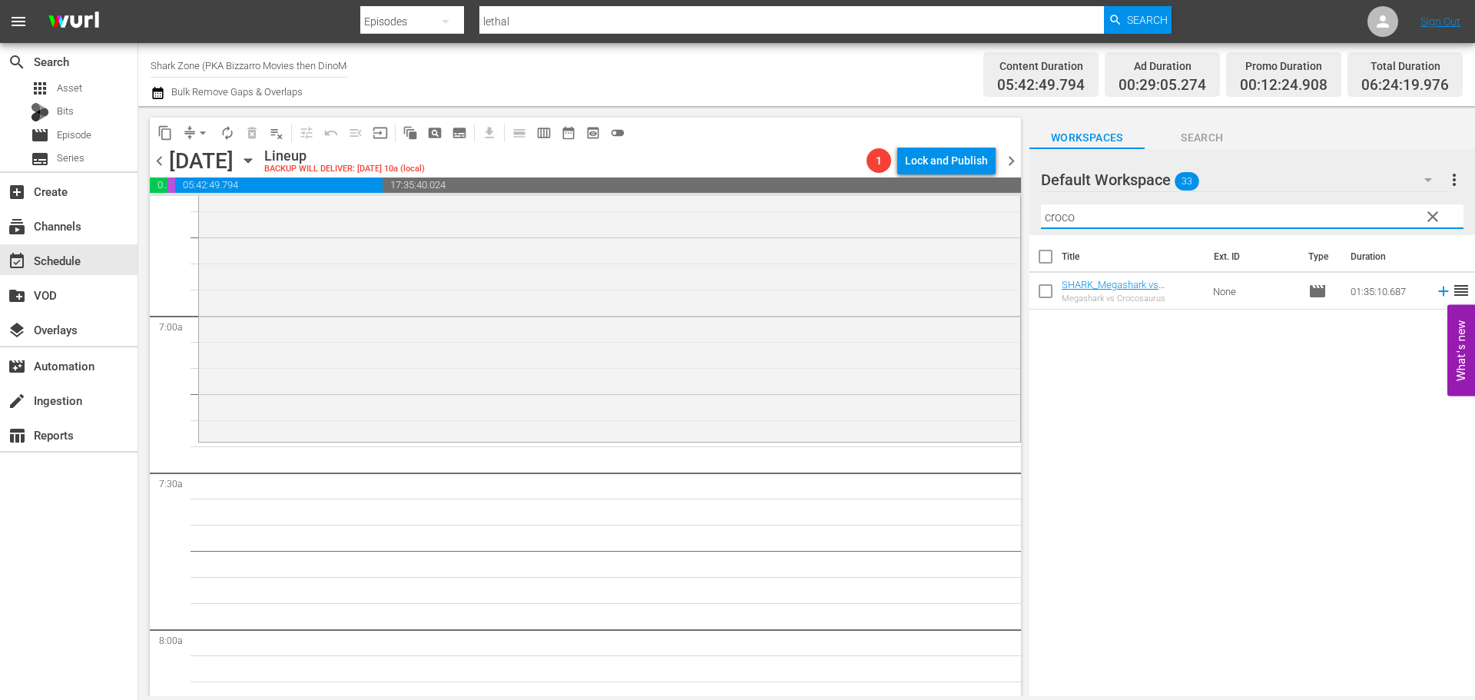
type input "croco"
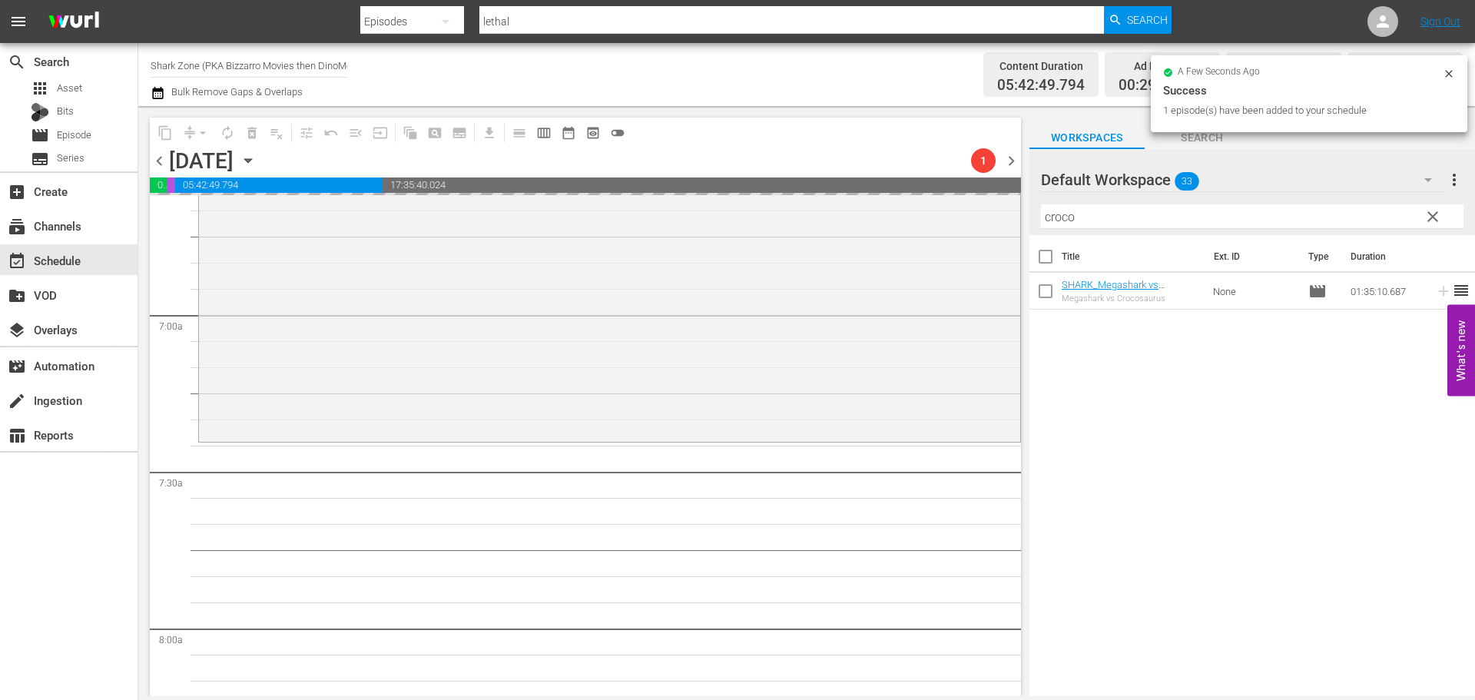
click at [1436, 221] on span "clear" at bounding box center [1432, 216] width 18 height 18
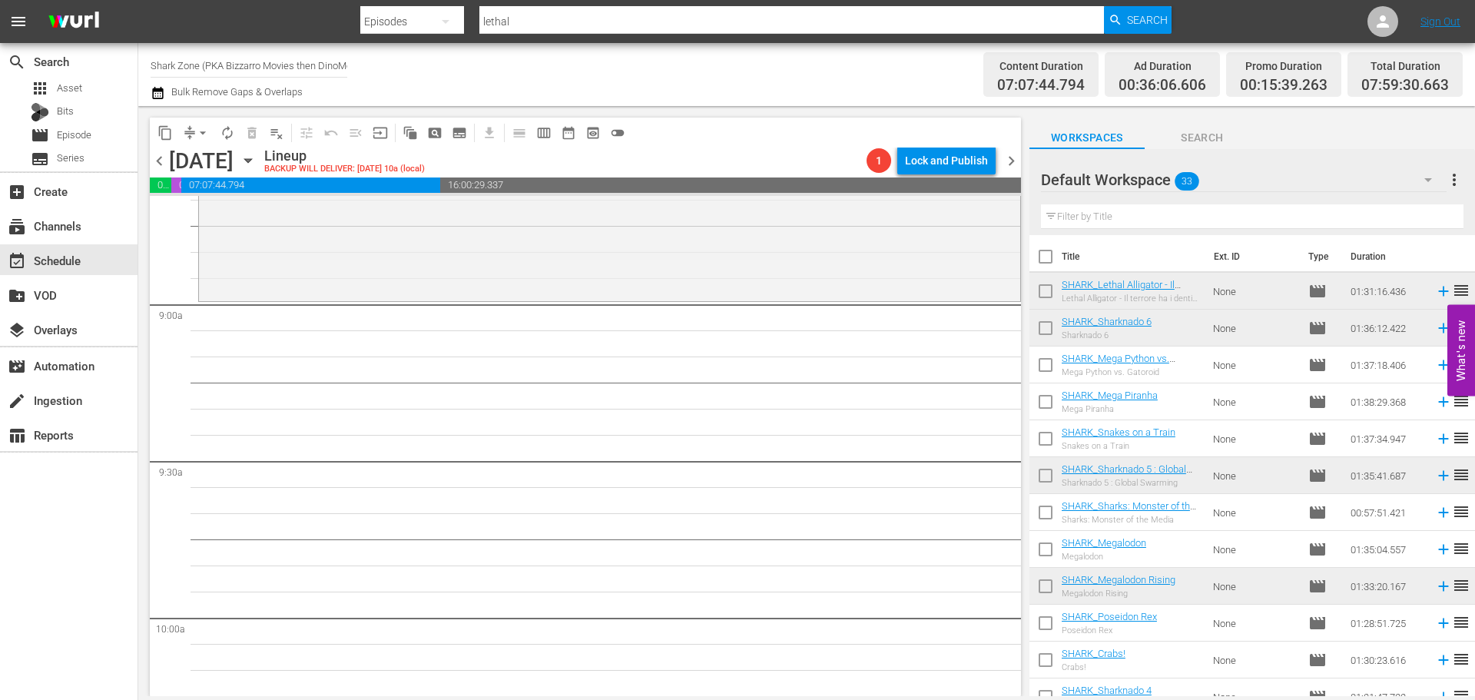
scroll to position [2688, 0]
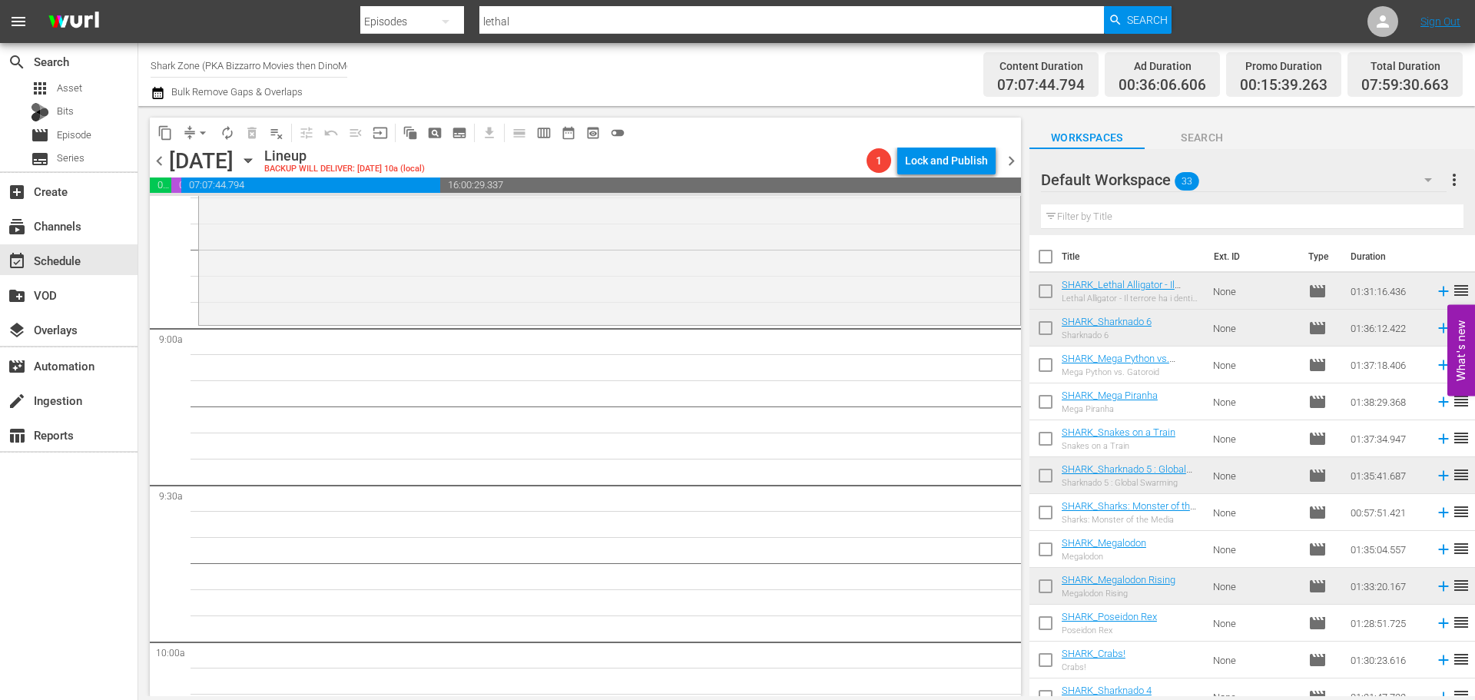
click at [1035, 364] on input "checkbox" at bounding box center [1045, 368] width 32 height 32
checkbox input "true"
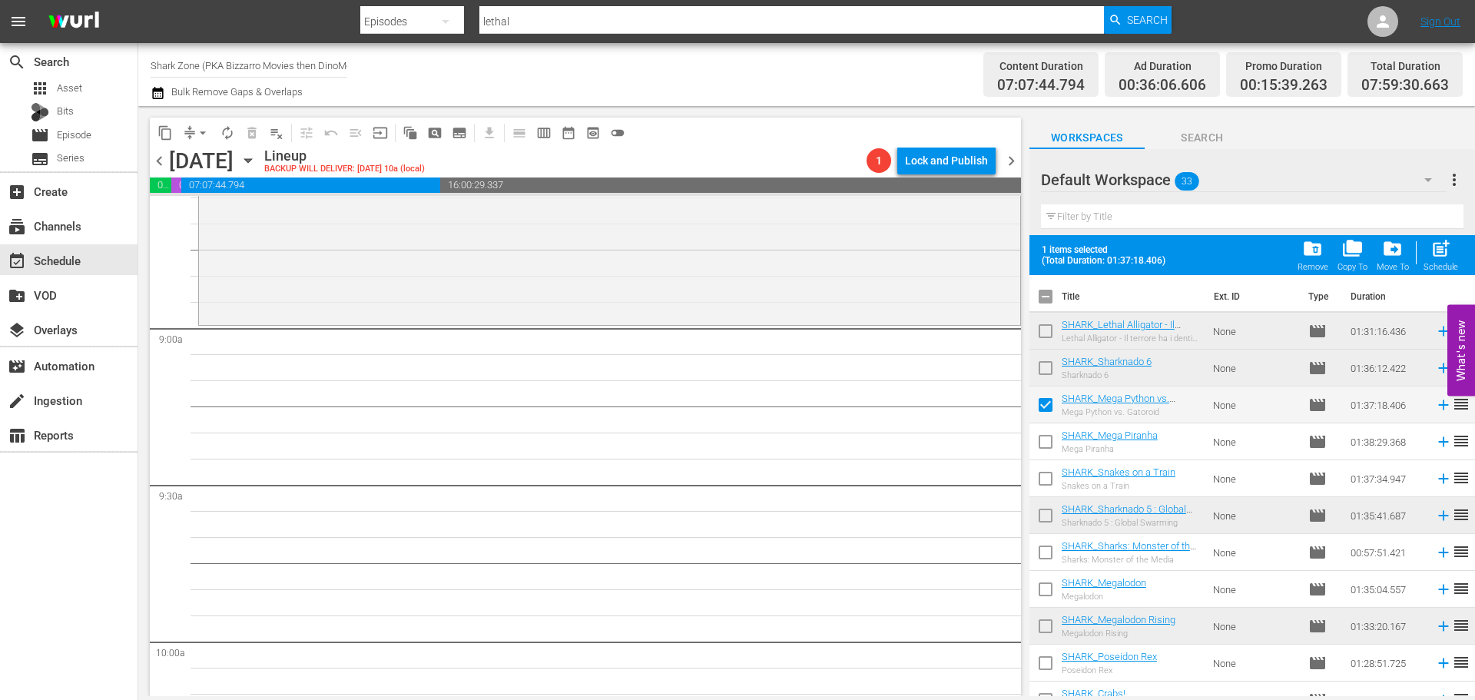
click at [1048, 450] on input "checkbox" at bounding box center [1045, 445] width 32 height 32
checkbox input "true"
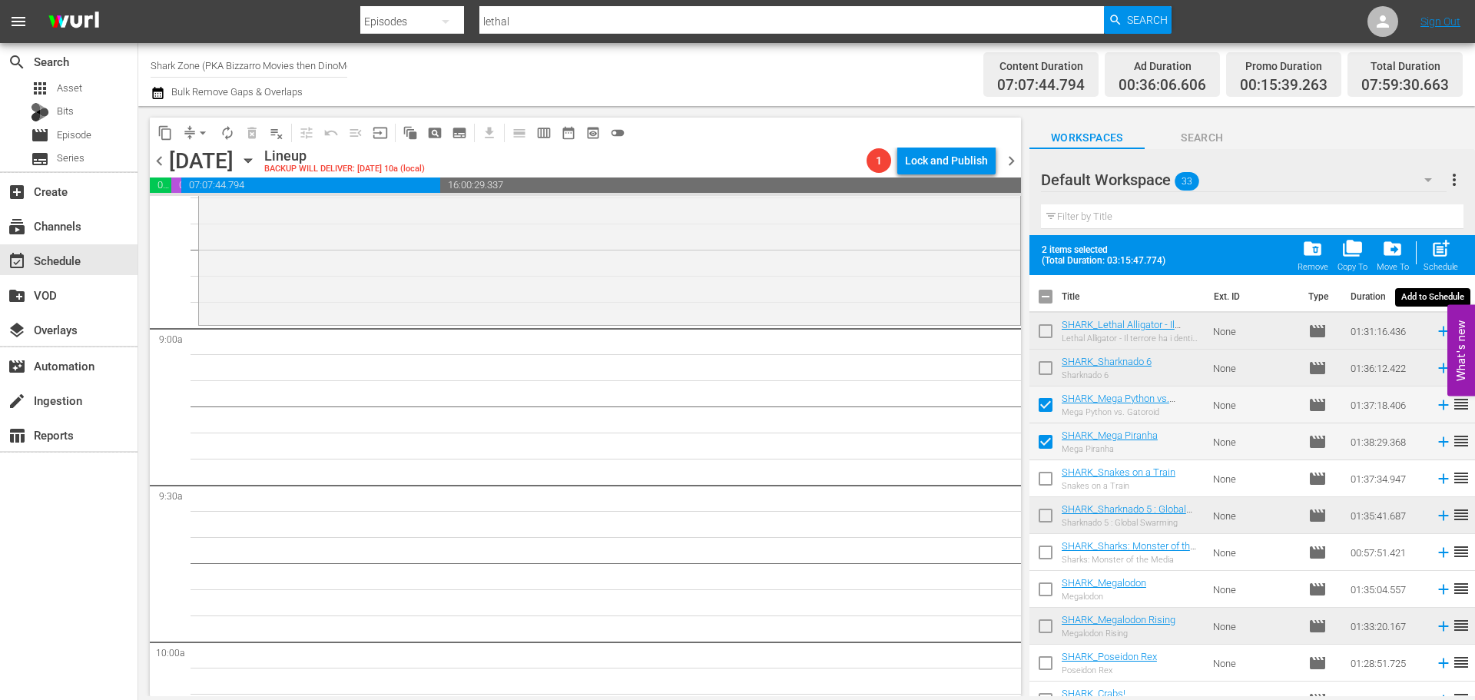
click at [1429, 257] on div "post_add Schedule" at bounding box center [1440, 255] width 35 height 34
checkbox input "false"
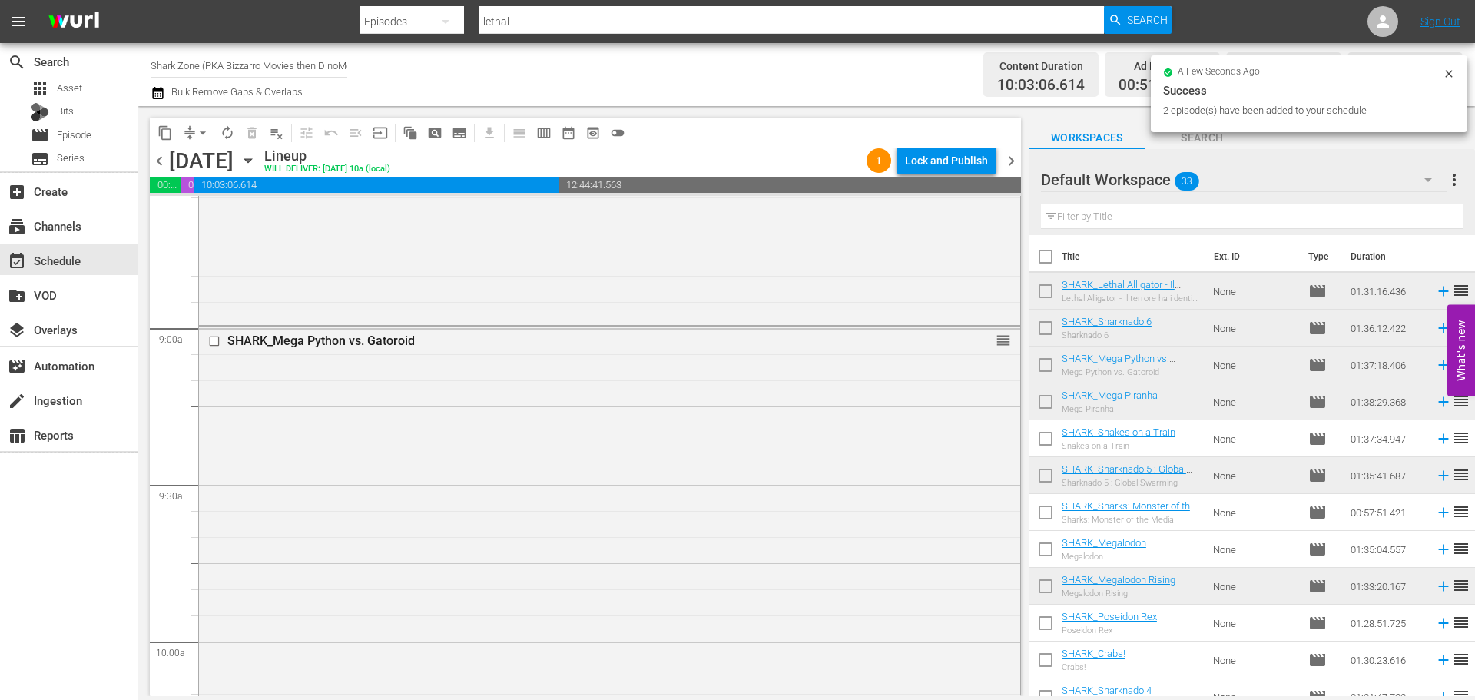
scroll to position [0, 0]
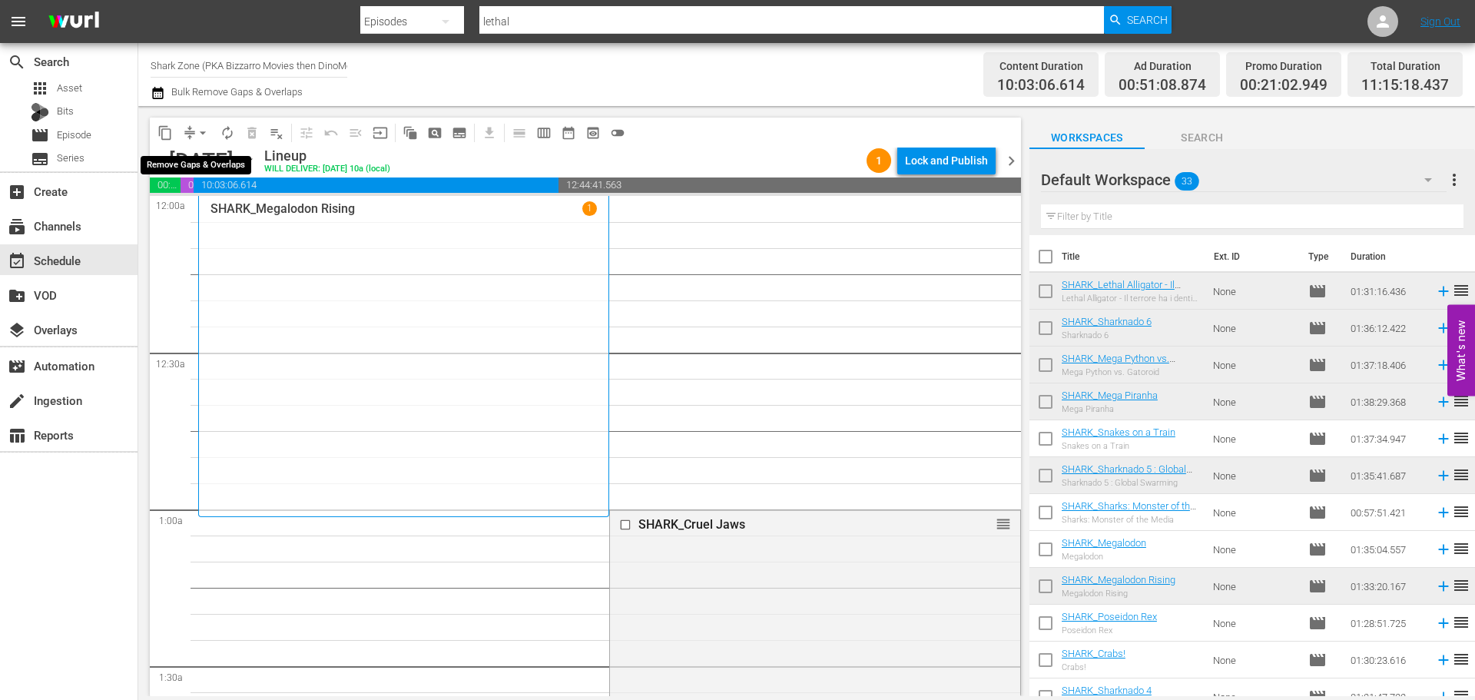
click at [204, 135] on span "arrow_drop_down" at bounding box center [202, 132] width 15 height 15
click at [228, 215] on li "Align to End of Previous Day" at bounding box center [203, 214] width 161 height 25
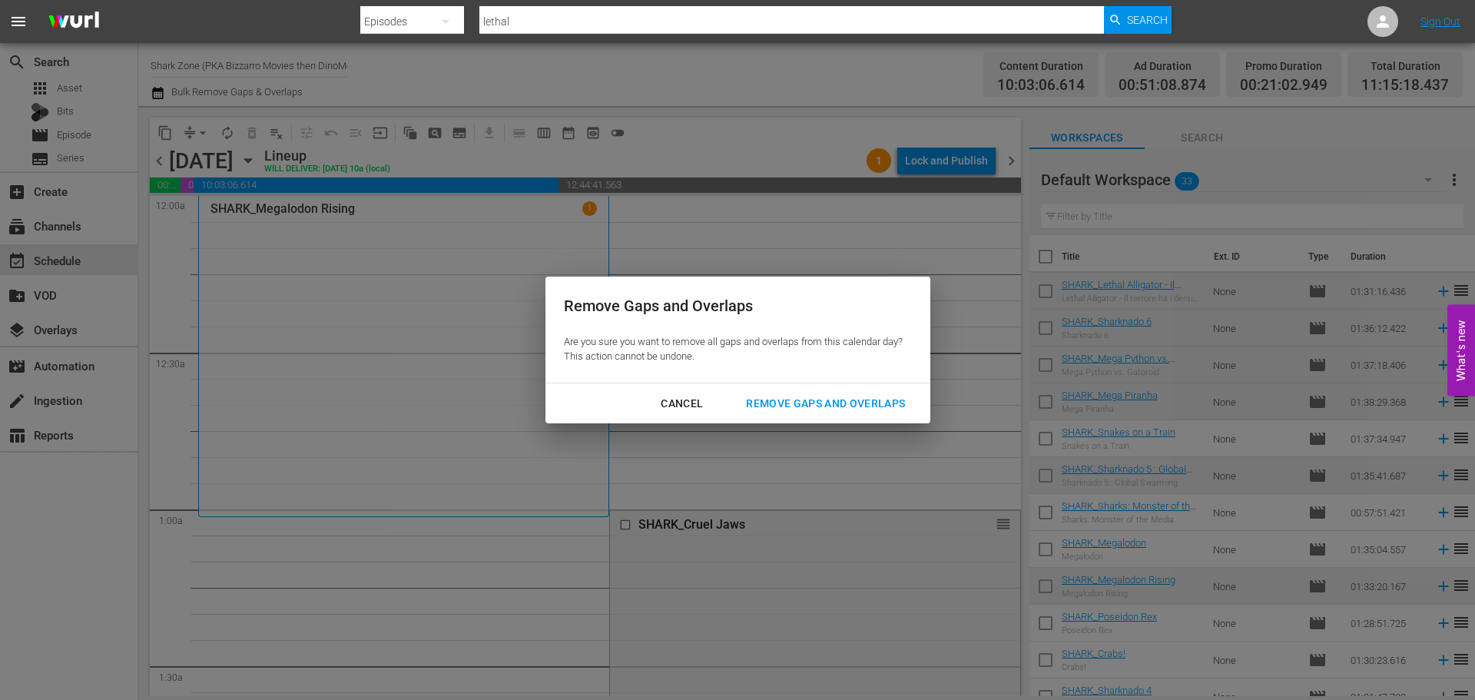
click at [853, 405] on div "Remove Gaps and Overlaps" at bounding box center [826, 403] width 184 height 19
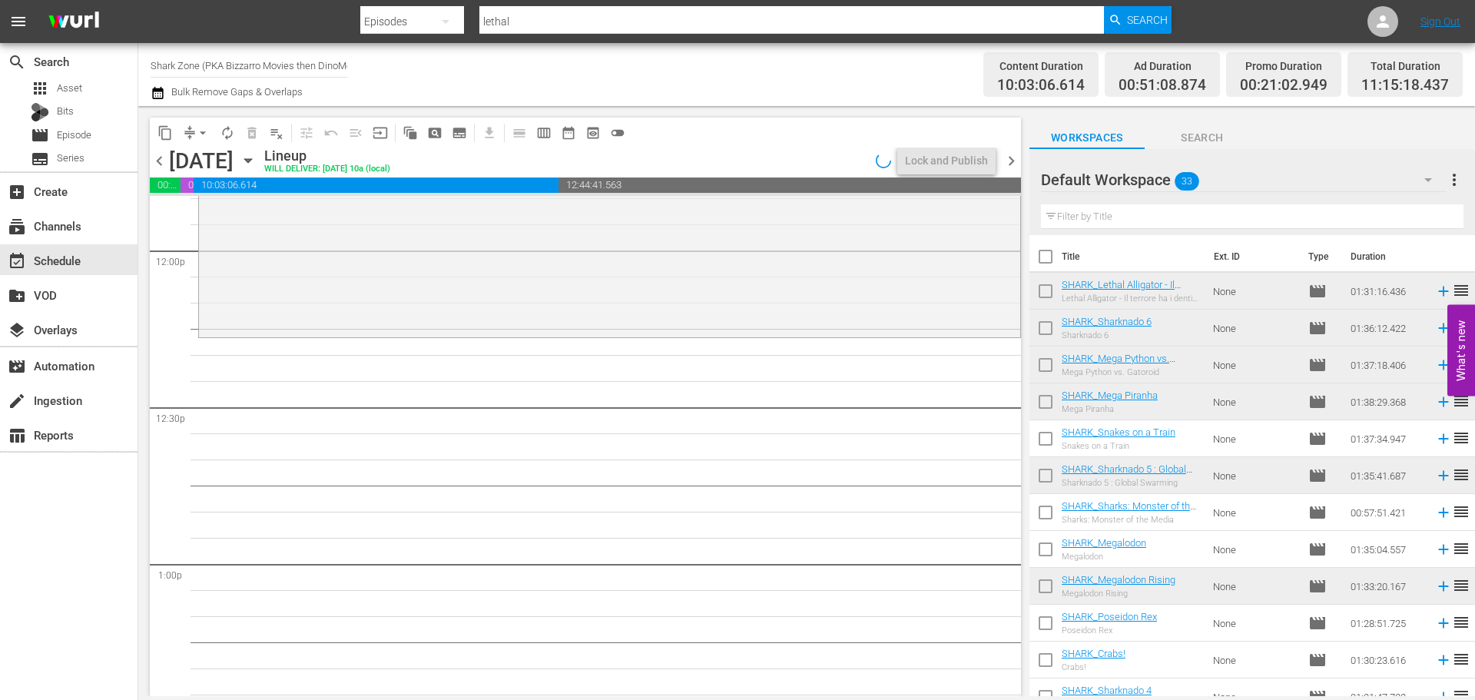
scroll to position [3450, 0]
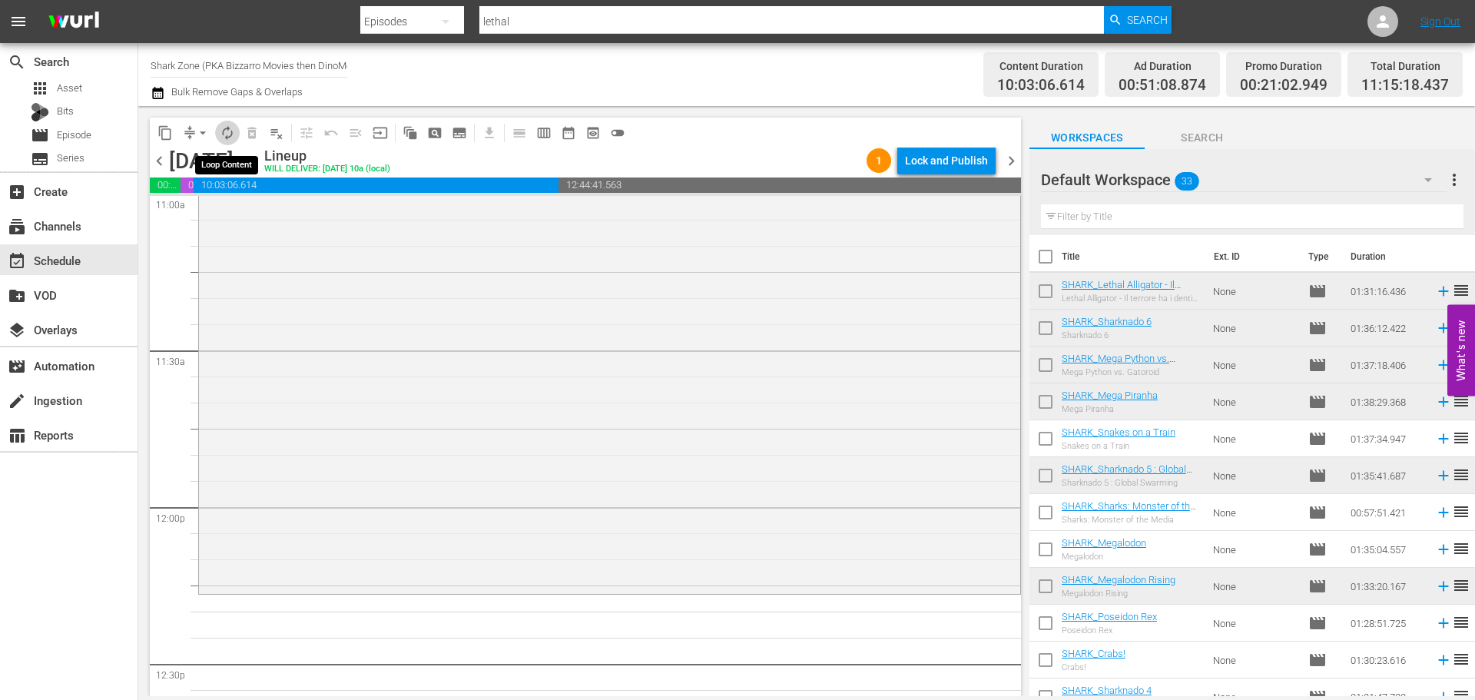
click at [219, 133] on button "autorenew_outlined" at bounding box center [227, 133] width 25 height 25
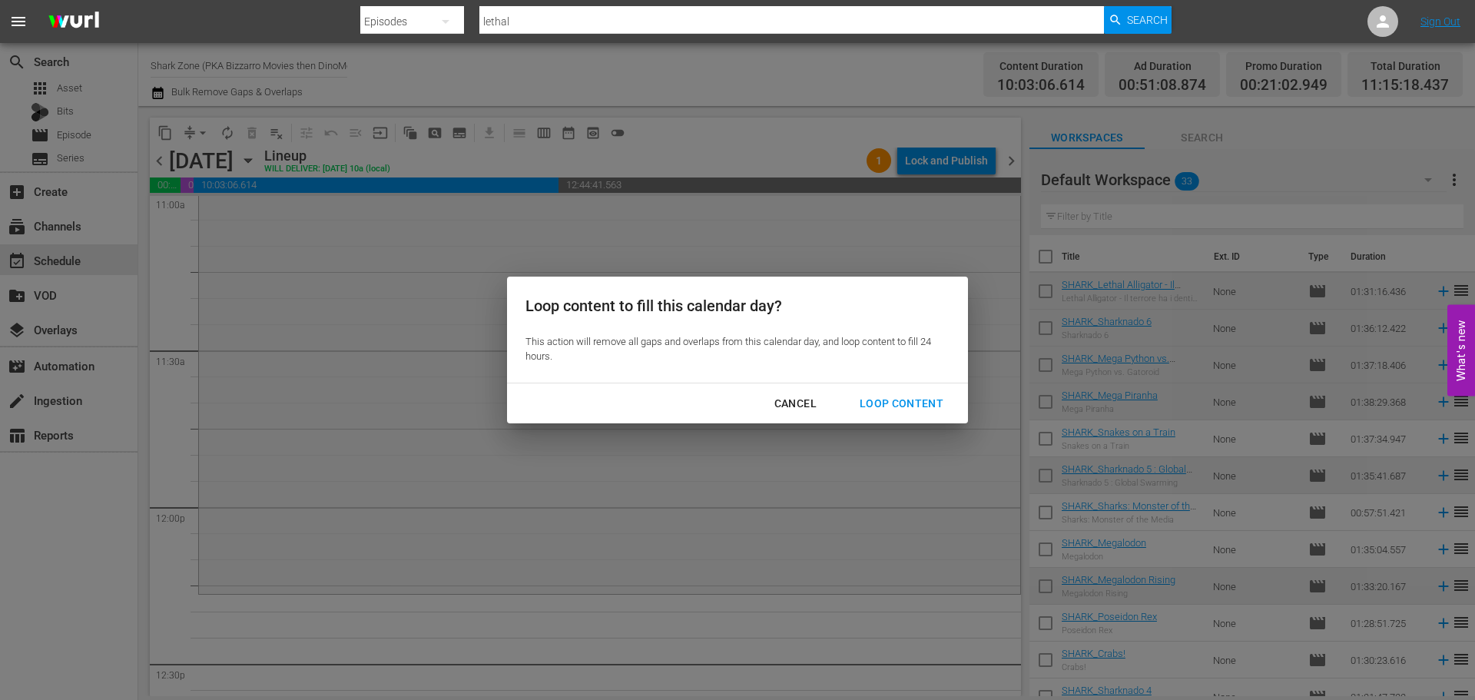
click at [926, 396] on div "Loop Content" at bounding box center [901, 403] width 108 height 19
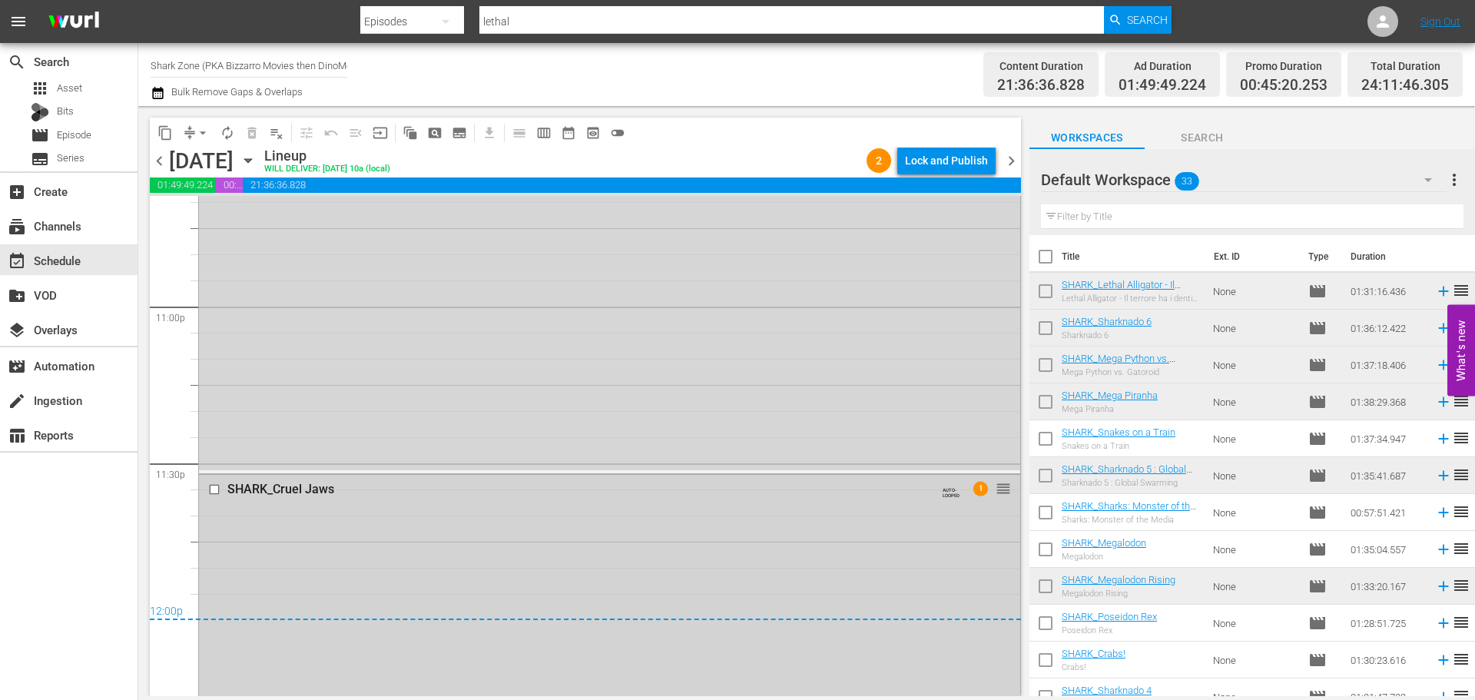
scroll to position [7097, 0]
click at [1028, 527] on div "Delete Event" at bounding box center [1054, 531] width 121 height 21
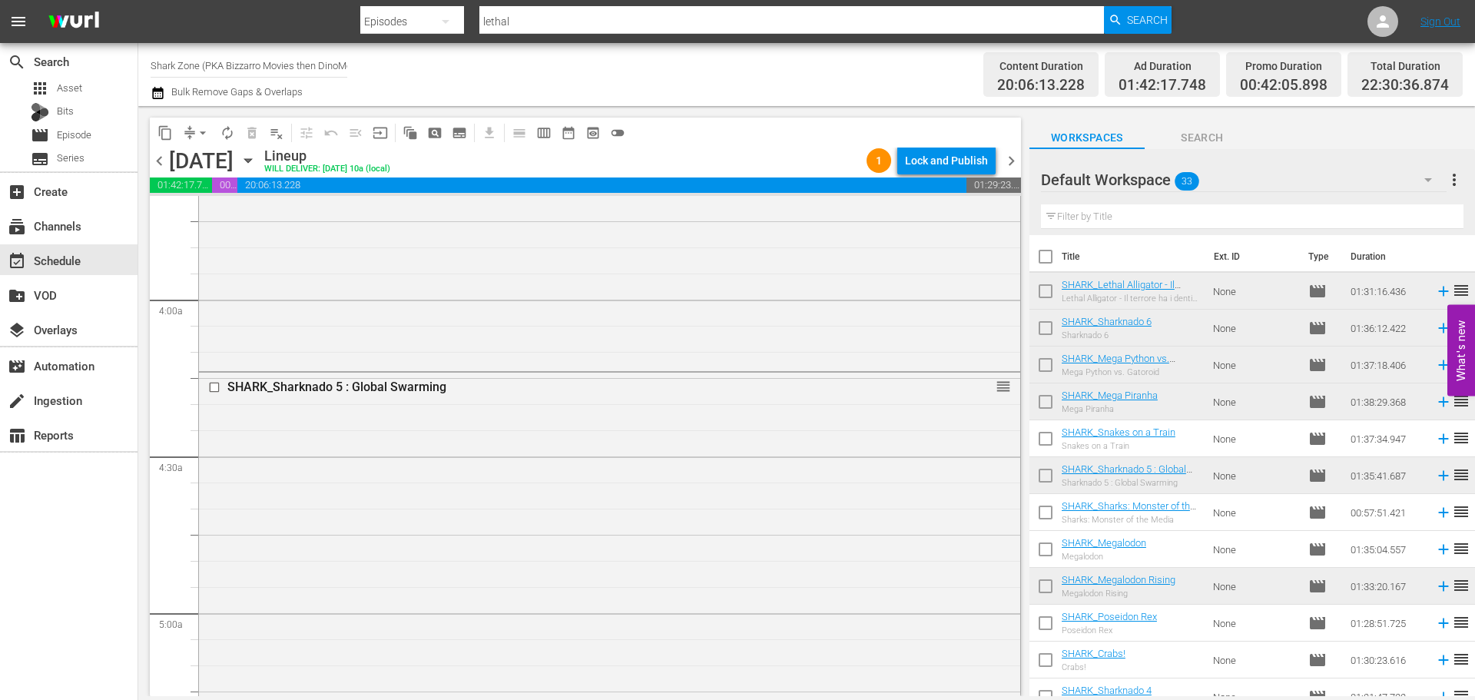
scroll to position [1003, 0]
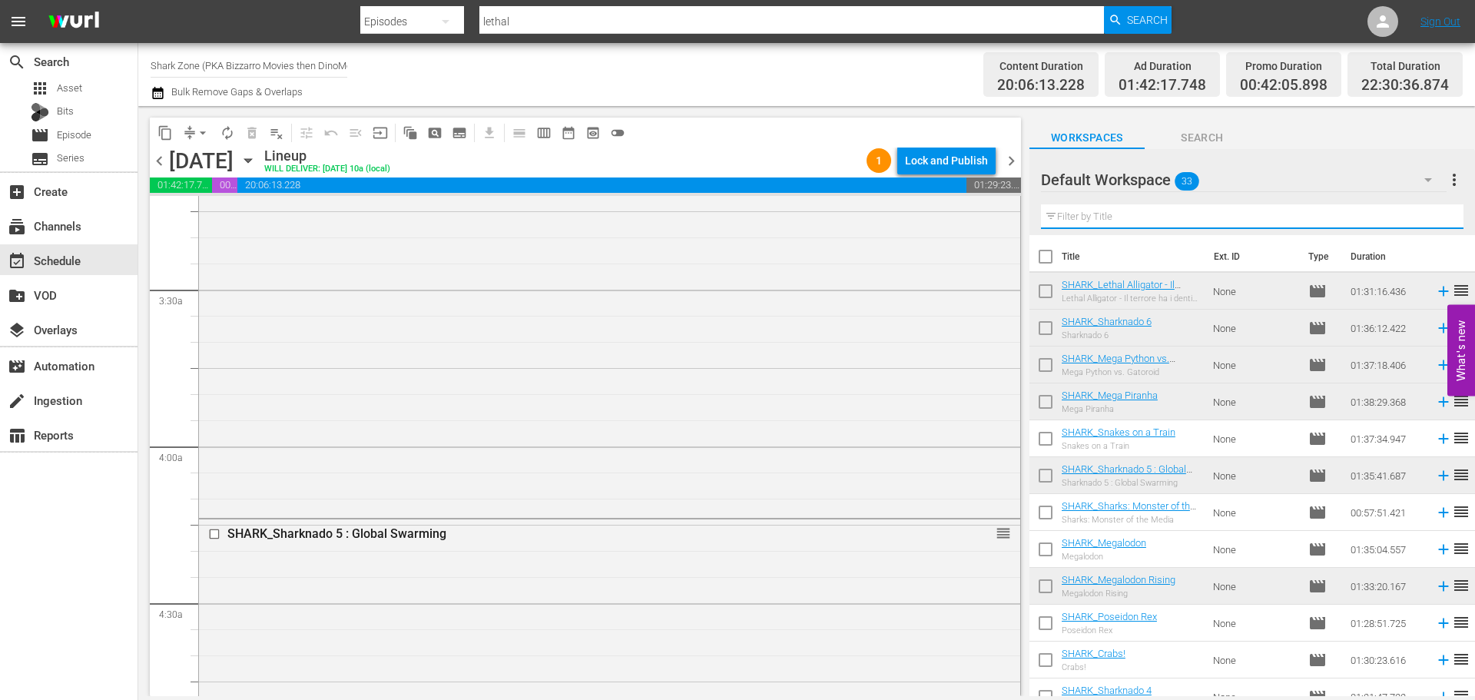
click at [1102, 219] on input "text" at bounding box center [1252, 216] width 422 height 25
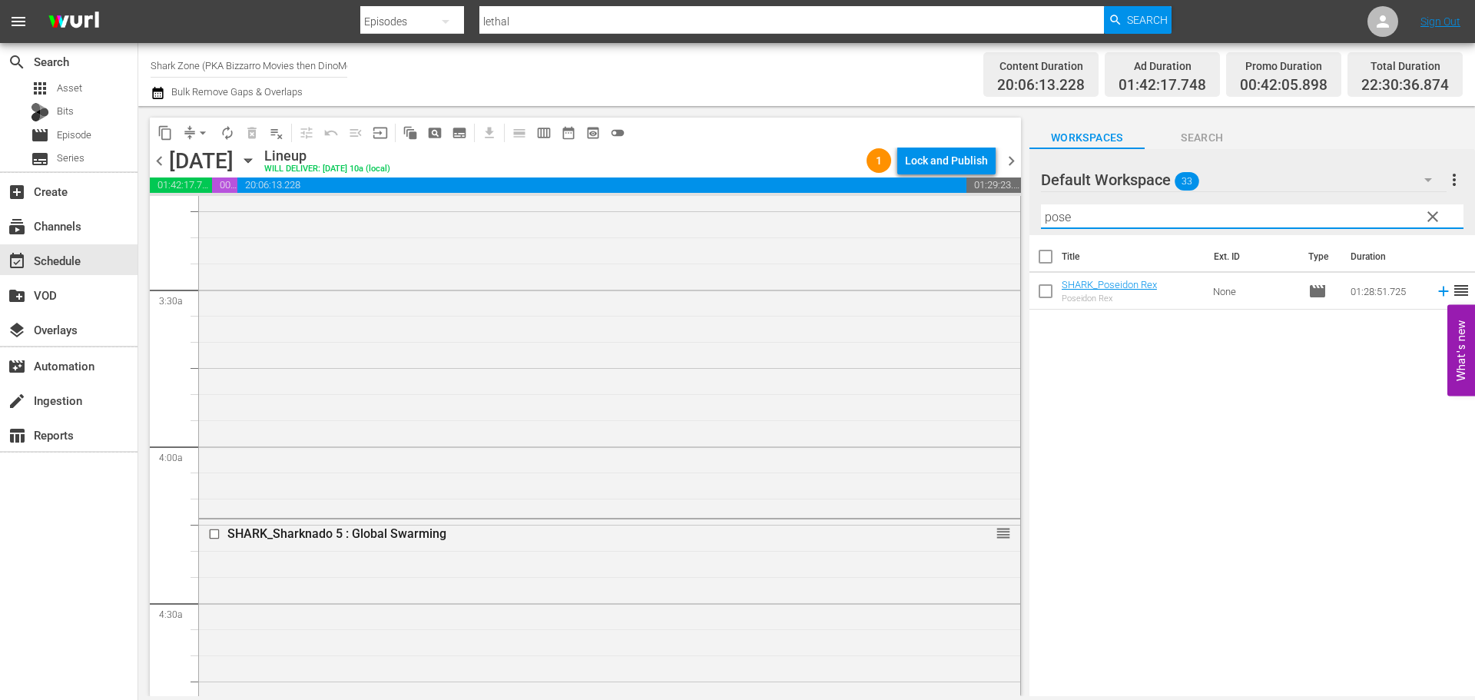
type input "pose"
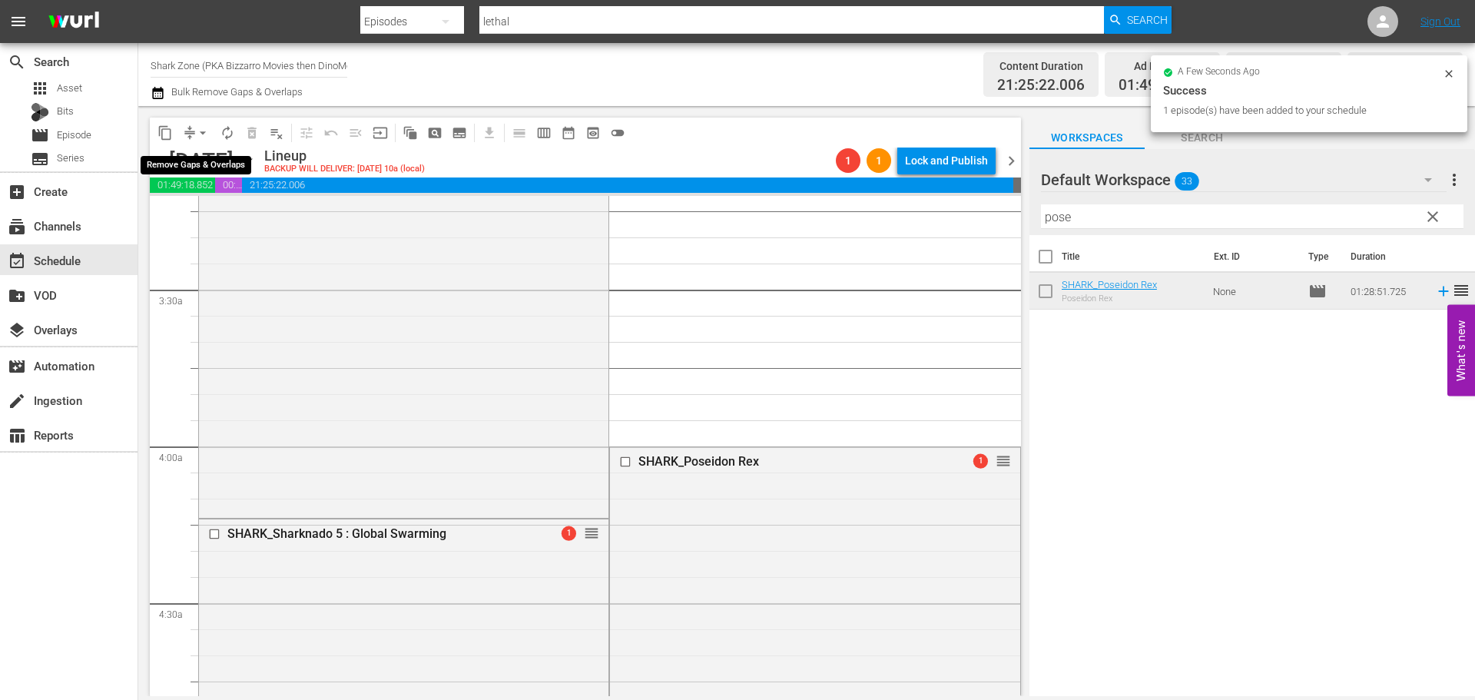
click at [200, 133] on span "arrow_drop_down" at bounding box center [202, 132] width 15 height 15
click at [204, 219] on li "Align to End of Previous Day" at bounding box center [203, 214] width 161 height 25
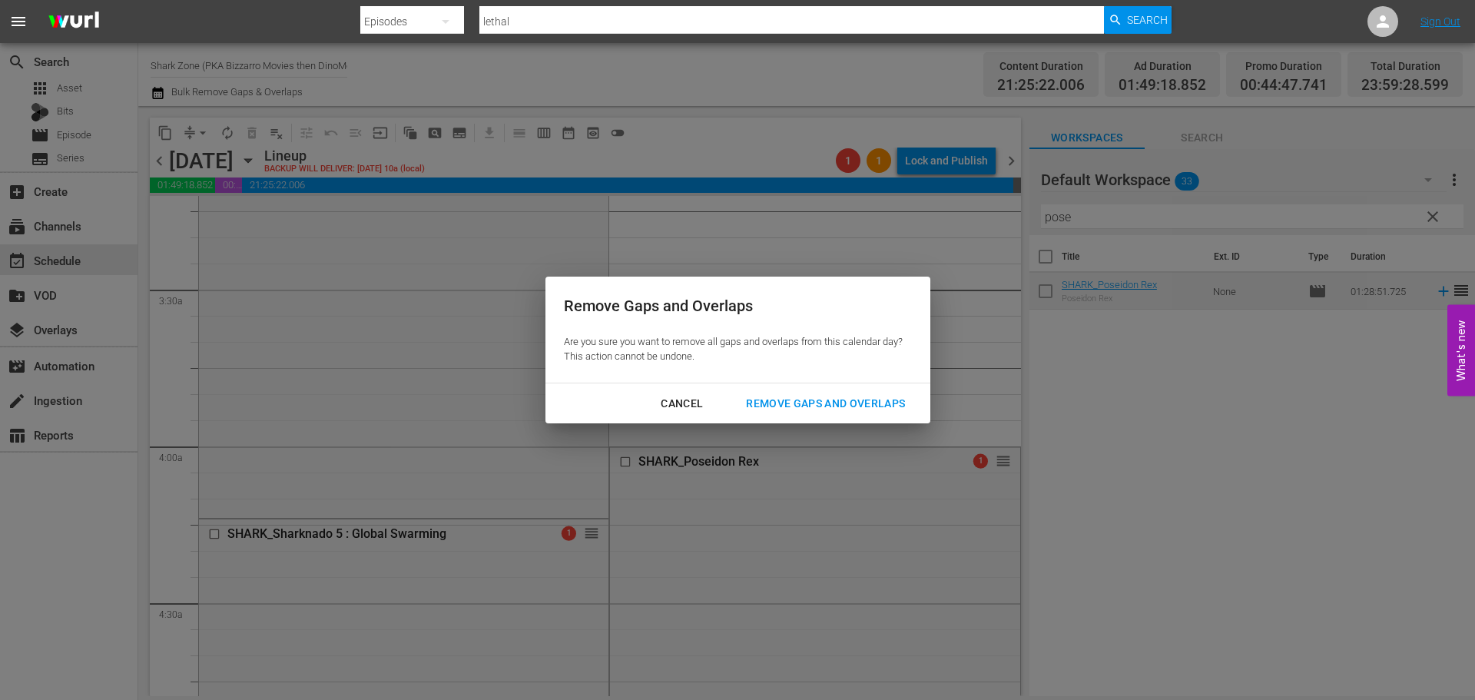
click at [828, 394] on div "Remove Gaps and Overlaps" at bounding box center [826, 403] width 184 height 19
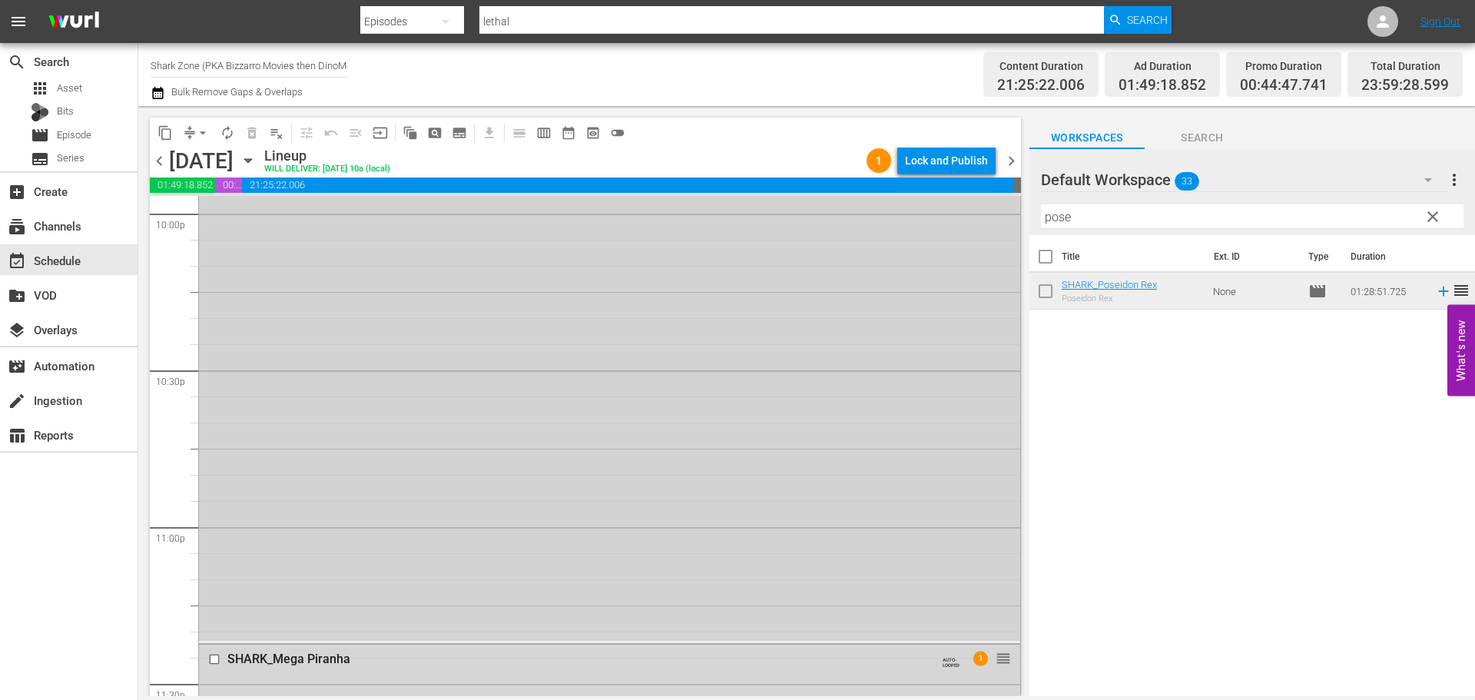
scroll to position [6737, 0]
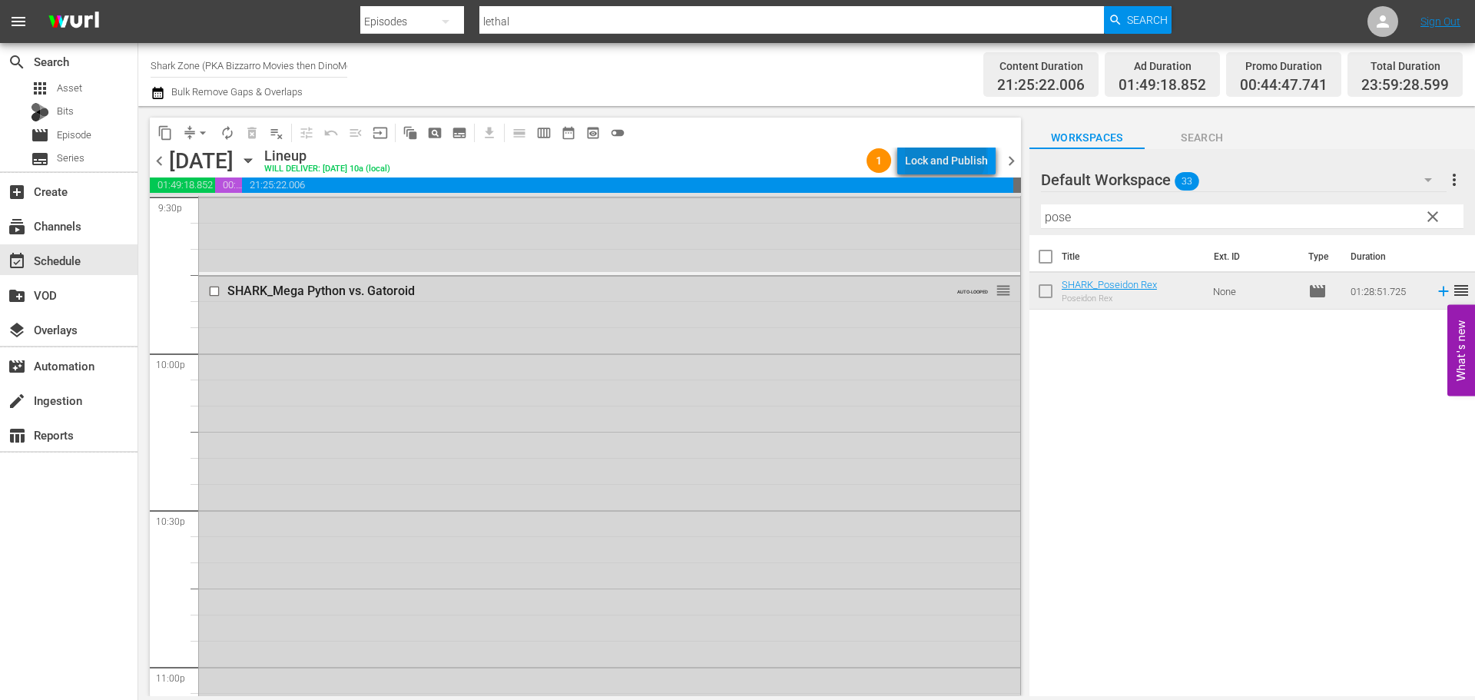
click at [948, 154] on div "Lock and Publish" at bounding box center [946, 161] width 83 height 28
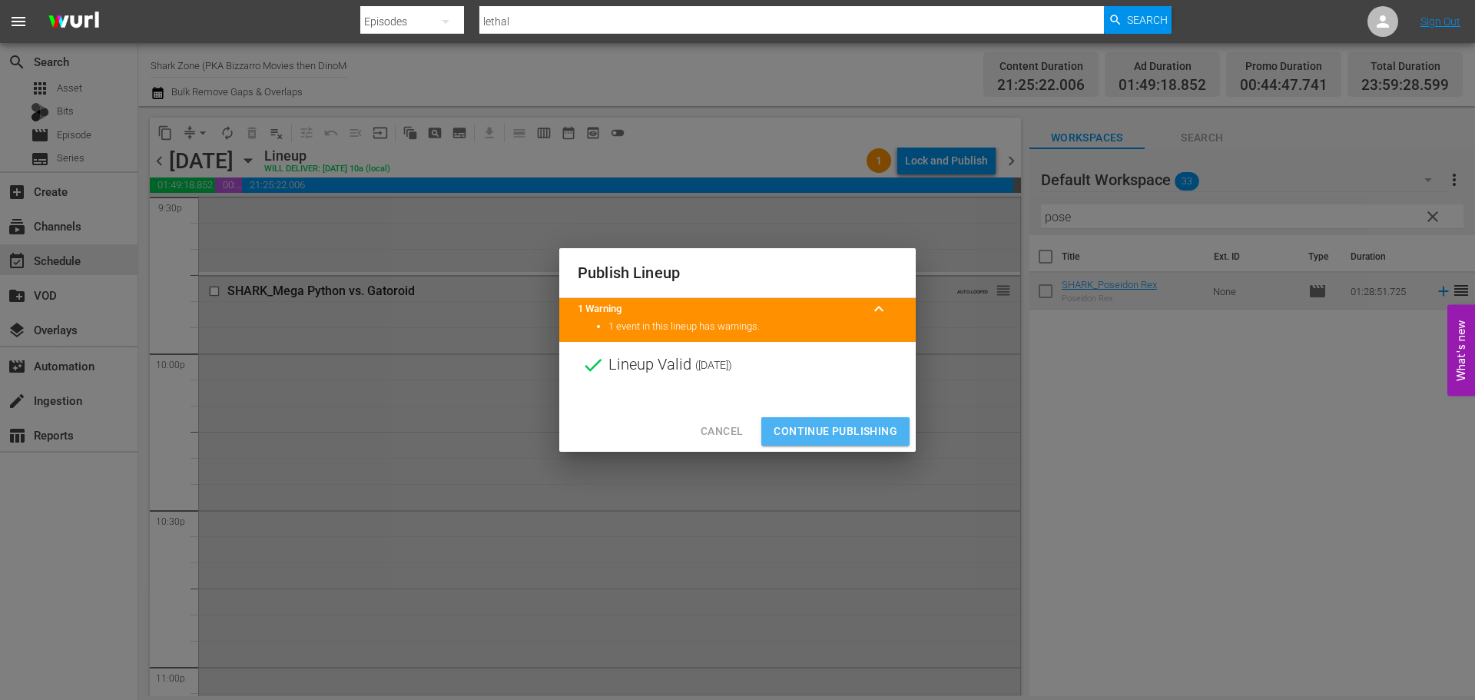
click at [835, 426] on span "Continue Publishing" at bounding box center [835, 431] width 124 height 19
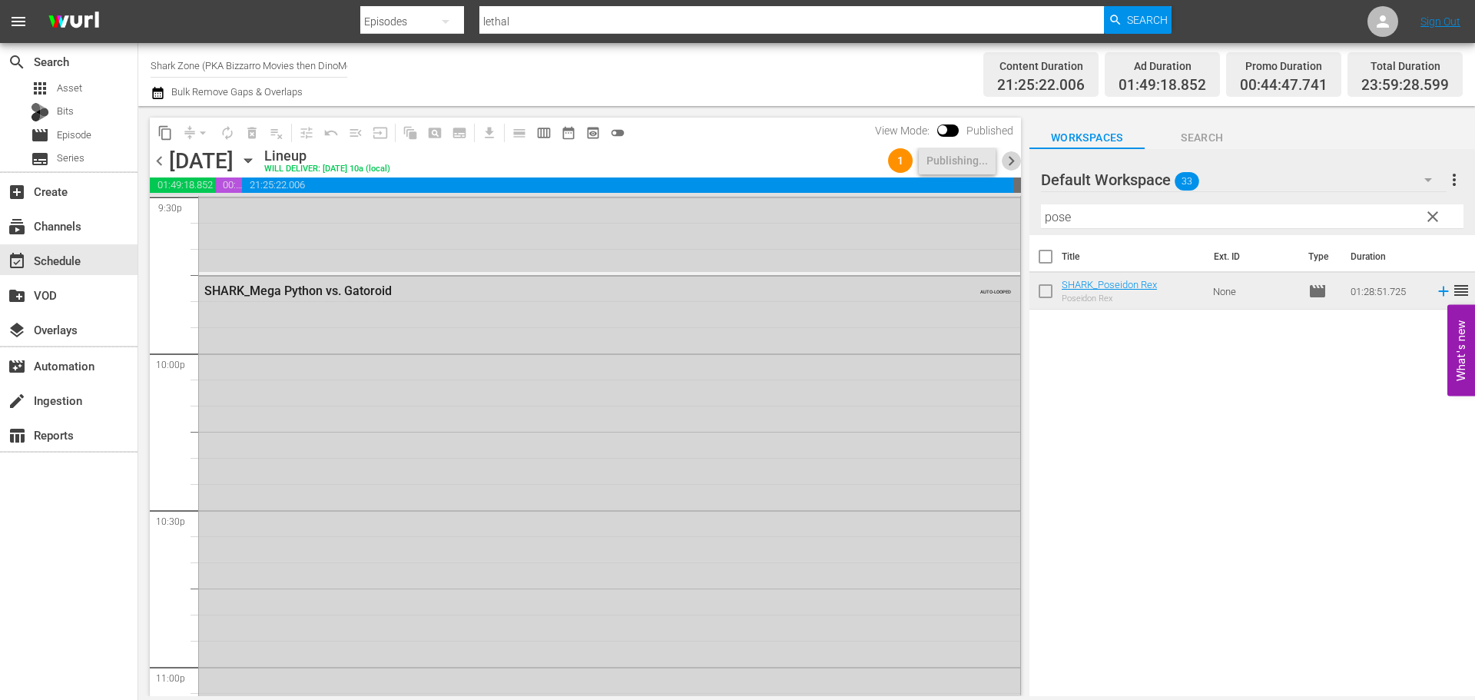
click at [1011, 161] on span "chevron_right" at bounding box center [1011, 160] width 19 height 19
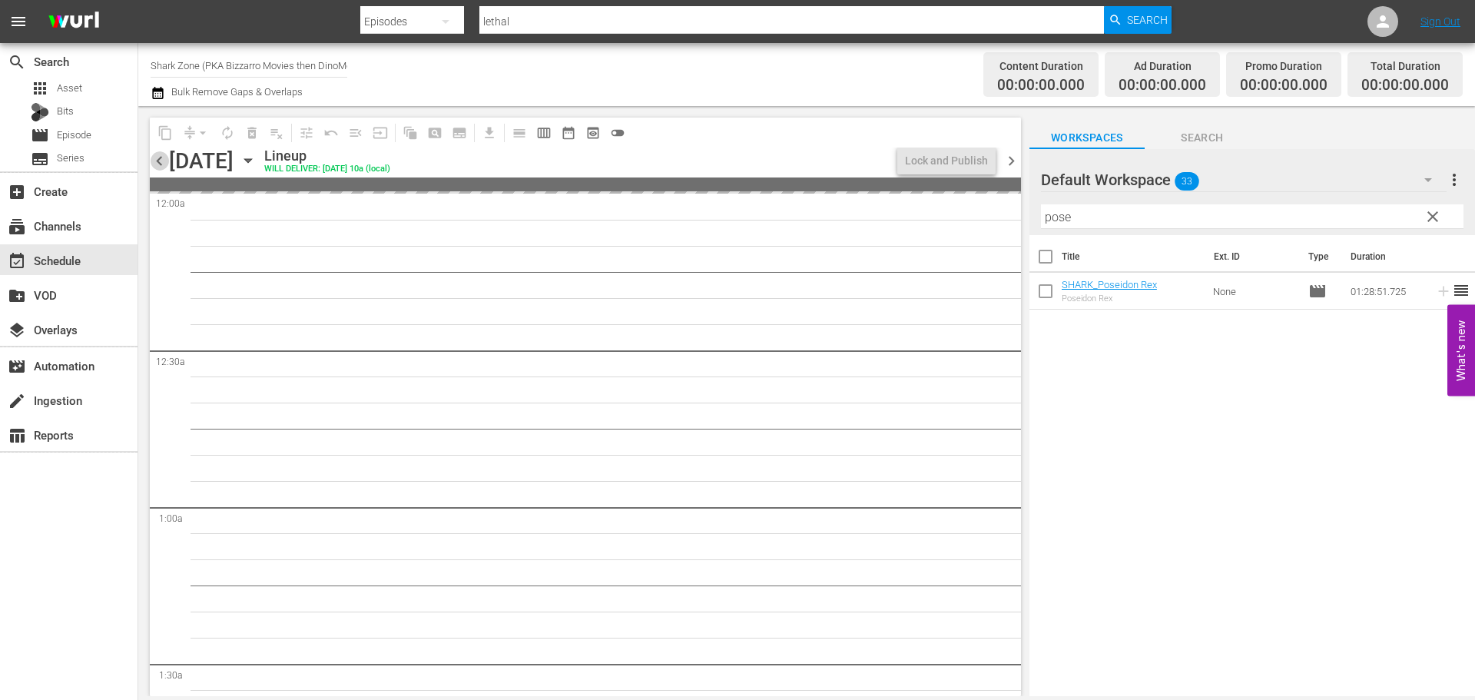
click at [153, 161] on span "chevron_left" at bounding box center [159, 160] width 19 height 19
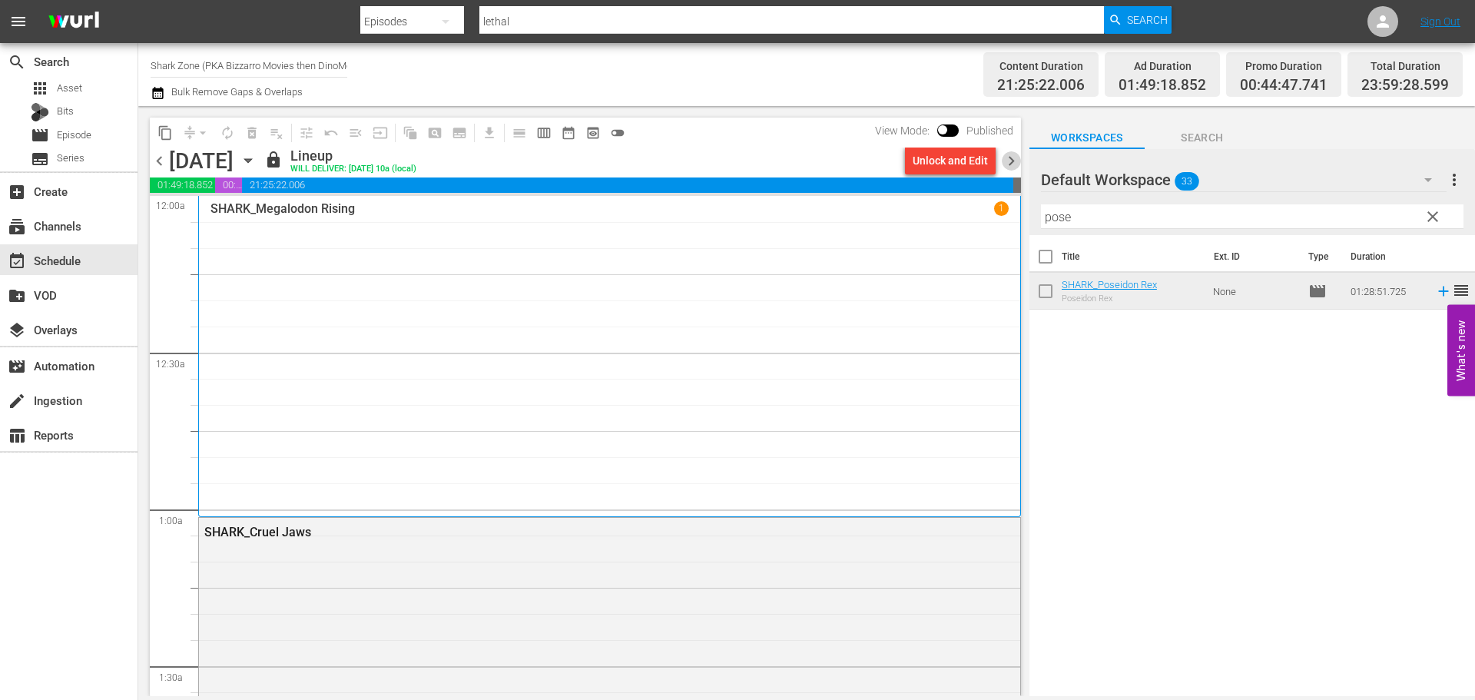
click at [1007, 164] on span "chevron_right" at bounding box center [1011, 160] width 19 height 19
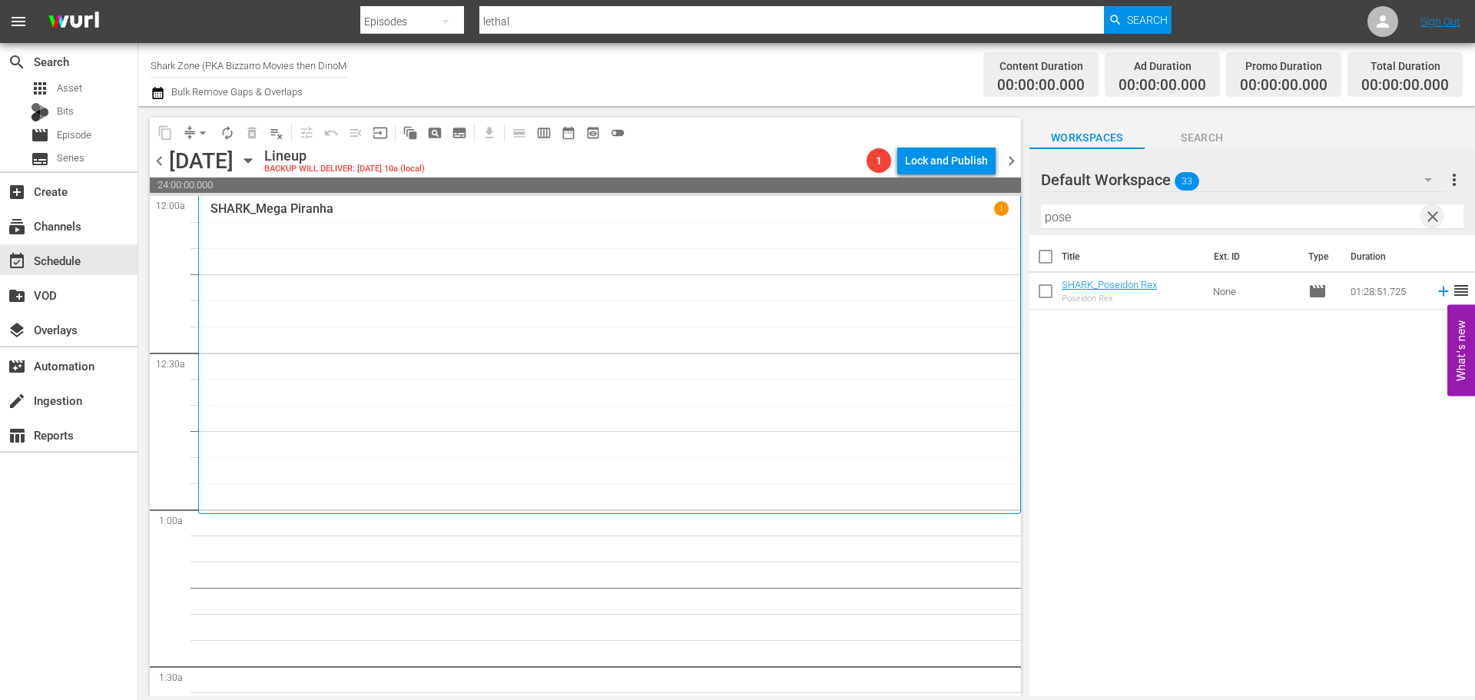
click at [1436, 216] on span "clear" at bounding box center [1432, 216] width 18 height 18
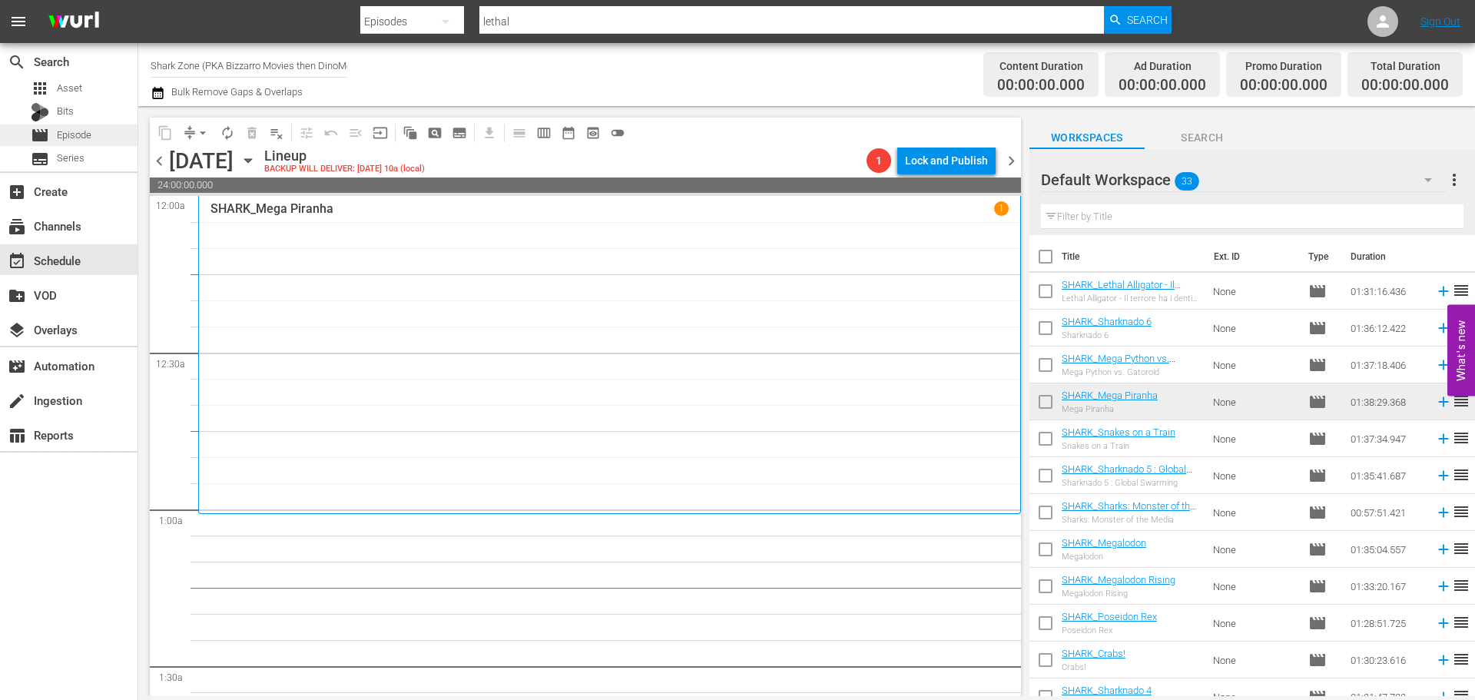
click at [94, 135] on div "movie Episode" at bounding box center [68, 135] width 137 height 22
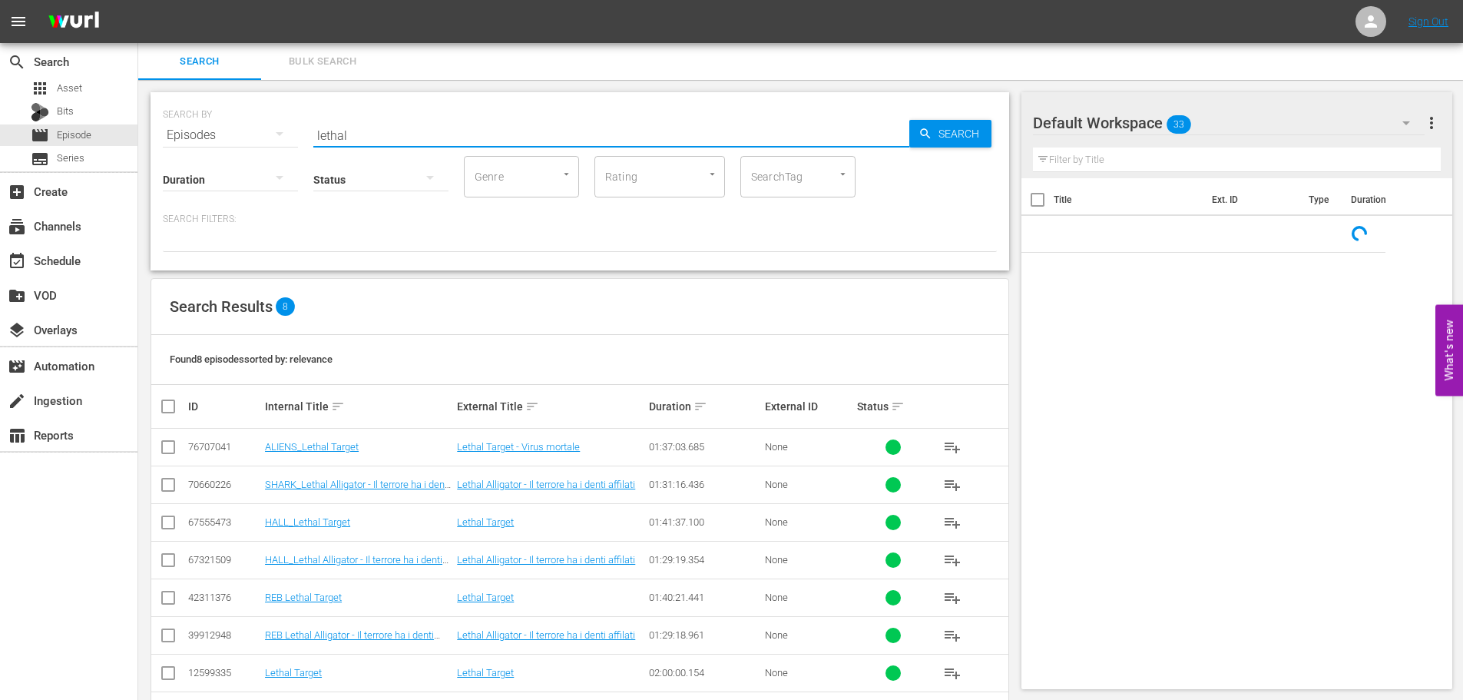
drag, startPoint x: 358, startPoint y: 137, endPoint x: 268, endPoint y: 160, distance: 92.6
click at [268, 160] on div "SEARCH BY Search By Episodes Search ID, Title, Description, Keywords, or Catego…" at bounding box center [580, 181] width 859 height 178
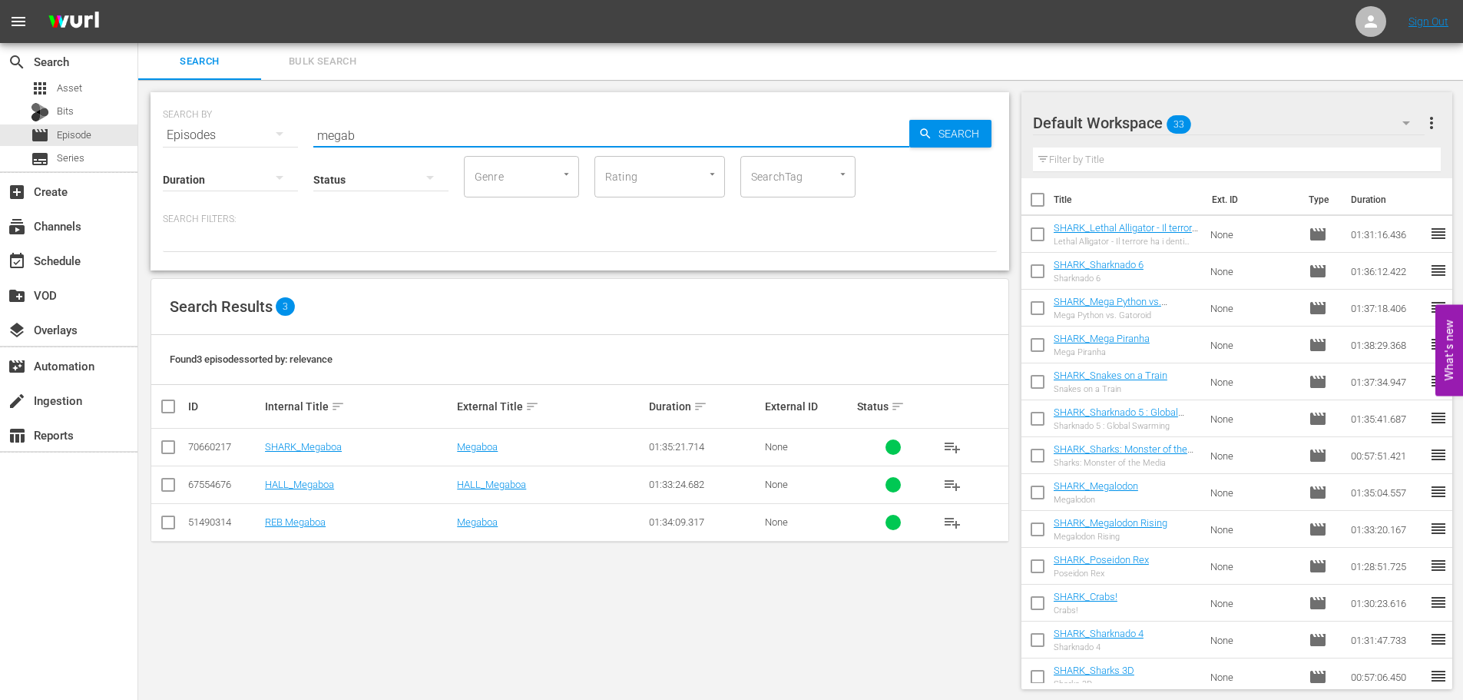
type input "megab"
click at [954, 446] on span "playlist_add" at bounding box center [952, 447] width 18 height 18
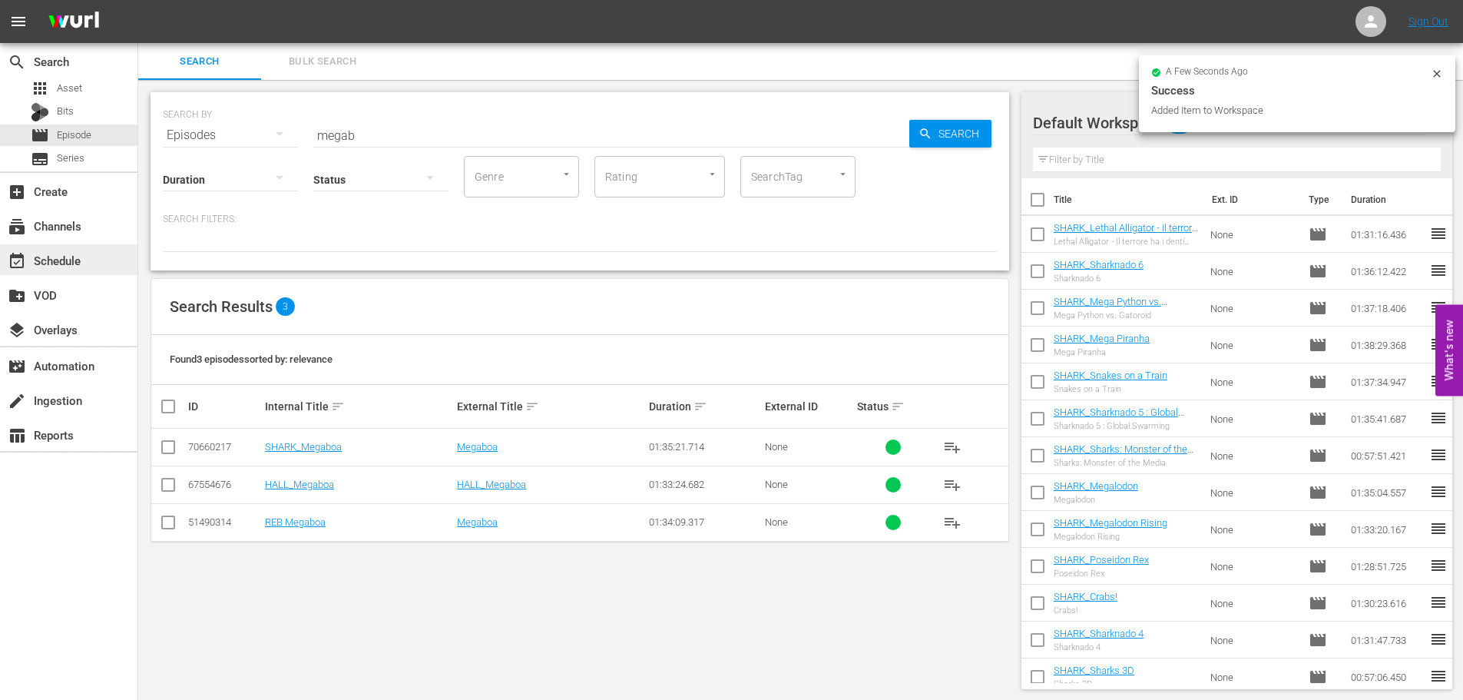
click at [98, 254] on div "event_available Schedule" at bounding box center [68, 259] width 137 height 31
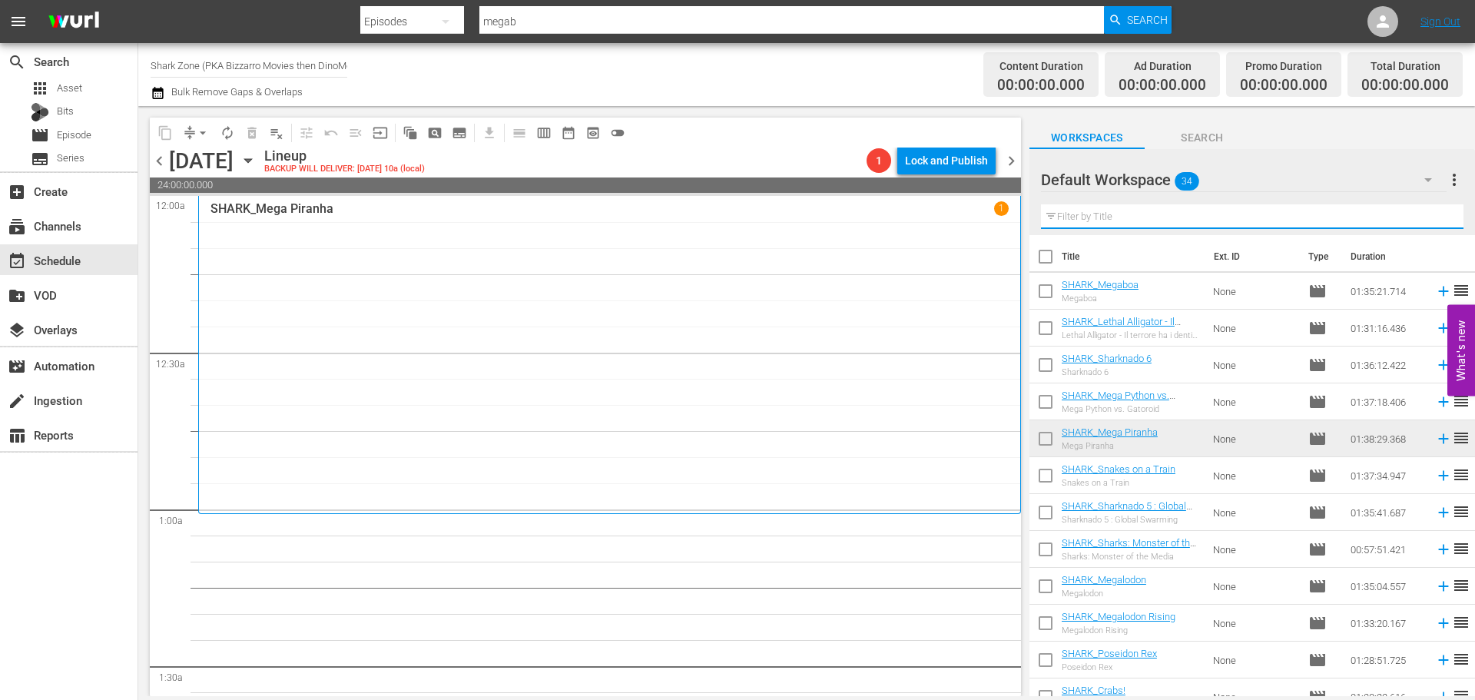
click at [1128, 224] on input "text" at bounding box center [1252, 216] width 422 height 25
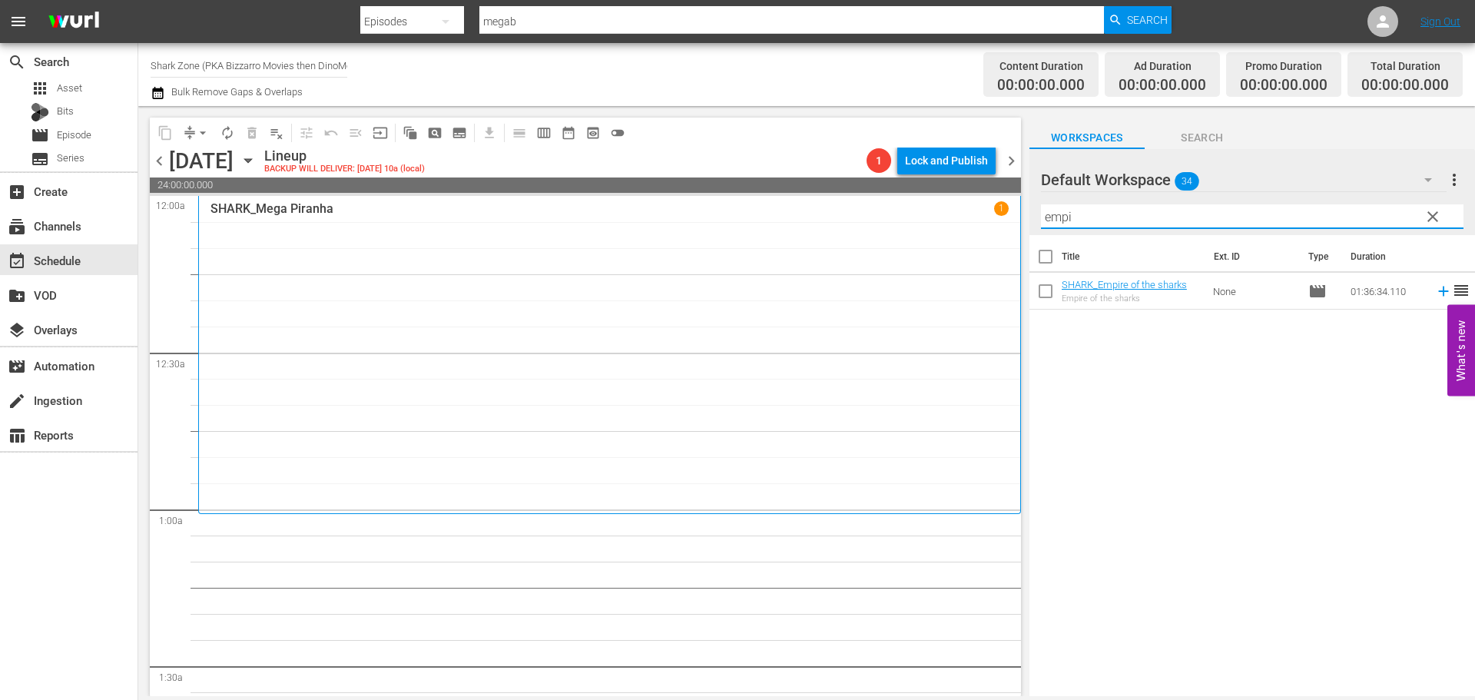
type input "empi"
click at [1038, 296] on input "checkbox" at bounding box center [1045, 294] width 32 height 32
checkbox input "true"
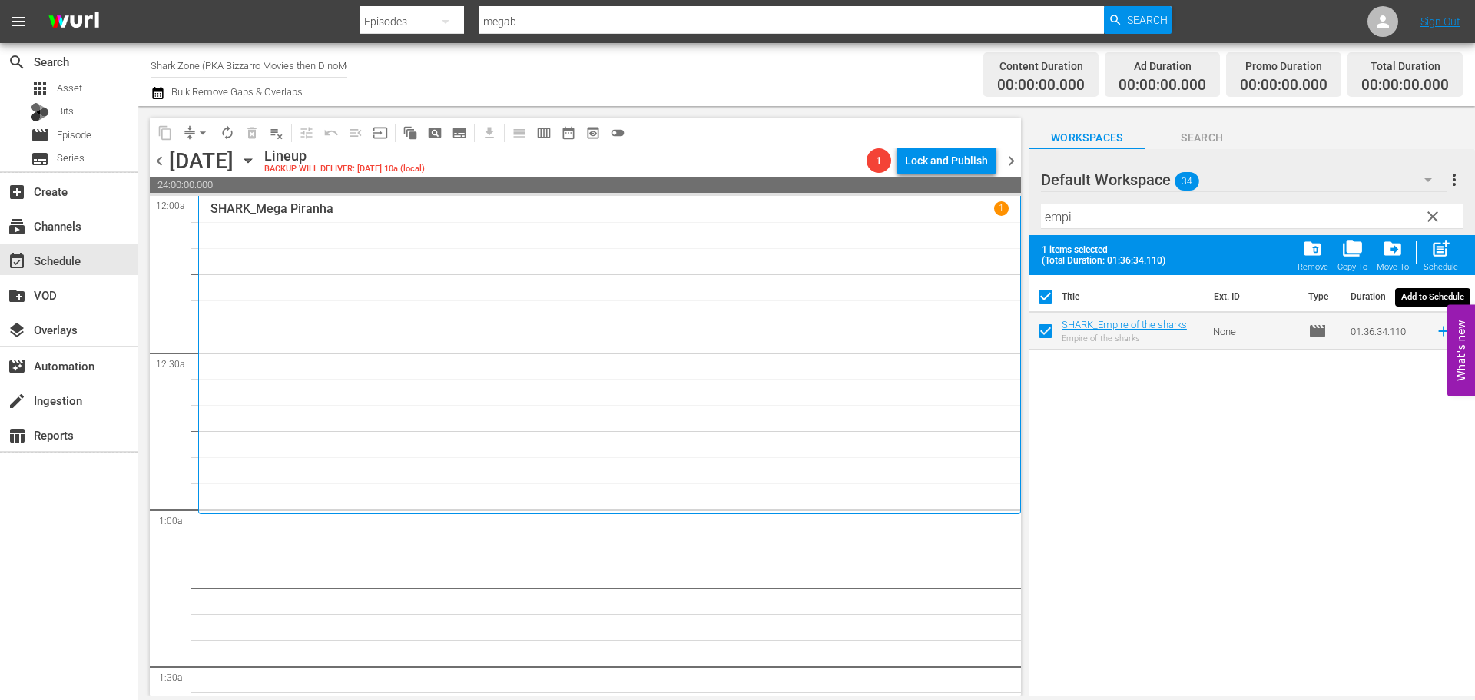
click at [1432, 262] on div "post_add Schedule" at bounding box center [1440, 255] width 35 height 34
checkbox input "false"
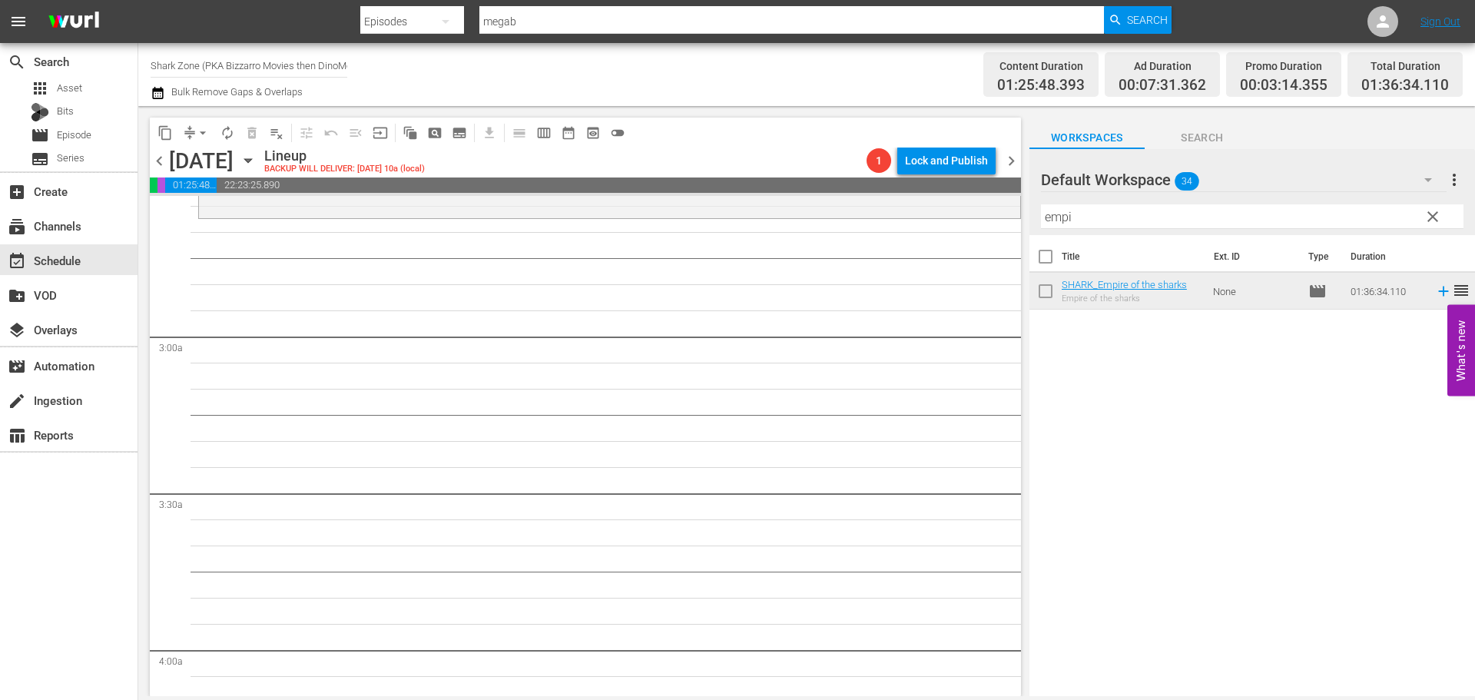
scroll to position [845, 0]
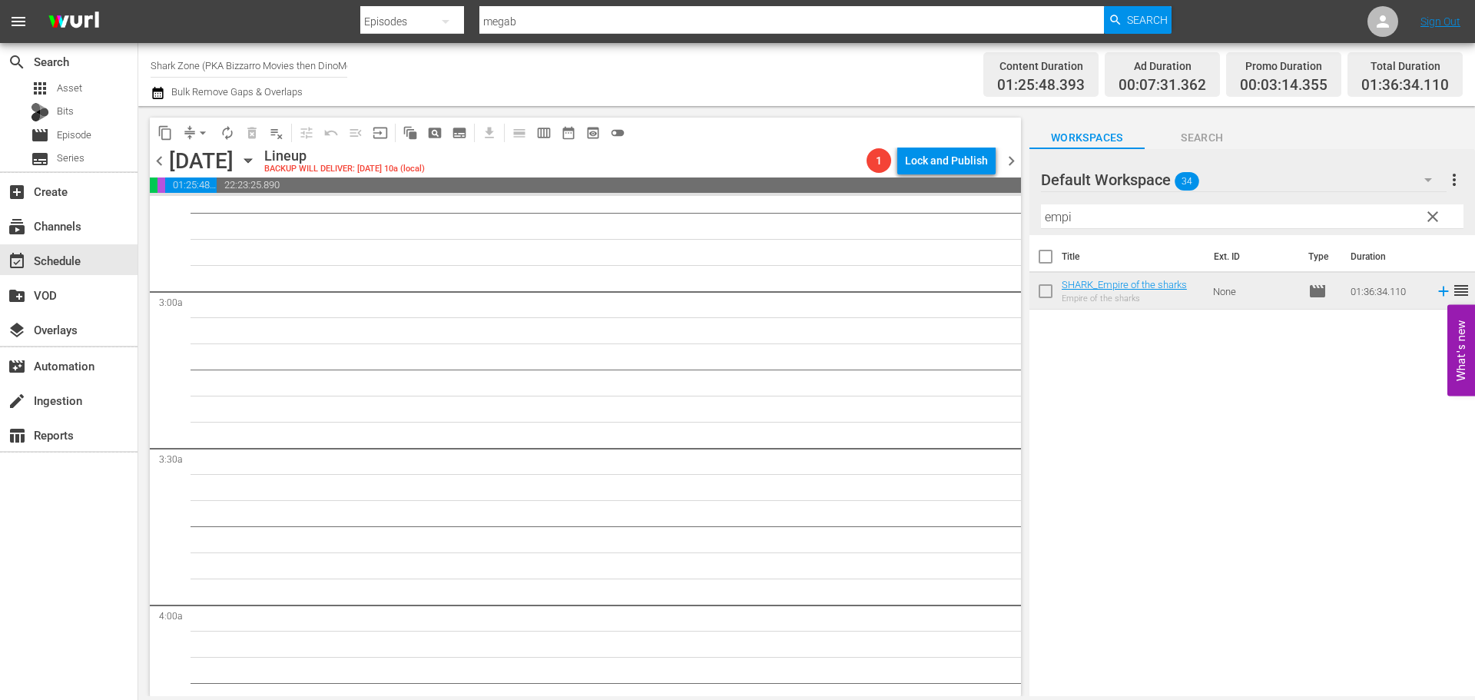
click at [1437, 212] on span "clear" at bounding box center [1432, 216] width 18 height 18
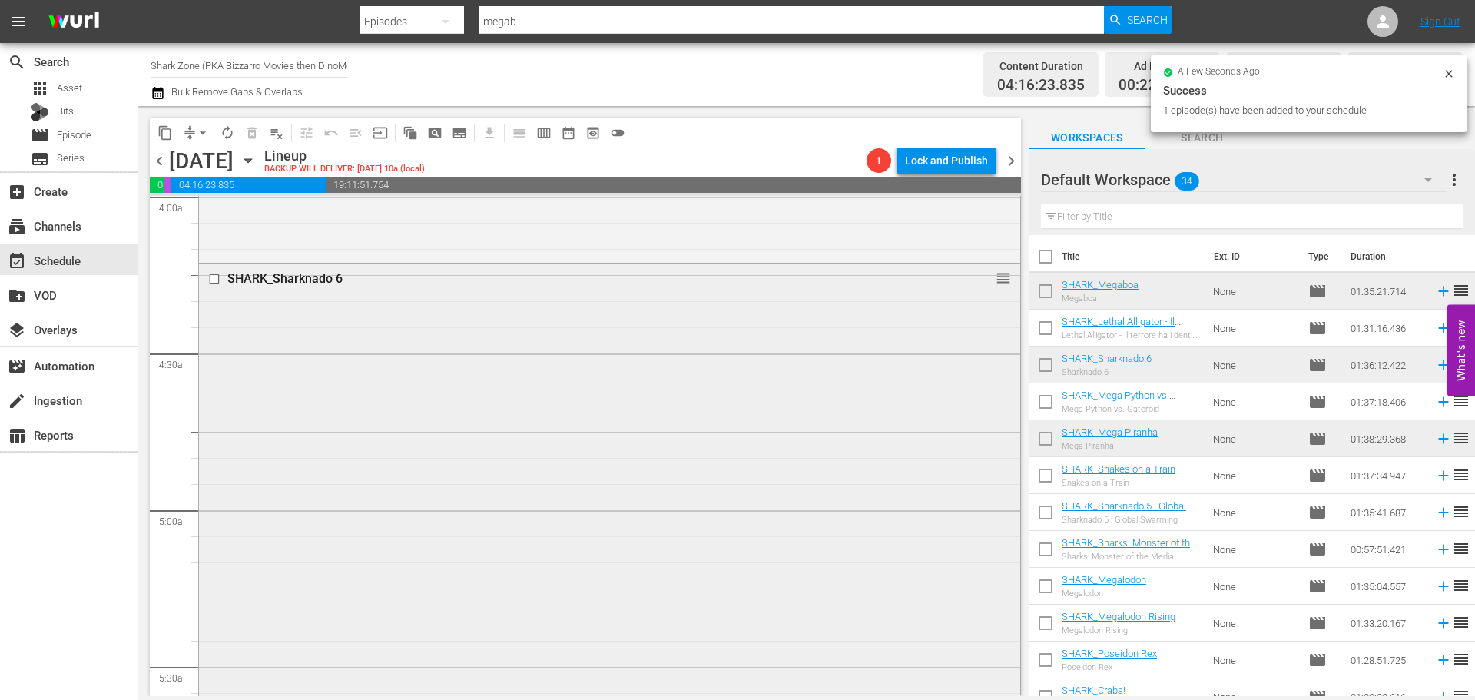
scroll to position [1536, 0]
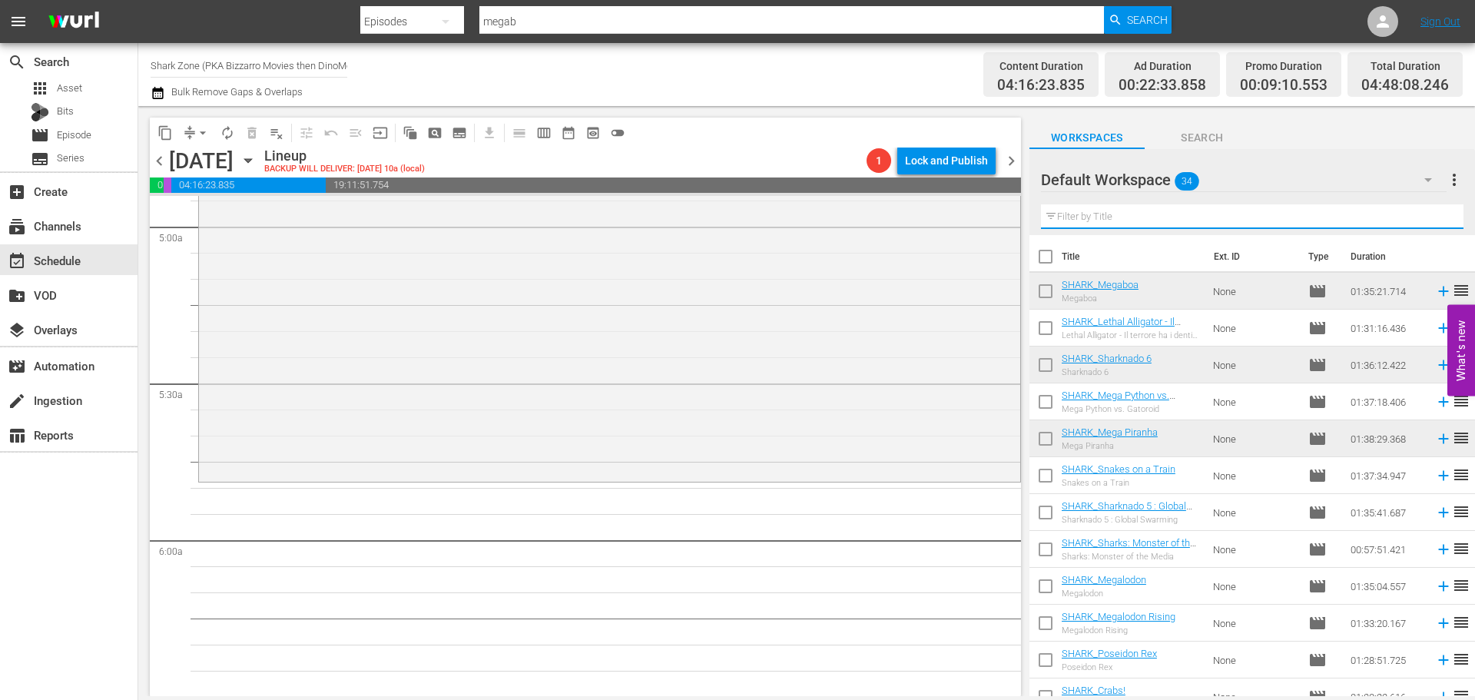
drag, startPoint x: 1091, startPoint y: 215, endPoint x: 1093, endPoint y: 206, distance: 9.3
click at [1091, 215] on input "text" at bounding box center [1252, 216] width 422 height 25
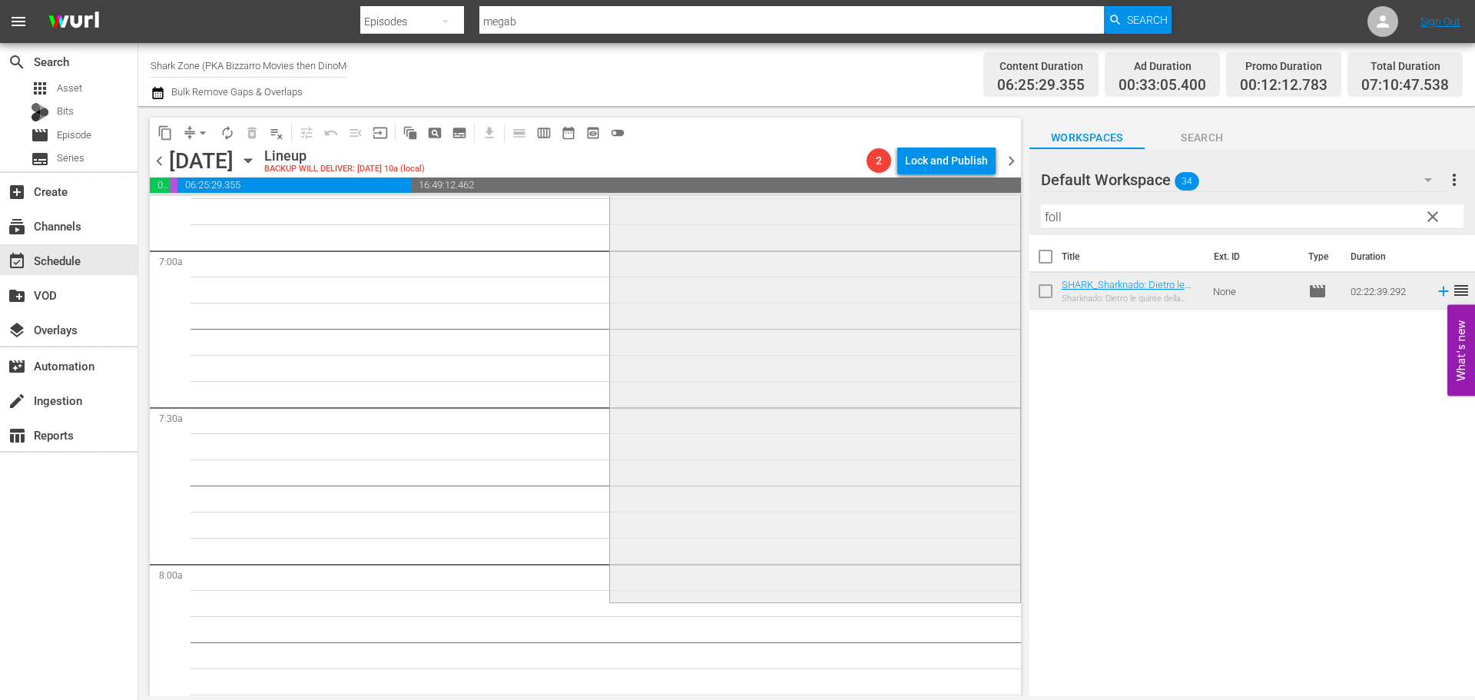
scroll to position [2228, 0]
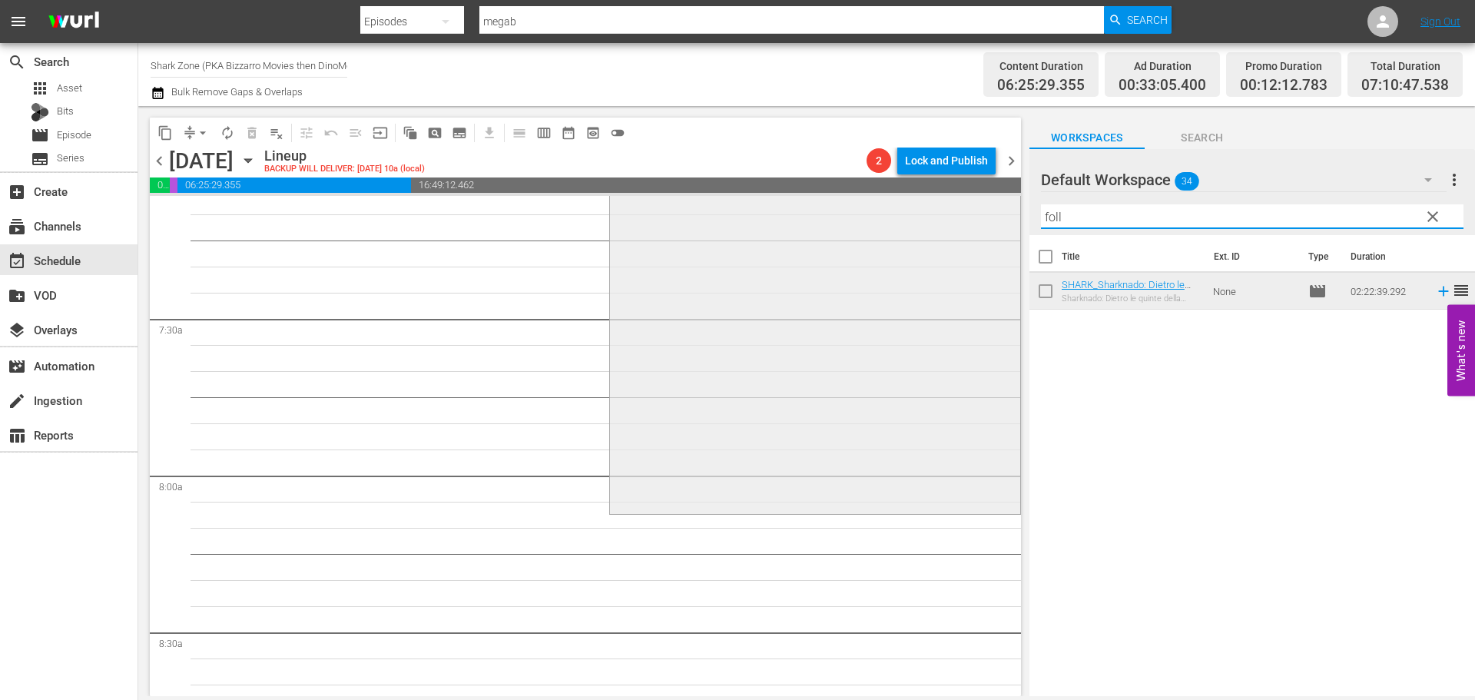
drag, startPoint x: 1105, startPoint y: 211, endPoint x: 975, endPoint y: 247, distance: 135.5
click at [975, 247] on div "content_copy compress arrow_drop_down autorenew_outlined delete_forever_outline…" at bounding box center [806, 401] width 1337 height 590
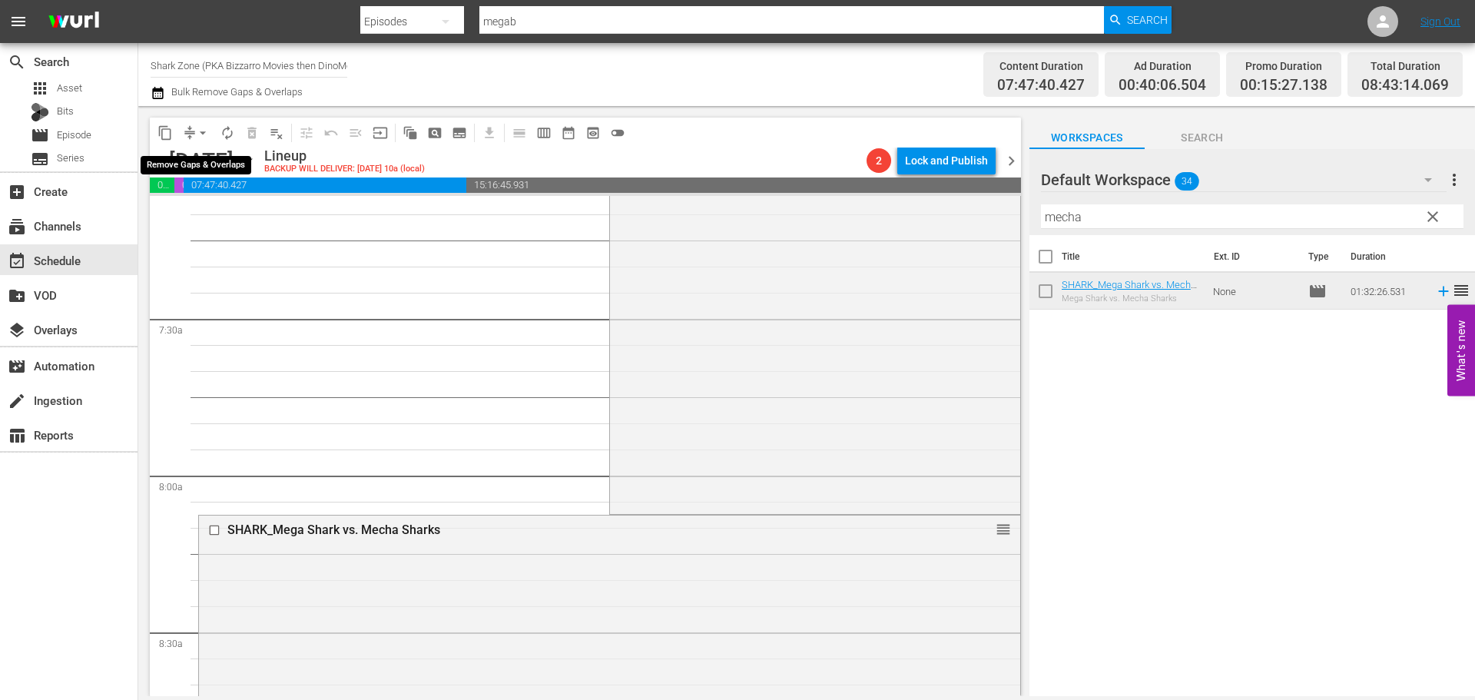
click at [204, 131] on span "arrow_drop_down" at bounding box center [202, 132] width 15 height 15
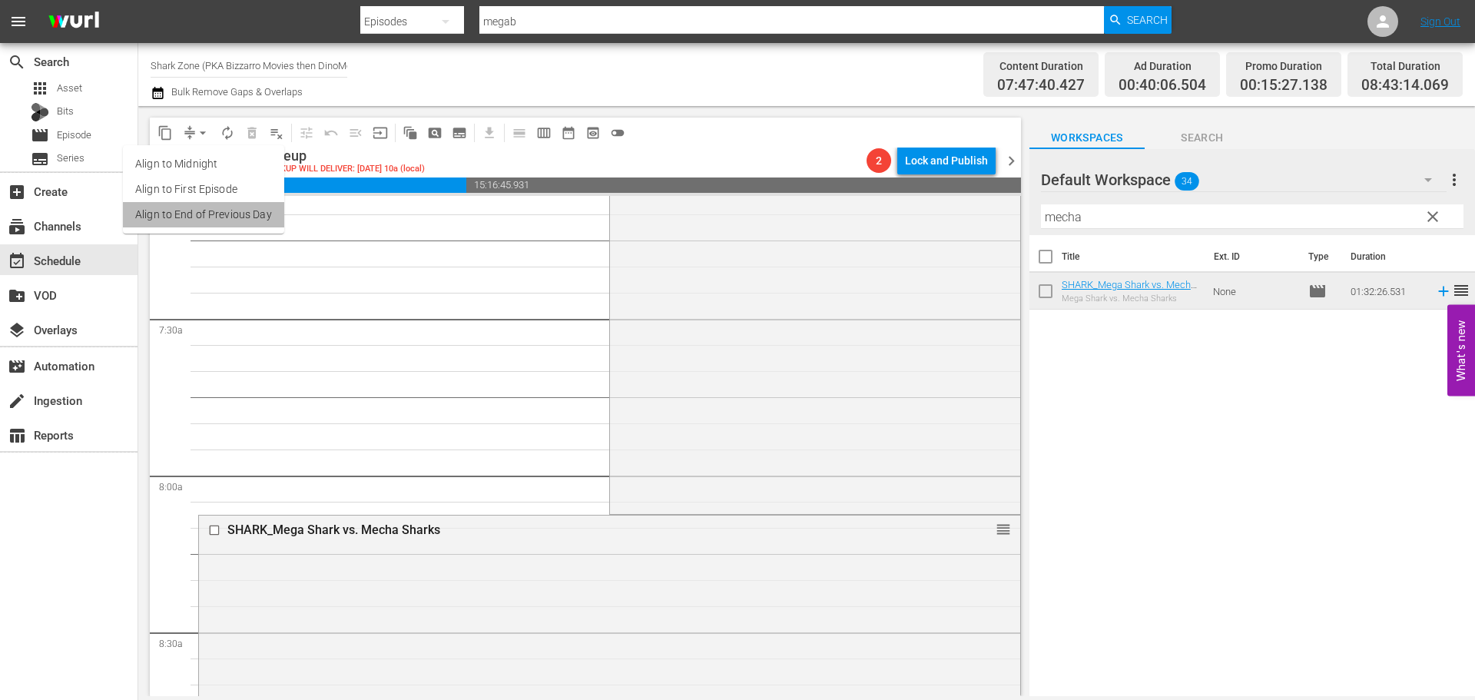
click at [233, 207] on li "Align to End of Previous Day" at bounding box center [203, 214] width 161 height 25
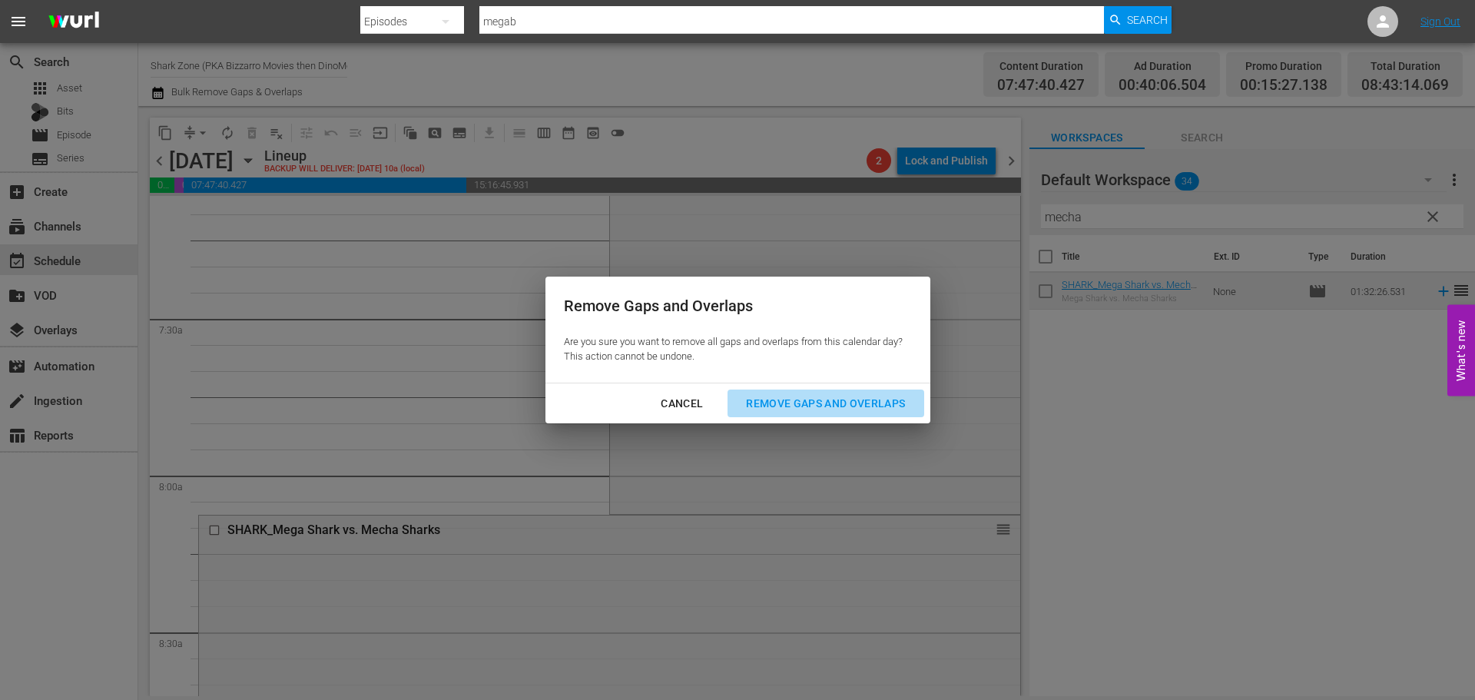
click at [826, 394] on div "Remove Gaps and Overlaps" at bounding box center [826, 403] width 184 height 19
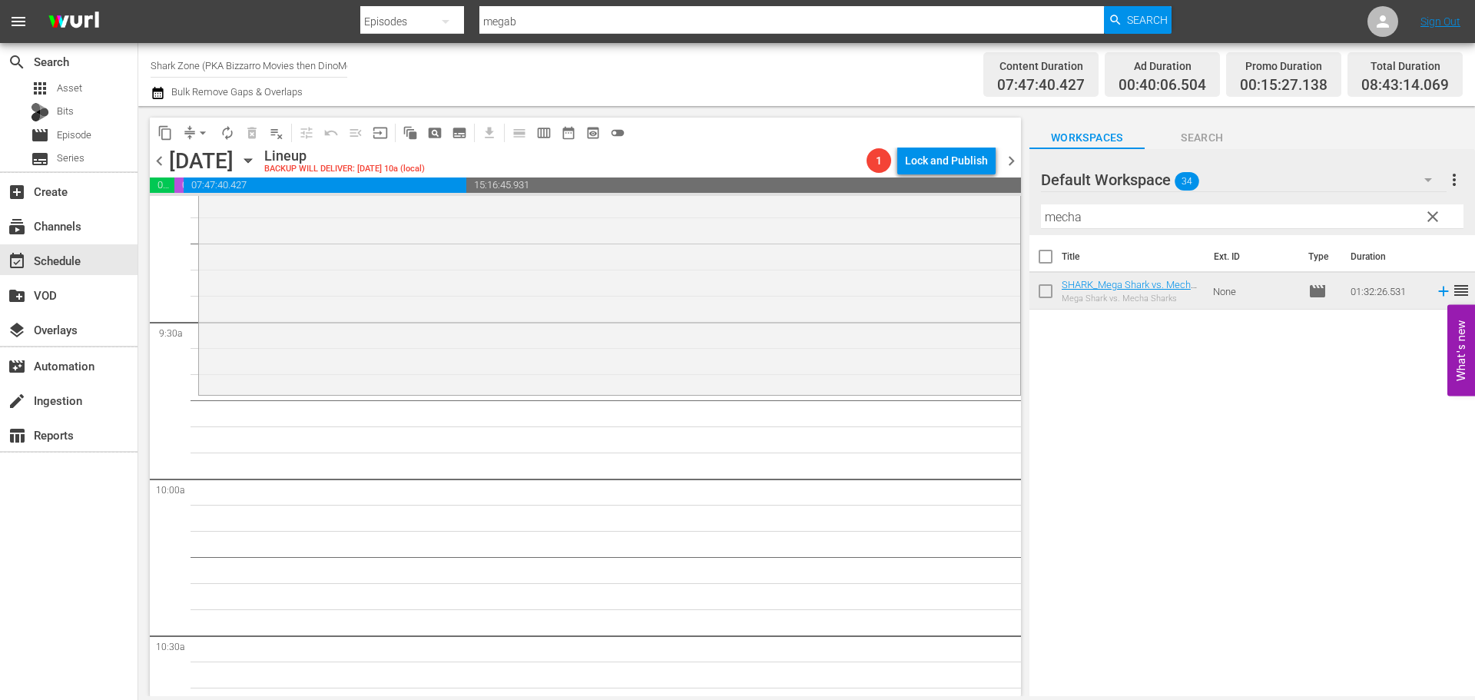
scroll to position [2791, 0]
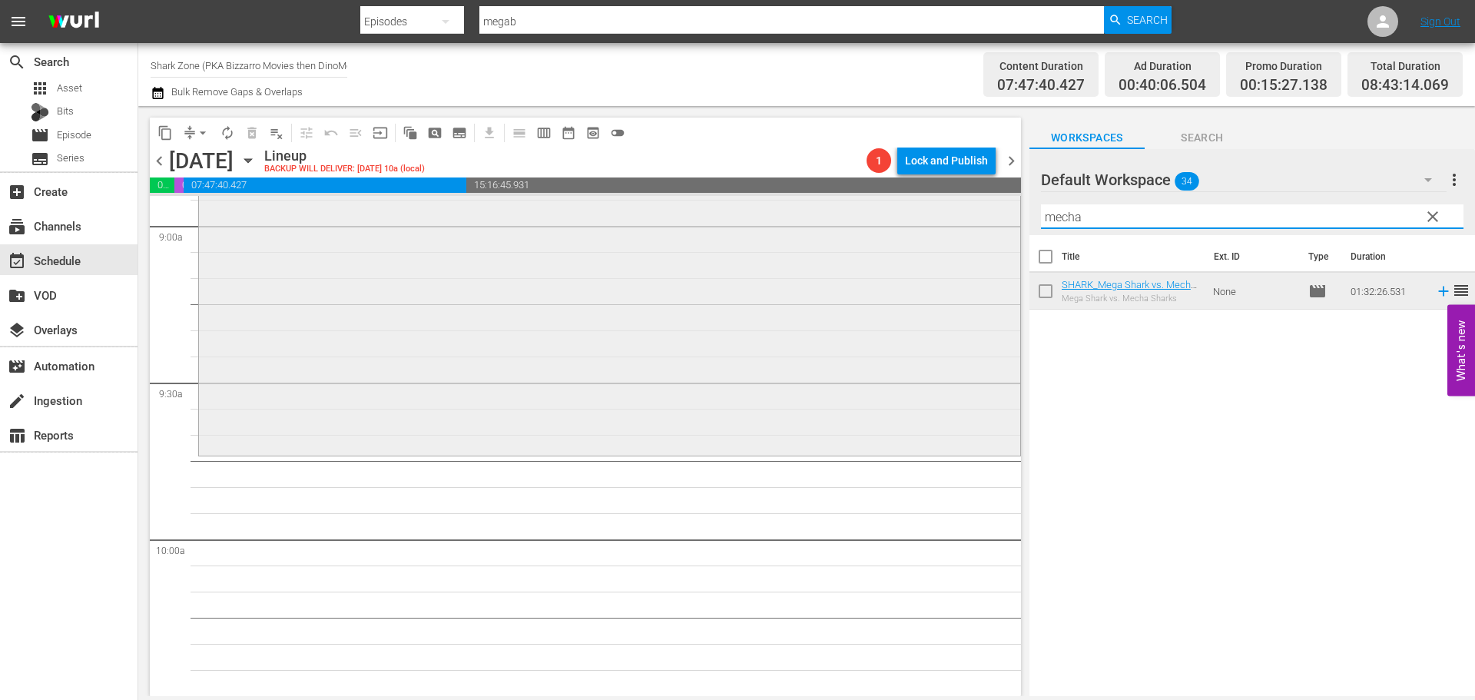
drag, startPoint x: 1066, startPoint y: 222, endPoint x: 993, endPoint y: 240, distance: 75.1
click at [993, 240] on div "content_copy compress arrow_drop_down autorenew_outlined delete_forever_outline…" at bounding box center [806, 401] width 1337 height 590
type input "week"
click at [1052, 304] on input "checkbox" at bounding box center [1045, 294] width 32 height 32
checkbox input "true"
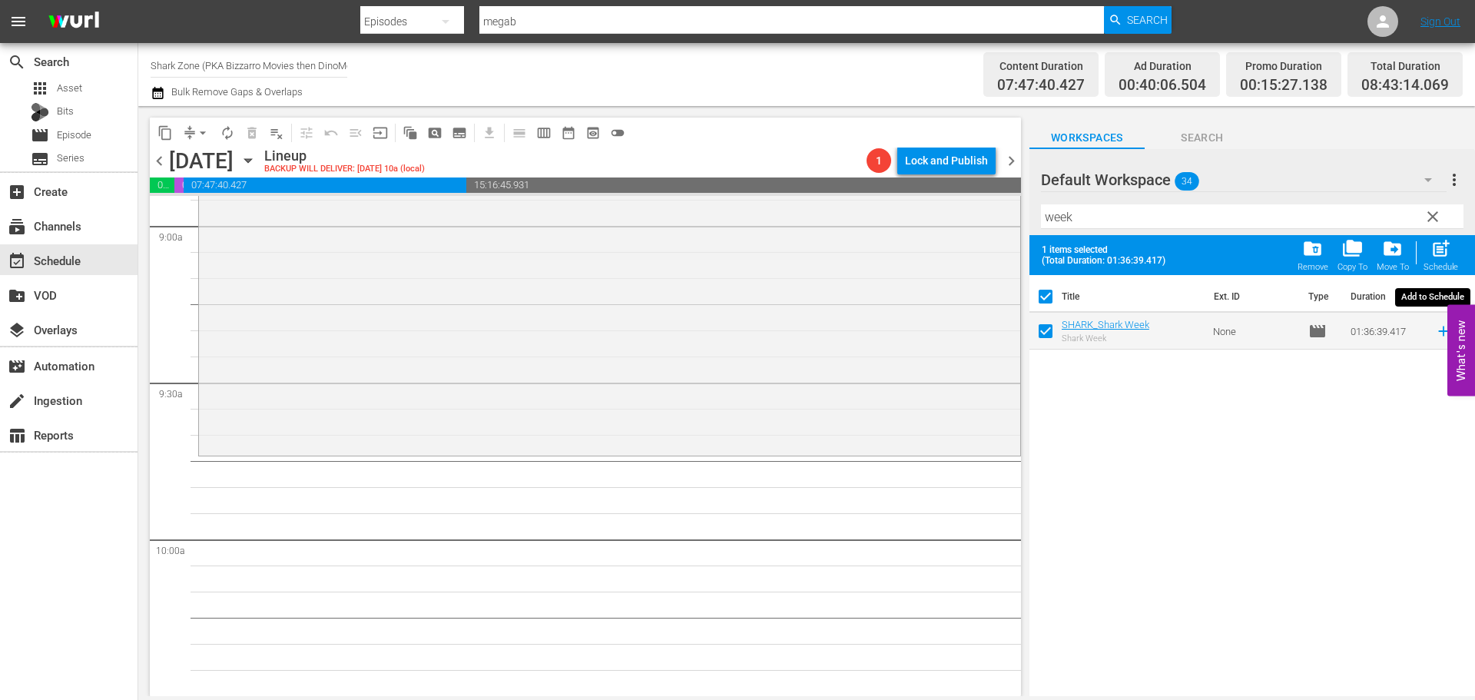
click at [1443, 248] on span "post_add" at bounding box center [1440, 248] width 21 height 21
checkbox input "false"
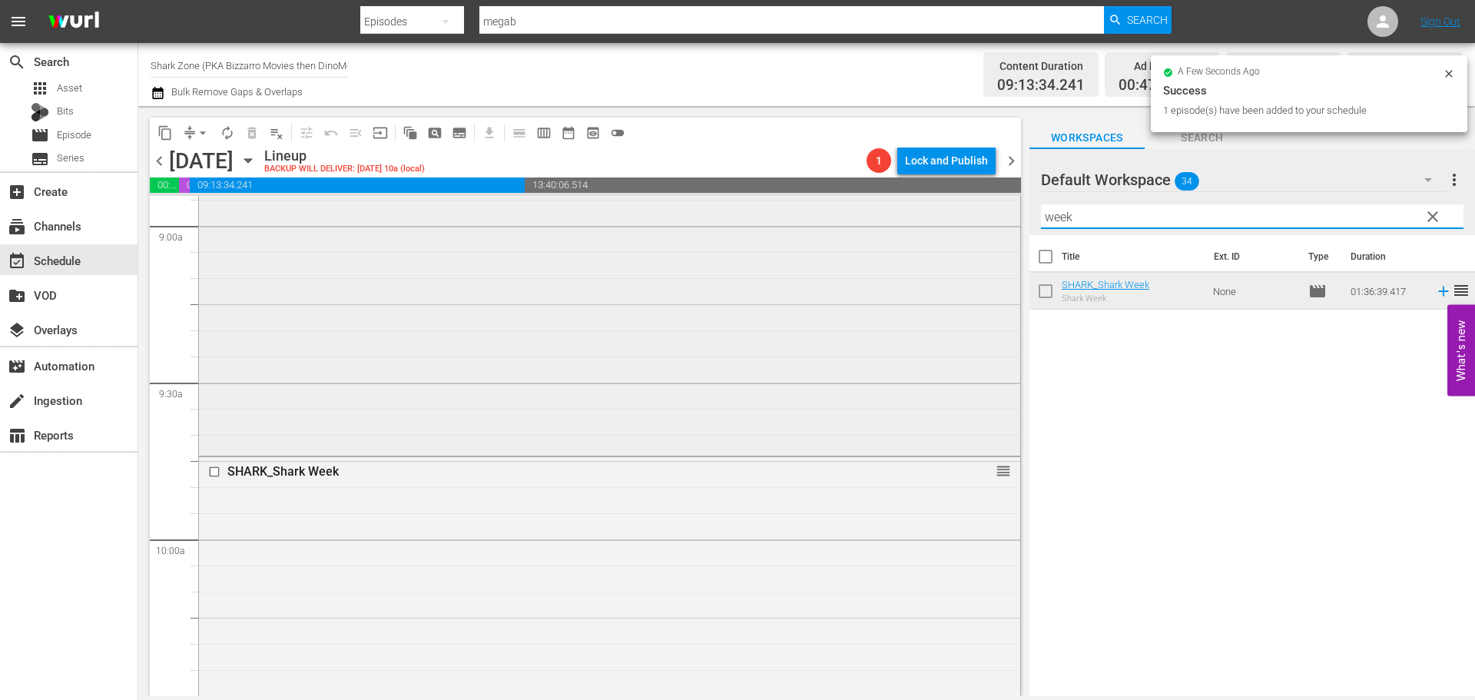
drag, startPoint x: 1109, startPoint y: 223, endPoint x: 953, endPoint y: 247, distance: 157.7
click at [953, 247] on div "content_copy compress arrow_drop_down autorenew_outlined delete_forever_outline…" at bounding box center [806, 401] width 1337 height 590
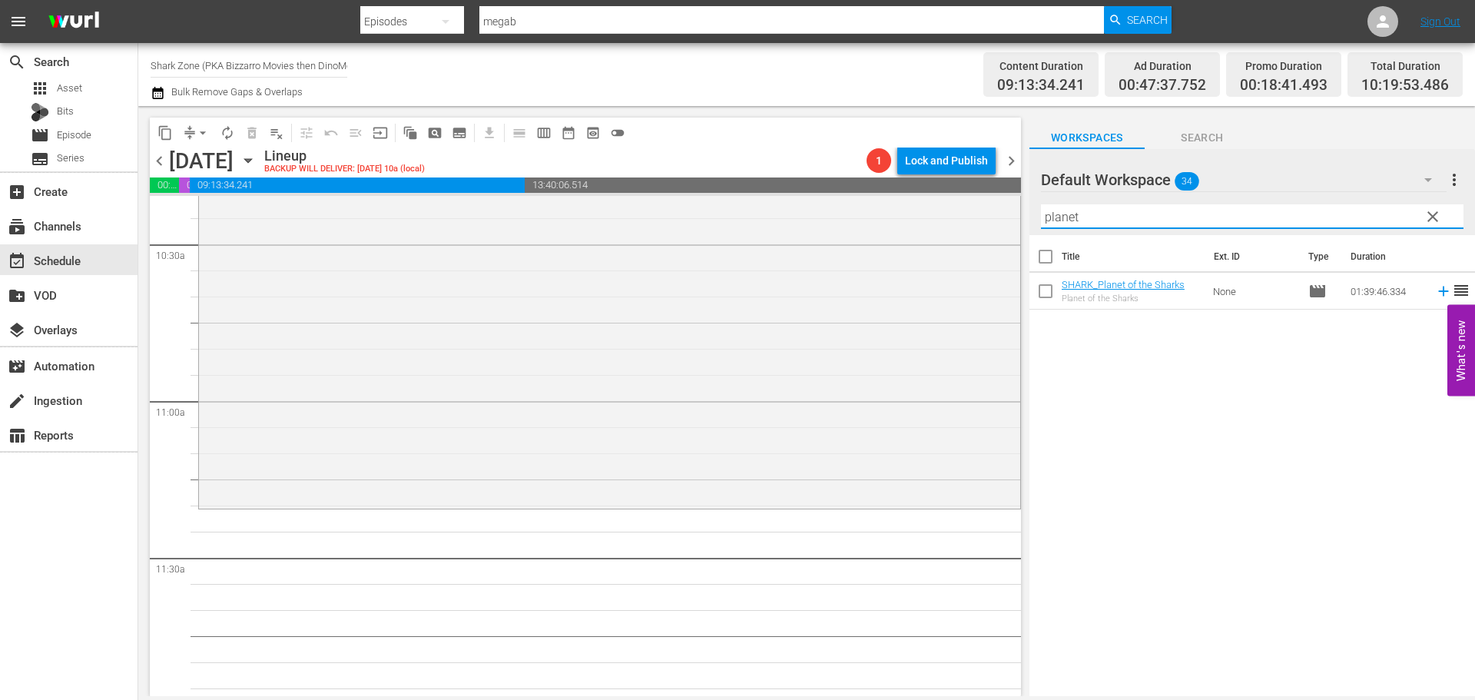
scroll to position [3251, 0]
type input "planet"
click at [1435, 296] on icon at bounding box center [1443, 291] width 17 height 17
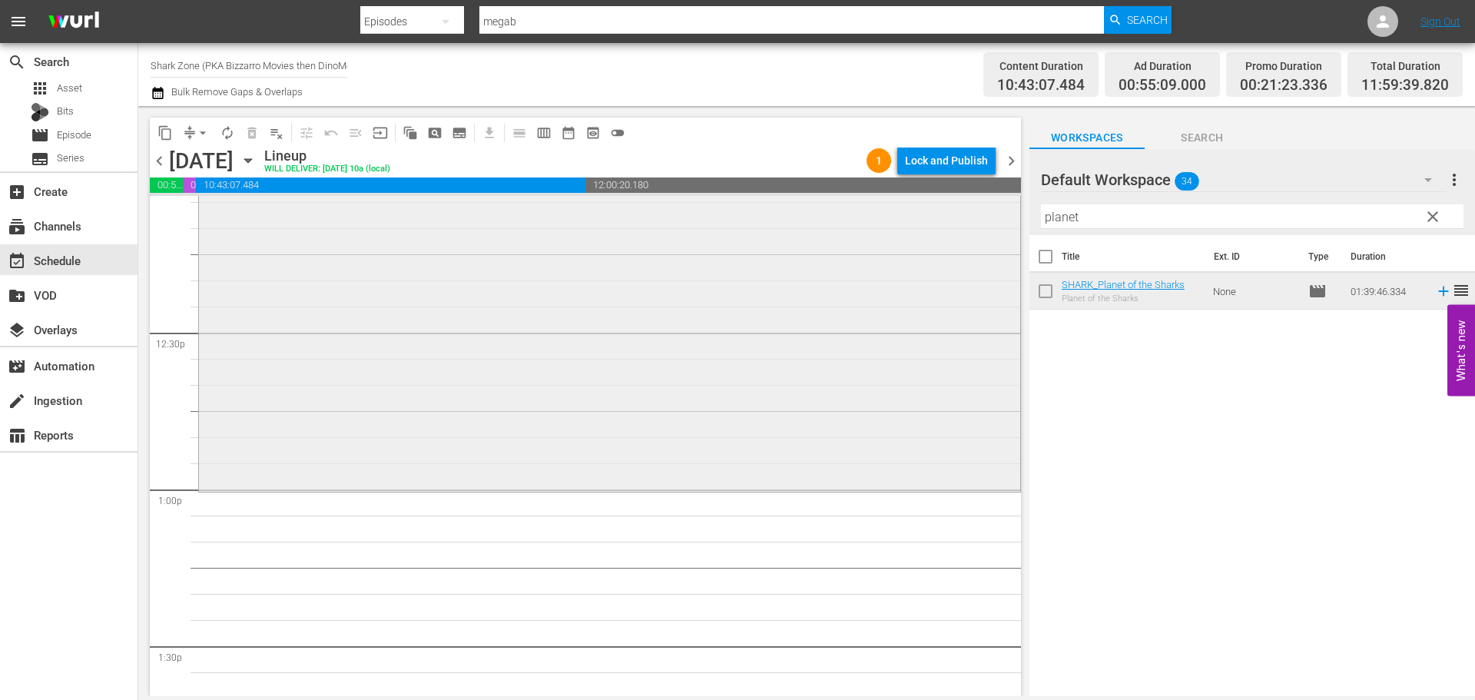
scroll to position [3789, 0]
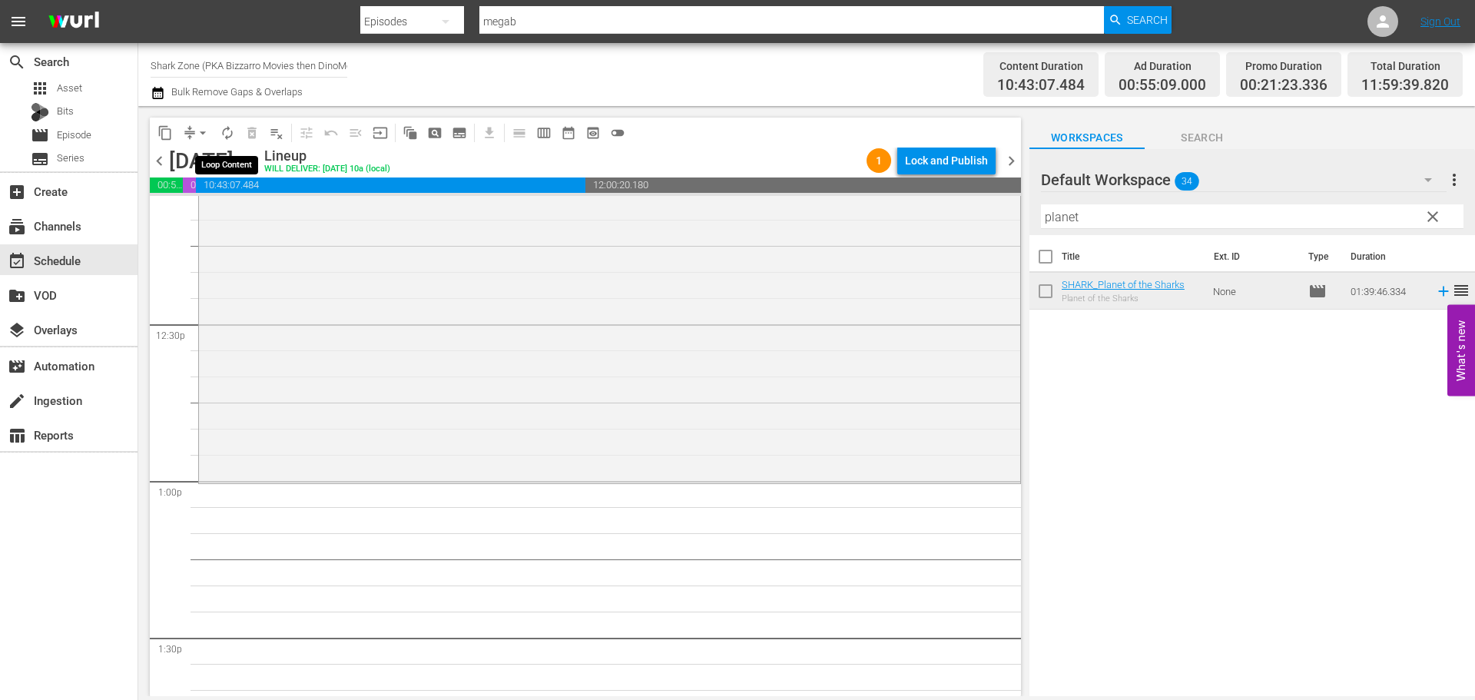
click at [223, 137] on span "autorenew_outlined" at bounding box center [227, 132] width 15 height 15
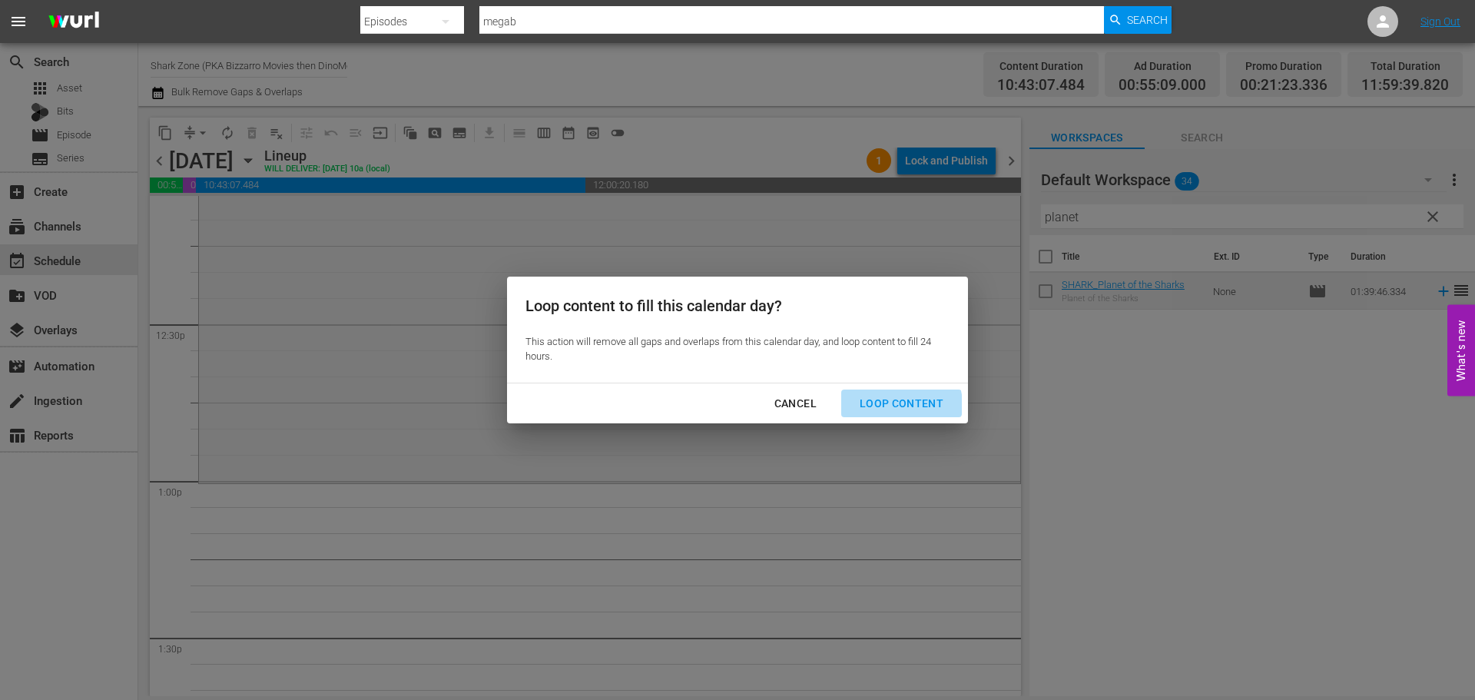
click at [900, 405] on div "Loop Content" at bounding box center [901, 403] width 108 height 19
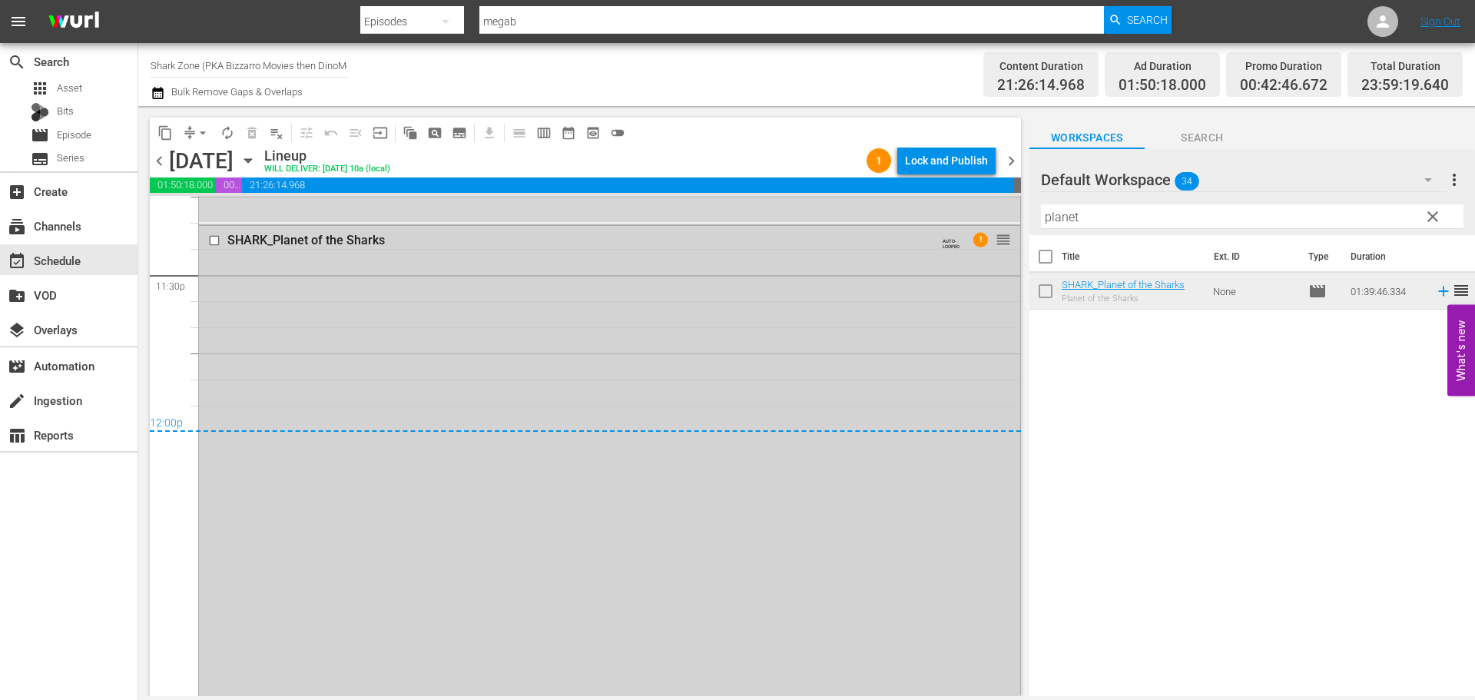
scroll to position [7259, 0]
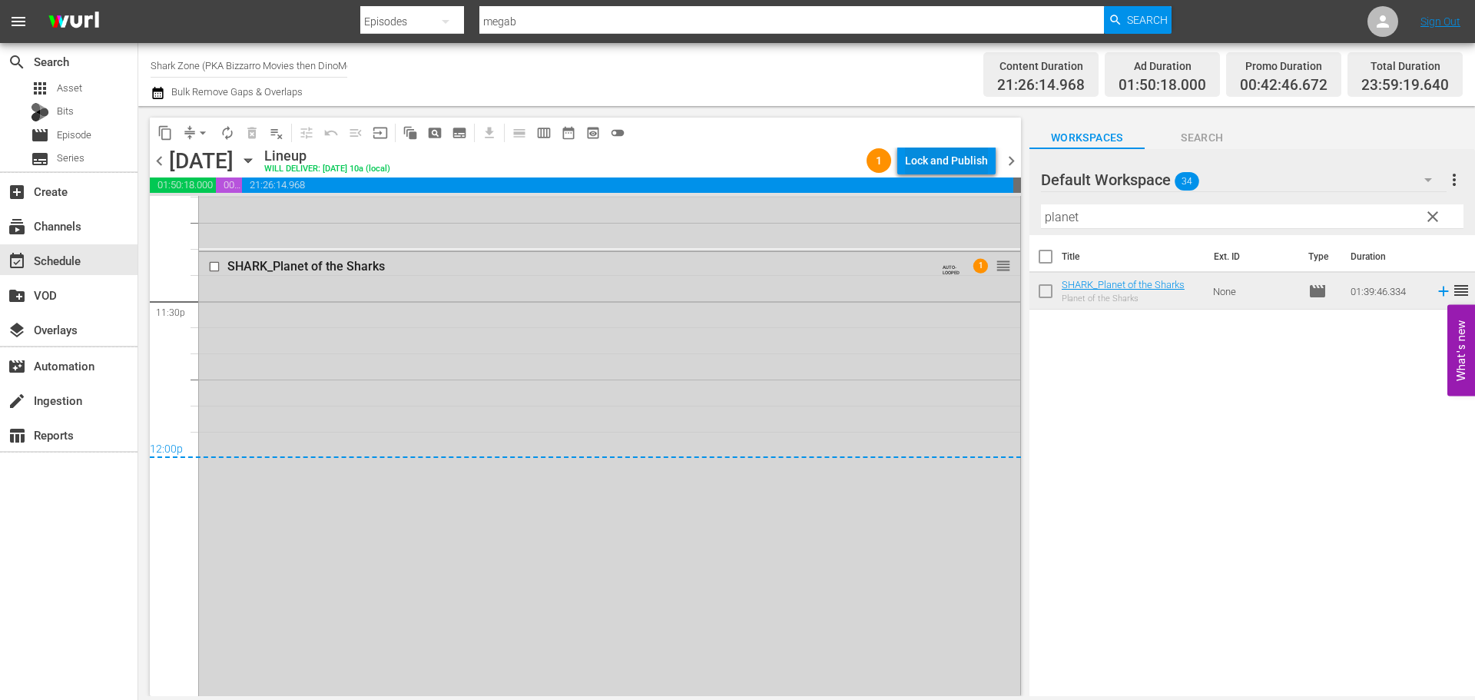
click at [963, 162] on div "Lock and Publish" at bounding box center [946, 161] width 83 height 28
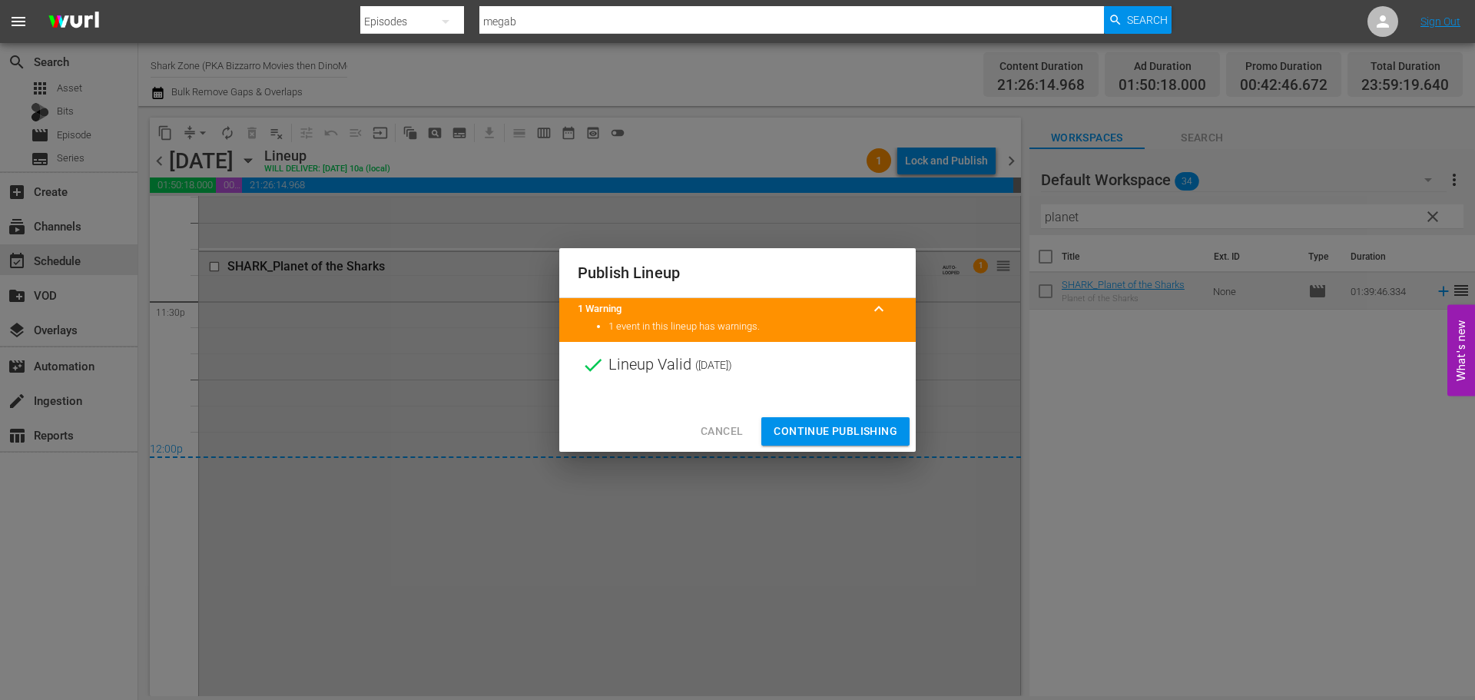
click at [853, 424] on span "Continue Publishing" at bounding box center [835, 431] width 124 height 19
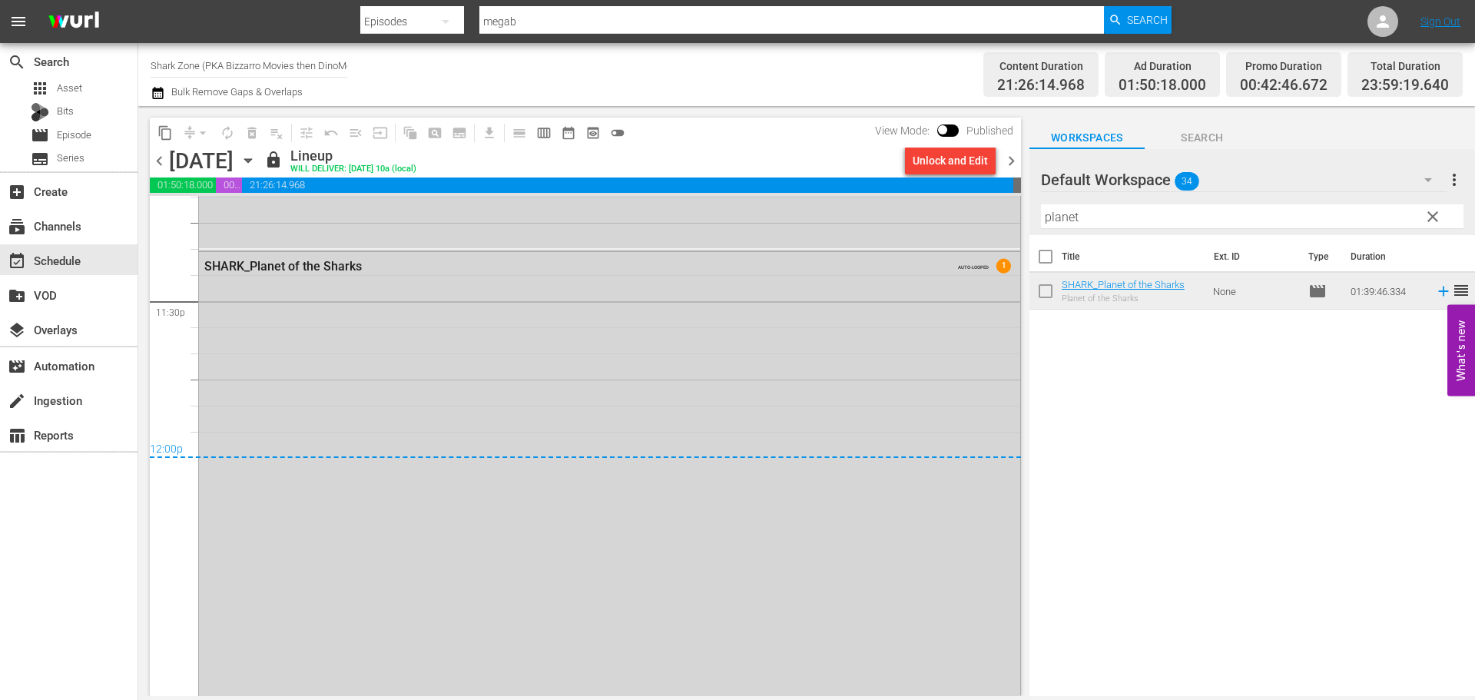
click at [161, 90] on icon "button" at bounding box center [157, 93] width 11 height 12
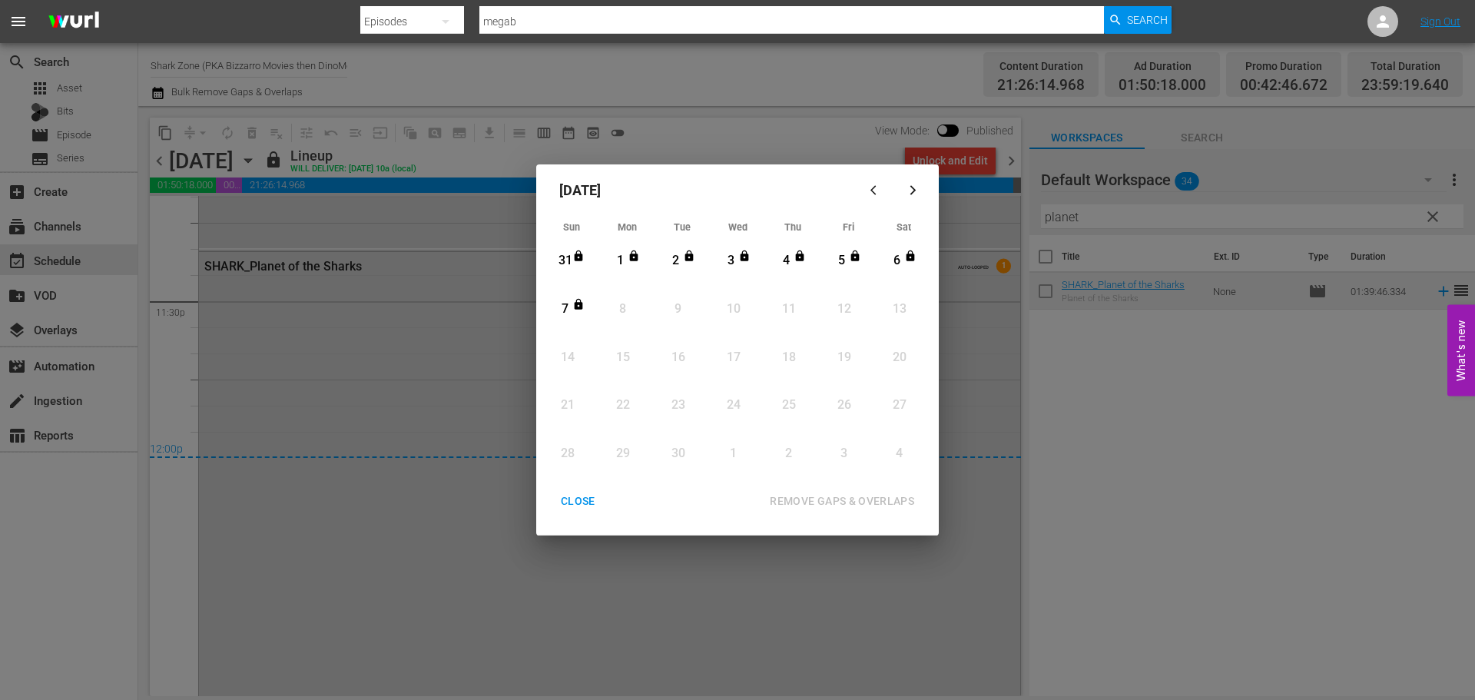
click at [590, 494] on div "CLOSE" at bounding box center [577, 501] width 59 height 19
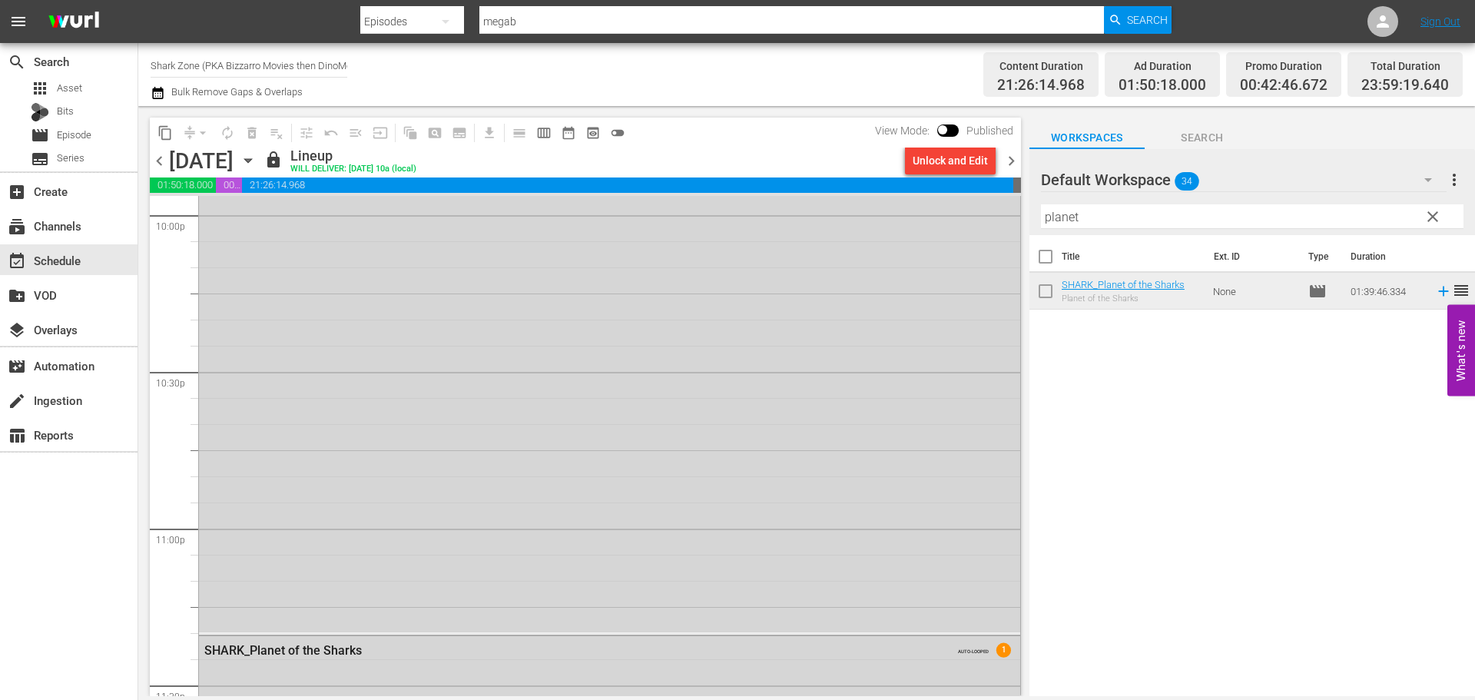
scroll to position [0, 0]
